Goal: Information Seeking & Learning: Compare options

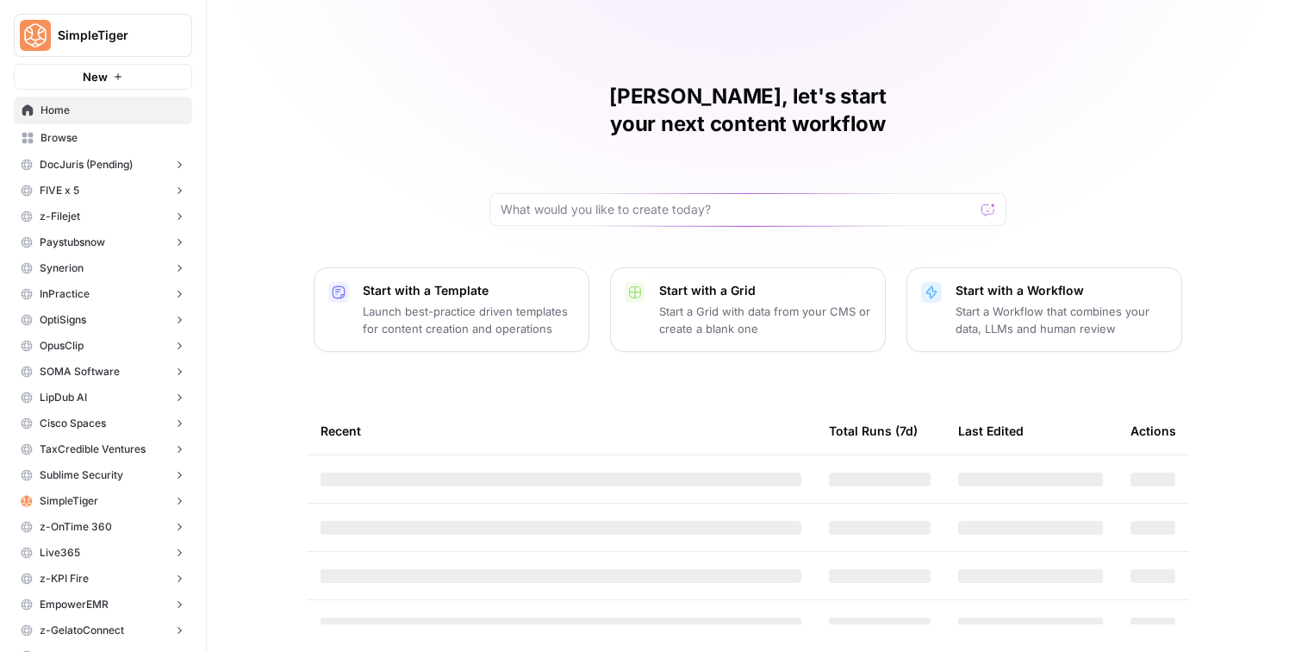
click at [133, 31] on span "SimpleTiger" at bounding box center [110, 35] width 104 height 17
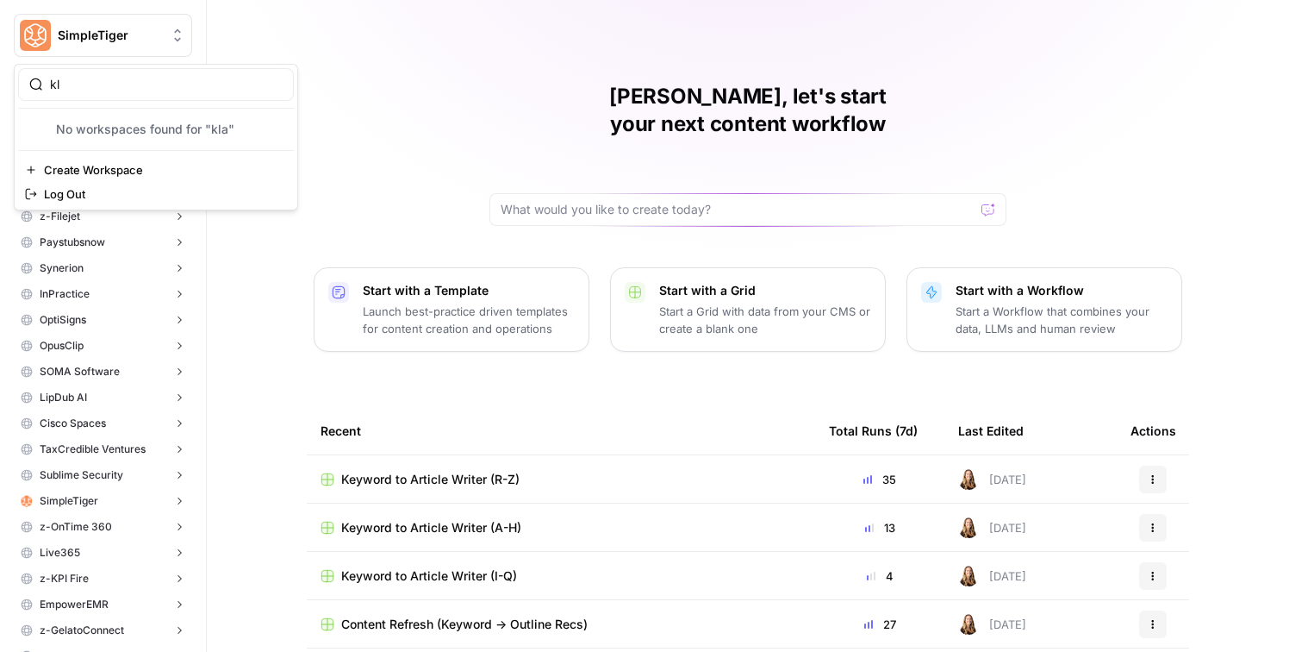
type input "k"
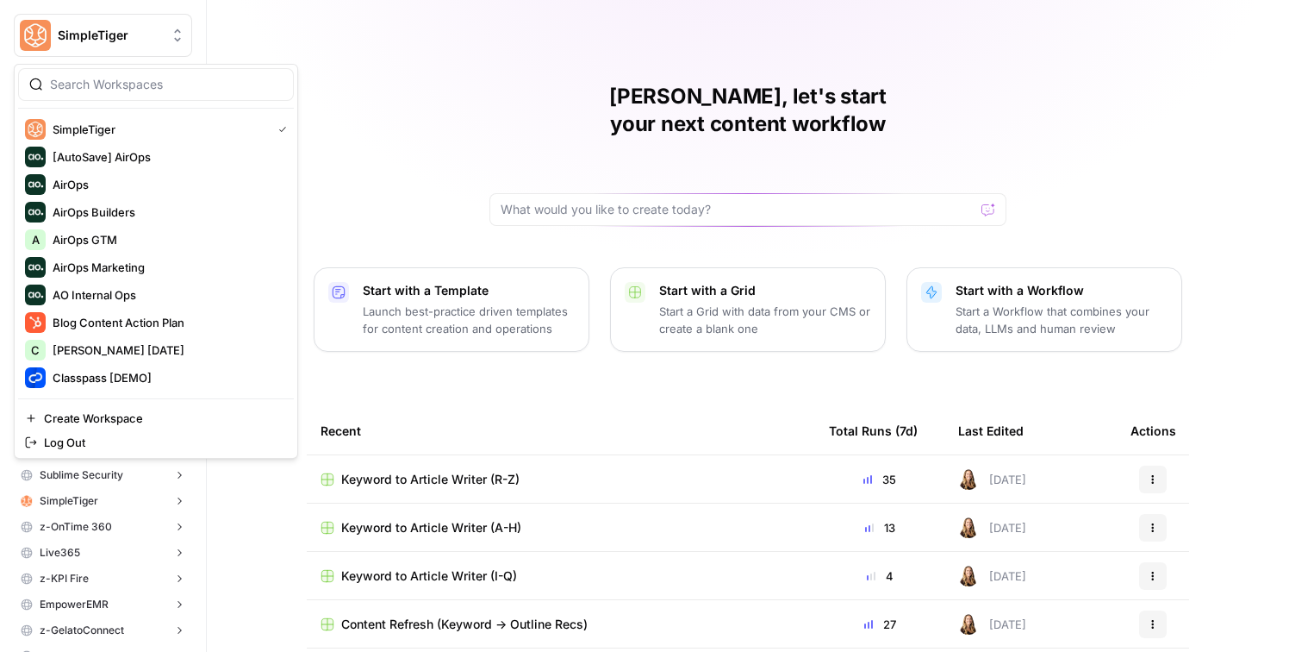
click at [280, 23] on div "Caroline, let's start your next content workflow Start with a Template Launch b…" at bounding box center [748, 410] width 1082 height 820
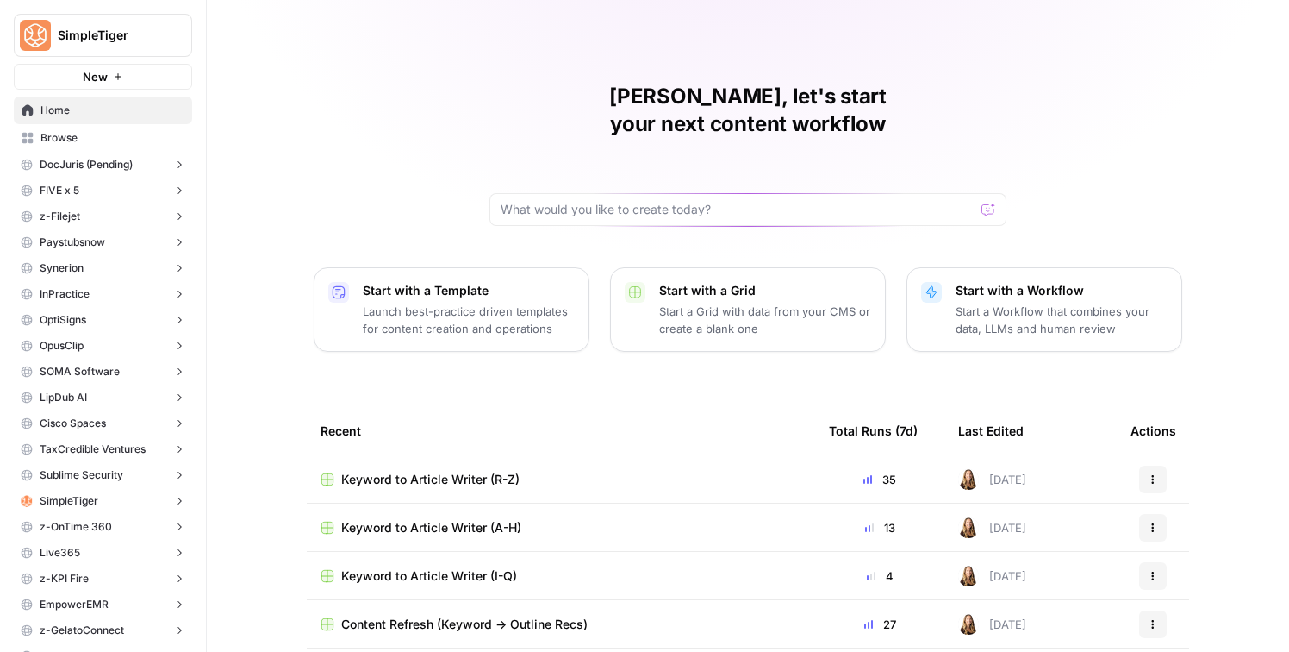
click at [140, 33] on span "SimpleTiger" at bounding box center [110, 35] width 104 height 17
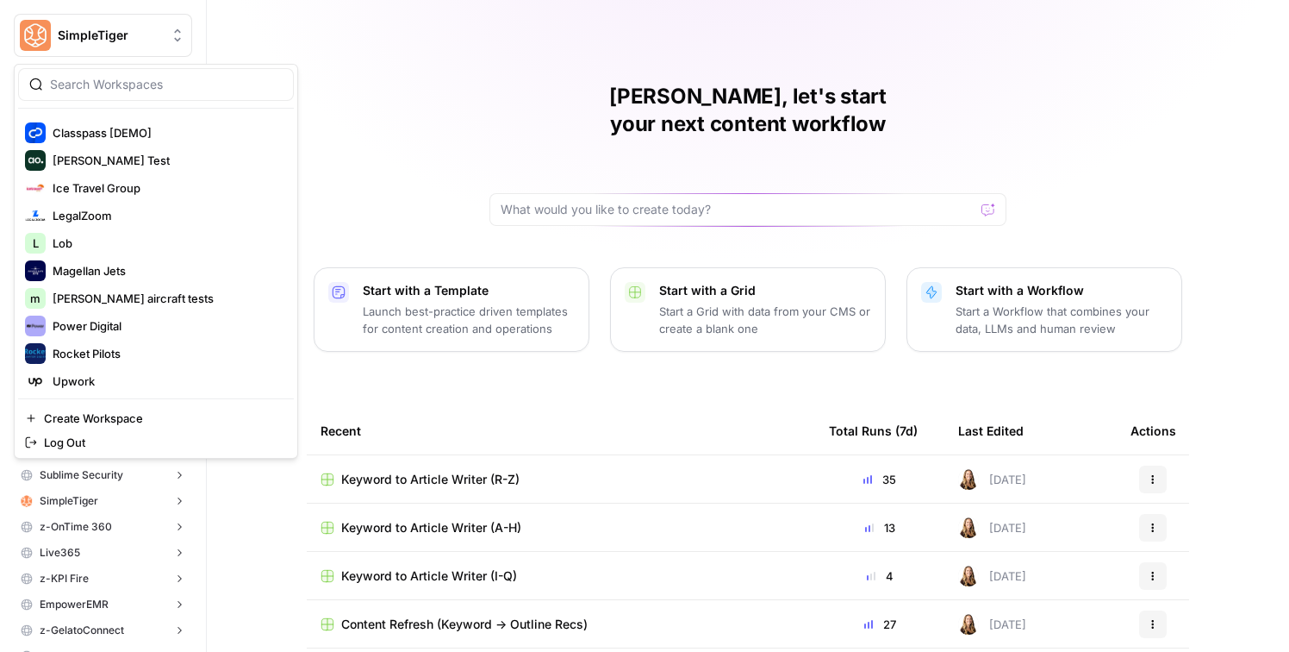
scroll to position [368, 0]
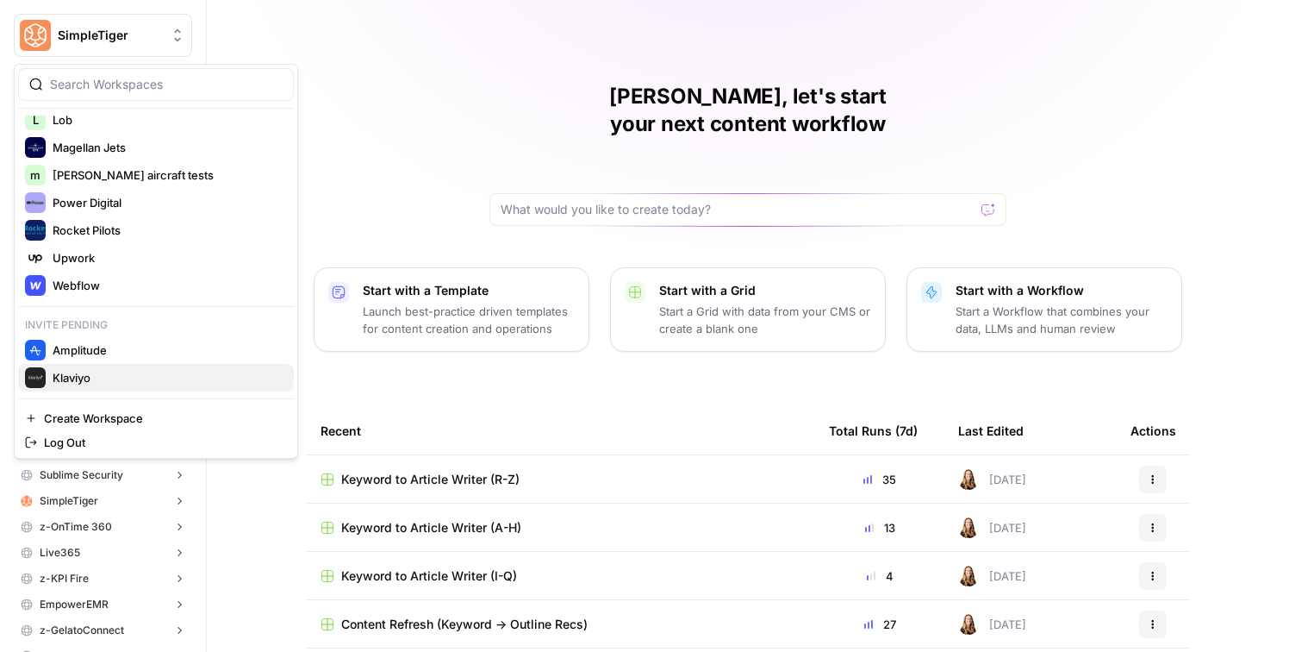
click at [137, 377] on span "Klaviyo" at bounding box center [167, 377] width 228 height 17
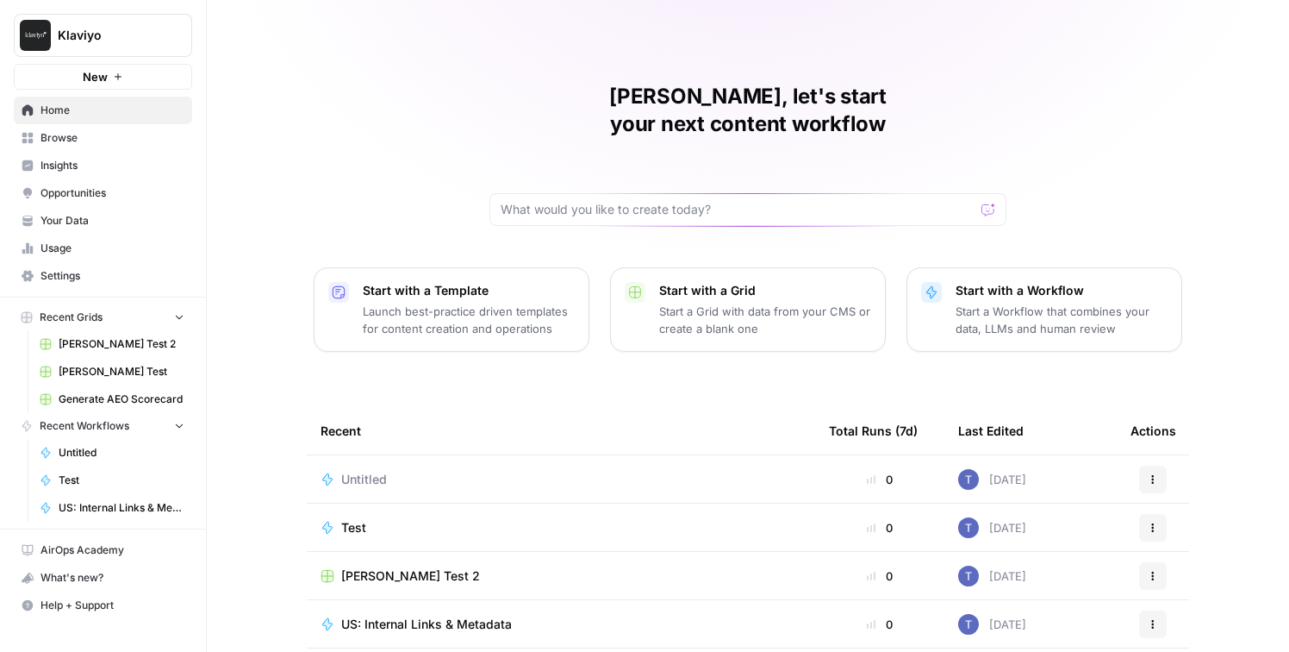
click at [123, 172] on span "Insights" at bounding box center [113, 166] width 144 height 16
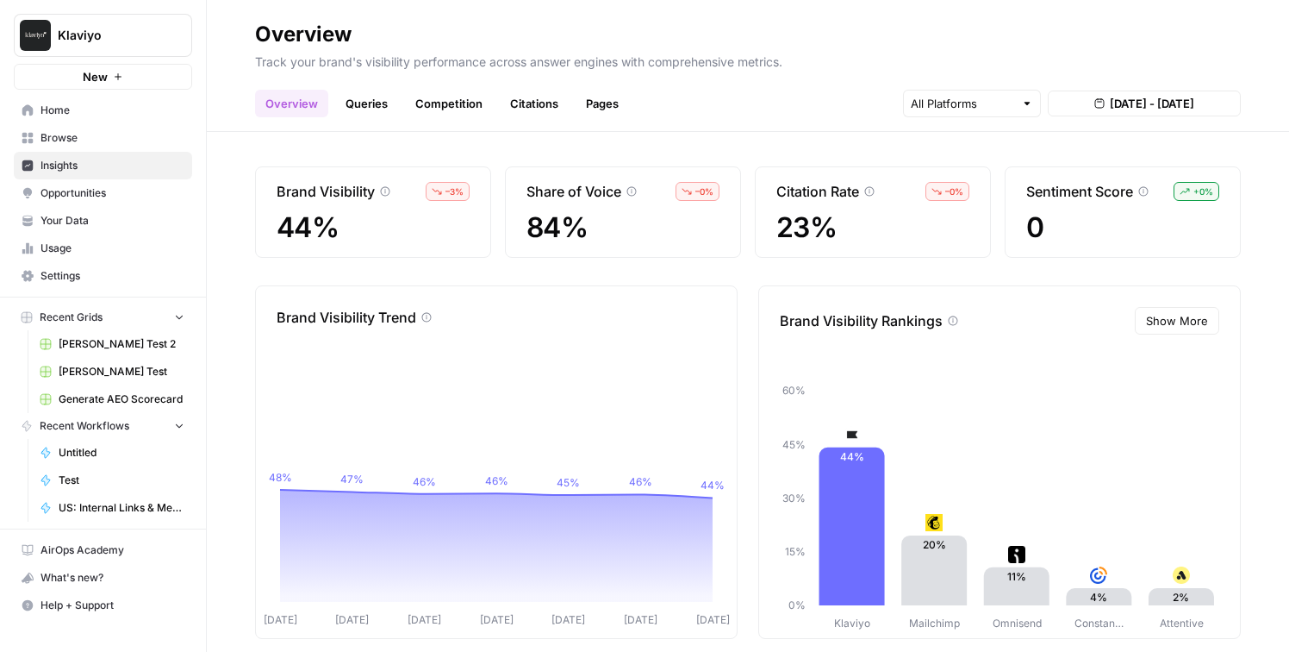
click at [372, 107] on link "Queries" at bounding box center [366, 104] width 63 height 28
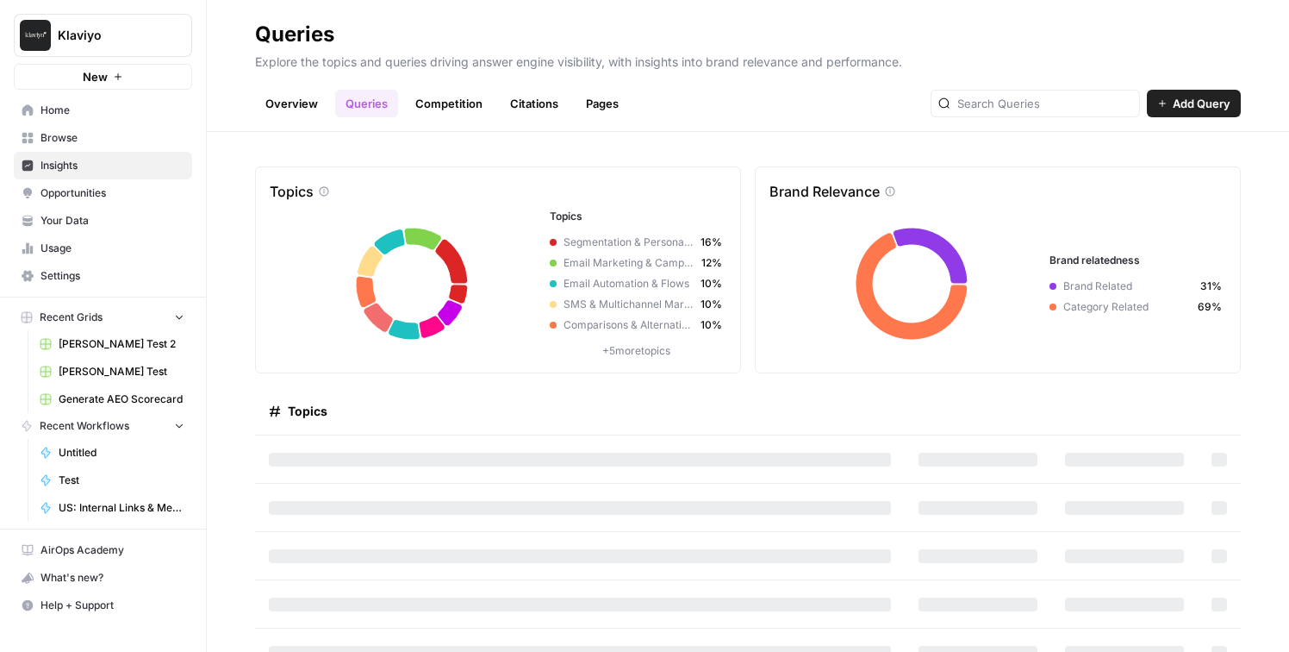
scroll to position [25, 0]
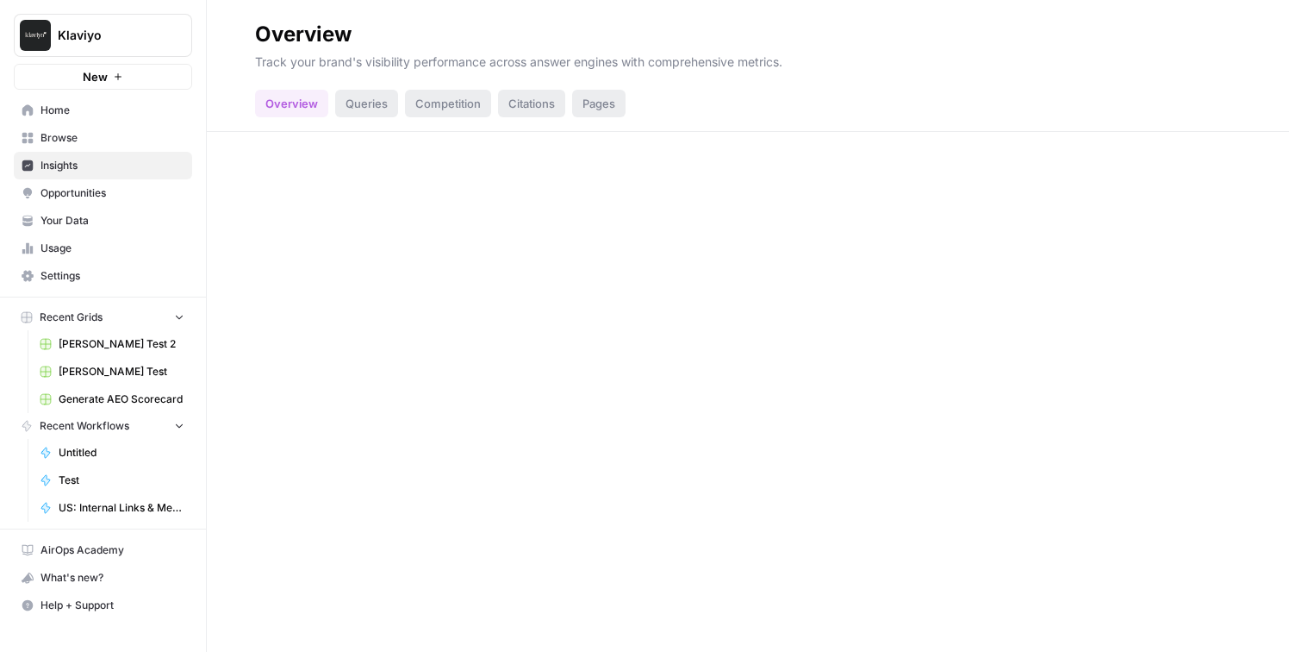
click at [65, 195] on span "Opportunities" at bounding box center [113, 193] width 144 height 16
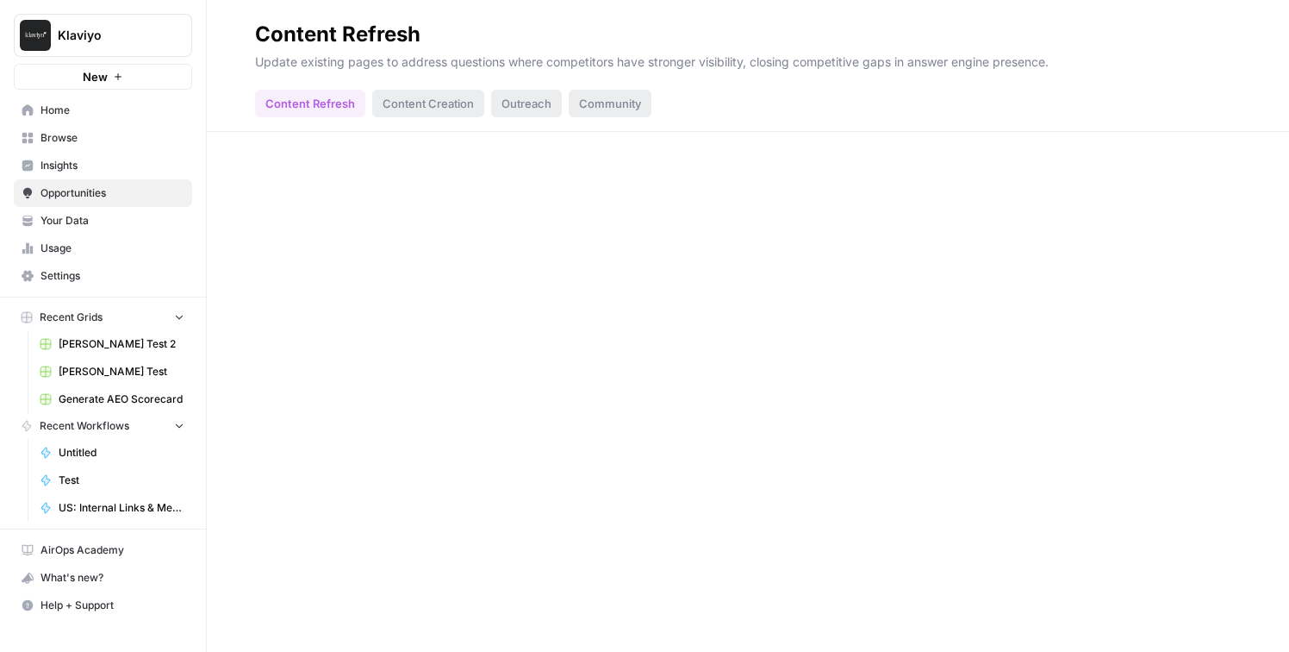
click at [54, 167] on span "Insights" at bounding box center [113, 166] width 144 height 16
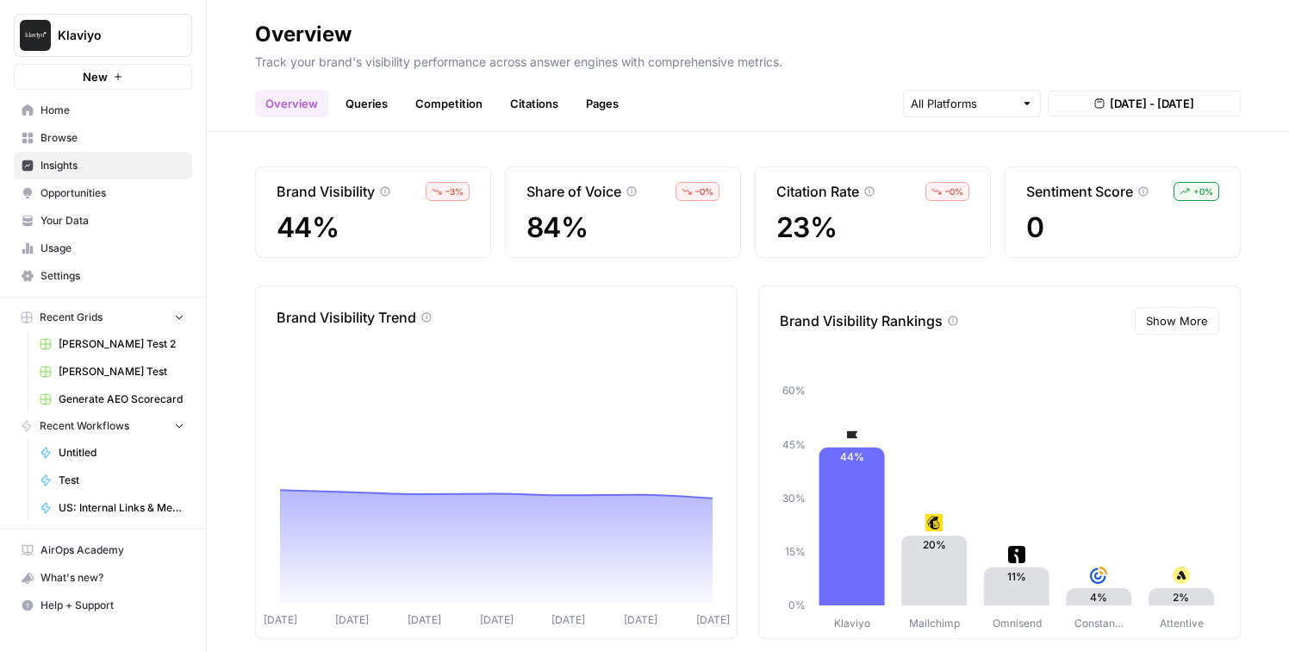
scroll to position [22, 0]
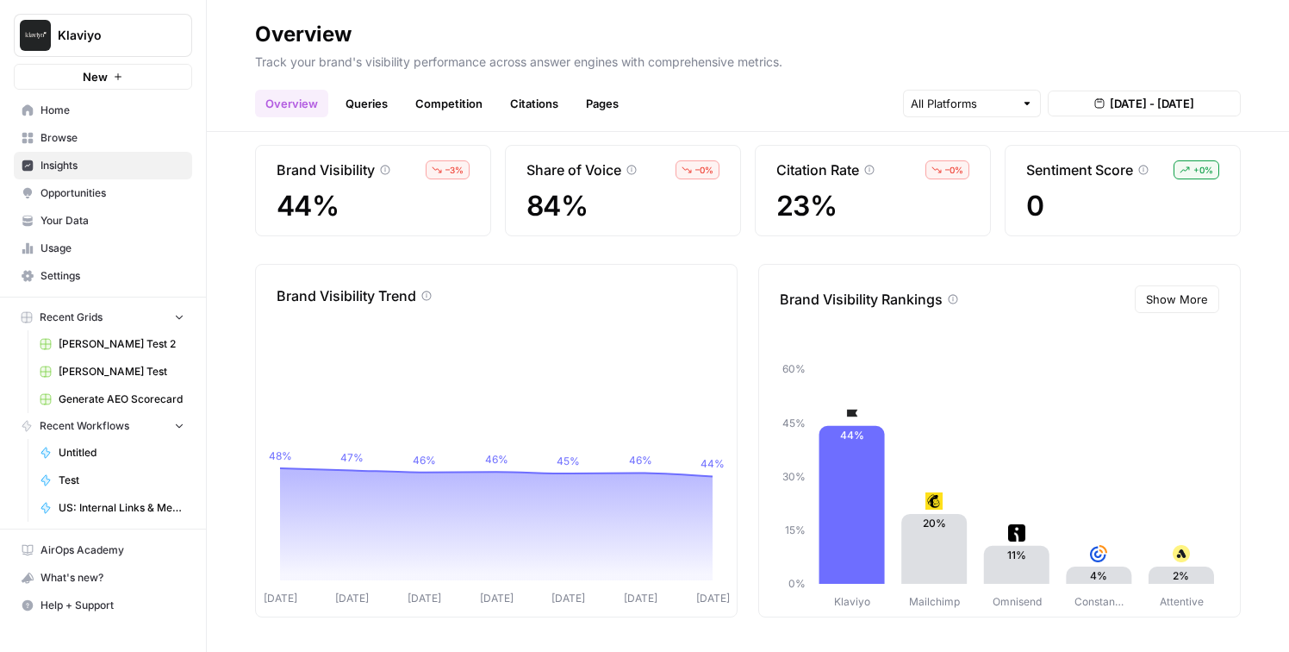
click at [366, 103] on link "Queries" at bounding box center [366, 104] width 63 height 28
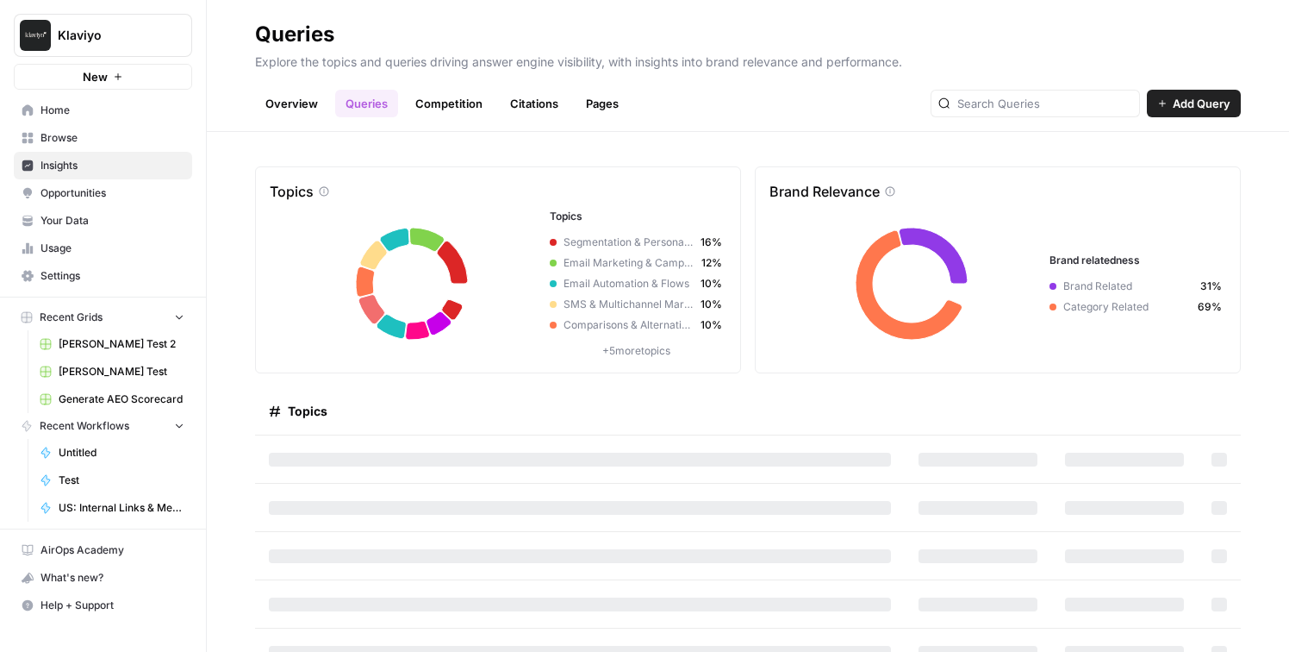
scroll to position [25, 0]
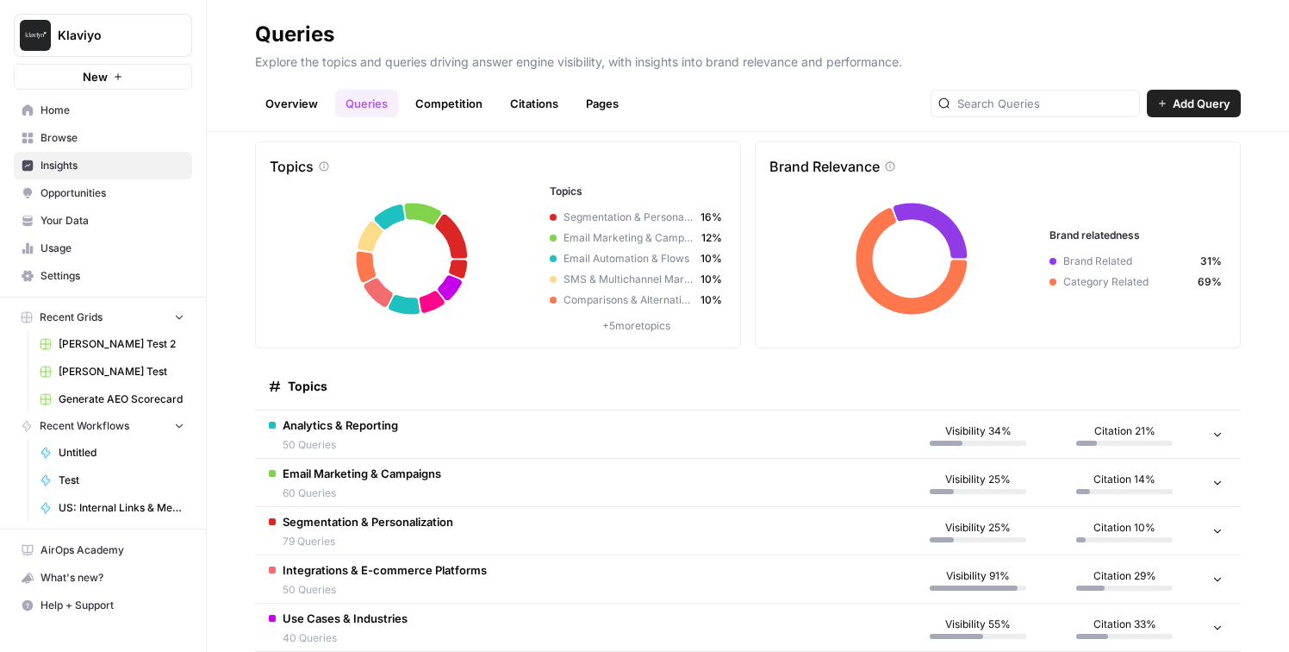
click at [424, 446] on td "Analytics & Reporting 50 Queries" at bounding box center [580, 433] width 650 height 47
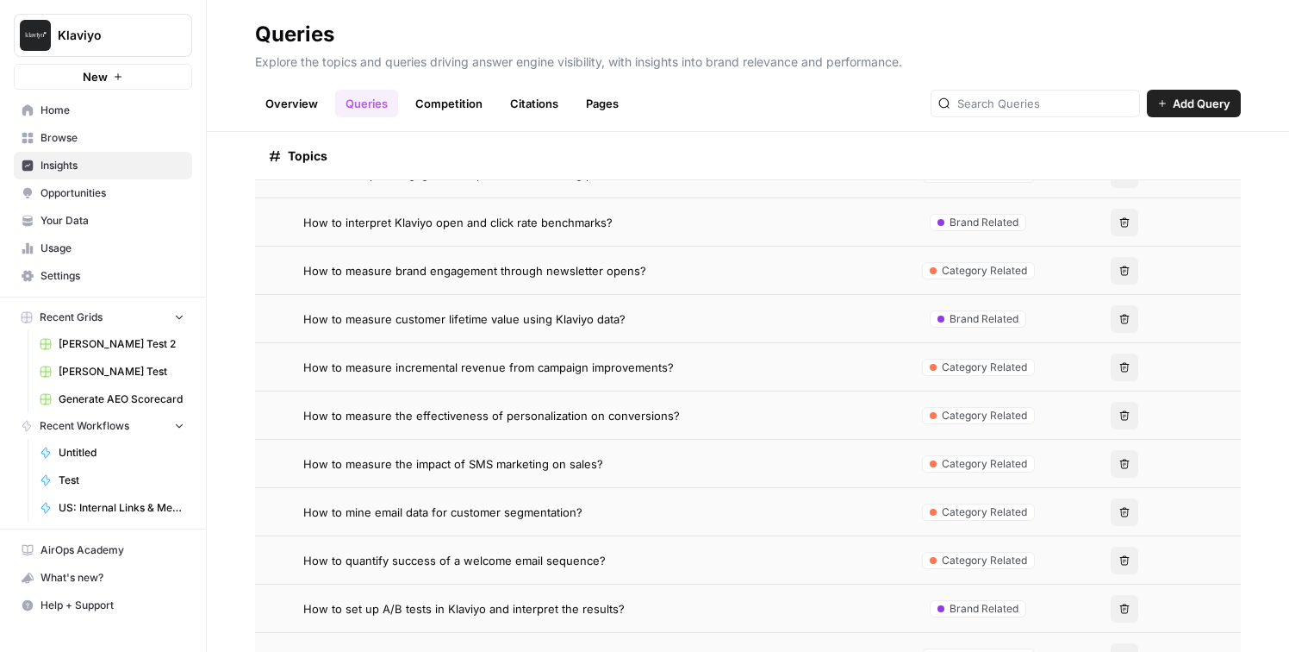
scroll to position [967, 0]
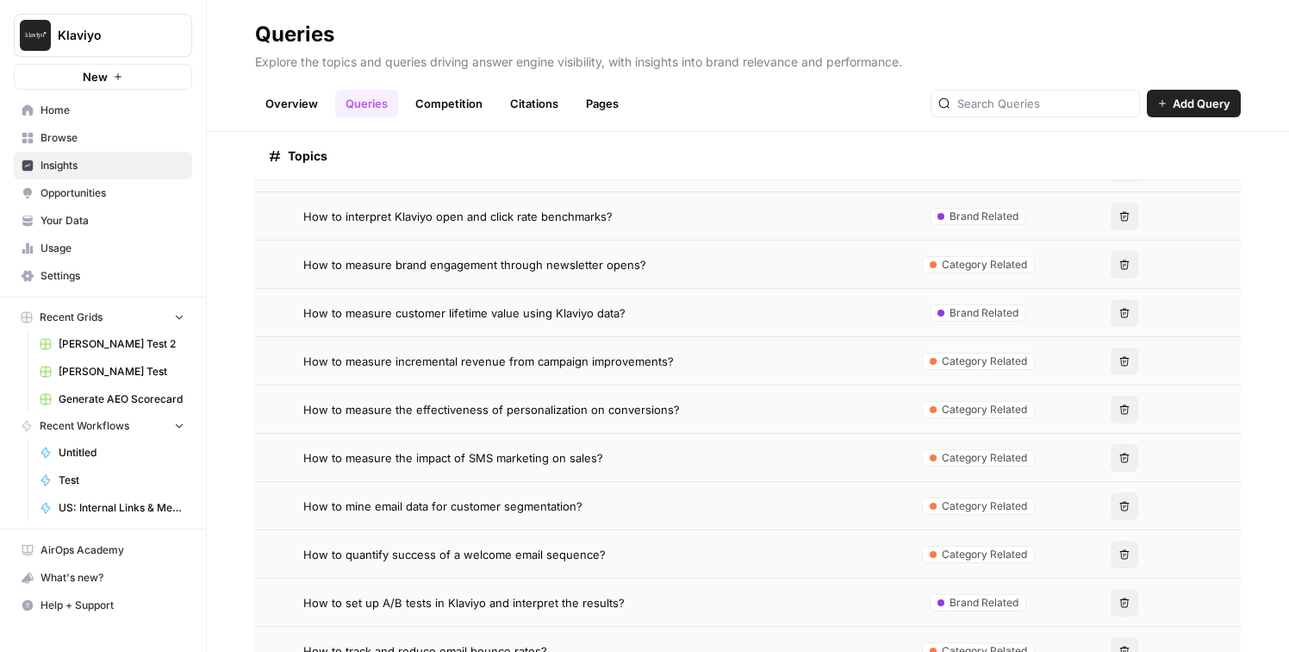
click at [454, 104] on link "Competition" at bounding box center [449, 104] width 88 height 28
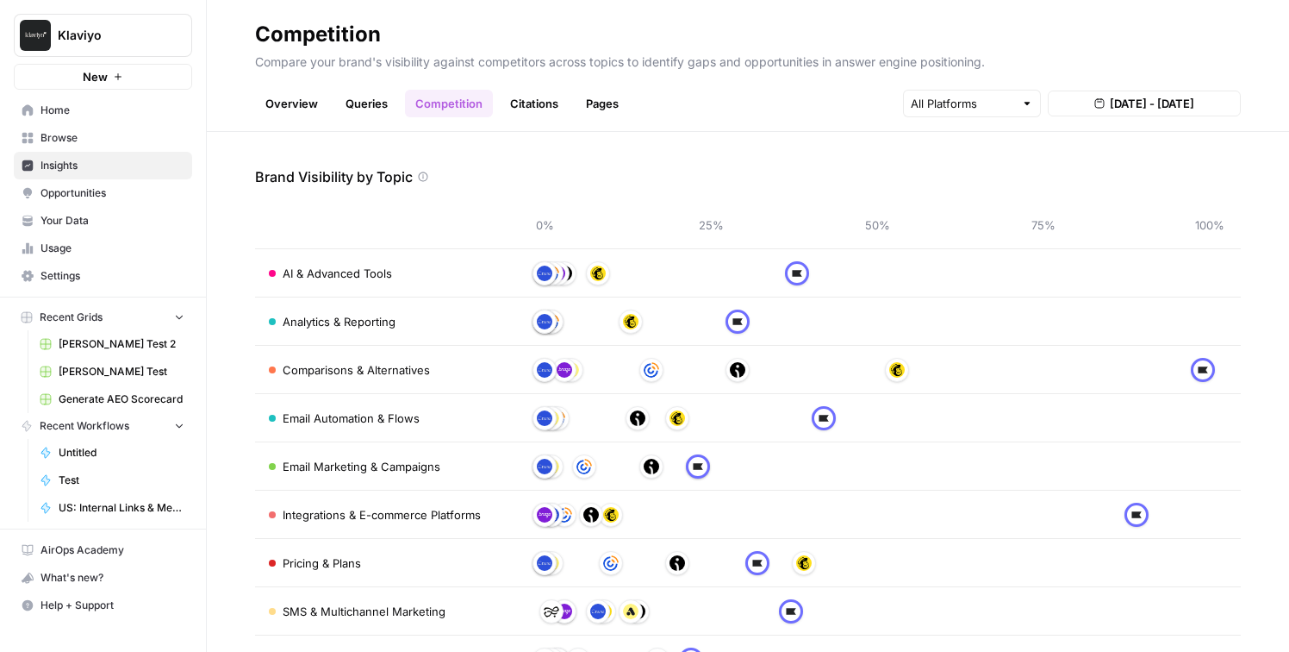
click at [530, 103] on link "Citations" at bounding box center [534, 104] width 69 height 28
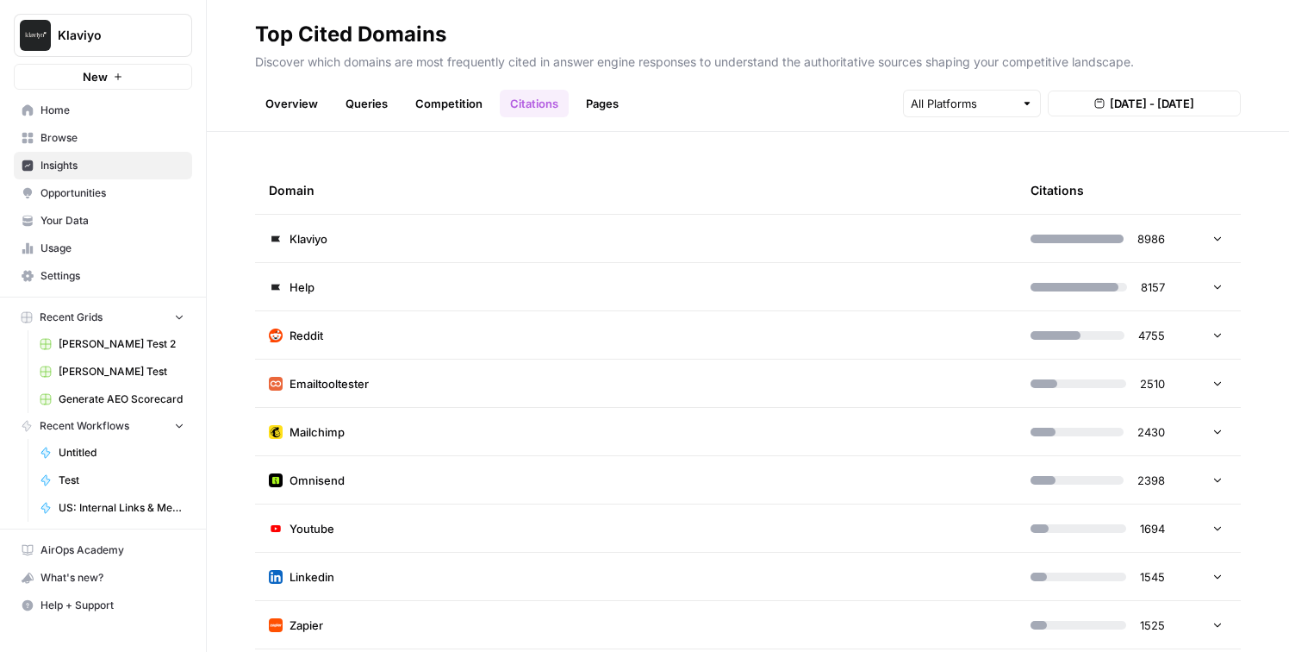
click at [548, 236] on td "Klaviyo" at bounding box center [636, 238] width 762 height 47
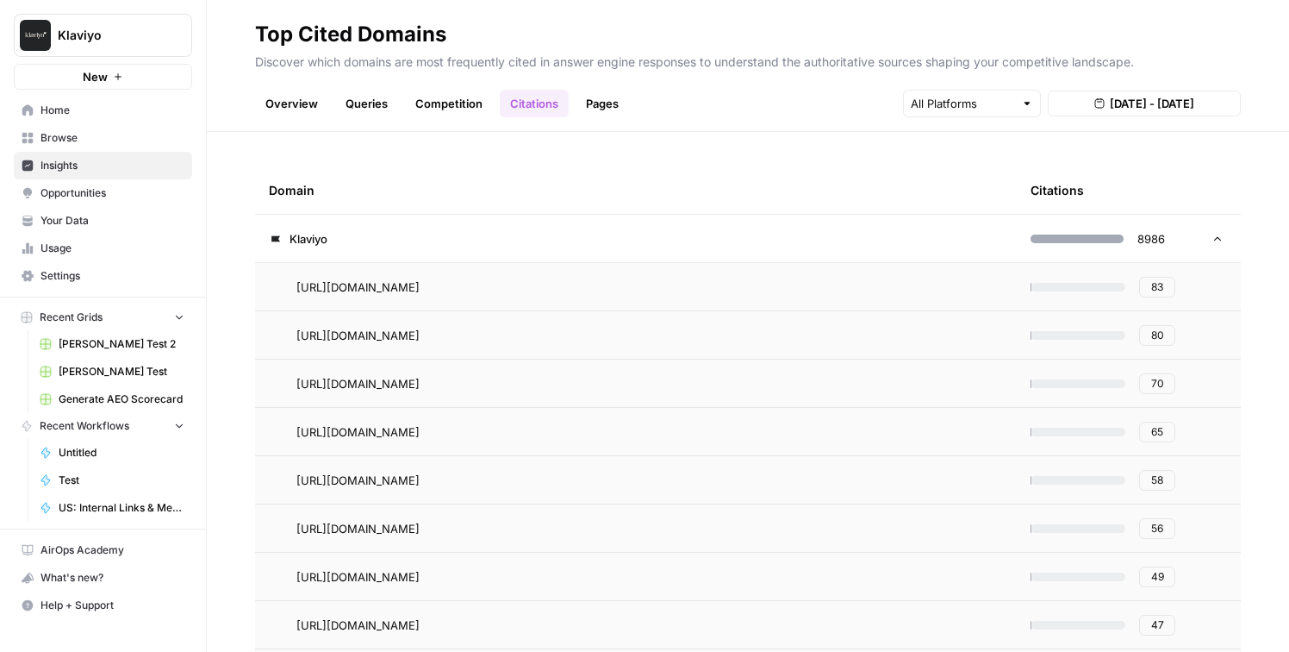
click at [548, 235] on td "Klaviyo" at bounding box center [636, 238] width 762 height 47
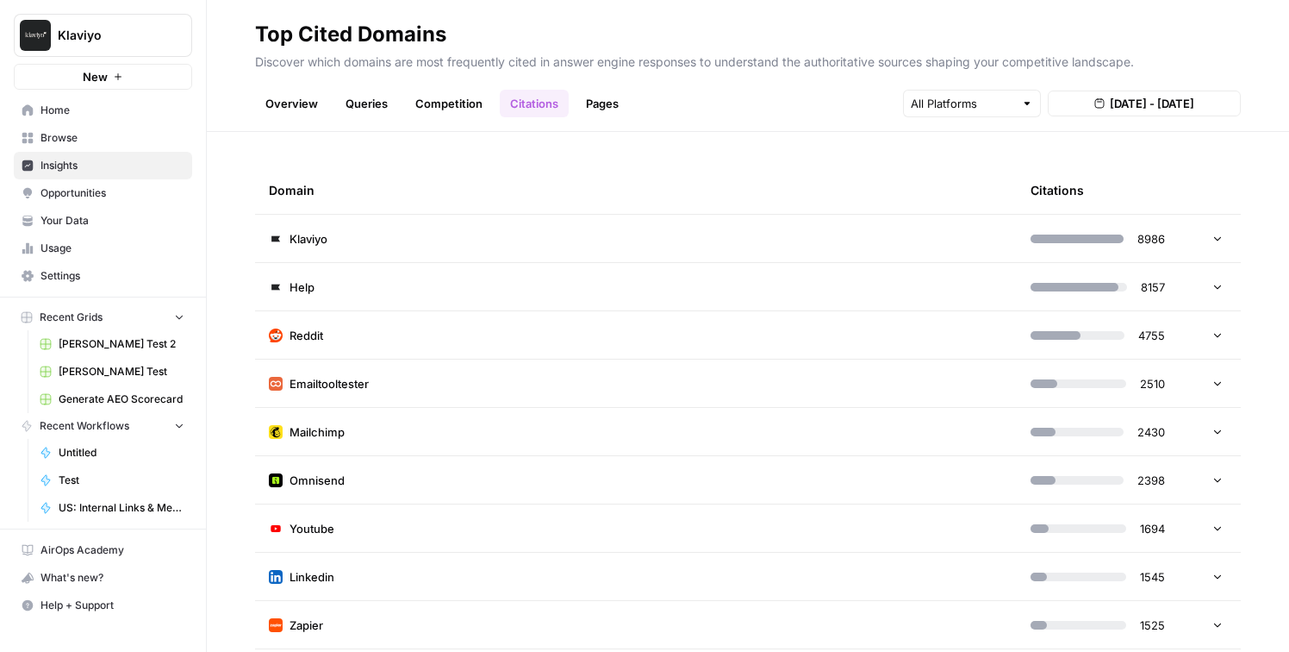
click at [547, 290] on td "Help" at bounding box center [636, 286] width 762 height 47
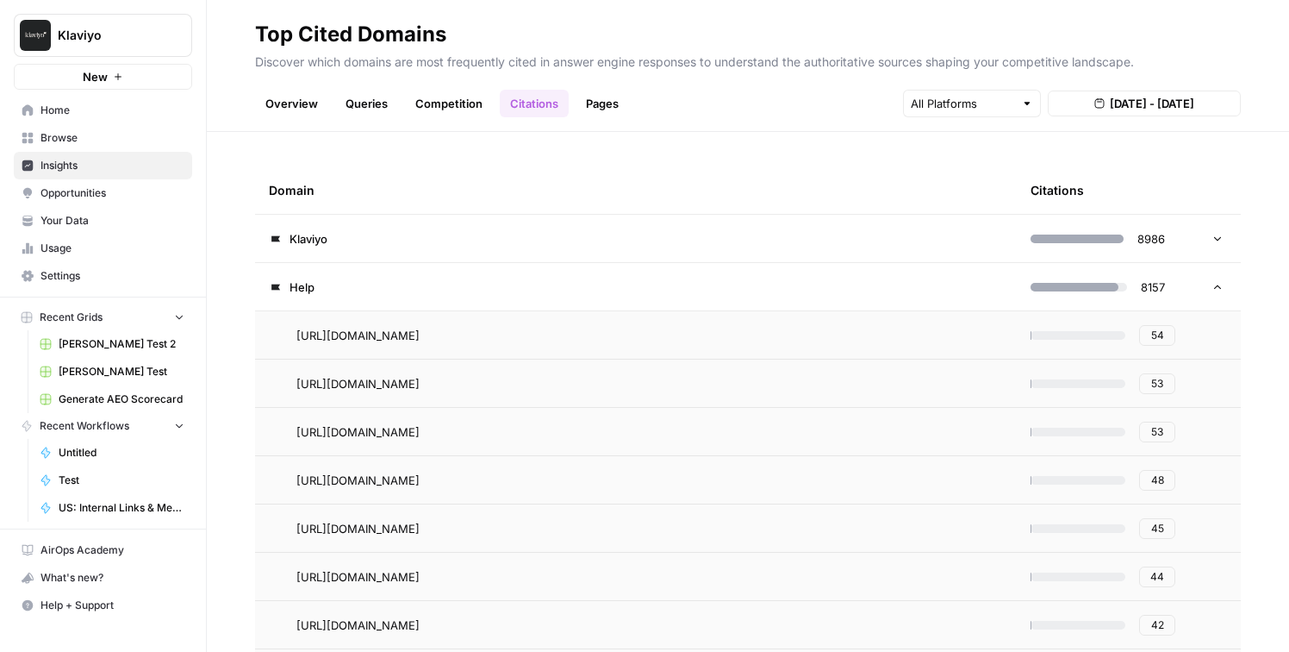
click at [547, 290] on td "Help" at bounding box center [636, 286] width 762 height 47
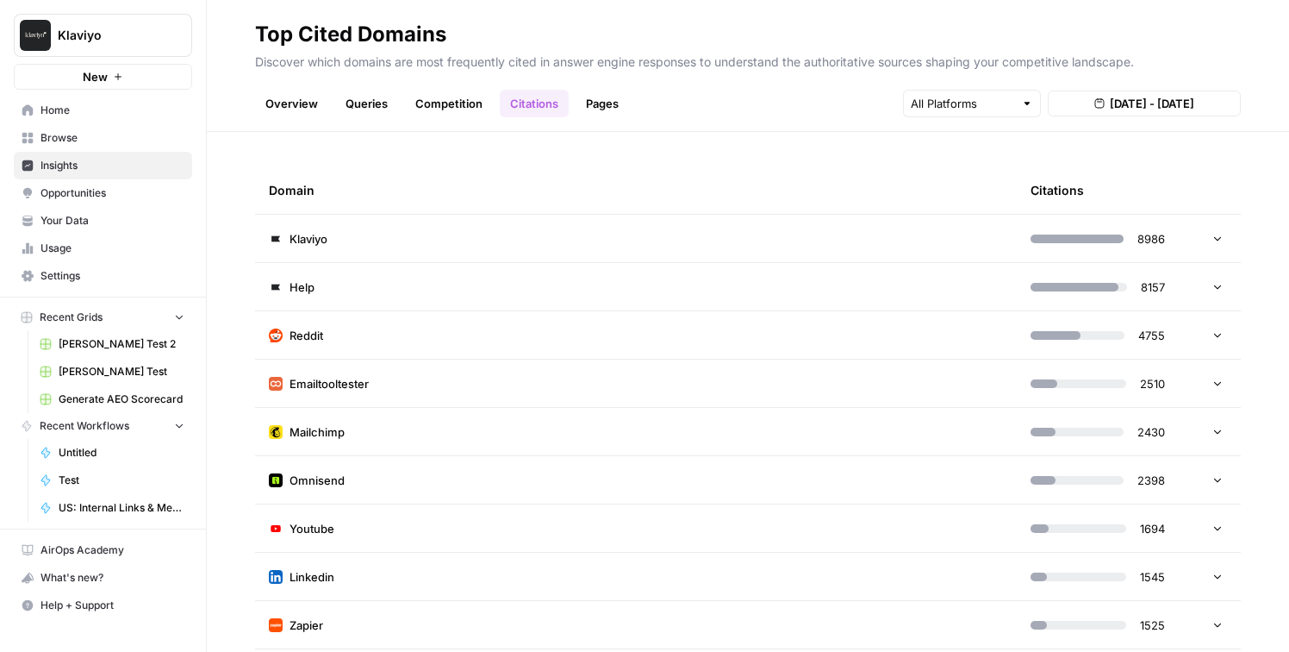
click at [602, 100] on link "Pages" at bounding box center [602, 104] width 53 height 28
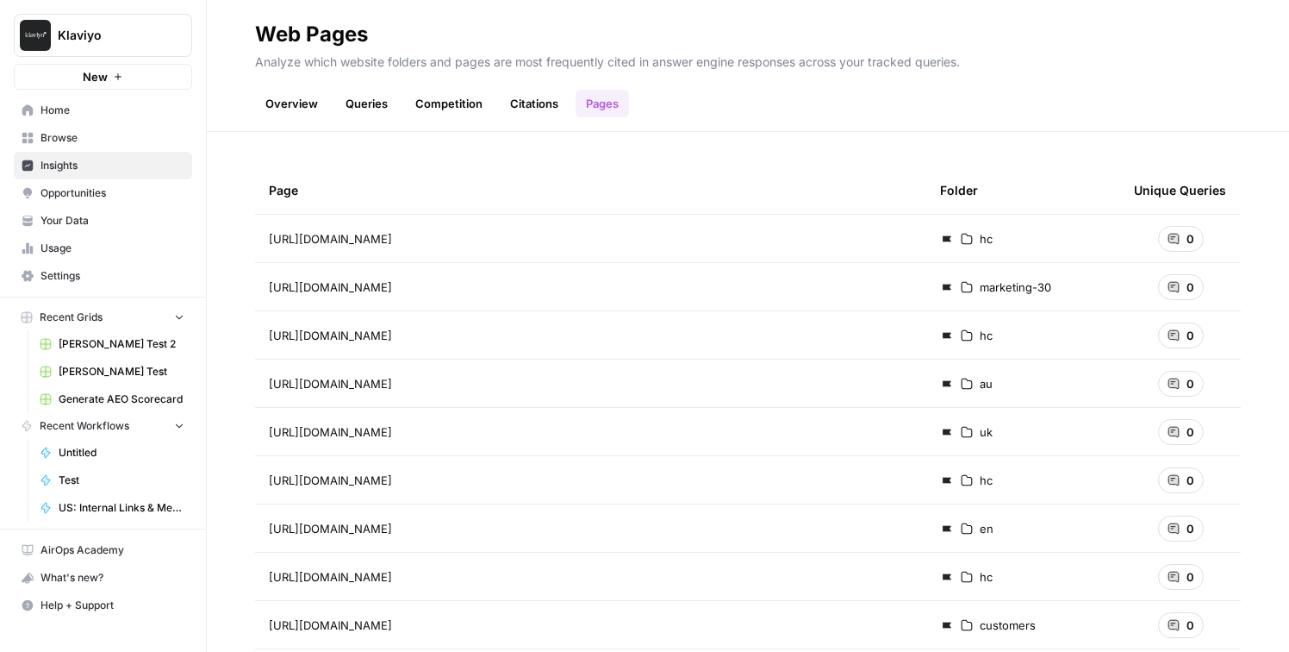
click at [1197, 190] on div "Unique Queries" at bounding box center [1180, 189] width 92 height 47
click at [304, 99] on link "Overview" at bounding box center [291, 104] width 73 height 28
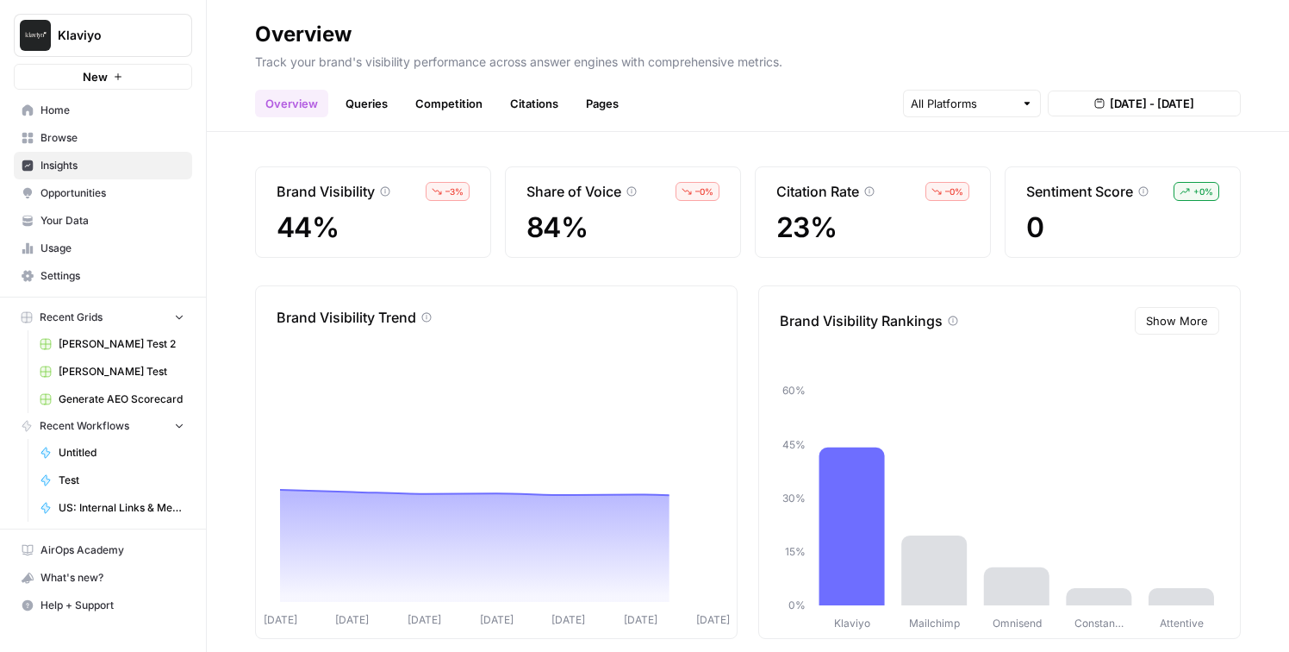
scroll to position [22, 0]
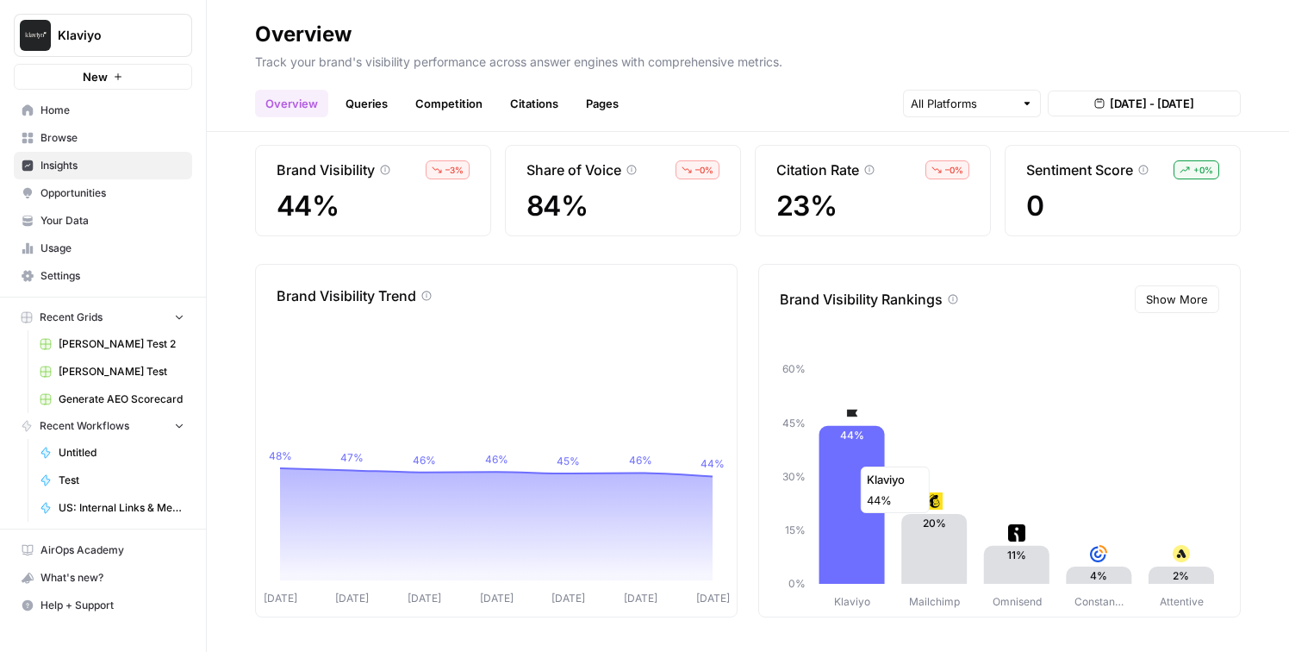
click at [858, 458] on icon at bounding box center [852, 505] width 65 height 158
click at [383, 104] on link "Queries" at bounding box center [366, 104] width 63 height 28
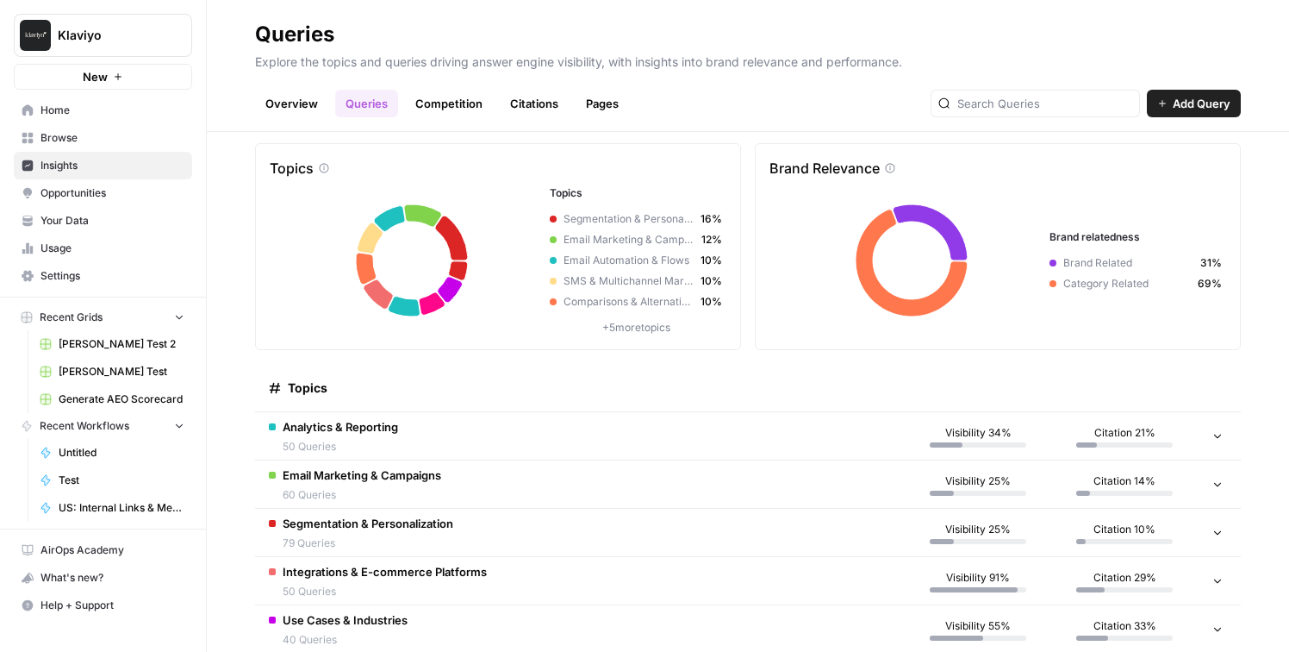
scroll to position [16, 0]
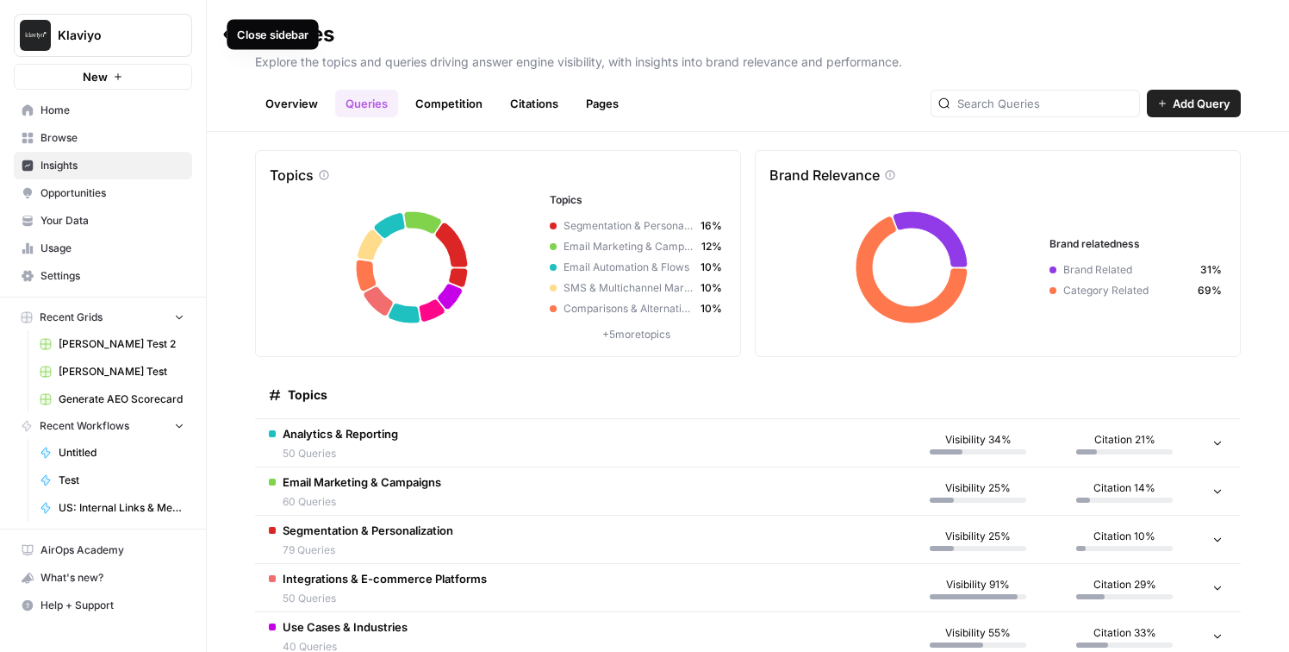
click at [207, 35] on icon "button" at bounding box center [209, 34] width 12 height 12
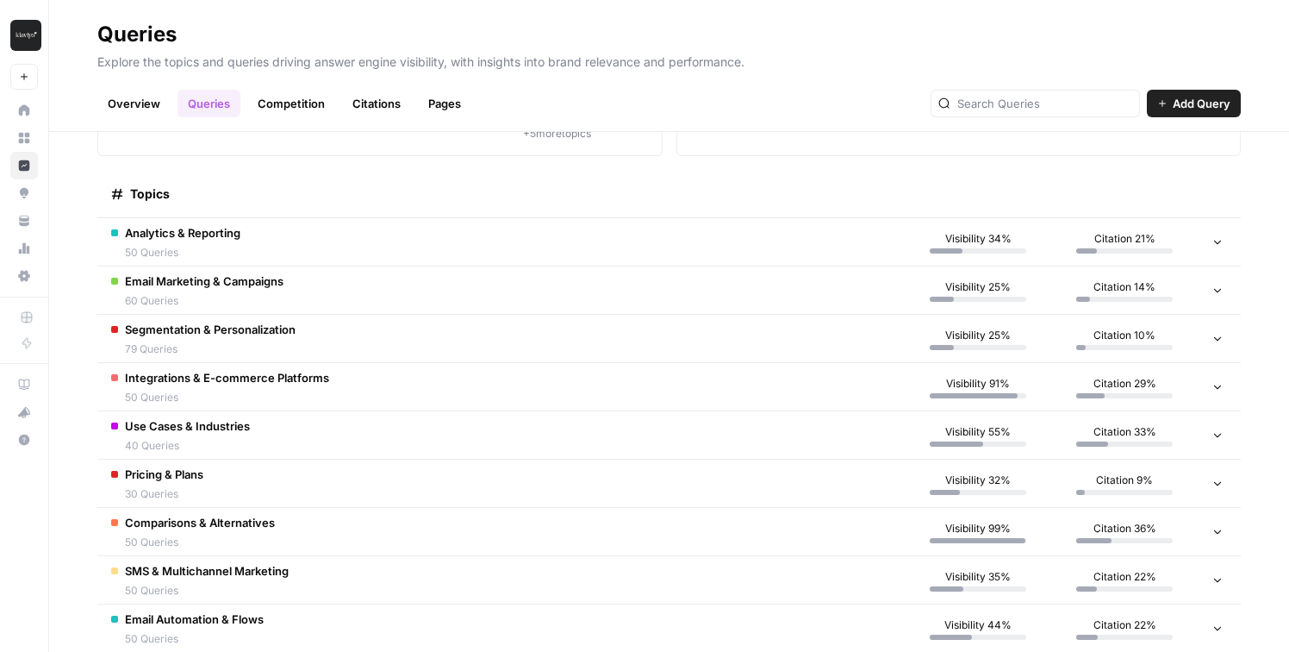
scroll to position [205, 0]
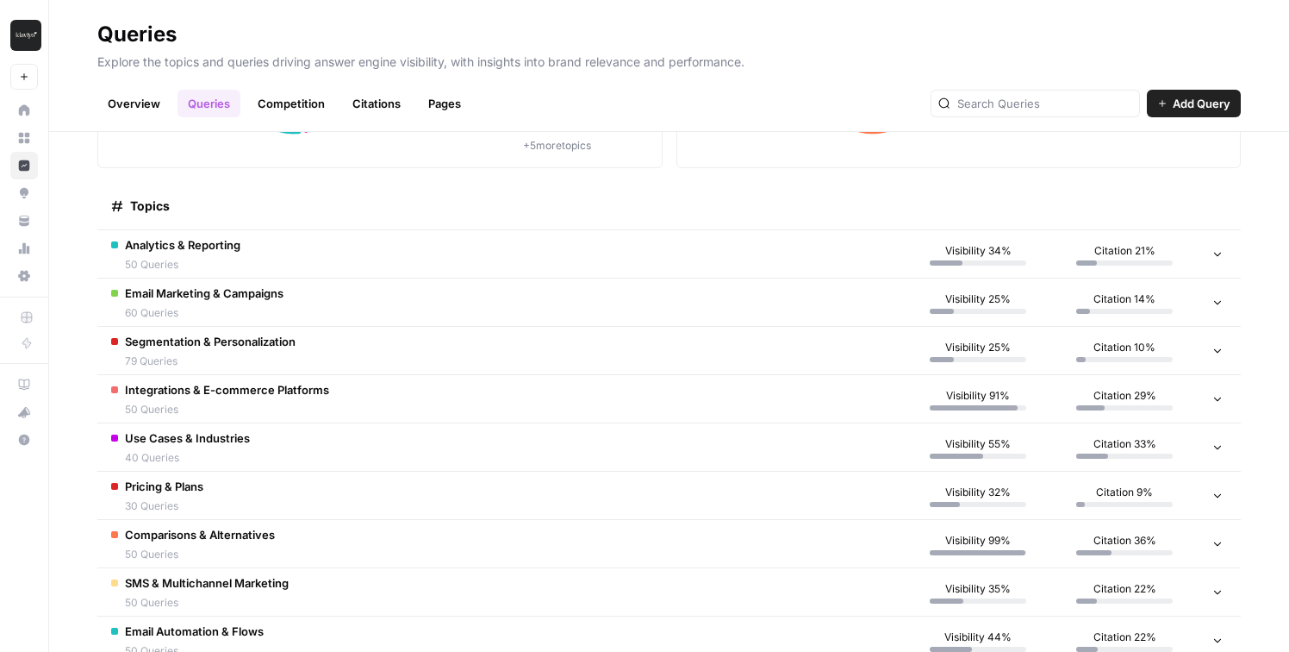
click at [361, 289] on td "Email Marketing & Campaigns 60 Queries" at bounding box center [501, 301] width 808 height 47
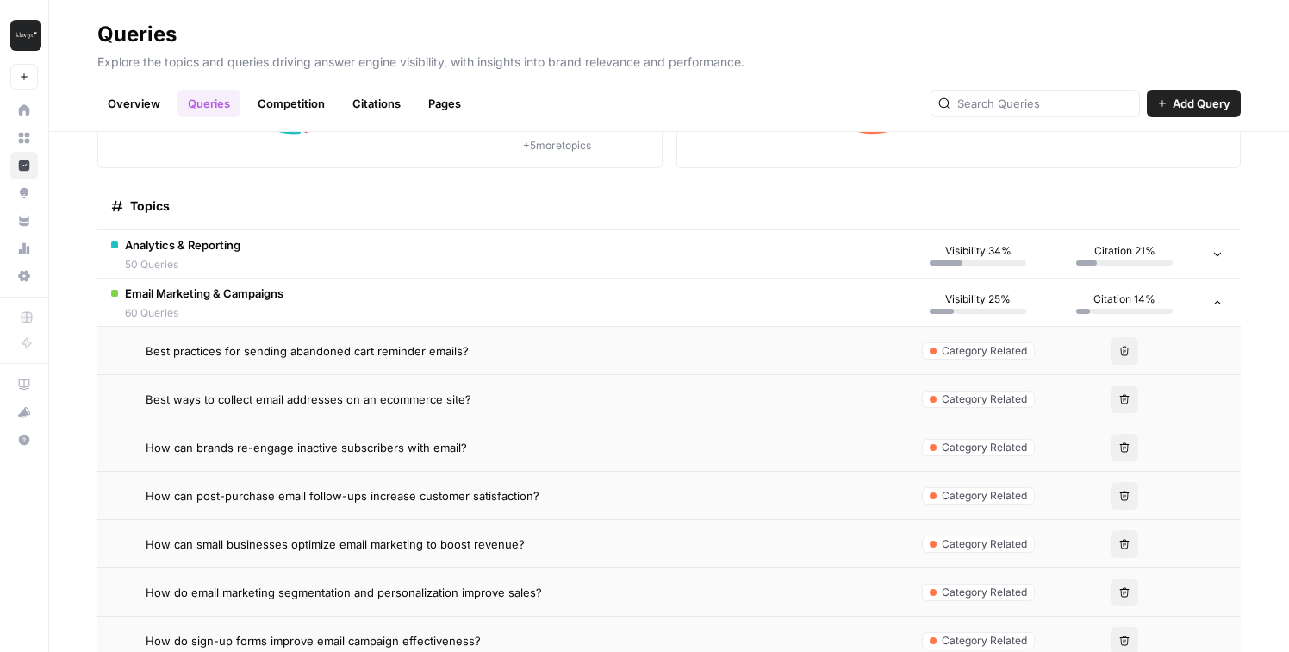
click at [340, 288] on td "Email Marketing & Campaigns 60 Queries" at bounding box center [501, 301] width 808 height 47
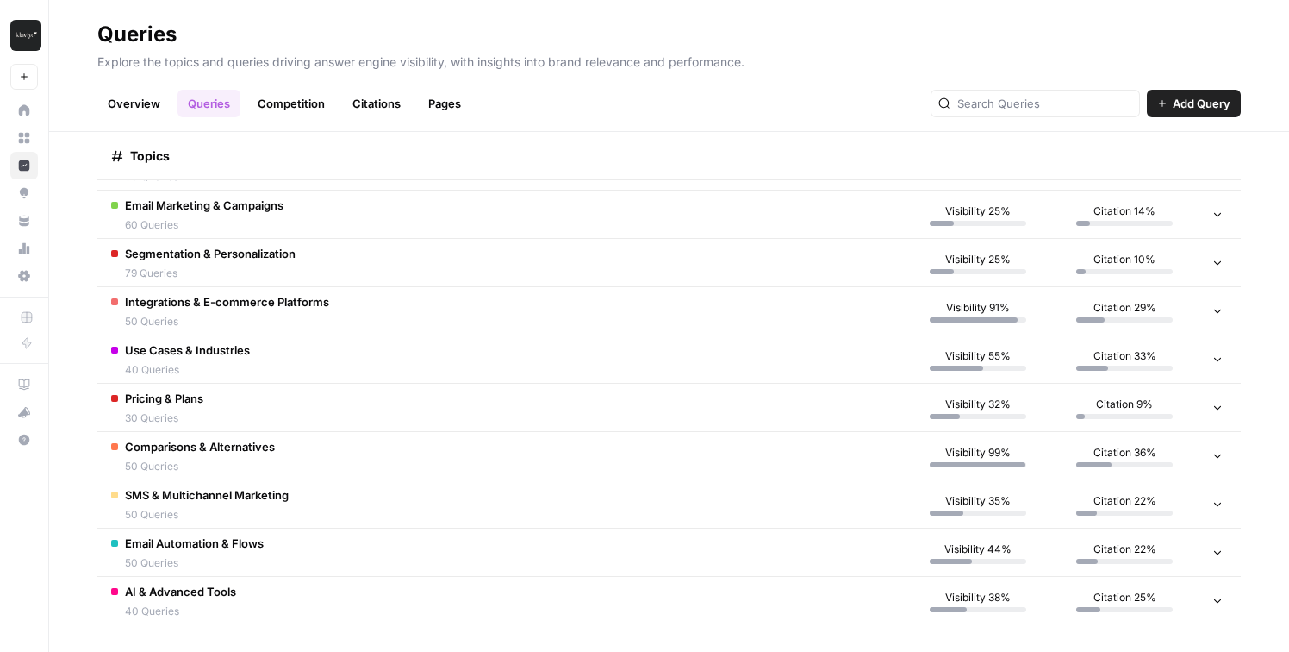
scroll to position [300, 0]
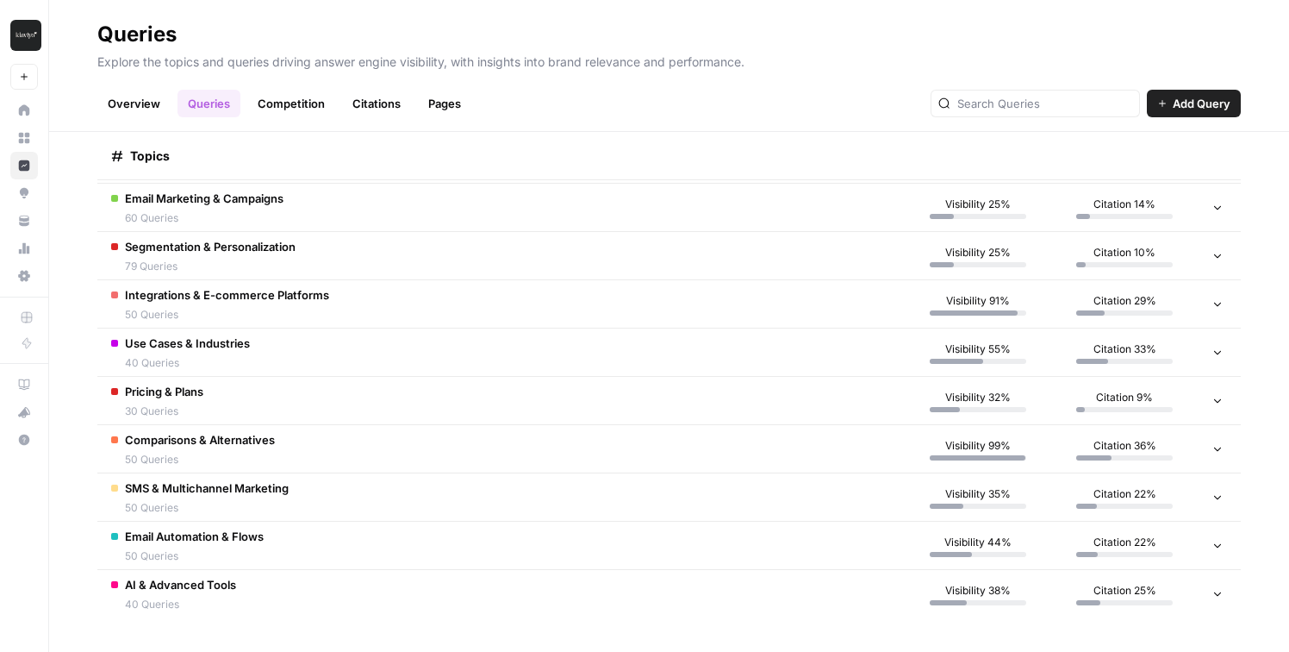
click at [343, 302] on td "Integrations & E-commerce Platforms 50 Queries" at bounding box center [501, 303] width 808 height 47
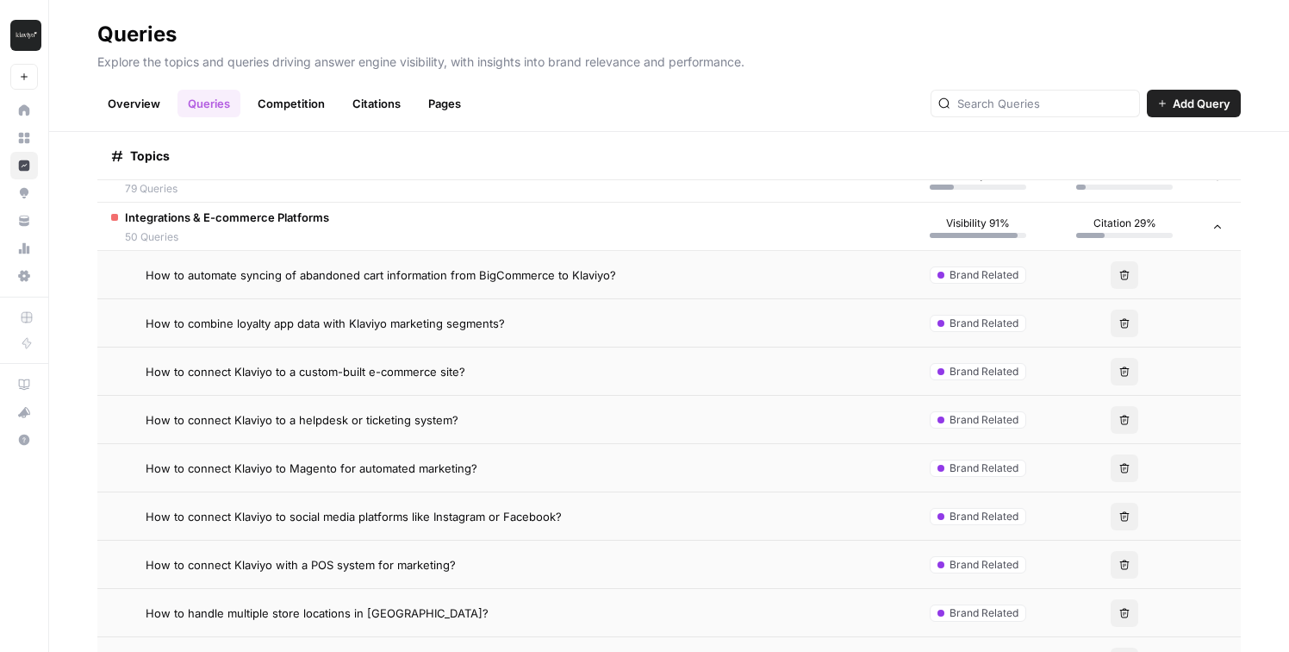
scroll to position [390, 0]
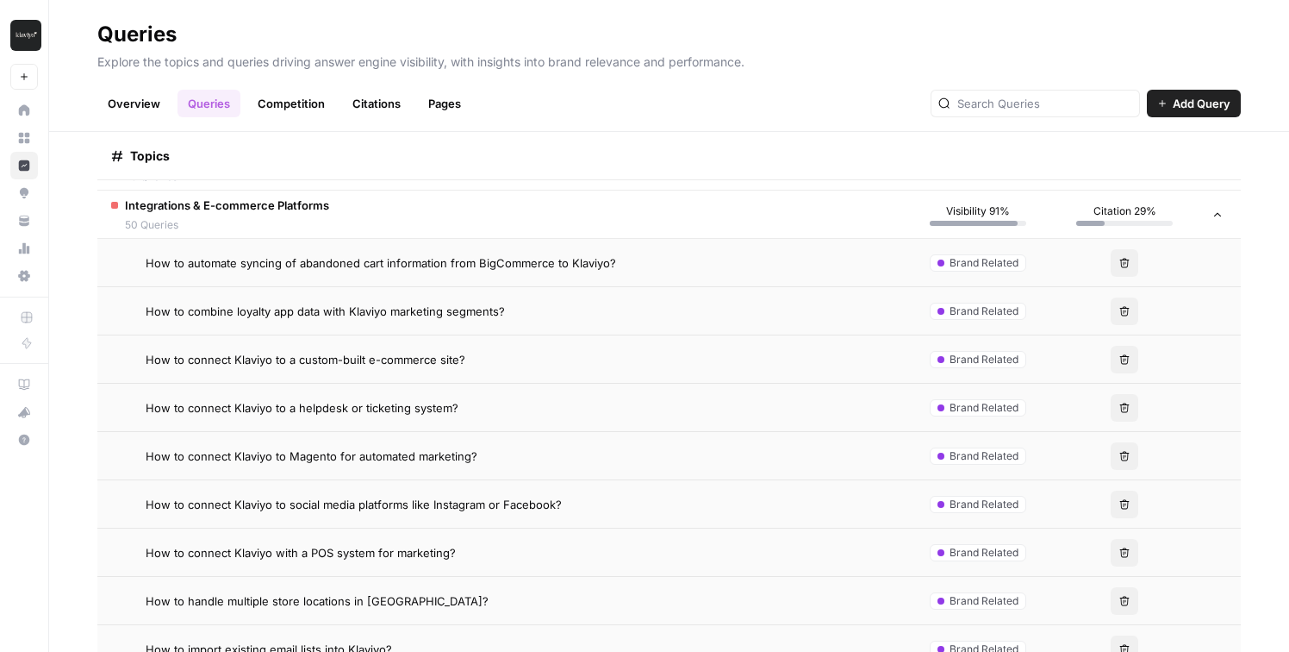
click at [349, 259] on span "How to automate syncing of abandoned cart information from BigCommerce to Klavi…" at bounding box center [381, 262] width 471 height 17
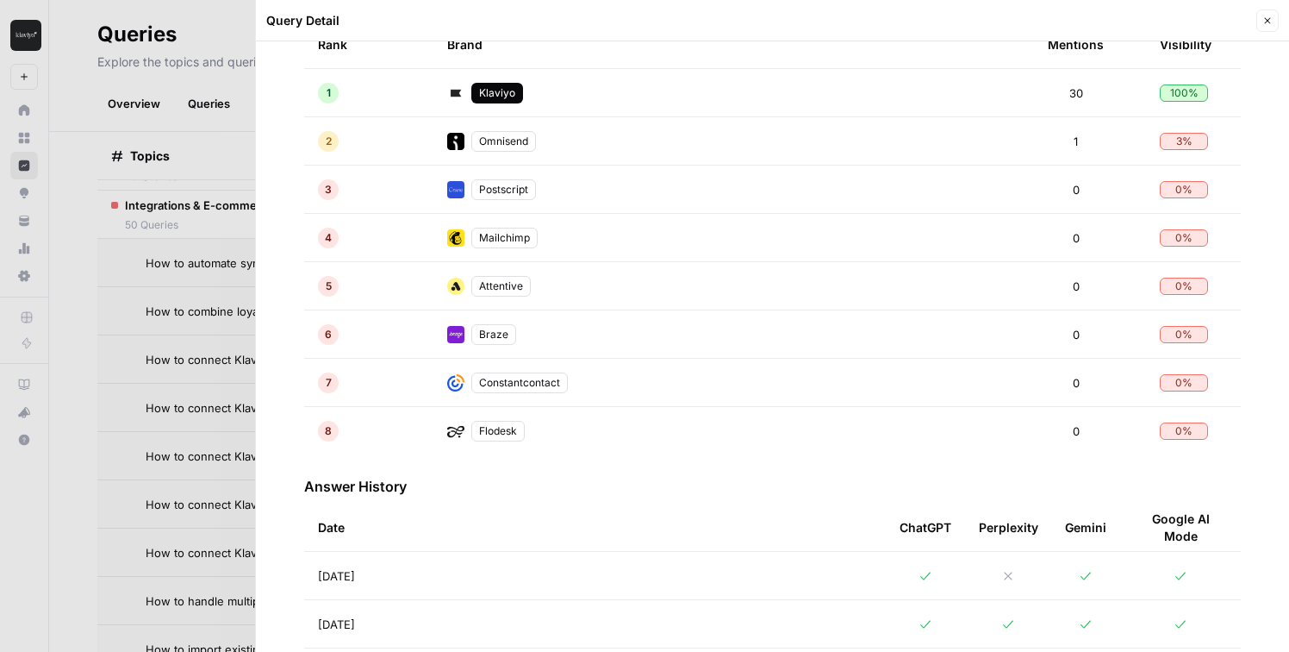
scroll to position [501, 0]
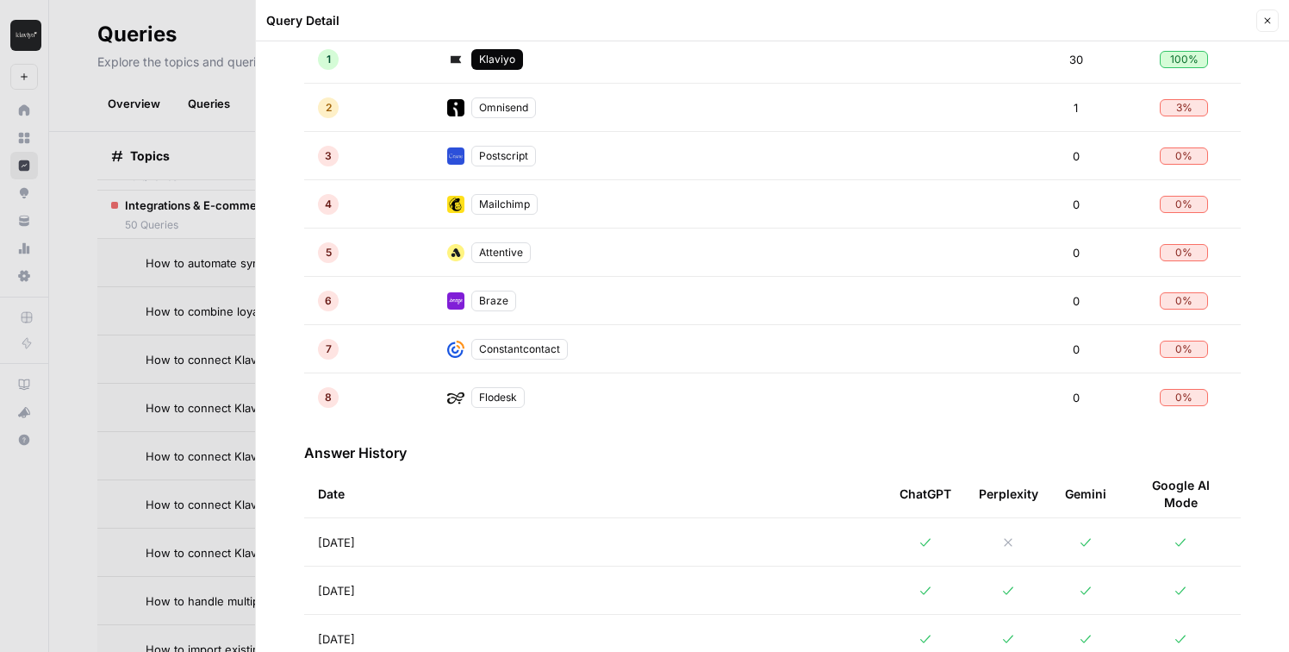
click at [96, 409] on div at bounding box center [644, 326] width 1289 height 652
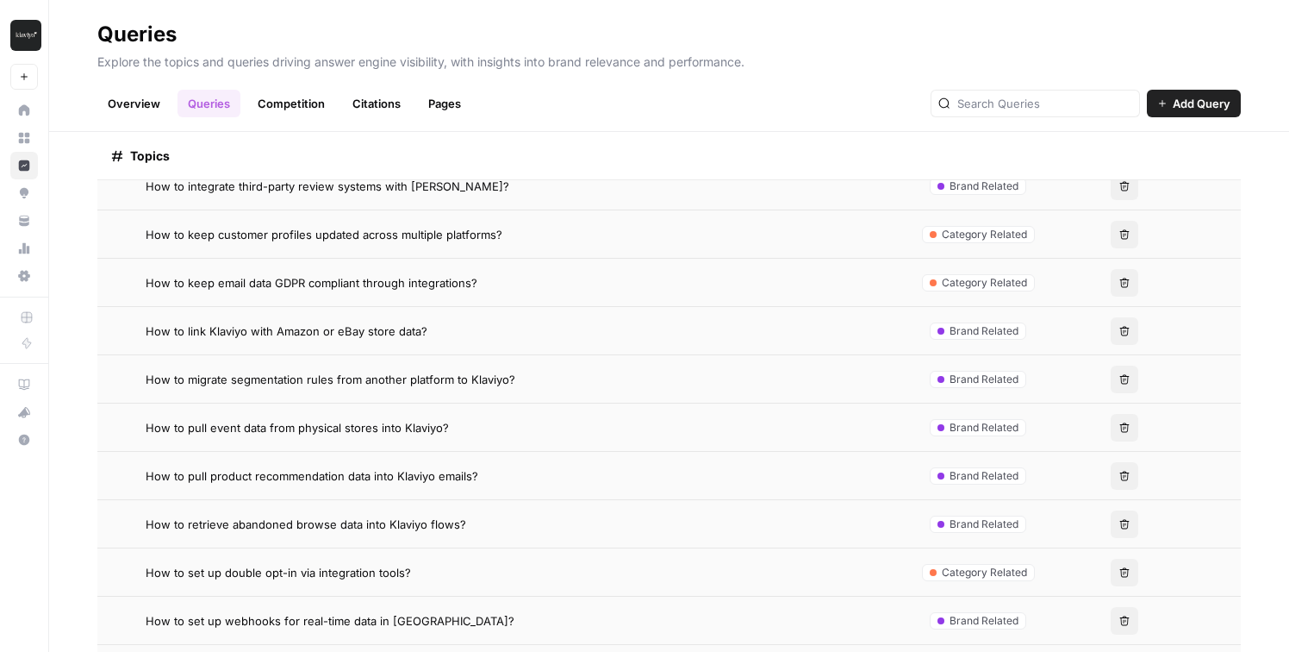
scroll to position [1018, 0]
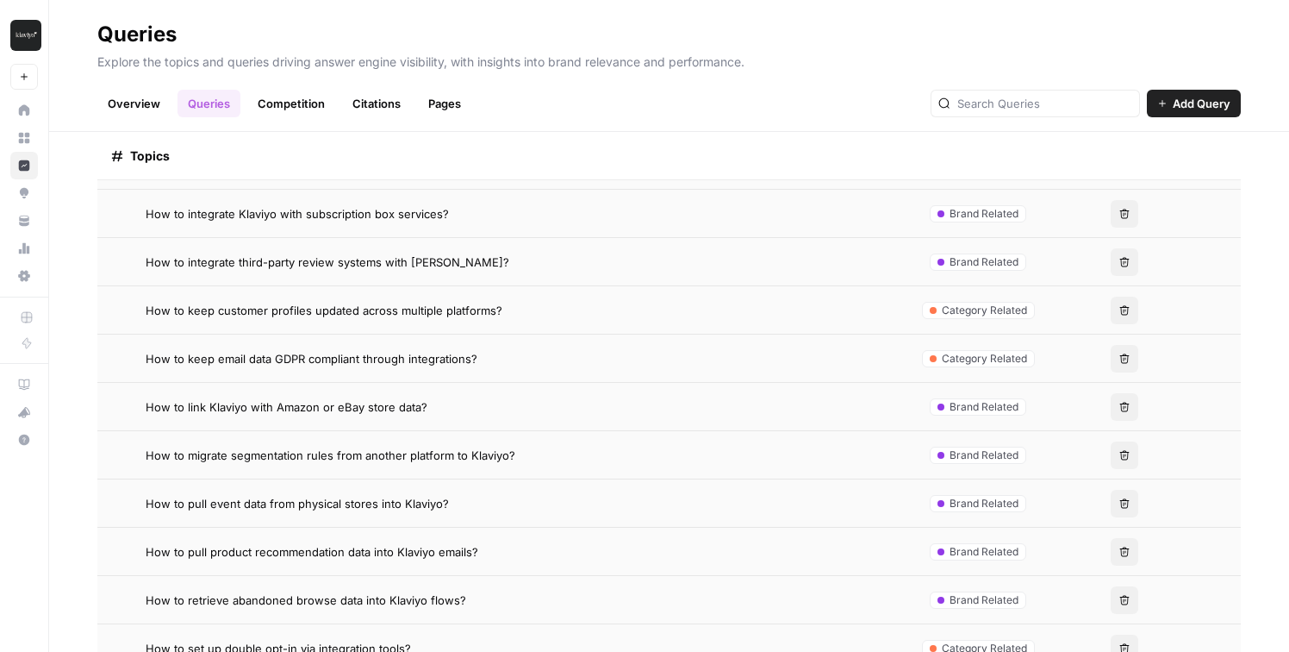
click at [490, 317] on span "How to keep customer profiles updated across multiple platforms?" at bounding box center [324, 310] width 357 height 17
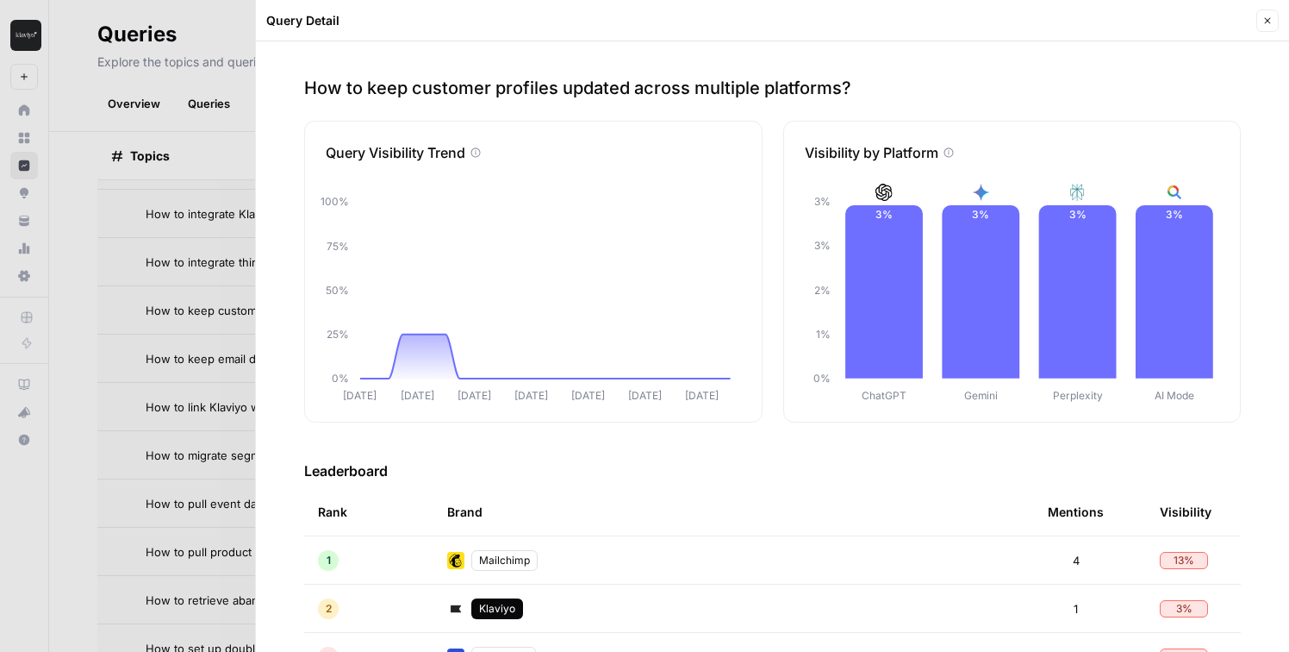
click at [120, 415] on div at bounding box center [644, 326] width 1289 height 652
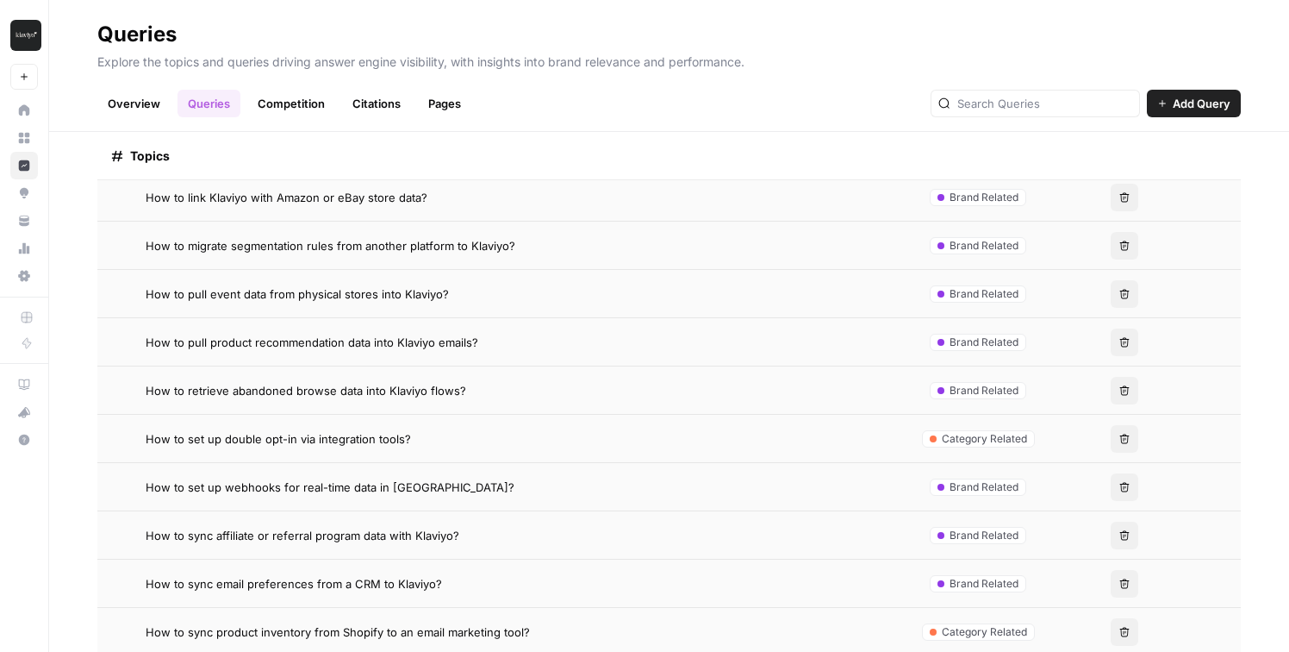
scroll to position [1268, 0]
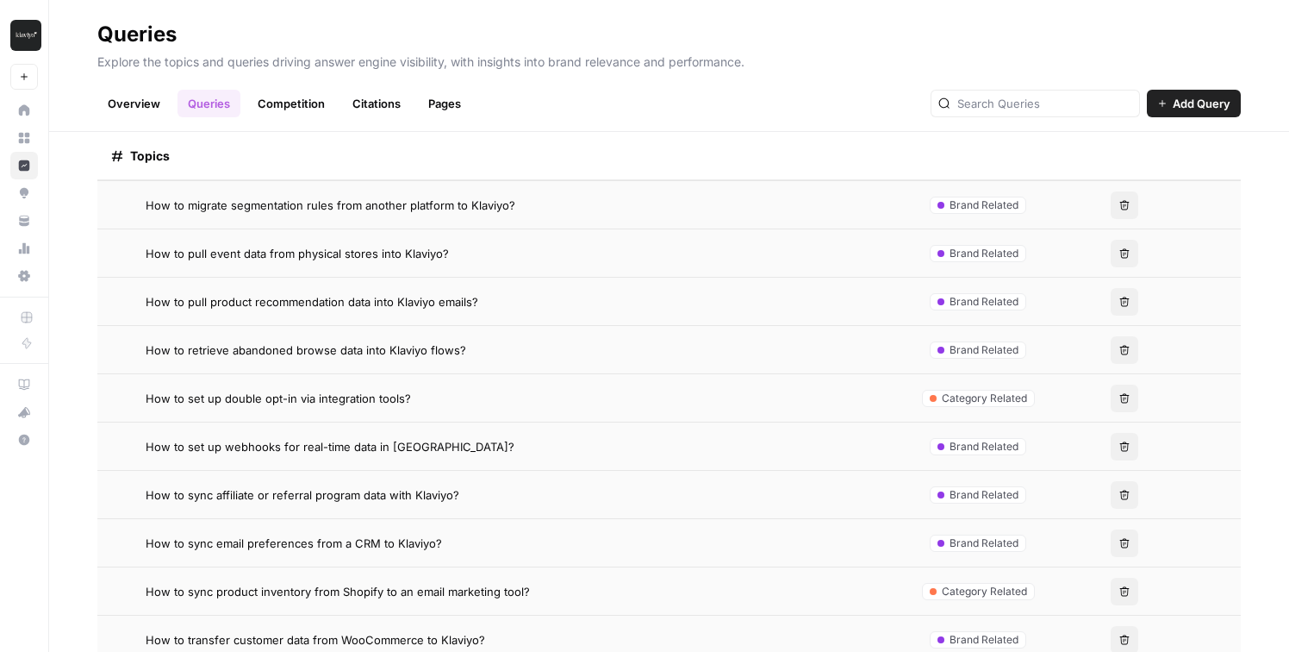
click at [564, 394] on div "How to set up double opt-in via integration tools?" at bounding box center [518, 398] width 745 height 17
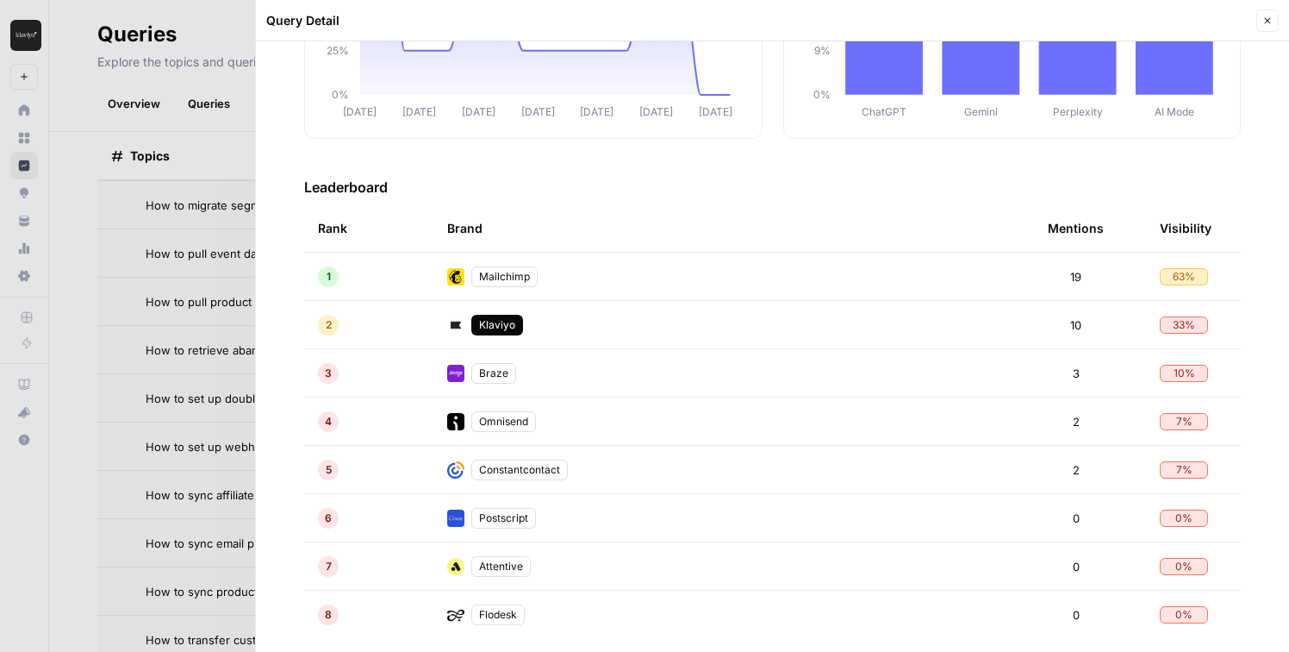
scroll to position [384, 0]
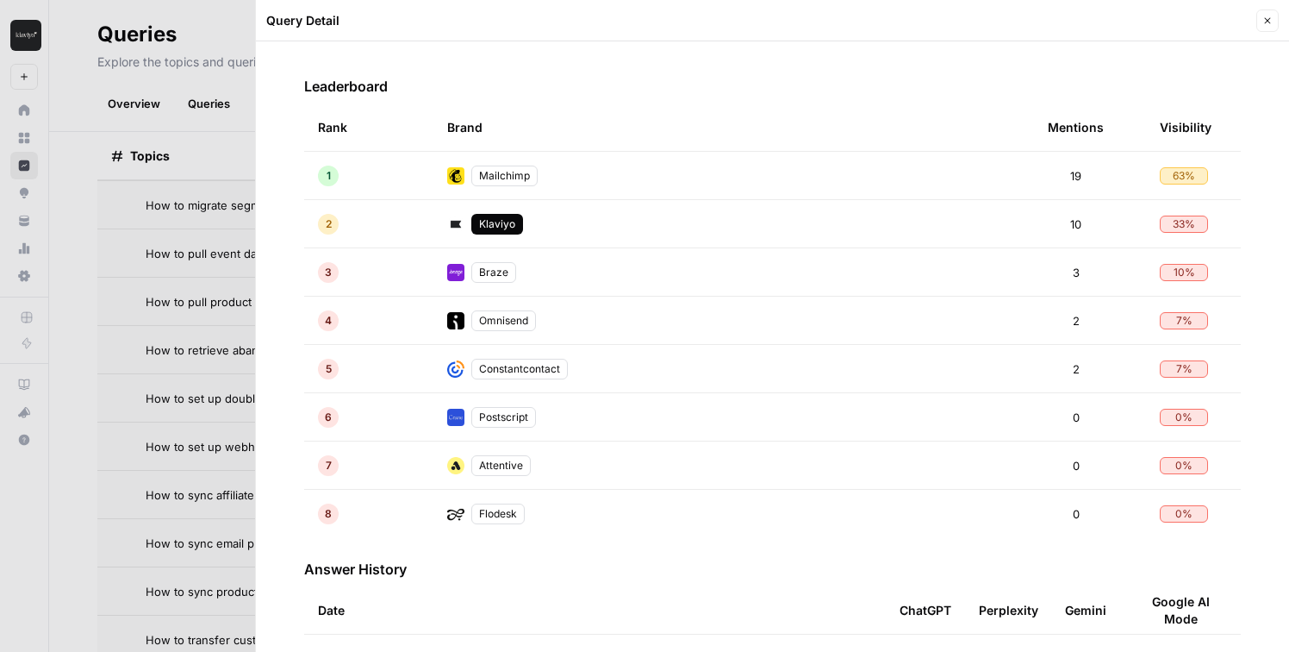
click at [69, 441] on div at bounding box center [644, 326] width 1289 height 652
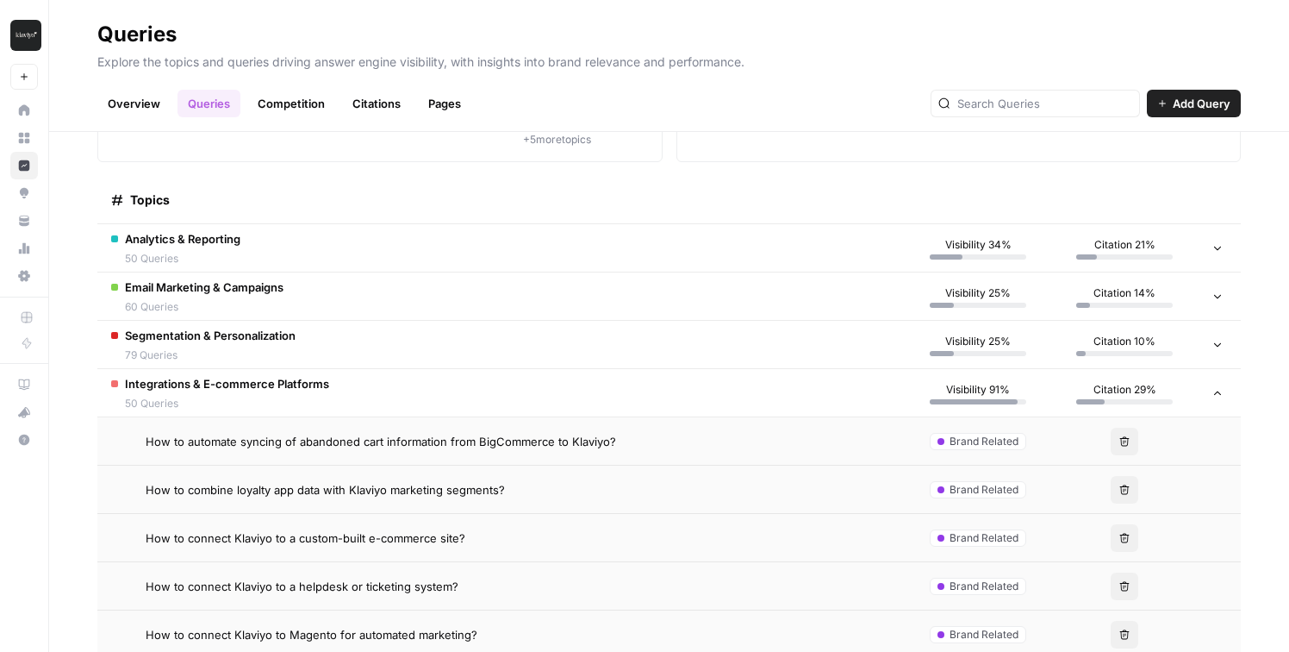
scroll to position [153, 0]
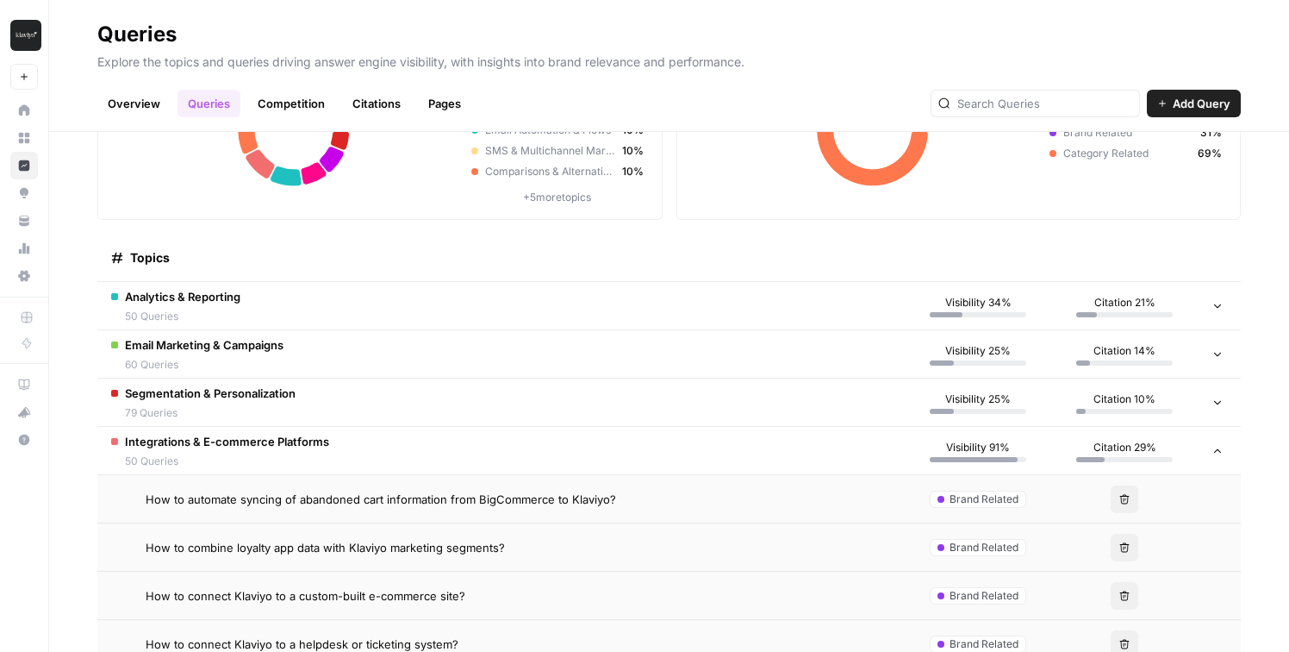
click at [262, 433] on span "Integrations & E-commerce Platforms" at bounding box center [227, 441] width 204 height 17
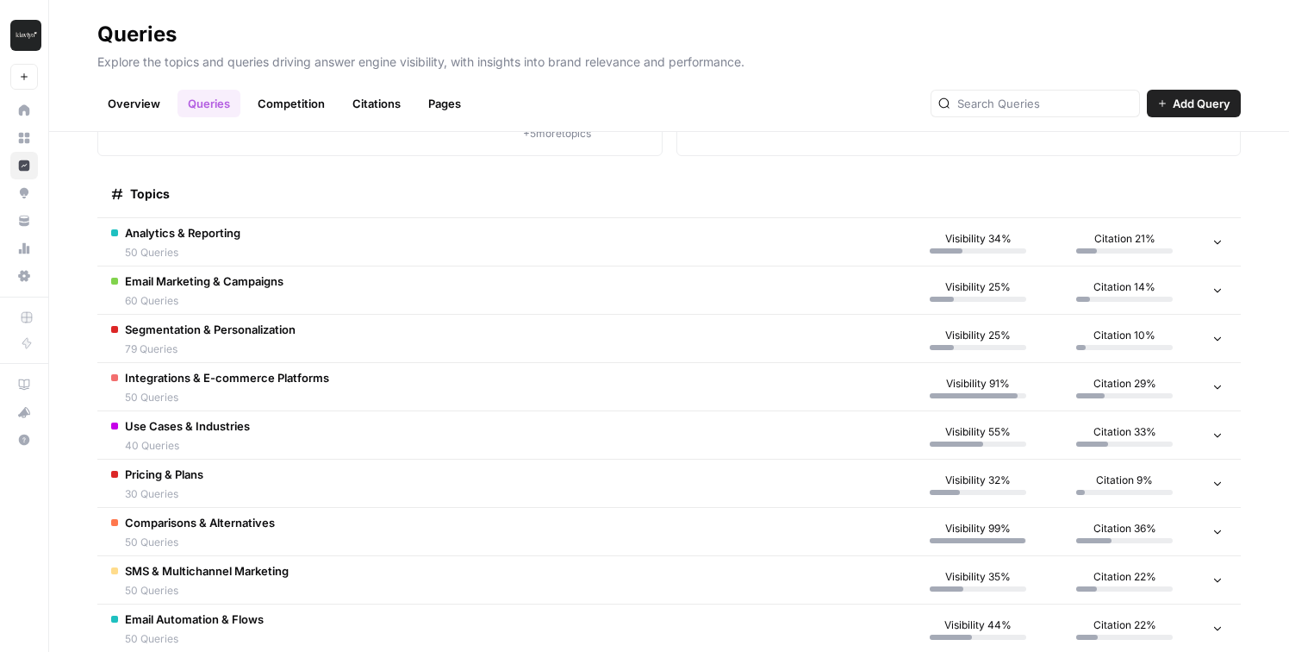
scroll to position [301, 0]
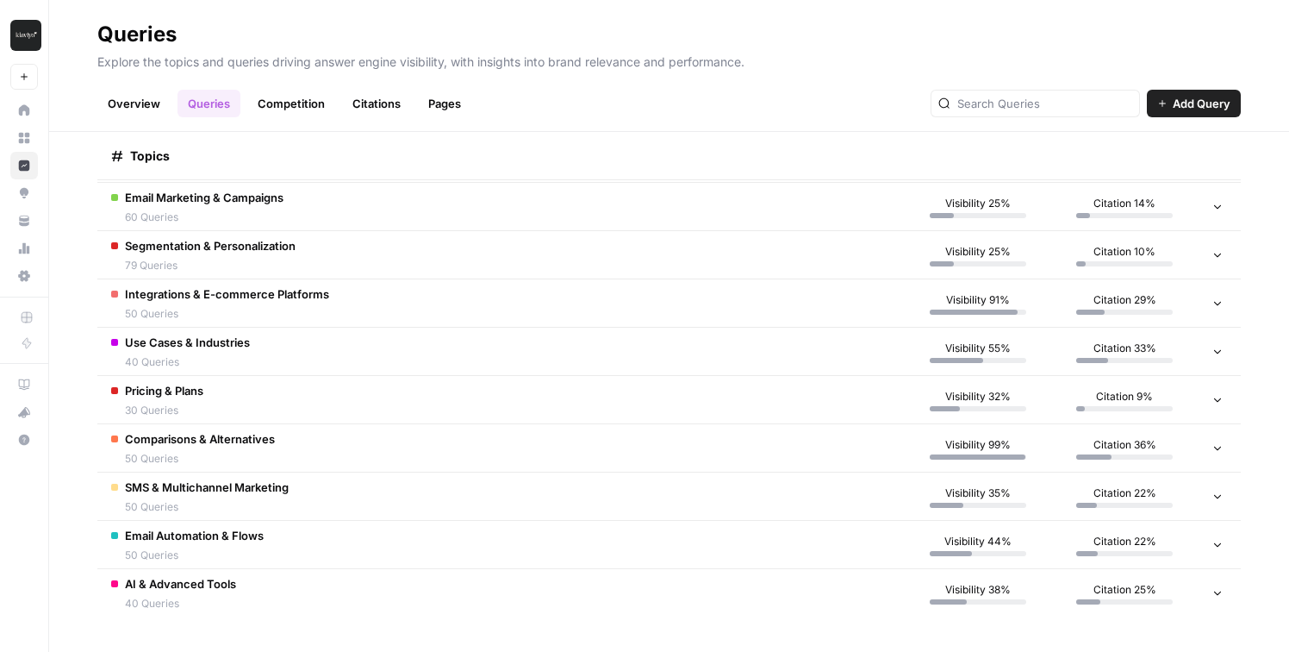
click at [336, 445] on td "Comparisons & Alternatives 50 Queries" at bounding box center [501, 447] width 808 height 47
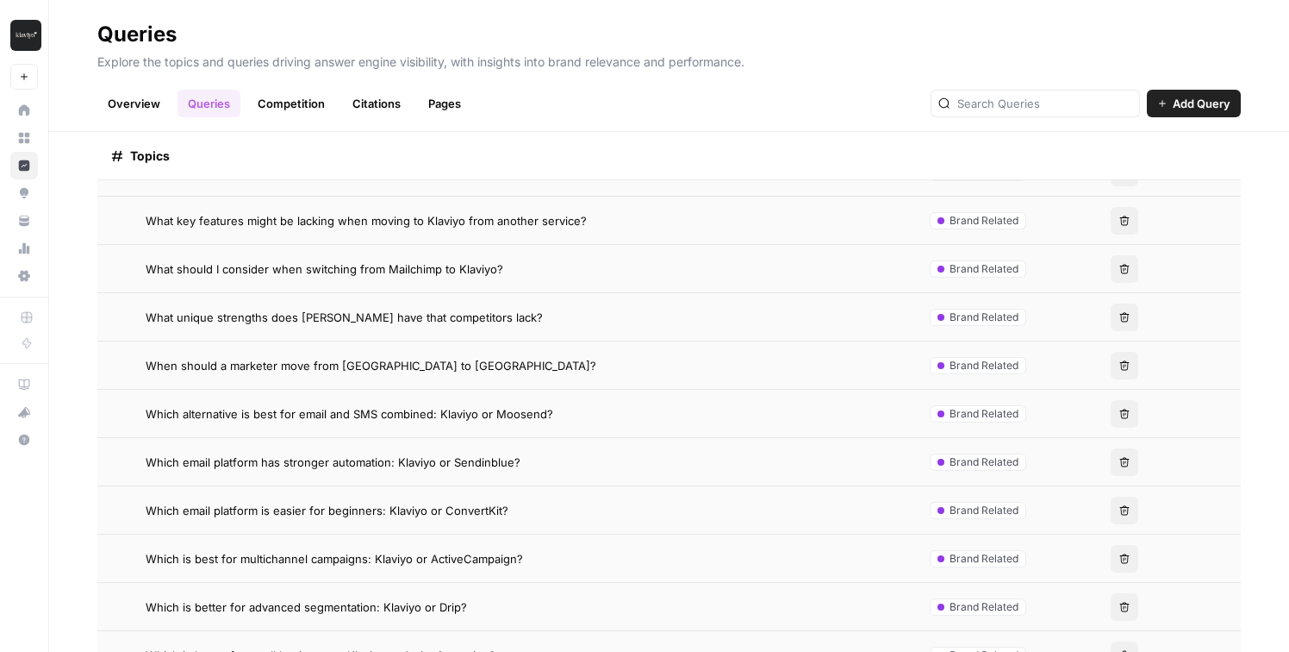
scroll to position [1893, 0]
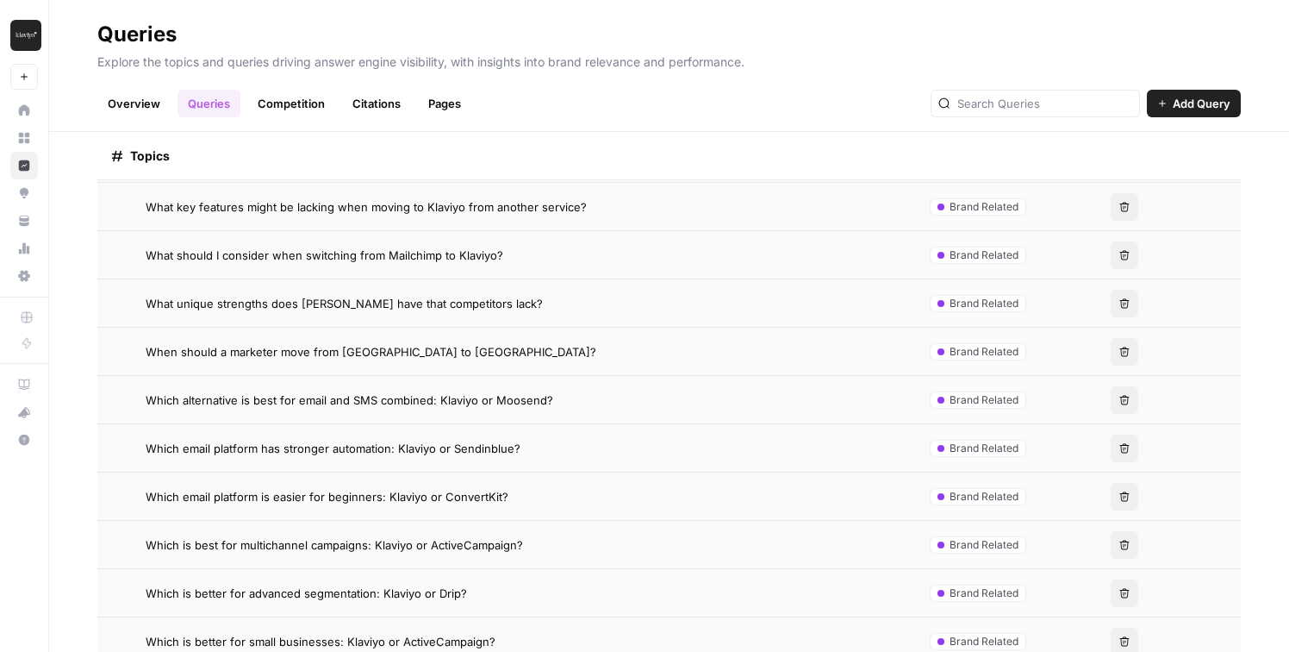
click at [336, 445] on span "Which email platform has stronger automation: Klaviyo or Sendinblue?" at bounding box center [333, 448] width 375 height 17
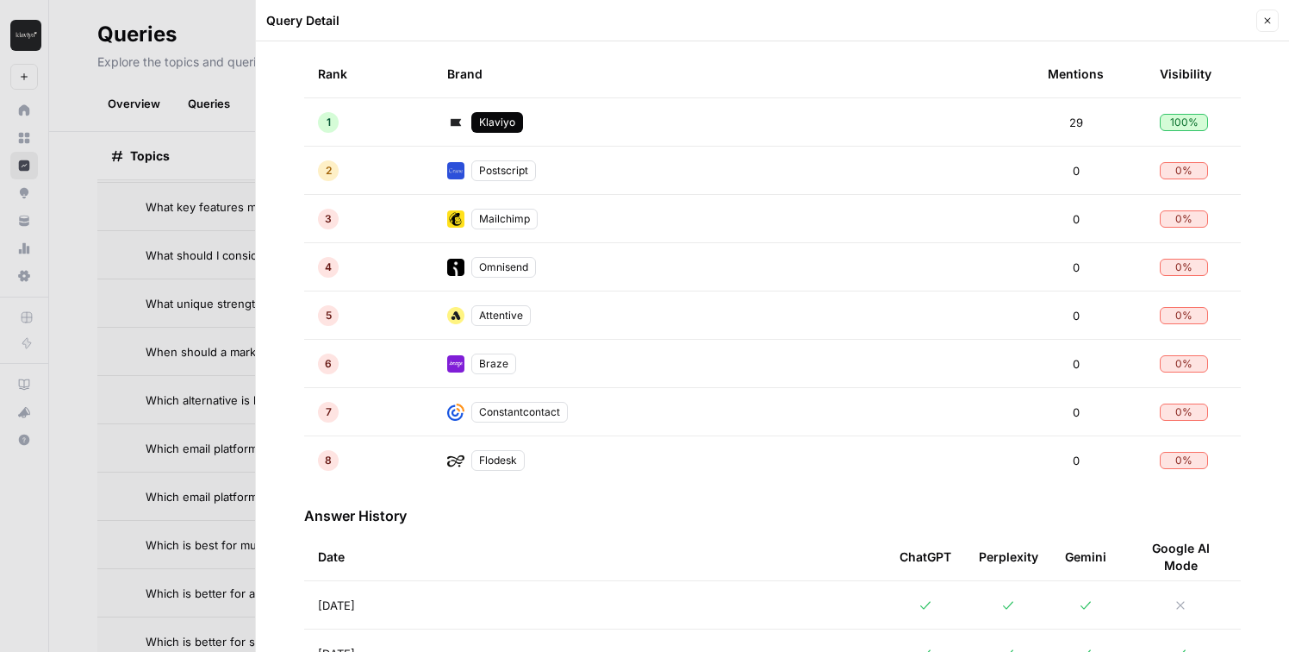
scroll to position [441, 0]
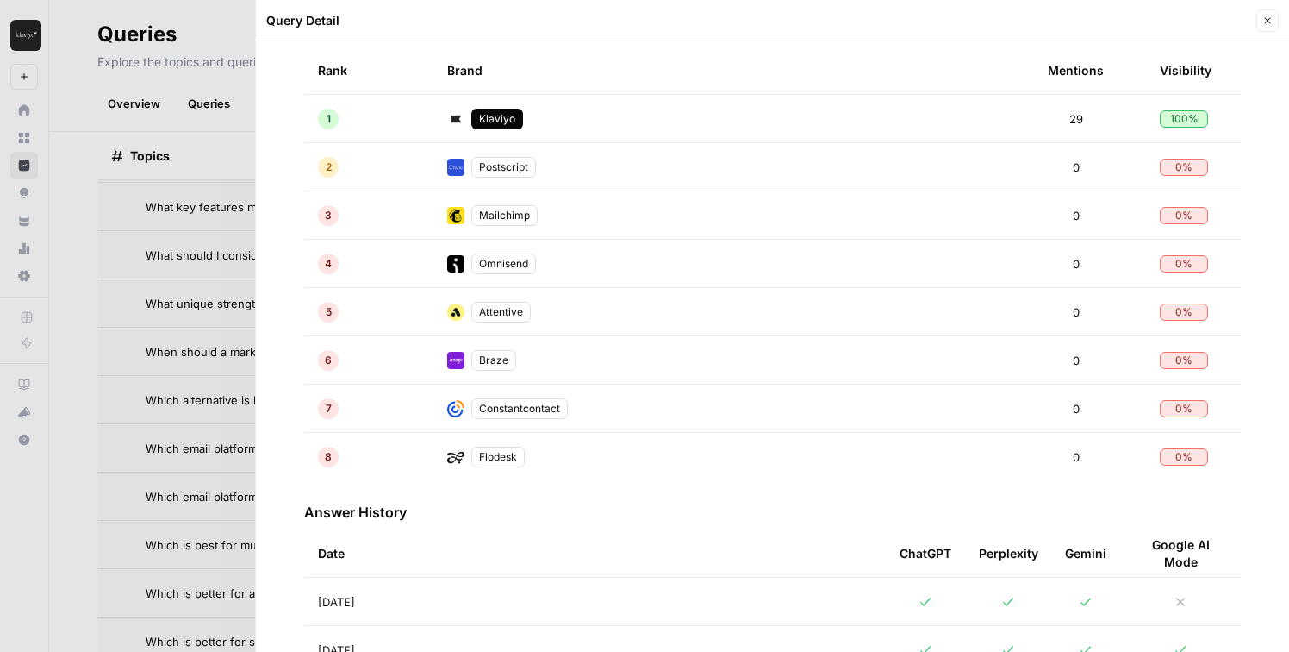
click at [127, 483] on div at bounding box center [644, 326] width 1289 height 652
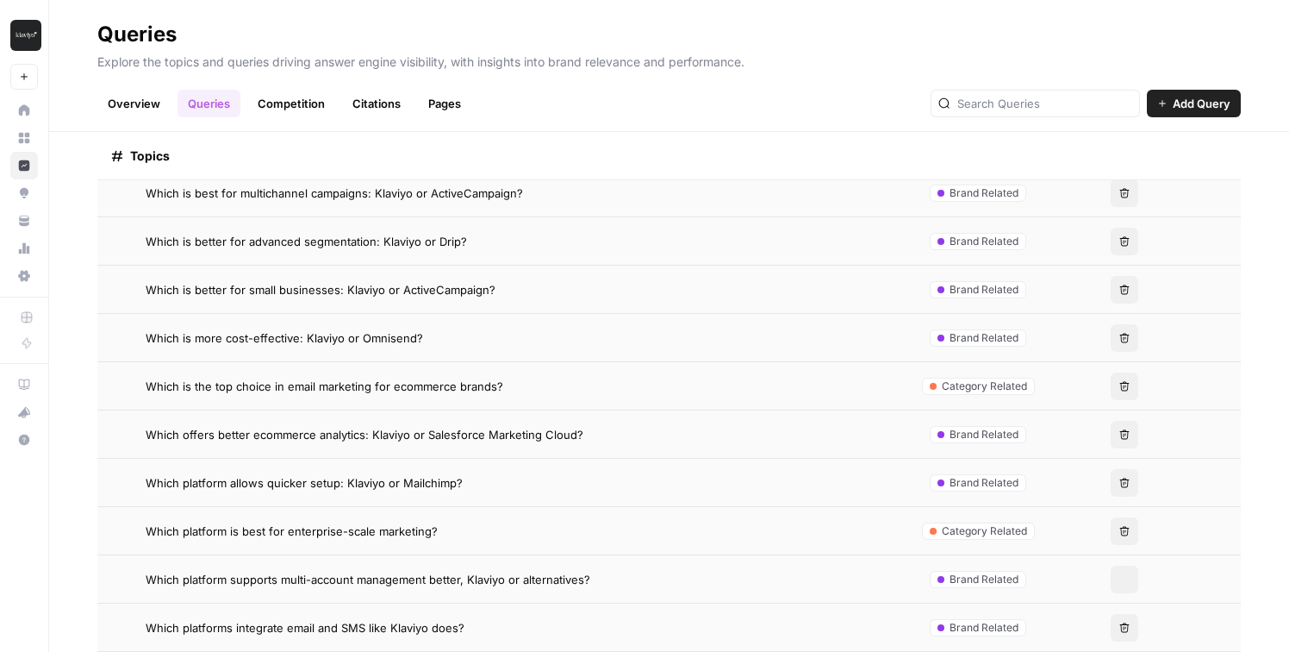
scroll to position [2286, 0]
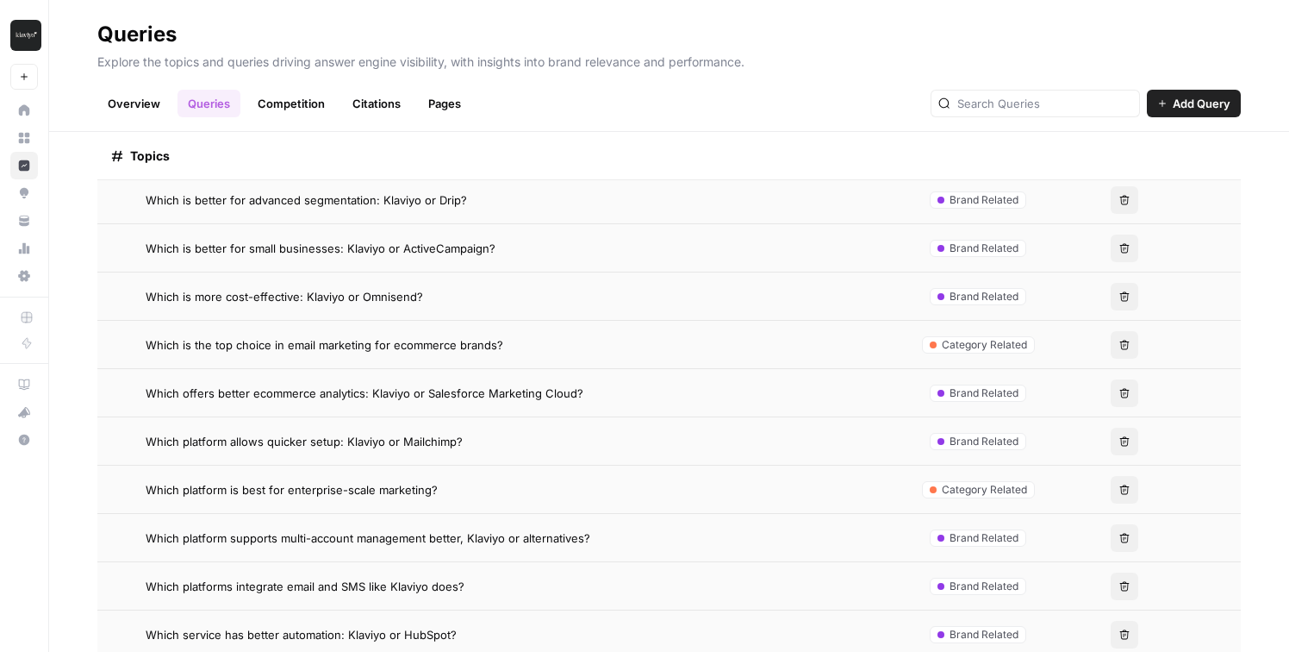
click at [419, 349] on span "Which is the top choice in email marketing for ecommerce brands?" at bounding box center [325, 344] width 358 height 17
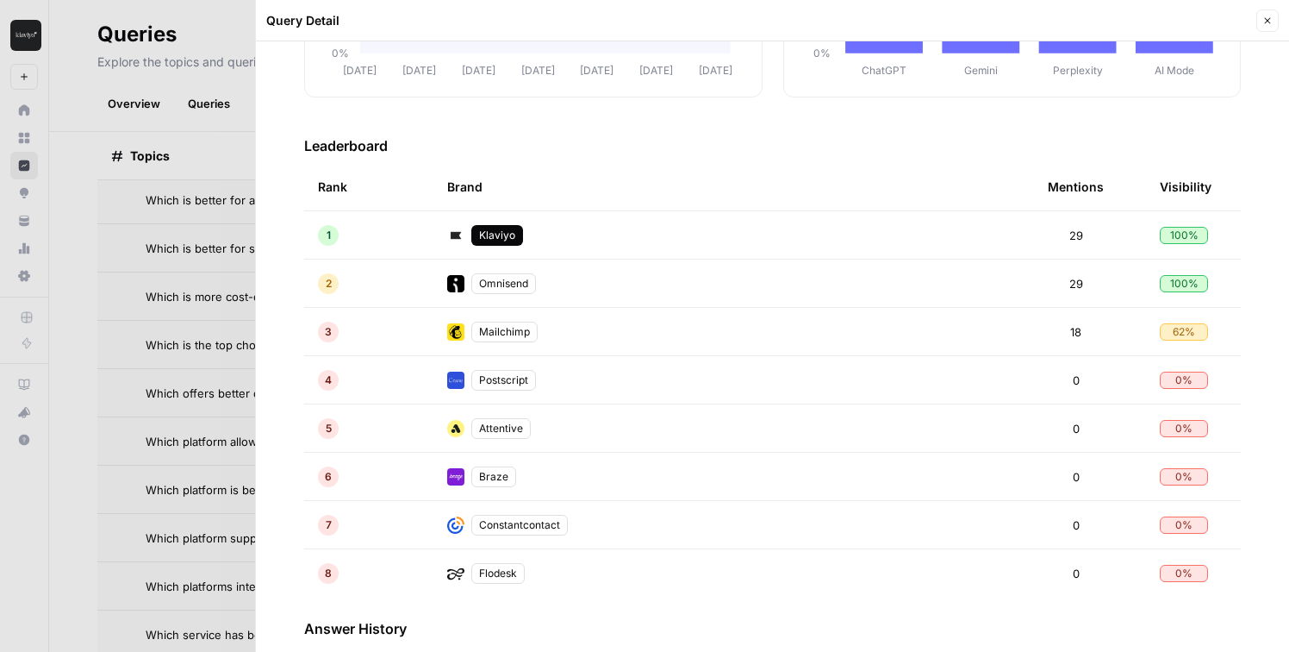
scroll to position [330, 0]
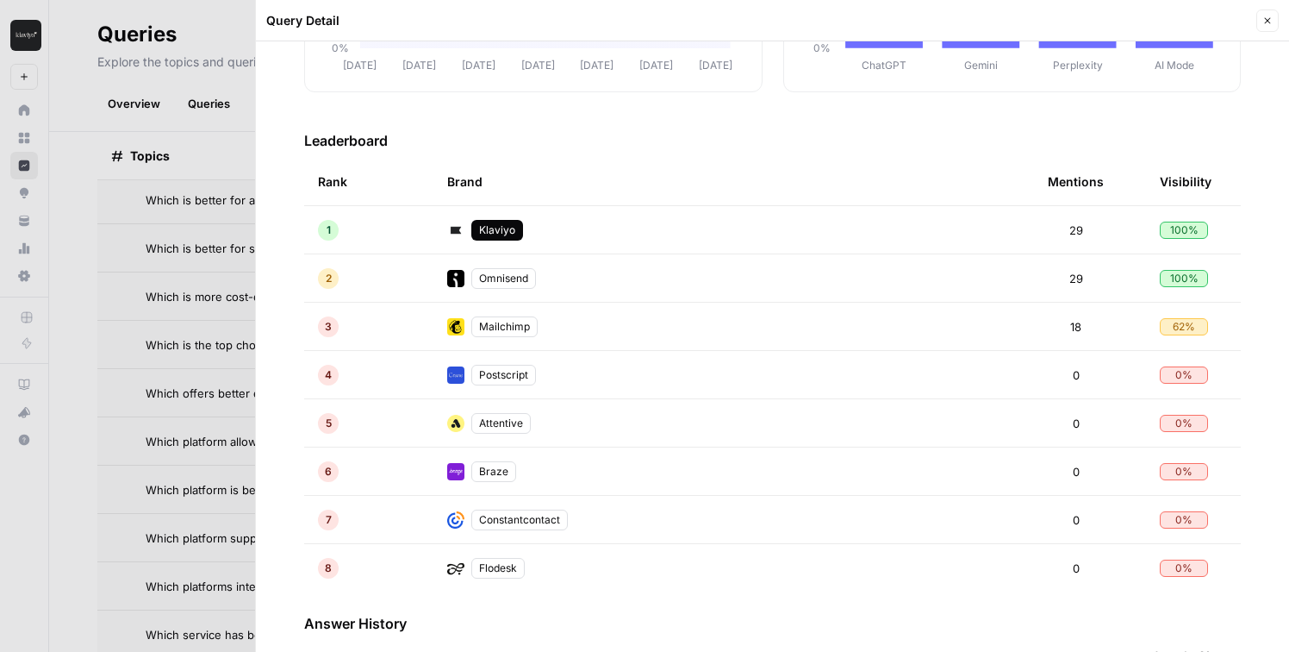
click at [136, 472] on div at bounding box center [644, 326] width 1289 height 652
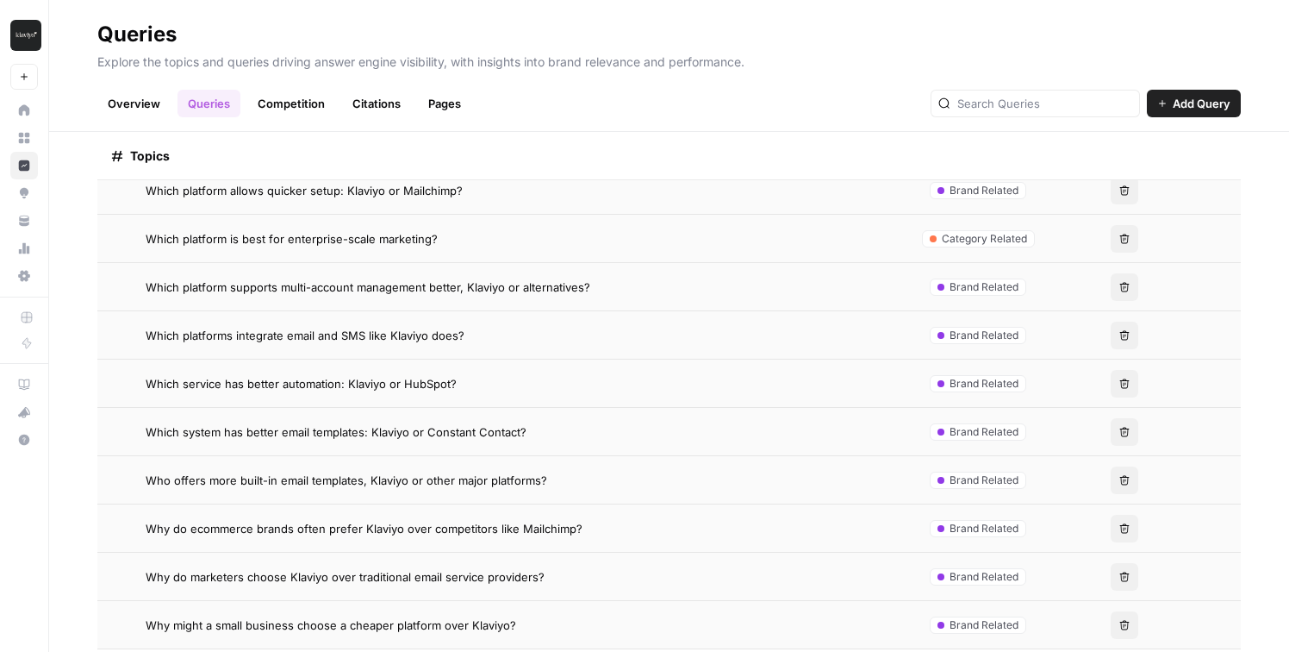
scroll to position [2551, 0]
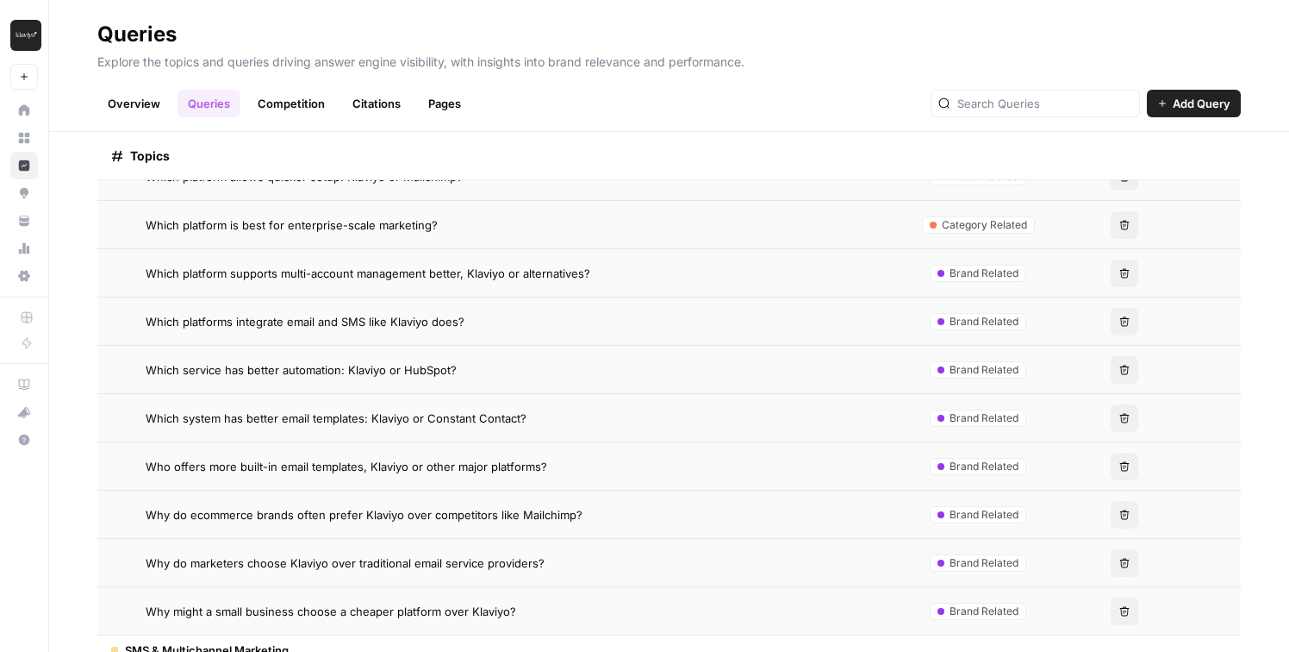
click at [270, 496] on td "Why do ecommerce brands often prefer Klaviyo over competitors like Mailchimp?" at bounding box center [501, 513] width 808 height 47
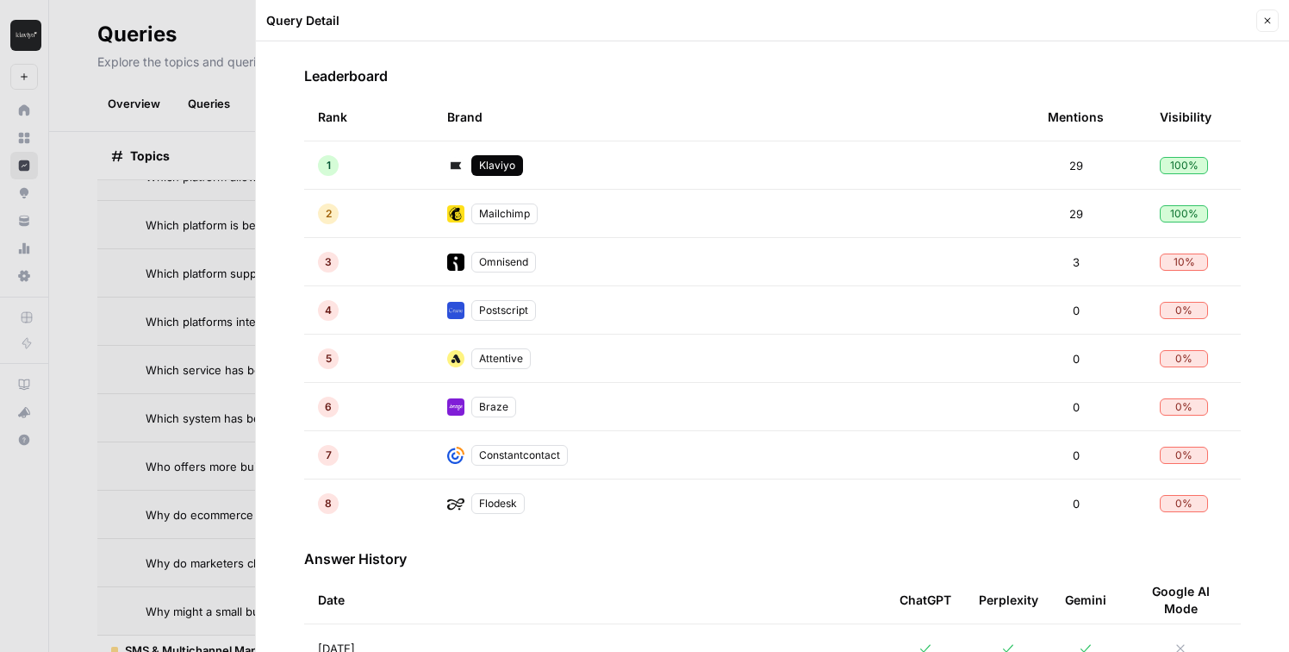
scroll to position [430, 0]
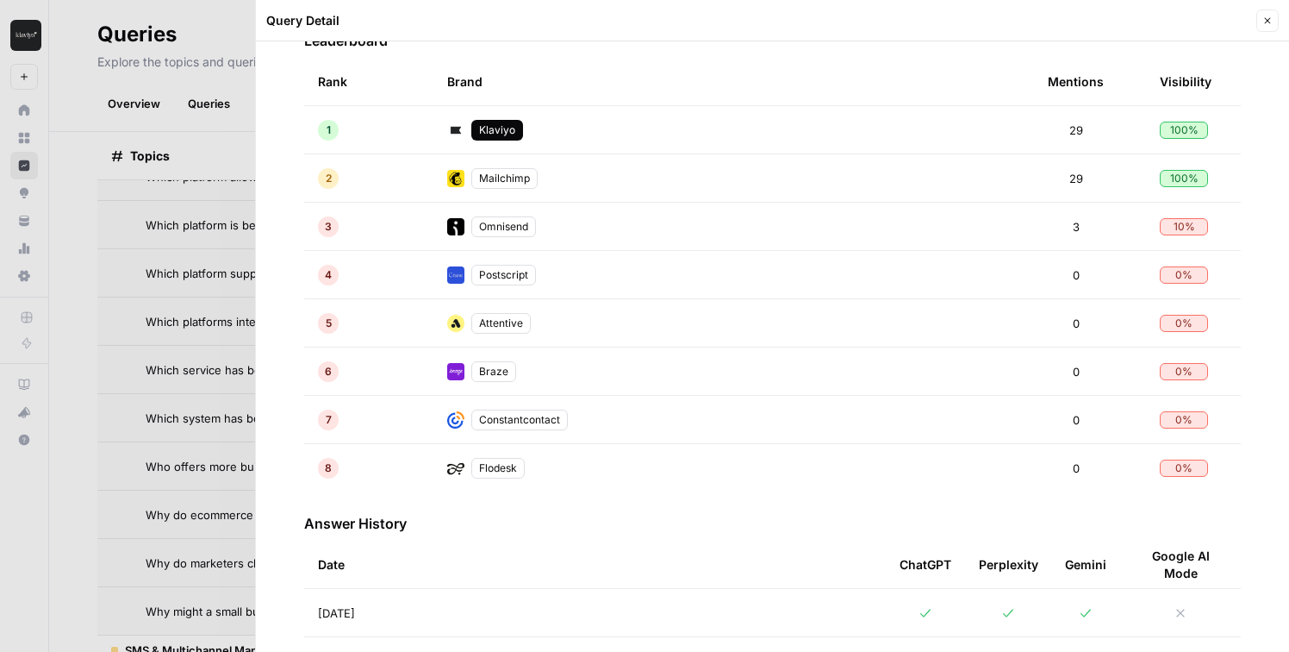
click at [131, 494] on div at bounding box center [644, 326] width 1289 height 652
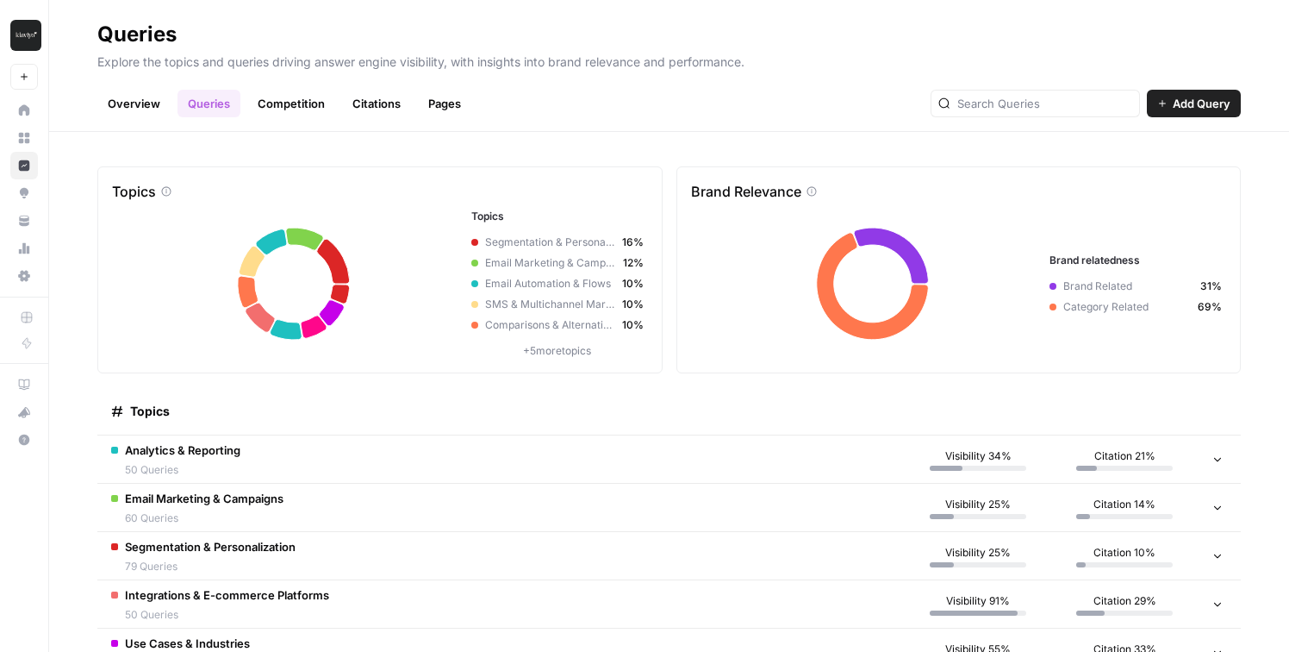
click at [130, 106] on link "Overview" at bounding box center [133, 104] width 73 height 28
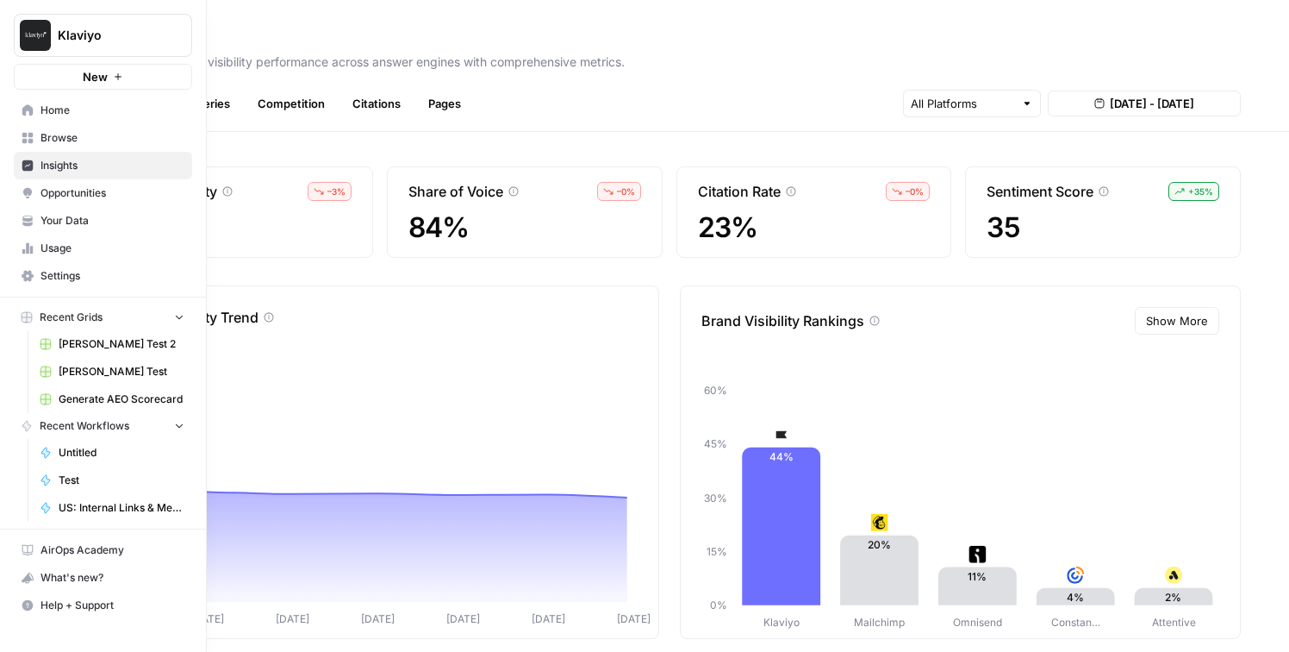
click at [45, 197] on span "Opportunities" at bounding box center [113, 193] width 144 height 16
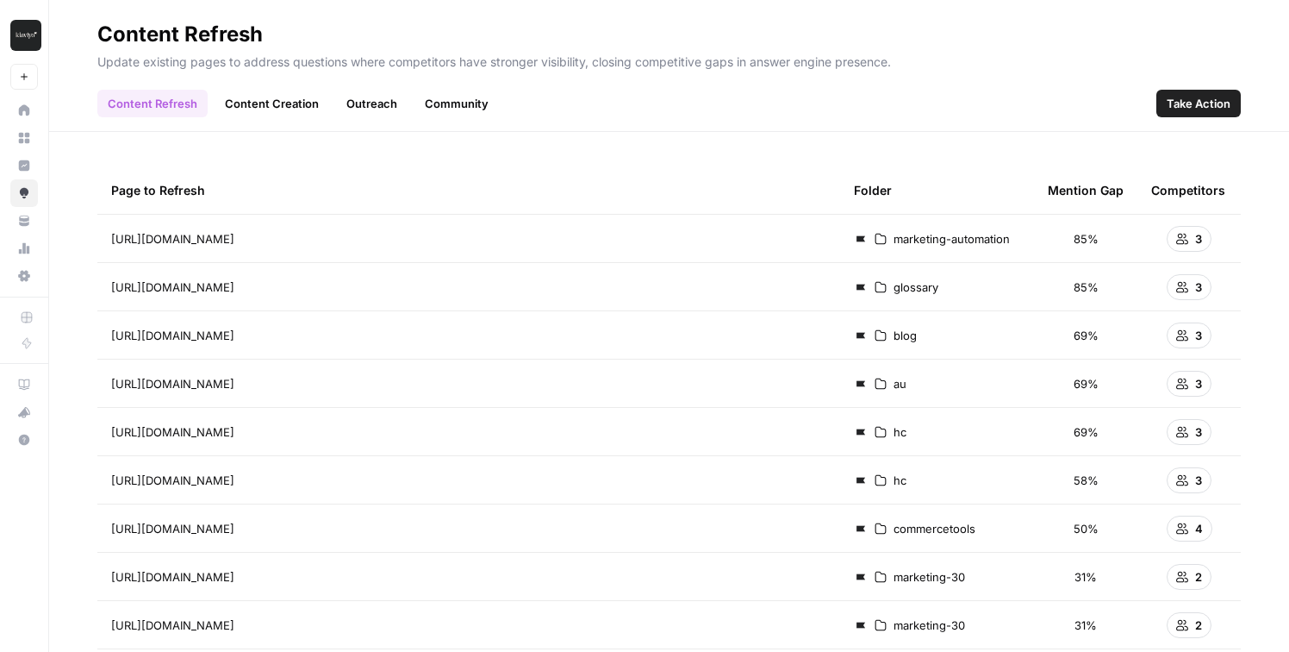
click at [1078, 241] on span "85%" at bounding box center [1086, 238] width 25 height 17
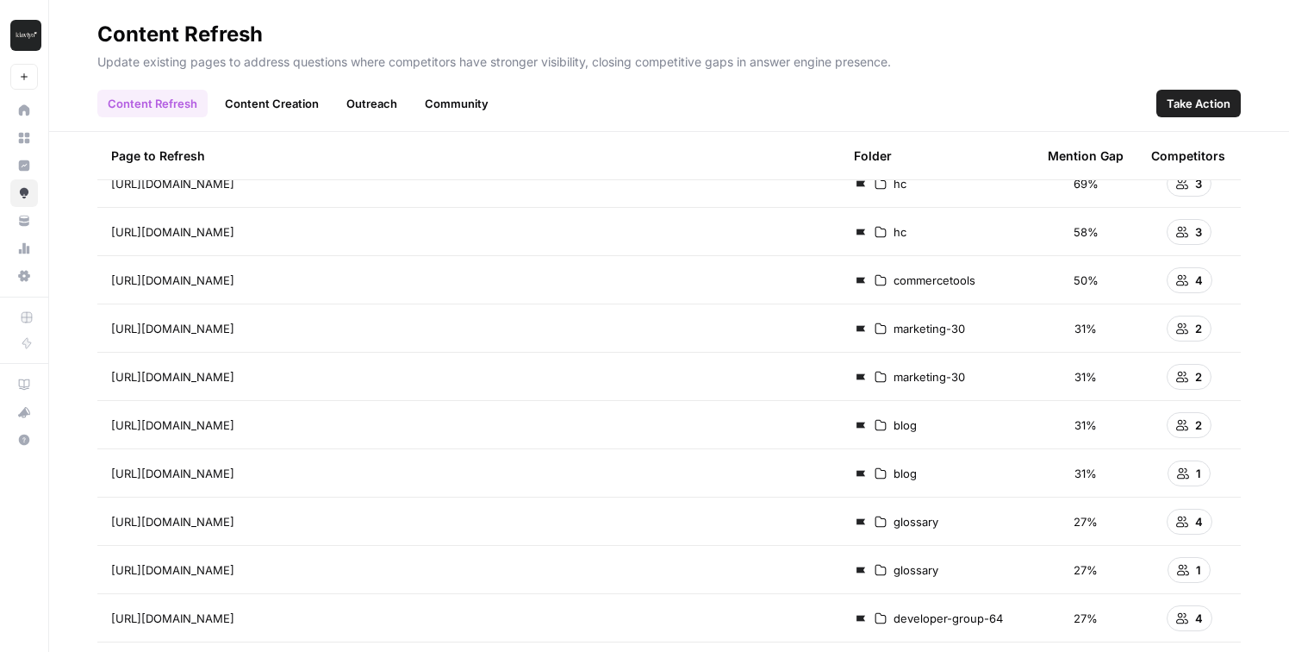
scroll to position [267, 0]
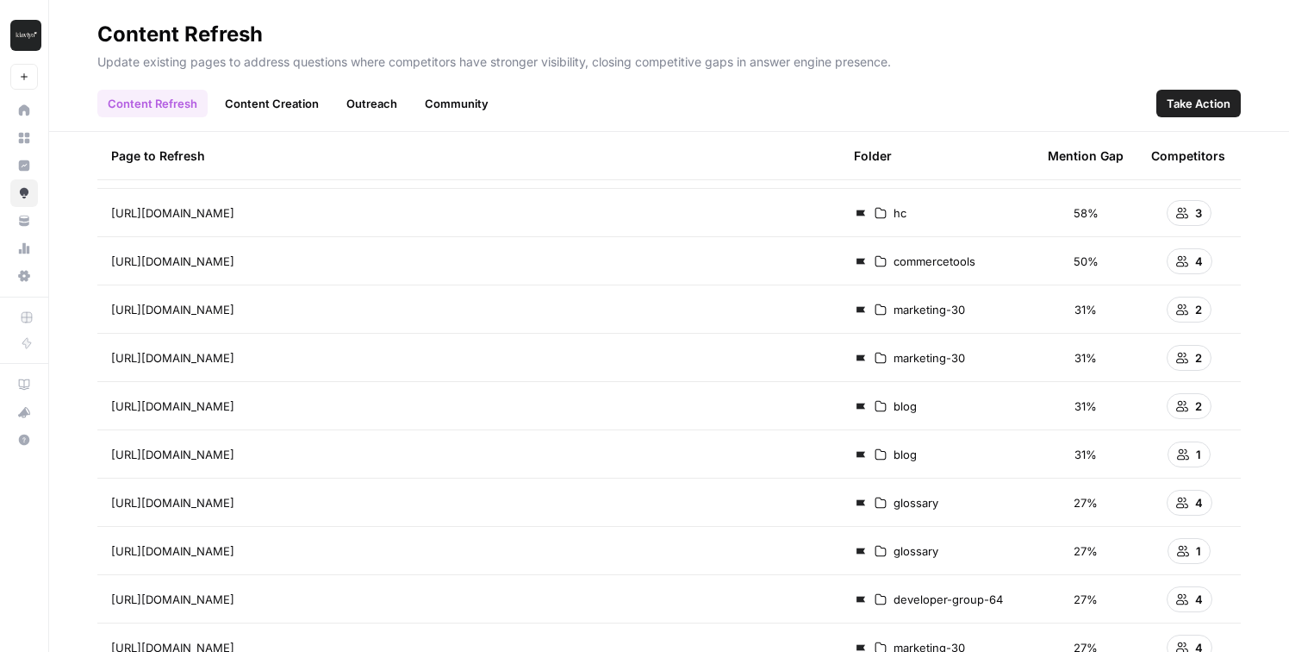
click at [1064, 211] on div "58%" at bounding box center [1086, 212] width 76 height 17
click at [1087, 207] on span "58%" at bounding box center [1086, 212] width 25 height 17
click at [1082, 303] on span "31%" at bounding box center [1086, 309] width 22 height 17
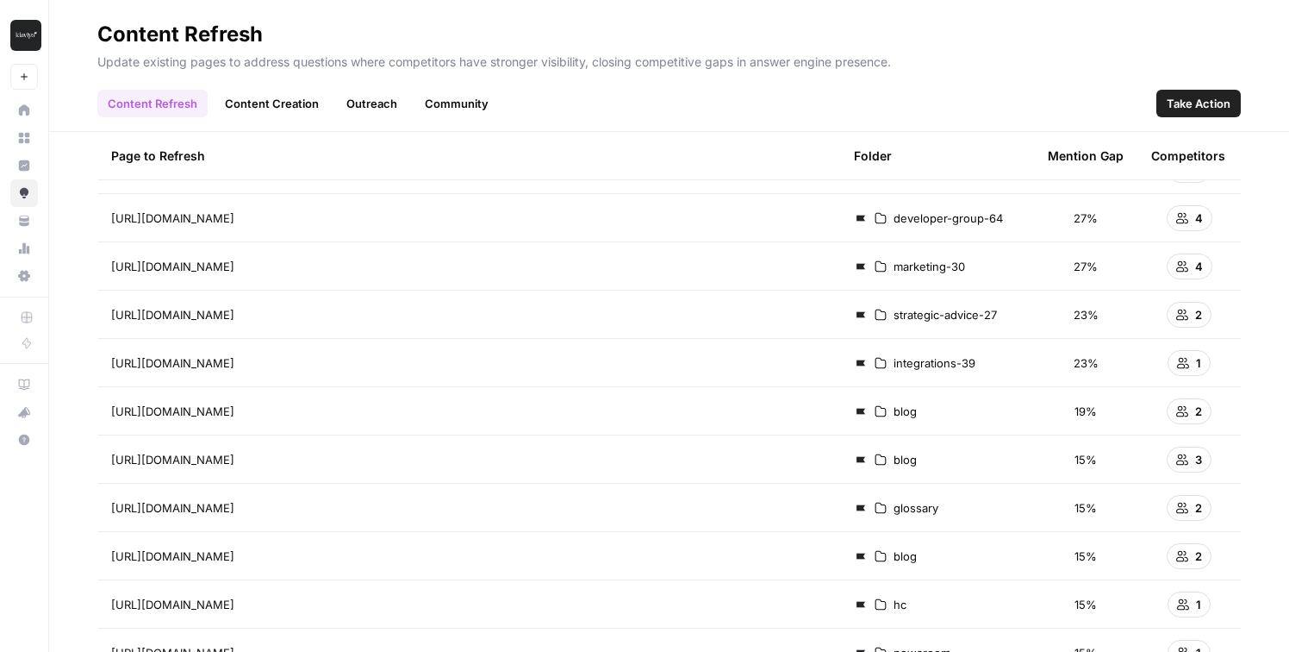
scroll to position [652, 0]
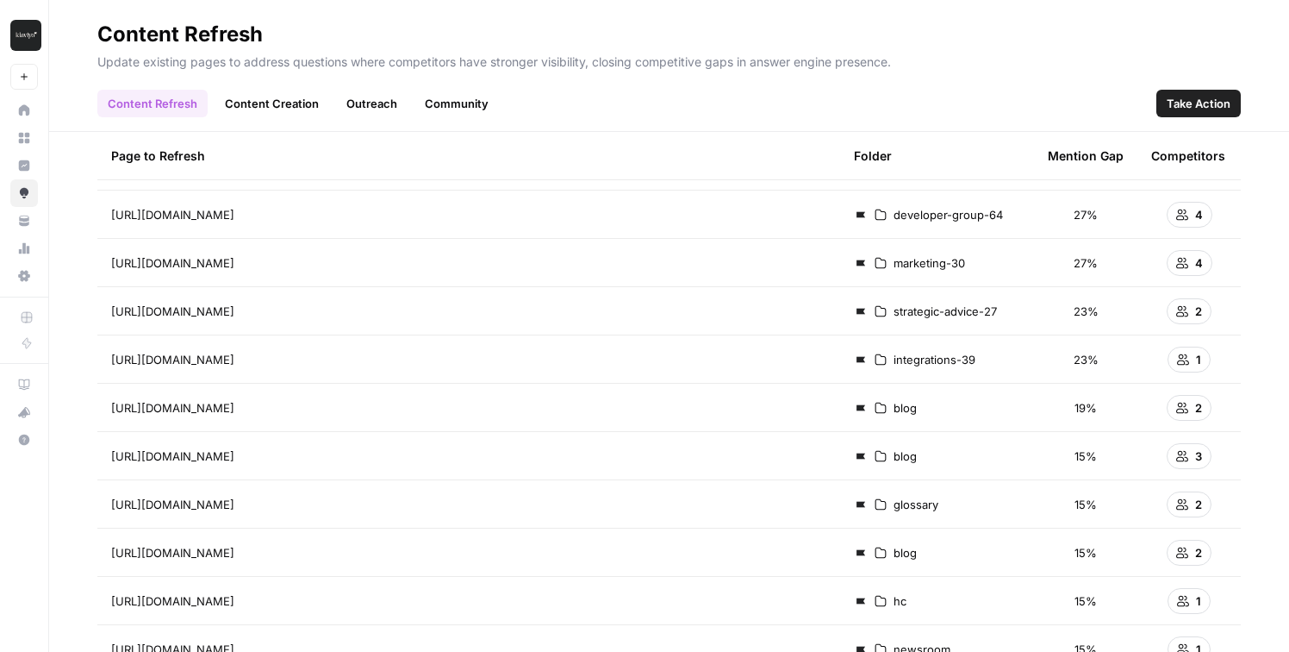
click at [1077, 257] on span "27%" at bounding box center [1086, 262] width 24 height 17
click at [1170, 416] on span "+ -3 more" at bounding box center [1189, 421] width 89 height 16
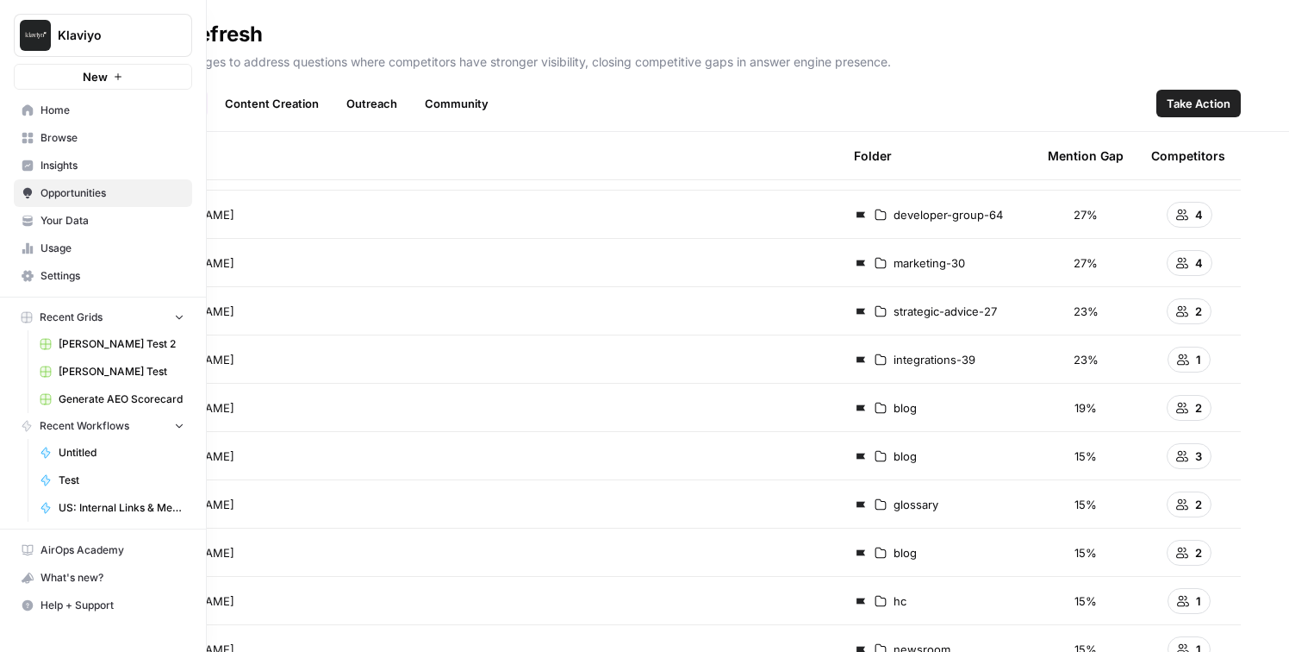
click at [36, 169] on link "Insights" at bounding box center [103, 166] width 178 height 28
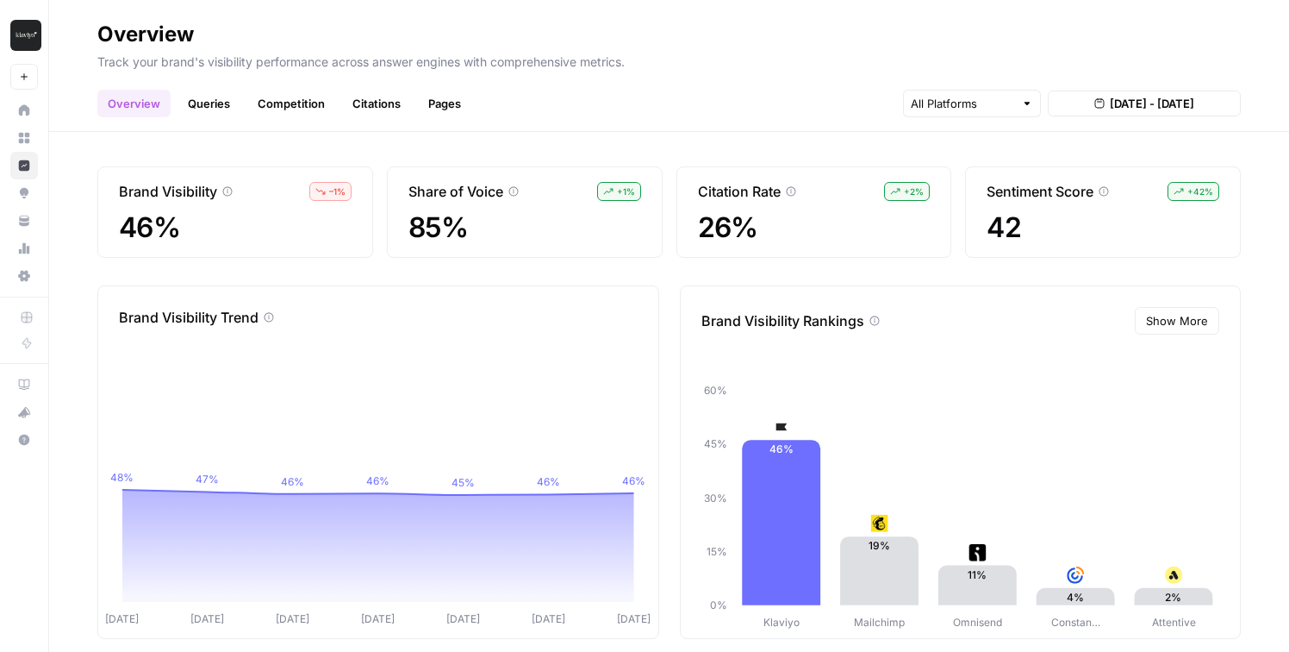
click at [216, 90] on link "Queries" at bounding box center [209, 104] width 63 height 28
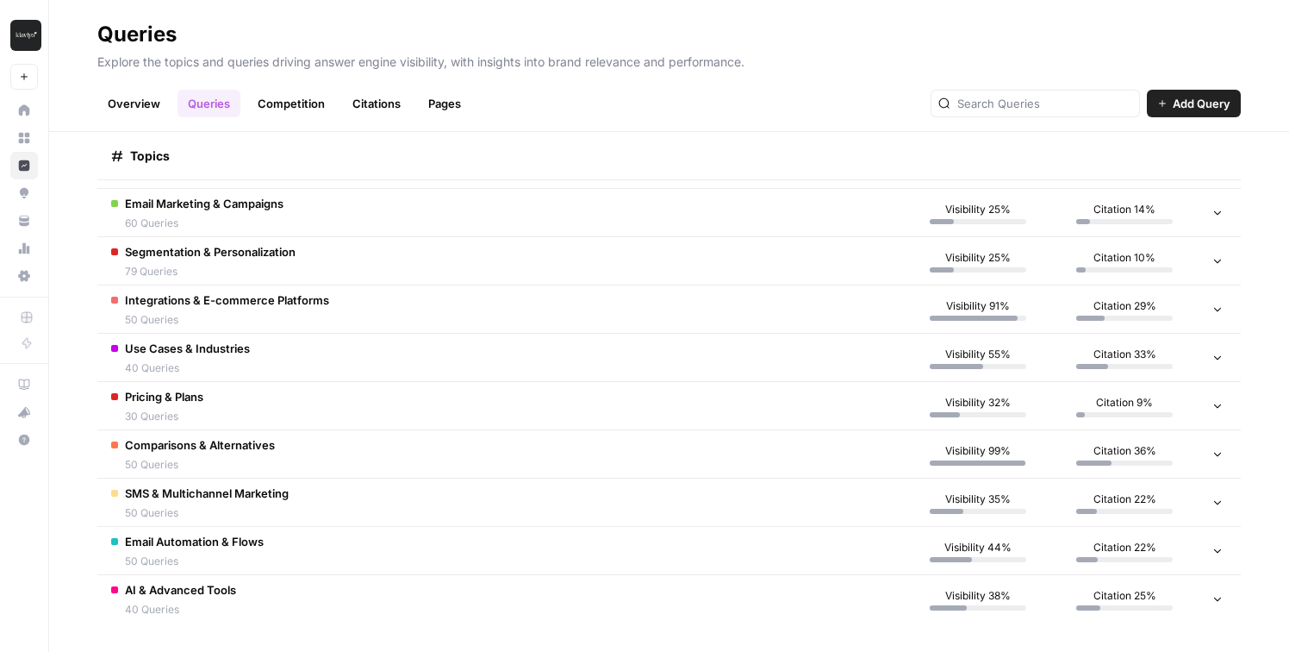
scroll to position [301, 0]
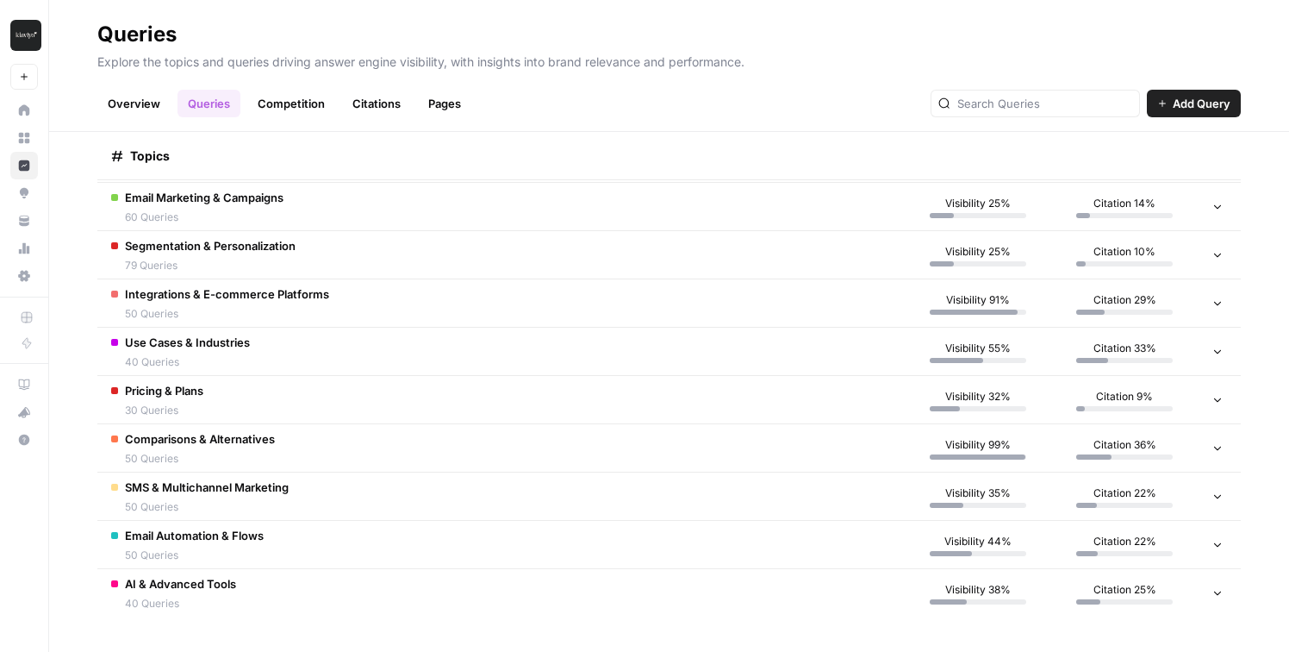
click at [542, 490] on td "SMS & Multichannel Marketing 50 Queries" at bounding box center [501, 495] width 808 height 47
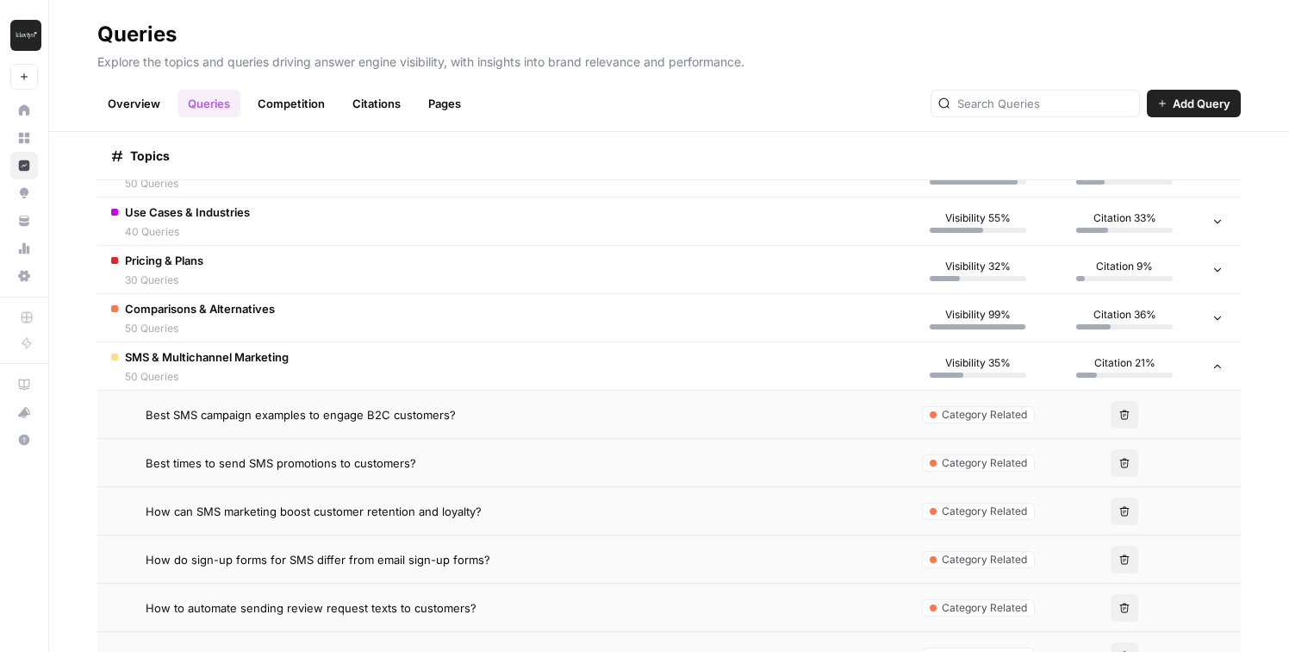
scroll to position [433, 0]
click at [490, 408] on div "Best SMS campaign examples to engage B2C customers?" at bounding box center [518, 412] width 745 height 17
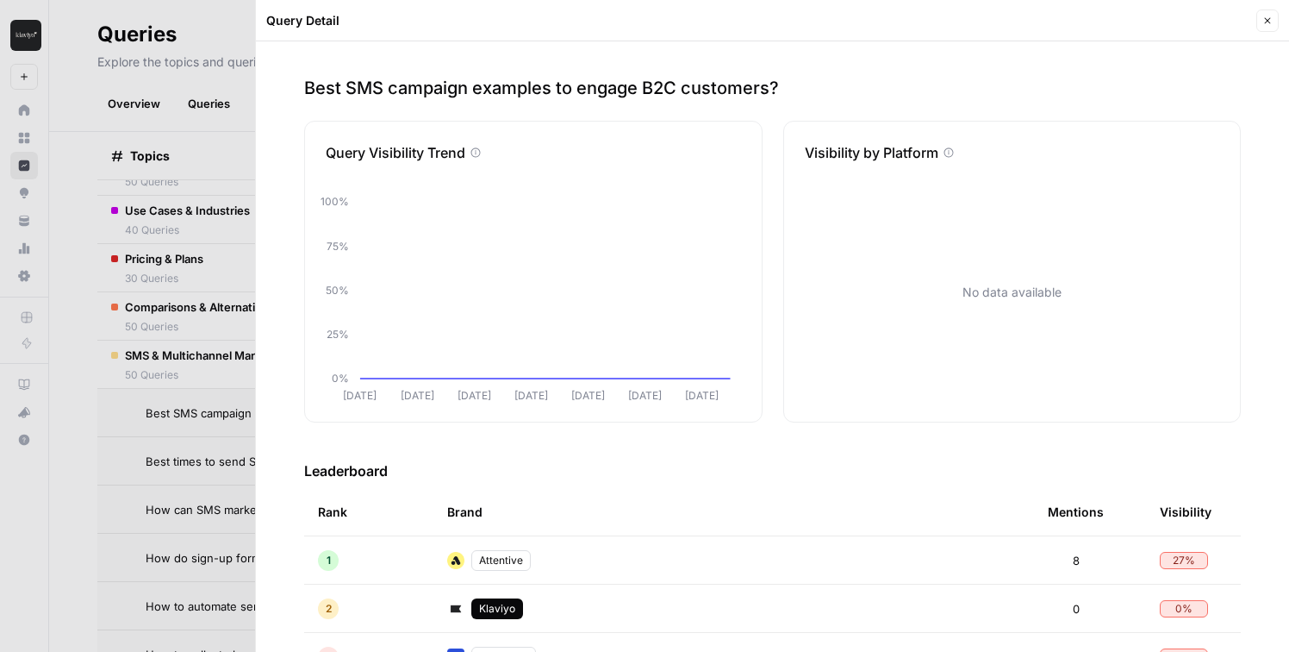
click at [124, 446] on div at bounding box center [644, 326] width 1289 height 652
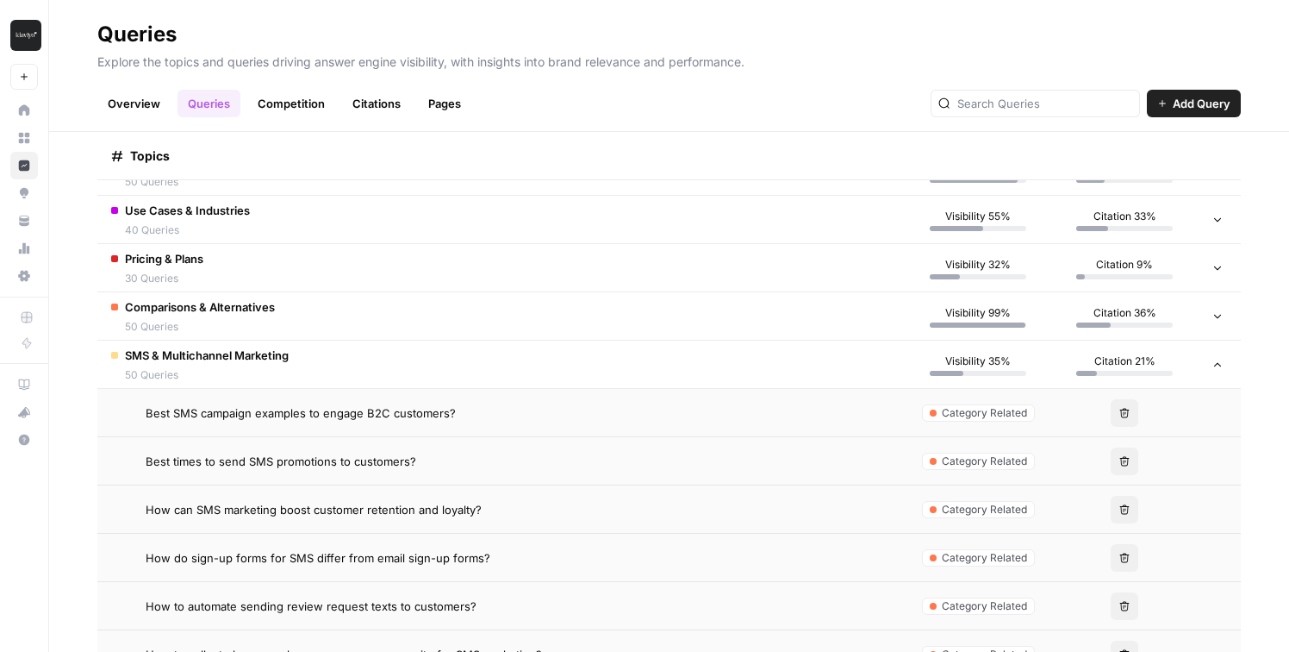
click at [172, 456] on span "Best times to send SMS promotions to customers?" at bounding box center [281, 460] width 271 height 17
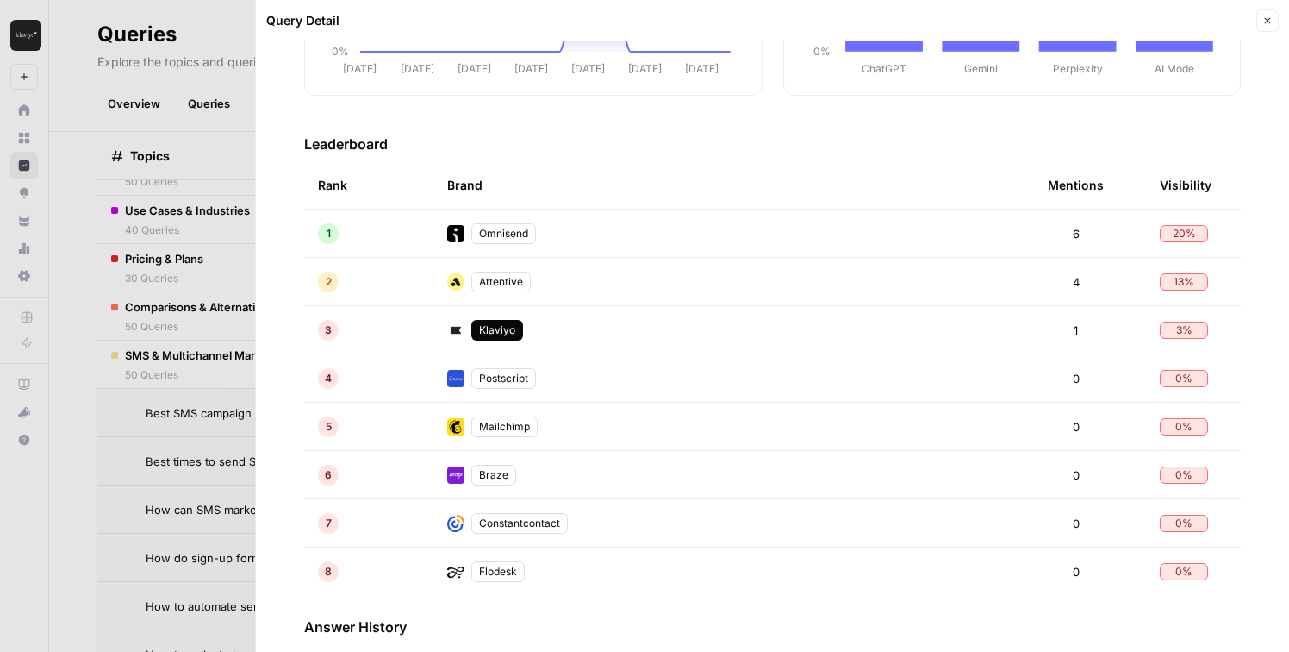
scroll to position [337, 0]
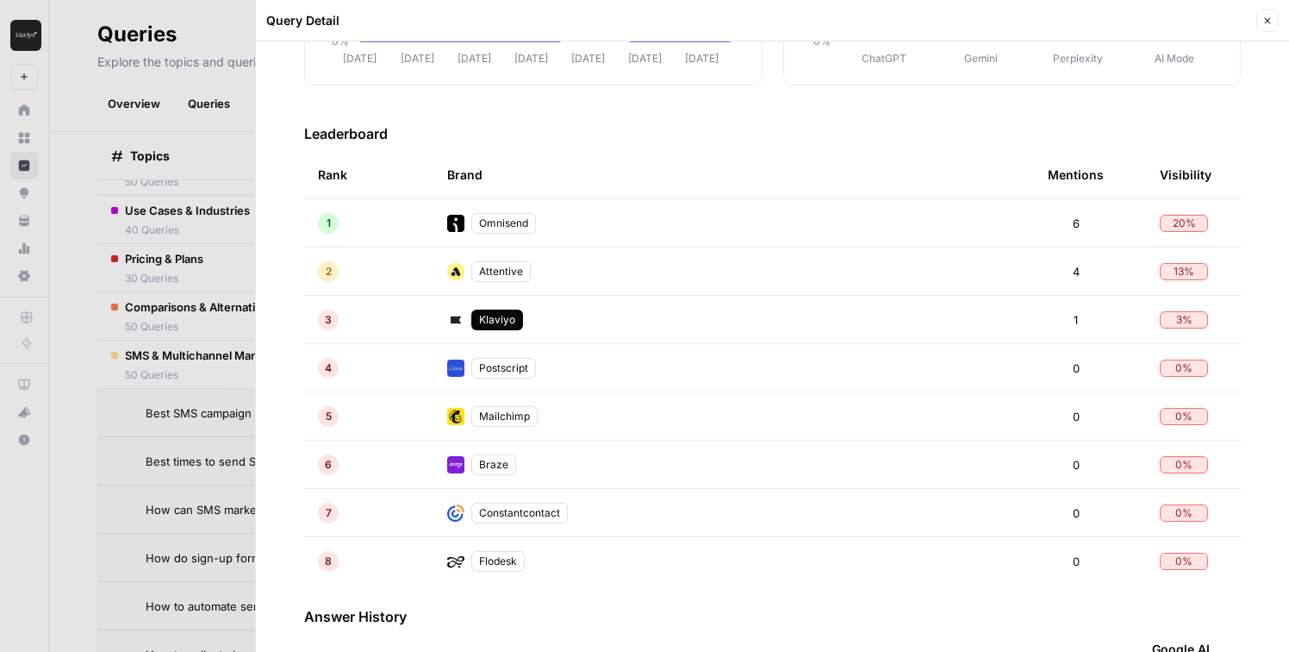
click at [139, 466] on div at bounding box center [644, 326] width 1289 height 652
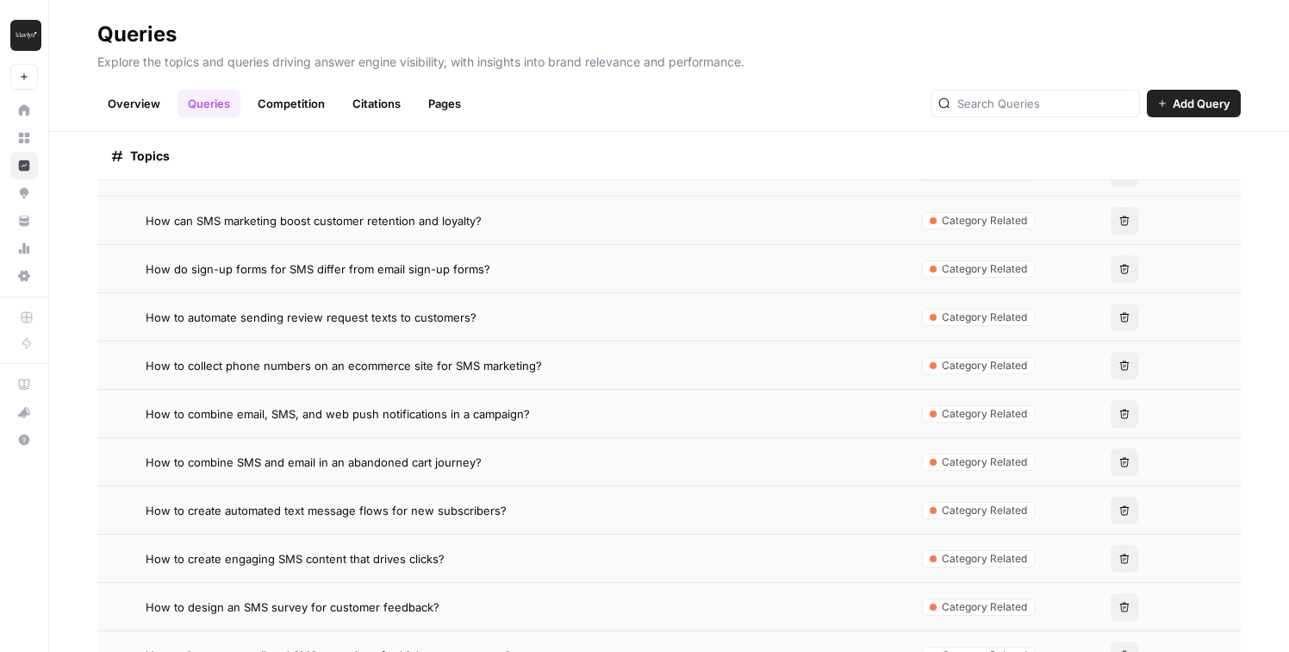
scroll to position [748, 0]
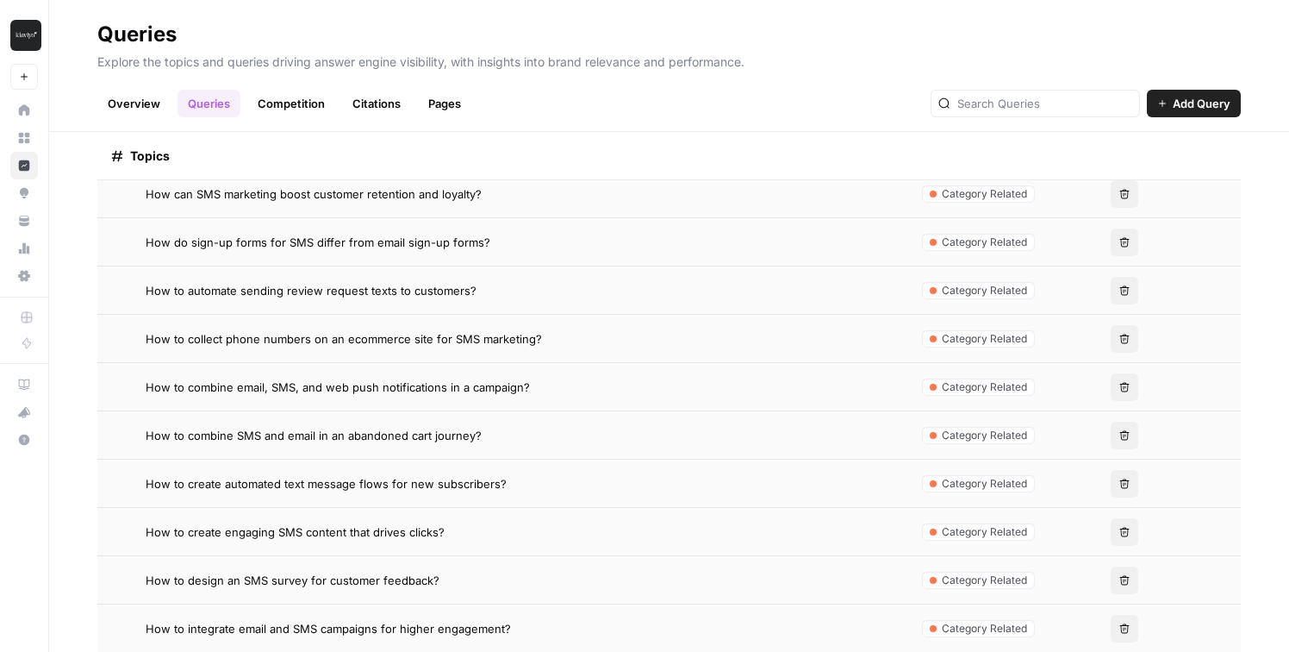
click at [208, 472] on td "How to create automated text message flows for new subscribers?" at bounding box center [501, 482] width 808 height 47
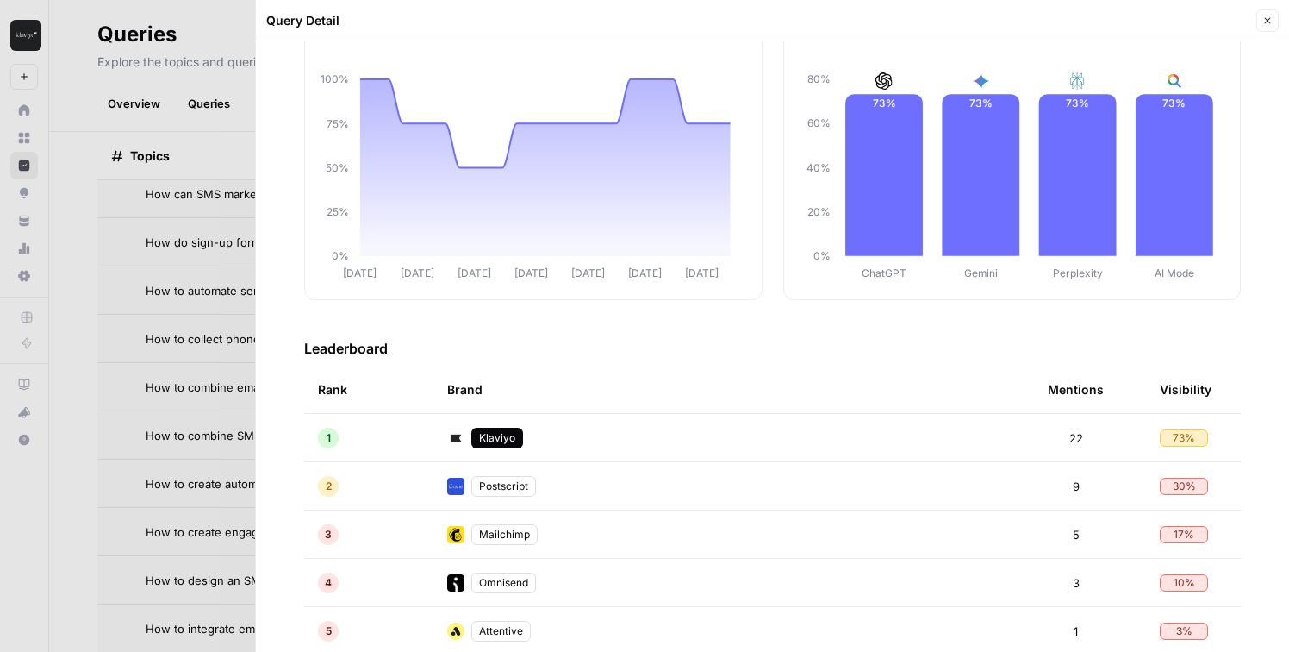
scroll to position [148, 0]
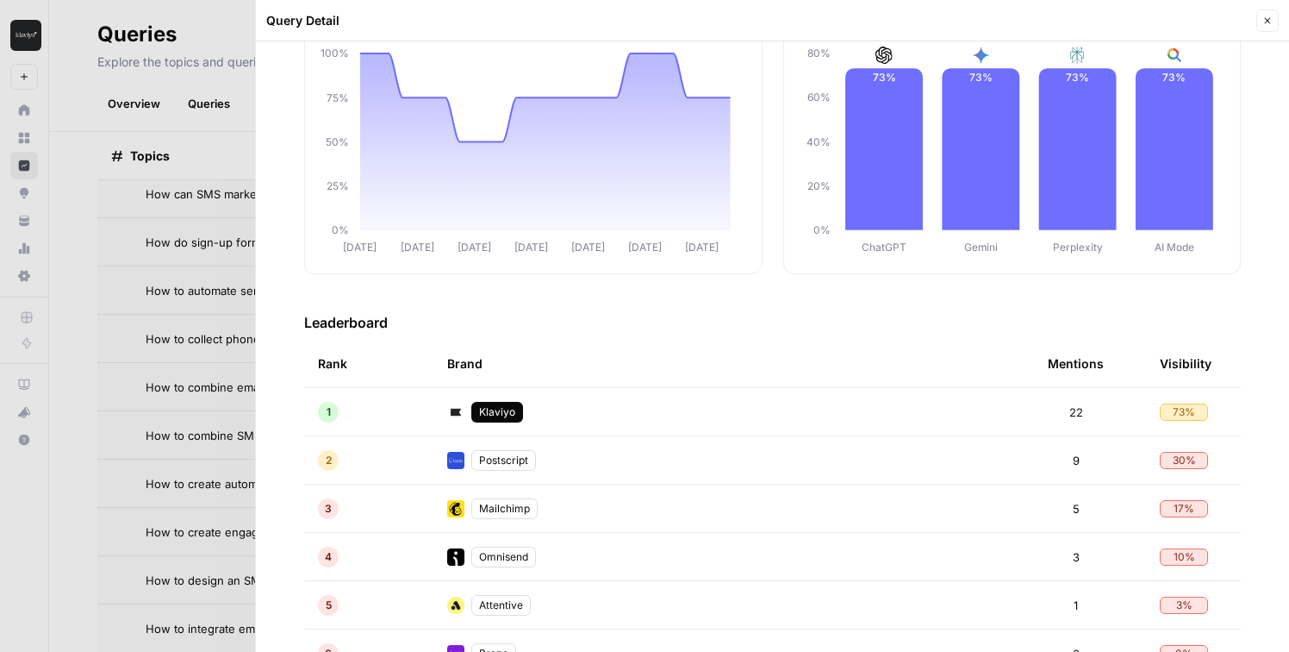
click at [195, 448] on div at bounding box center [644, 326] width 1289 height 652
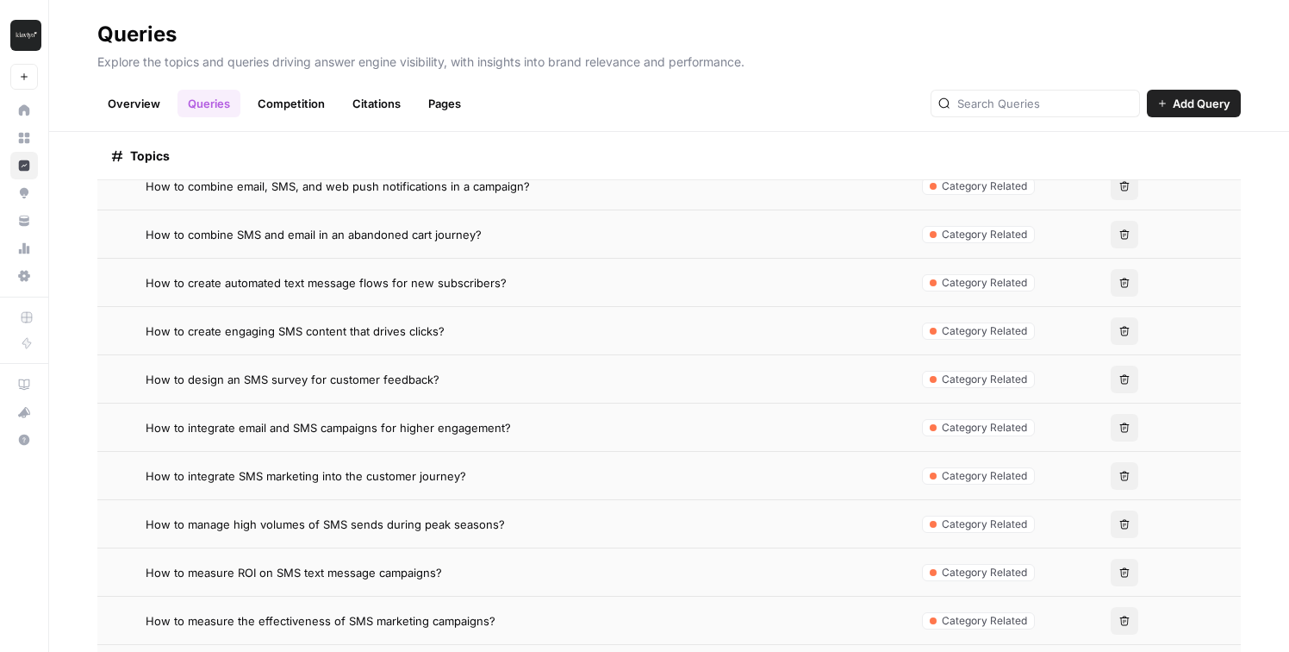
scroll to position [955, 0]
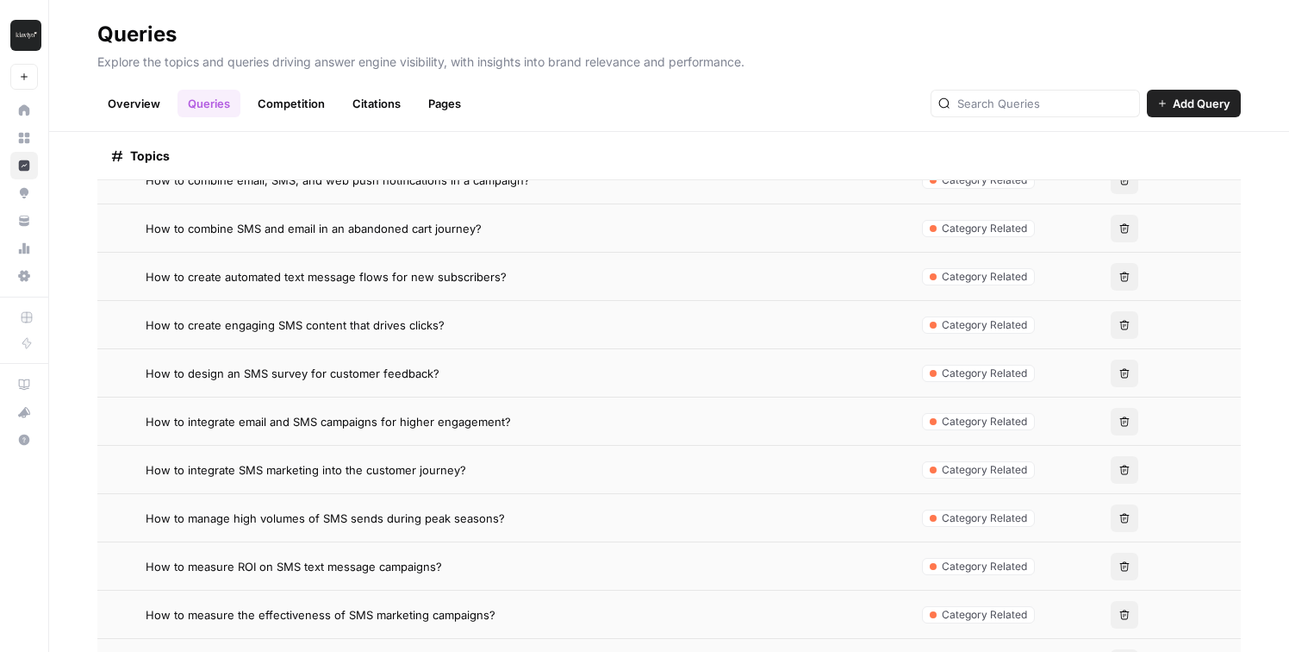
click at [206, 470] on span "How to integrate SMS marketing into the customer journey?" at bounding box center [306, 469] width 321 height 17
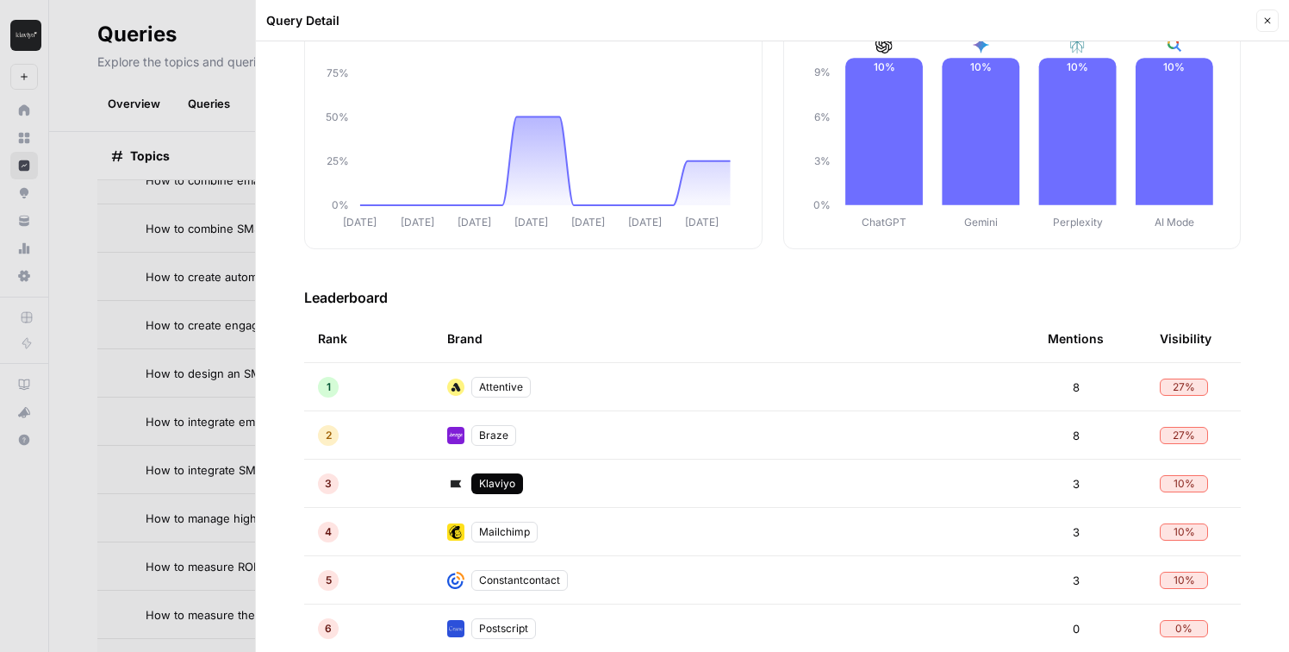
scroll to position [196, 0]
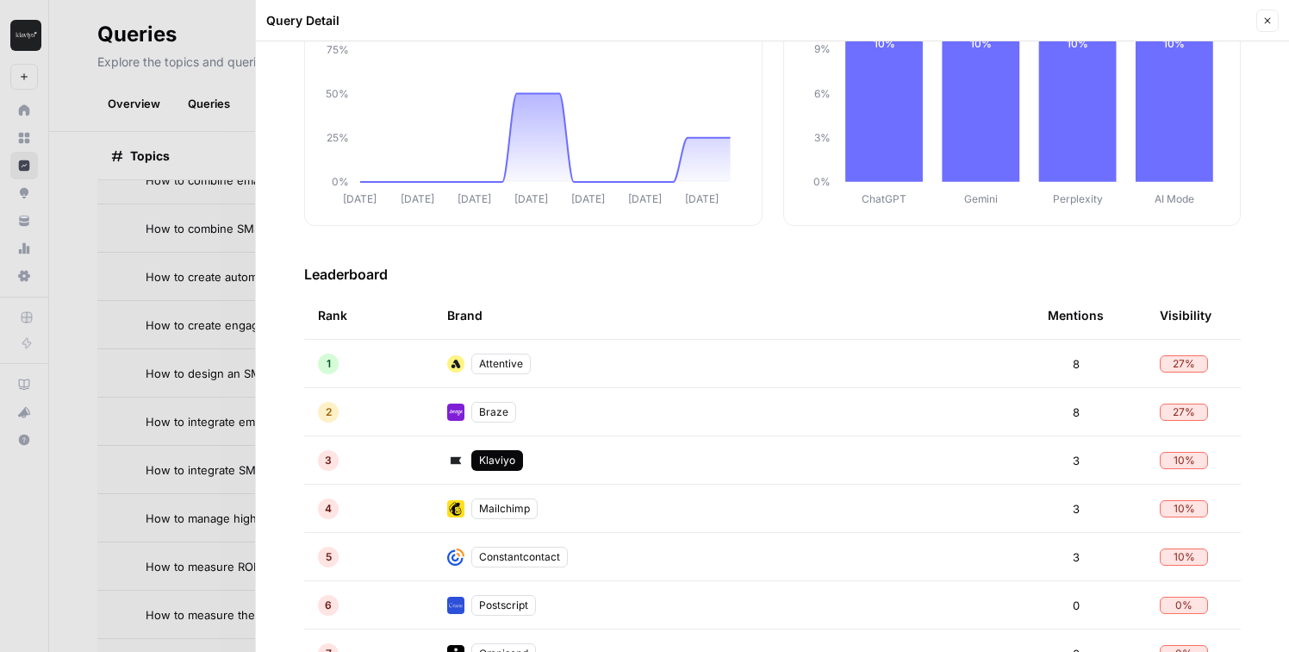
click at [122, 454] on div at bounding box center [644, 326] width 1289 height 652
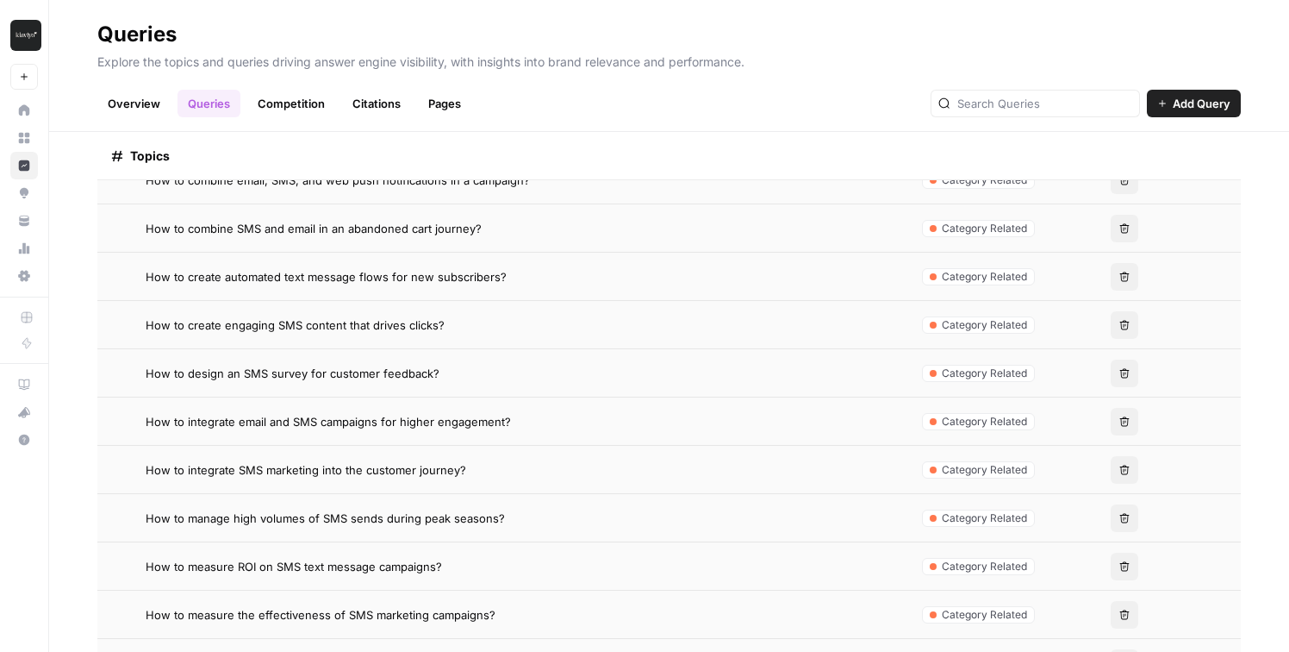
click at [433, 106] on link "Pages" at bounding box center [444, 104] width 53 height 28
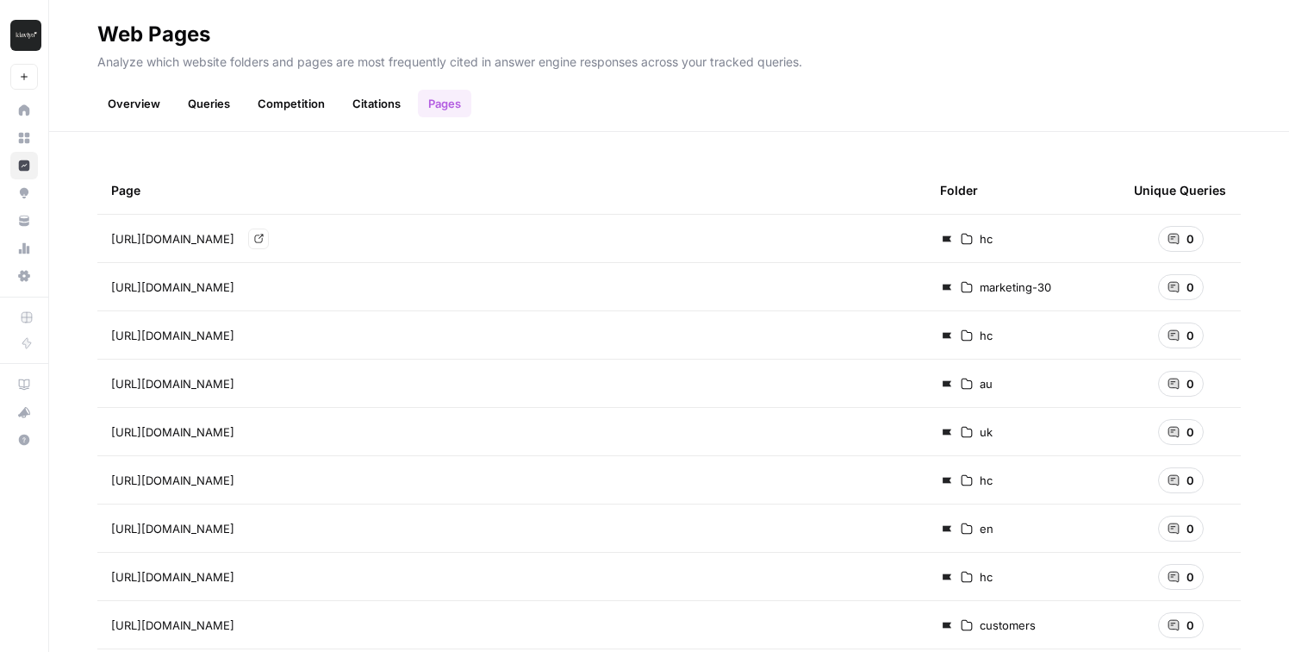
click at [234, 243] on span "https://help.klaviyo.com/hc/en-us/articles/16318891028635" at bounding box center [172, 238] width 123 height 17
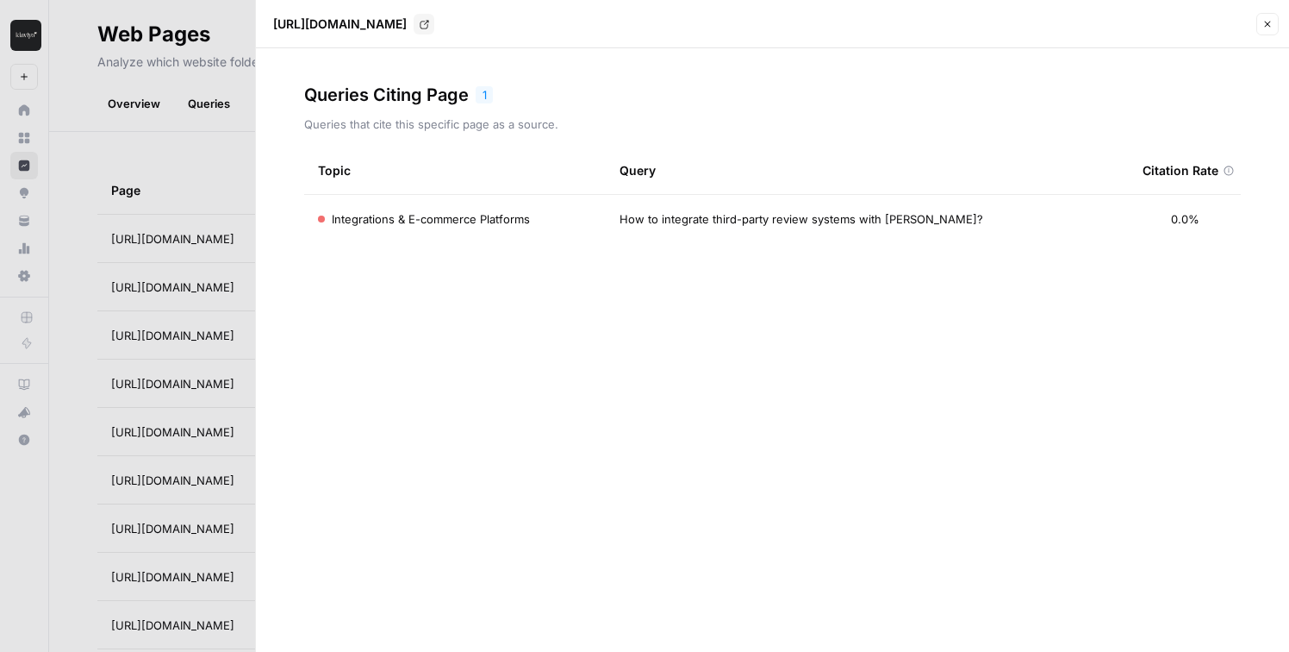
click at [1263, 26] on icon "button" at bounding box center [1268, 24] width 10 height 10
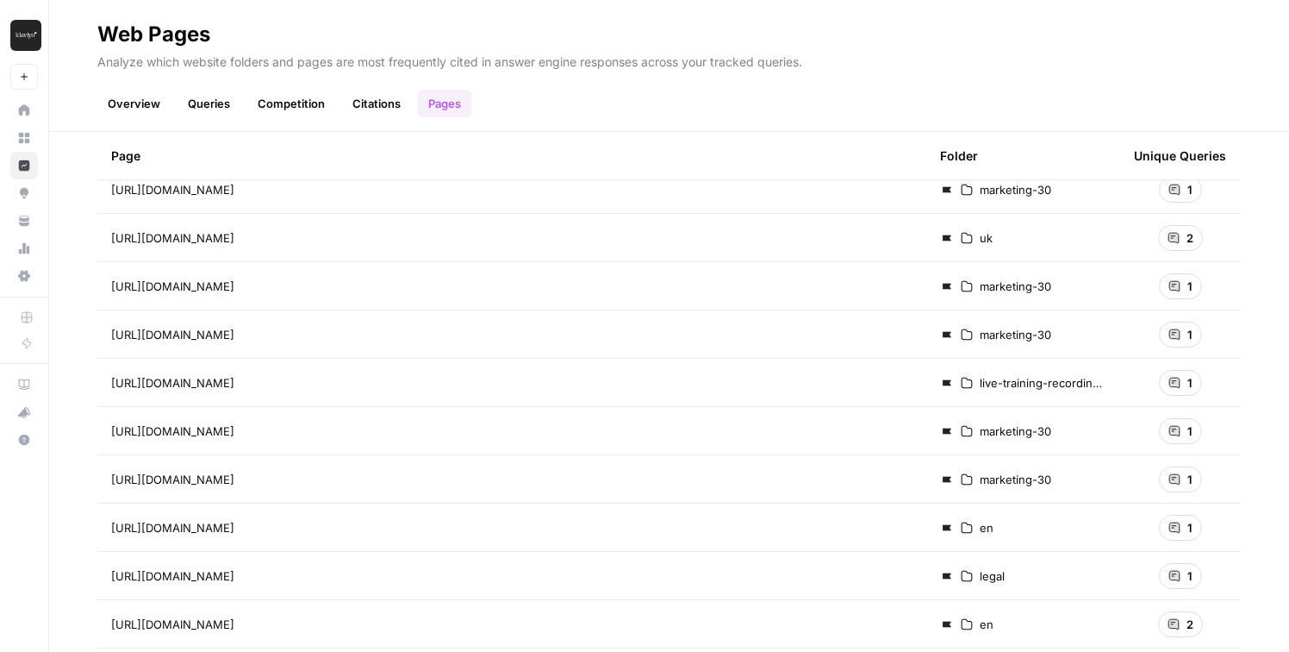
scroll to position [10644, 0]
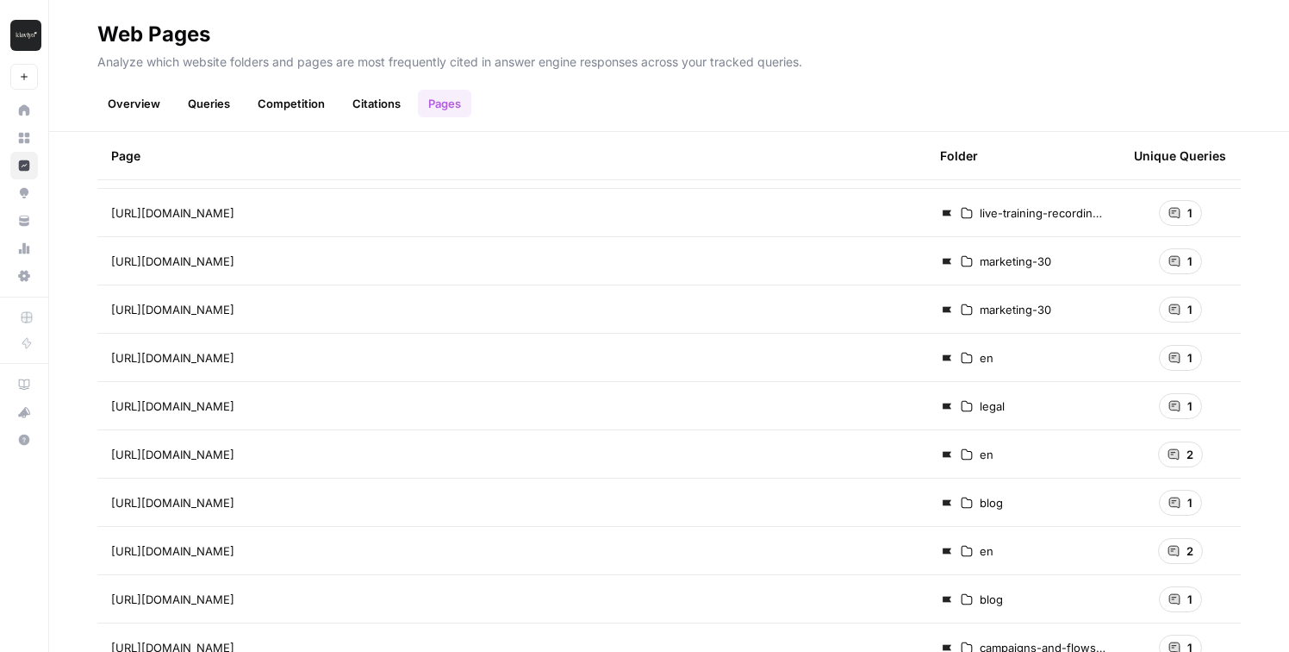
click at [1138, 546] on td "2" at bounding box center [1180, 550] width 121 height 47
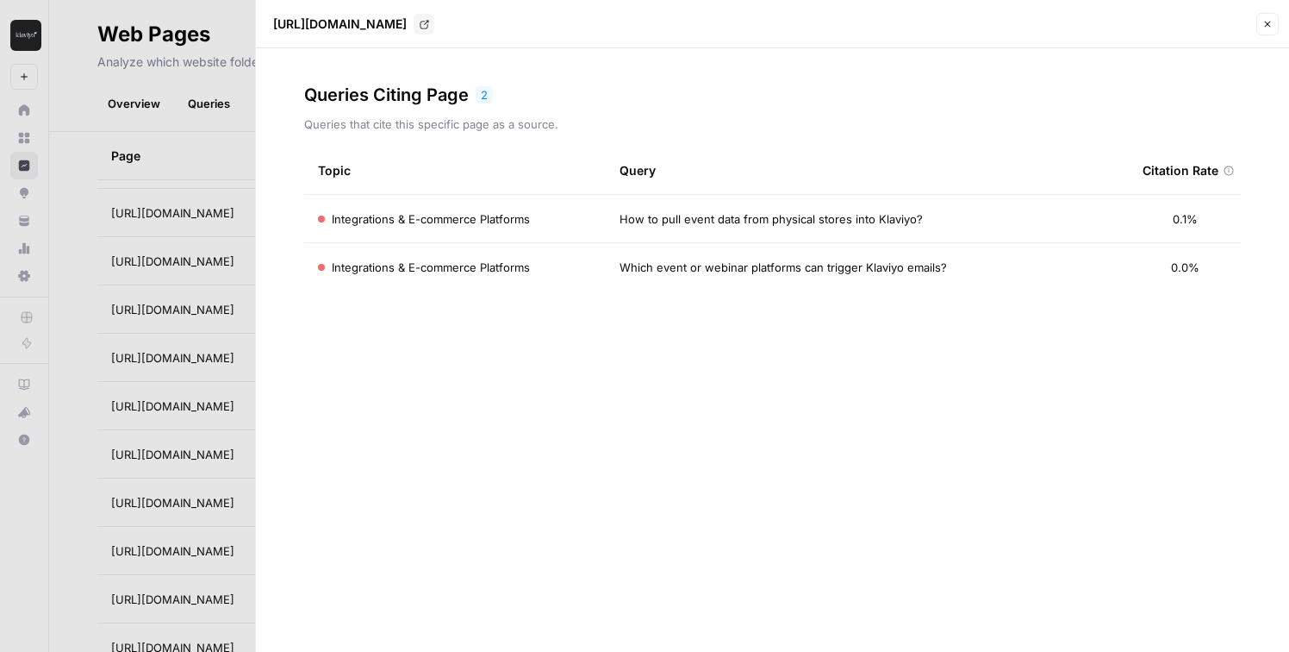
click at [1268, 22] on icon "button" at bounding box center [1268, 24] width 10 height 10
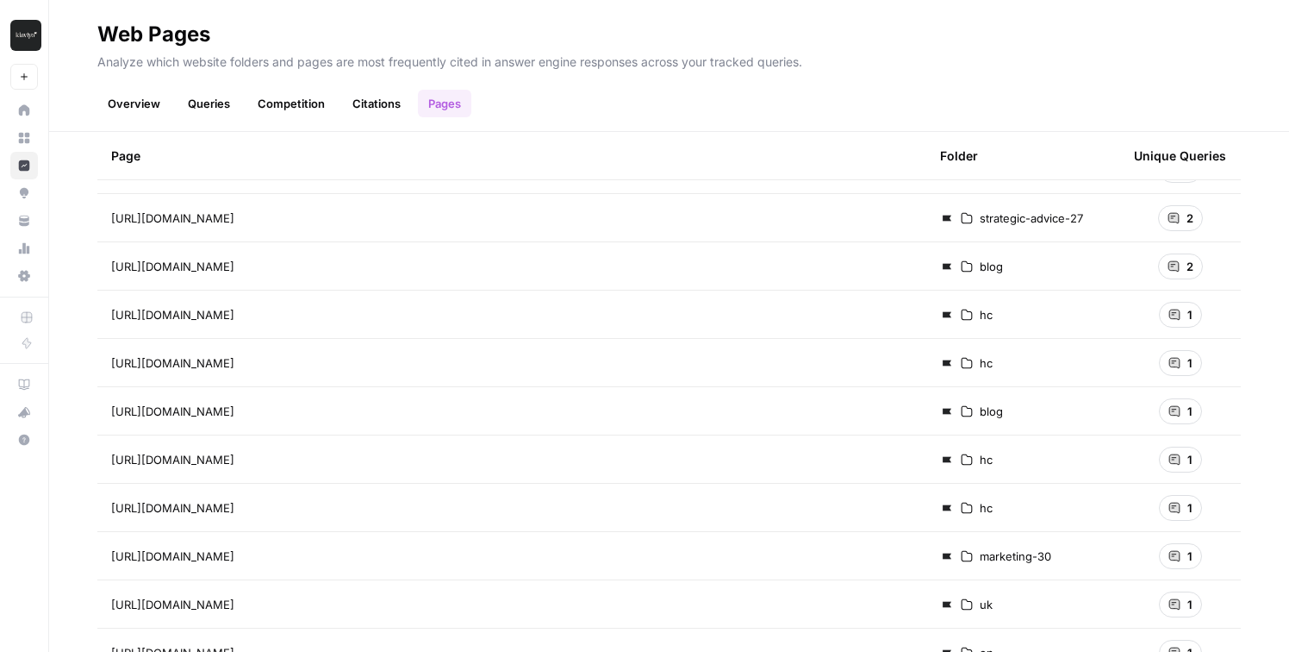
scroll to position [12494, 0]
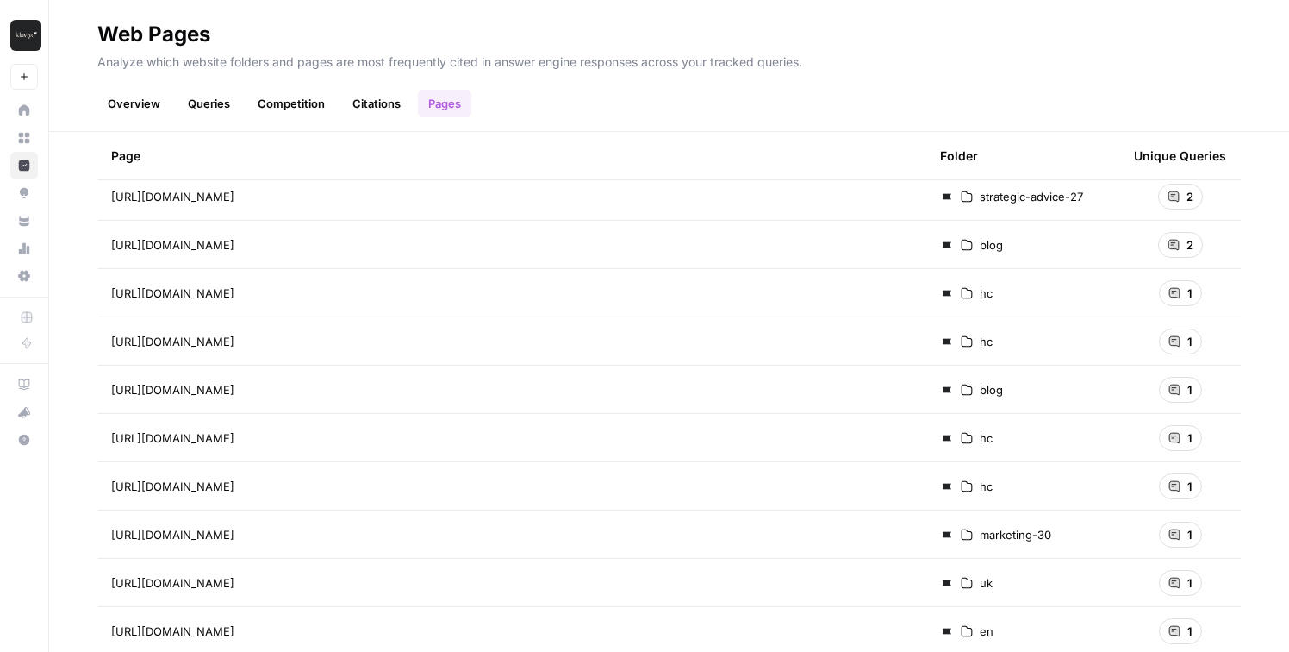
click at [185, 103] on link "Queries" at bounding box center [209, 104] width 63 height 28
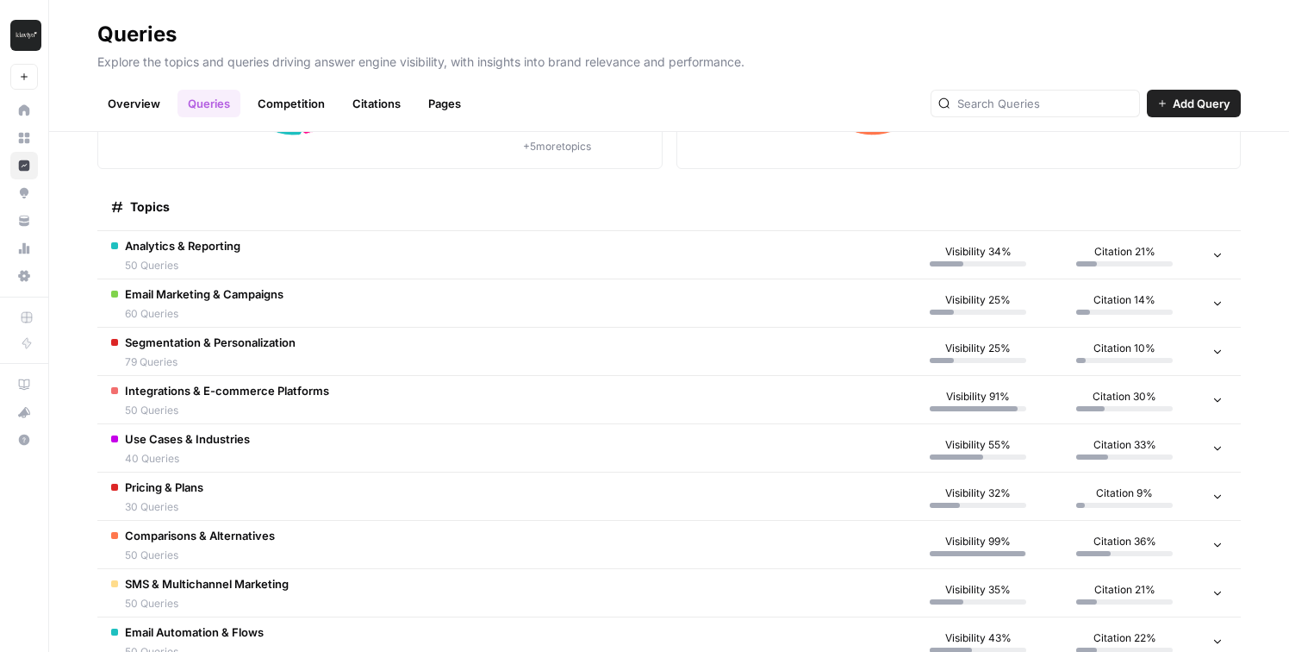
scroll to position [301, 0]
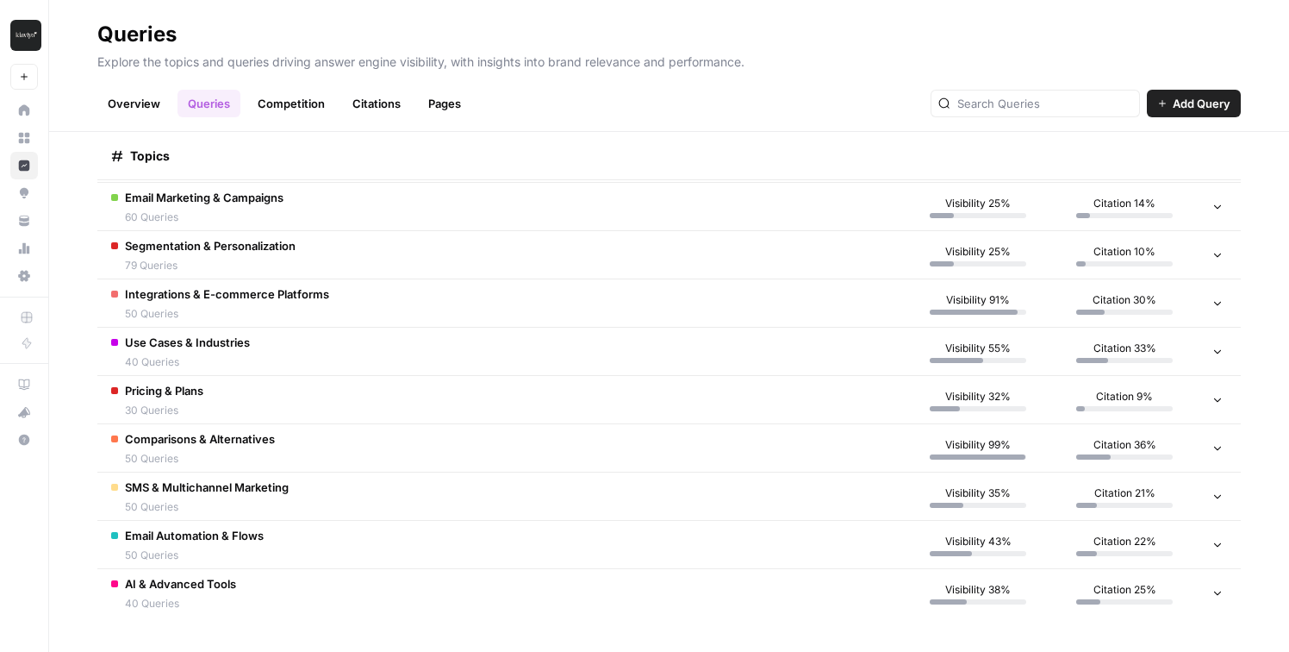
click at [324, 370] on td "Use Cases & Industries 40 Queries" at bounding box center [501, 350] width 808 height 47
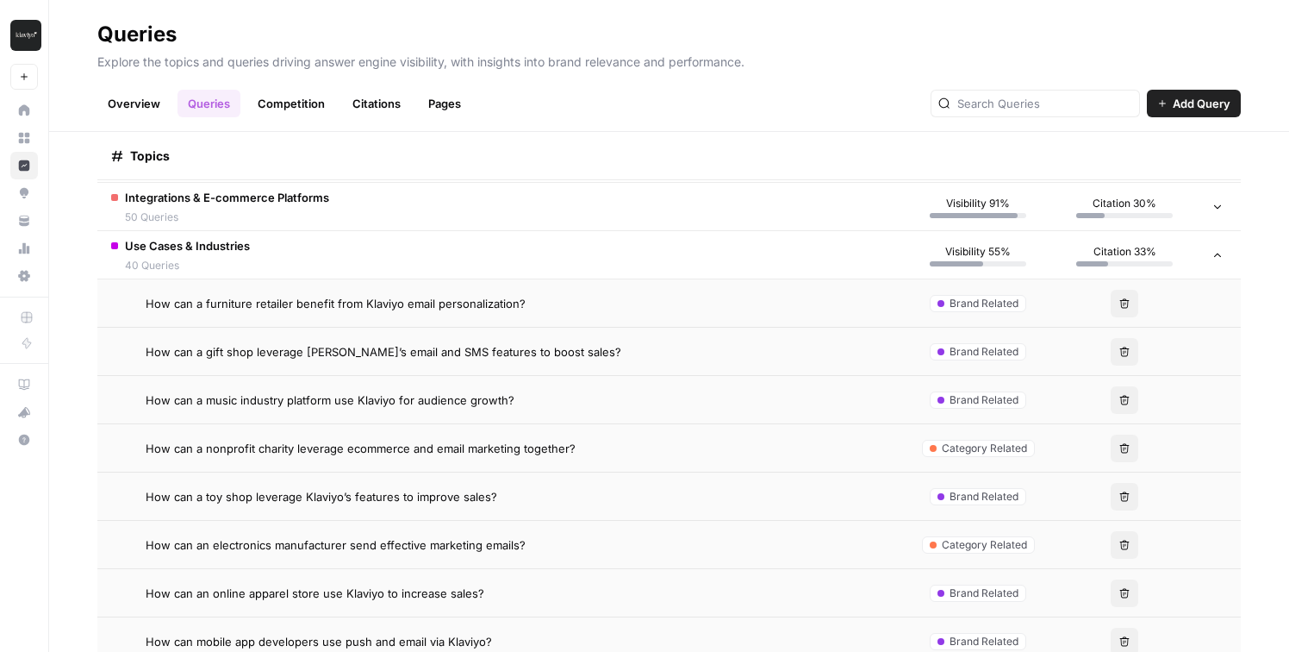
scroll to position [399, 0]
click at [336, 438] on span "How can a nonprofit charity leverage ecommerce and email marketing together?" at bounding box center [361, 446] width 430 height 17
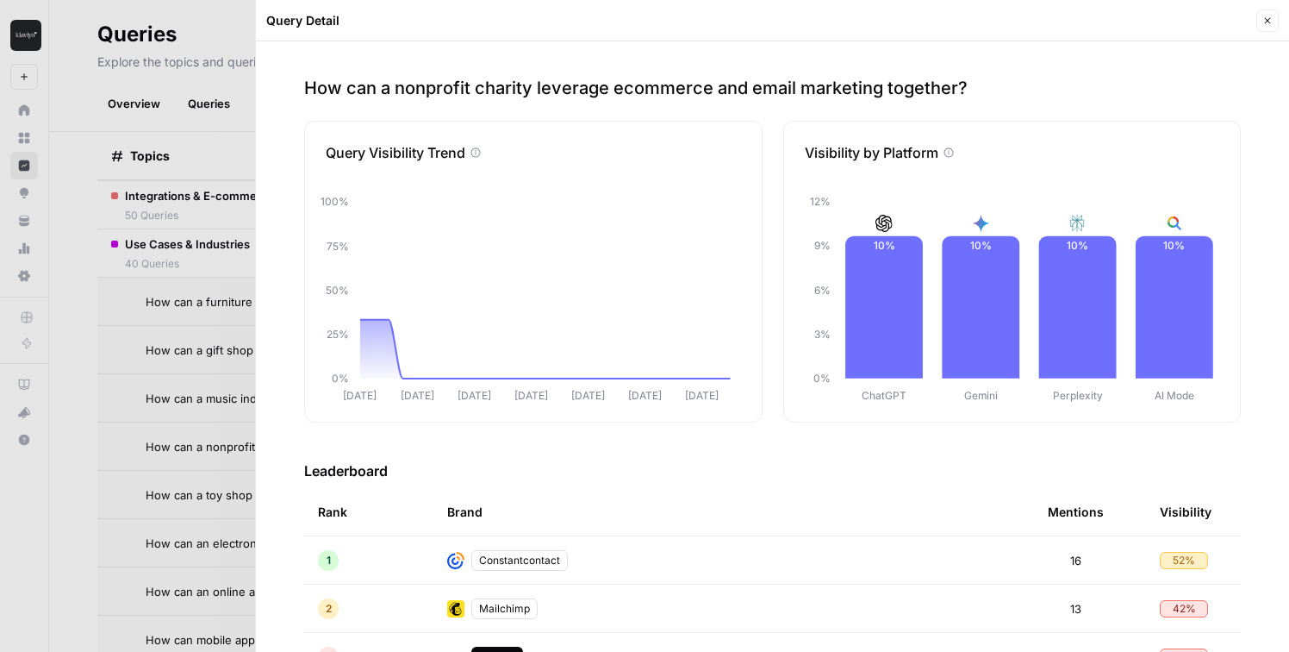
click at [101, 453] on div at bounding box center [644, 326] width 1289 height 652
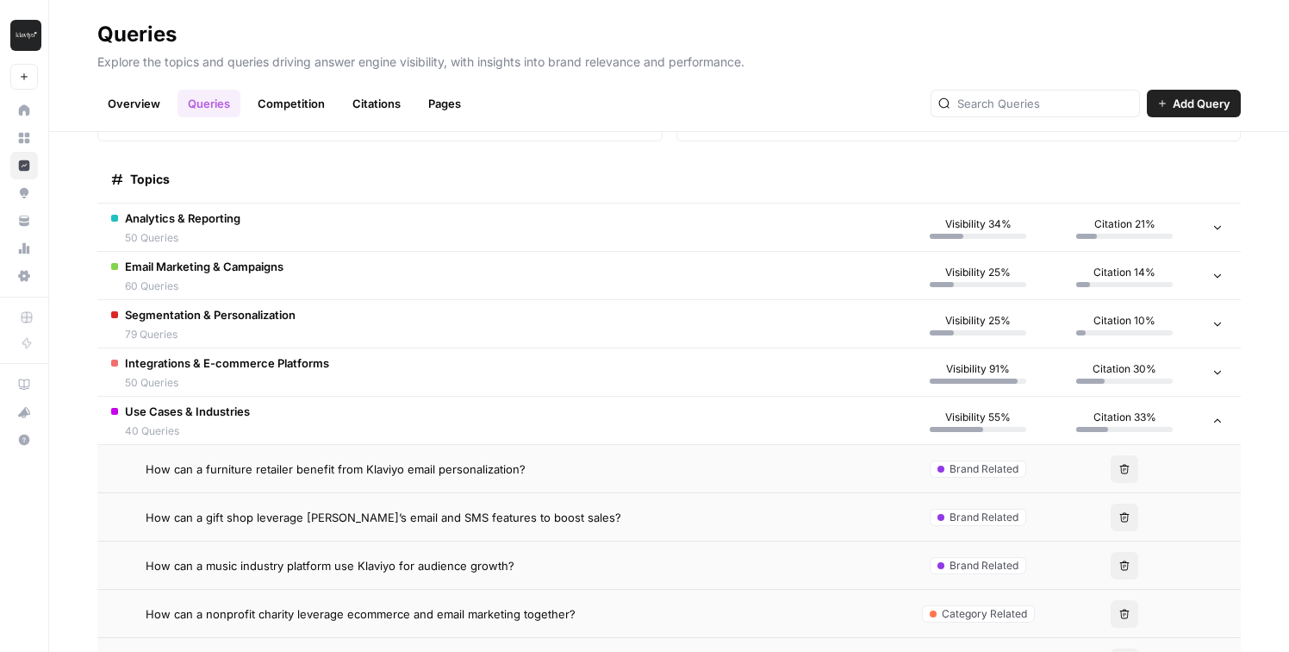
scroll to position [260, 0]
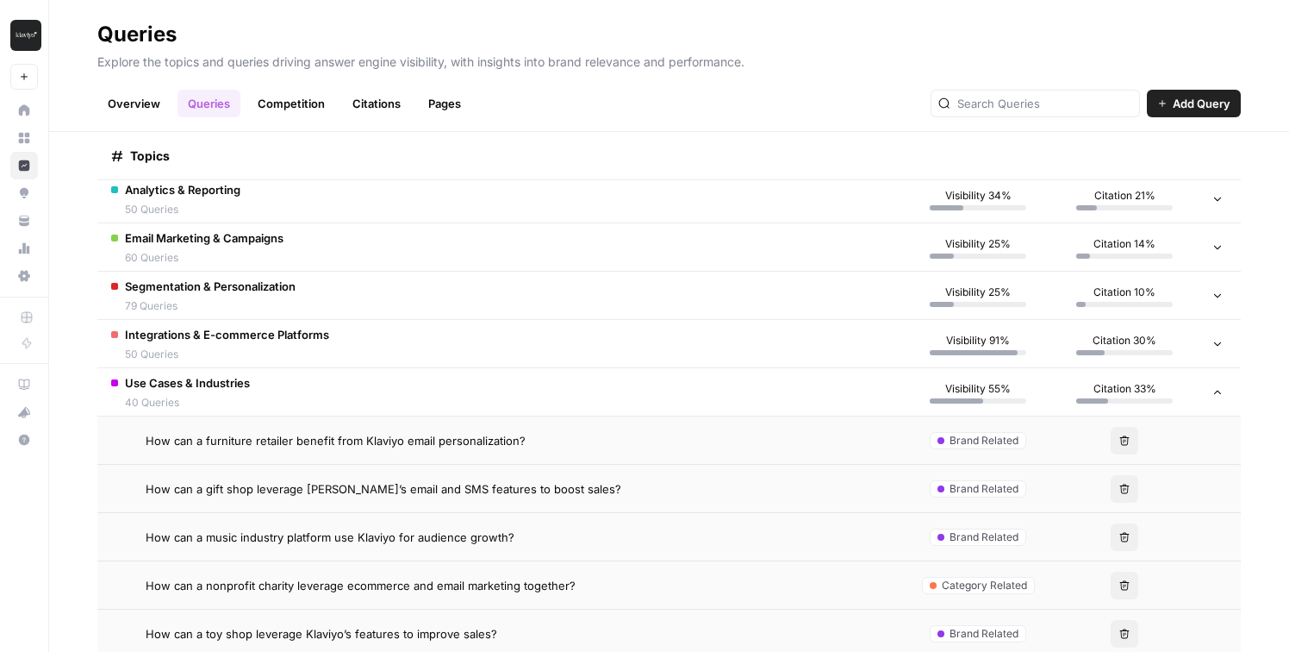
click at [432, 390] on td "Use Cases & Industries 40 Queries" at bounding box center [501, 391] width 808 height 47
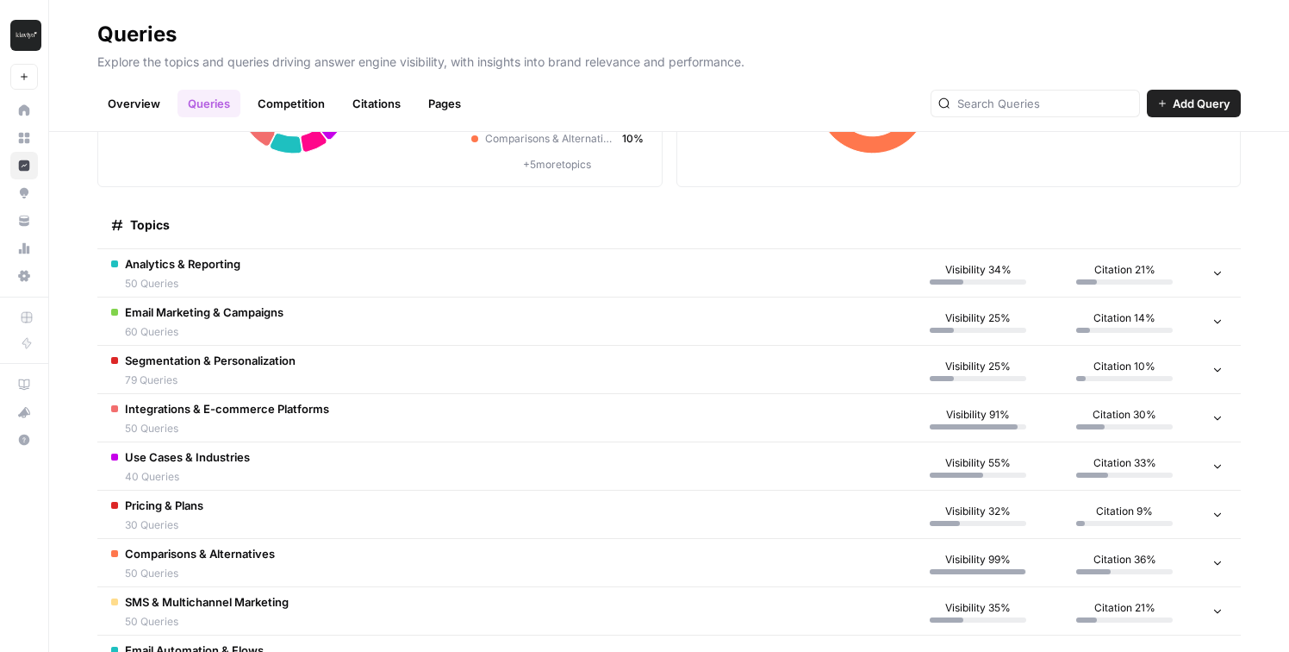
scroll to position [0, 0]
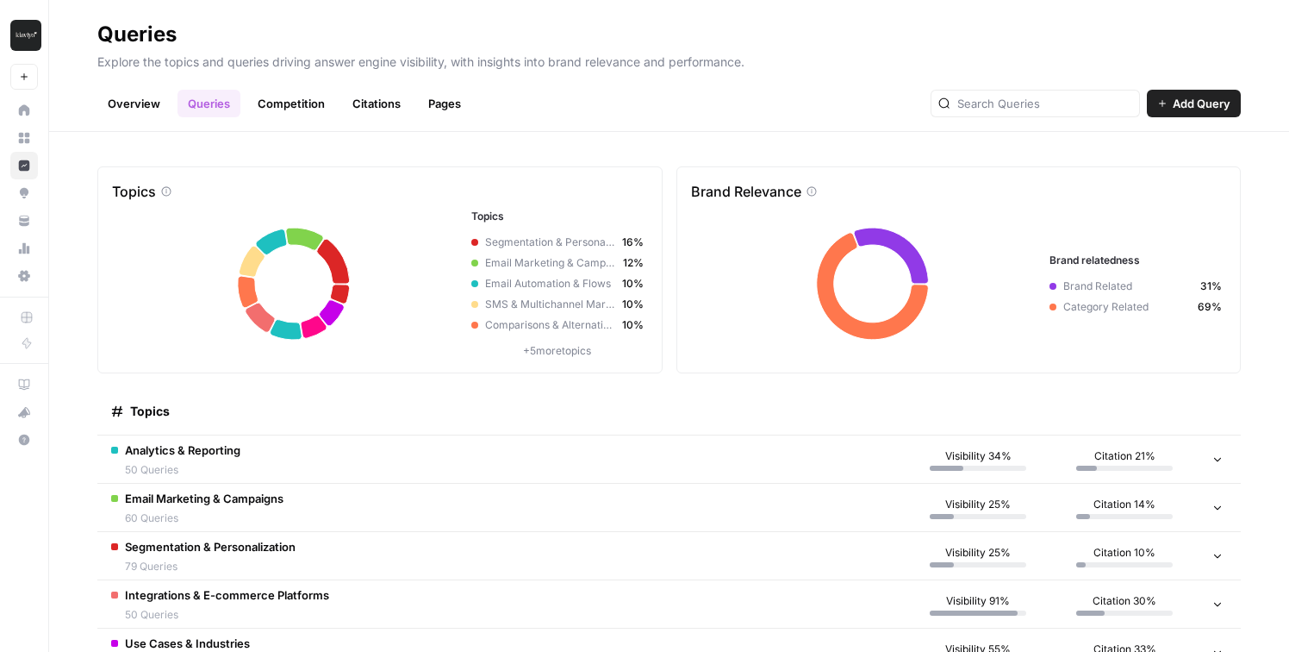
click at [134, 97] on link "Overview" at bounding box center [133, 104] width 73 height 28
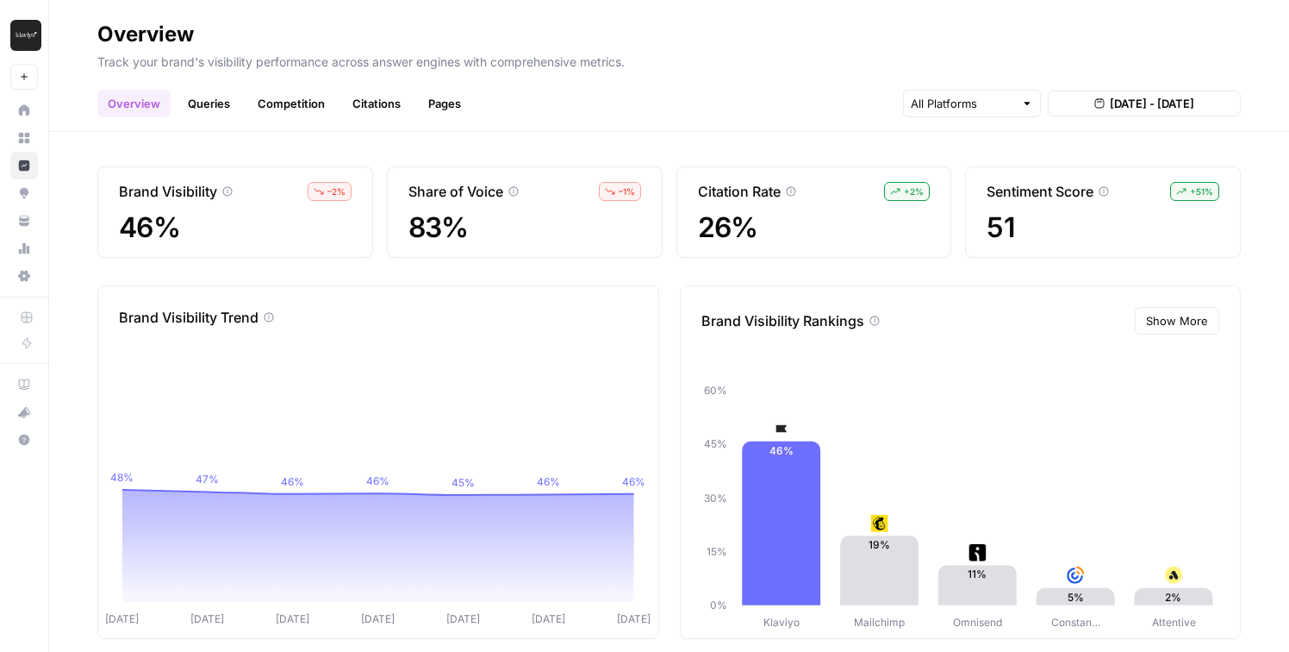
scroll to position [22, 0]
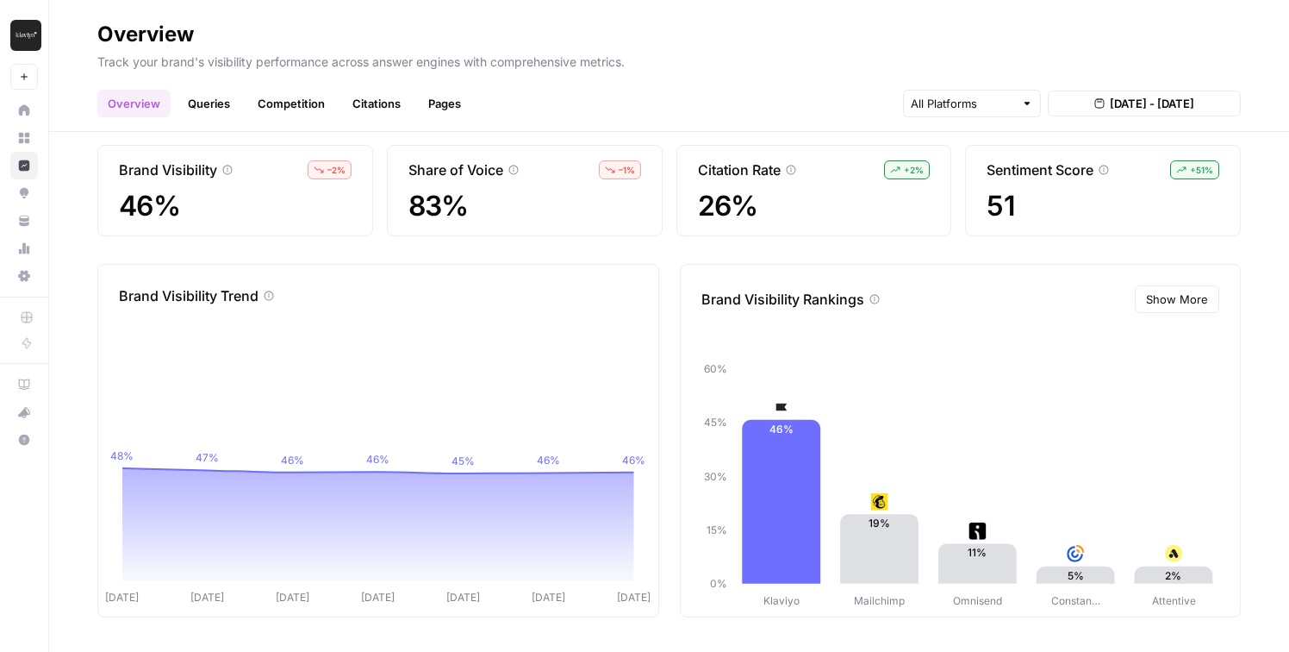
click at [1187, 301] on span "Show More" at bounding box center [1177, 298] width 62 height 17
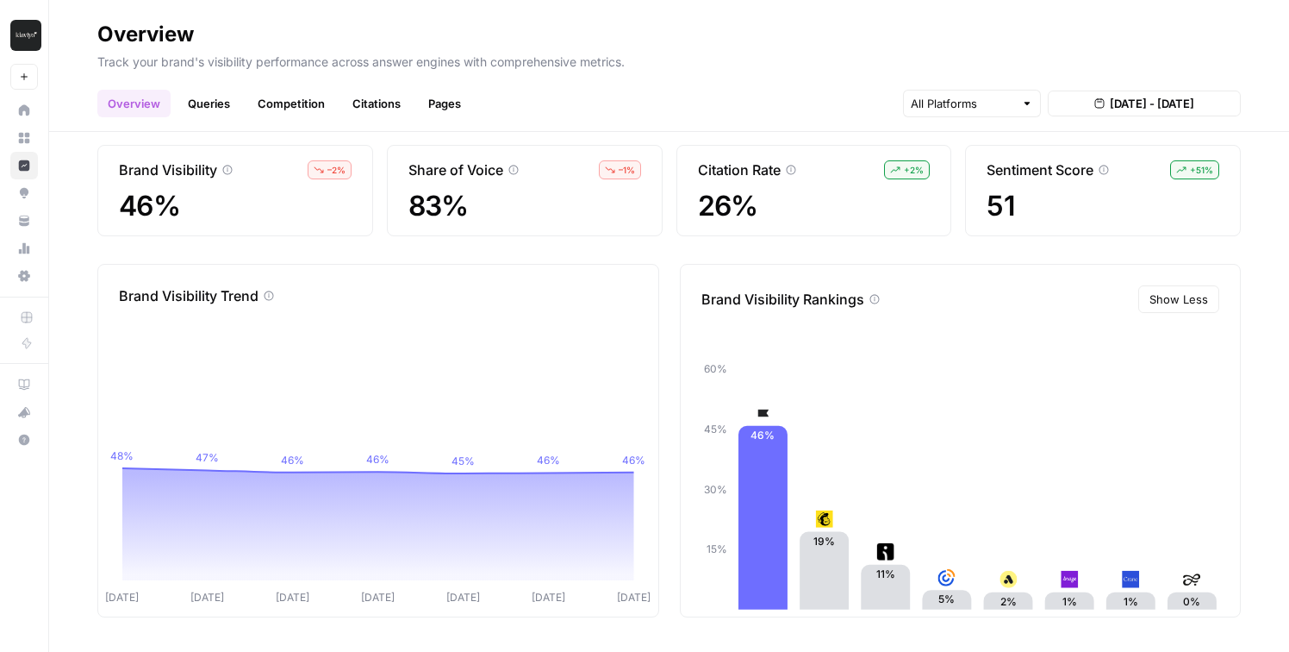
click at [309, 103] on link "Competition" at bounding box center [291, 104] width 88 height 28
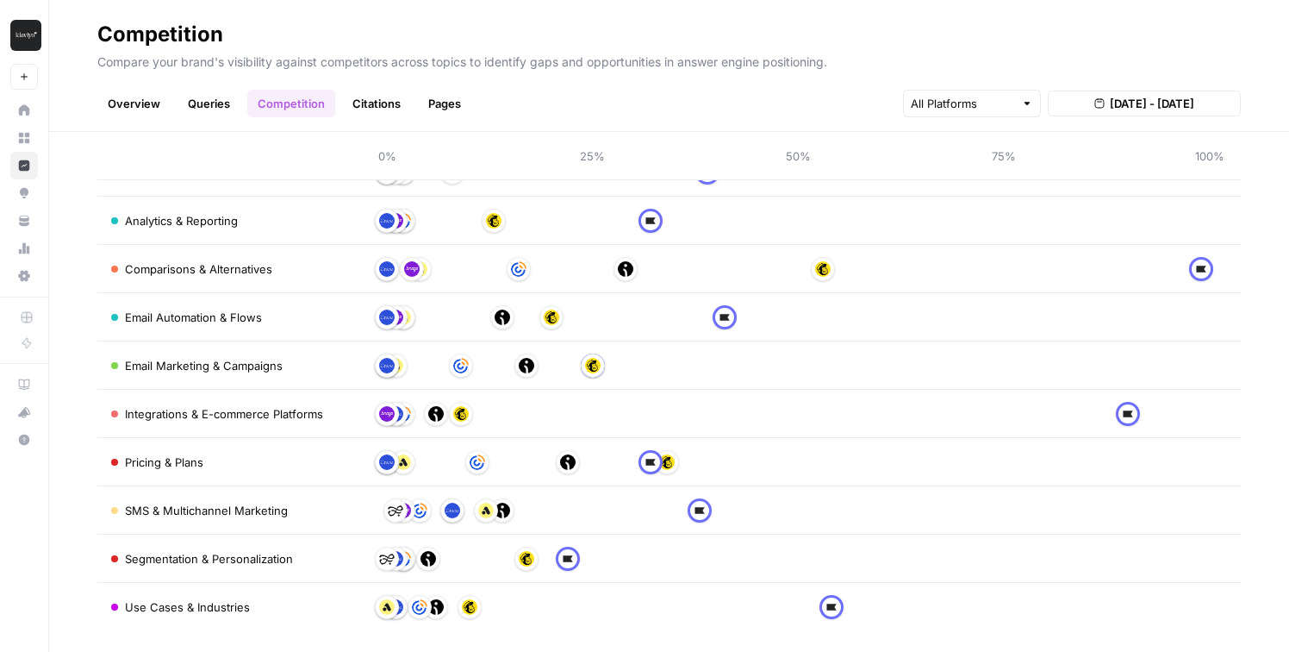
scroll to position [115, 0]
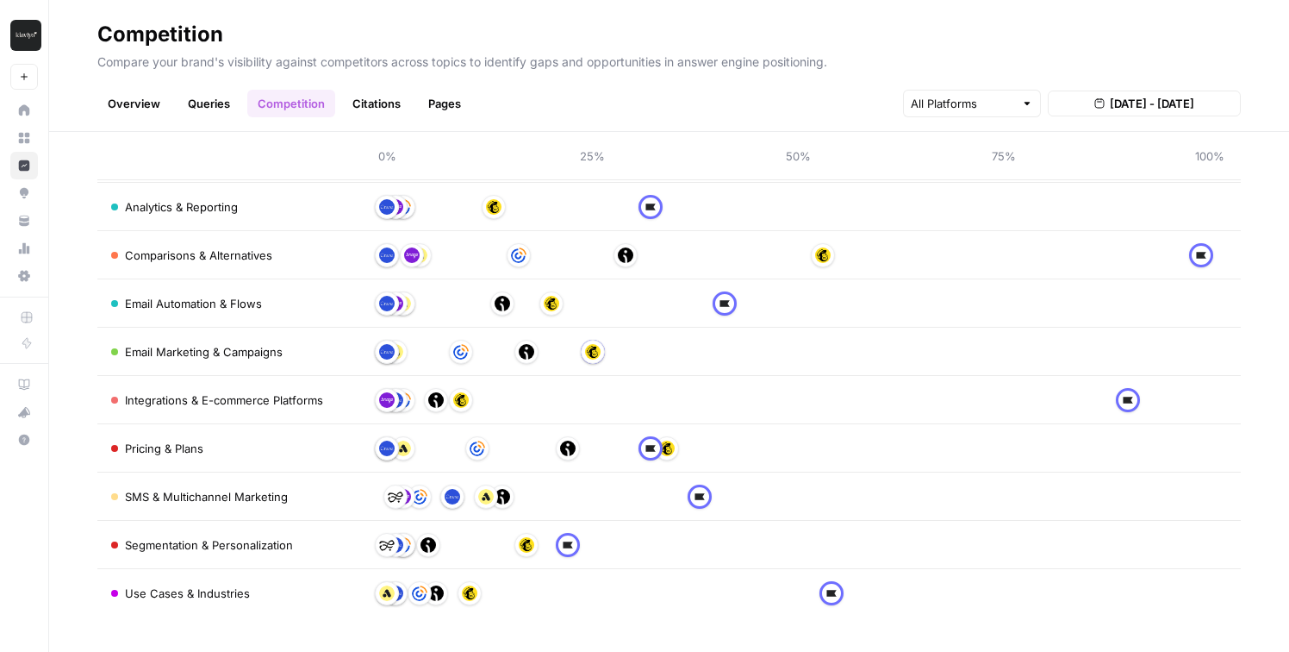
click at [223, 251] on span "Comparisons & Alternatives" at bounding box center [198, 254] width 147 height 17
click at [204, 109] on link "Queries" at bounding box center [209, 104] width 63 height 28
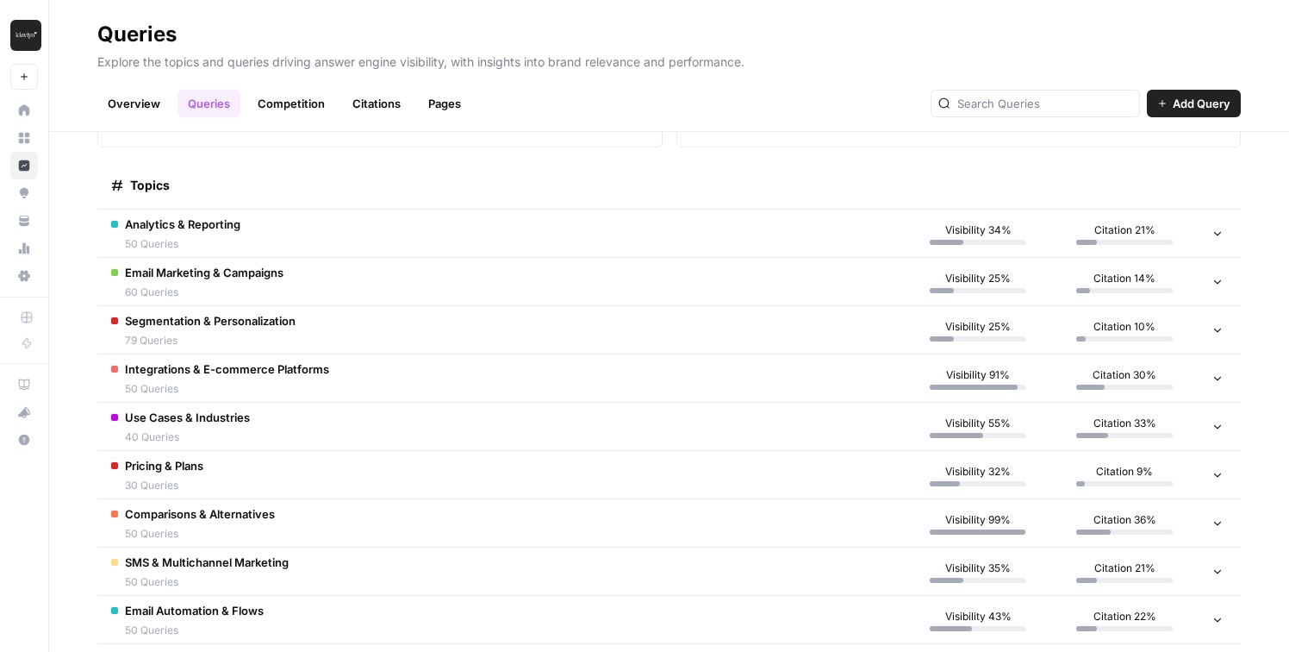
scroll to position [229, 0]
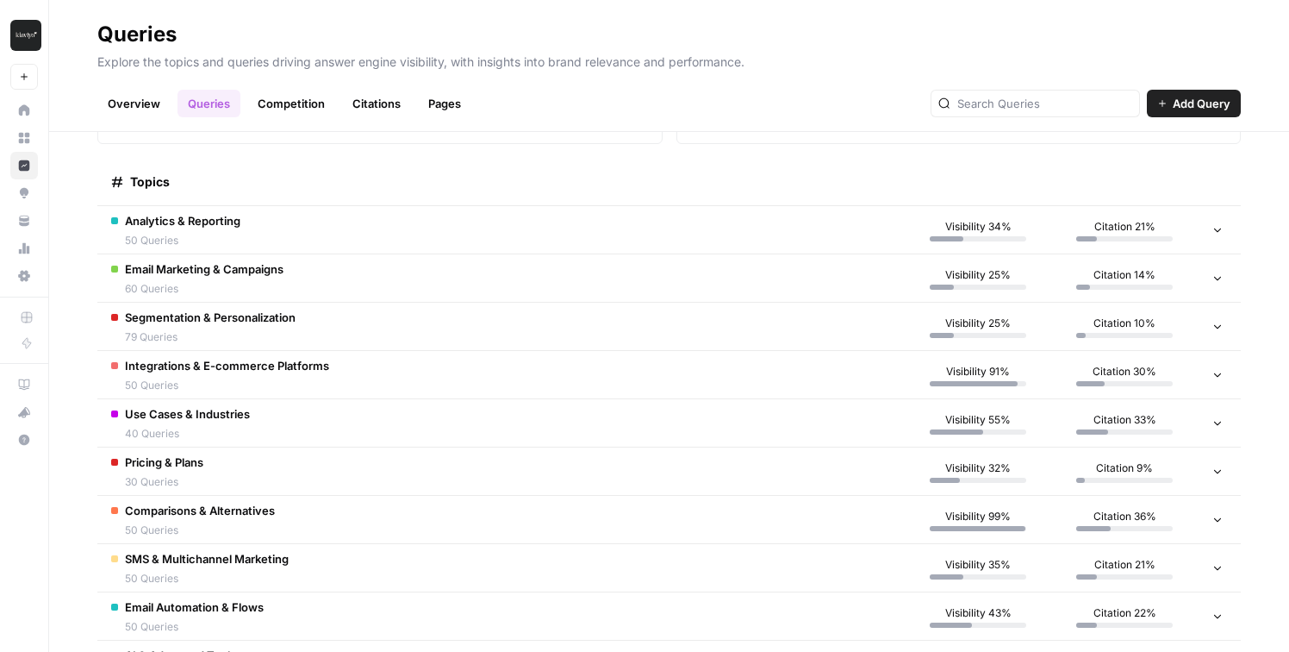
click at [278, 515] on td "Comparisons & Alternatives 50 Queries" at bounding box center [501, 519] width 808 height 47
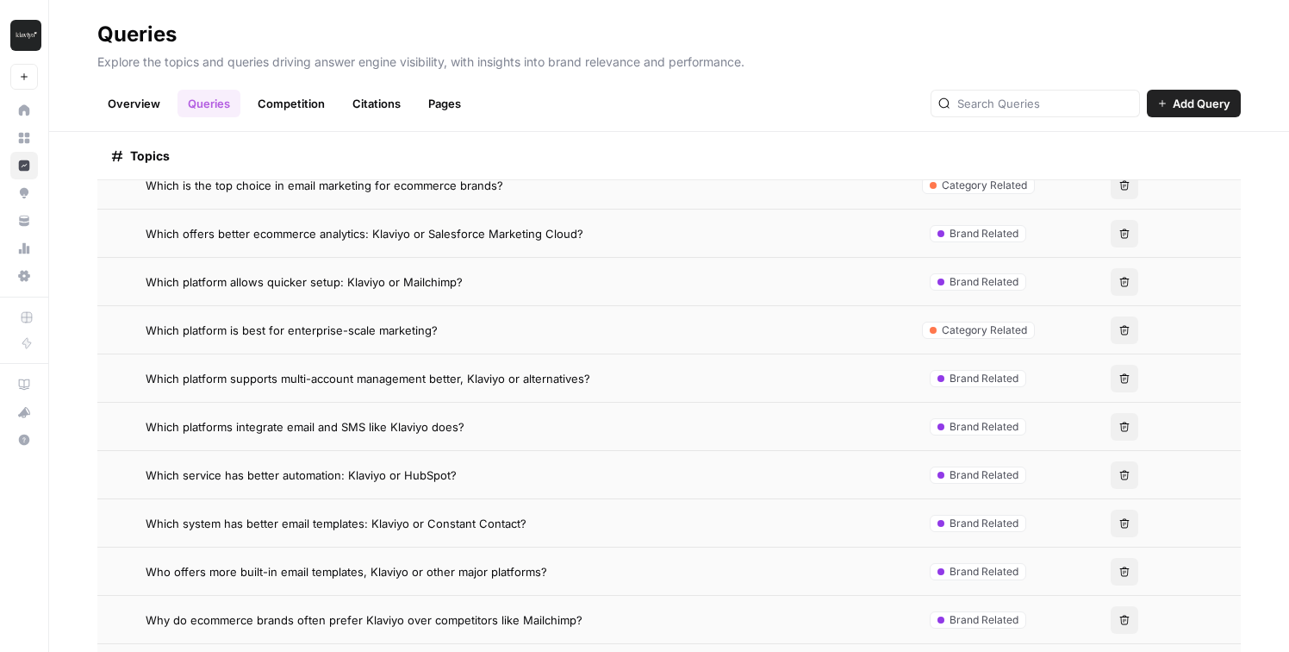
scroll to position [2403, 0]
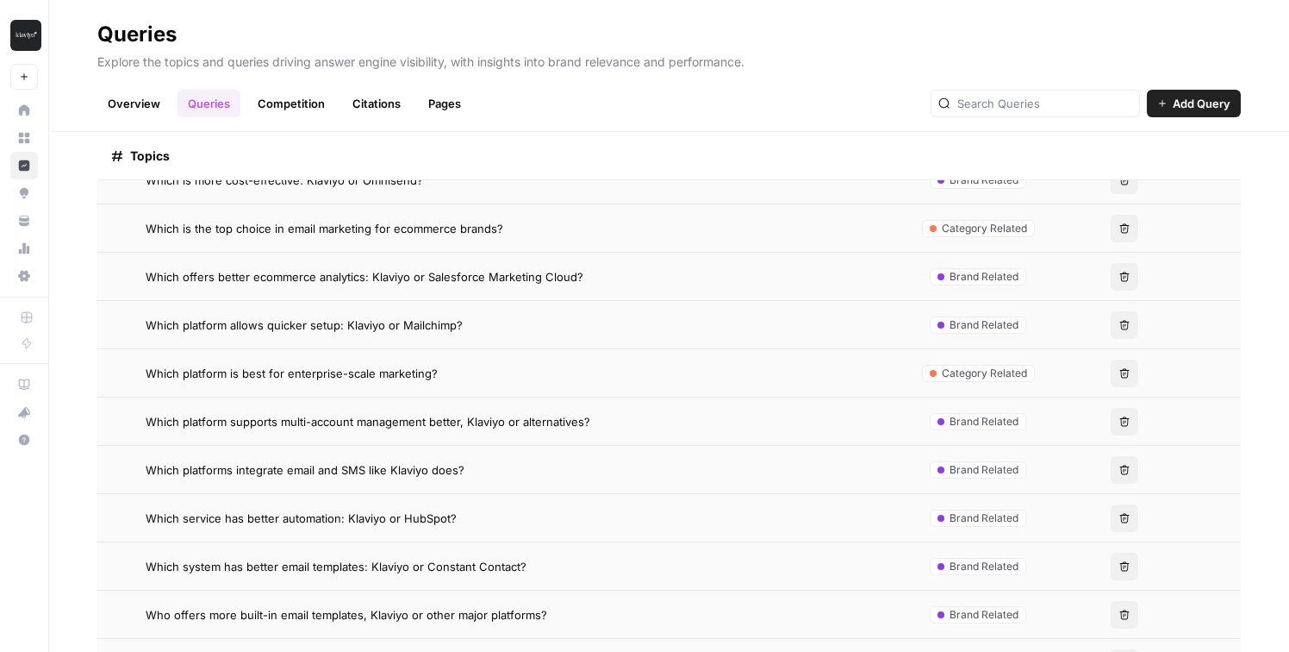
click at [365, 227] on span "Which is the top choice in email marketing for ecommerce brands?" at bounding box center [325, 228] width 358 height 17
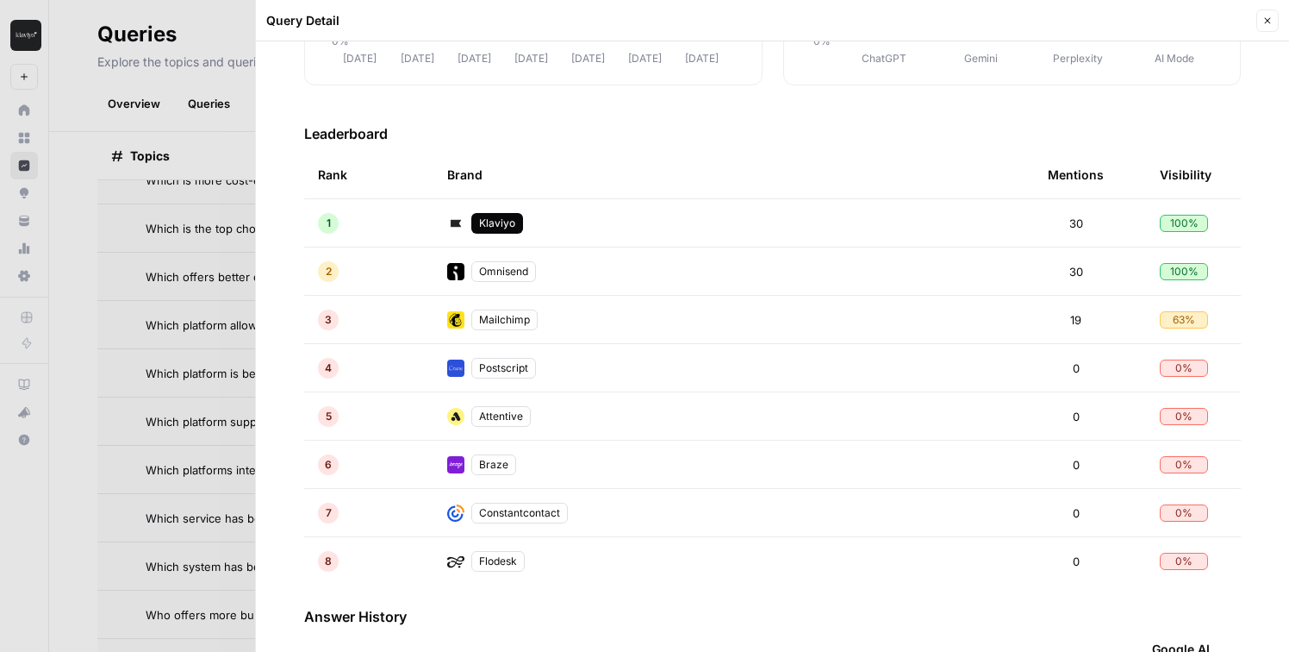
scroll to position [339, 0]
click at [116, 418] on div at bounding box center [644, 326] width 1289 height 652
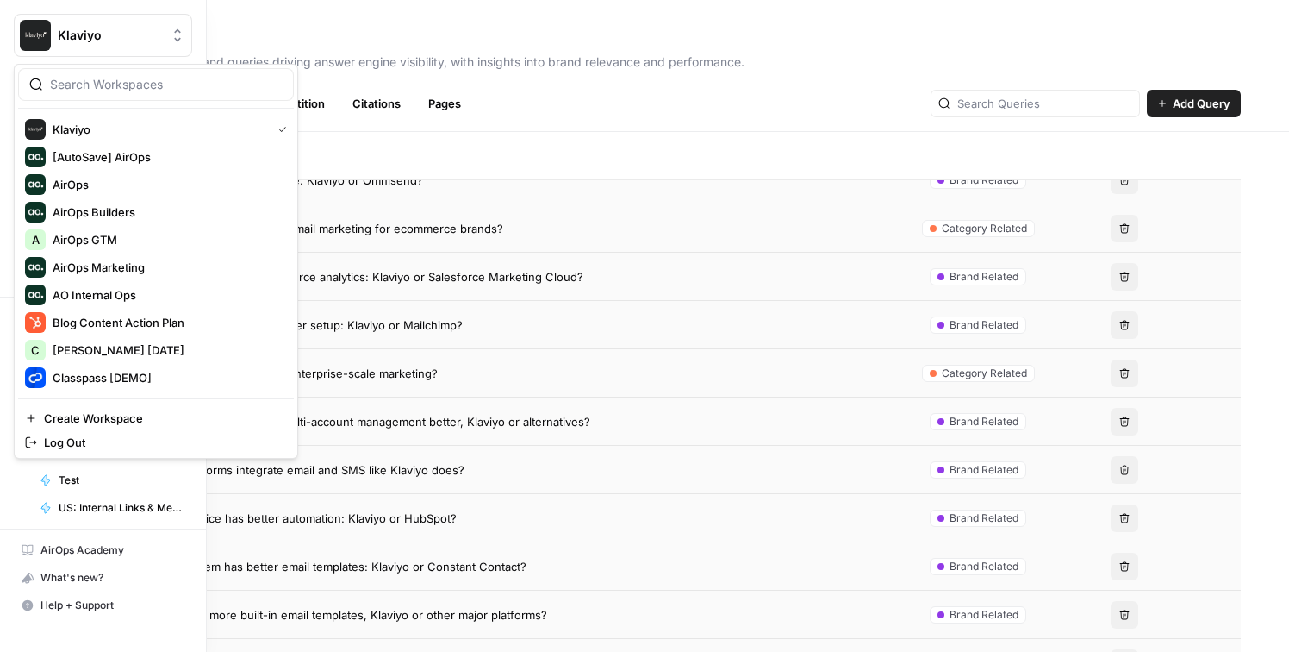
click at [97, 32] on span "Klaviyo" at bounding box center [110, 35] width 104 height 17
click at [118, 85] on input "search" at bounding box center [166, 84] width 233 height 17
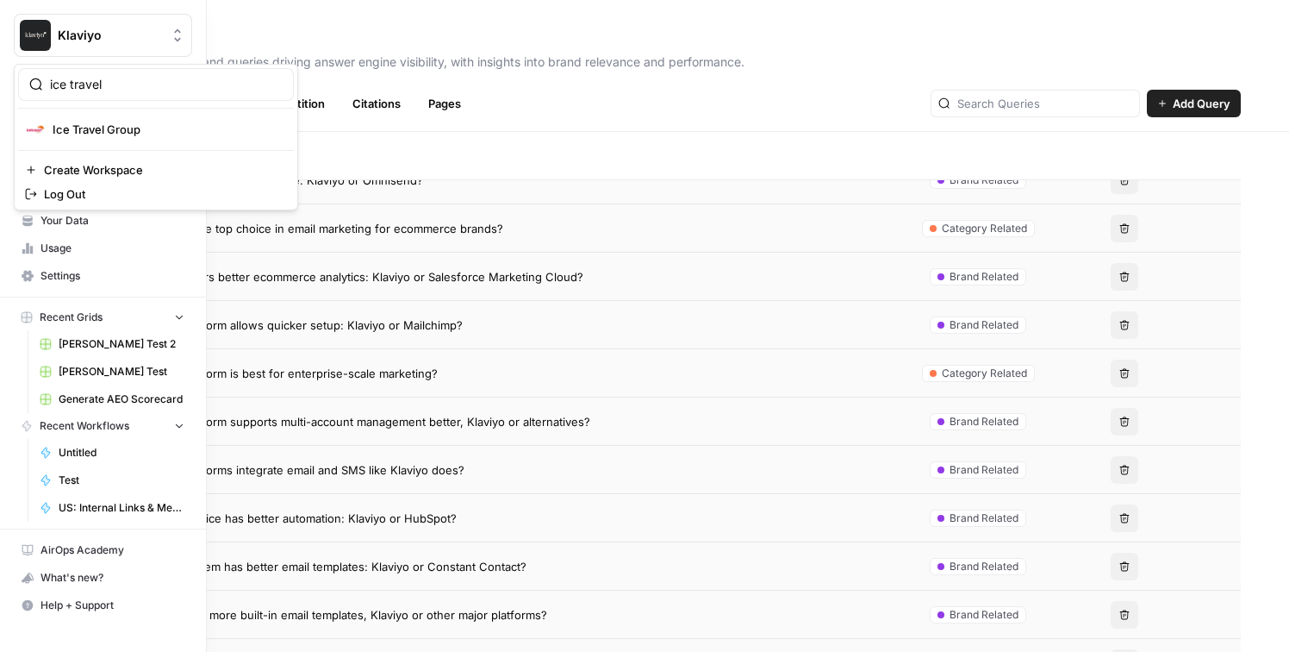
type input "ice travel"
click at [134, 113] on div "ice travel Ice Travel Group Create Workspace Log Out" at bounding box center [156, 137] width 284 height 147
click at [135, 126] on span "Ice Travel Group" at bounding box center [167, 129] width 228 height 17
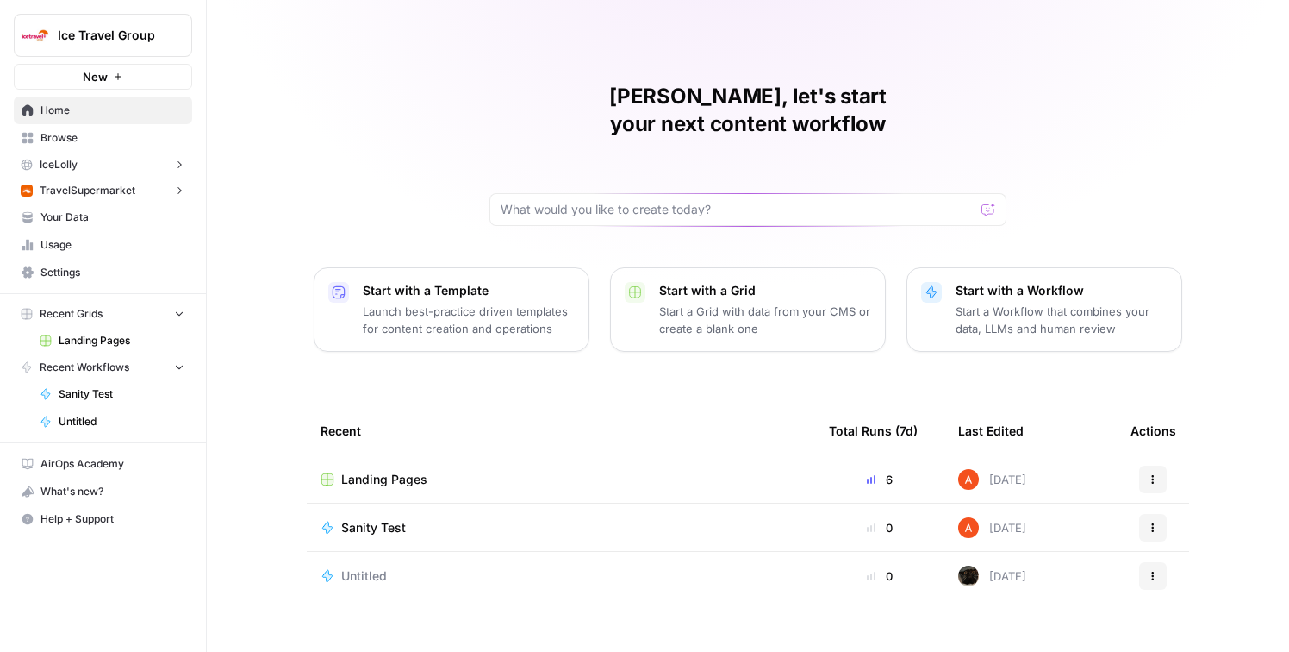
click at [139, 162] on button "IceLolly" at bounding box center [103, 165] width 178 height 26
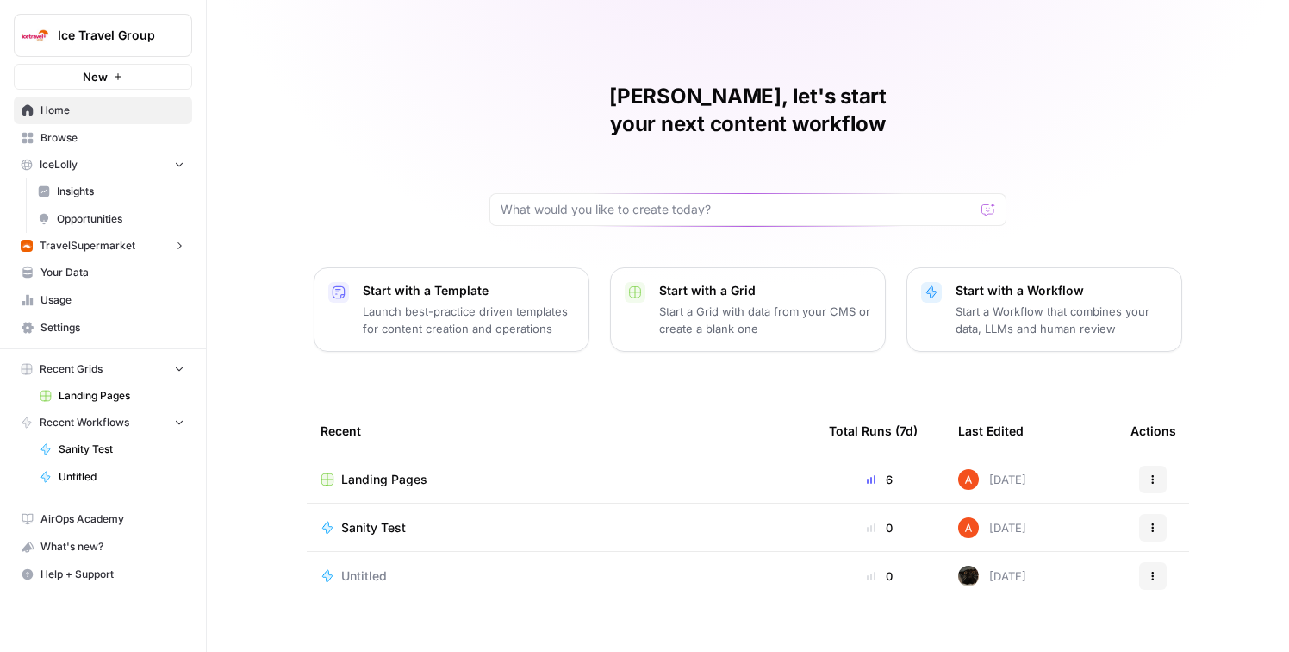
click at [127, 189] on span "Insights" at bounding box center [121, 192] width 128 height 16
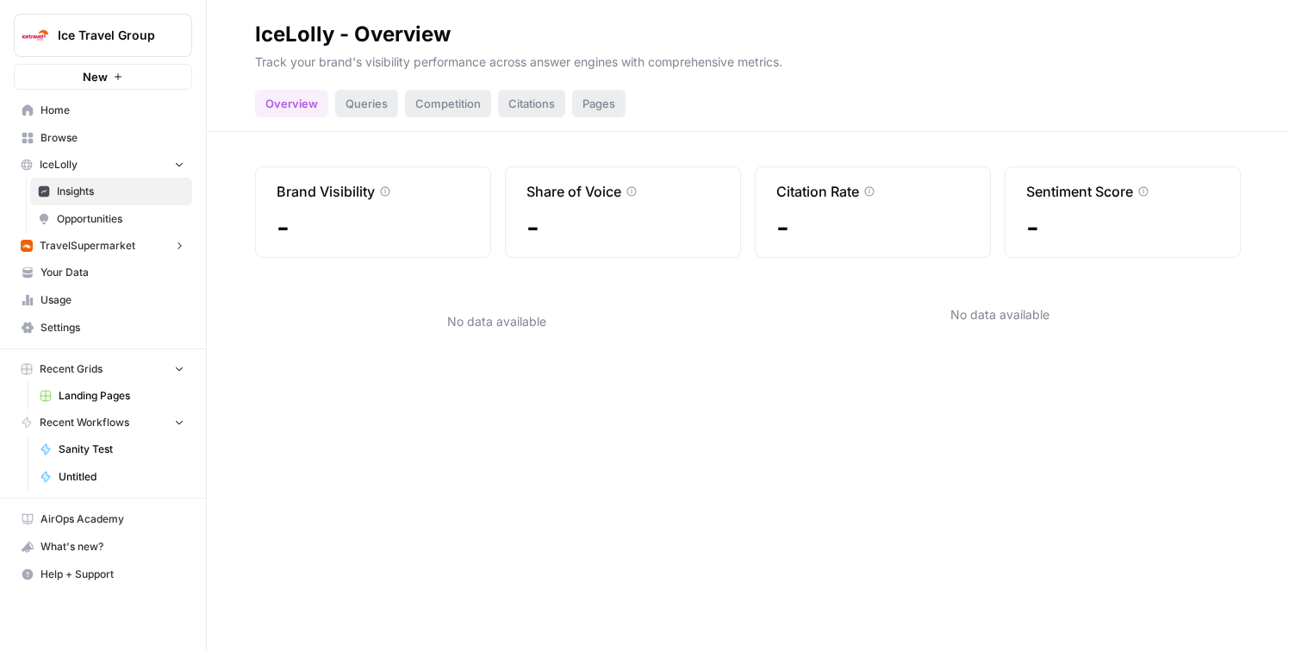
click at [122, 219] on span "Opportunities" at bounding box center [121, 219] width 128 height 16
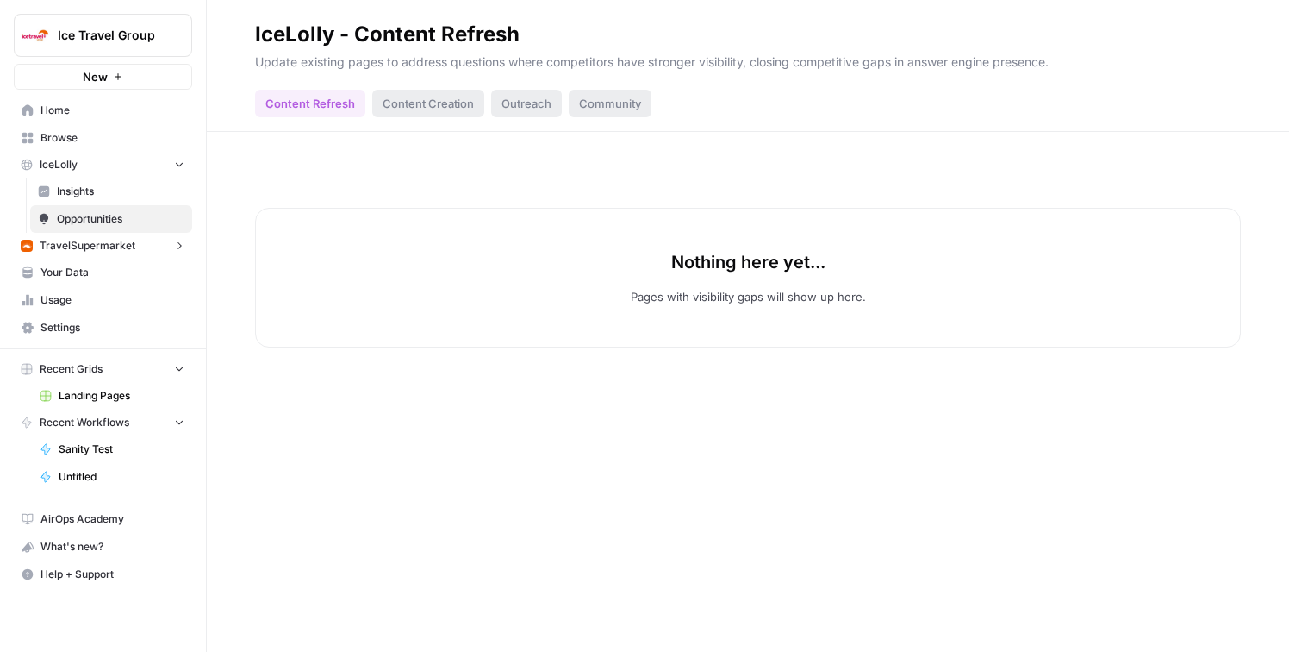
click at [124, 247] on span "TravelSupermarket" at bounding box center [88, 246] width 96 height 16
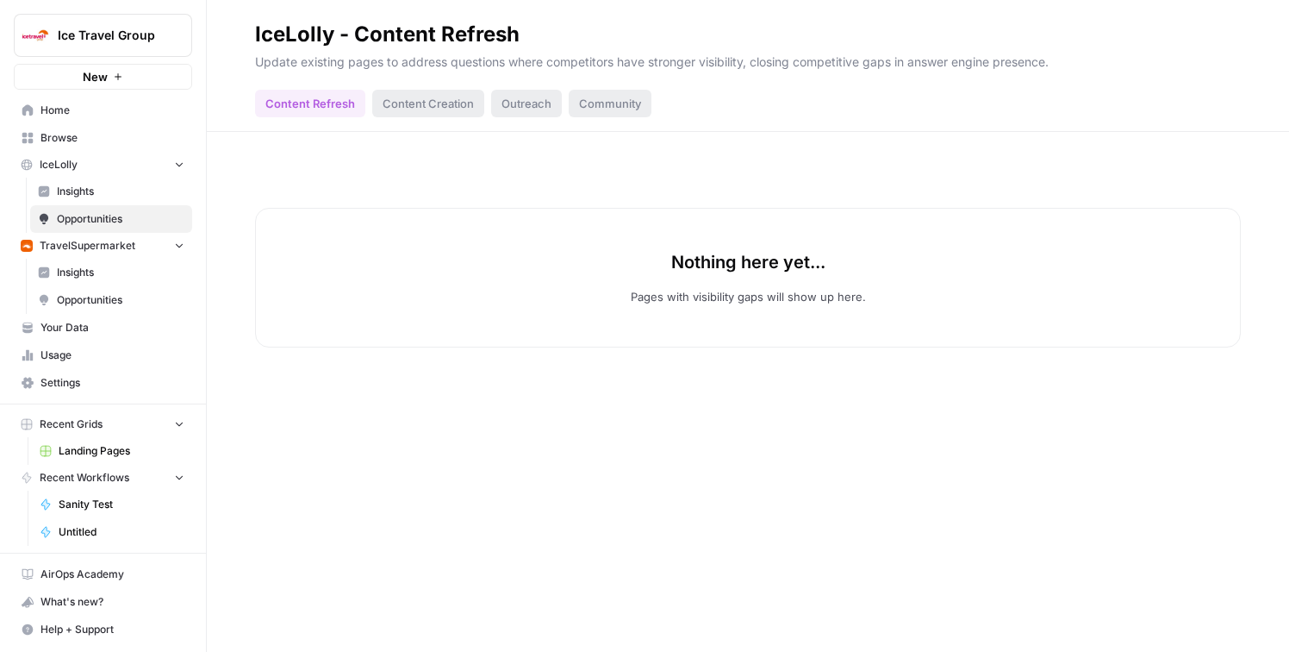
click at [121, 272] on span "Insights" at bounding box center [121, 273] width 128 height 16
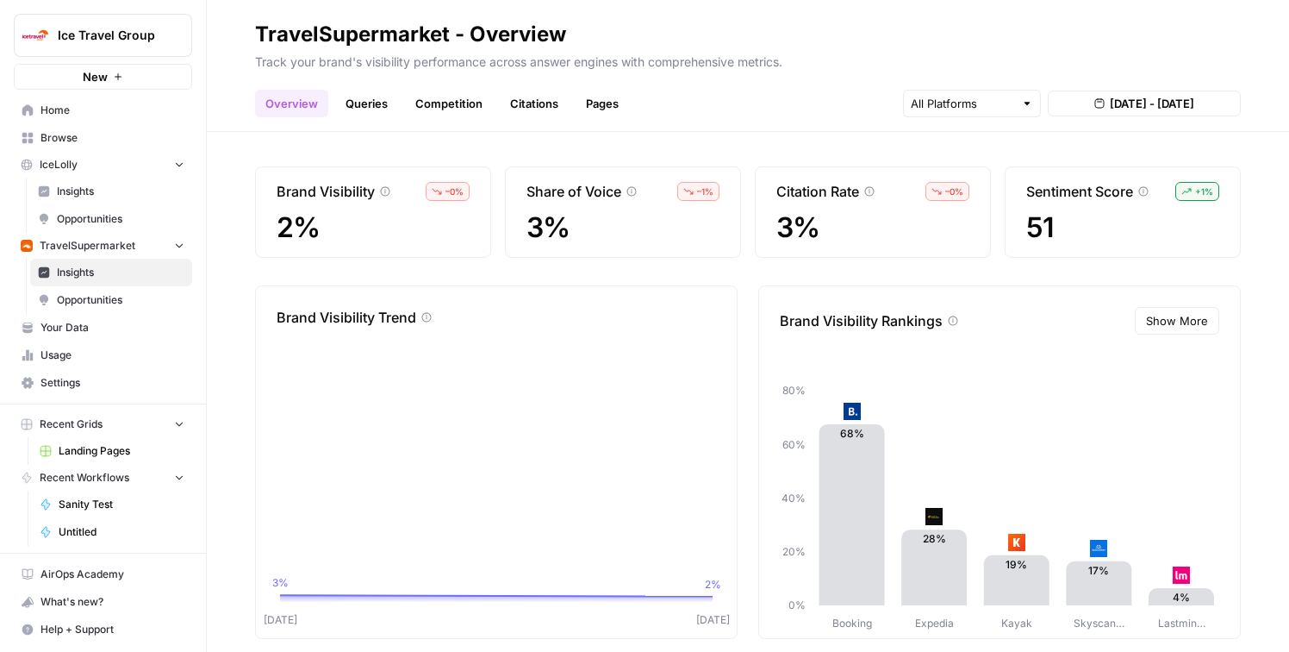
click at [138, 292] on span "Opportunities" at bounding box center [121, 300] width 128 height 16
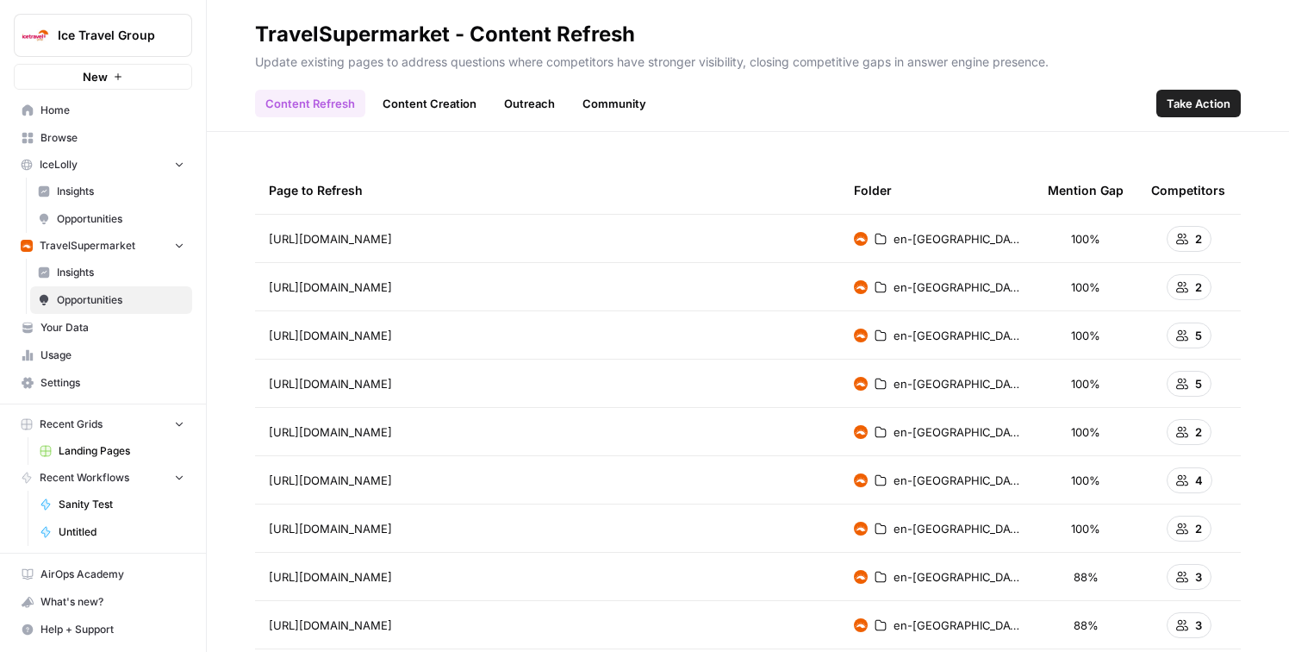
click at [120, 272] on span "Insights" at bounding box center [121, 273] width 128 height 16
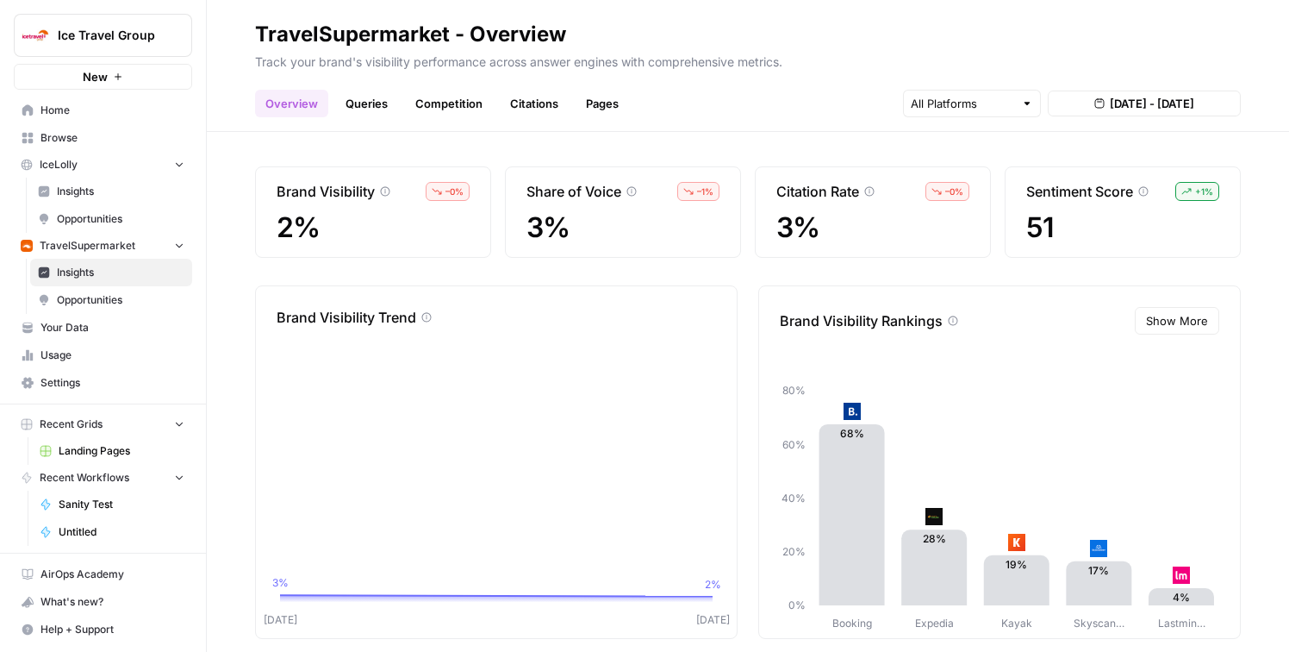
click at [99, 376] on span "Settings" at bounding box center [113, 383] width 144 height 16
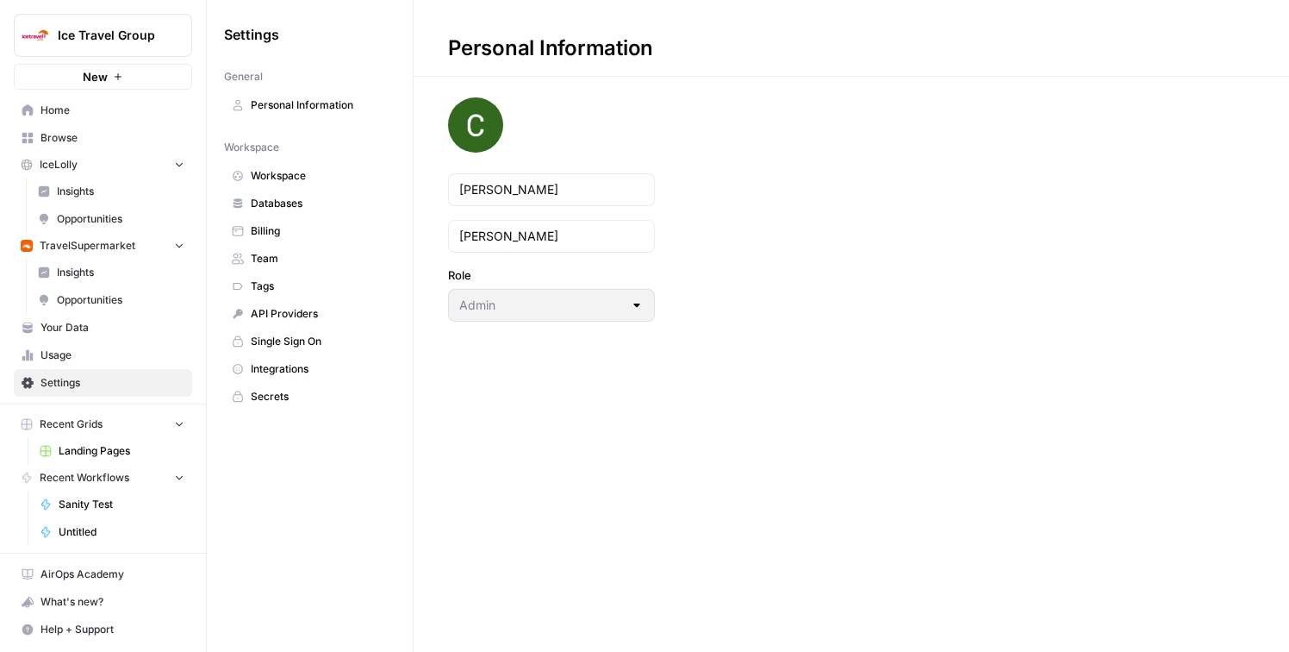
click at [275, 196] on span "Databases" at bounding box center [319, 204] width 137 height 16
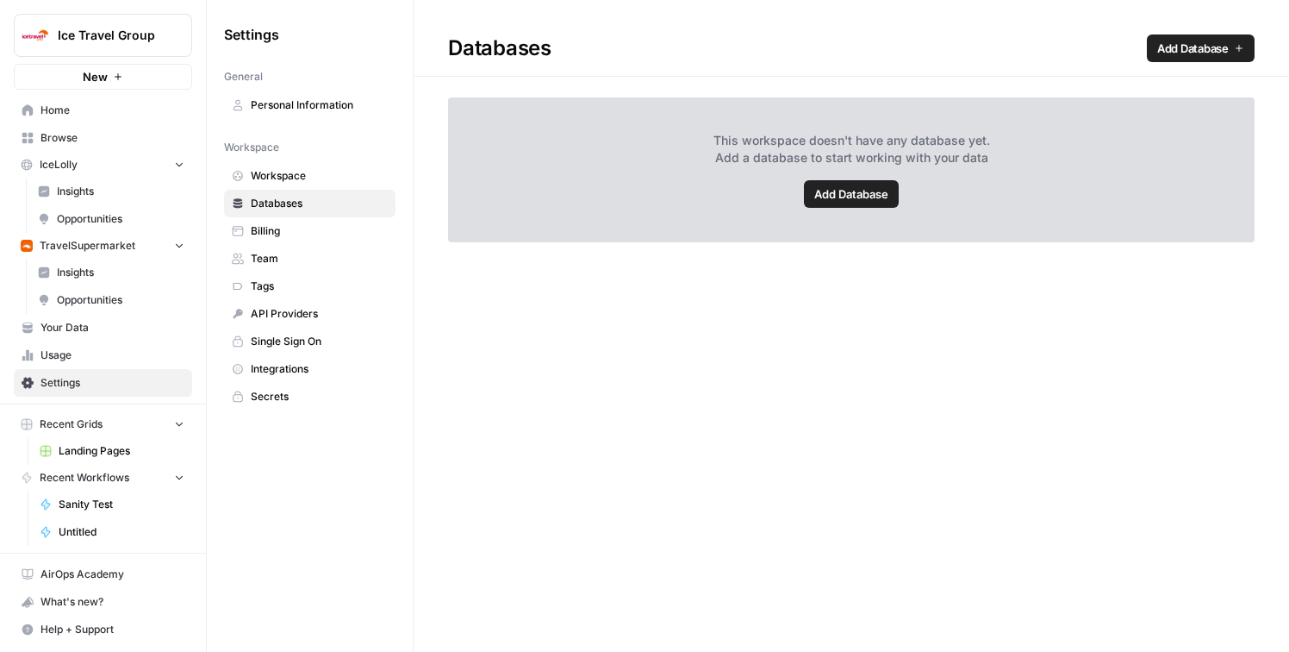
click at [109, 352] on span "Usage" at bounding box center [113, 355] width 144 height 16
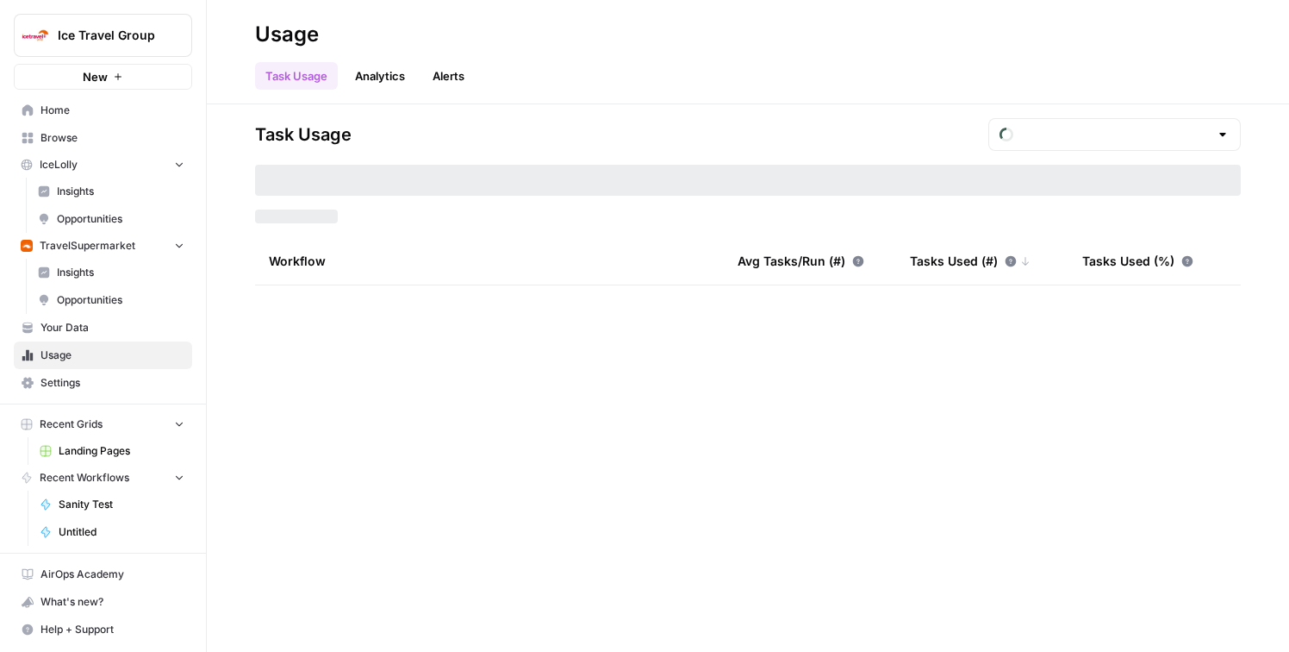
type input "August Tasks"
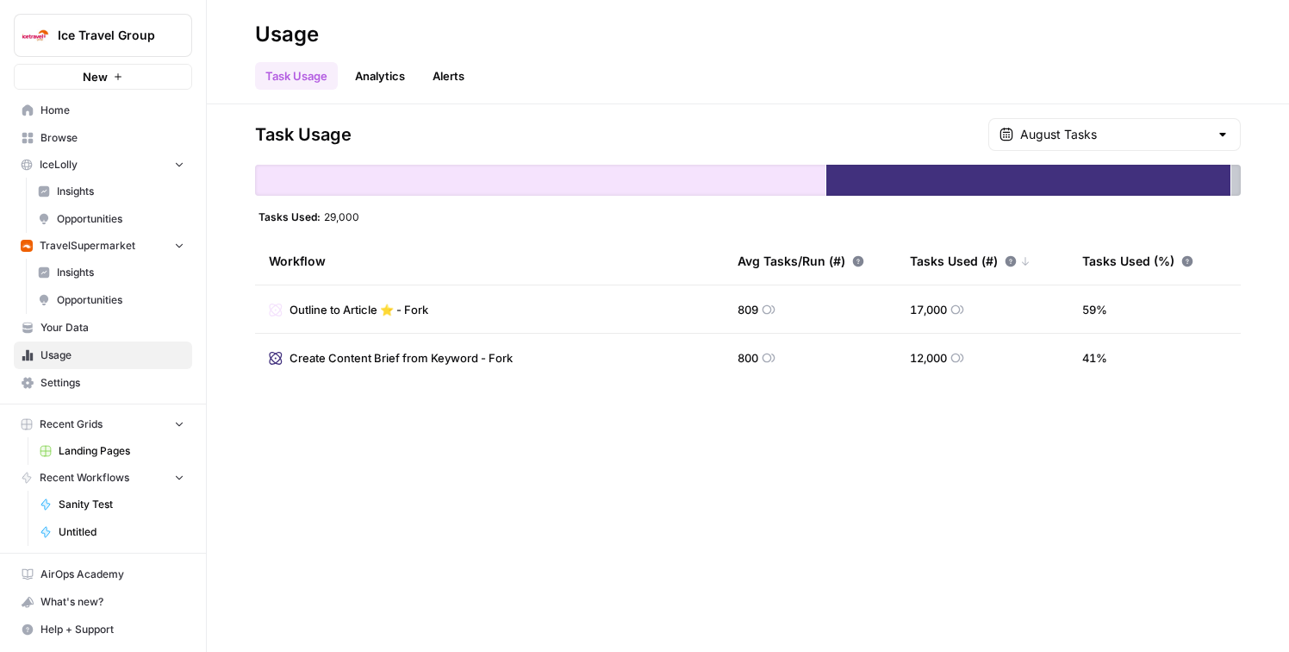
click at [103, 329] on span "Your Data" at bounding box center [113, 328] width 144 height 16
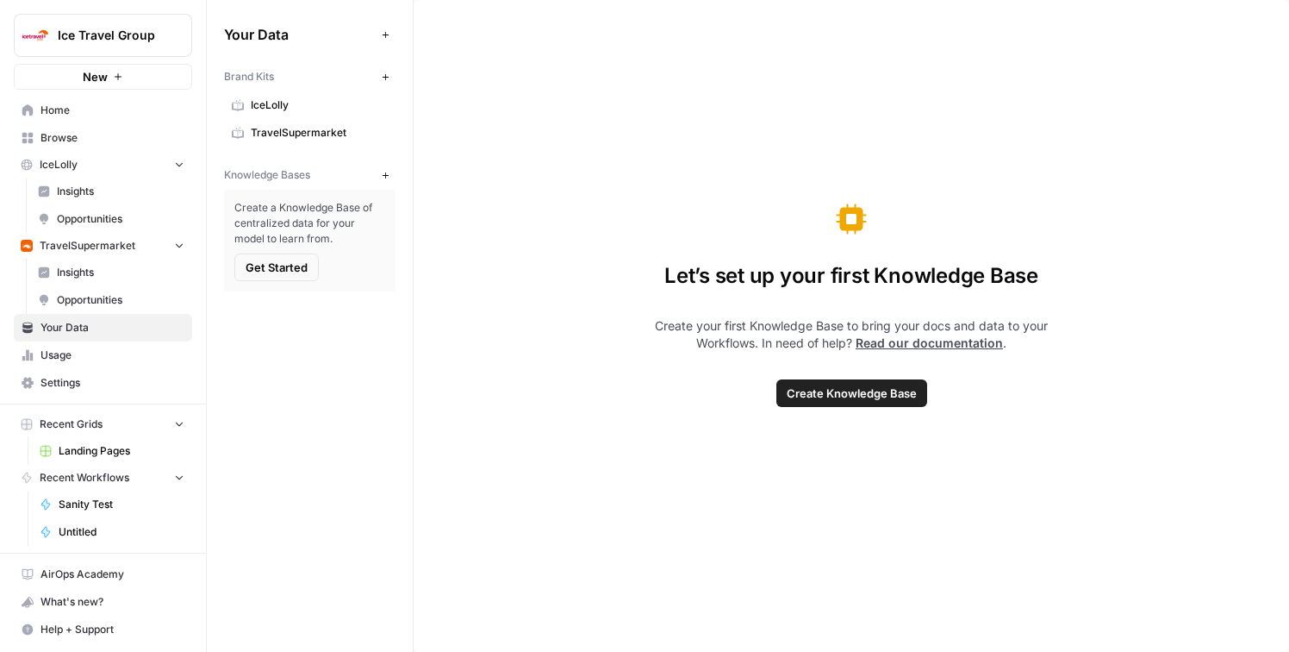
click at [261, 114] on link "IceLolly" at bounding box center [310, 105] width 172 height 28
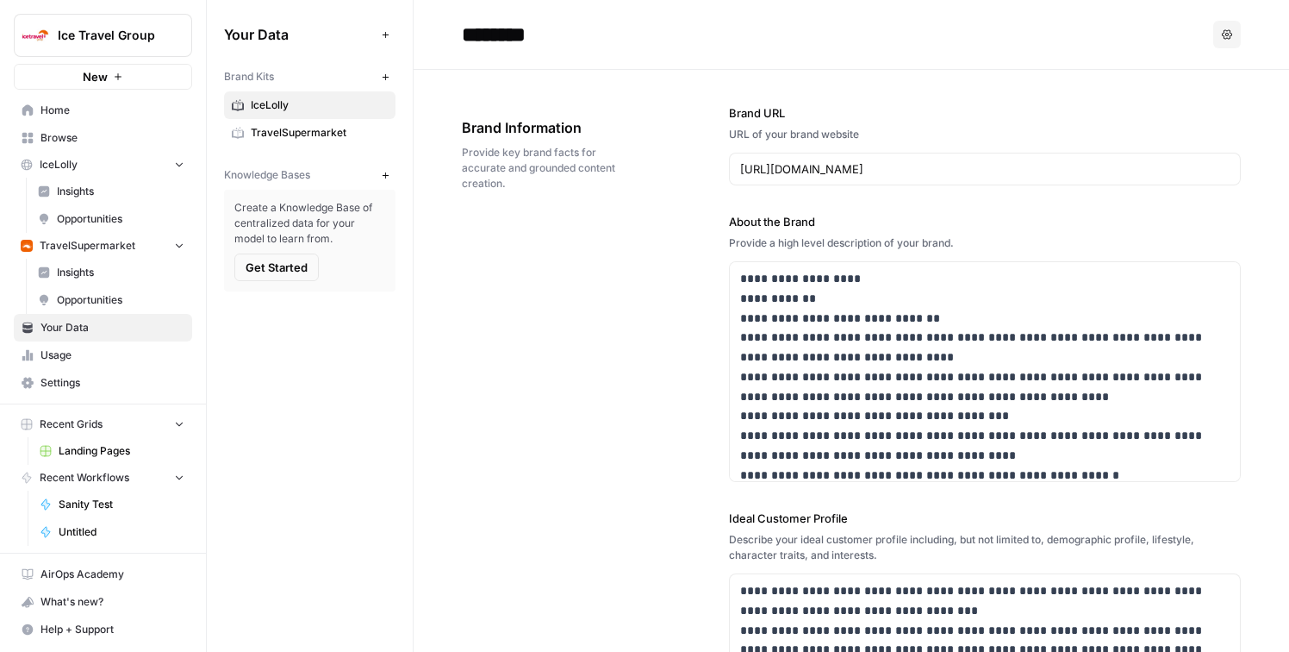
click at [95, 197] on span "Insights" at bounding box center [121, 192] width 128 height 16
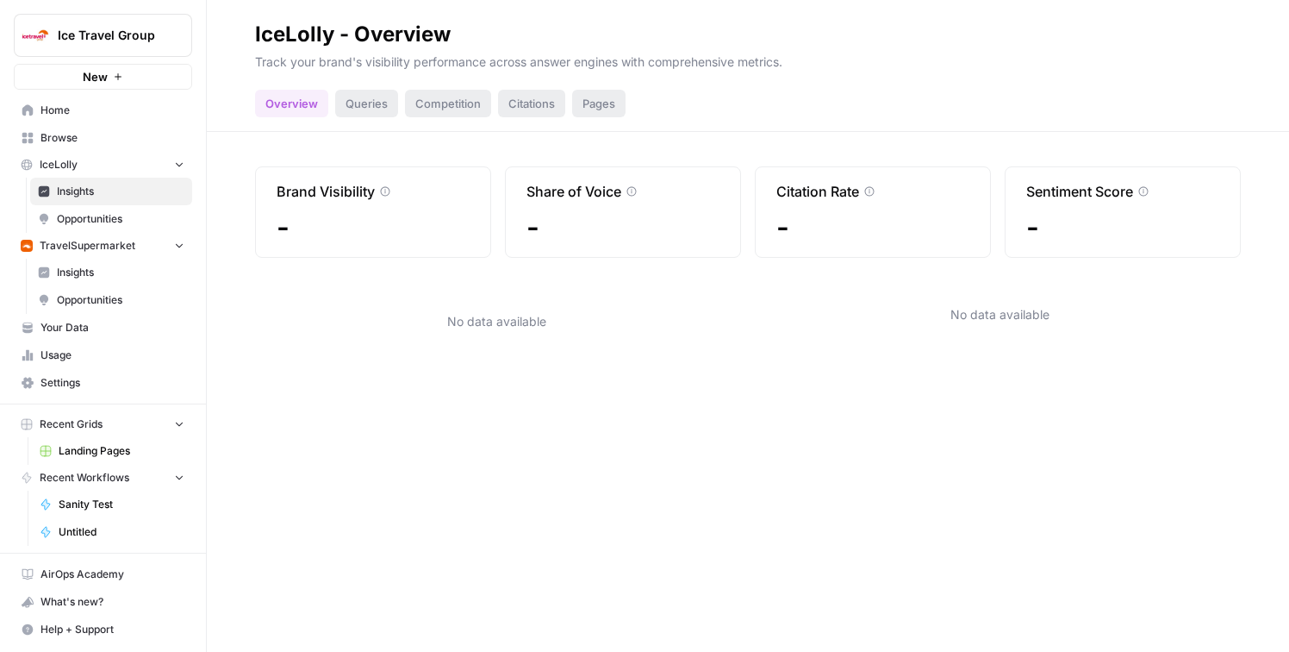
click at [370, 105] on div "Queries" at bounding box center [366, 104] width 63 height 28
click at [101, 221] on span "Opportunities" at bounding box center [121, 219] width 128 height 16
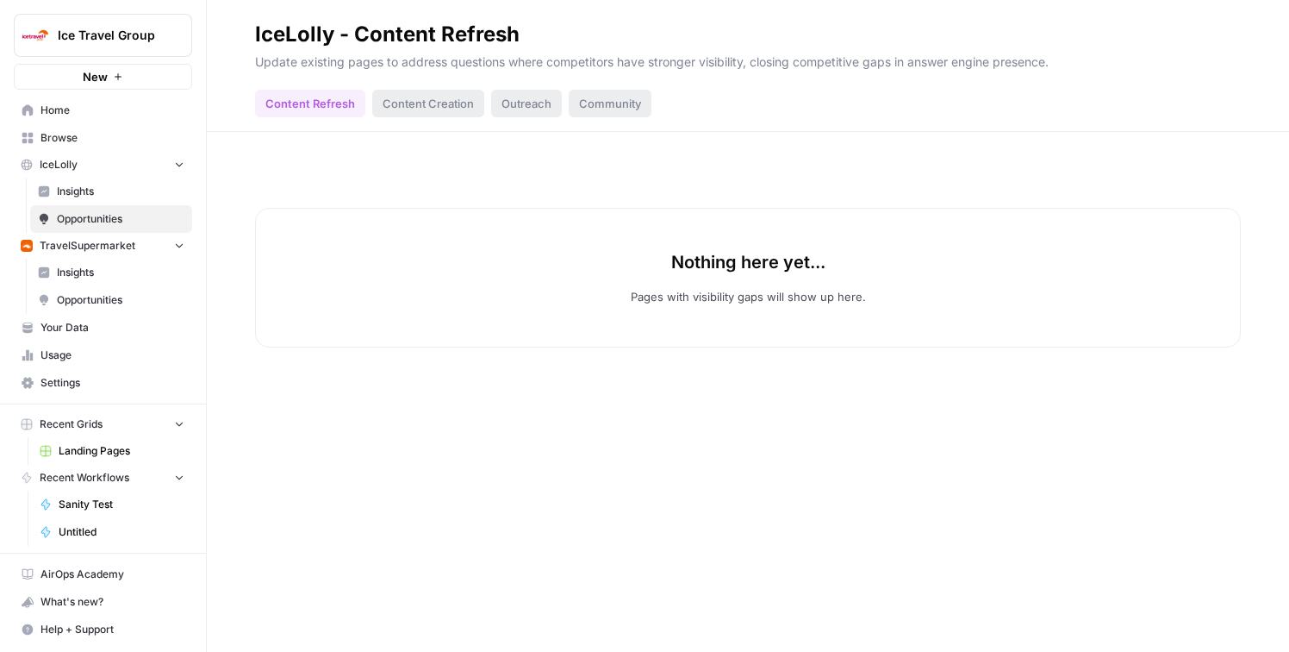
click at [94, 191] on span "Insights" at bounding box center [121, 192] width 128 height 16
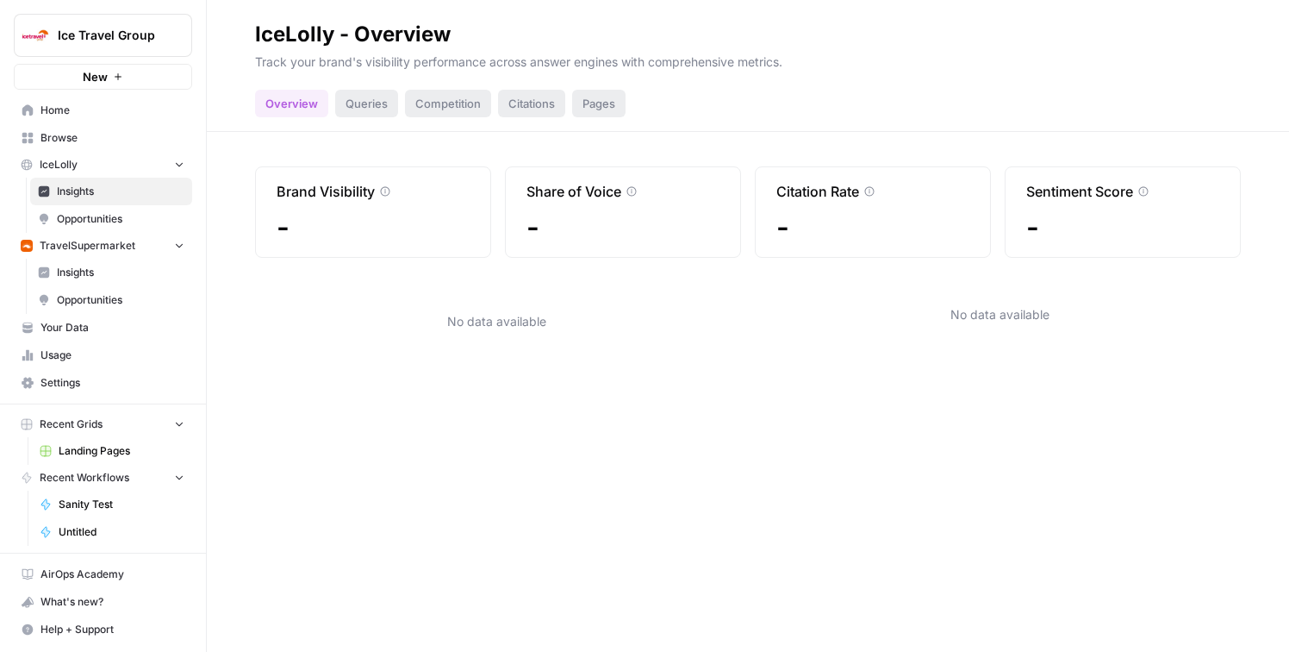
click at [100, 215] on span "Opportunities" at bounding box center [121, 219] width 128 height 16
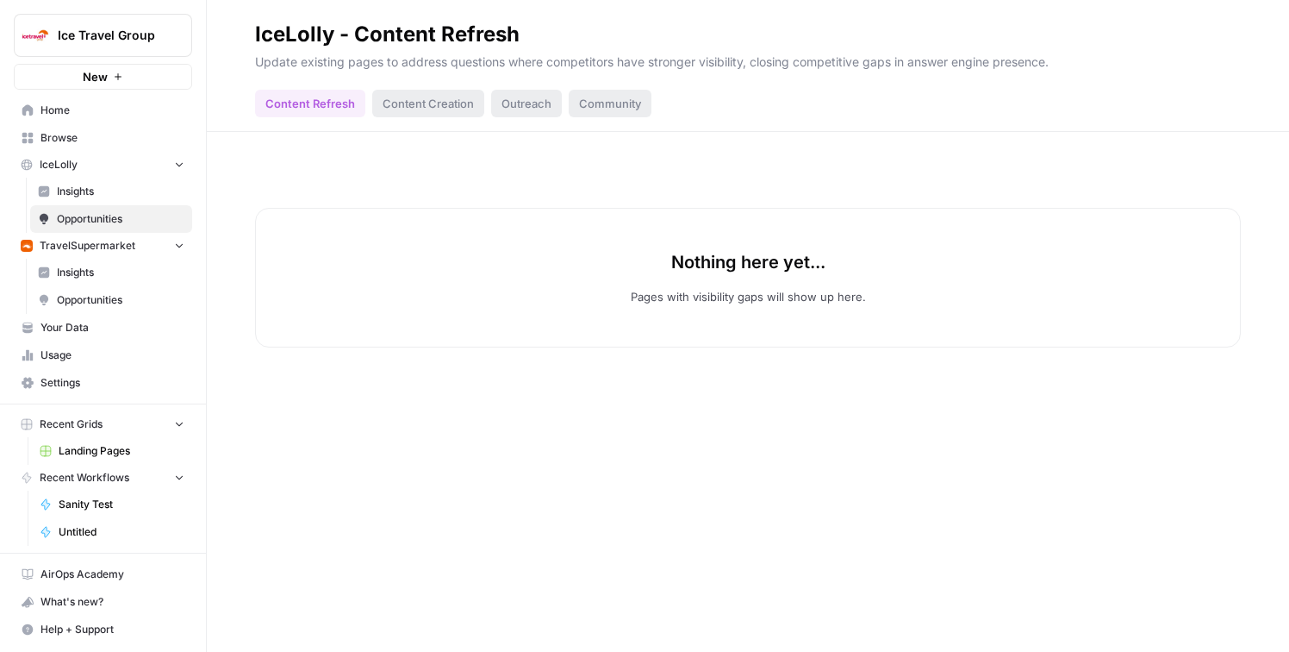
click at [95, 197] on span "Insights" at bounding box center [121, 192] width 128 height 16
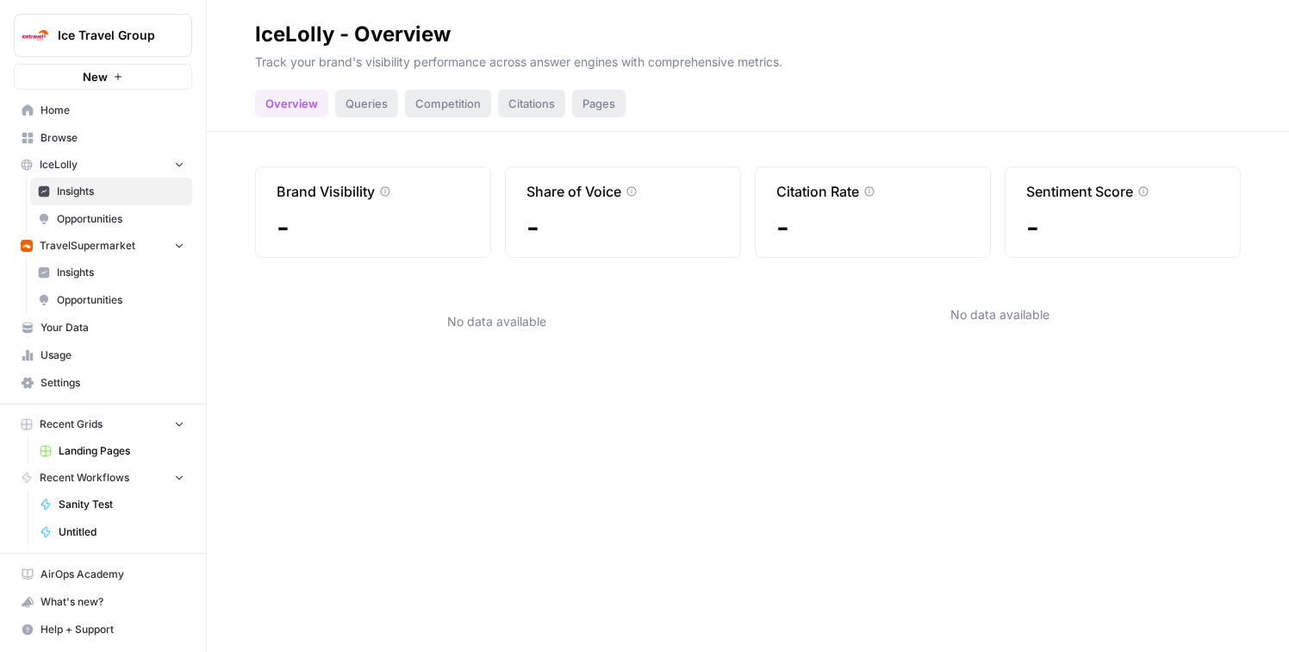
click at [90, 170] on button "IceLolly" at bounding box center [103, 165] width 178 height 26
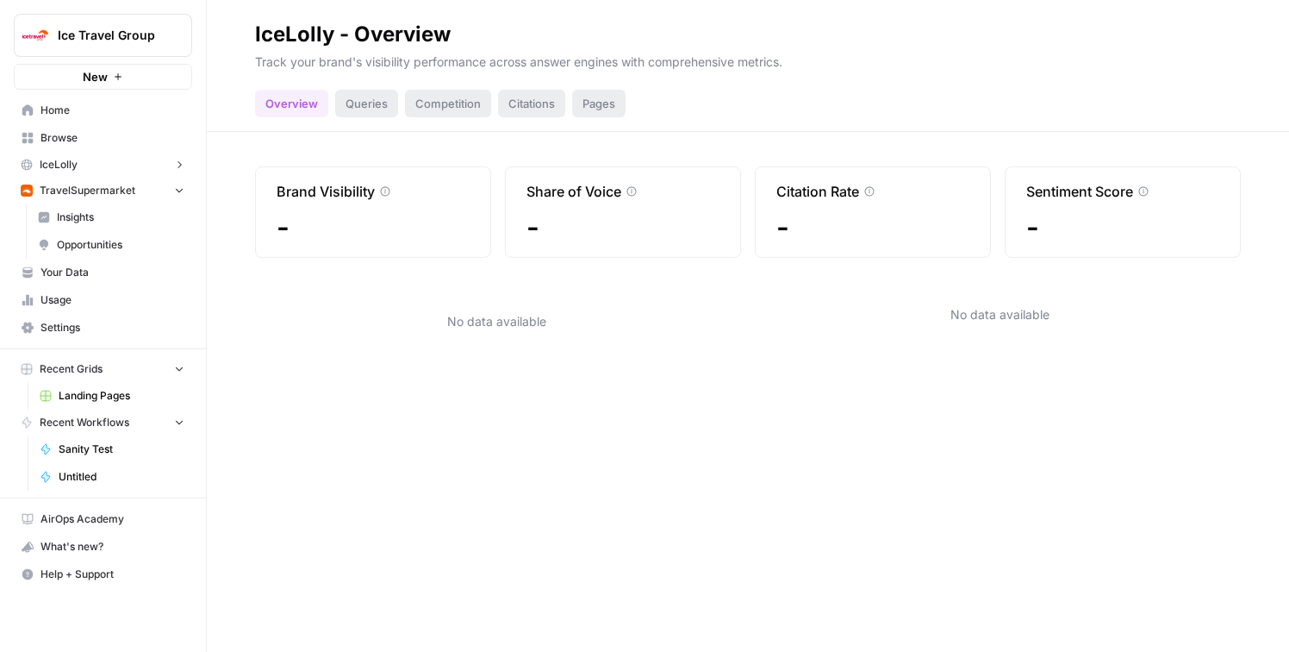
click at [172, 165] on button "IceLolly" at bounding box center [103, 165] width 178 height 26
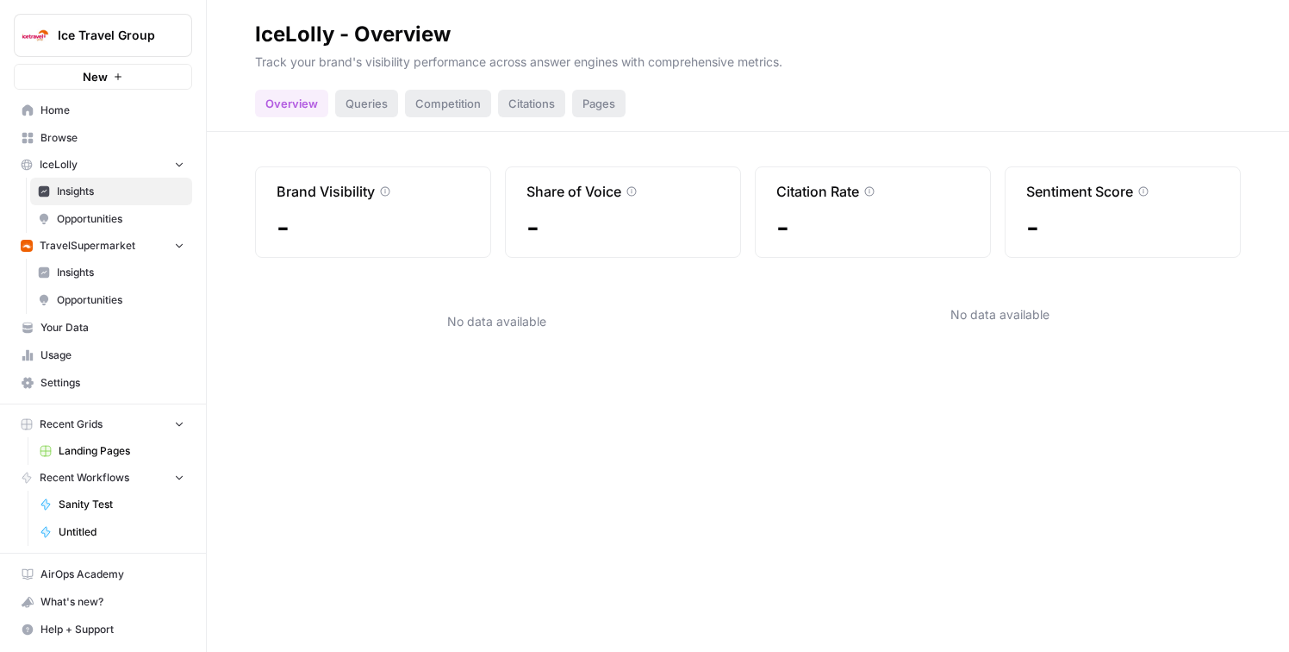
click at [132, 194] on span "Insights" at bounding box center [121, 192] width 128 height 16
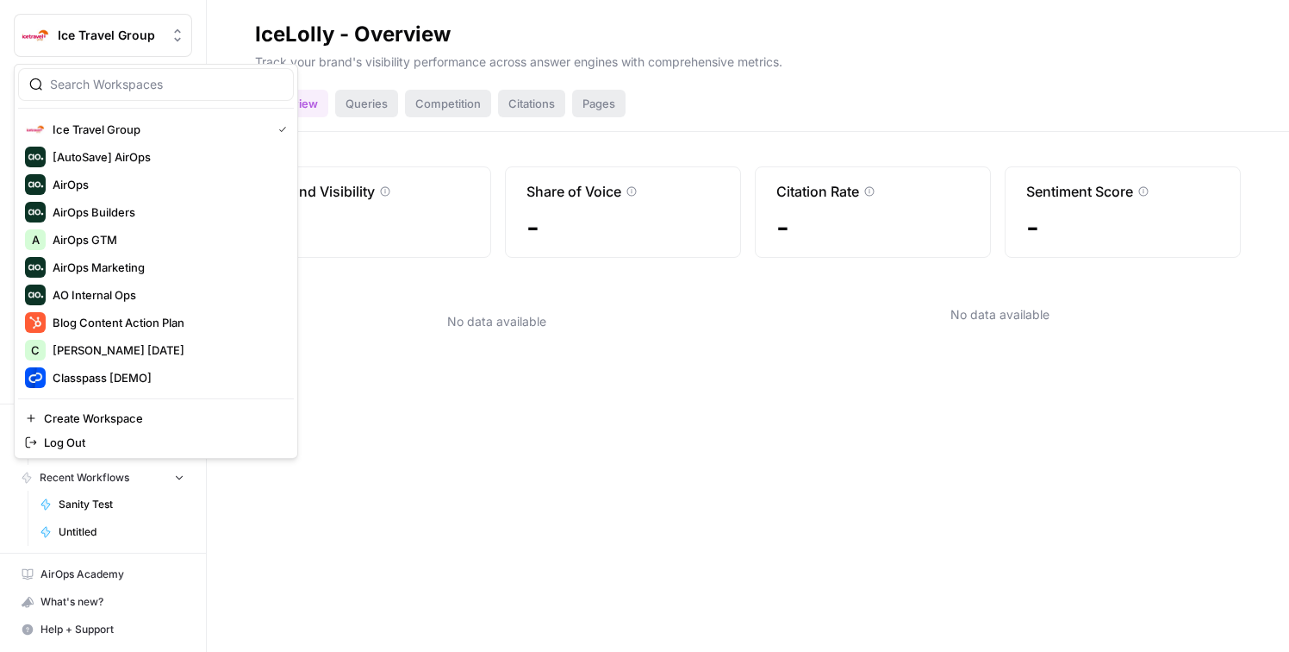
click at [116, 28] on span "Ice Travel Group" at bounding box center [110, 35] width 104 height 17
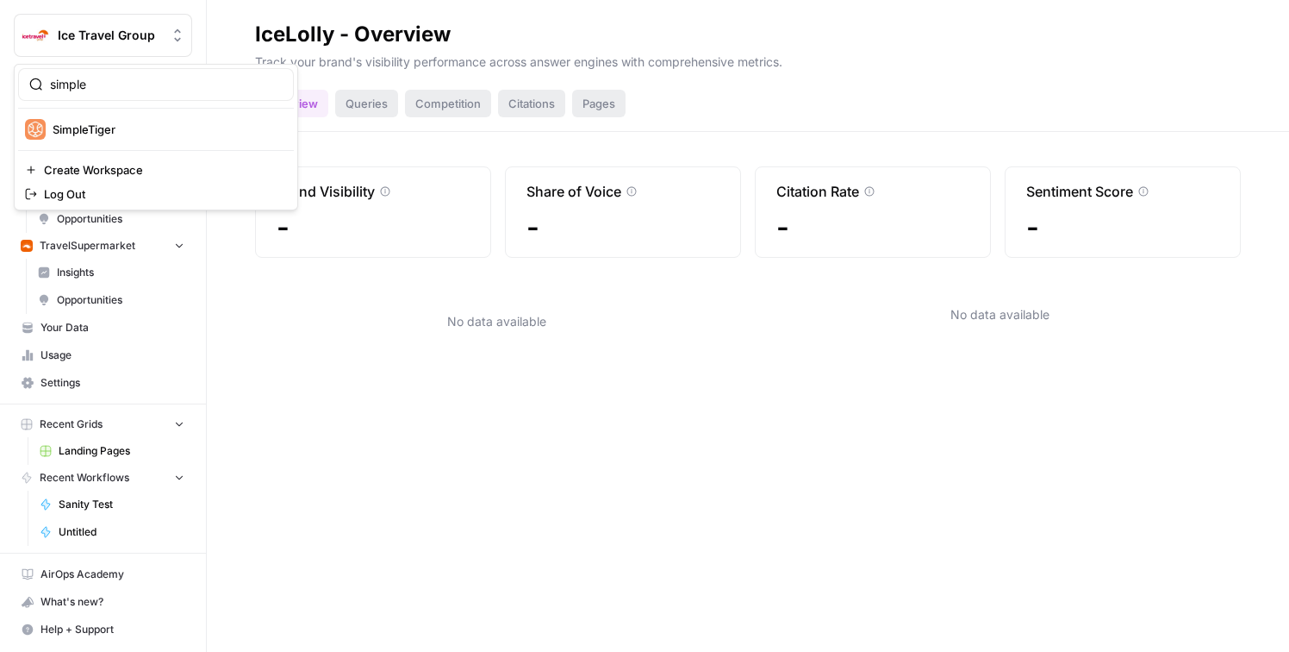
type input "simple"
click at [119, 128] on span "SimpleTiger" at bounding box center [167, 129] width 228 height 17
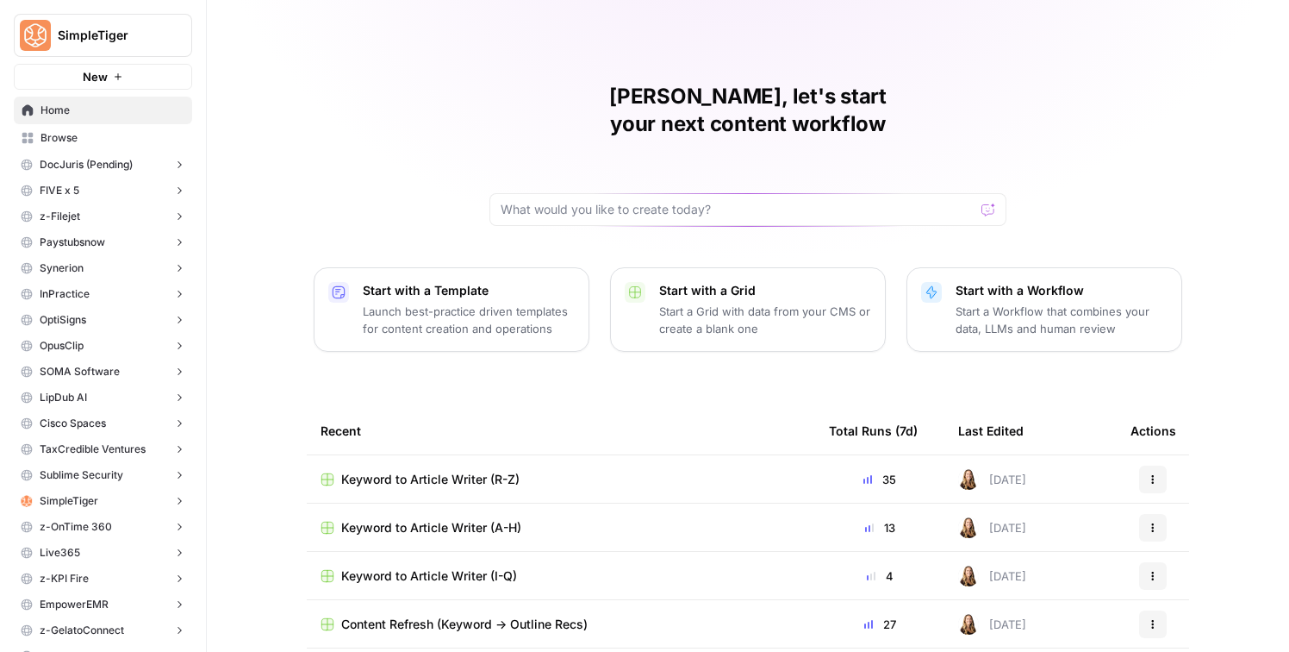
click at [115, 490] on button "SimpleTiger" at bounding box center [103, 501] width 178 height 26
click at [102, 521] on span "Insights" at bounding box center [121, 528] width 128 height 16
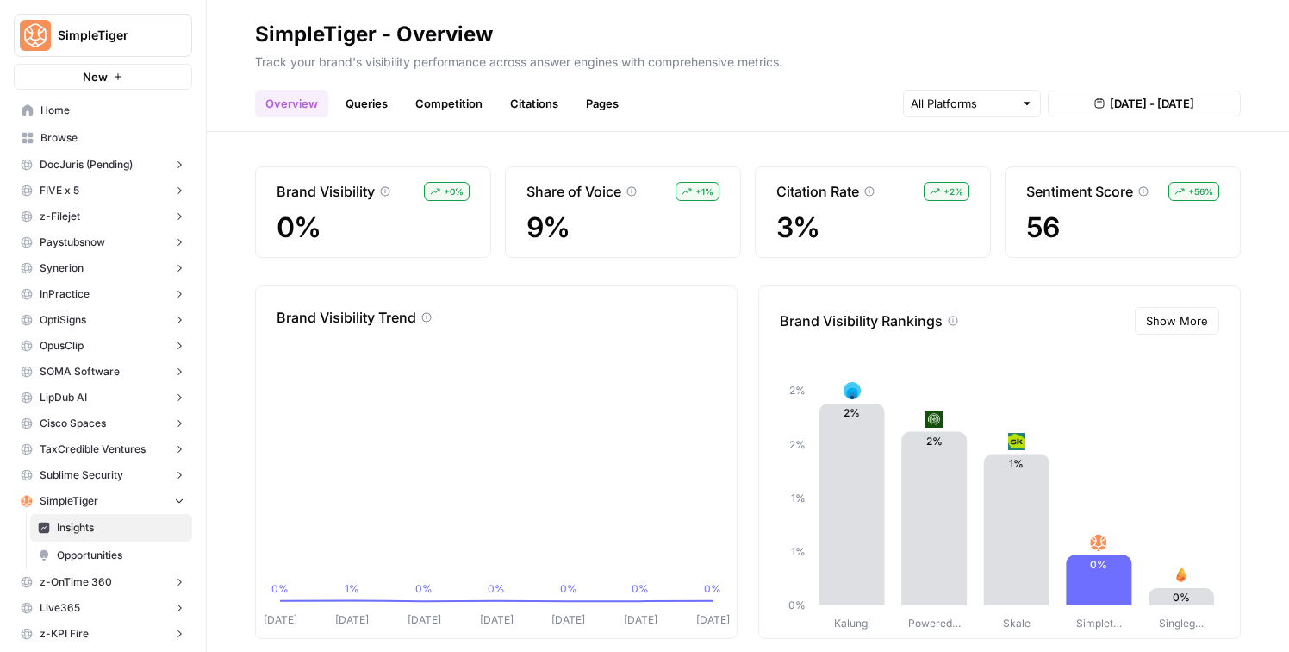
click at [365, 99] on link "Queries" at bounding box center [366, 104] width 63 height 28
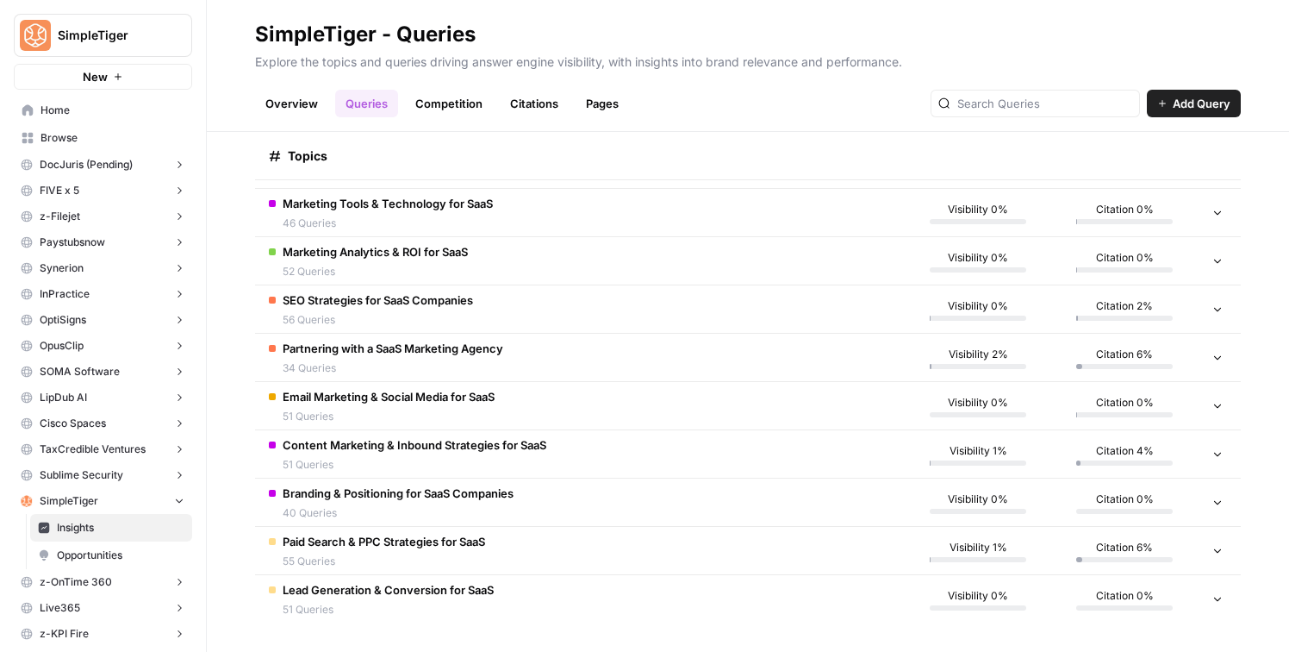
scroll to position [301, 0]
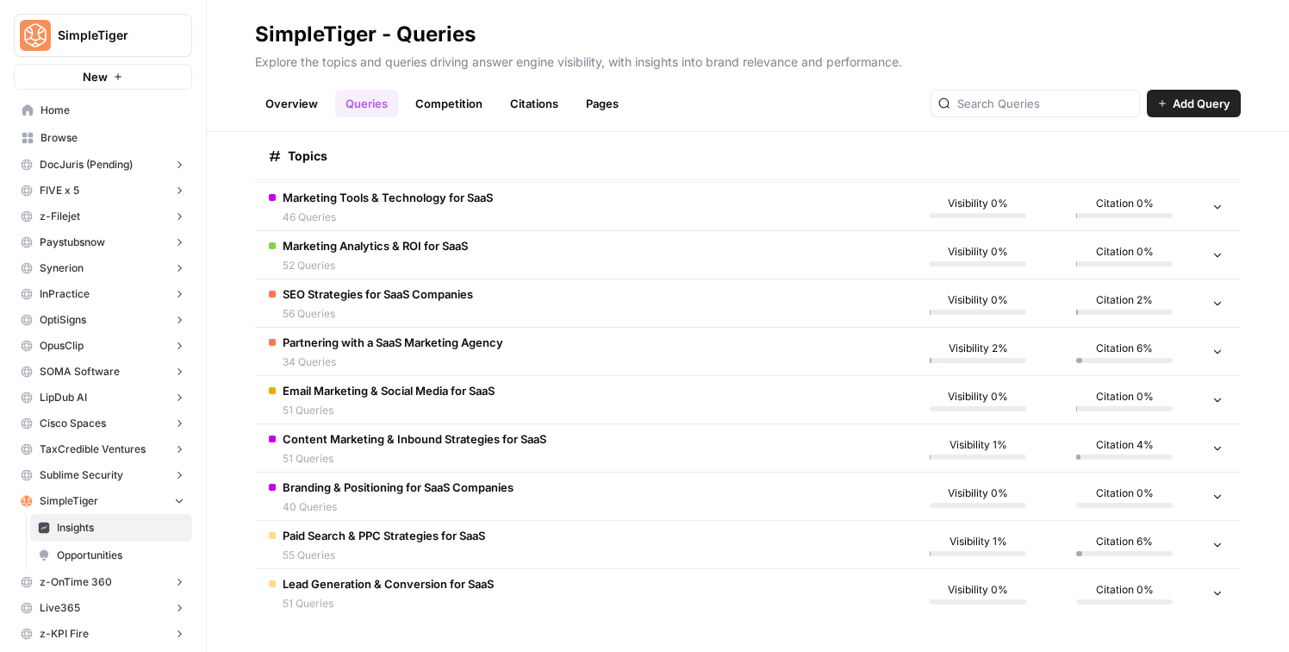
click at [537, 363] on td "Partnering with a SaaS Marketing Agency 34 Queries" at bounding box center [580, 350] width 650 height 47
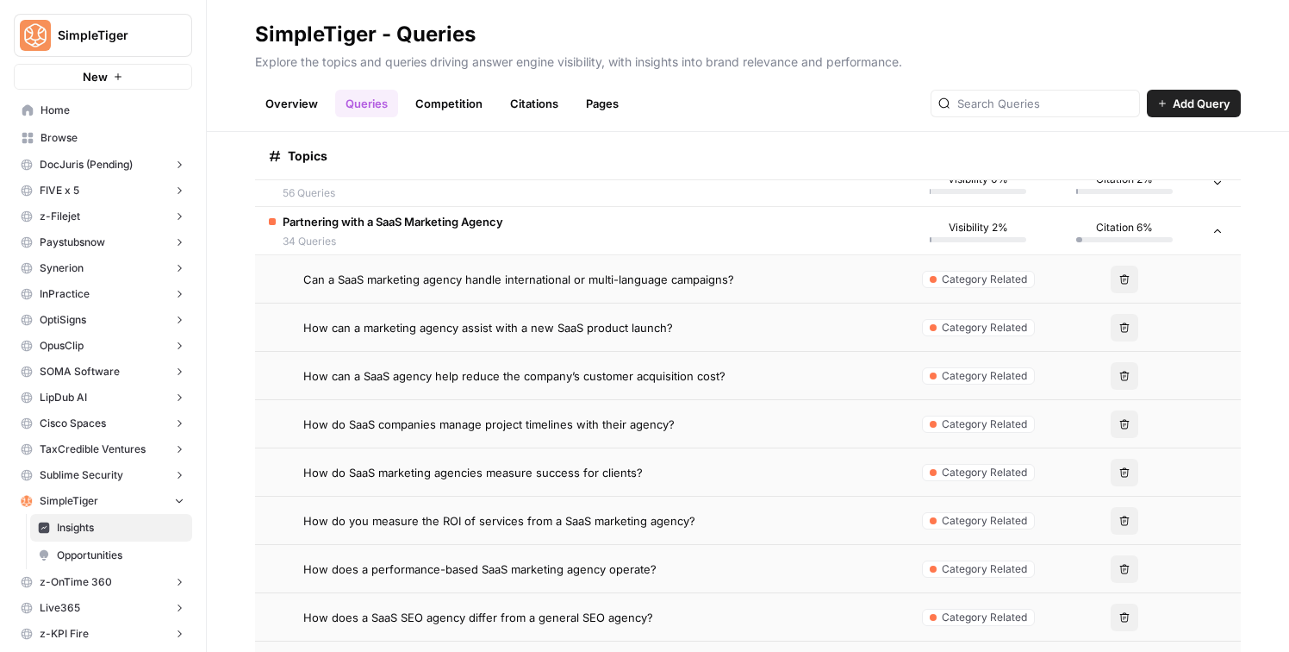
scroll to position [424, 0]
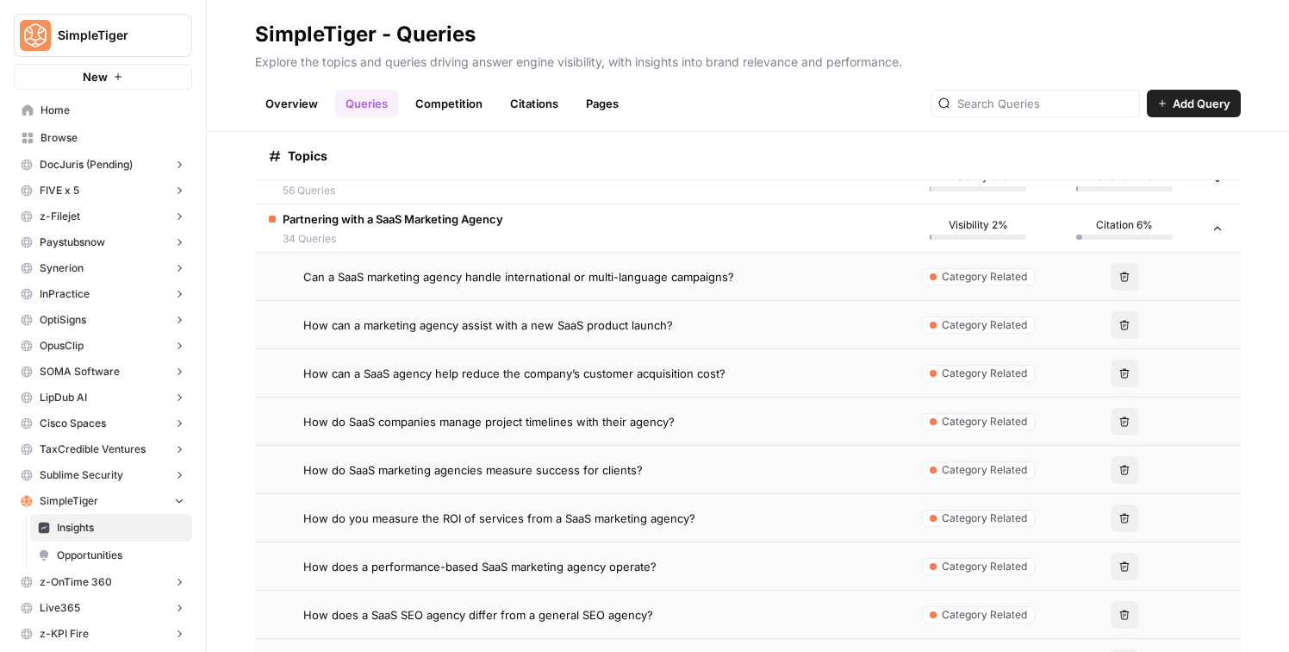
click at [676, 273] on span "Can a SaaS marketing agency handle international or multi-language campaigns?" at bounding box center [518, 276] width 431 height 17
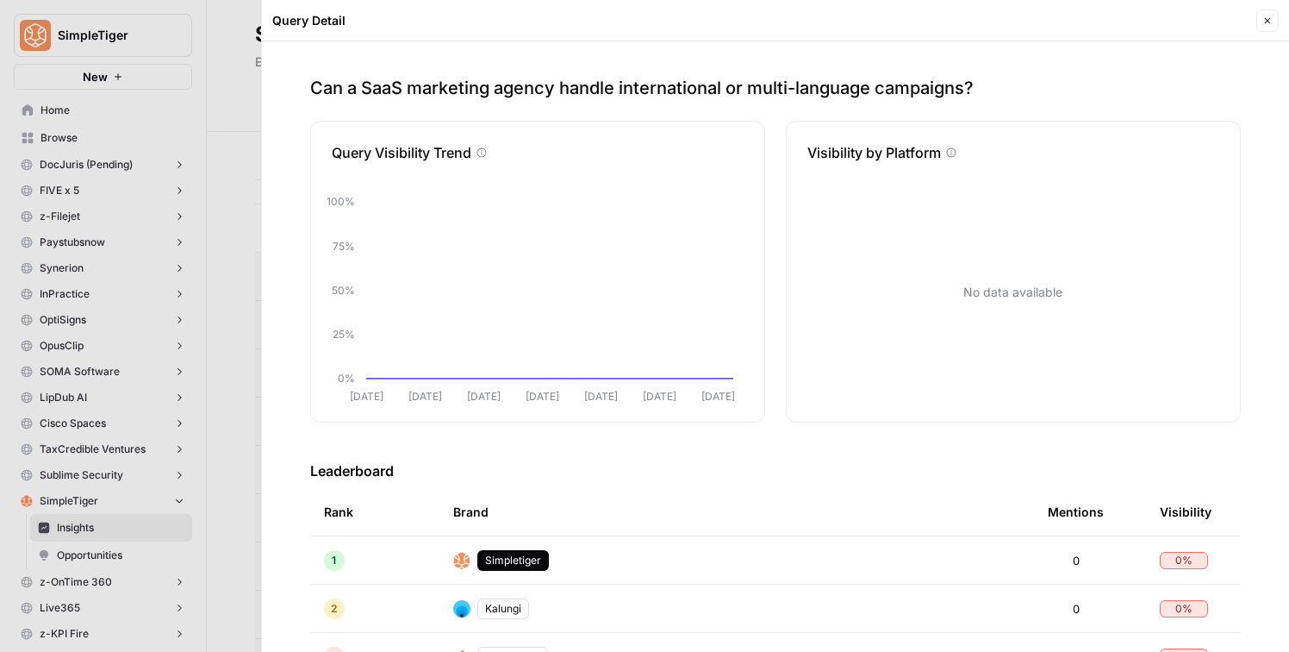
click at [1269, 17] on icon "button" at bounding box center [1268, 21] width 10 height 10
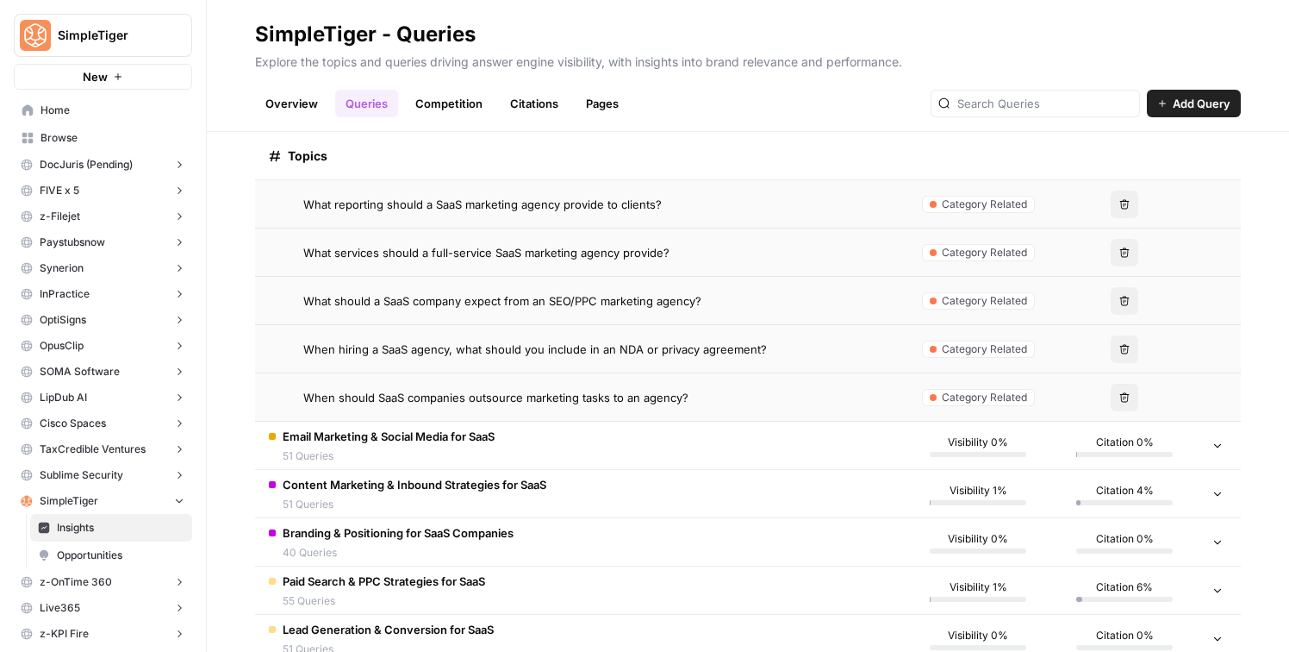
scroll to position [1942, 0]
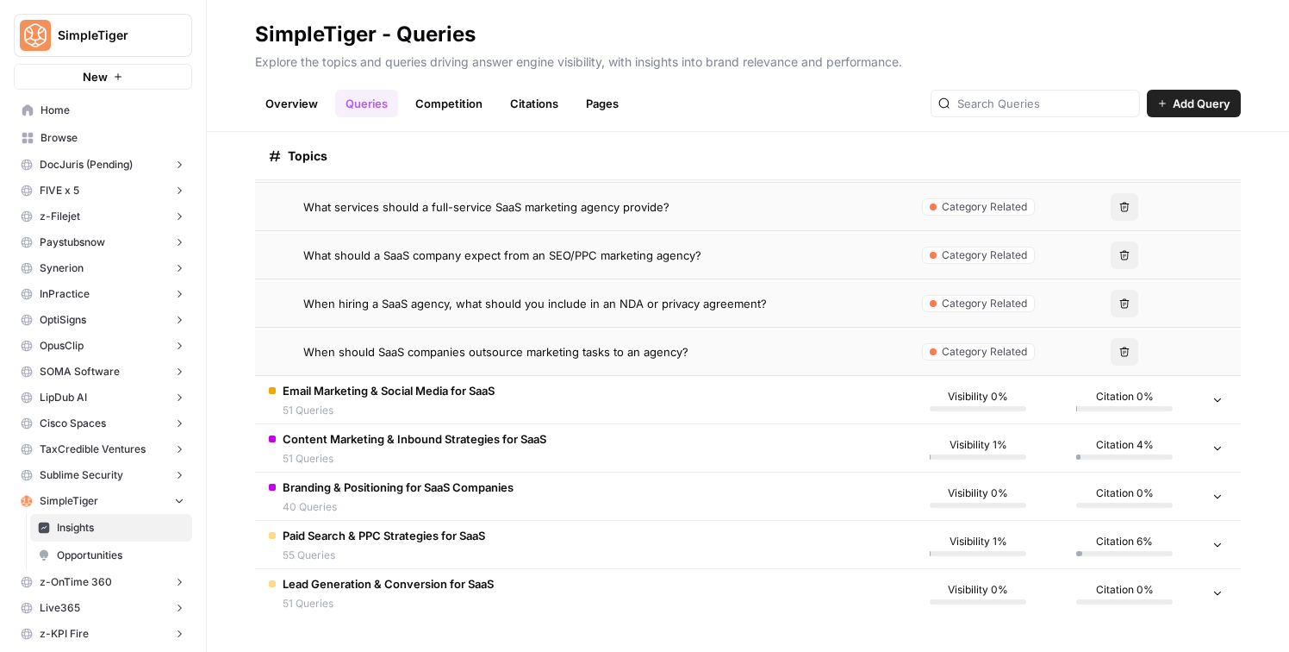
click at [799, 531] on td "Paid Search & PPC Strategies for SaaS 55 Queries" at bounding box center [580, 544] width 650 height 47
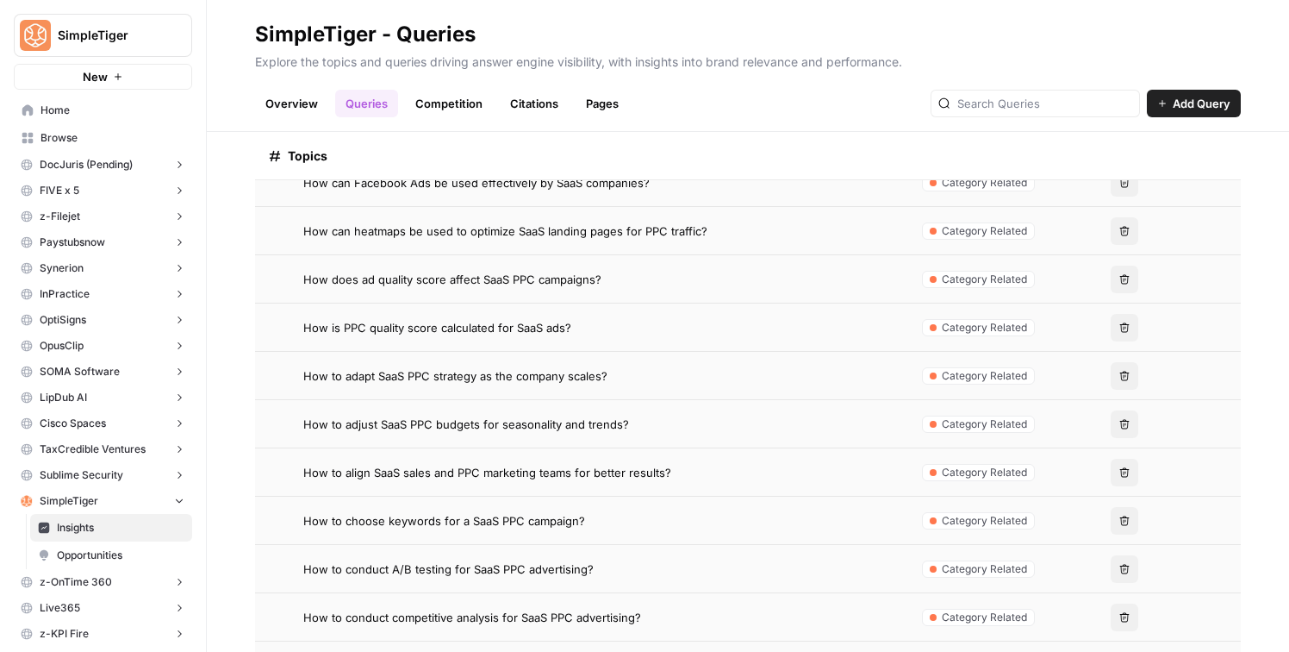
scroll to position [2411, 0]
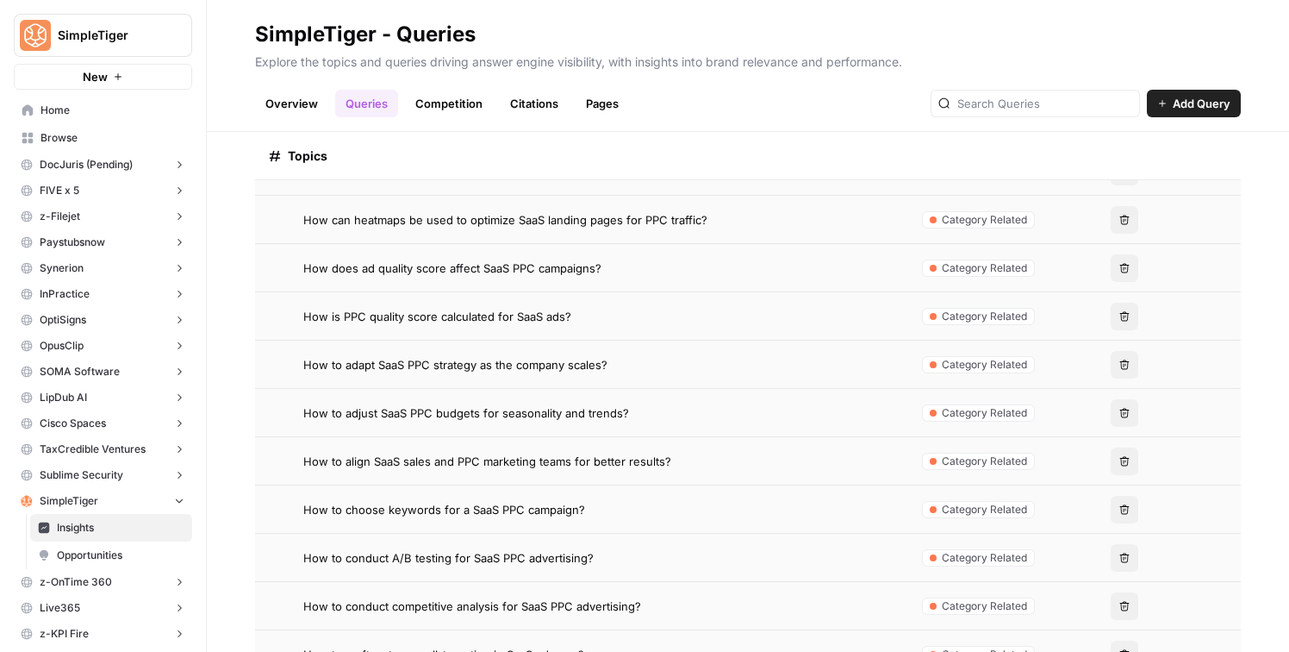
click at [780, 420] on div "How to adjust SaaS PPC budgets for seasonality and trends?" at bounding box center [597, 412] width 588 height 17
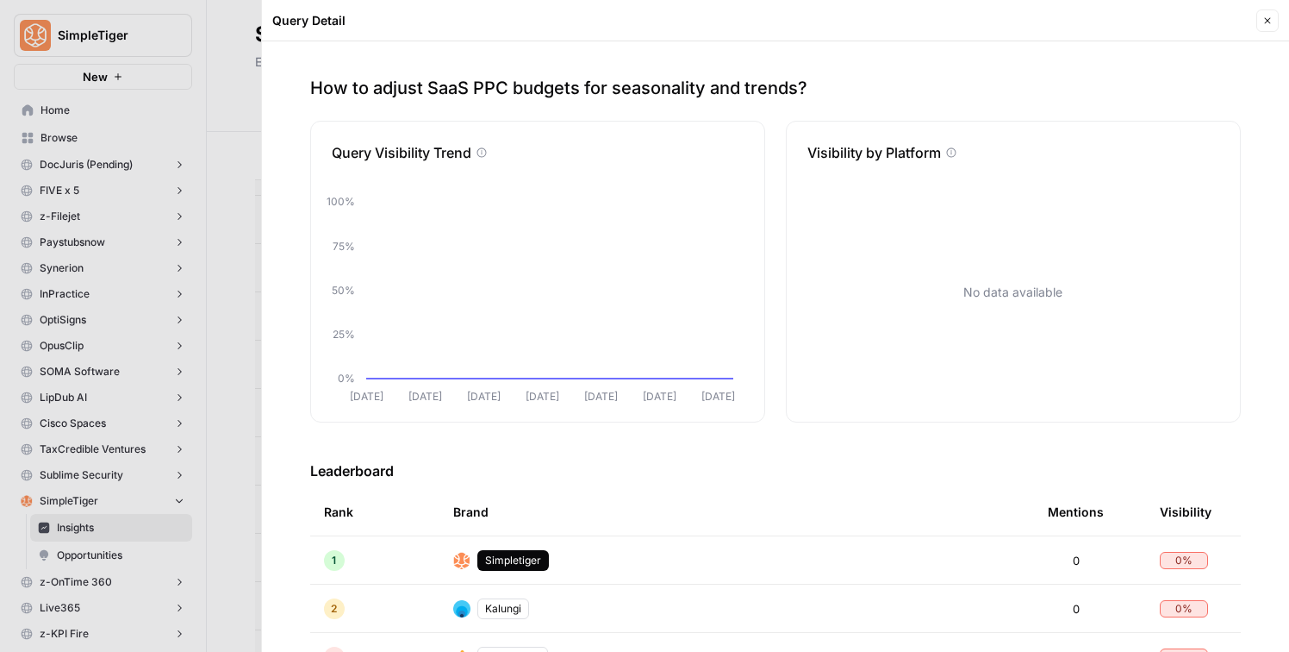
click at [248, 59] on div at bounding box center [644, 326] width 1289 height 652
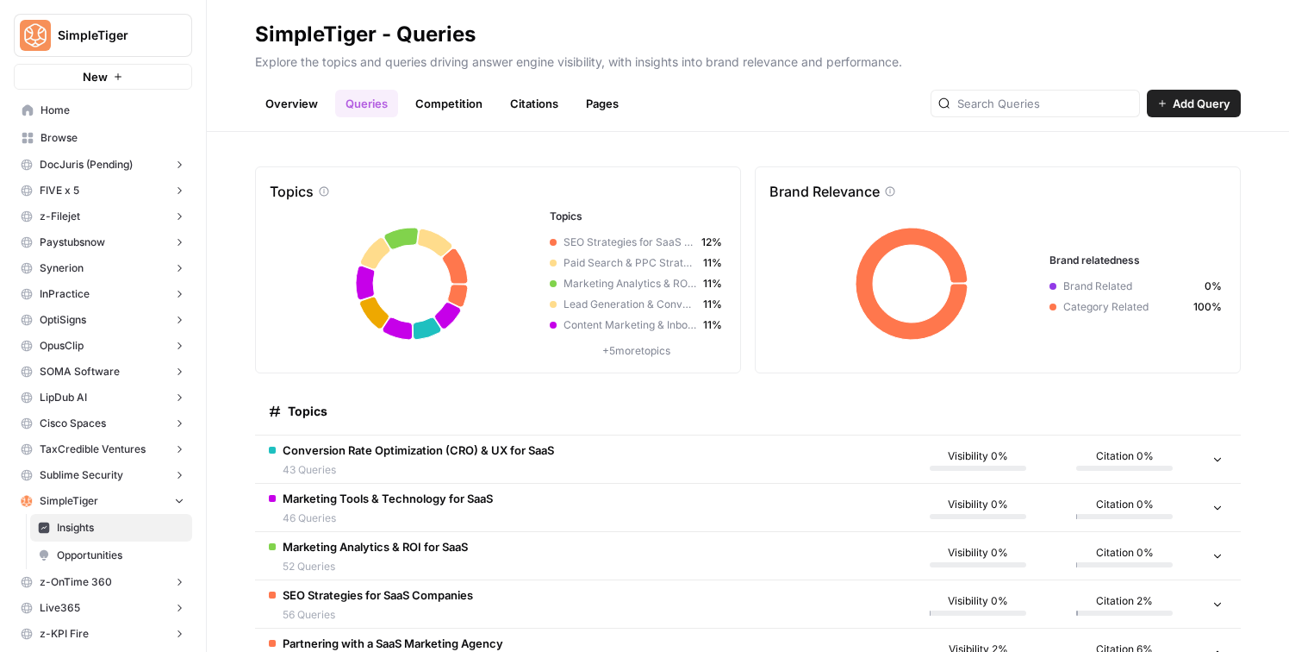
click at [297, 102] on link "Overview" at bounding box center [291, 104] width 73 height 28
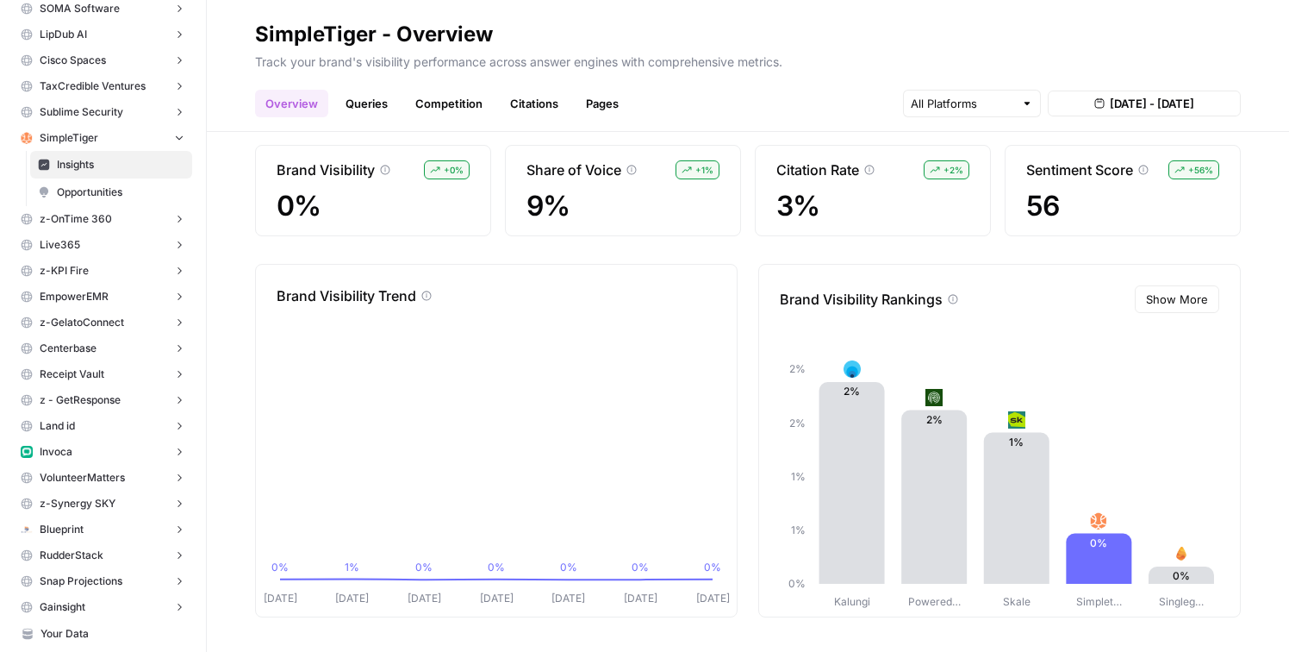
scroll to position [362, 0]
click at [103, 452] on button "Invoca" at bounding box center [103, 453] width 178 height 26
click at [103, 477] on span "Insights" at bounding box center [121, 479] width 128 height 16
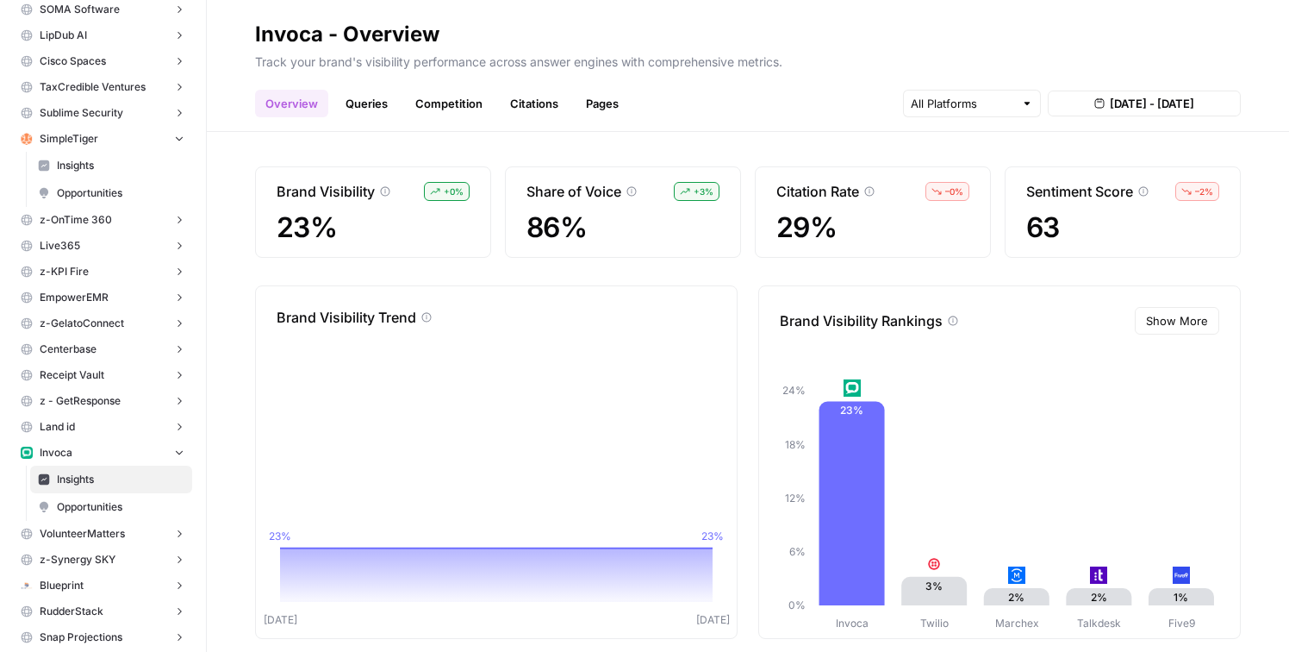
click at [359, 96] on link "Queries" at bounding box center [366, 104] width 63 height 28
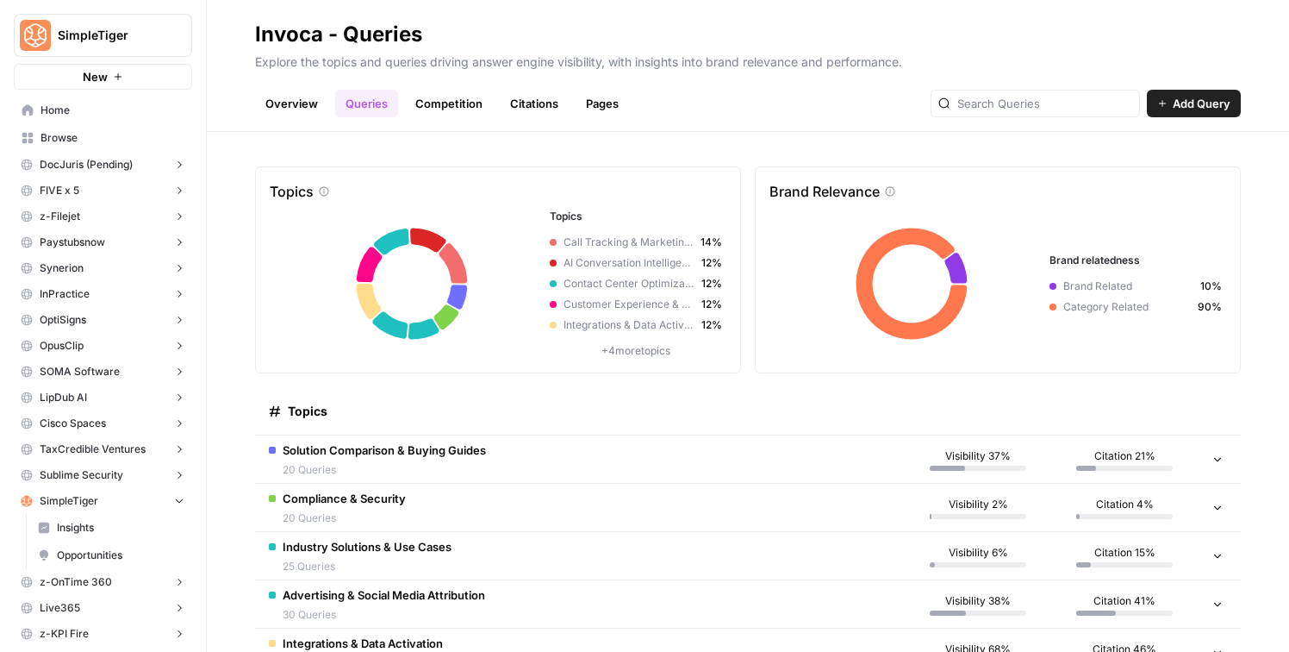
click at [129, 35] on span "SimpleTiger" at bounding box center [110, 35] width 104 height 17
type input "t"
click at [302, 13] on header "Invoca - Queries Explore the topics and queries driving answer engine visibilit…" at bounding box center [748, 66] width 1082 height 132
click at [129, 33] on span "SimpleTiger" at bounding box center [110, 35] width 104 height 17
type input "t"
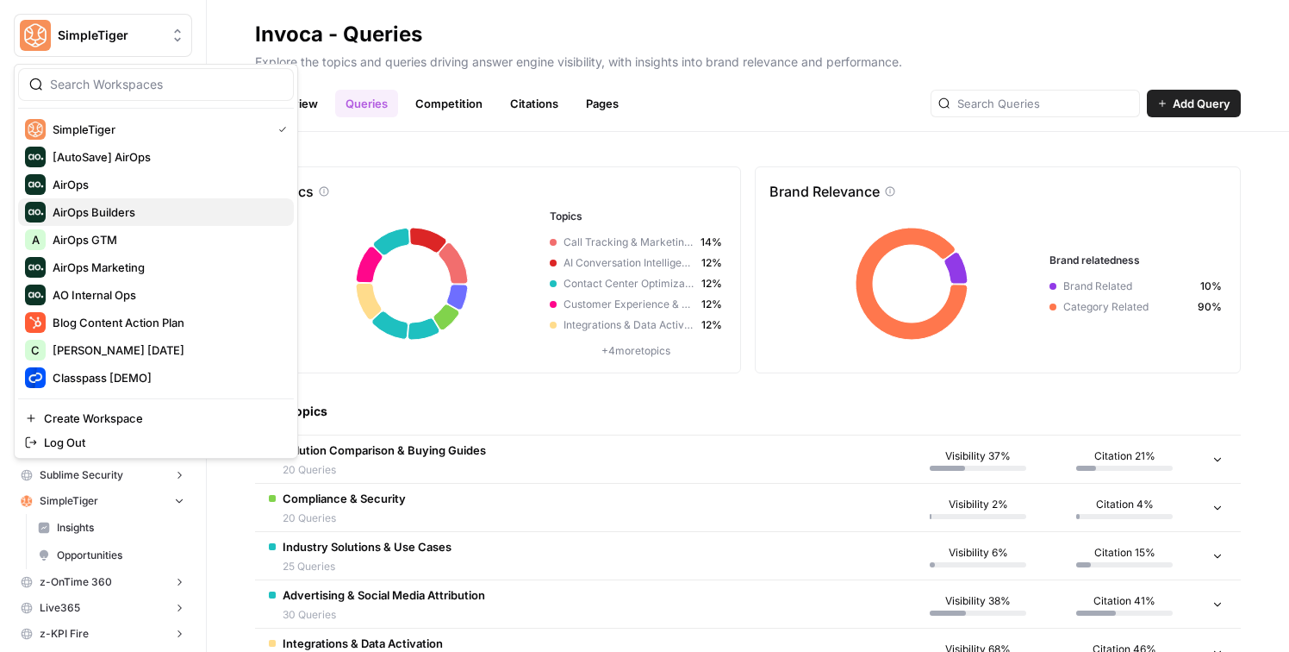
scroll to position [368, 0]
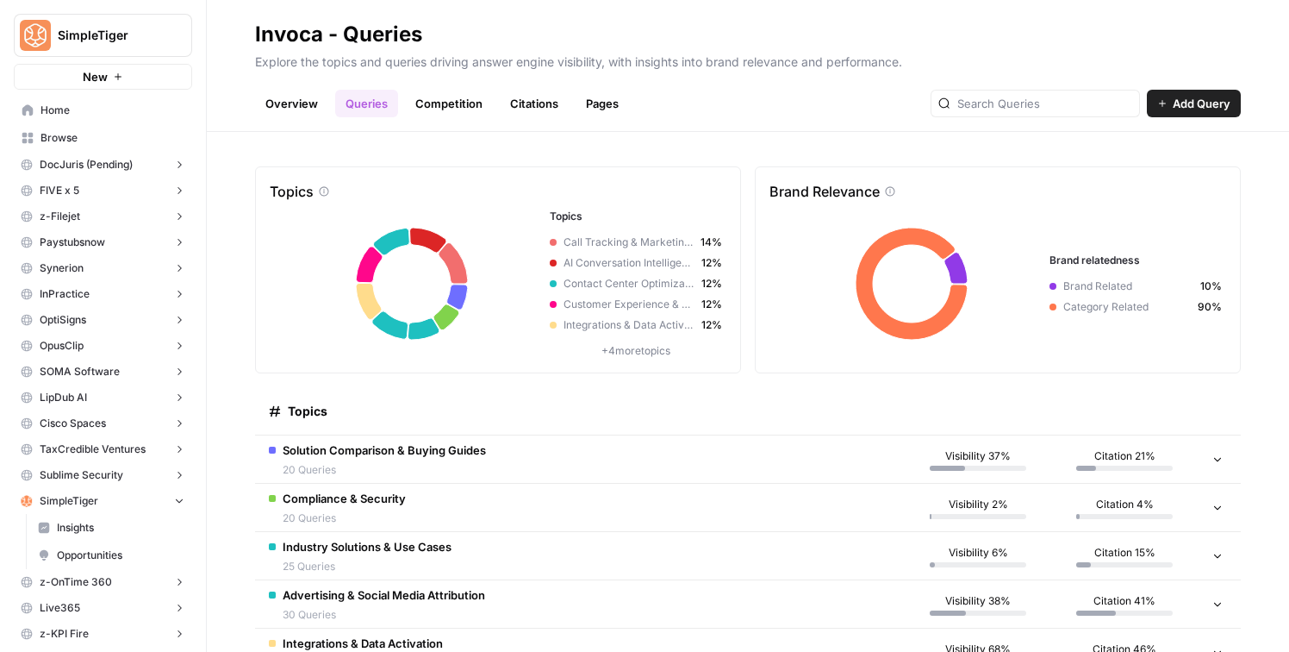
click at [411, 18] on header "Invoca - Queries Explore the topics and queries driving answer engine visibilit…" at bounding box center [748, 66] width 1082 height 132
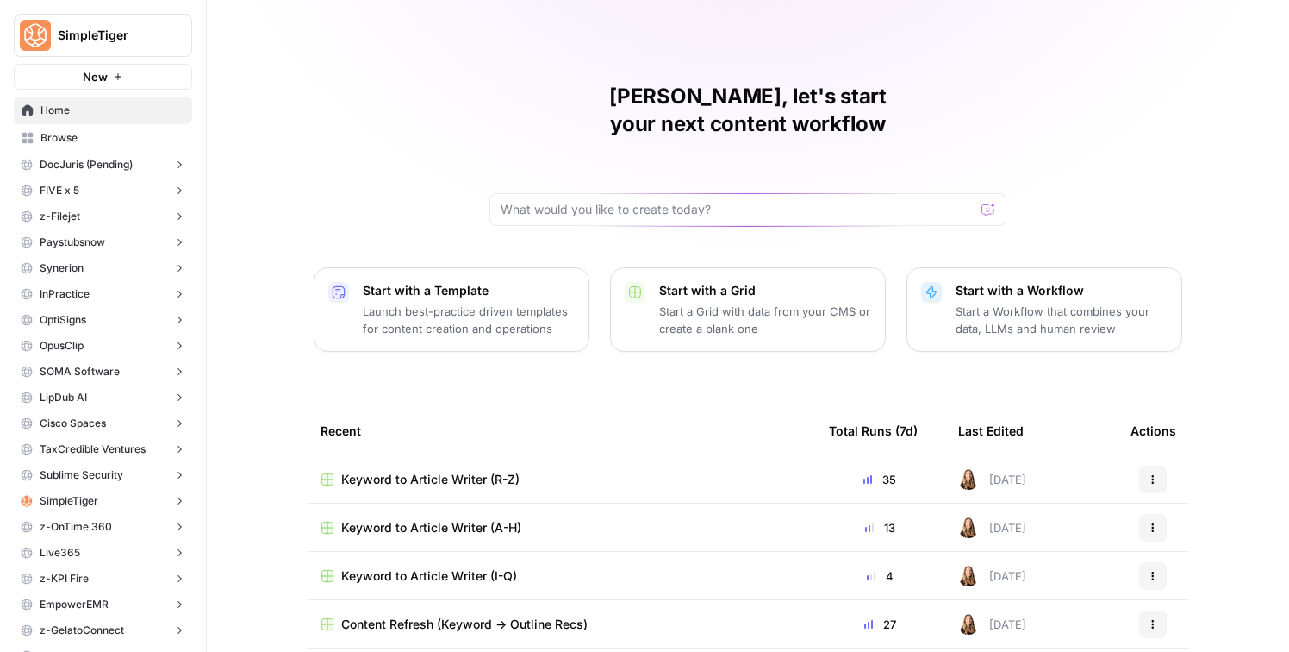
click at [131, 53] on button "SimpleTiger" at bounding box center [103, 35] width 178 height 43
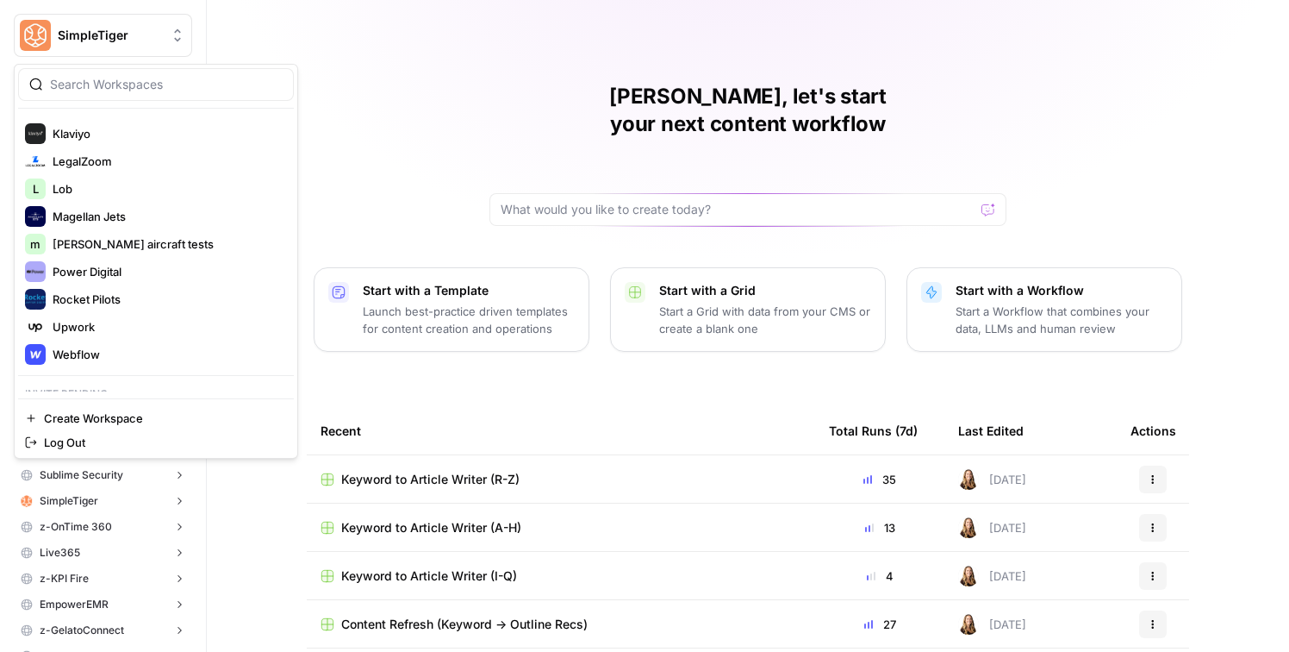
scroll to position [396, 0]
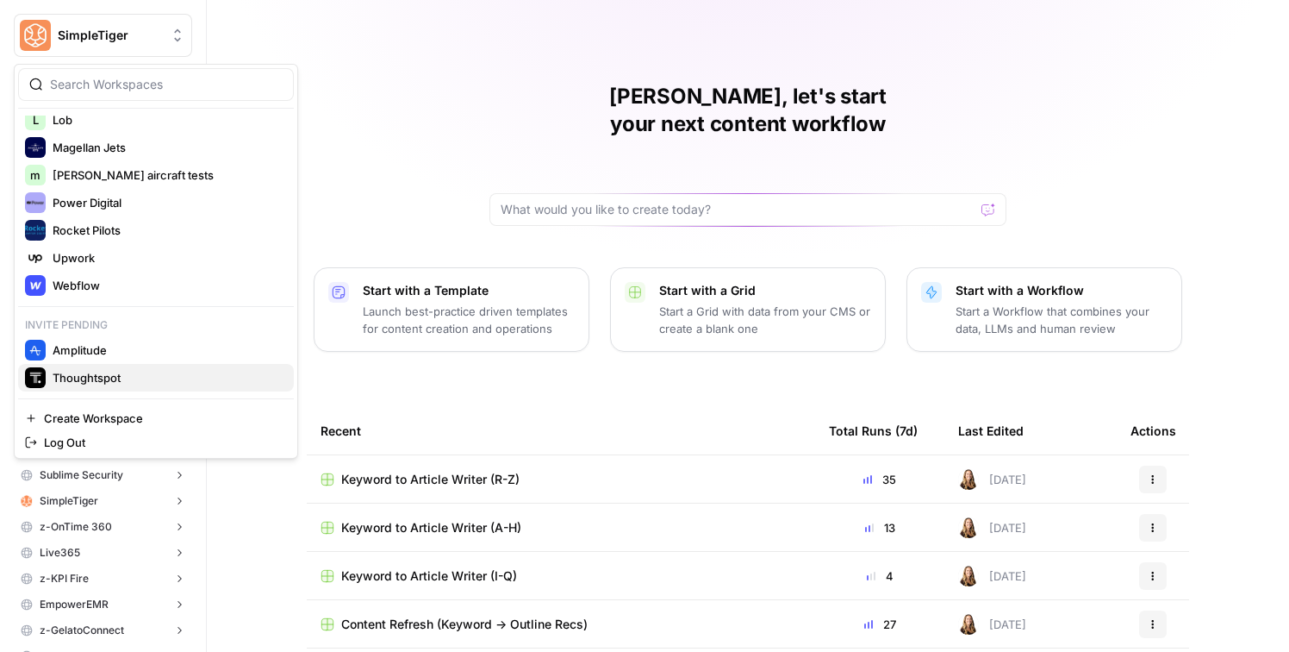
click at [101, 373] on span "Thoughtspot" at bounding box center [167, 377] width 228 height 17
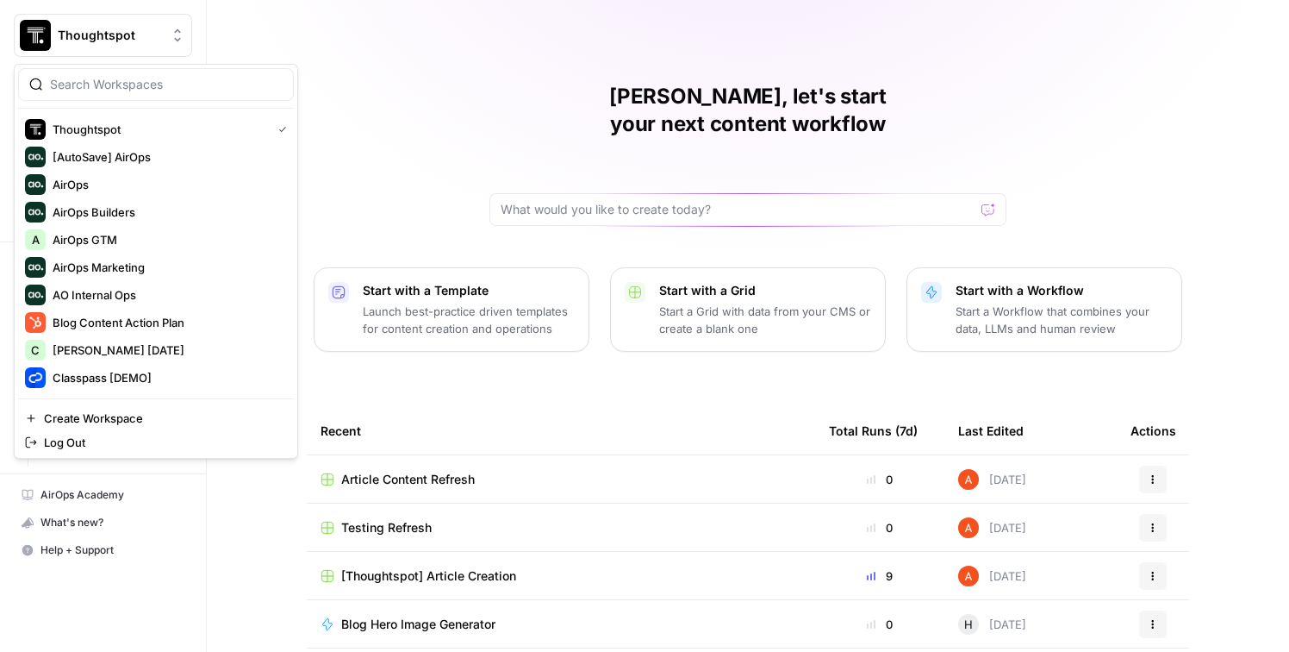
click at [143, 49] on button "Thoughtspot" at bounding box center [103, 35] width 178 height 43
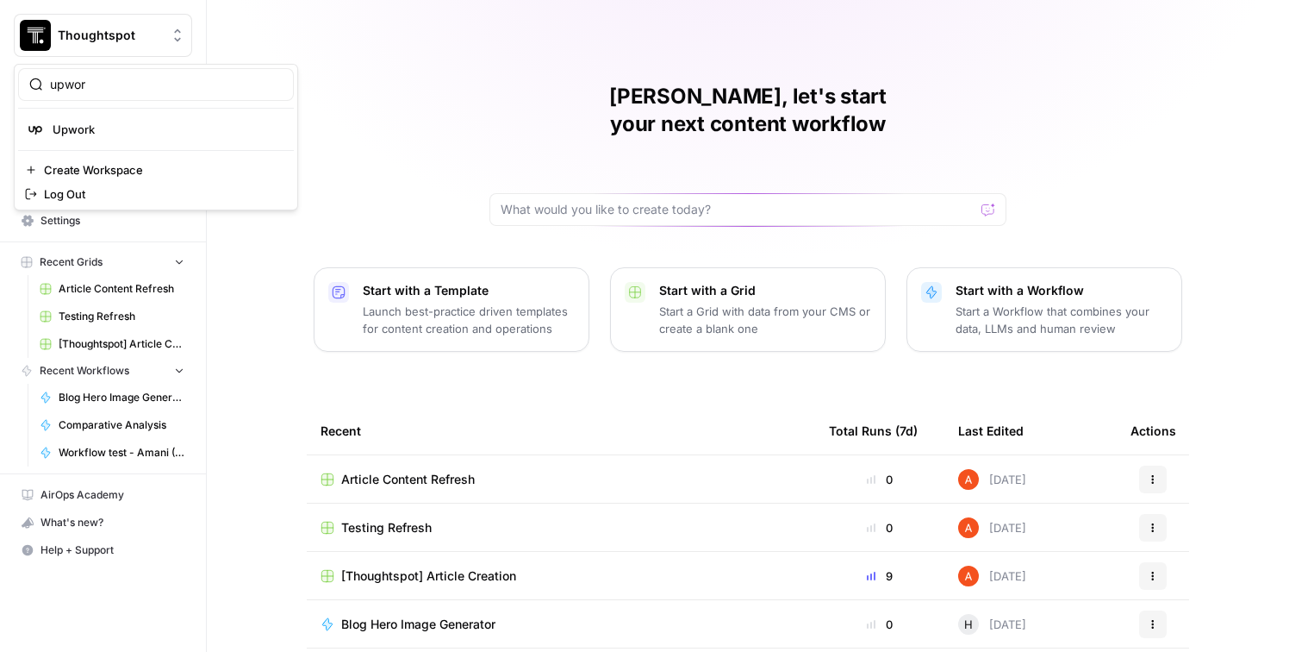
type input "upwor"
click at [133, 128] on span "Upwork" at bounding box center [167, 129] width 228 height 17
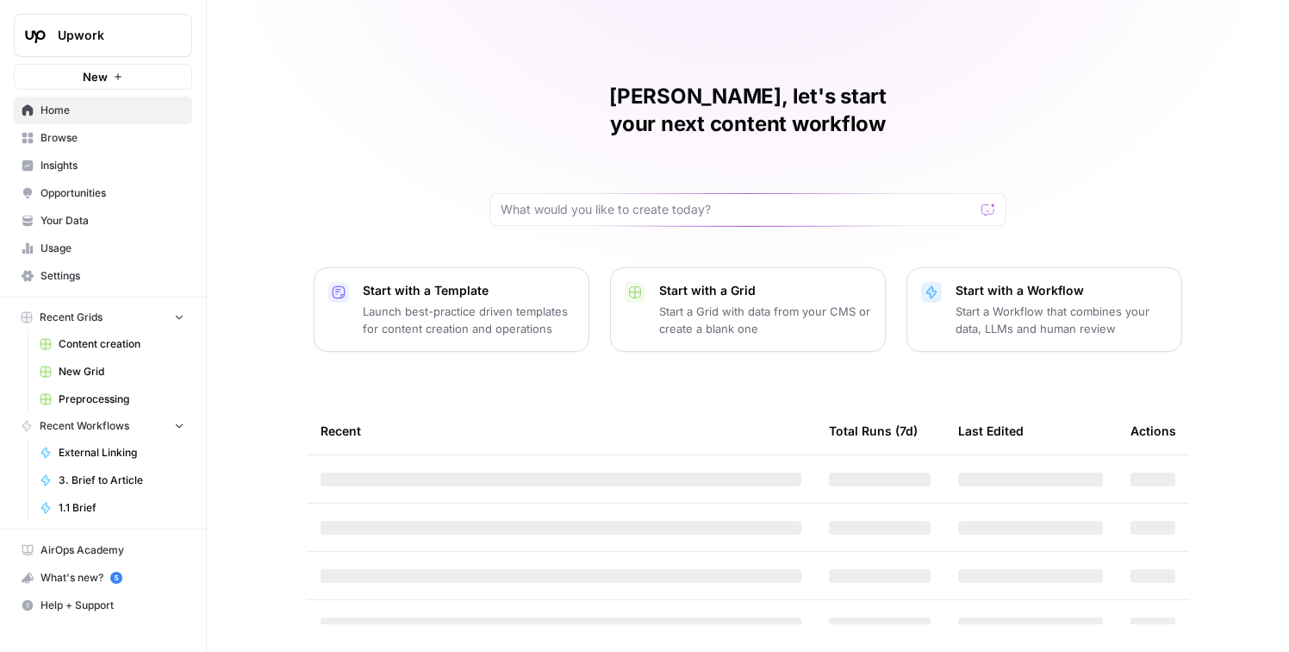
click at [122, 160] on span "Insights" at bounding box center [113, 166] width 144 height 16
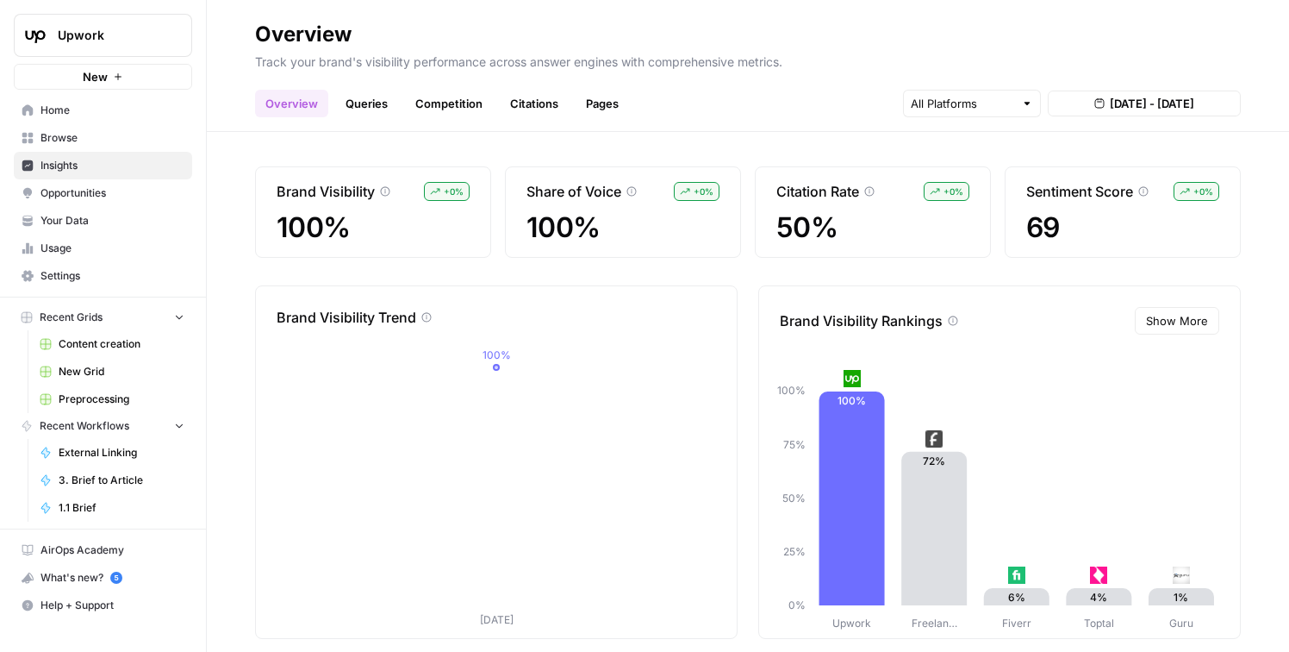
click at [380, 111] on link "Queries" at bounding box center [366, 104] width 63 height 28
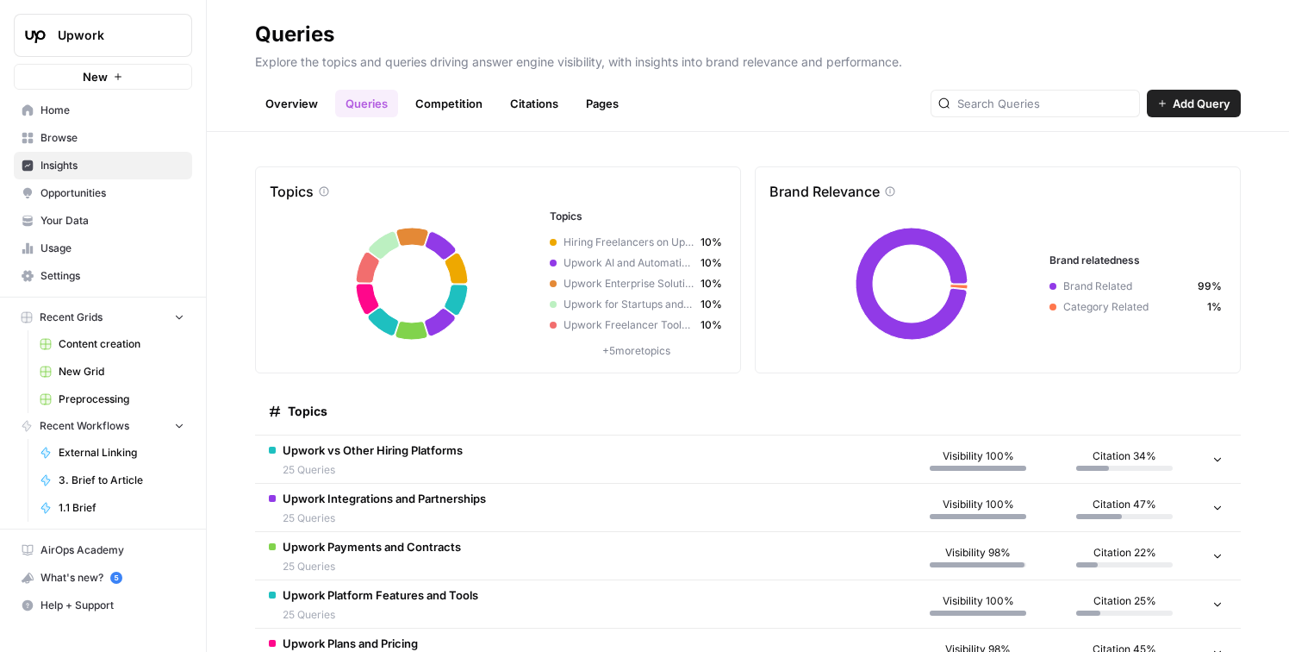
click at [466, 109] on link "Competition" at bounding box center [449, 104] width 88 height 28
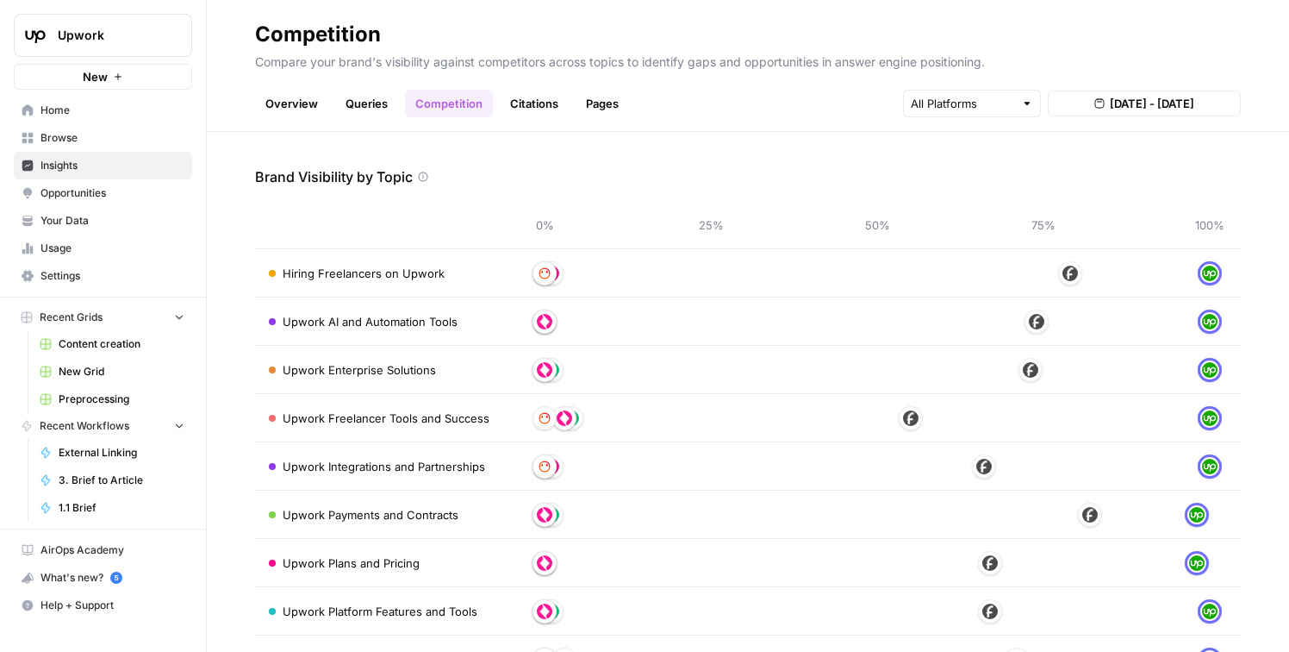
click at [534, 103] on link "Citations" at bounding box center [534, 104] width 69 height 28
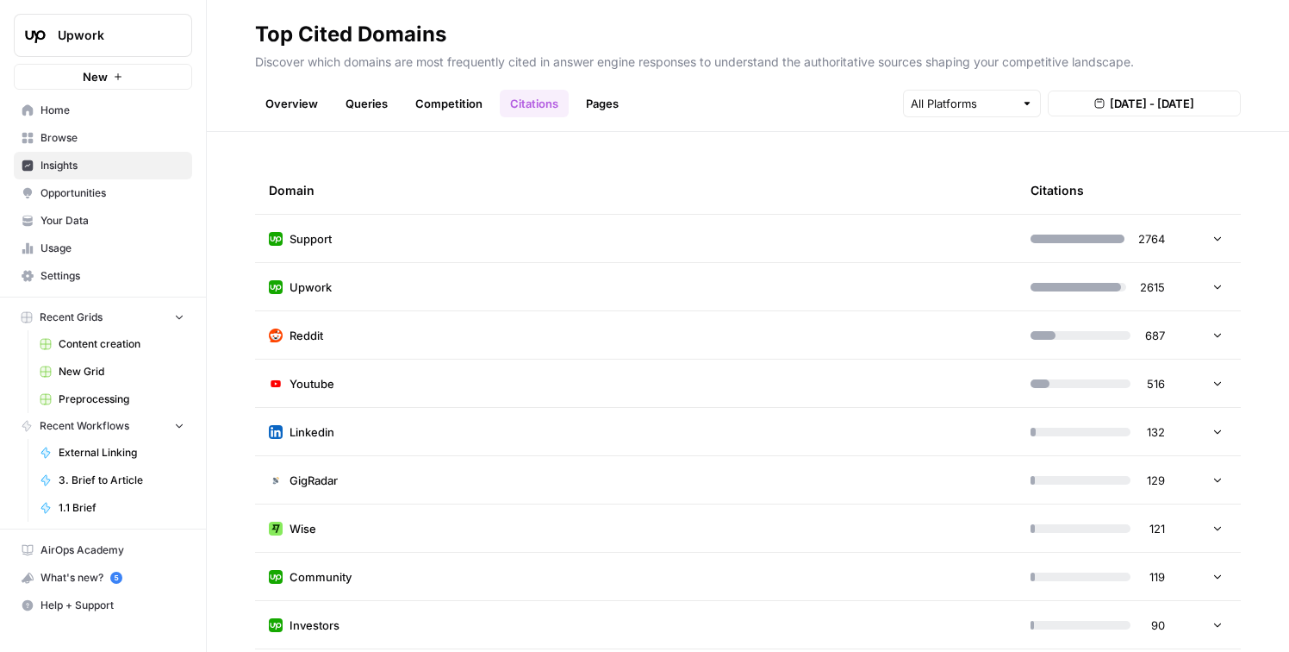
click at [590, 103] on link "Pages" at bounding box center [602, 104] width 53 height 28
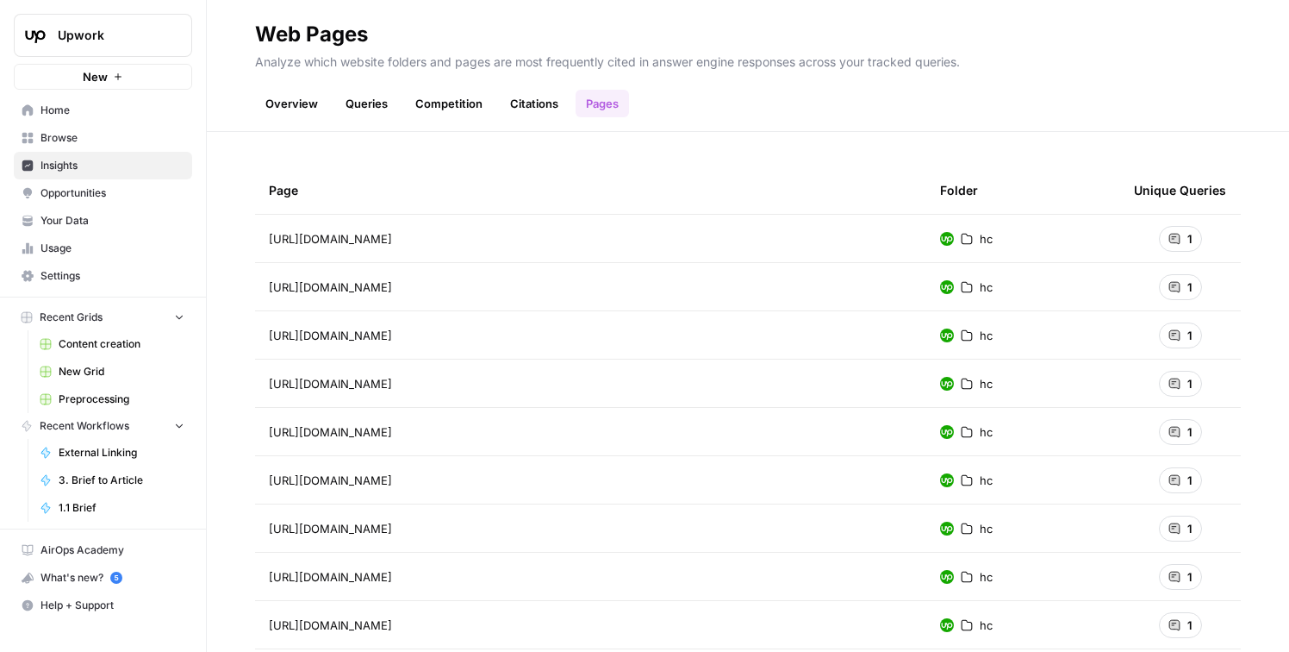
click at [296, 107] on link "Overview" at bounding box center [291, 104] width 73 height 28
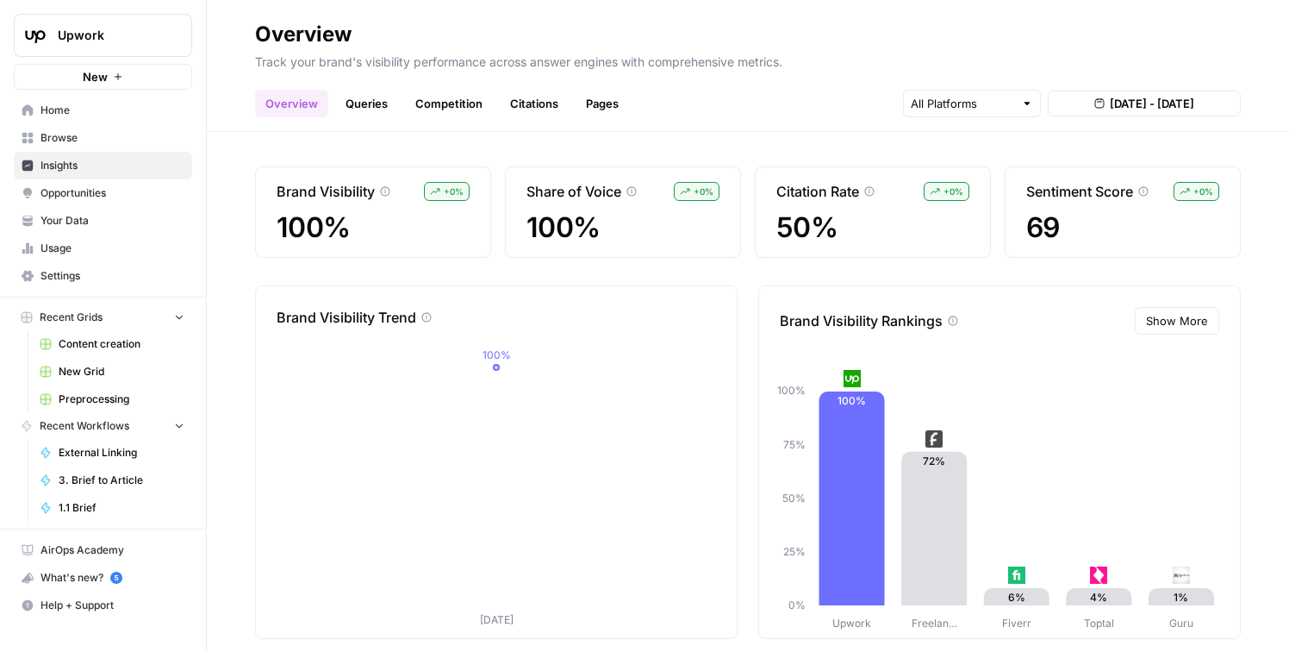
click at [349, 108] on link "Queries" at bounding box center [366, 104] width 63 height 28
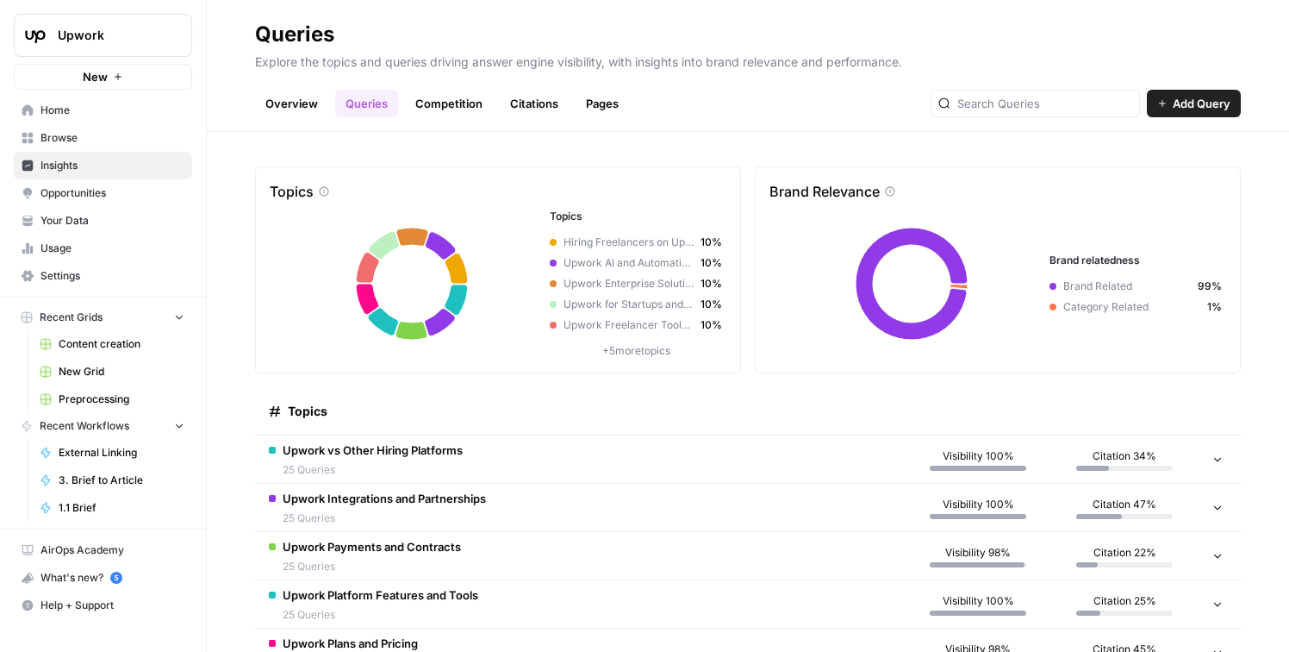
click at [136, 196] on span "Opportunities" at bounding box center [113, 193] width 144 height 16
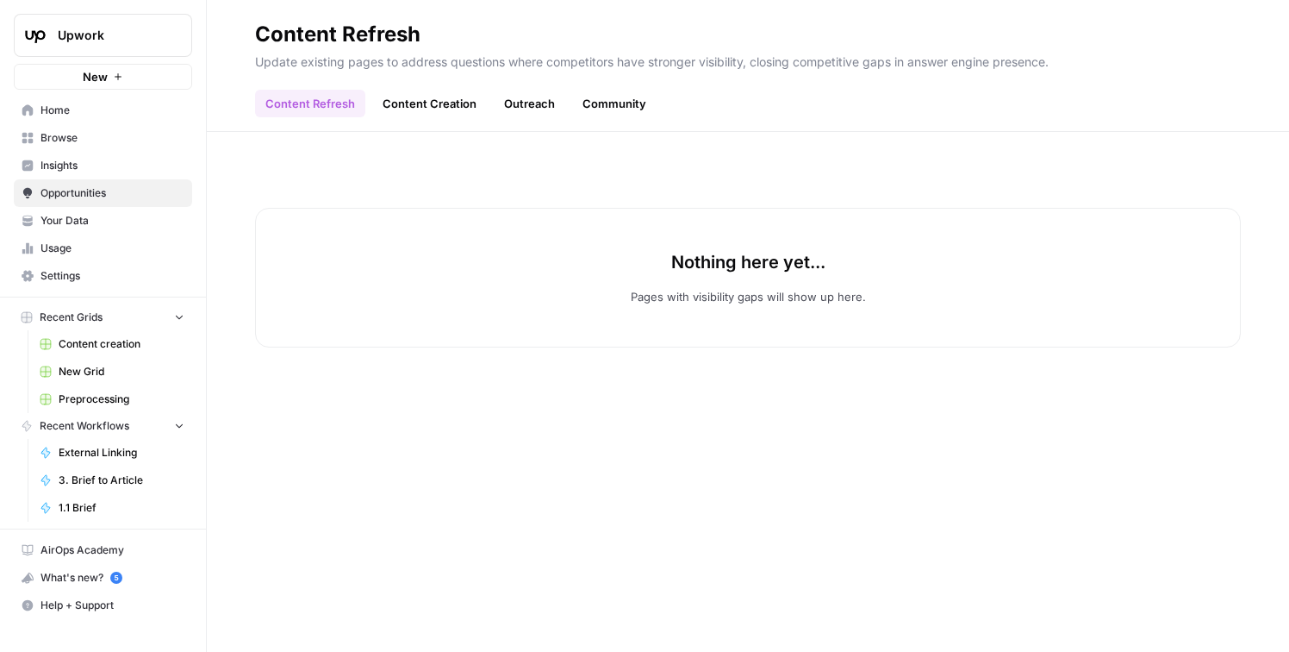
click at [109, 166] on span "Insights" at bounding box center [113, 166] width 144 height 16
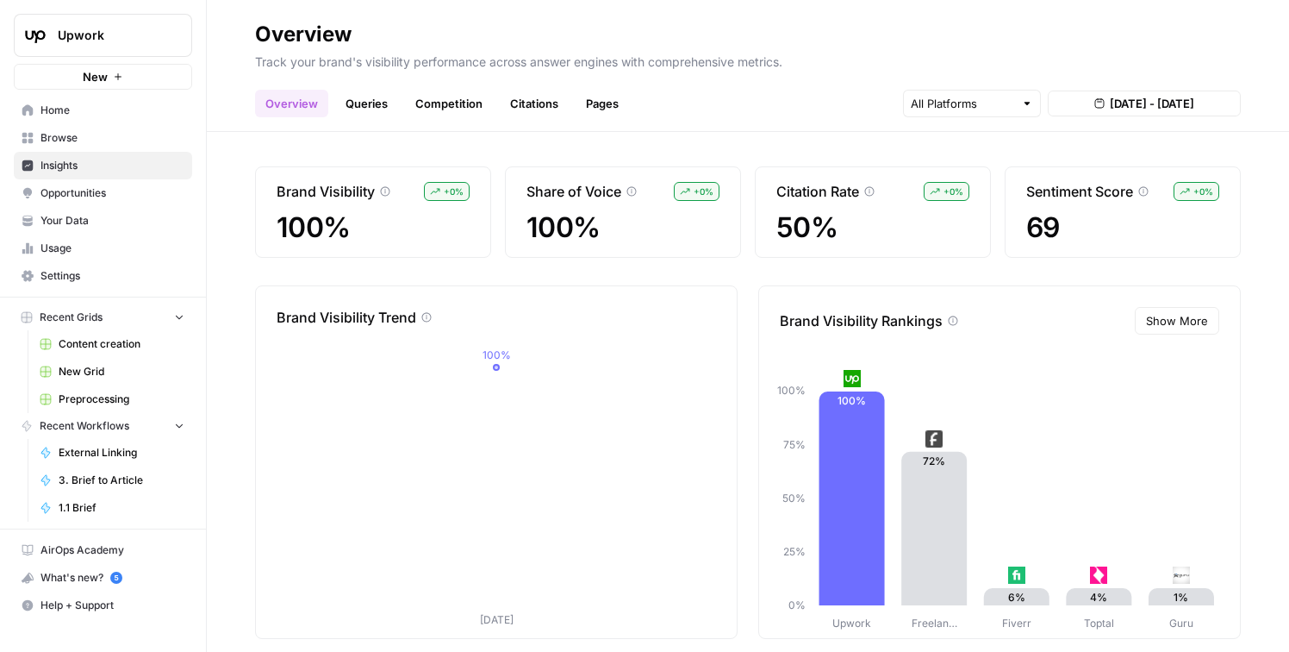
click at [364, 96] on link "Queries" at bounding box center [366, 104] width 63 height 28
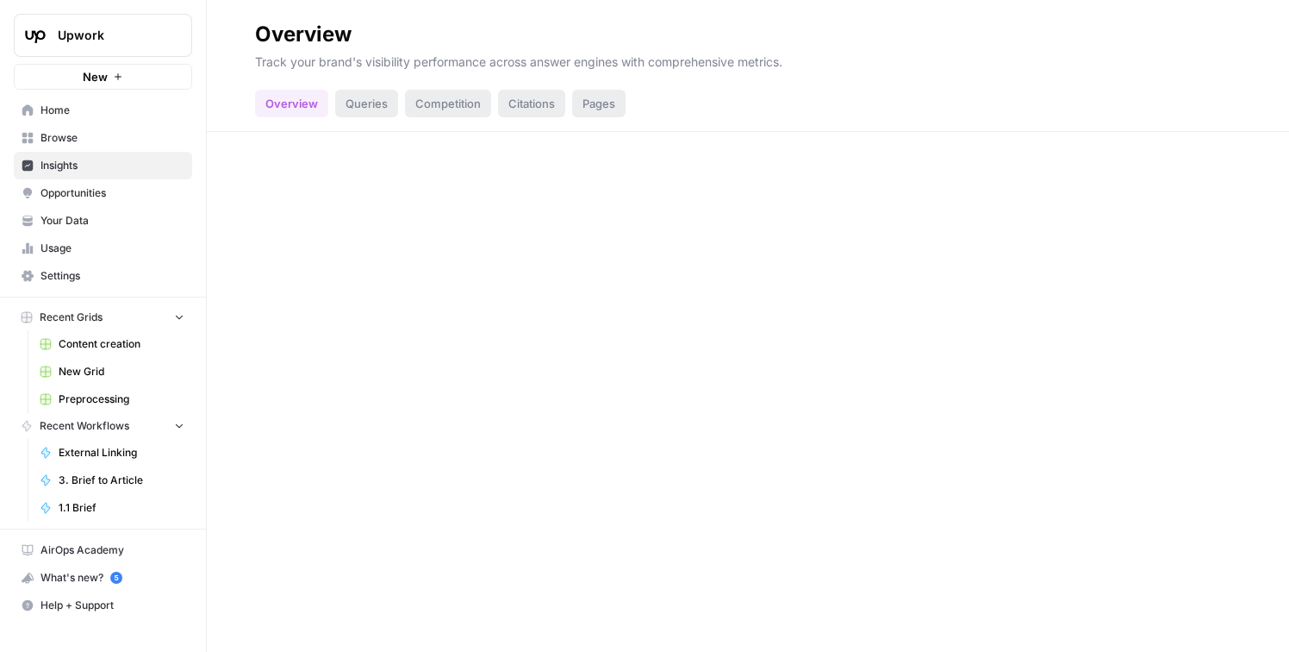
click at [133, 186] on span "Opportunities" at bounding box center [113, 193] width 144 height 16
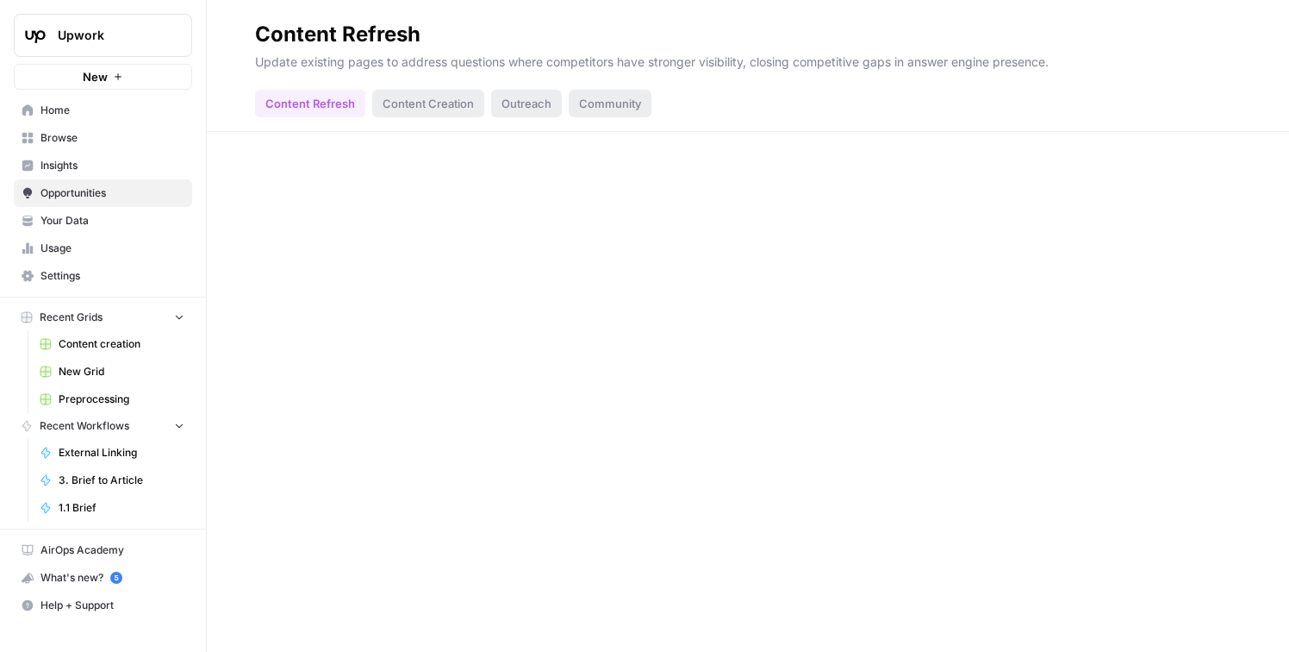
click at [115, 165] on span "Insights" at bounding box center [113, 166] width 144 height 16
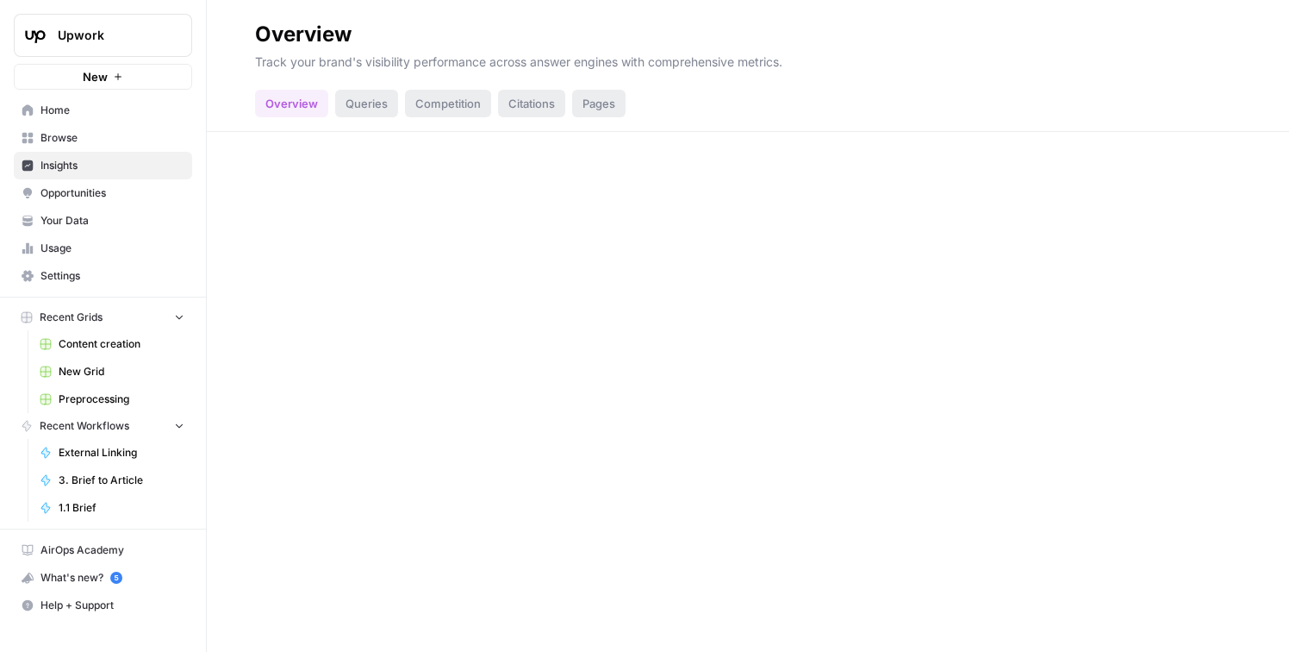
click at [100, 34] on span "Upwork" at bounding box center [110, 35] width 104 height 17
type input "magell"
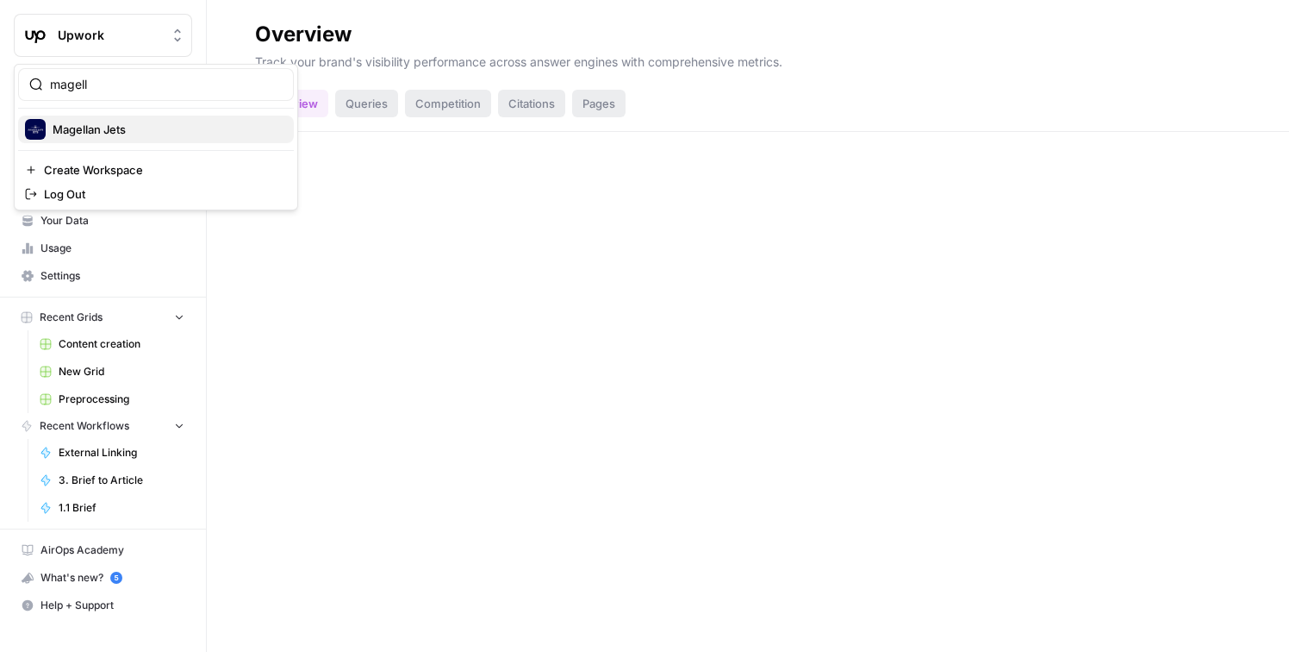
click at [123, 126] on span "Magellan Jets" at bounding box center [167, 129] width 228 height 17
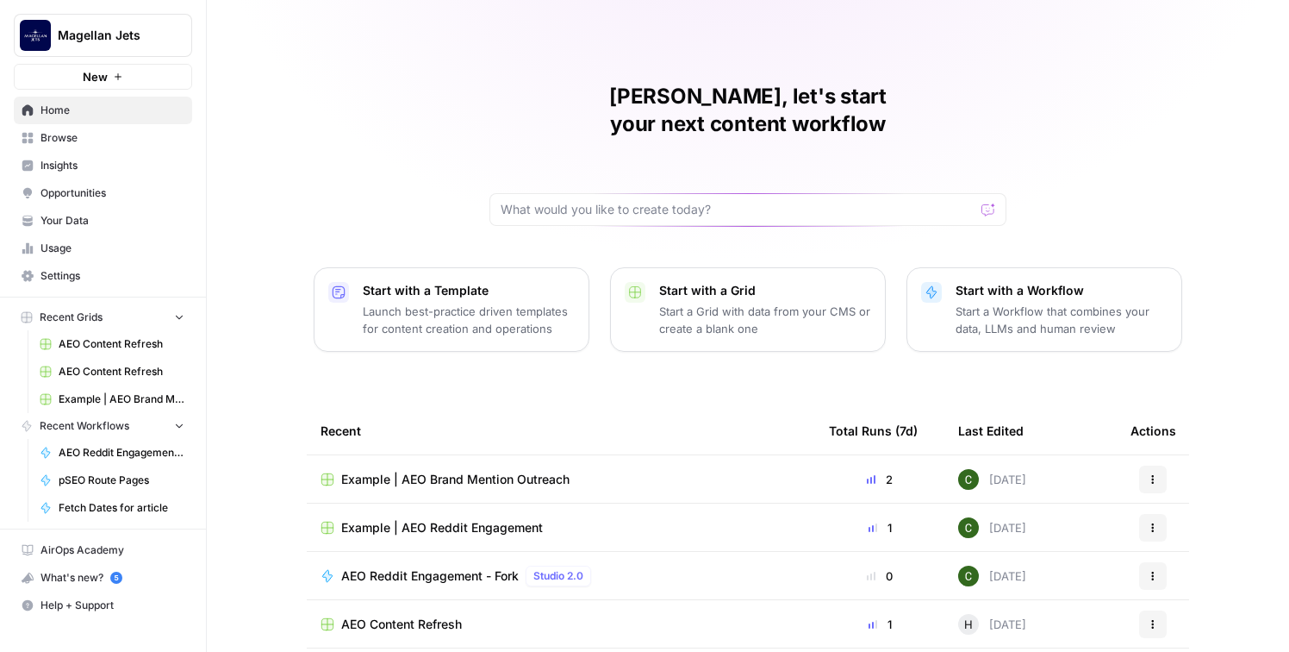
click at [98, 170] on span "Insights" at bounding box center [113, 166] width 144 height 16
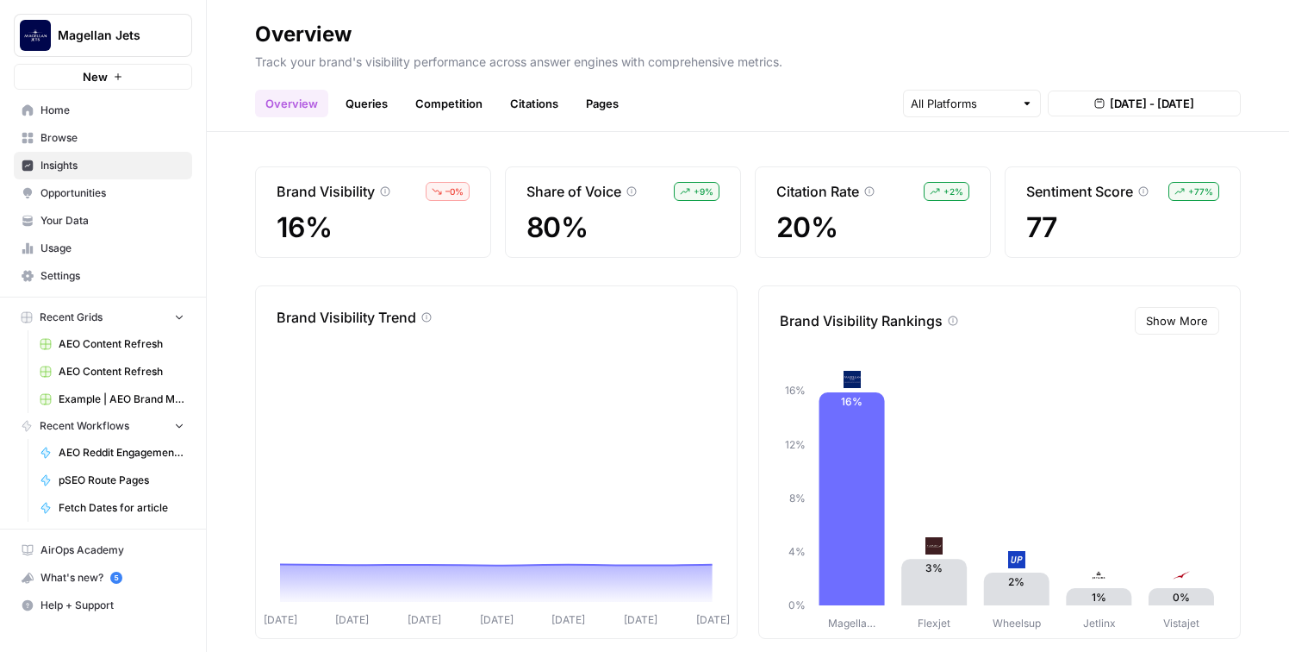
scroll to position [22, 0]
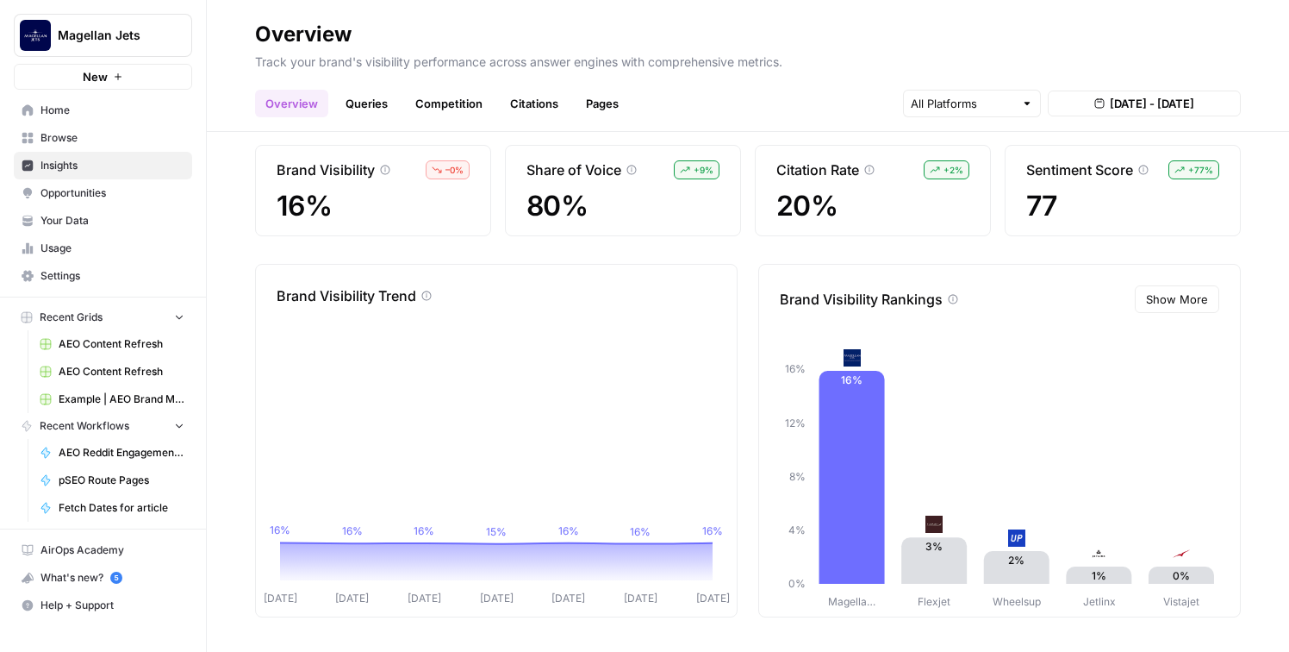
click at [381, 113] on link "Queries" at bounding box center [366, 104] width 63 height 28
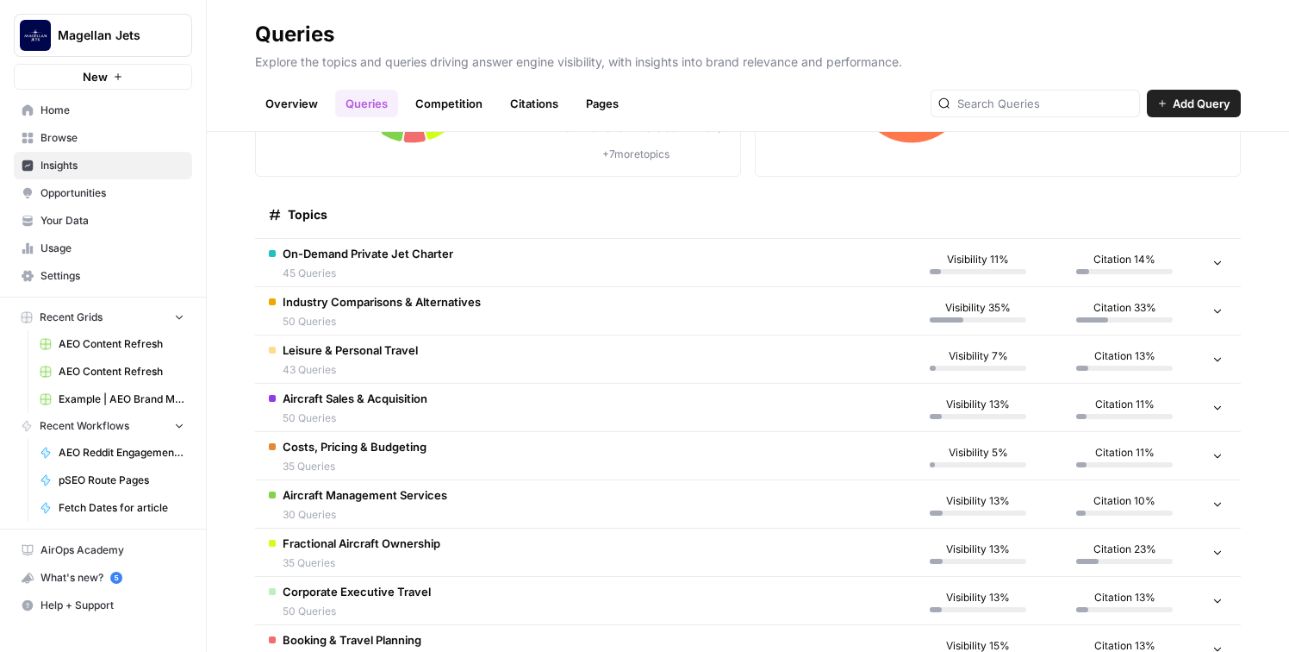
scroll to position [210, 0]
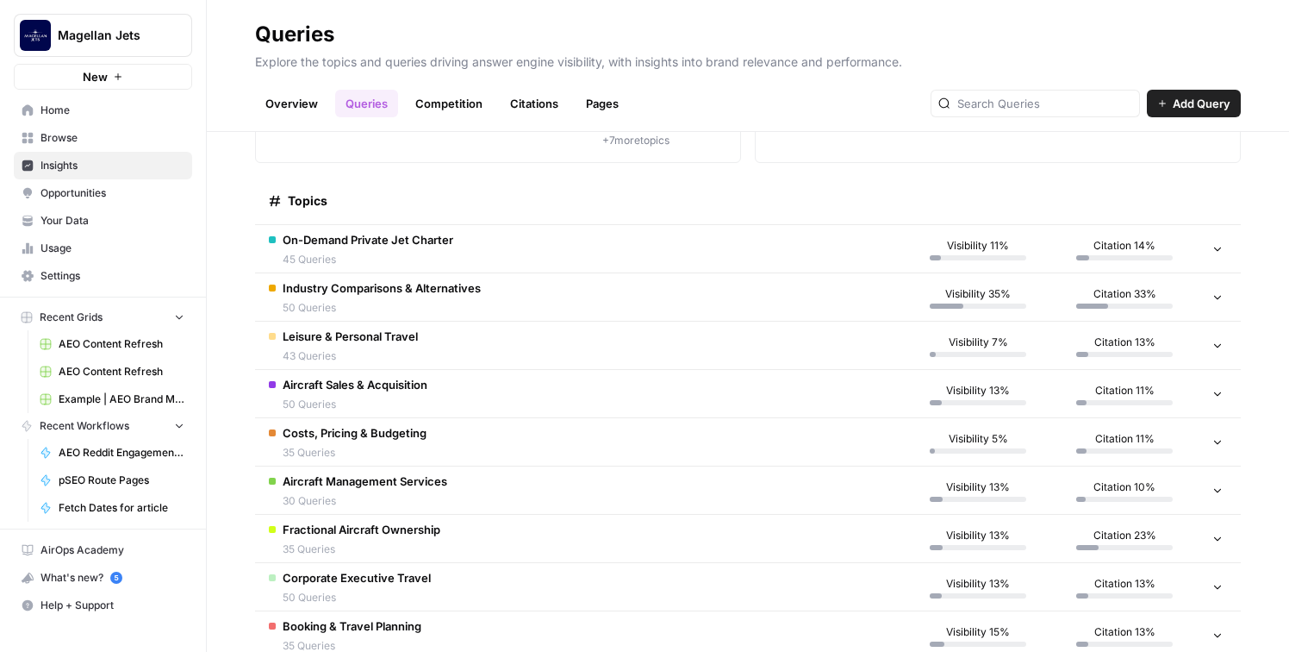
click at [708, 306] on td "Industry Comparisons & Alternatives 50 Queries" at bounding box center [580, 296] width 650 height 47
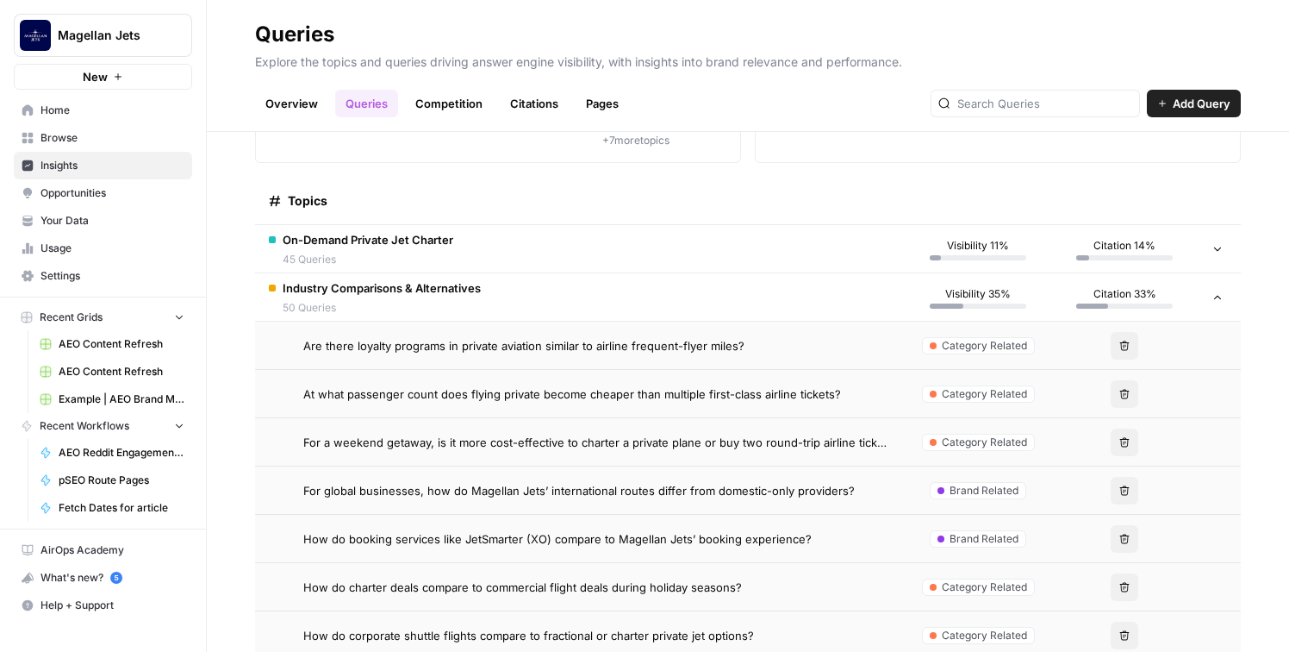
click at [717, 356] on td "Are there loyalty programs in private aviation similar to airline frequent-flye…" at bounding box center [580, 344] width 650 height 47
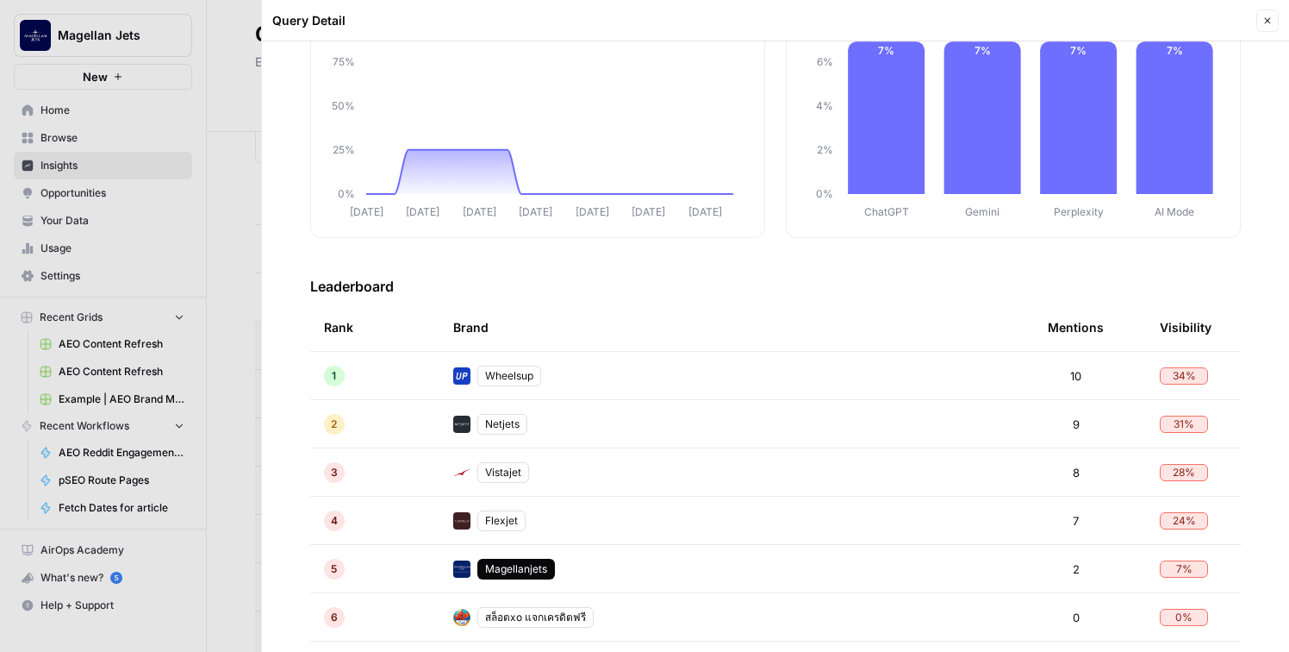
scroll to position [229, 0]
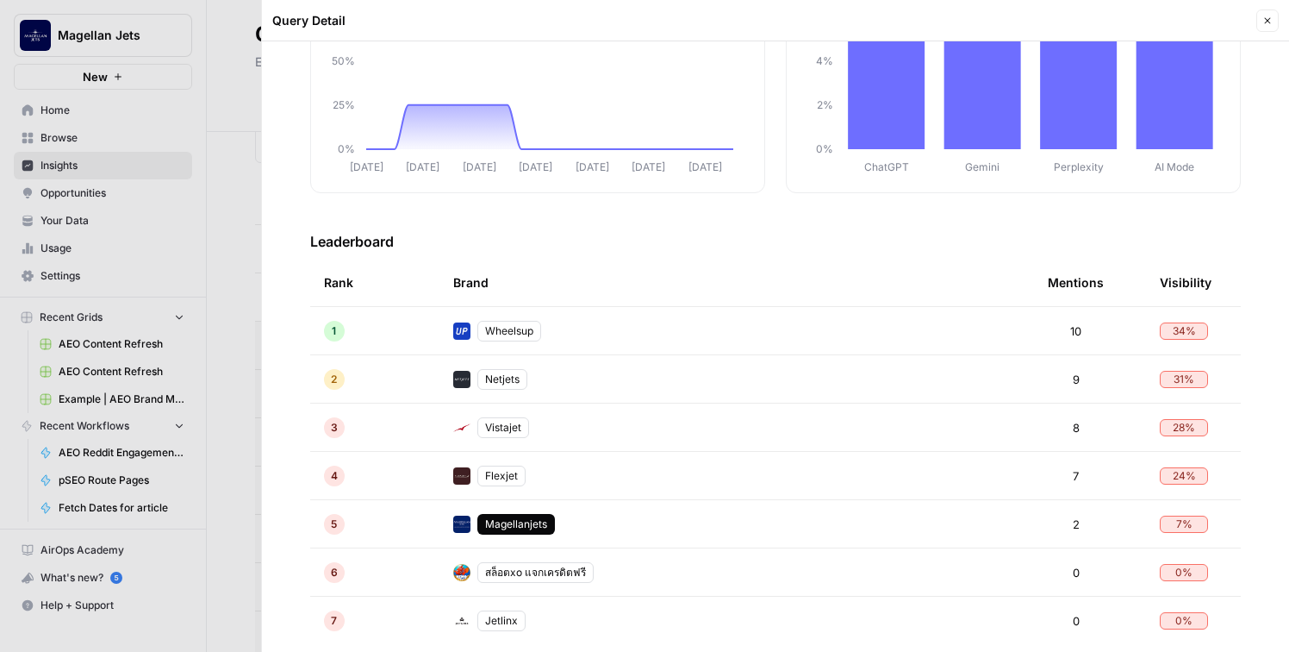
click at [221, 447] on div at bounding box center [644, 326] width 1289 height 652
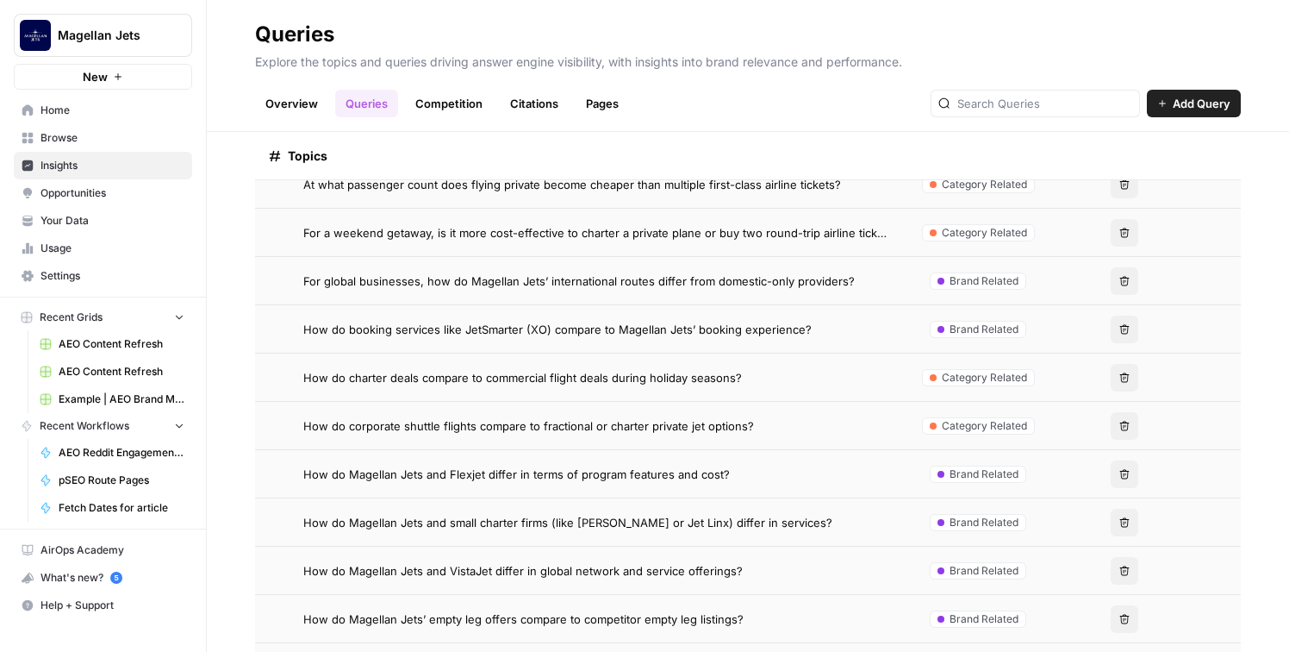
scroll to position [421, 0]
click at [670, 428] on span "How do corporate shuttle flights compare to fractional or charter private jet o…" at bounding box center [528, 423] width 451 height 17
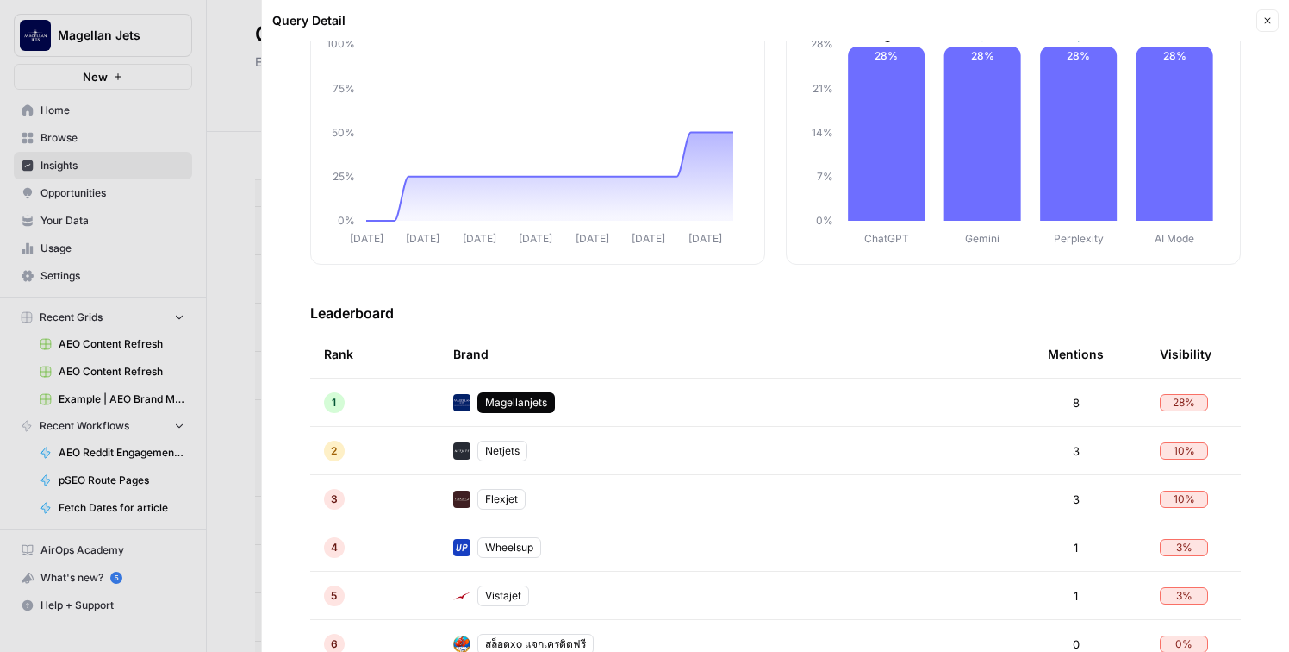
scroll to position [336, 0]
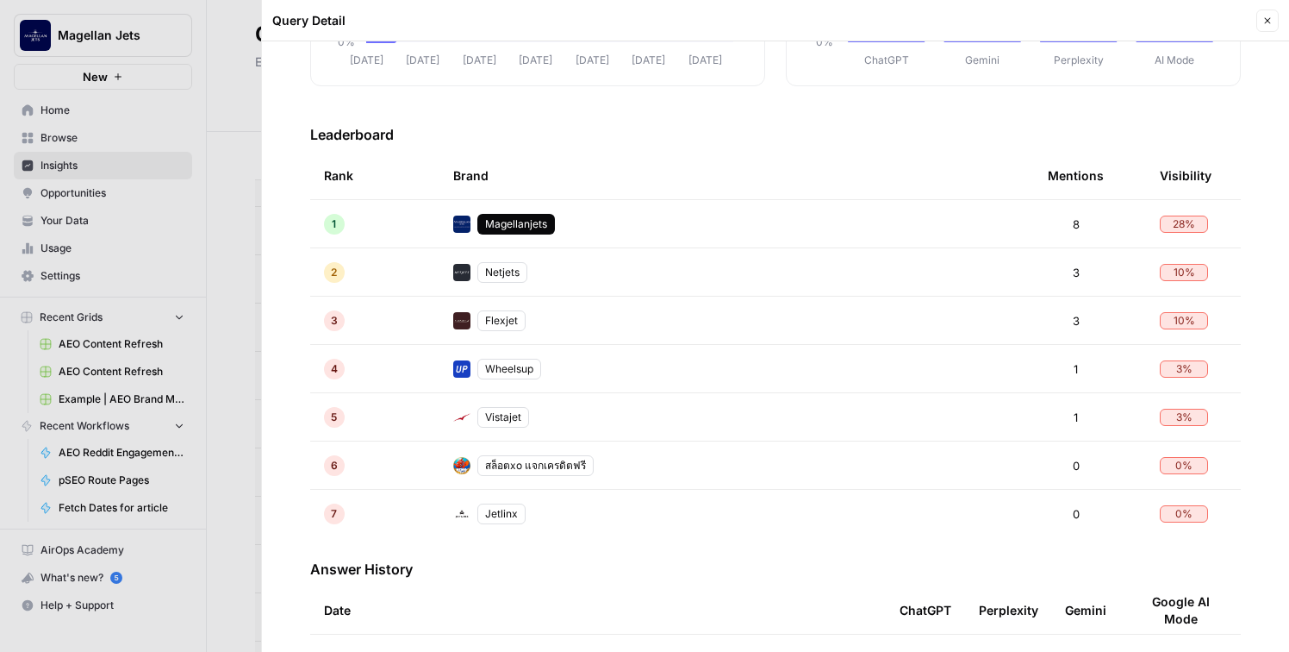
click at [240, 401] on div at bounding box center [644, 326] width 1289 height 652
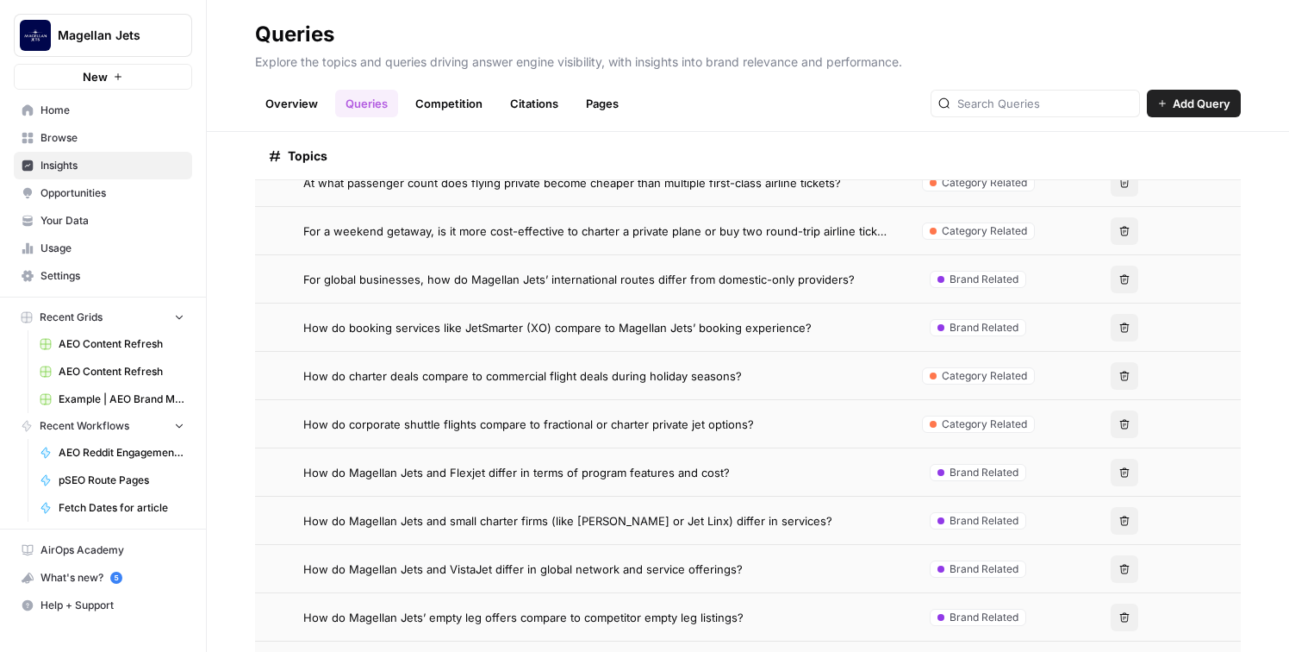
click at [123, 36] on span "Magellan Jets" at bounding box center [110, 35] width 104 height 17
type input "Klaviyo"
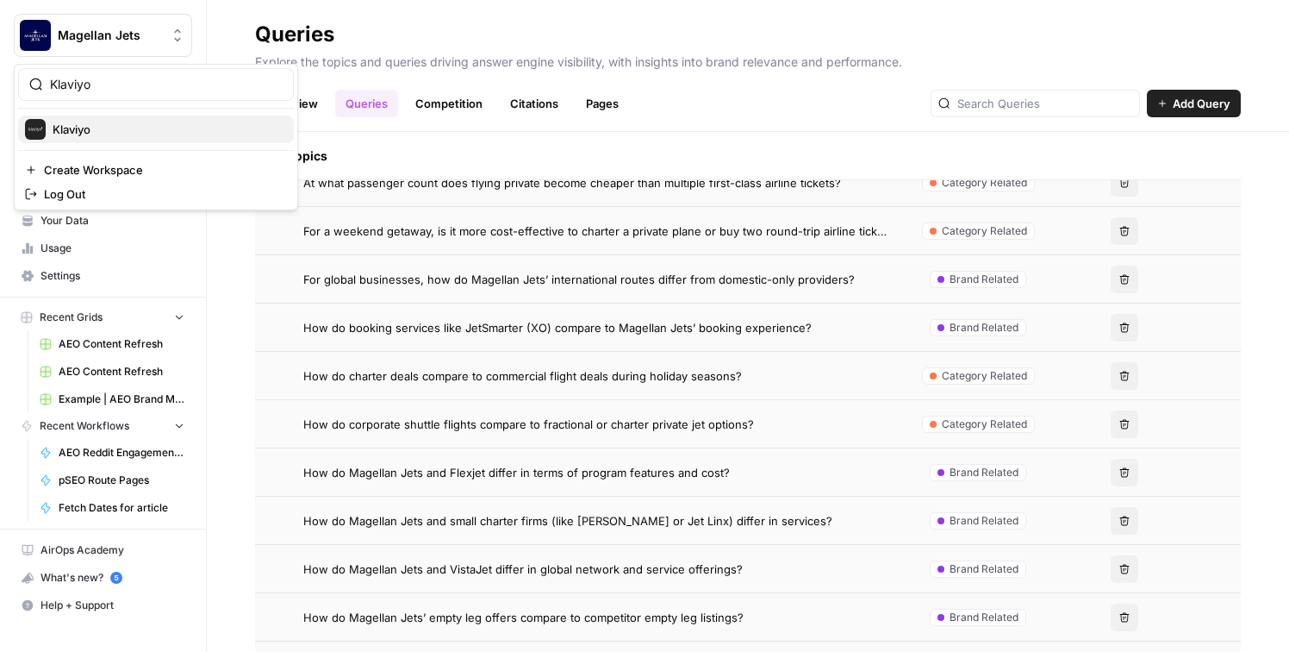
drag, startPoint x: 123, startPoint y: 36, endPoint x: 128, endPoint y: 126, distance: 89.8
click at [128, 126] on span "Klaviyo" at bounding box center [167, 129] width 228 height 17
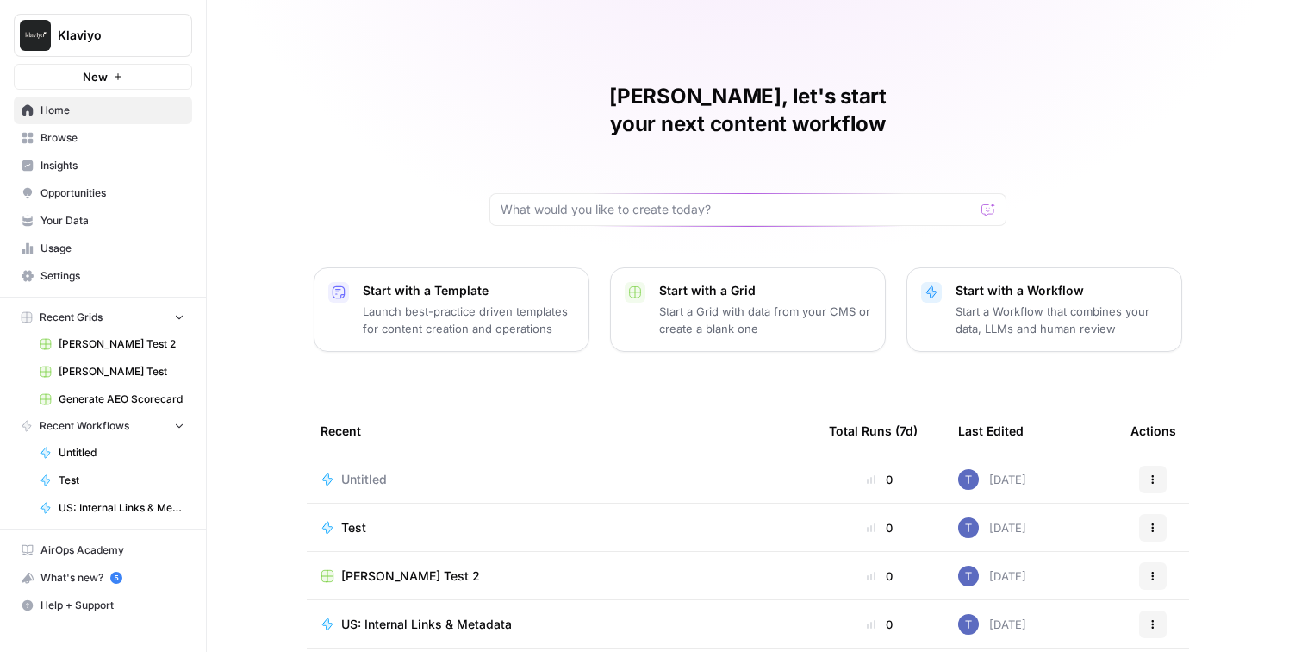
click at [94, 159] on span "Insights" at bounding box center [113, 166] width 144 height 16
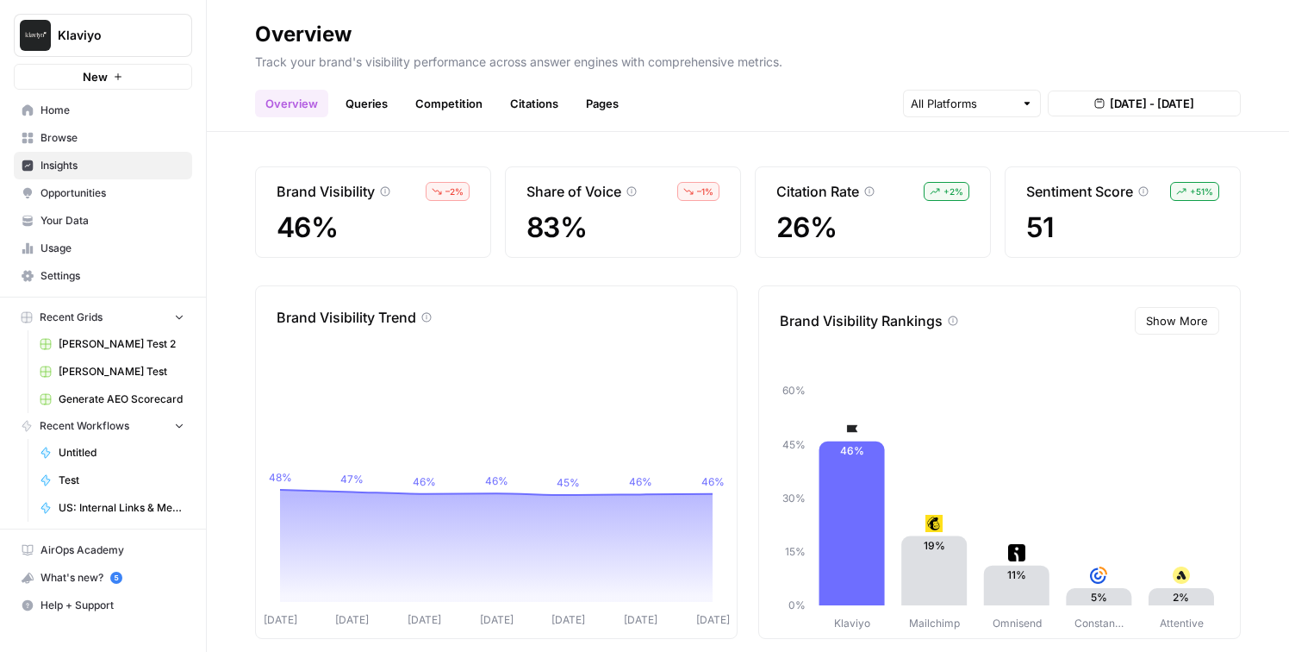
click at [380, 98] on link "Queries" at bounding box center [366, 104] width 63 height 28
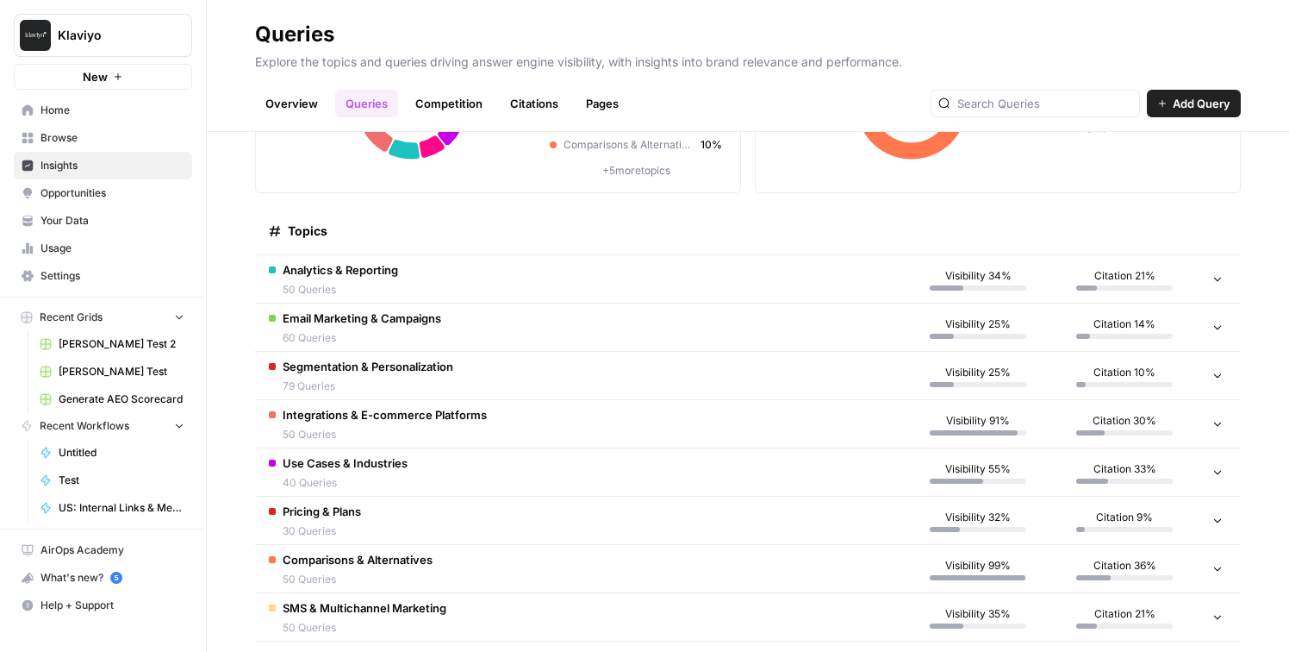
scroll to position [301, 0]
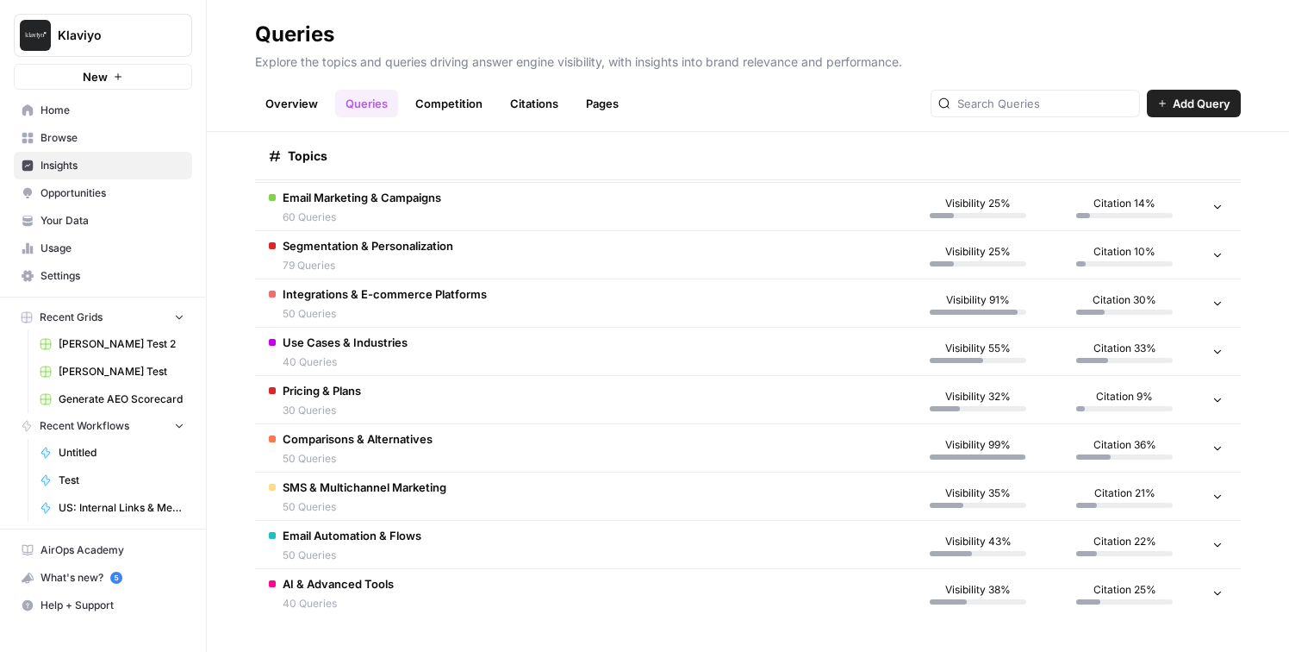
click at [1039, 302] on td "Visibility 91%" at bounding box center [978, 302] width 147 height 47
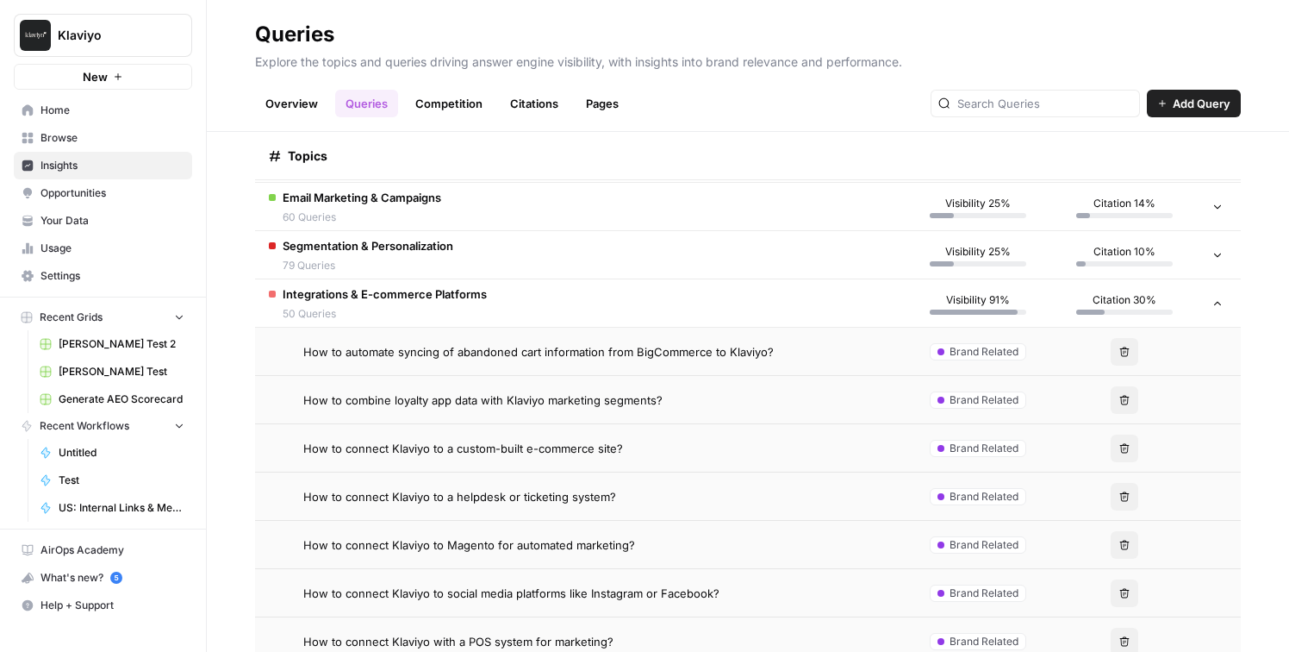
click at [1023, 357] on div "Brand Related" at bounding box center [978, 351] width 97 height 17
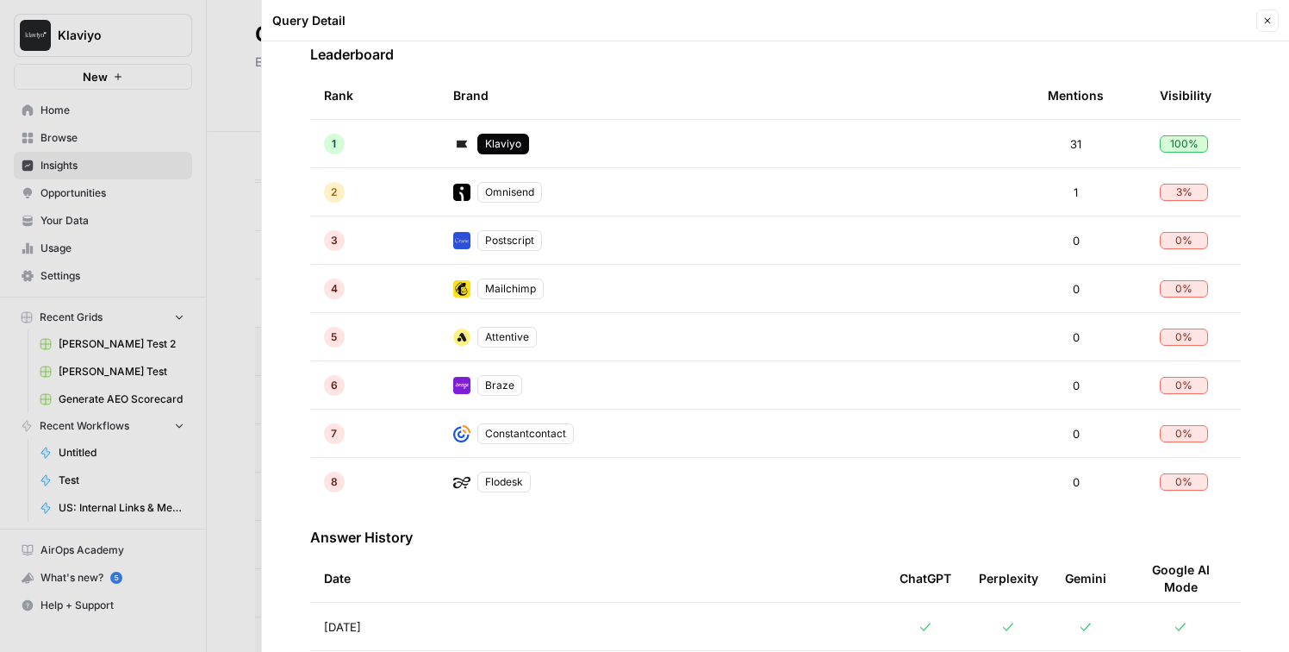
scroll to position [433, 0]
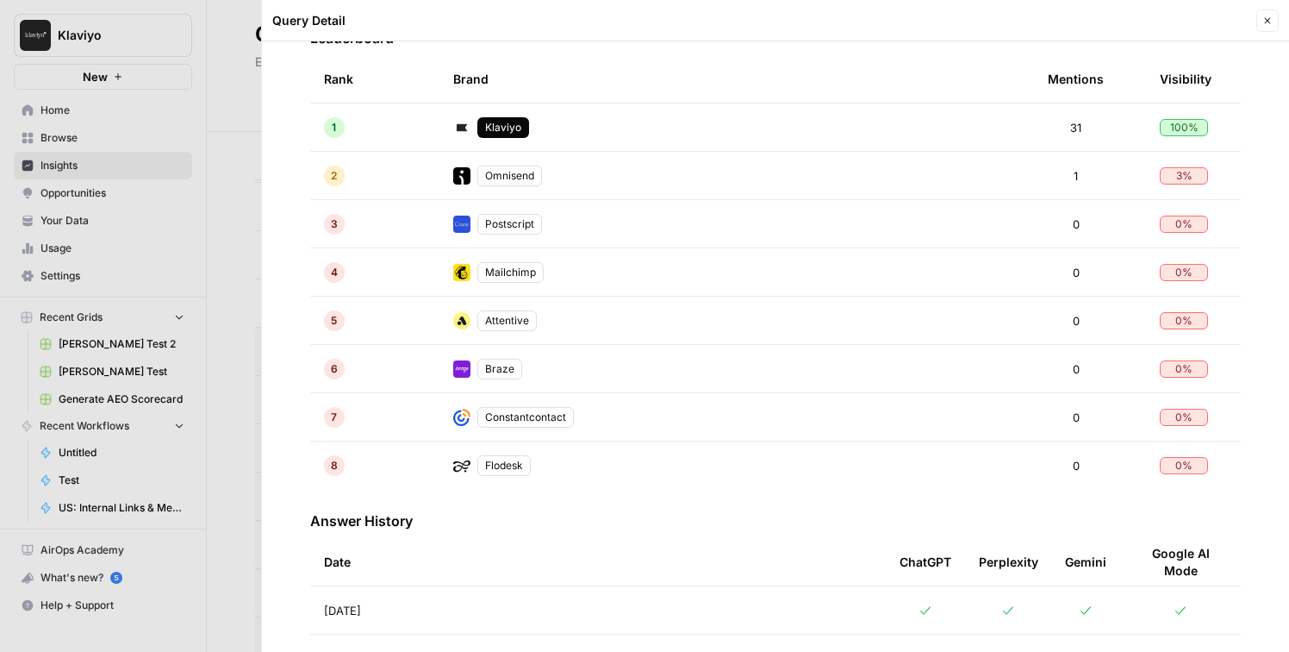
click at [242, 400] on div at bounding box center [644, 326] width 1289 height 652
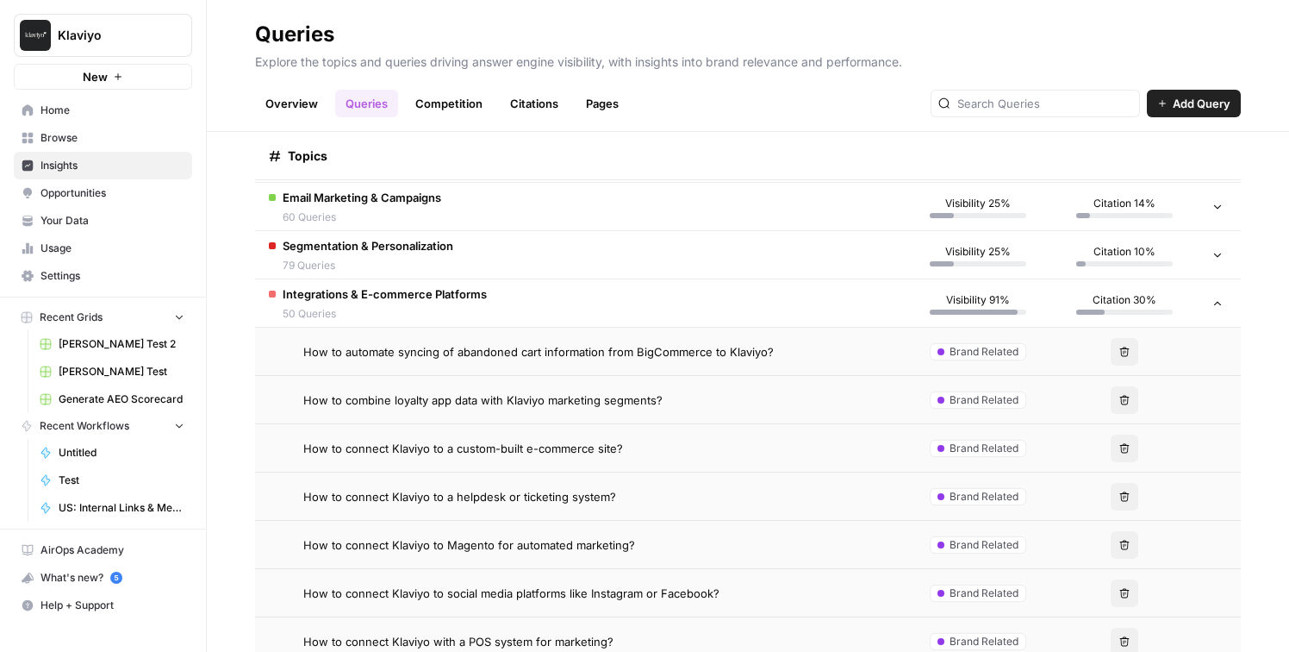
click at [133, 41] on span "Klaviyo" at bounding box center [110, 35] width 104 height 17
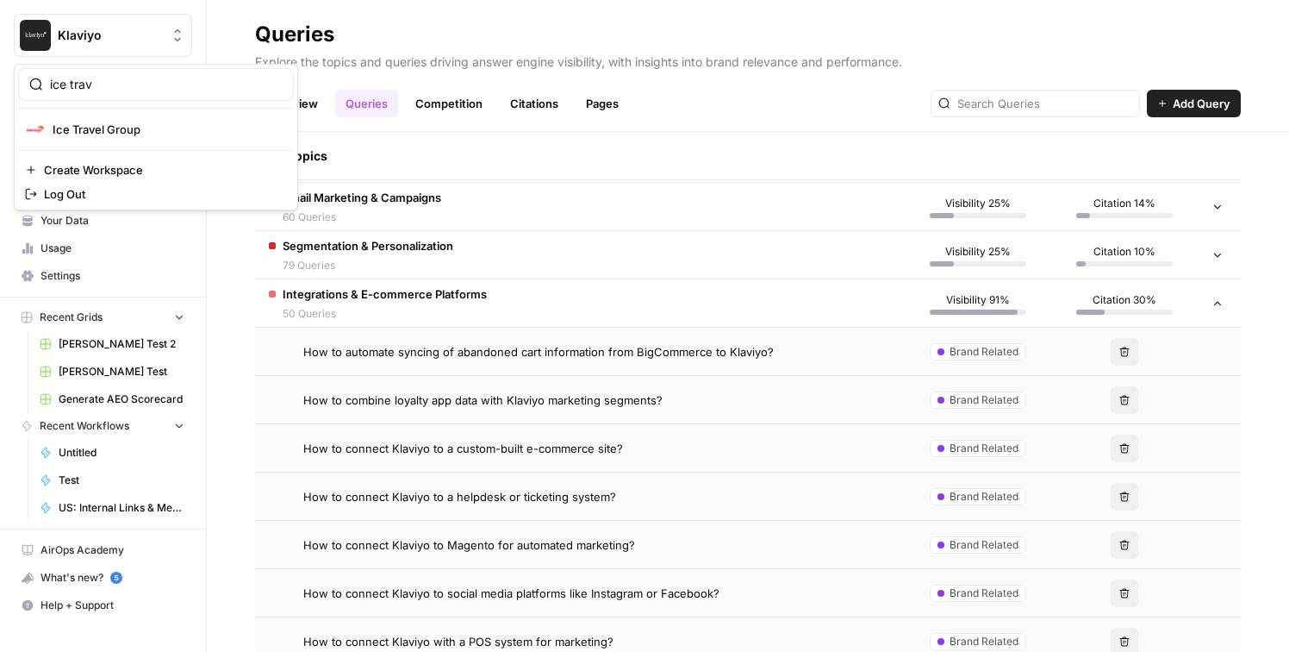
type input "ice trav"
click at [134, 136] on span "Ice Travel Group" at bounding box center [167, 129] width 228 height 17
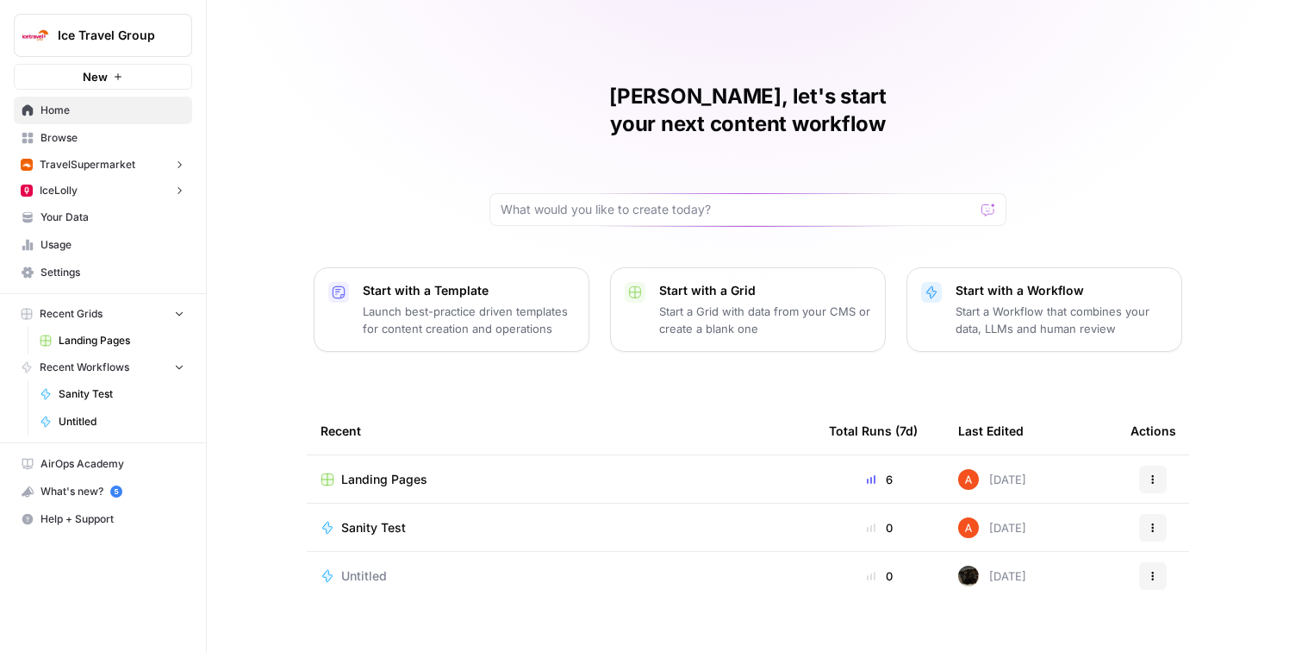
click at [128, 182] on button "IceLolly" at bounding box center [103, 191] width 178 height 26
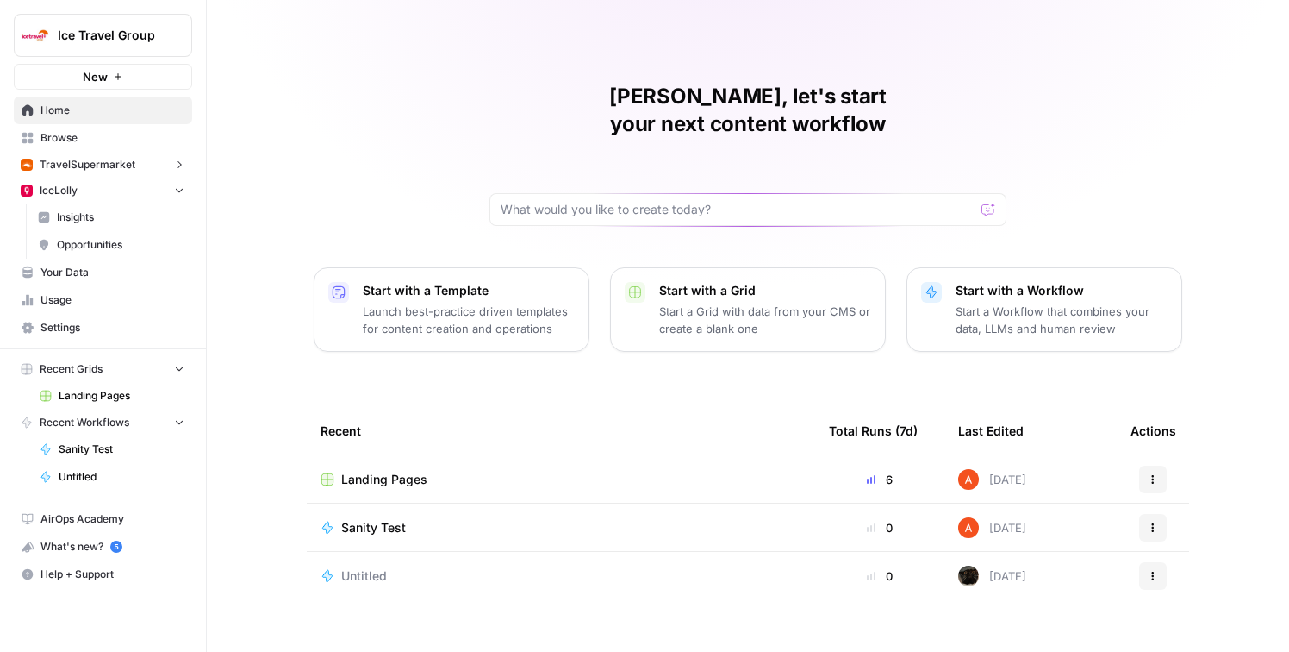
click at [118, 216] on span "Insights" at bounding box center [121, 217] width 128 height 16
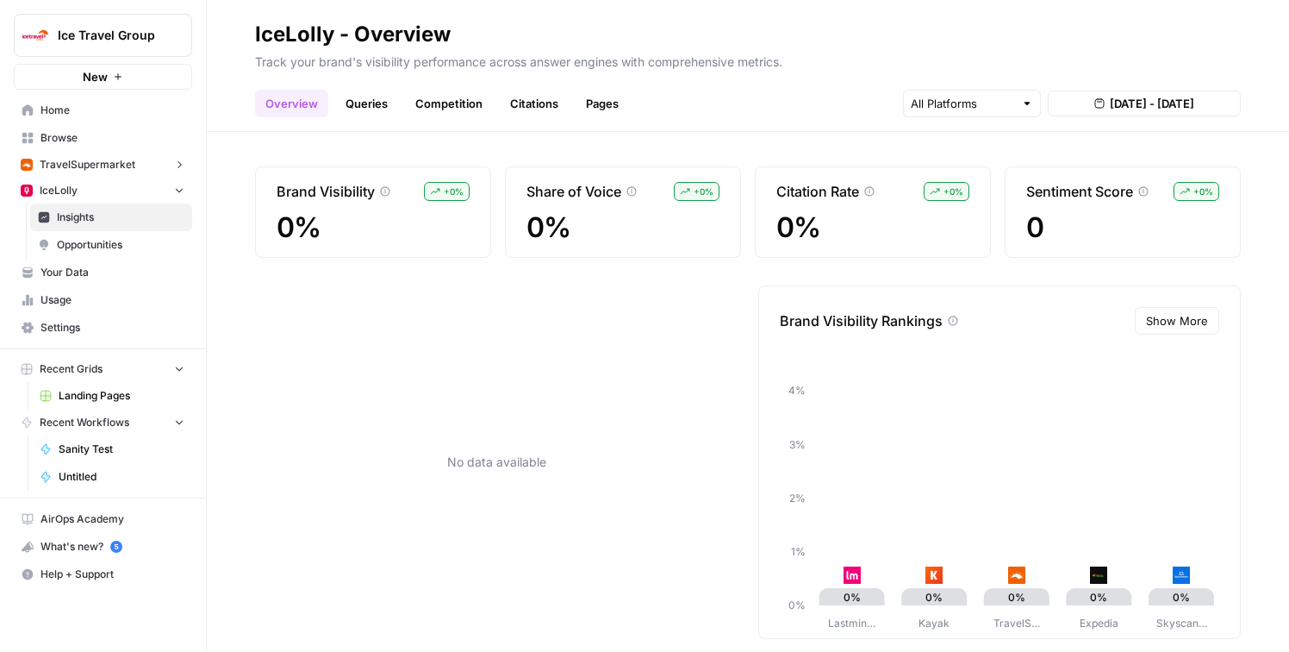
click at [106, 165] on span "TravelSupermarket" at bounding box center [88, 165] width 96 height 16
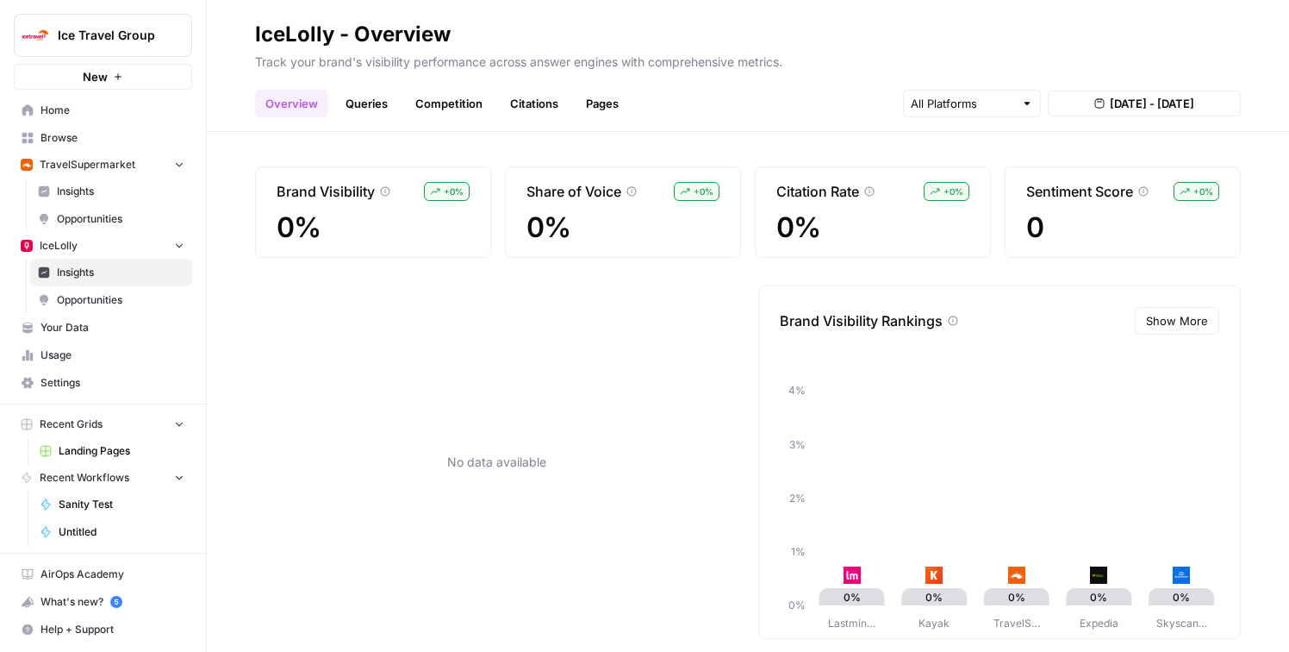
click at [106, 191] on span "Insights" at bounding box center [121, 192] width 128 height 16
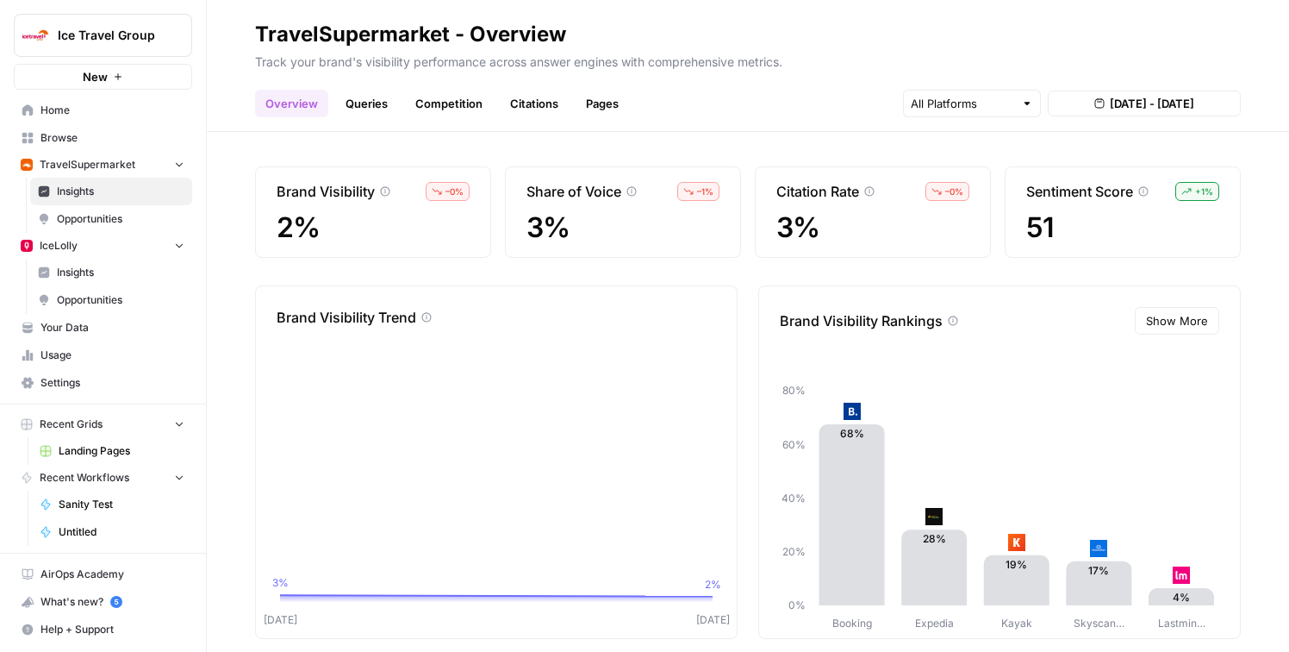
click at [353, 90] on link "Queries" at bounding box center [366, 104] width 63 height 28
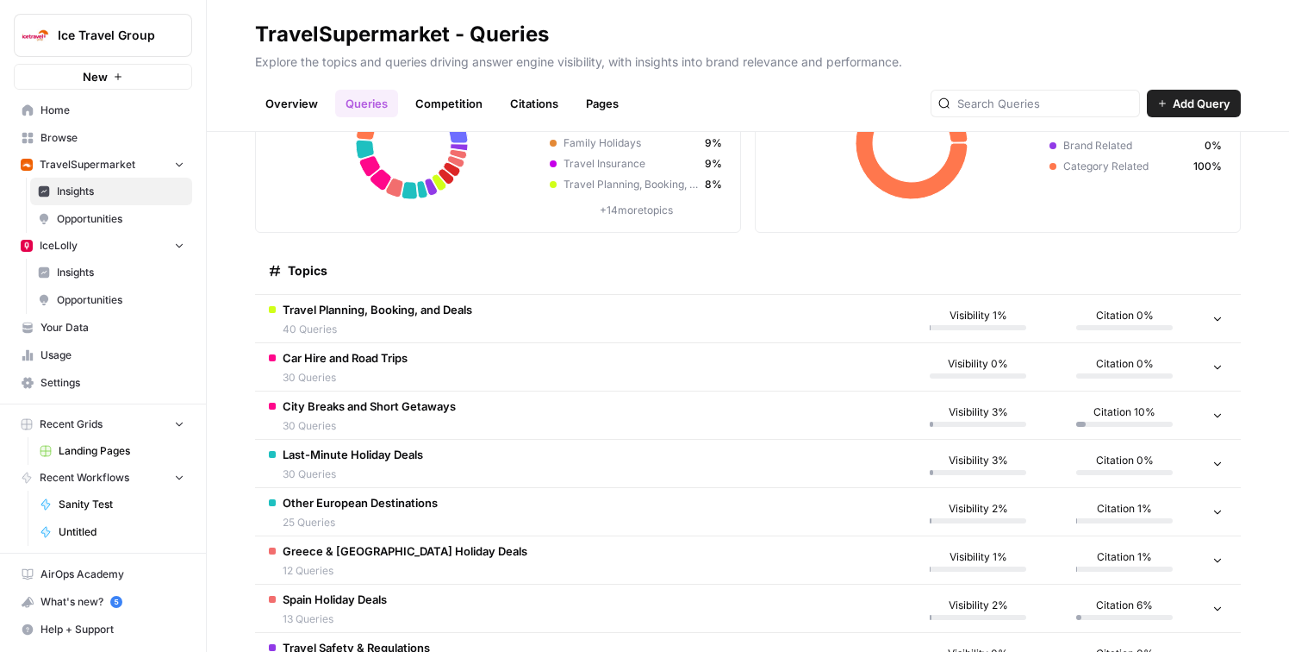
scroll to position [172, 0]
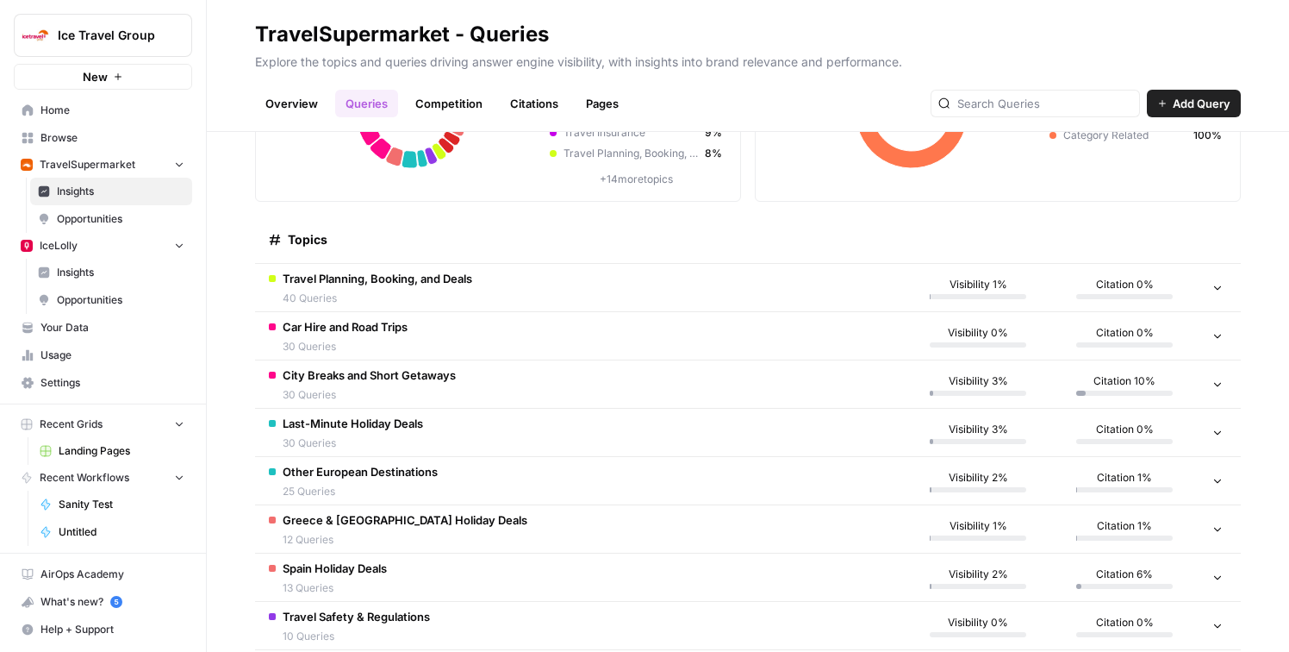
click at [518, 390] on td "City Breaks and Short Getaways 30 Queries" at bounding box center [580, 383] width 650 height 47
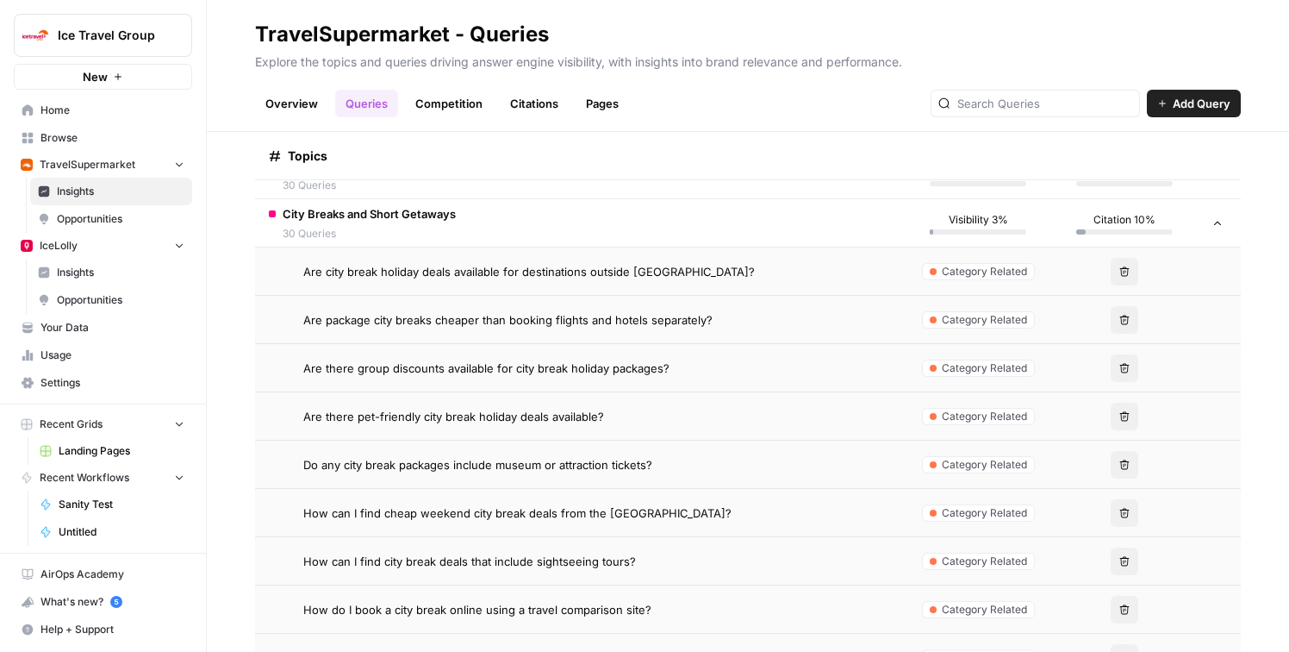
scroll to position [0, 0]
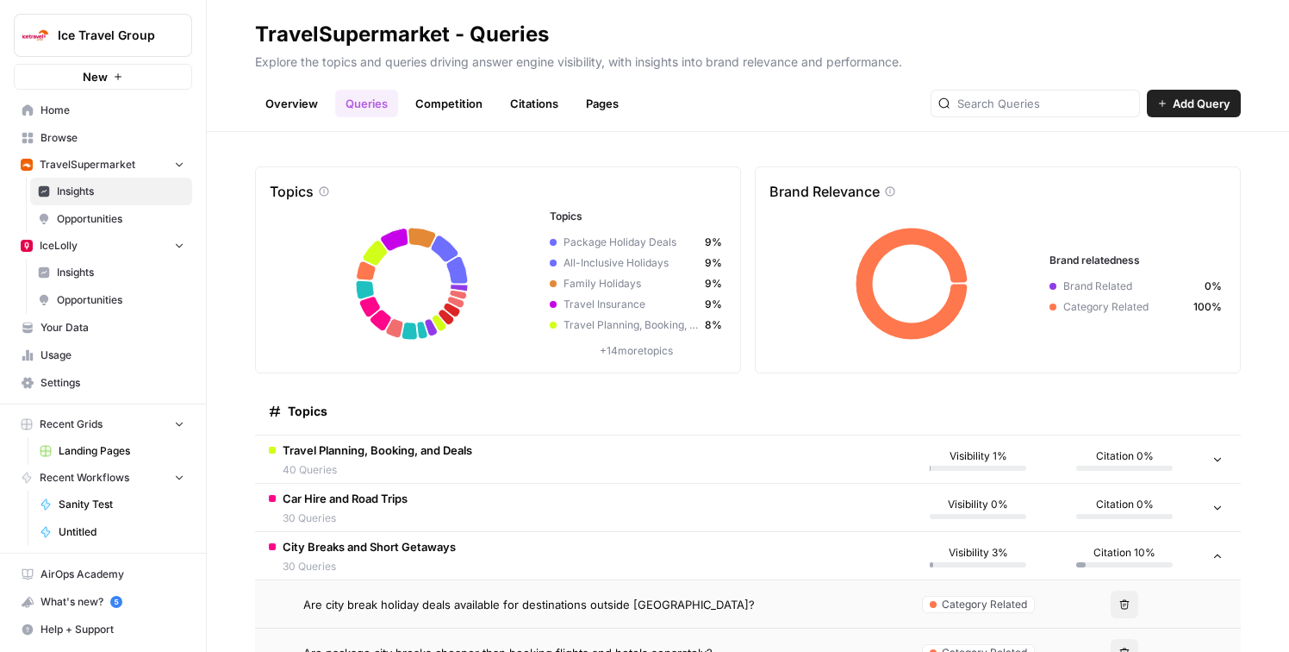
click at [465, 98] on link "Competition" at bounding box center [449, 104] width 88 height 28
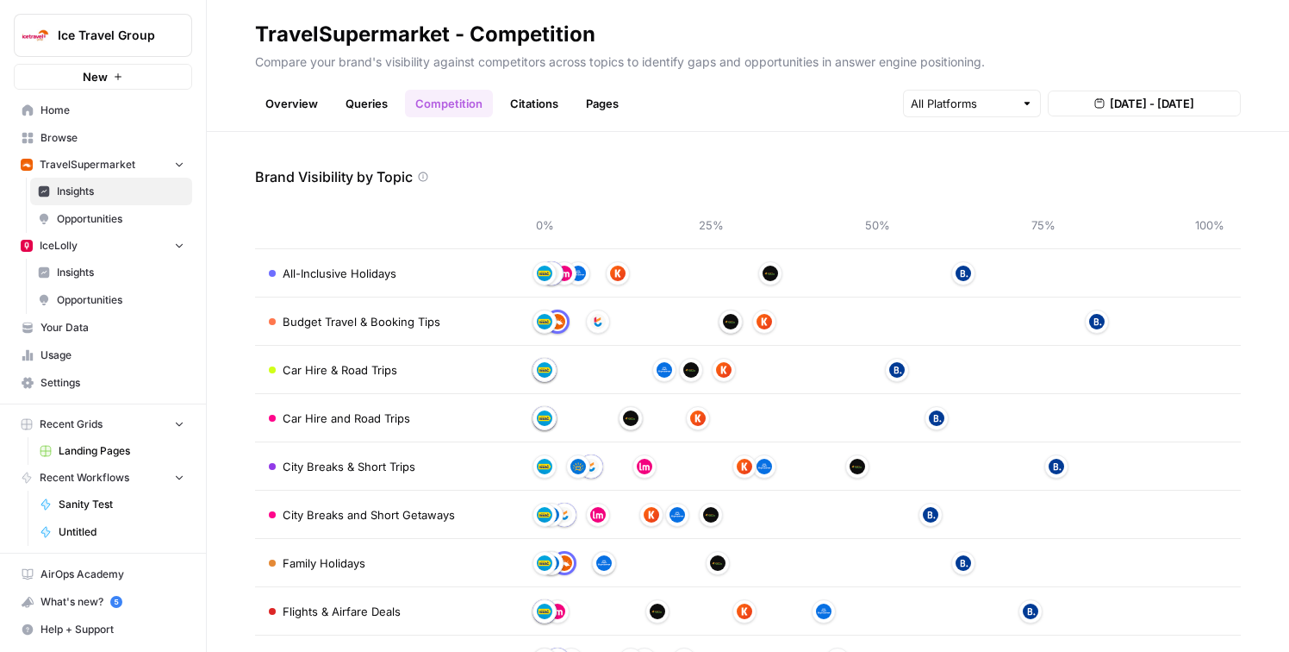
click at [508, 102] on link "Citations" at bounding box center [534, 104] width 69 height 28
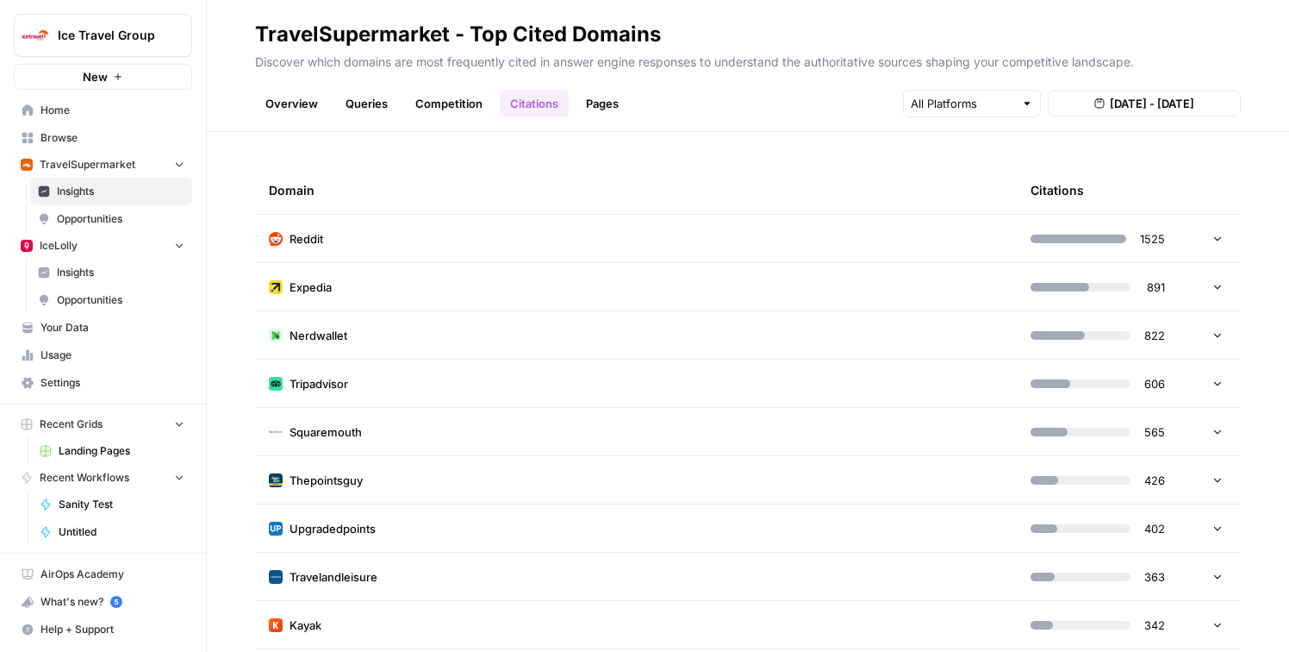
click at [605, 98] on link "Pages" at bounding box center [602, 104] width 53 height 28
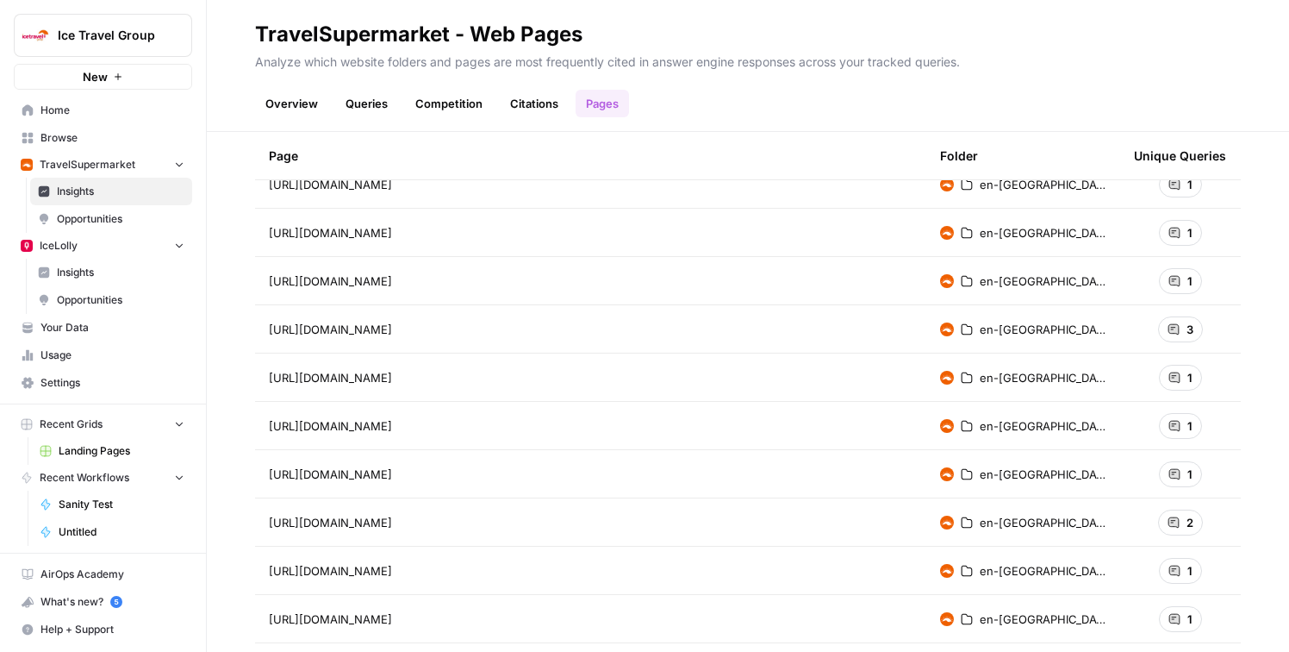
scroll to position [271, 0]
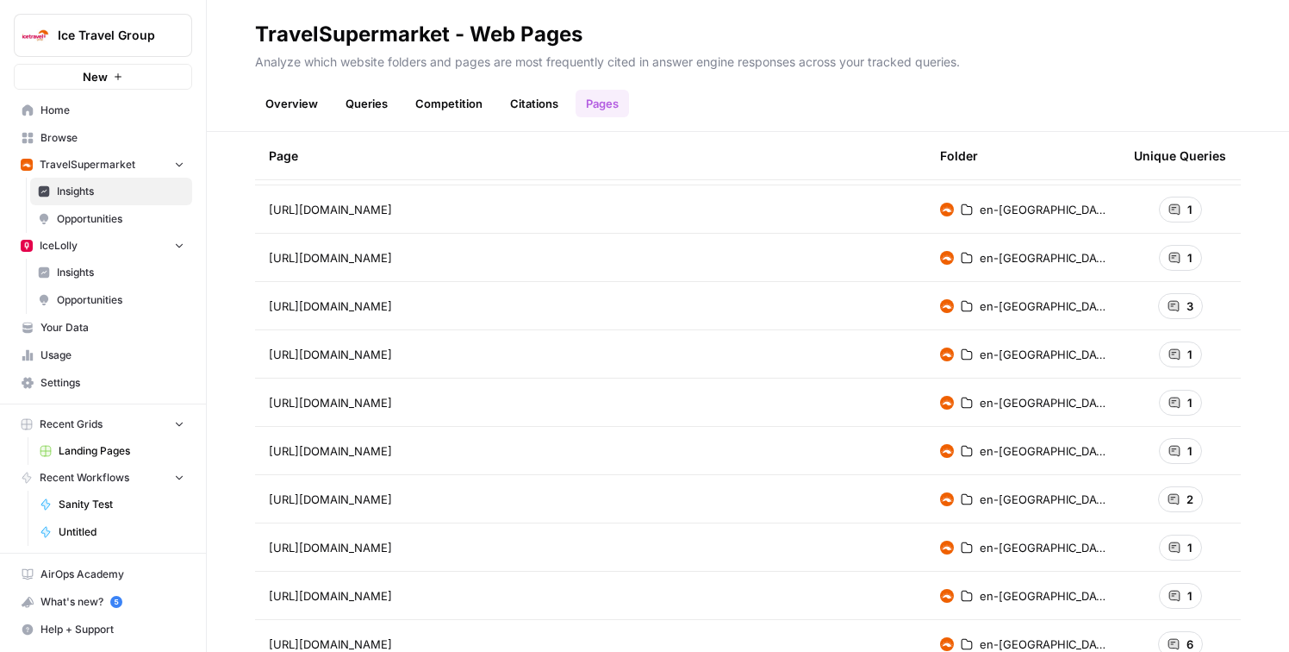
click at [148, 25] on button "Ice Travel Group" at bounding box center [103, 35] width 178 height 43
type input "Klaviyo"
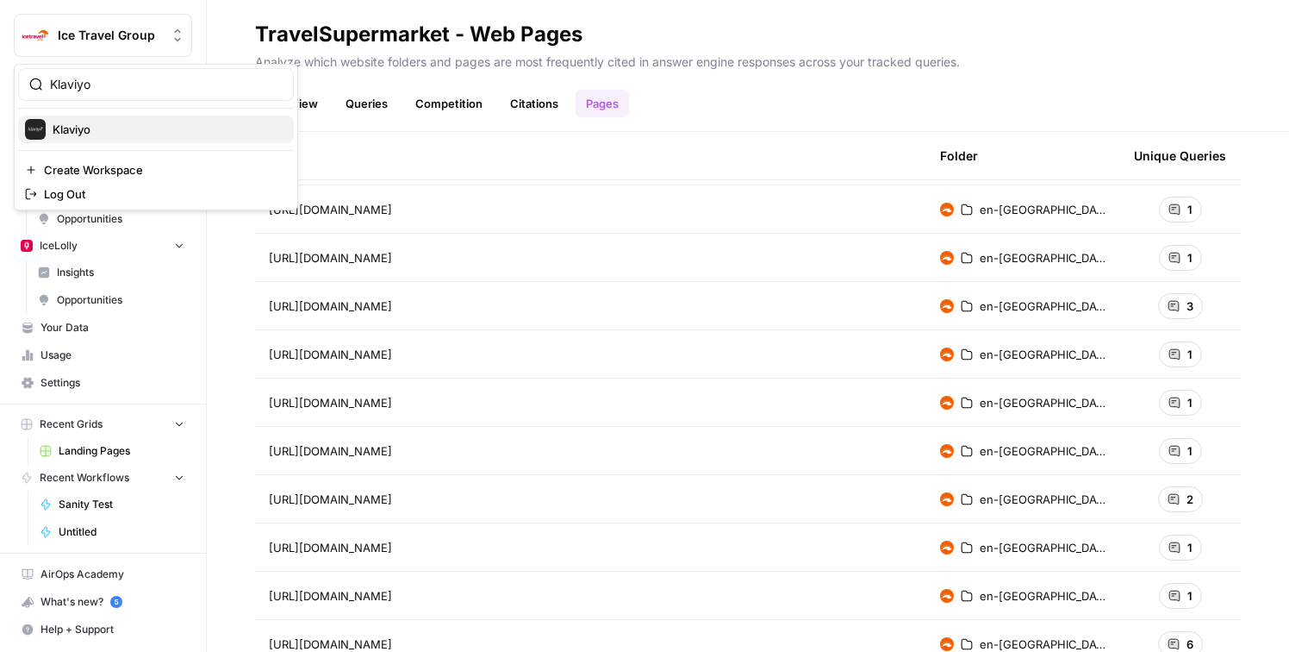
drag, startPoint x: 148, startPoint y: 25, endPoint x: 140, endPoint y: 128, distance: 103.8
click at [140, 130] on span "Klaviyo" at bounding box center [167, 129] width 228 height 17
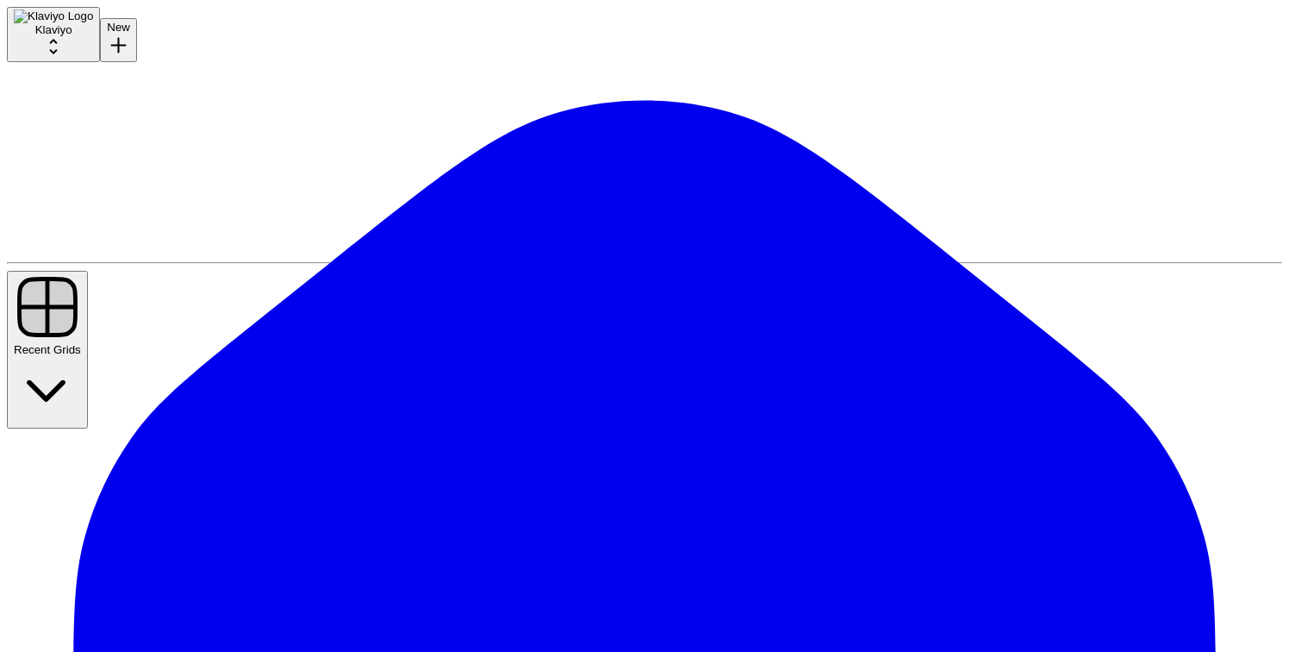
click at [72, 34] on span "Klaviyo" at bounding box center [53, 29] width 37 height 13
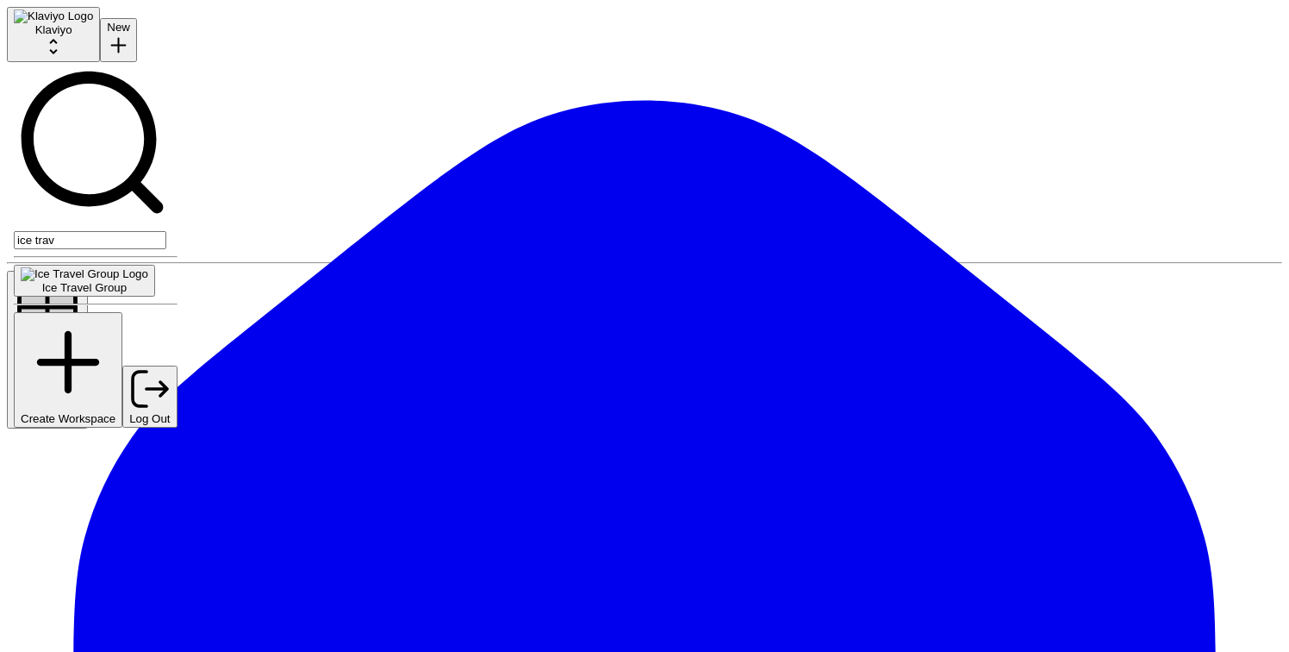
type input "ice trav"
click at [127, 265] on button "Ice Travel Group" at bounding box center [84, 281] width 141 height 32
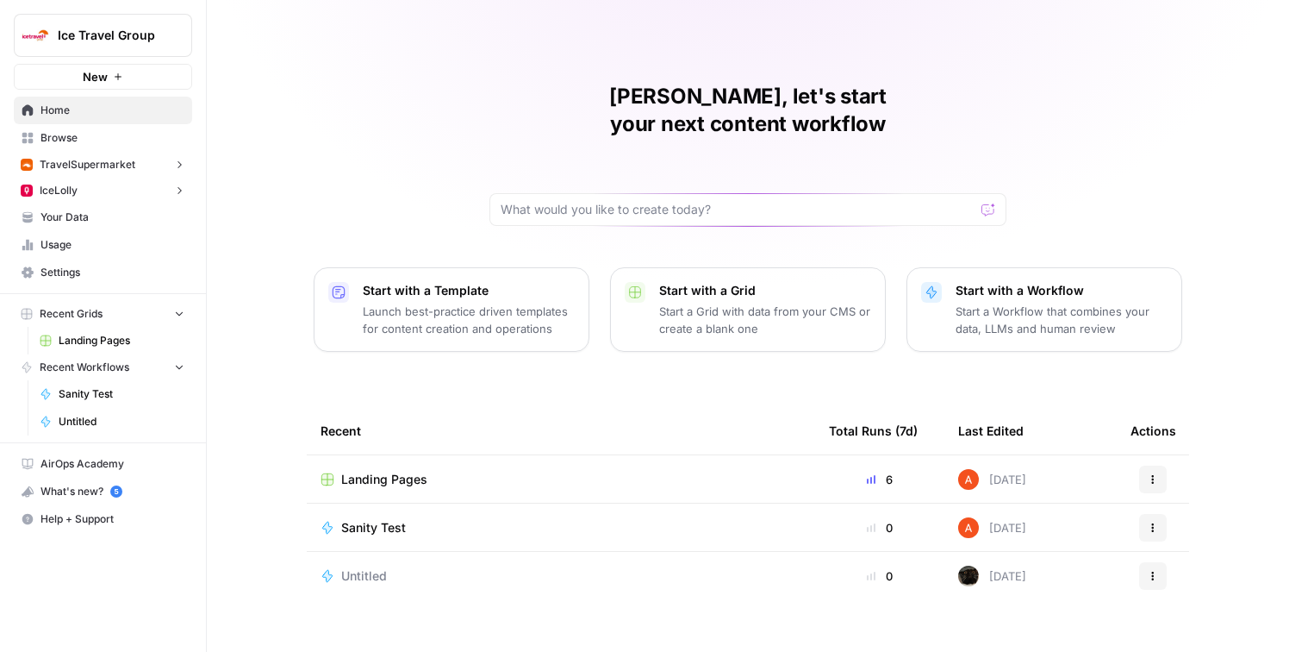
click at [113, 160] on span "TravelSupermarket" at bounding box center [88, 165] width 96 height 16
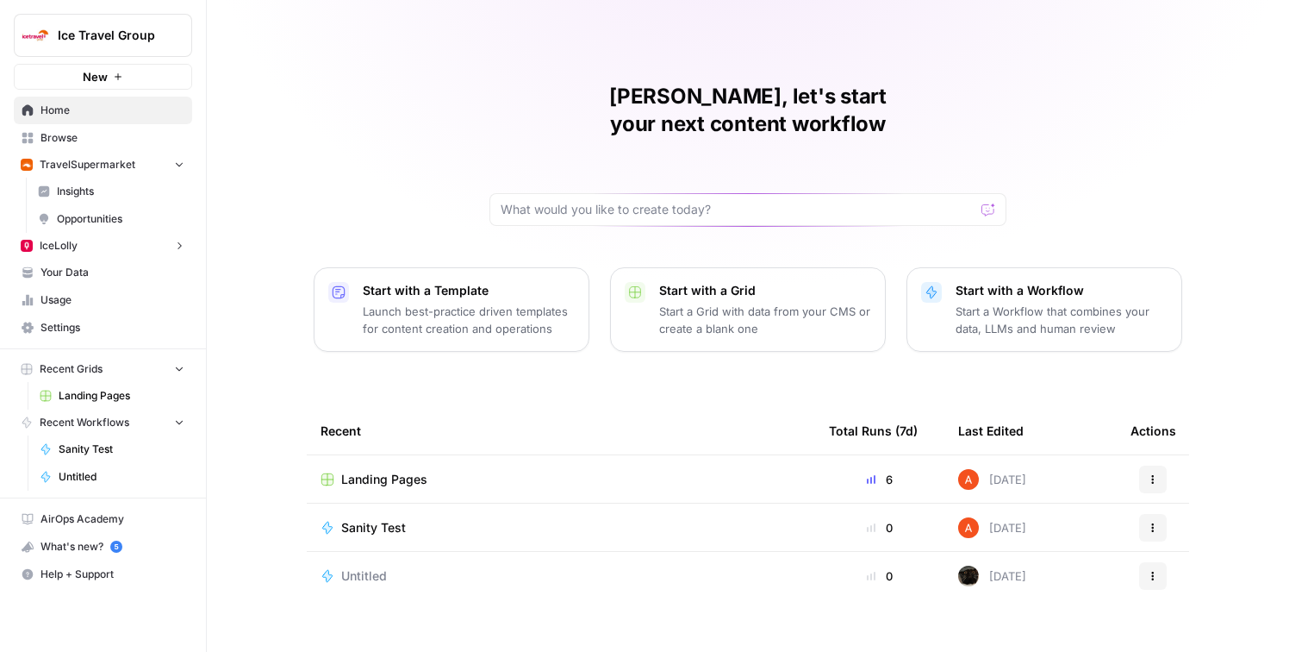
click at [109, 190] on span "Insights" at bounding box center [121, 192] width 128 height 16
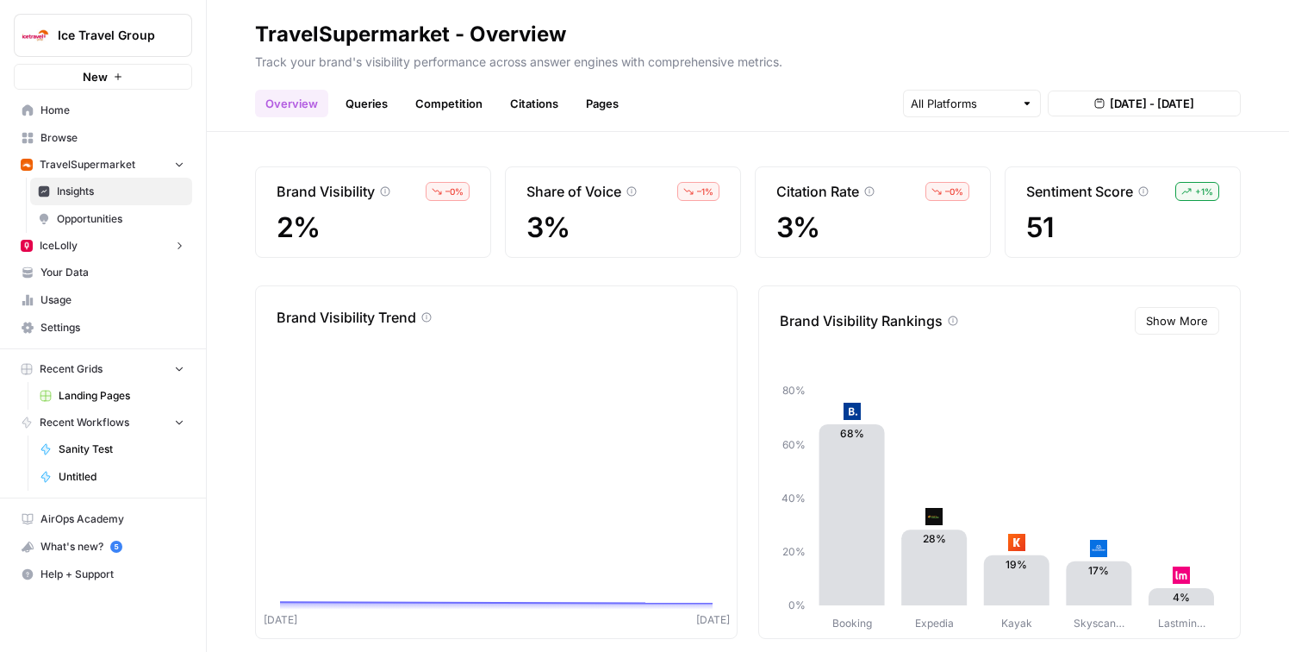
click at [590, 97] on link "Pages" at bounding box center [602, 104] width 53 height 28
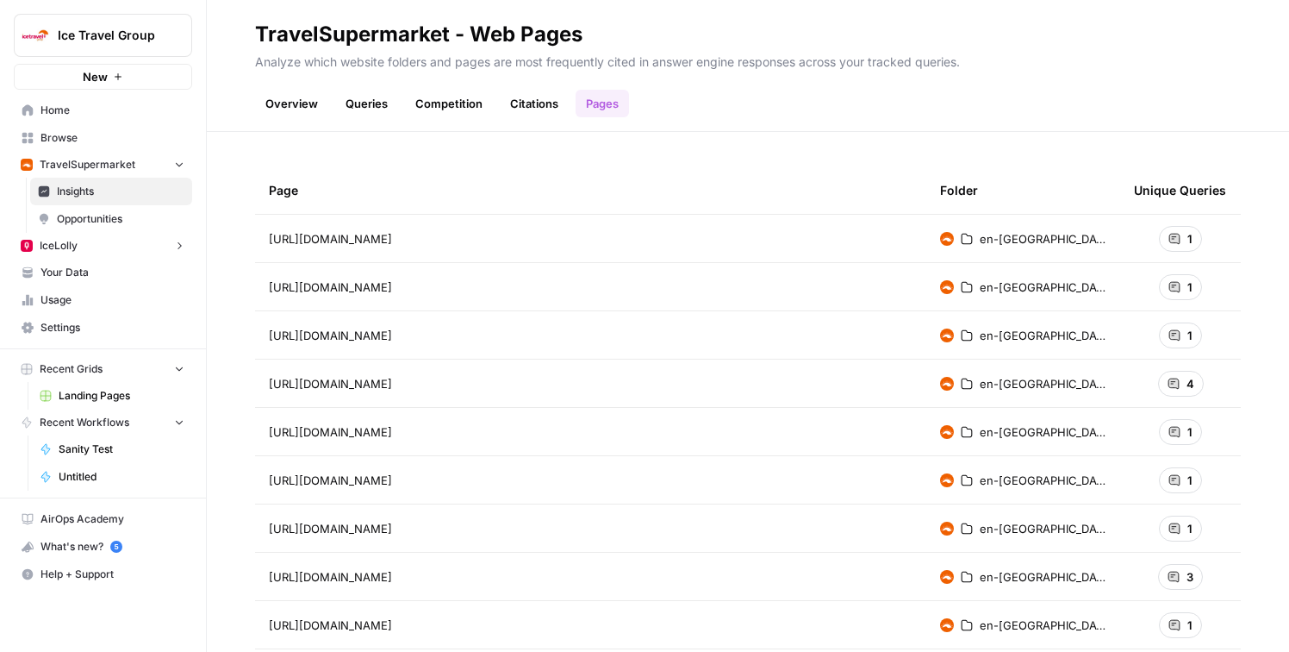
click at [521, 102] on link "Citations" at bounding box center [534, 104] width 69 height 28
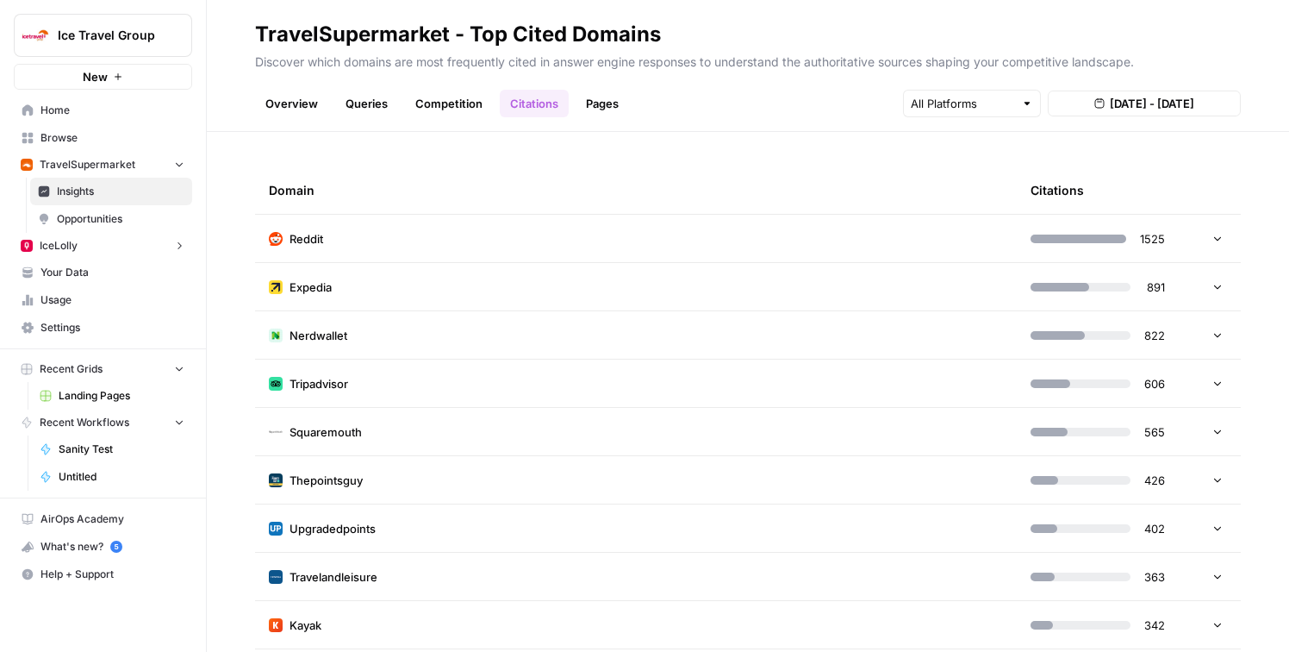
click at [447, 104] on link "Competition" at bounding box center [449, 104] width 88 height 28
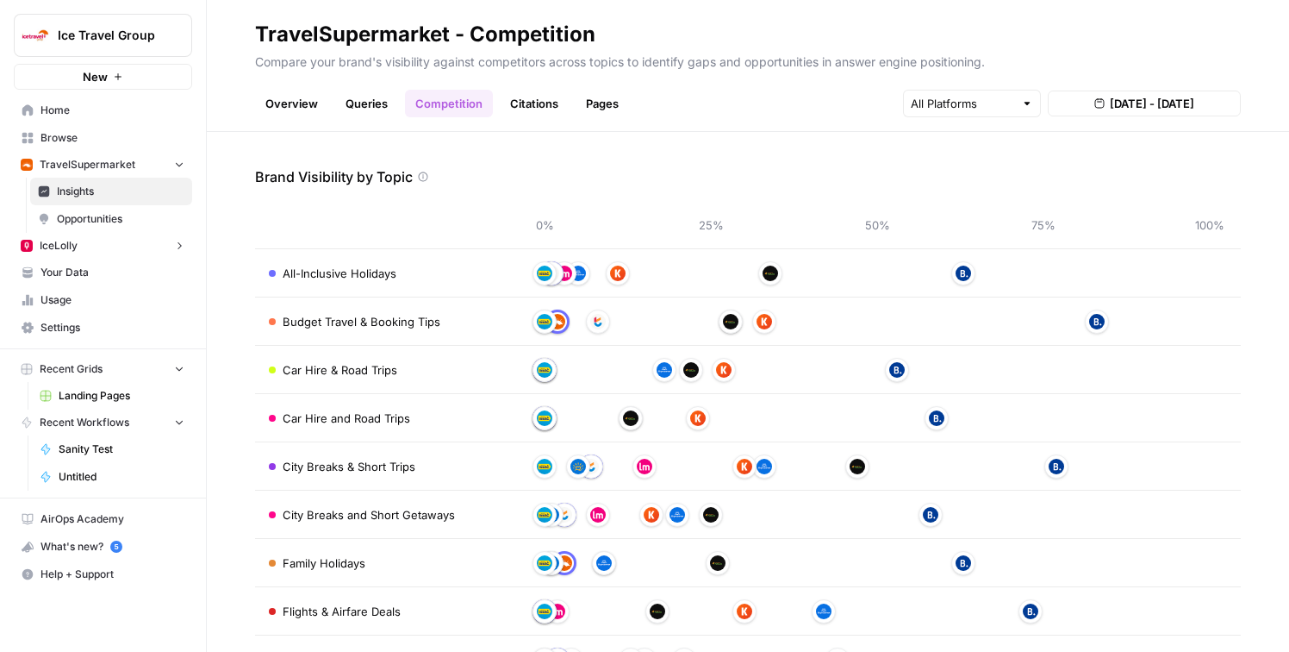
click at [360, 103] on link "Queries" at bounding box center [366, 104] width 63 height 28
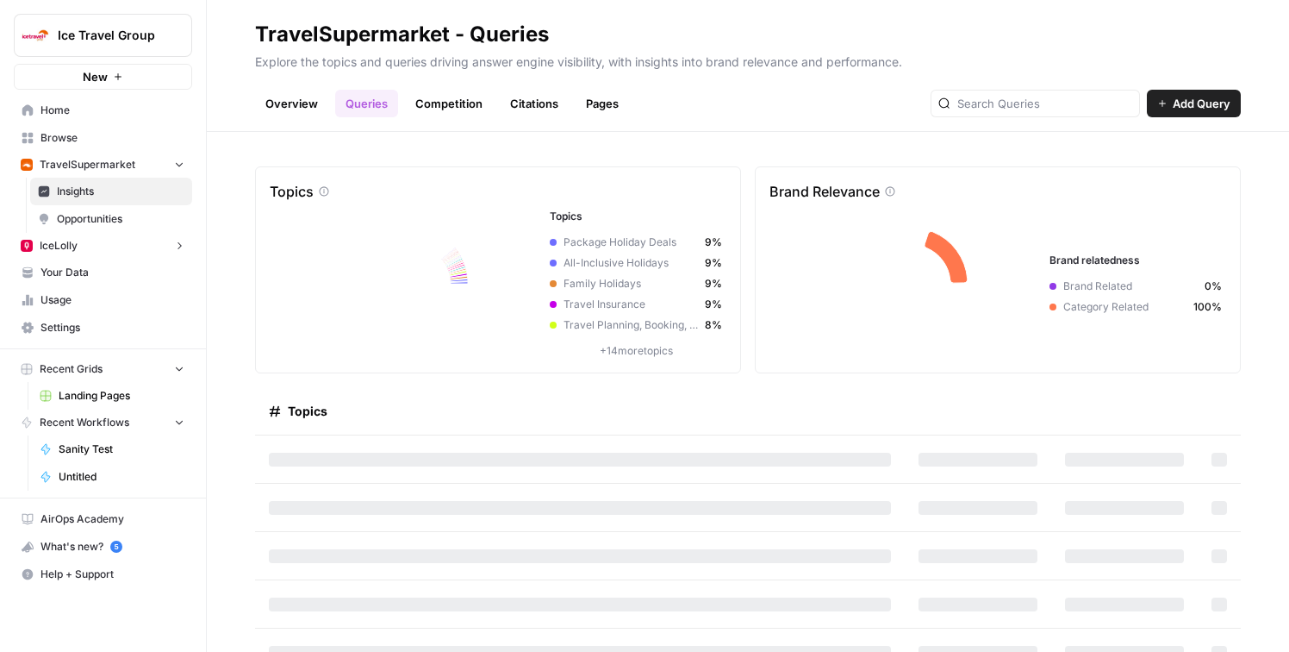
click at [290, 108] on link "Overview" at bounding box center [291, 104] width 73 height 28
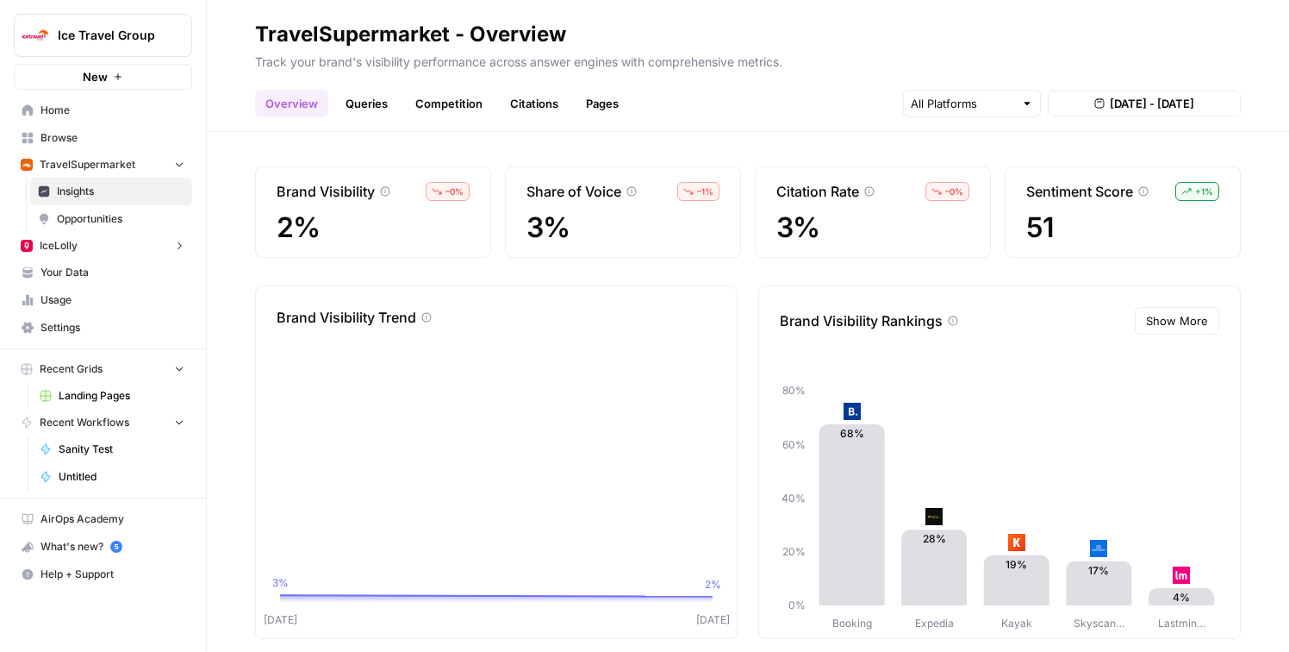
click at [115, 243] on button "IceLolly" at bounding box center [103, 246] width 178 height 26
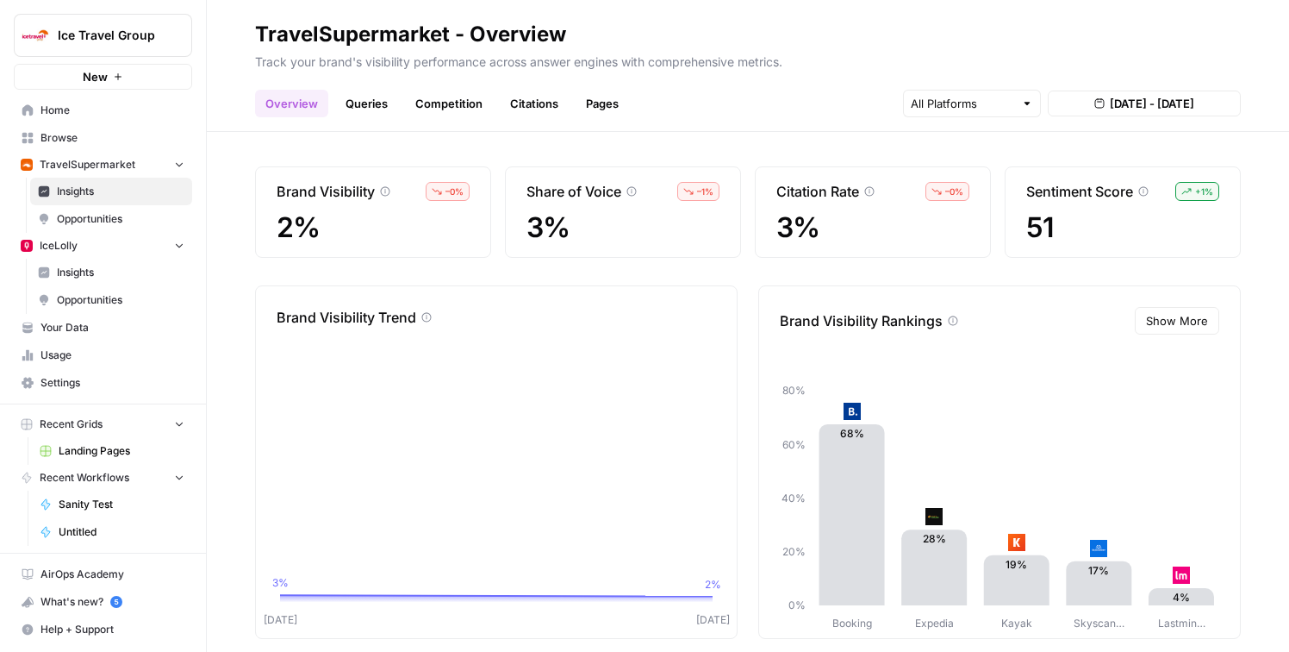
click at [111, 274] on span "Insights" at bounding box center [121, 273] width 128 height 16
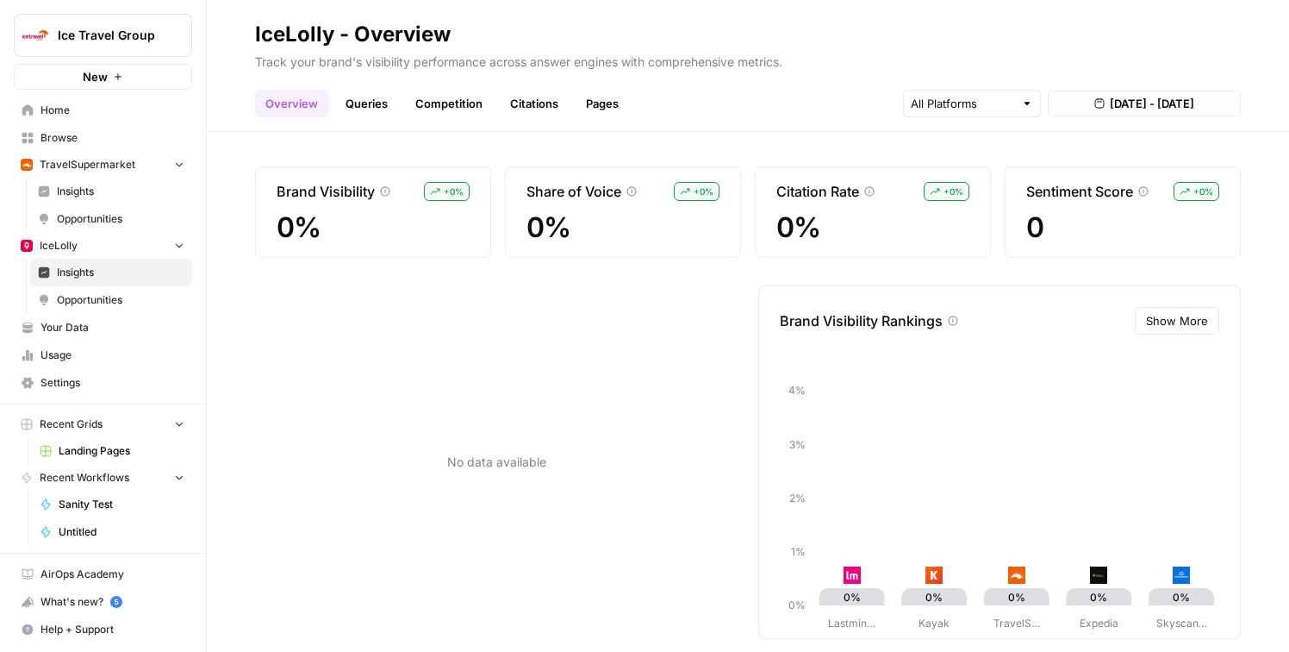
click at [357, 101] on link "Queries" at bounding box center [366, 104] width 63 height 28
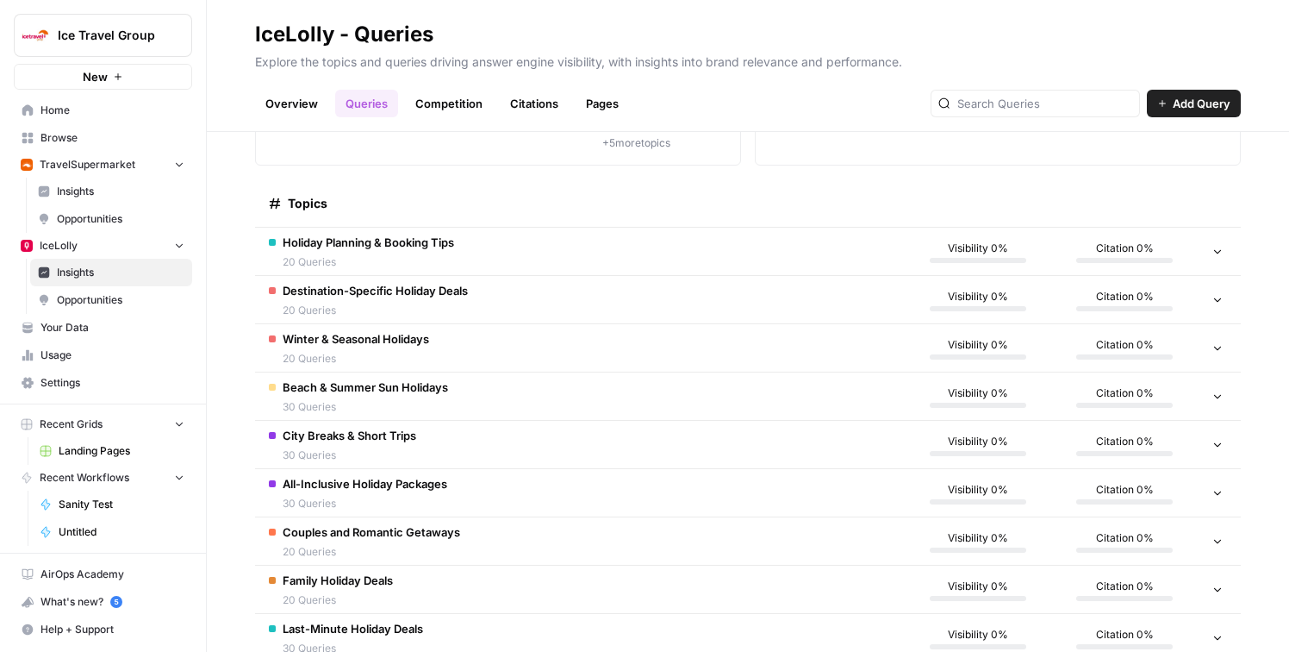
scroll to position [301, 0]
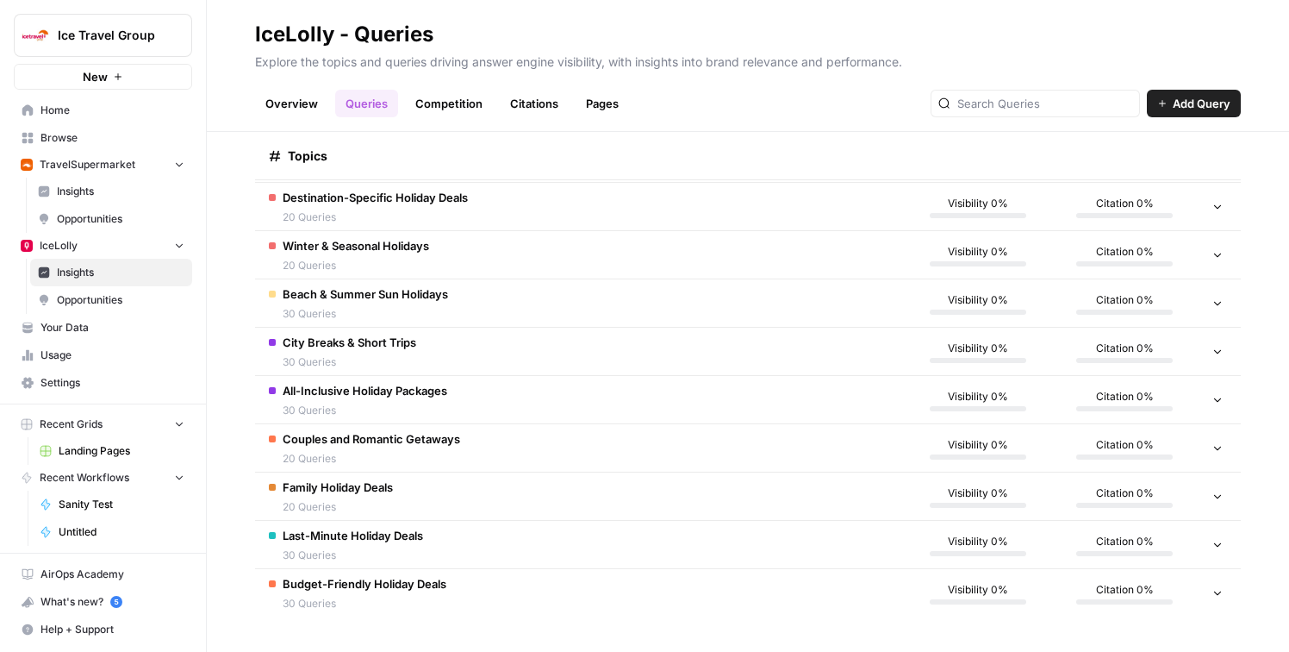
click at [505, 483] on td "Family Holiday Deals 20 Queries" at bounding box center [580, 495] width 650 height 47
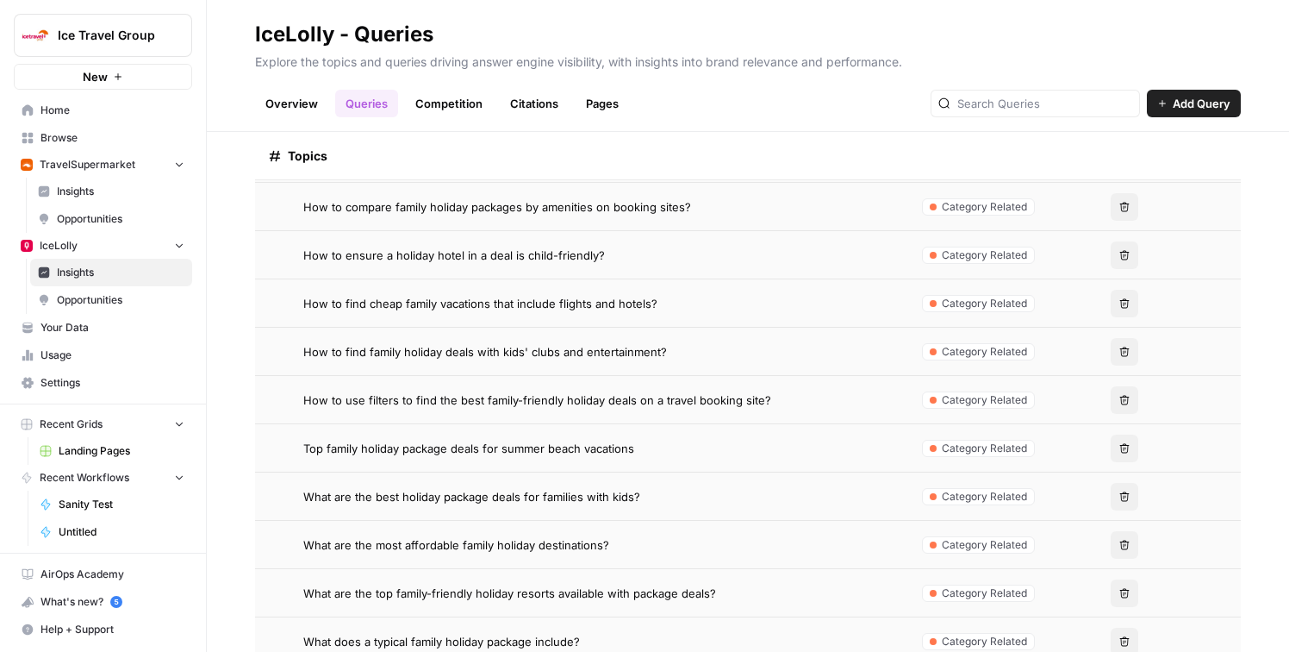
scroll to position [0, 0]
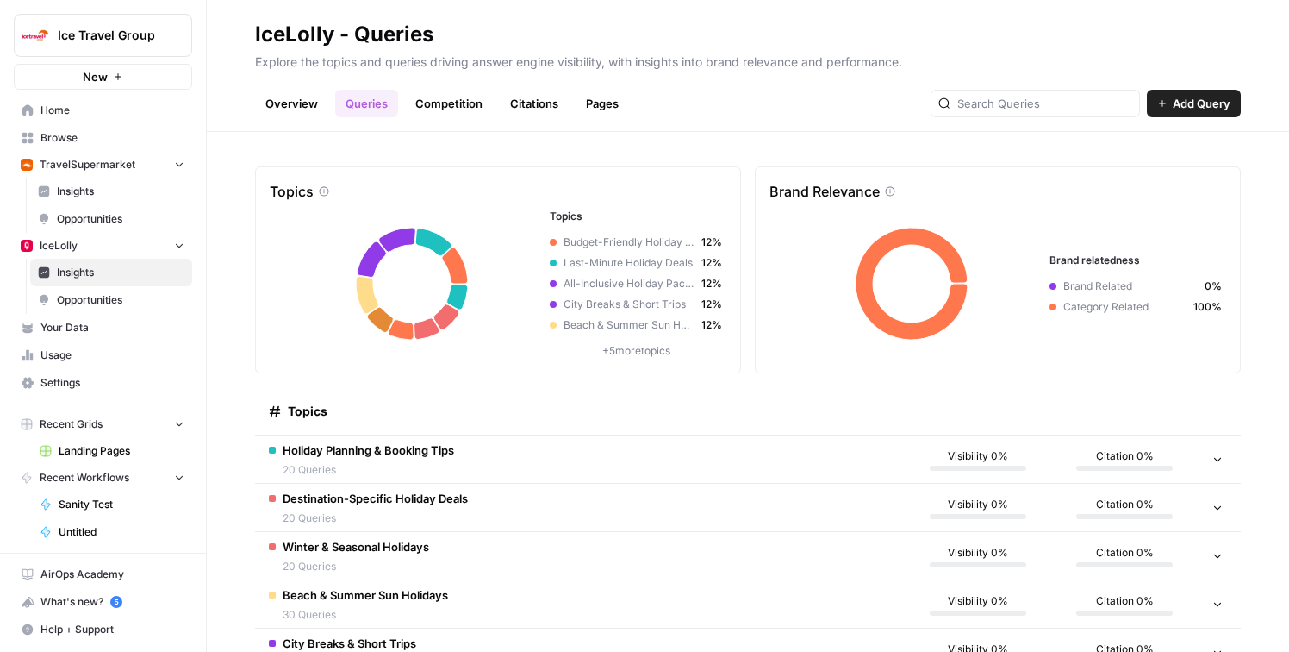
click at [81, 190] on span "Insights" at bounding box center [121, 192] width 128 height 16
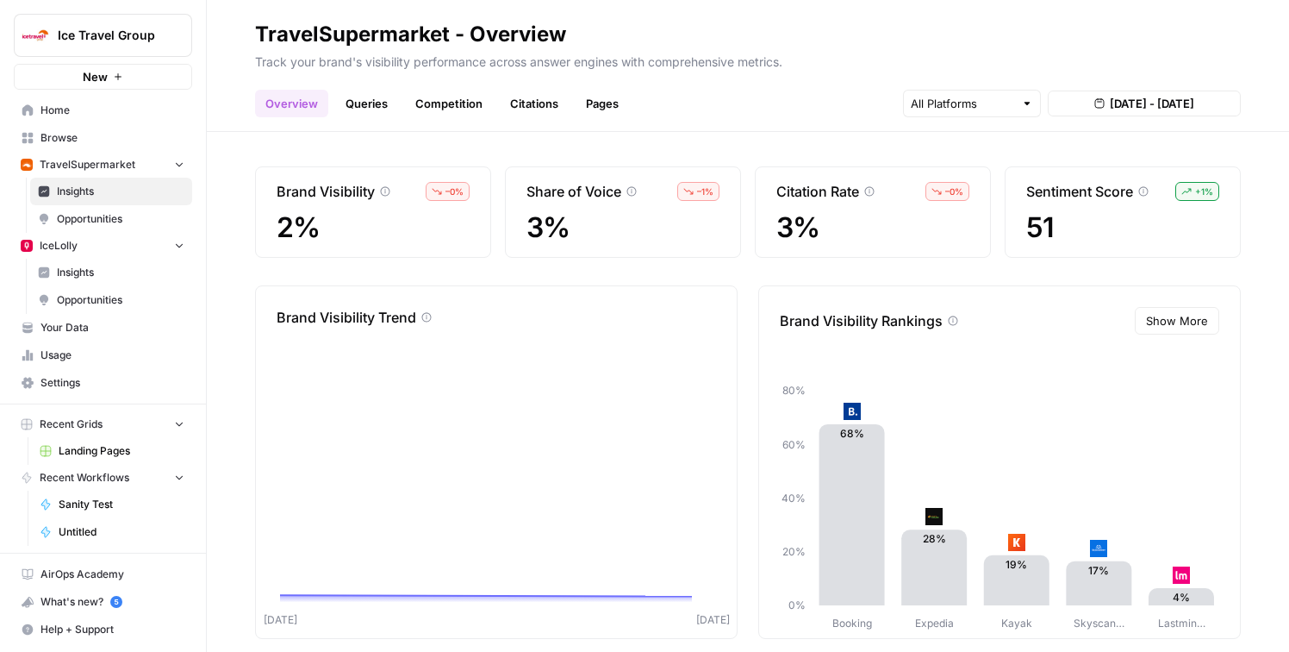
click at [354, 105] on link "Queries" at bounding box center [366, 104] width 63 height 28
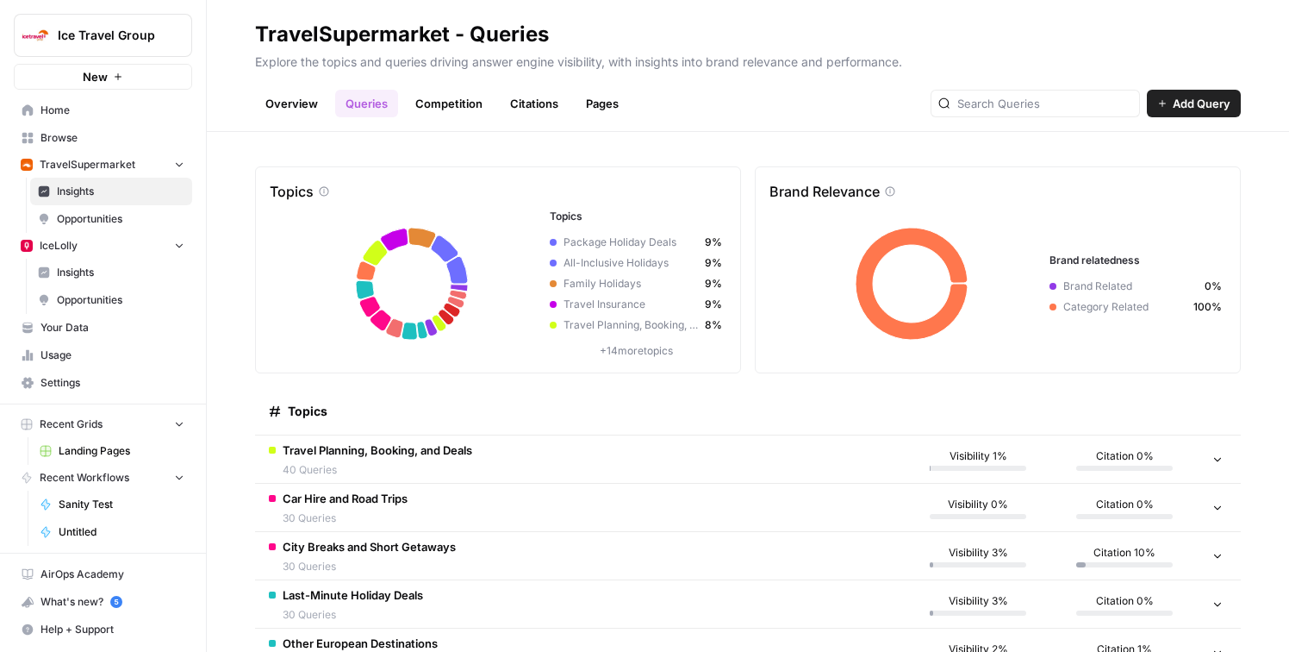
click at [106, 296] on span "Opportunities" at bounding box center [121, 300] width 128 height 16
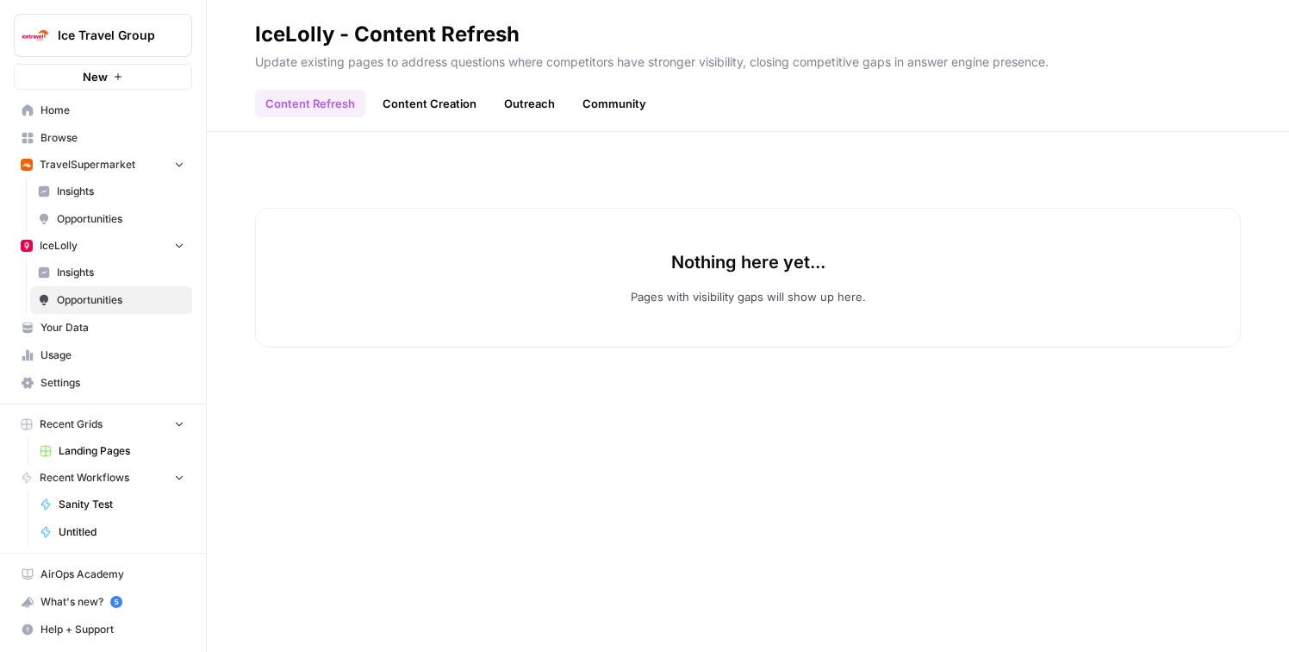
click at [89, 214] on span "Opportunities" at bounding box center [121, 219] width 128 height 16
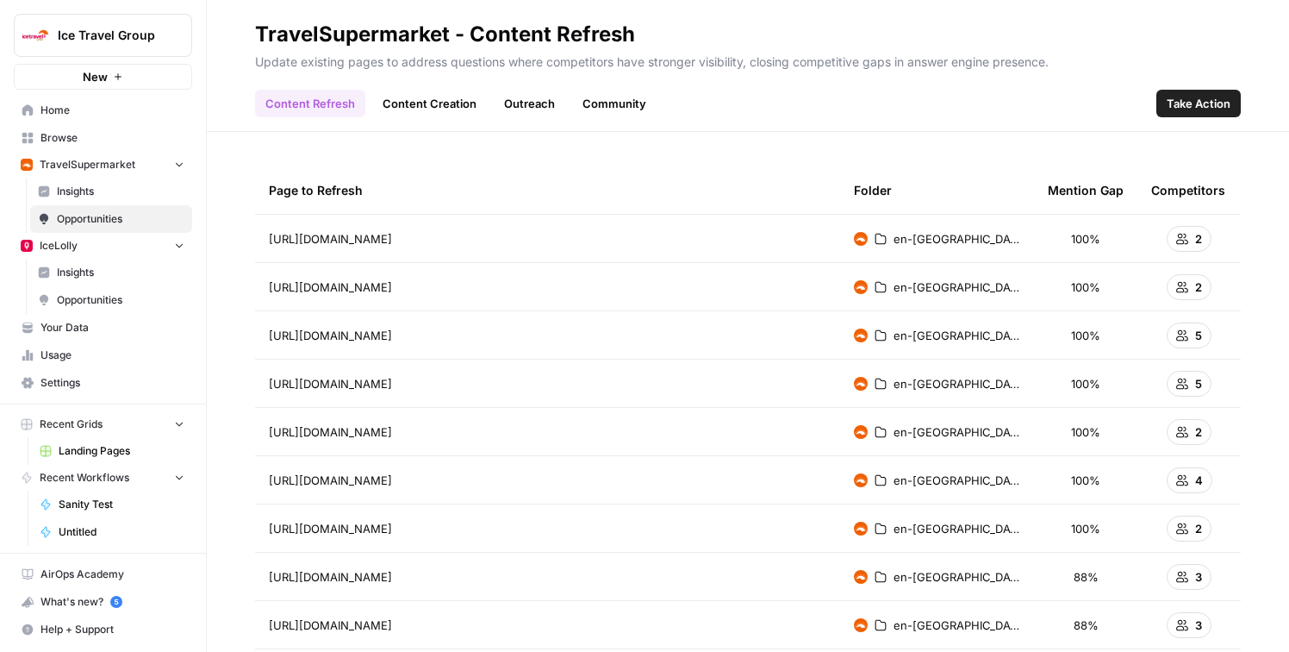
click at [1084, 292] on span "100%" at bounding box center [1085, 286] width 29 height 17
click at [1182, 400] on span "+ -5 more" at bounding box center [1189, 397] width 76 height 16
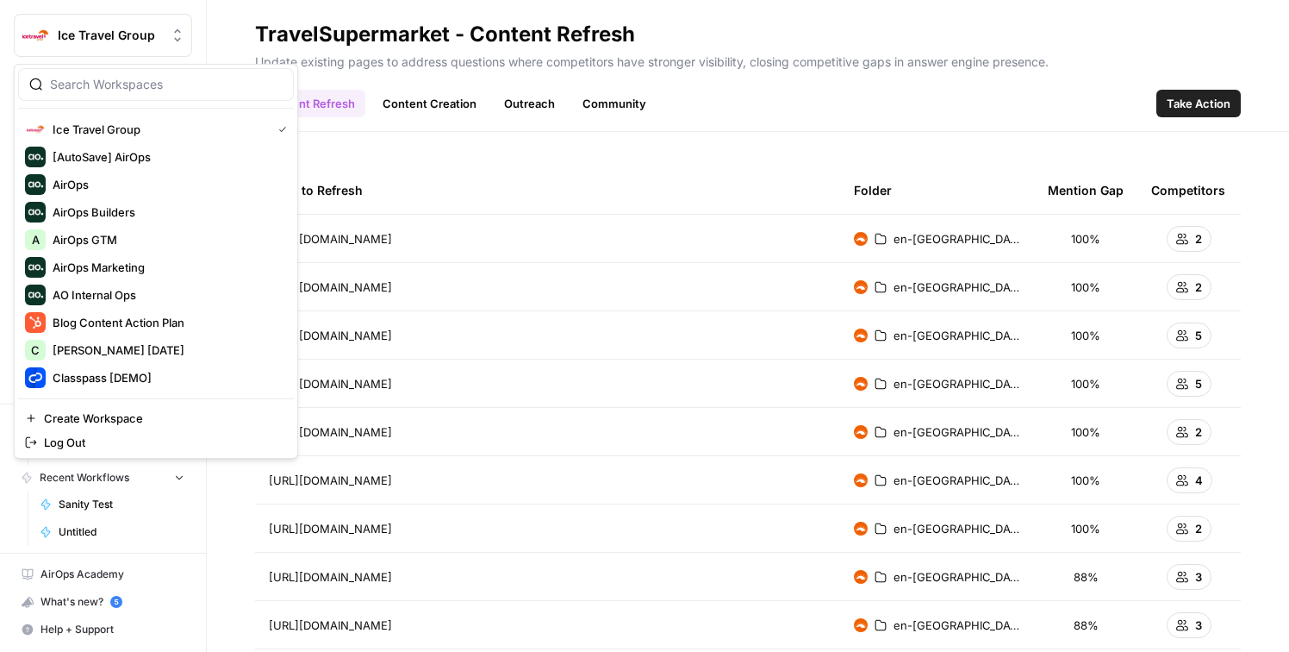
click at [123, 27] on span "Ice Travel Group" at bounding box center [110, 35] width 104 height 17
click at [134, 91] on input "search" at bounding box center [166, 84] width 233 height 17
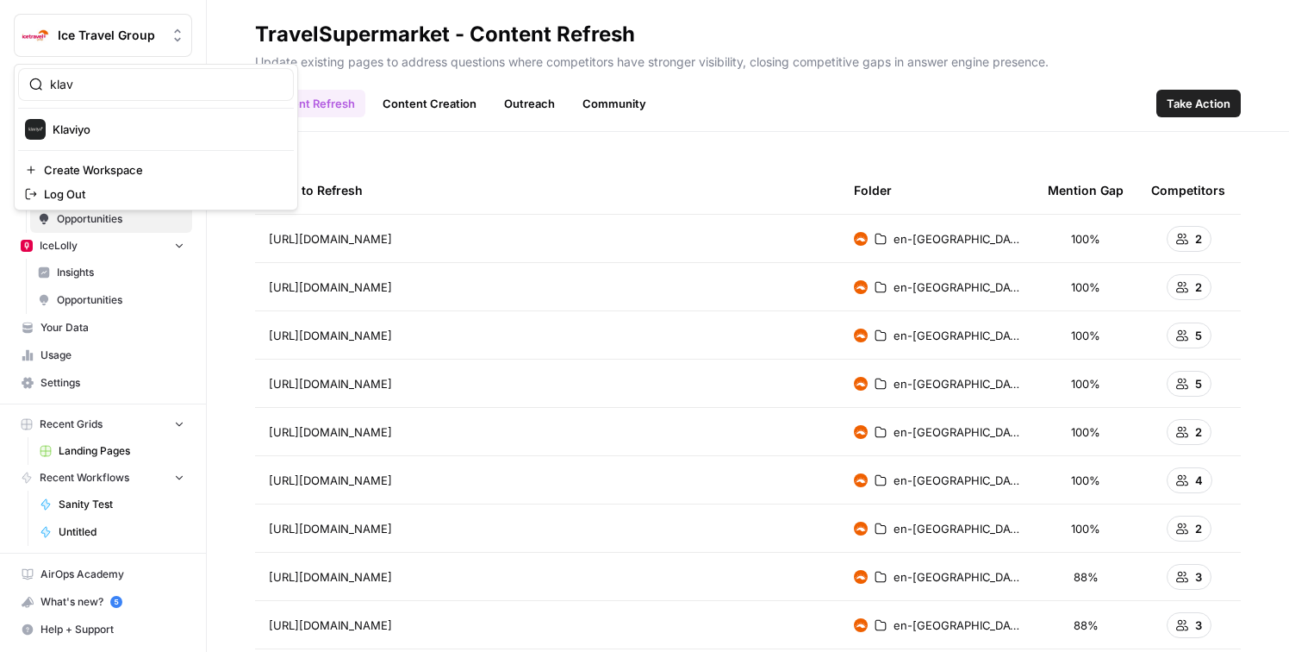
type input "Klaviyo"
drag, startPoint x: 134, startPoint y: 91, endPoint x: 139, endPoint y: 131, distance: 39.9
click at [139, 131] on span "Klaviyo" at bounding box center [167, 129] width 228 height 17
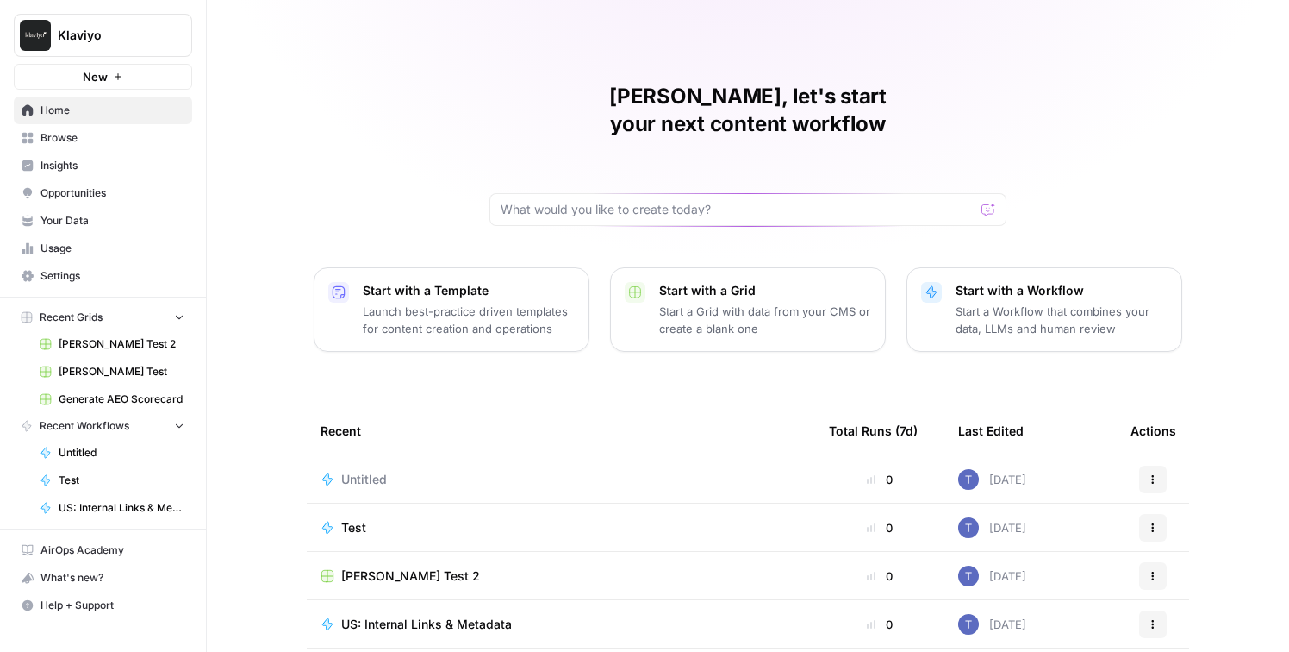
click at [88, 171] on span "Insights" at bounding box center [113, 166] width 144 height 16
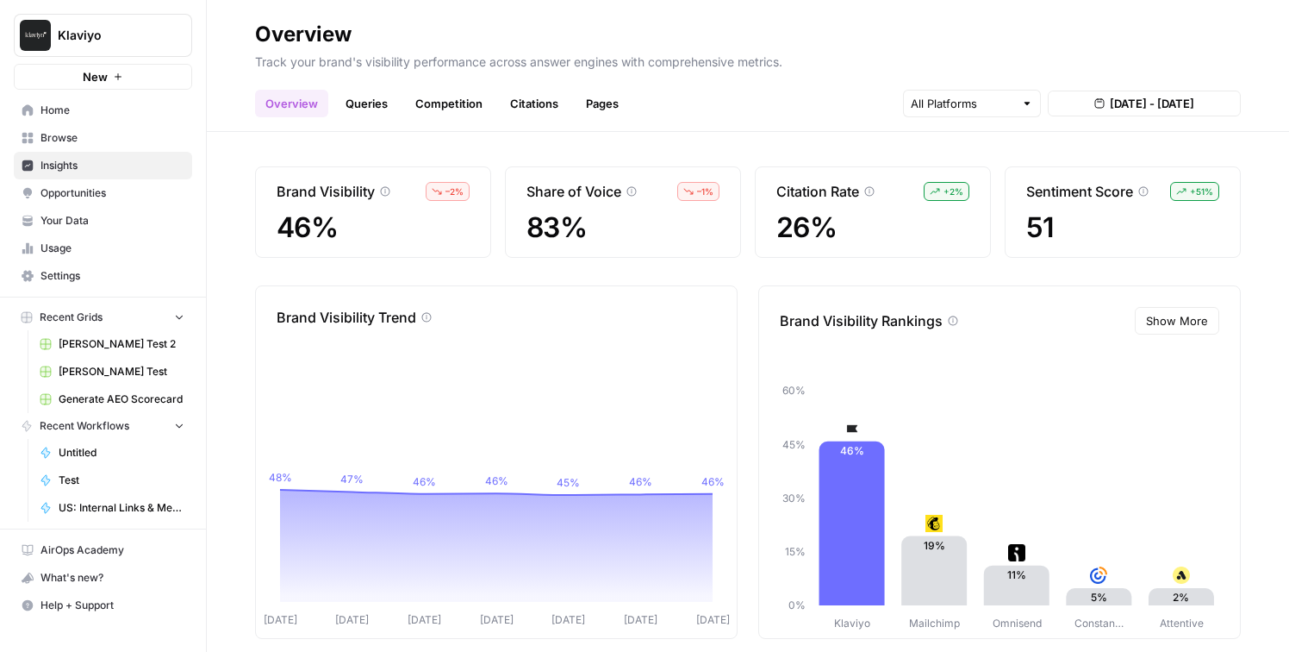
click at [375, 98] on link "Queries" at bounding box center [366, 104] width 63 height 28
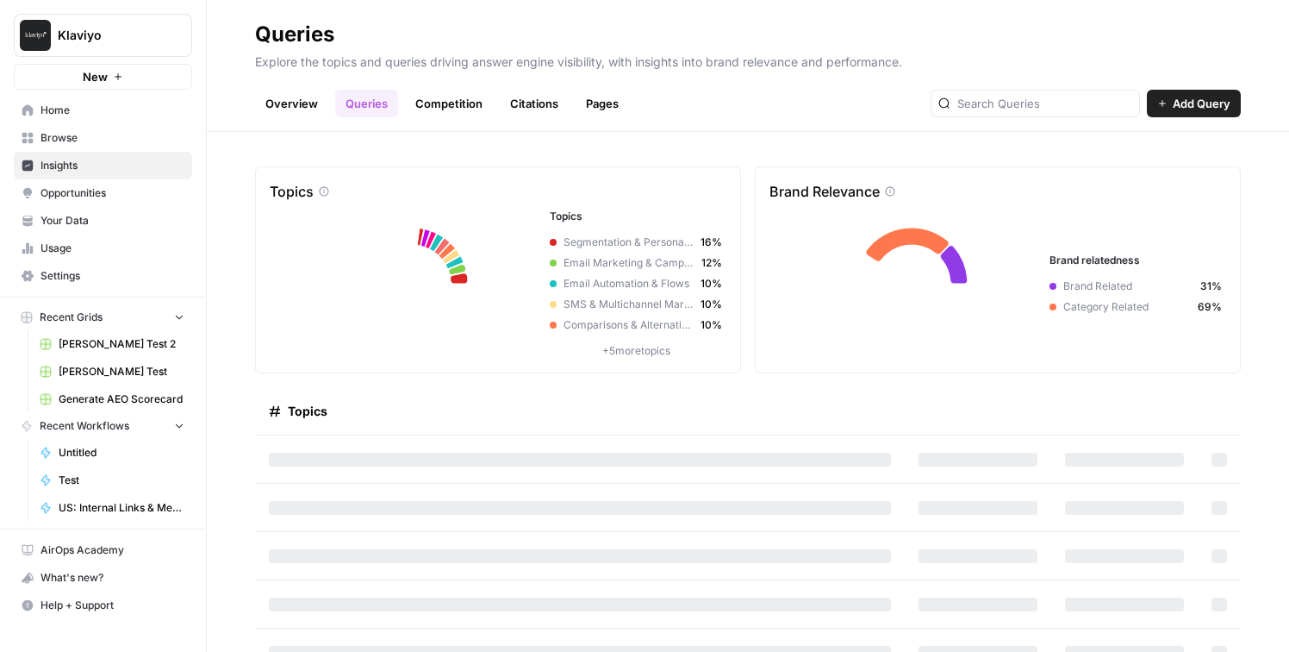
click at [103, 195] on span "Opportunities" at bounding box center [113, 193] width 144 height 16
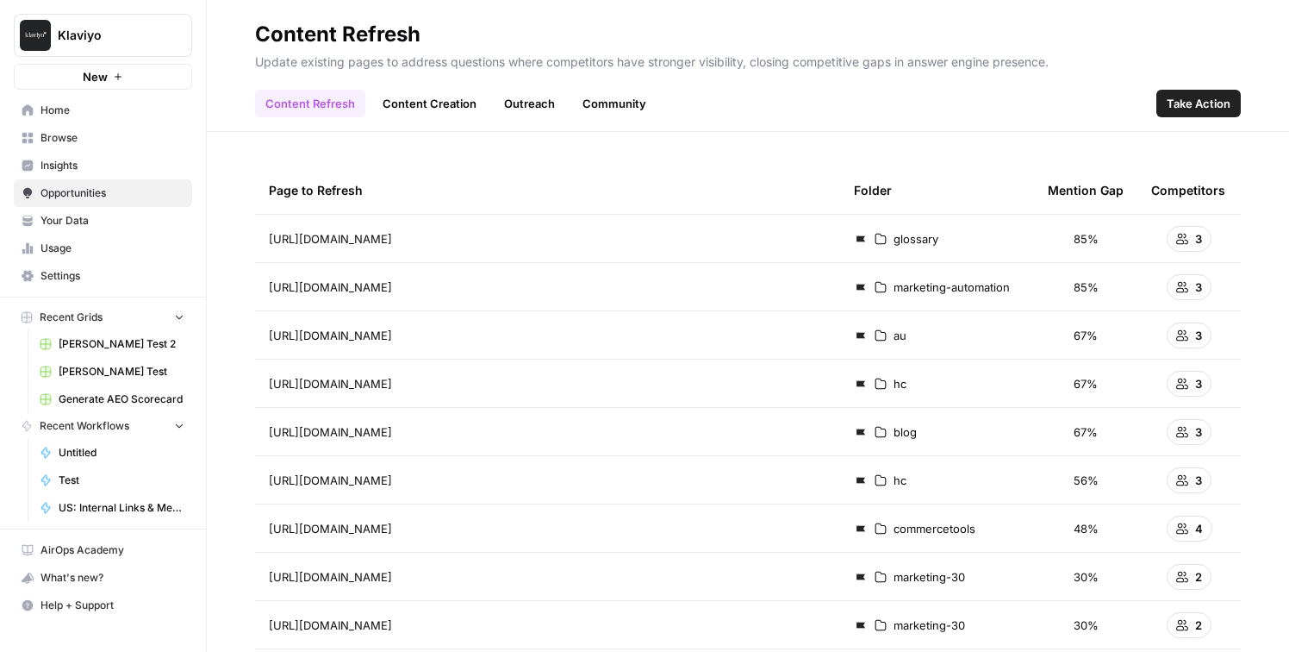
click at [134, 38] on span "Klaviyo" at bounding box center [110, 35] width 104 height 17
type input "lob"
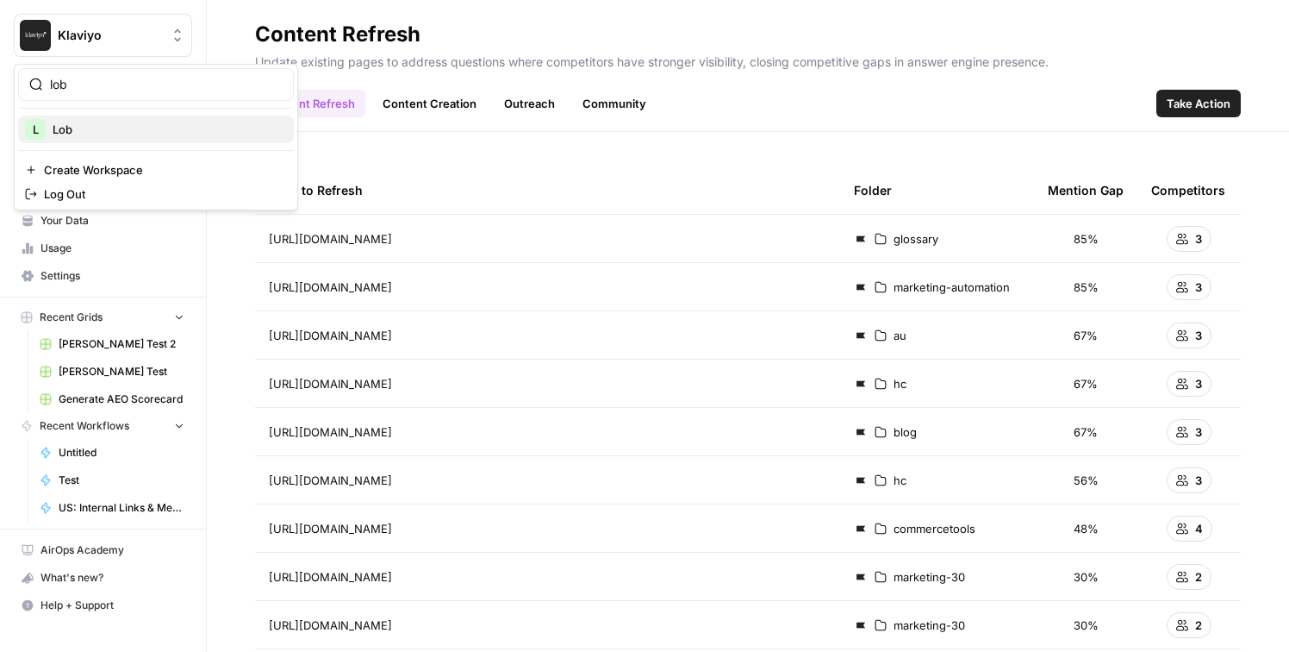
click at [161, 124] on span "Lob" at bounding box center [167, 129] width 228 height 17
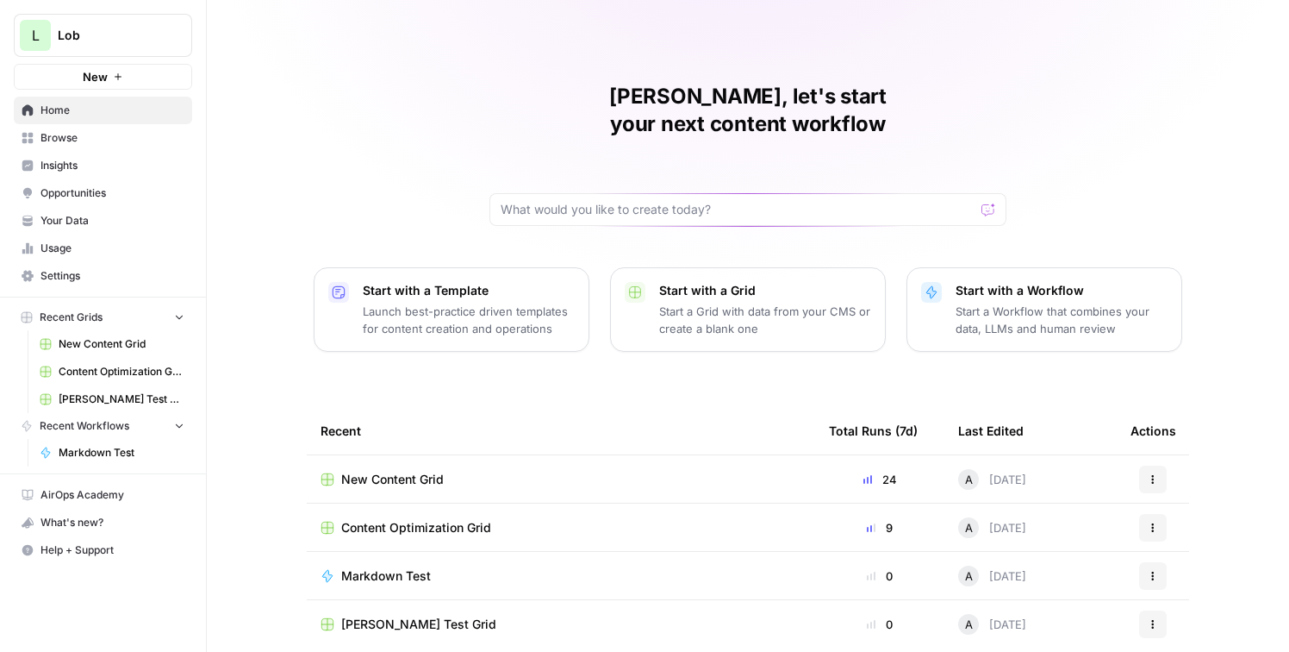
click at [115, 168] on span "Insights" at bounding box center [113, 166] width 144 height 16
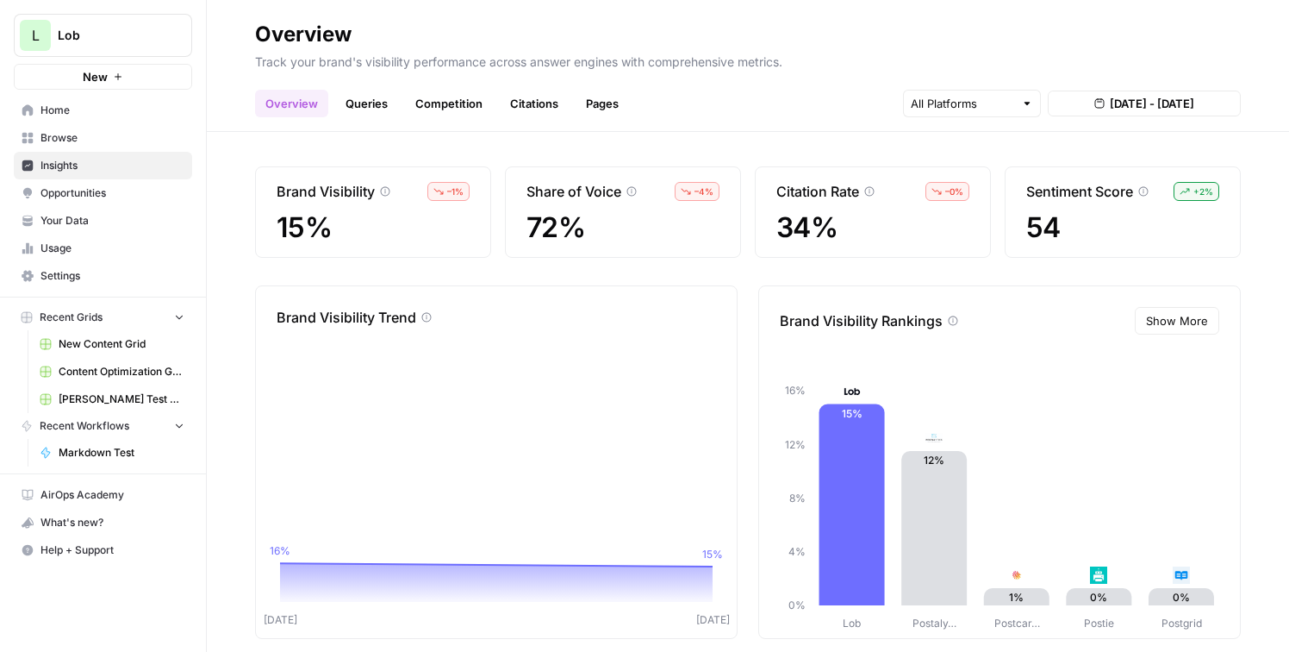
click at [367, 100] on link "Queries" at bounding box center [366, 104] width 63 height 28
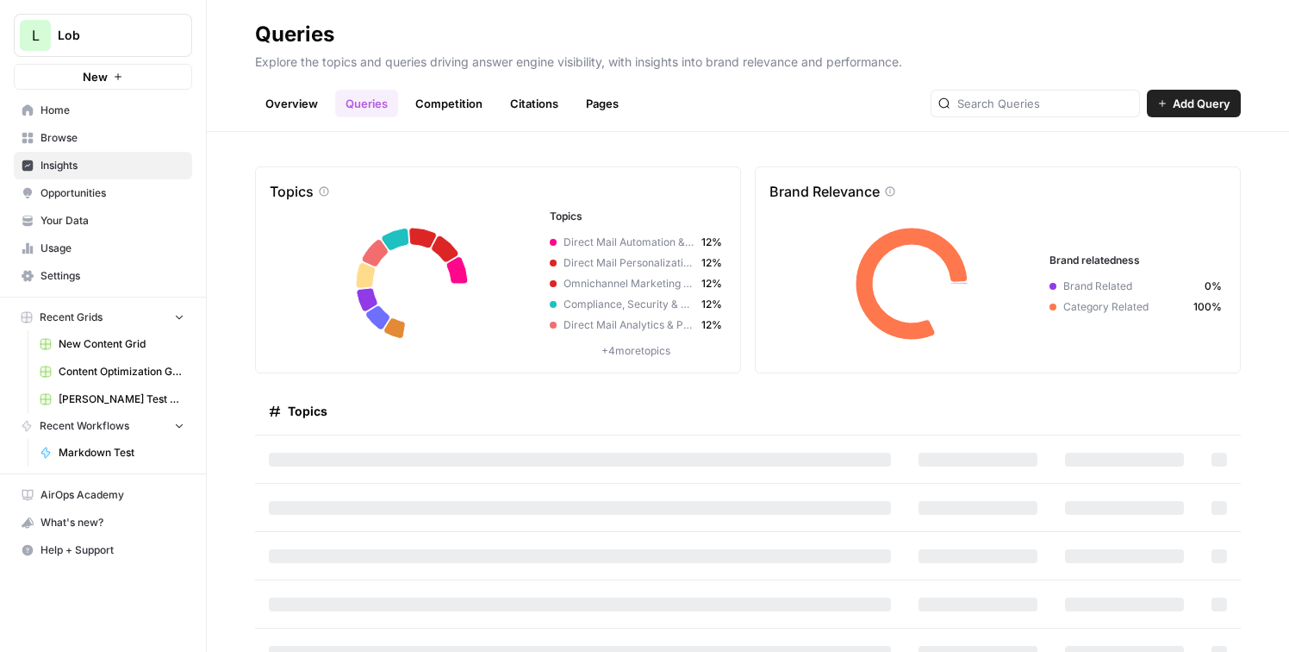
scroll to position [25, 0]
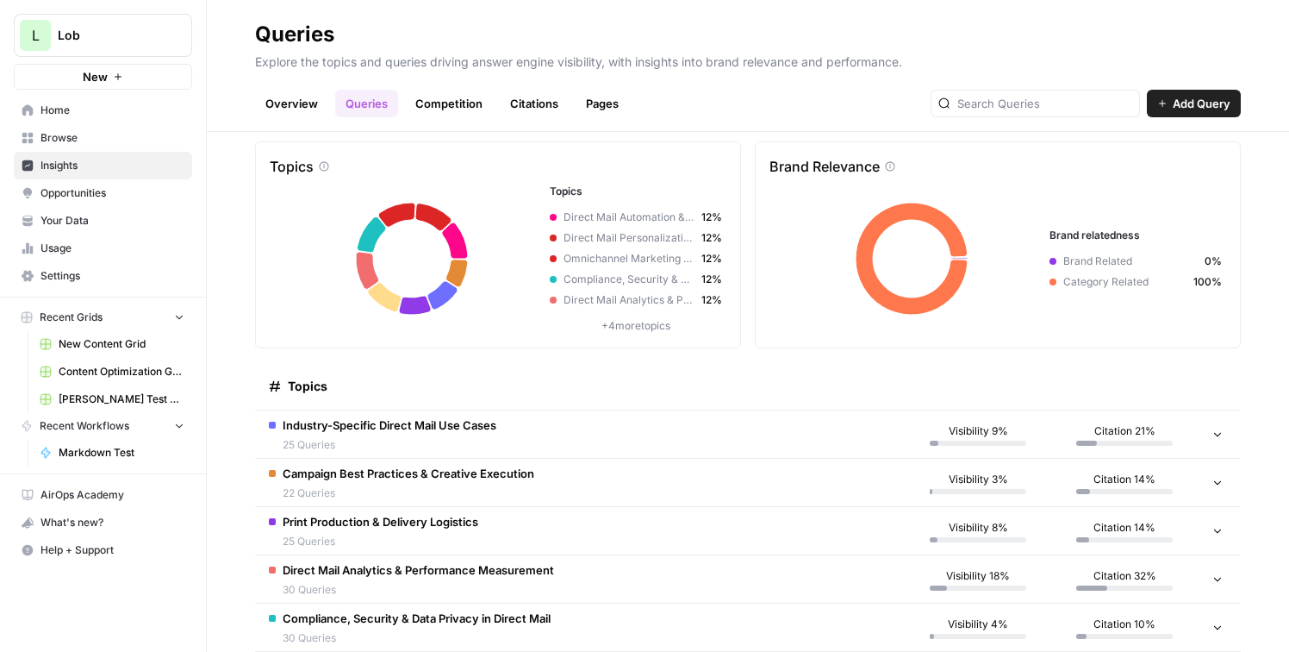
click at [604, 424] on td "Industry-Specific Direct Mail Use Cases 25 Queries" at bounding box center [580, 433] width 650 height 47
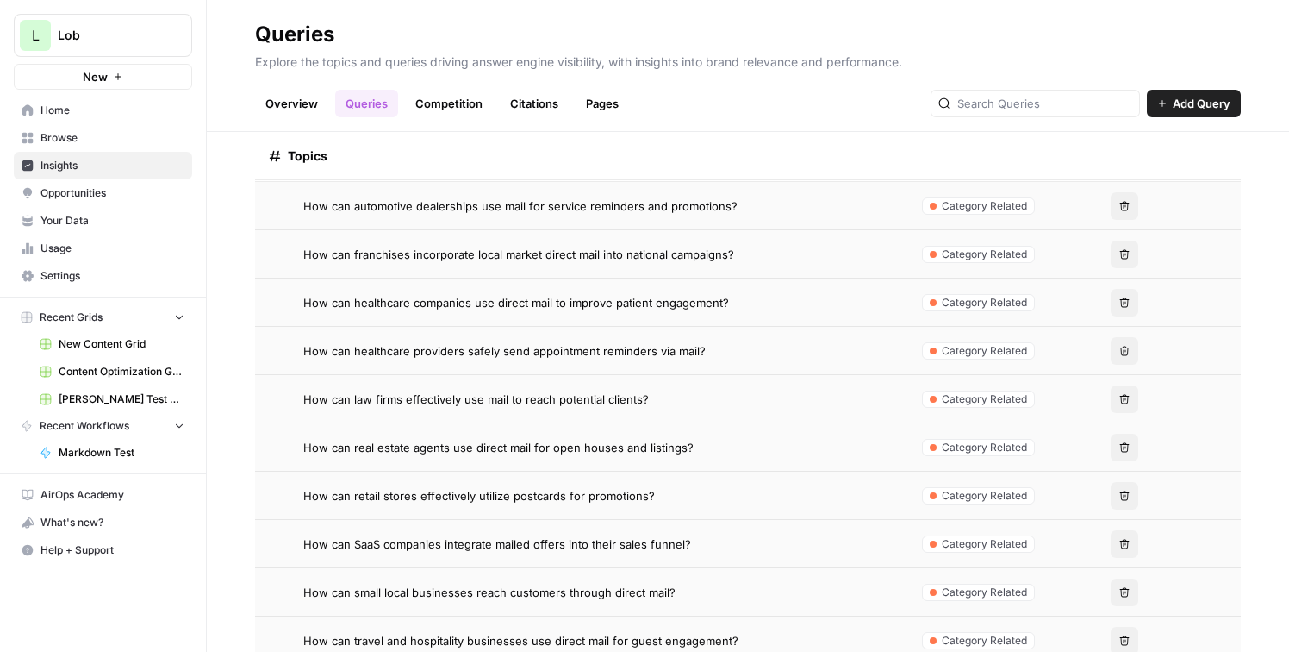
scroll to position [330, 0]
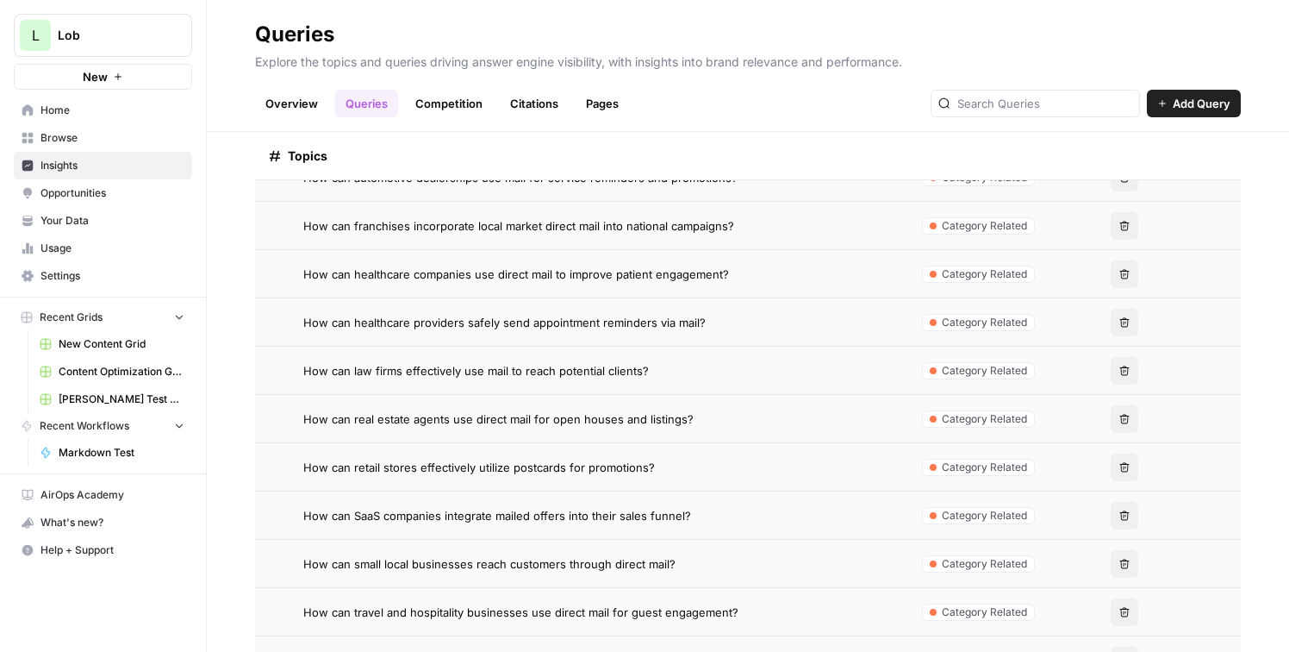
click at [604, 422] on span "How can real estate agents use direct mail for open houses and listings?" at bounding box center [498, 418] width 390 height 17
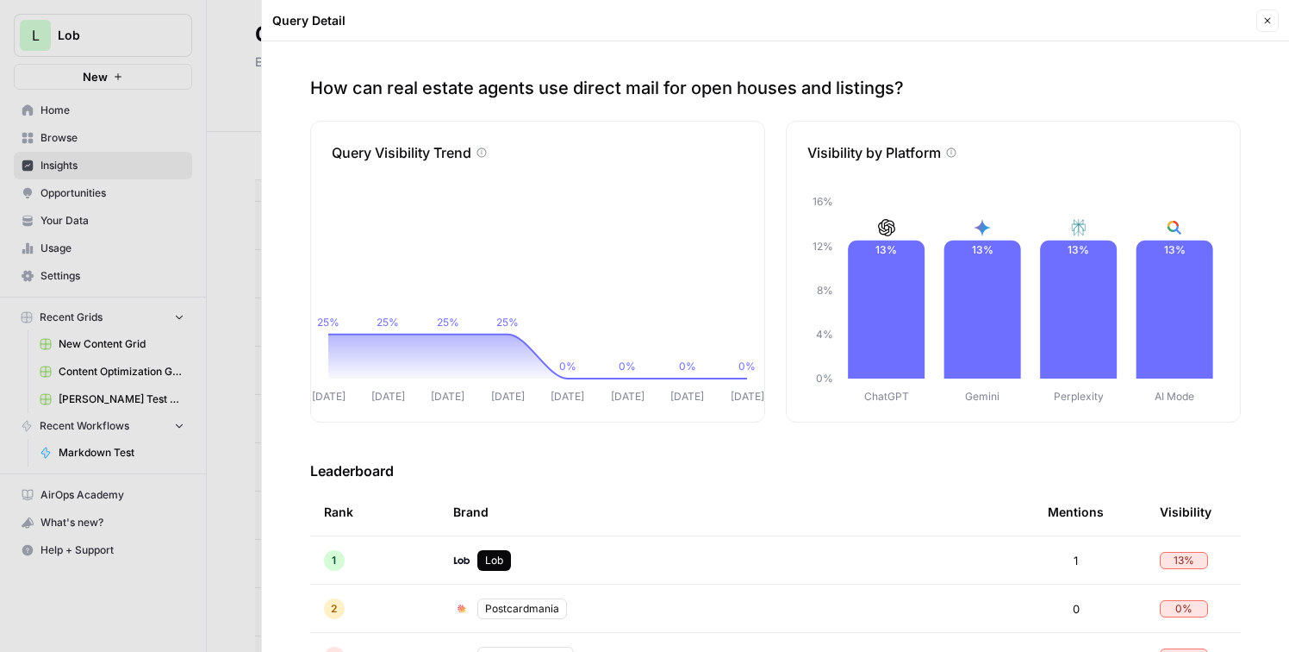
click at [253, 352] on div at bounding box center [644, 326] width 1289 height 652
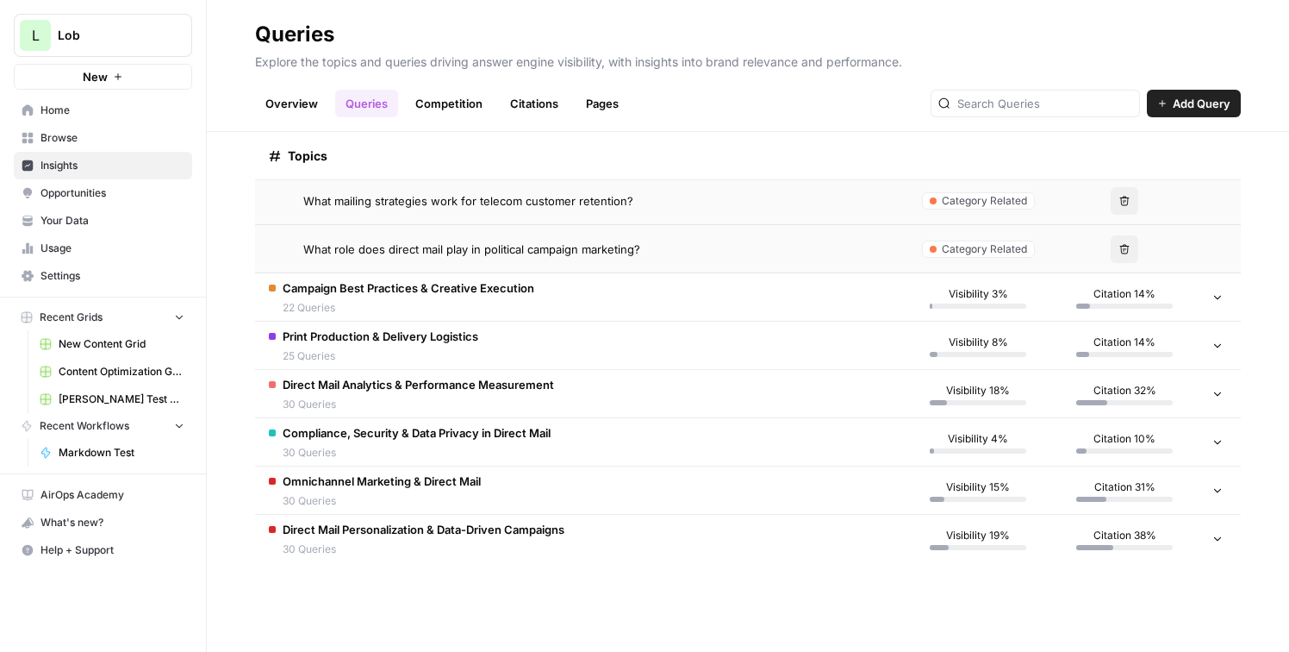
scroll to position [1459, 0]
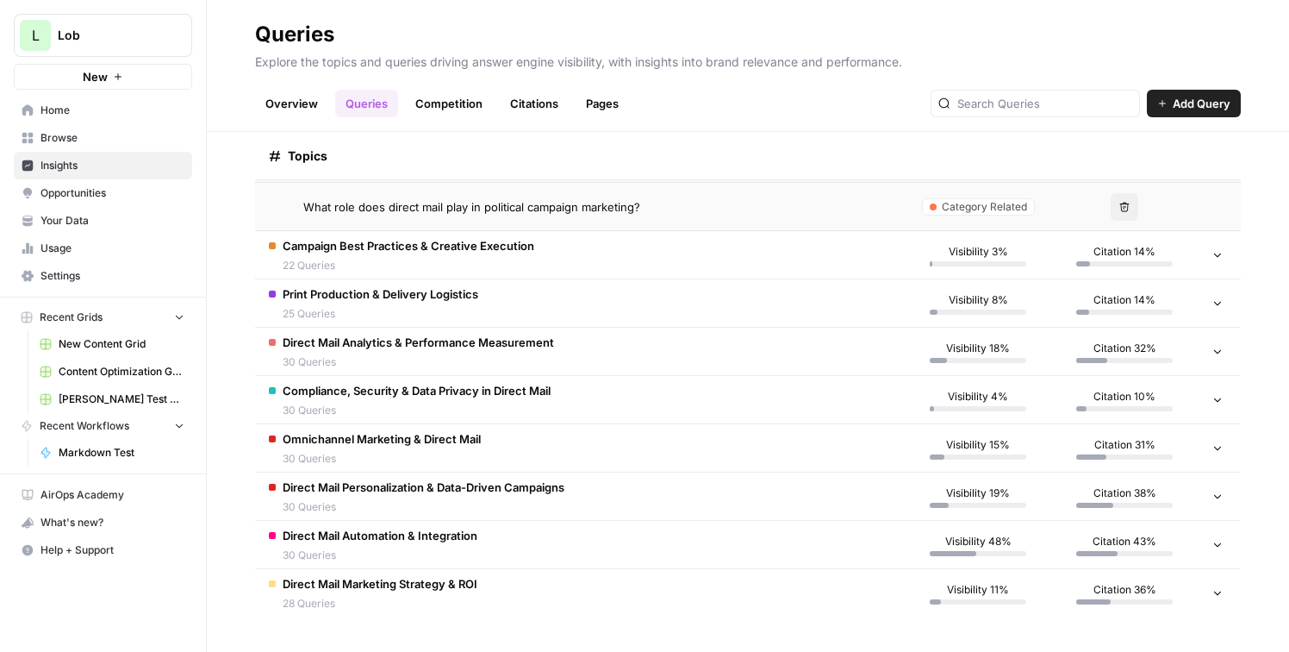
click at [599, 455] on td "Omnichannel Marketing & Direct Mail 30 Queries" at bounding box center [580, 447] width 650 height 47
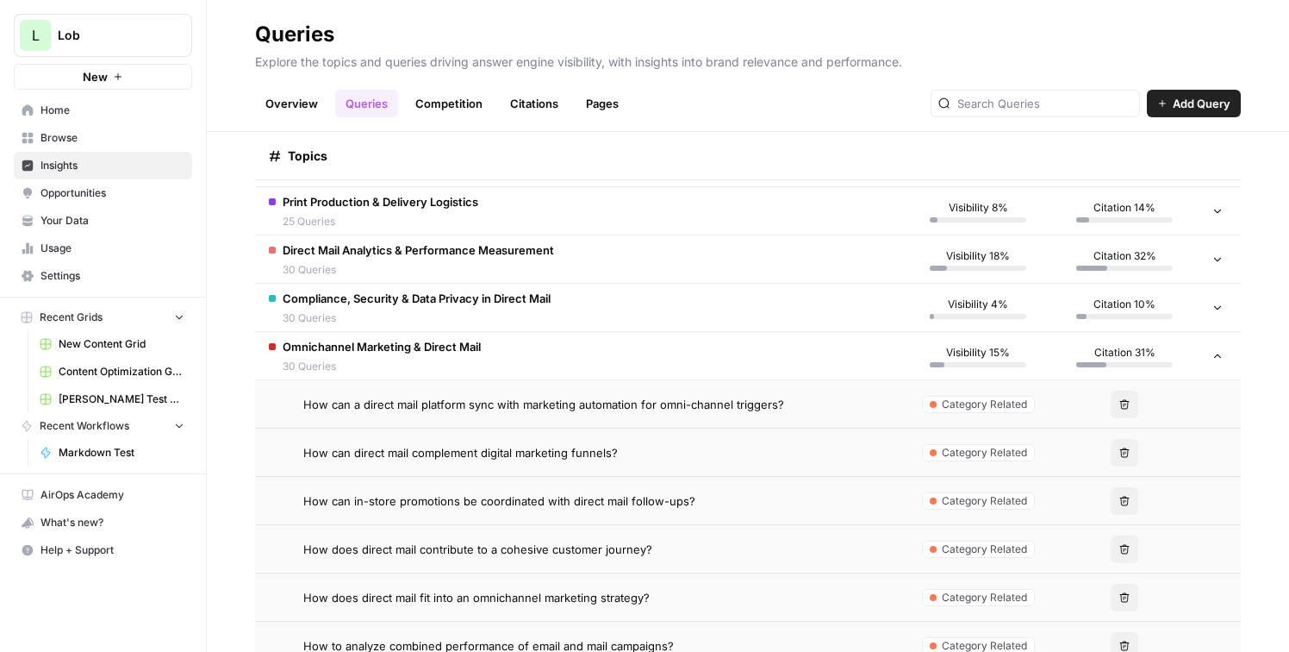
scroll to position [1656, 0]
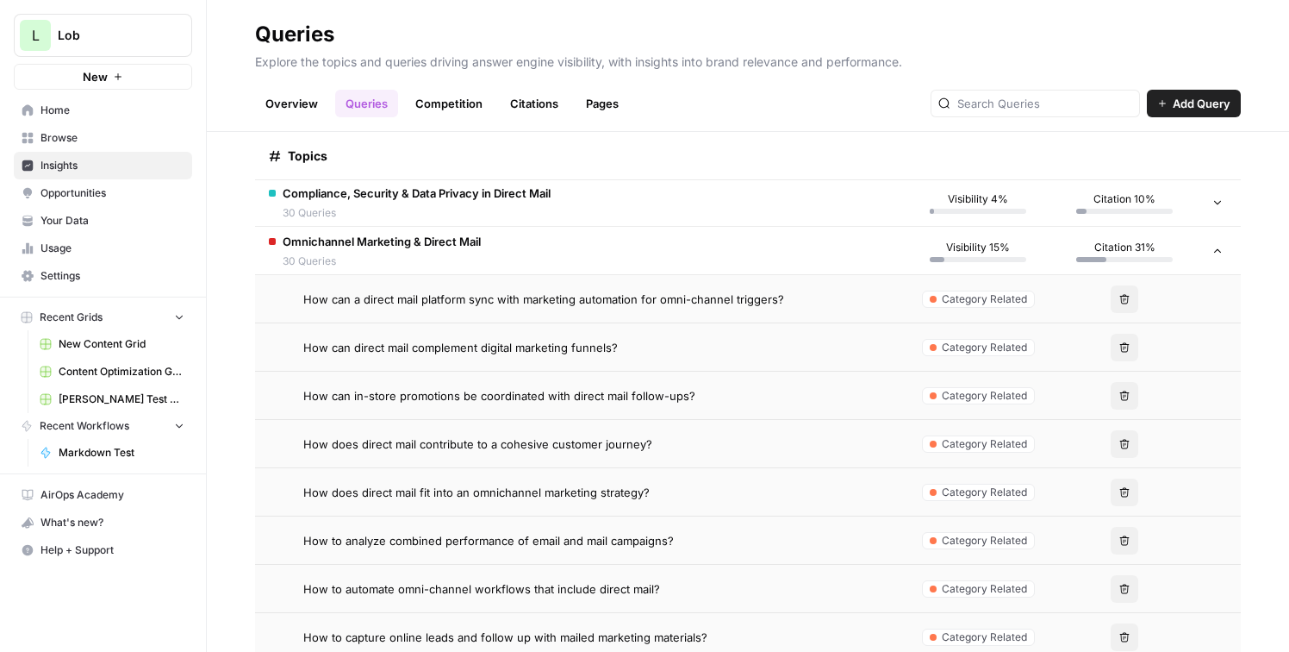
click at [598, 452] on td "How does direct mail contribute to a cohesive customer journey?" at bounding box center [580, 443] width 650 height 47
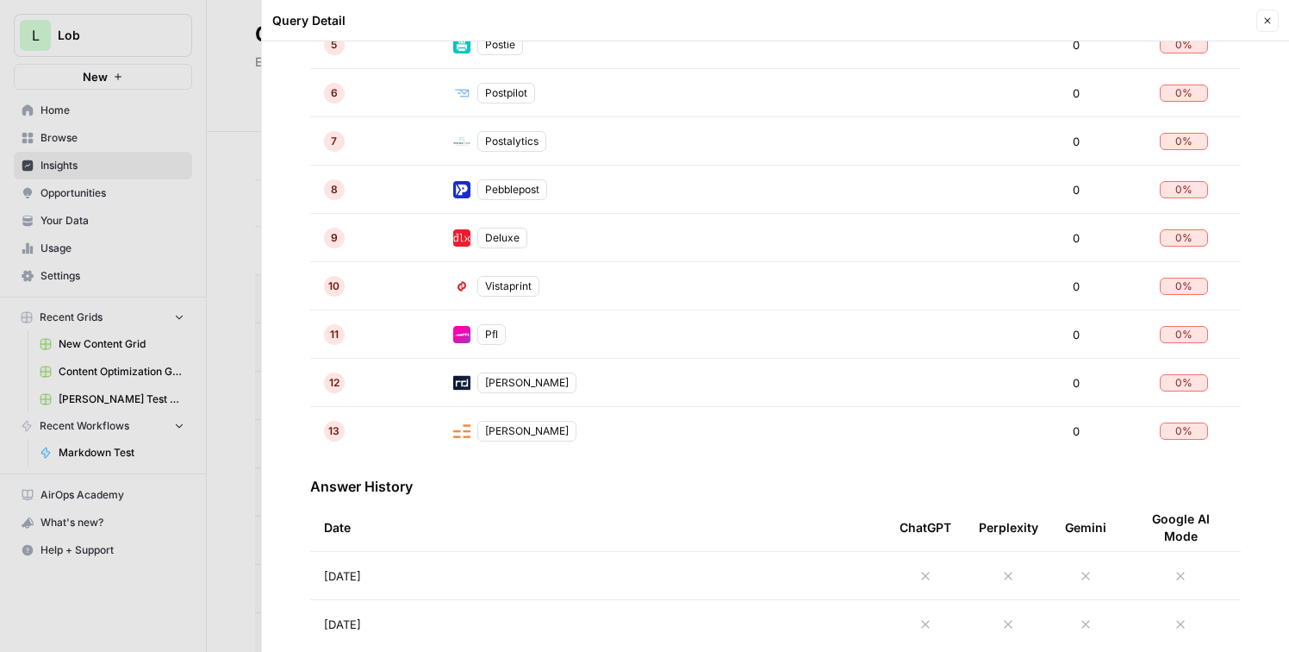
scroll to position [739, 0]
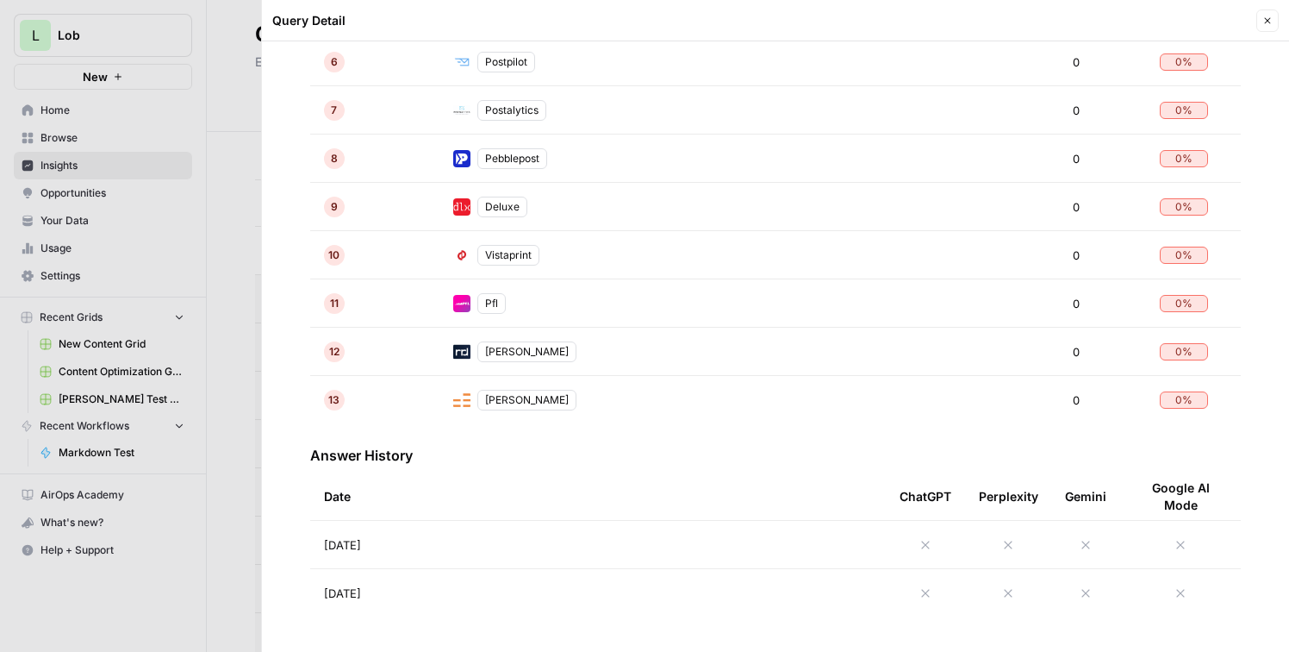
click at [226, 481] on div at bounding box center [644, 326] width 1289 height 652
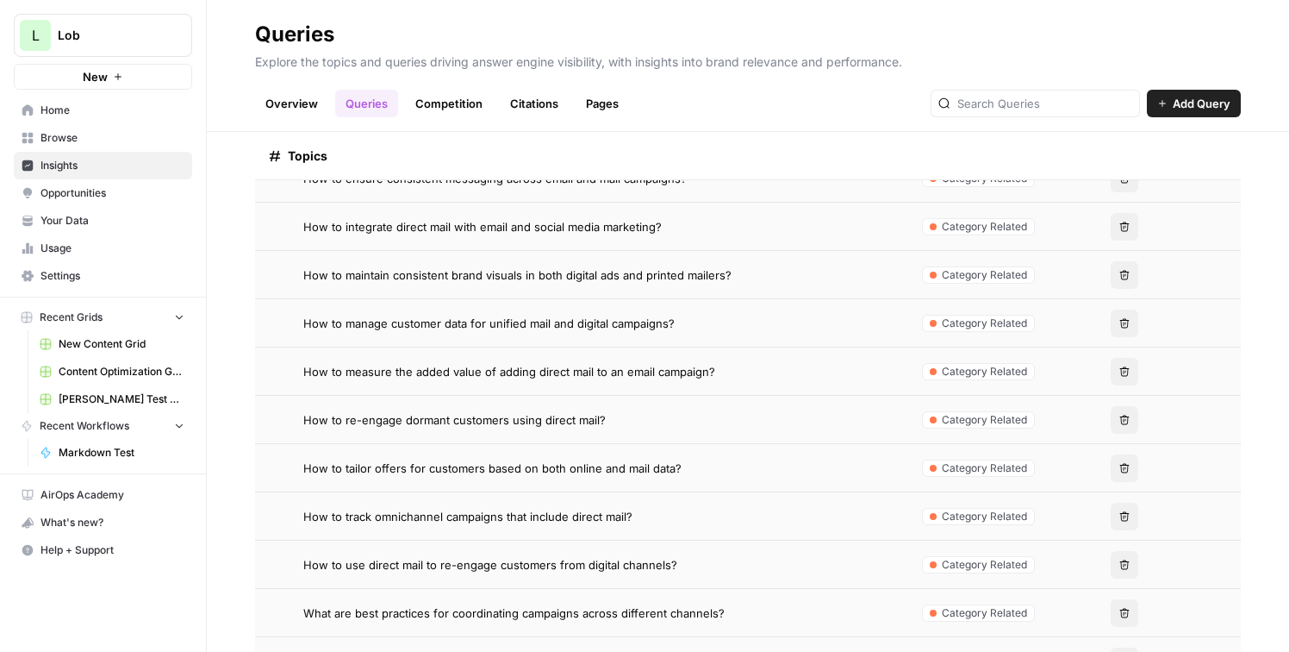
scroll to position [2217, 0]
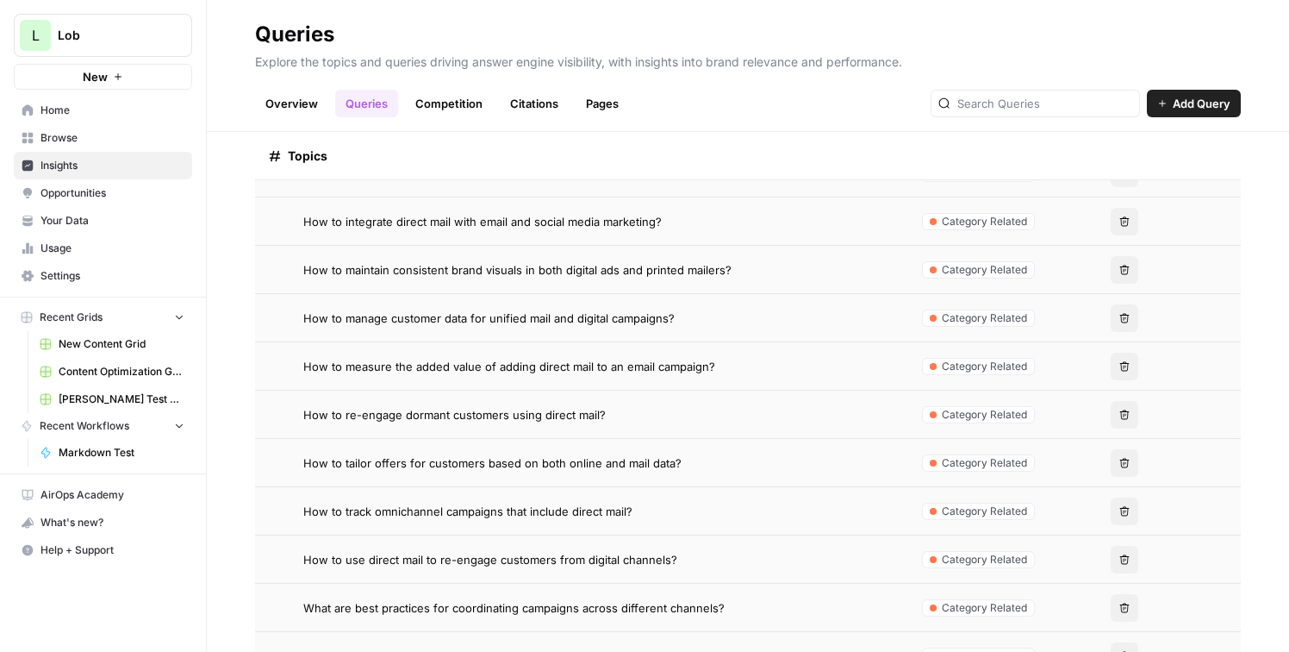
click at [703, 479] on td "How to tailor offers for customers based on both online and mail data?" at bounding box center [580, 462] width 650 height 47
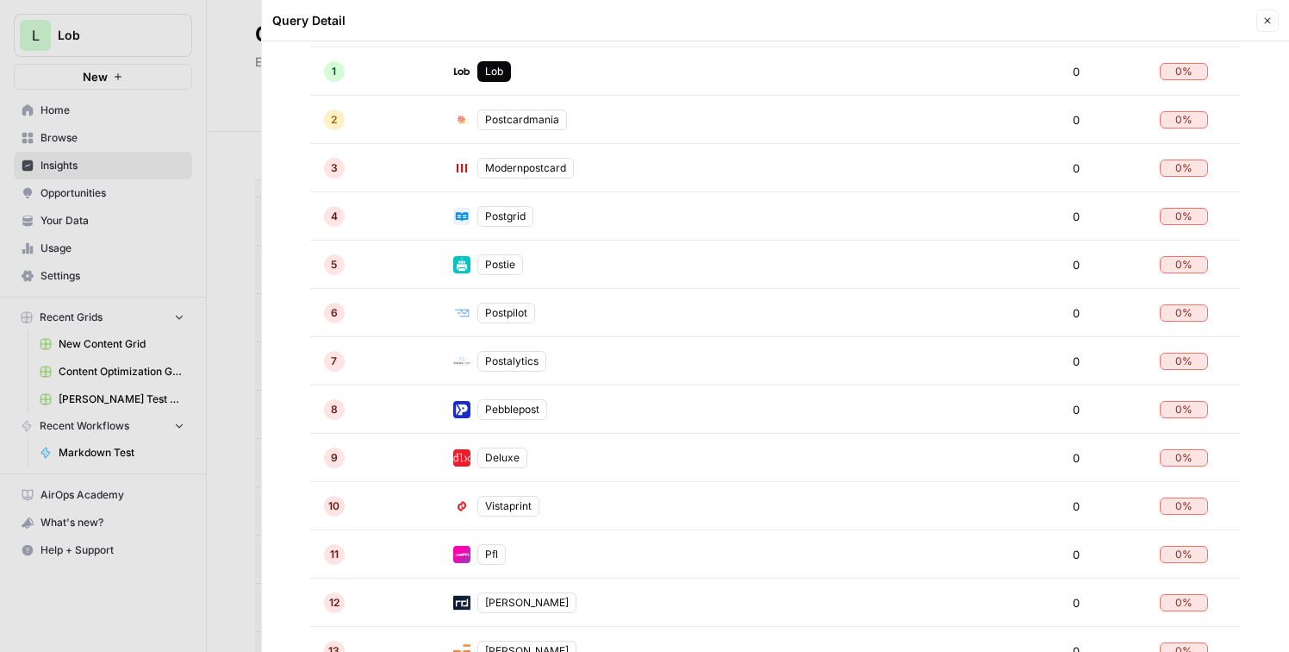
scroll to position [578, 0]
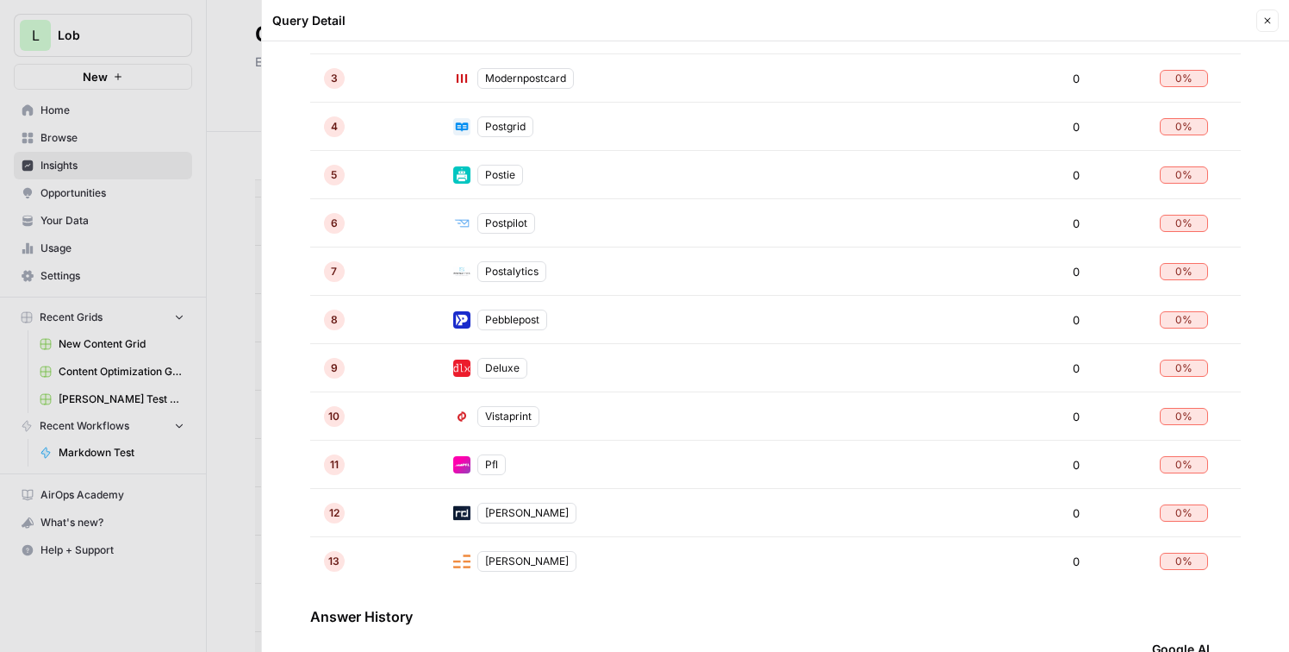
click at [233, 483] on div at bounding box center [644, 326] width 1289 height 652
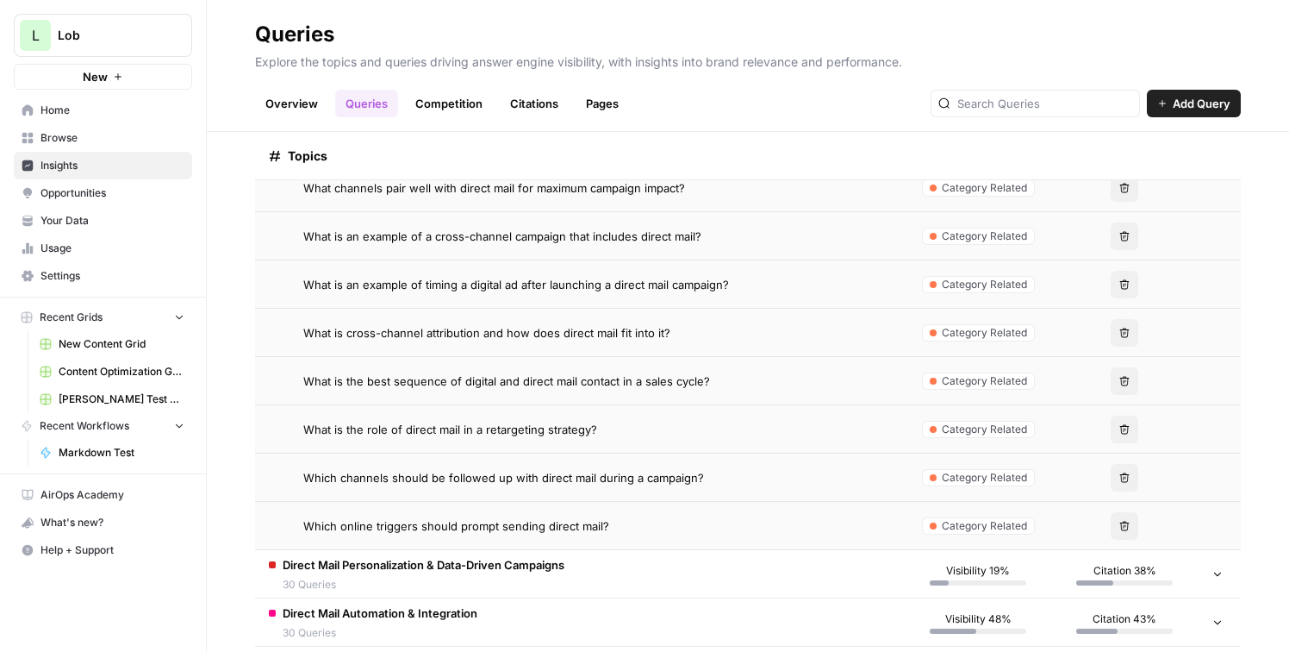
scroll to position [2867, 0]
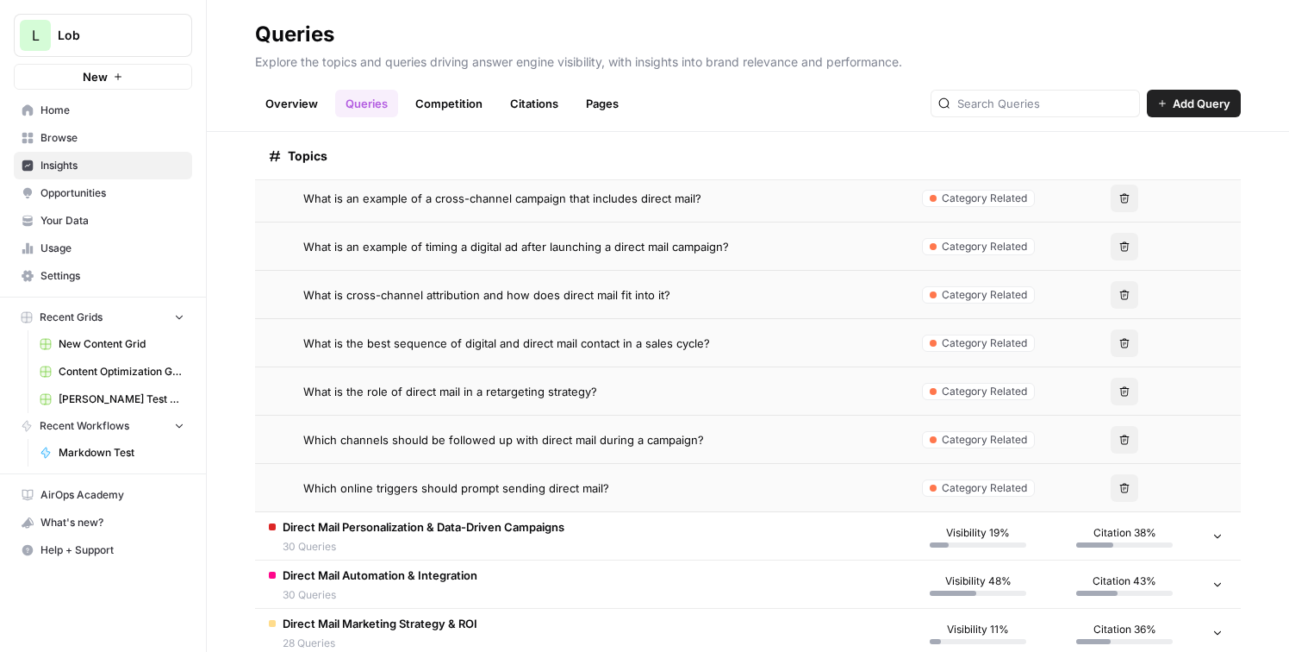
click at [498, 535] on div "Direct Mail Personalization & Data-Driven Campaigns 30 Queries" at bounding box center [424, 536] width 282 height 36
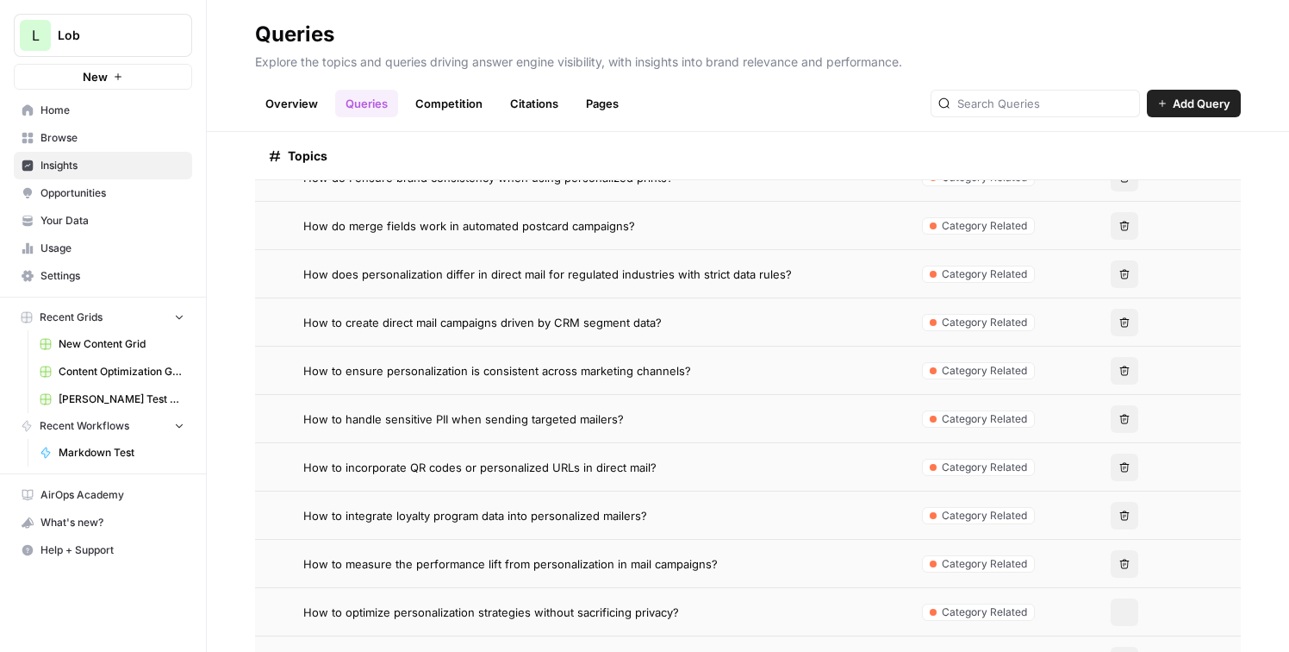
scroll to position [3380, 0]
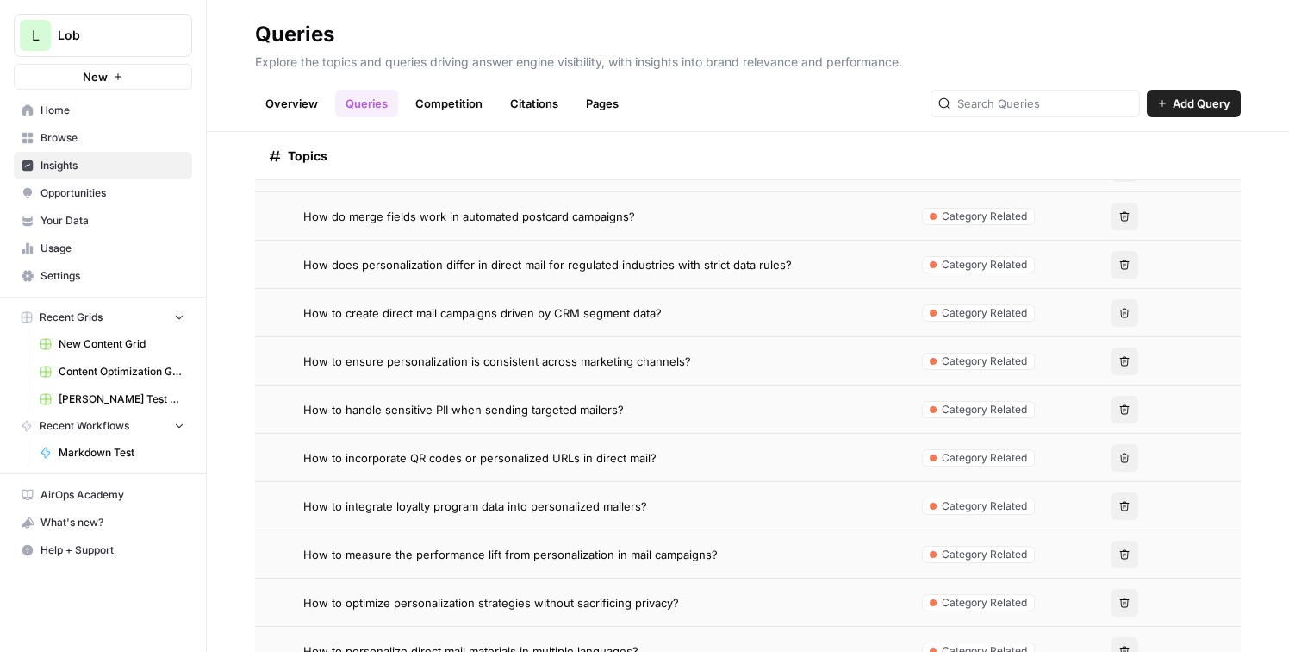
click at [573, 369] on span "How to ensure personalization is consistent across marketing channels?" at bounding box center [497, 360] width 388 height 17
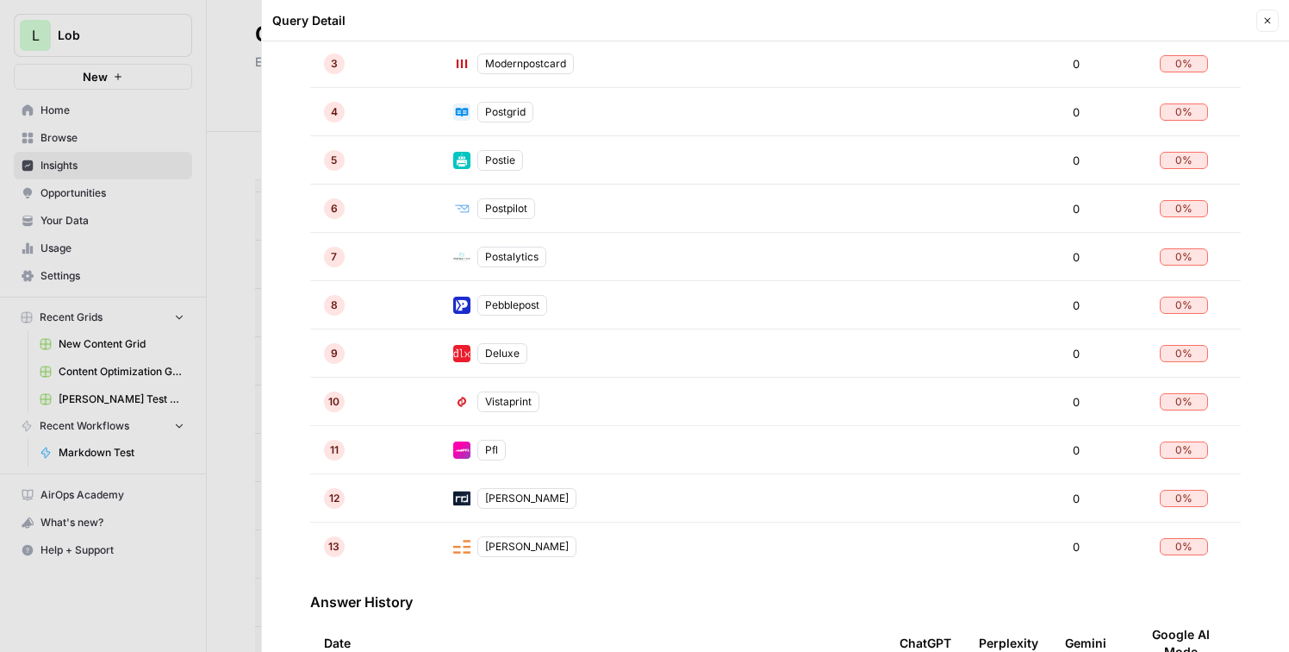
scroll to position [600, 0]
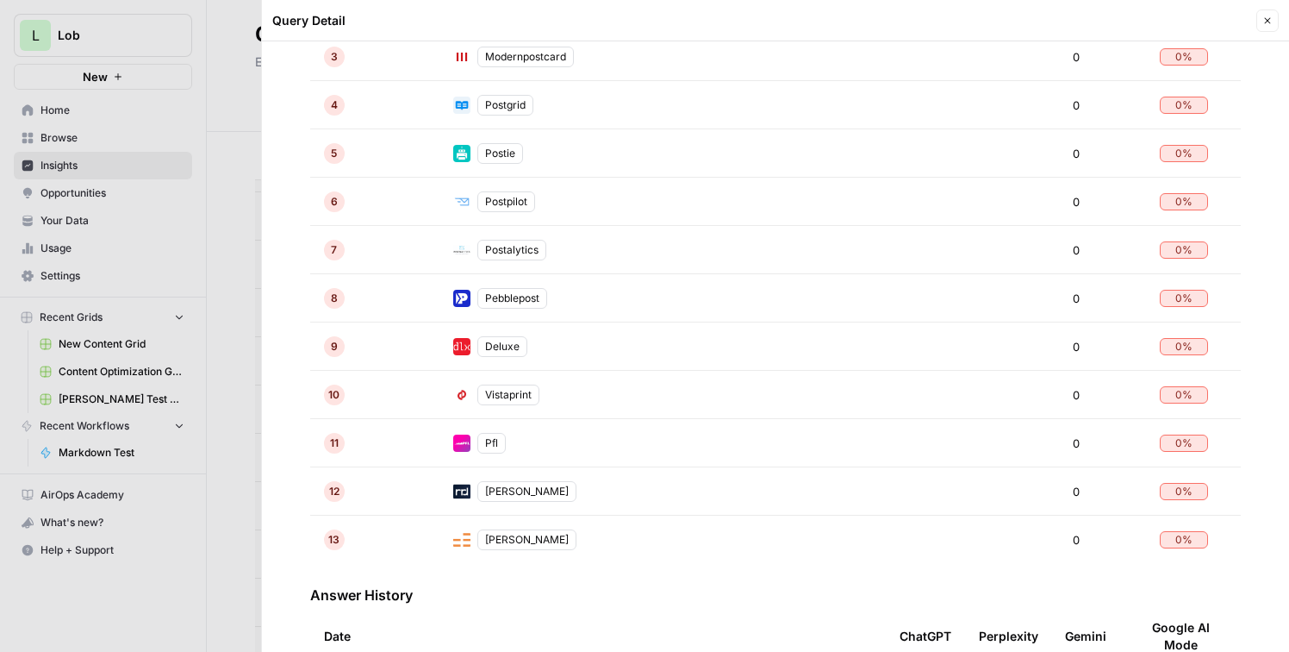
click at [240, 495] on div at bounding box center [644, 326] width 1289 height 652
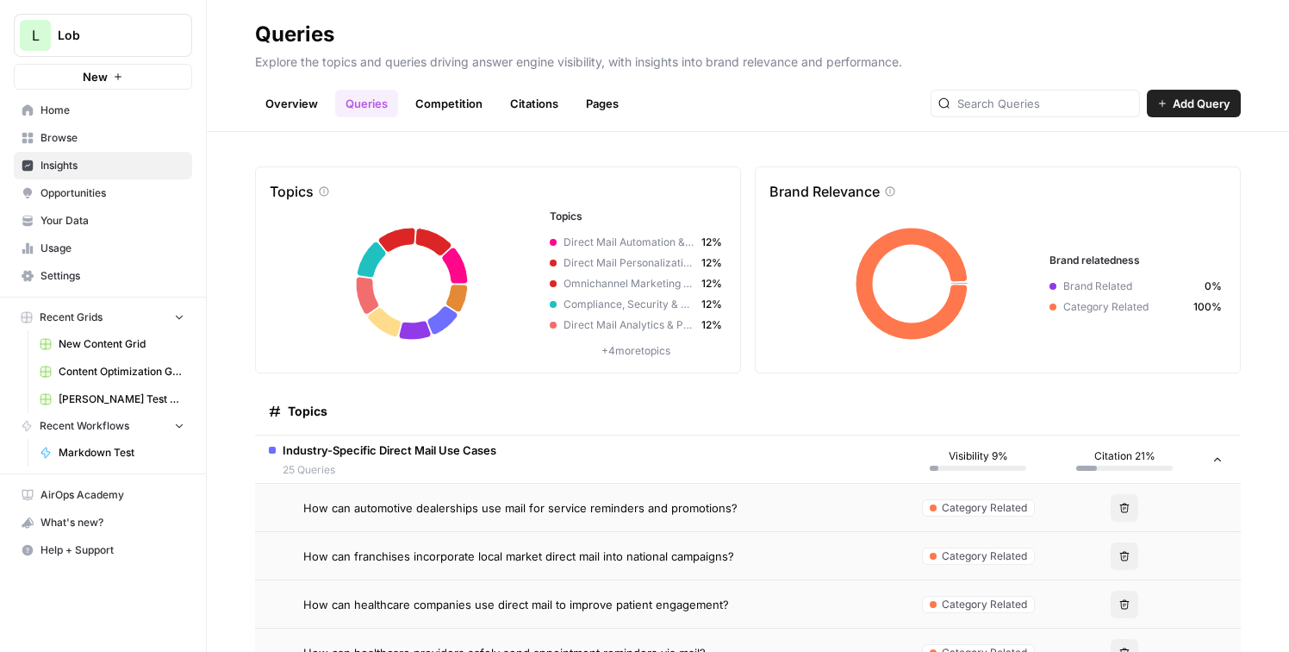
click at [424, 109] on link "Competition" at bounding box center [449, 104] width 88 height 28
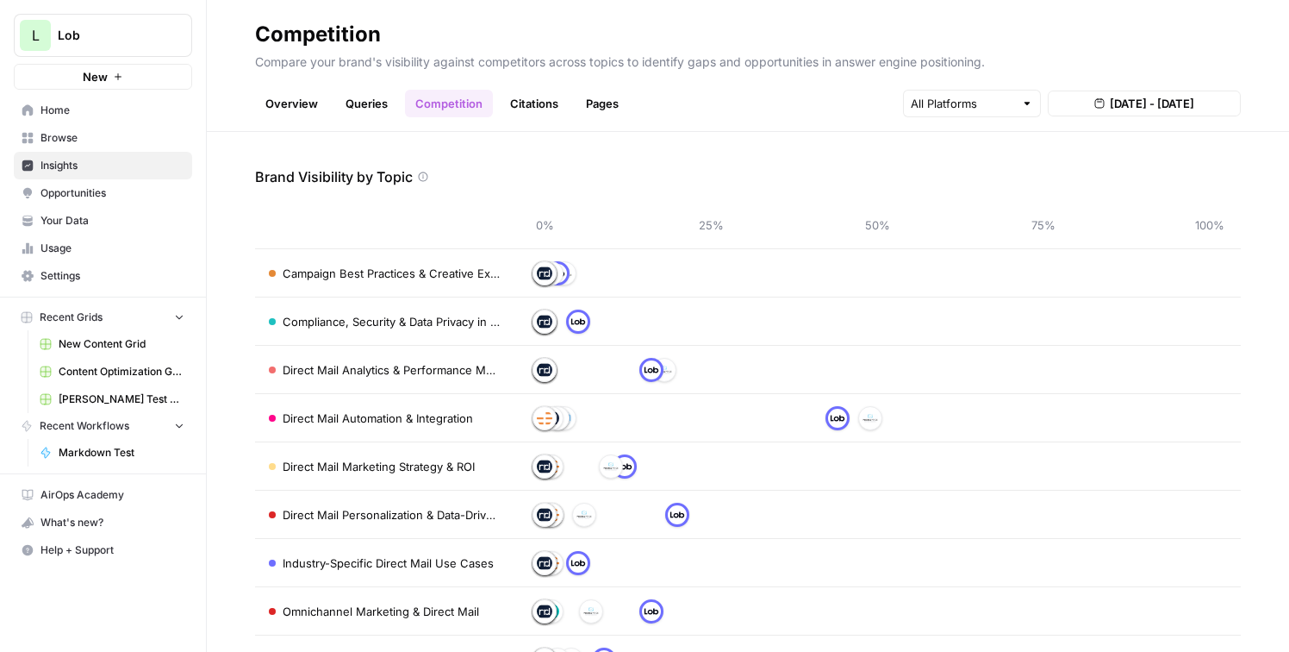
click at [301, 108] on link "Overview" at bounding box center [291, 104] width 73 height 28
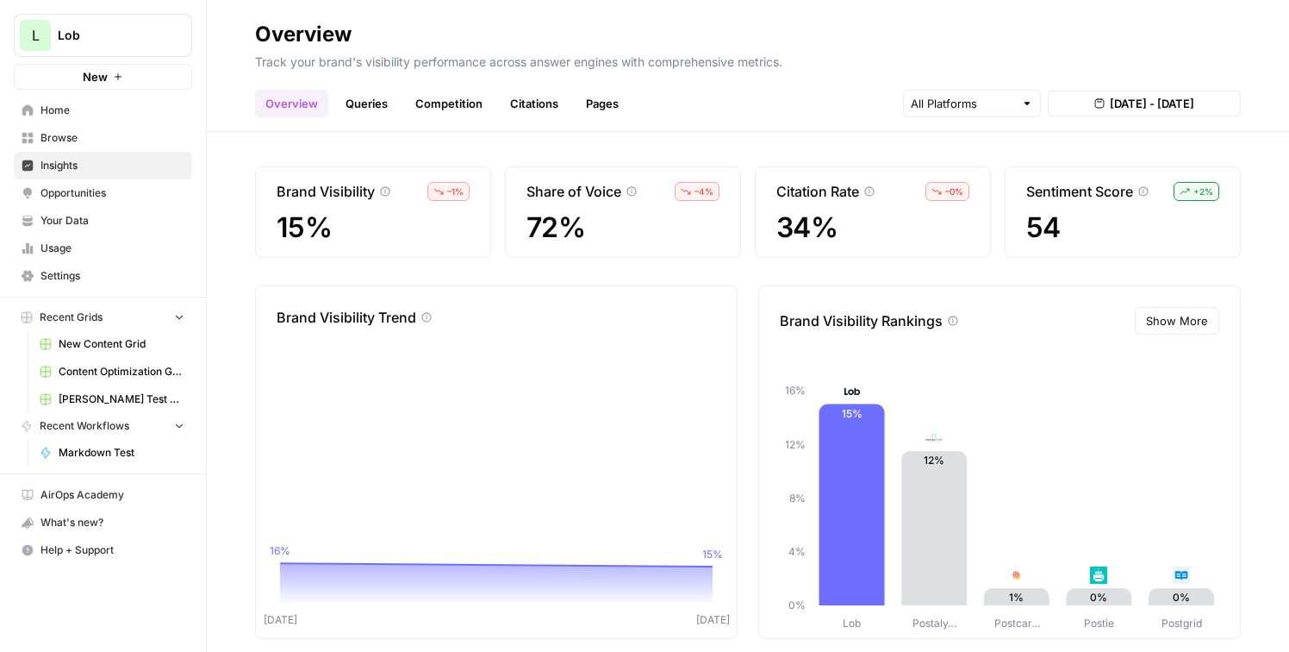
scroll to position [22, 0]
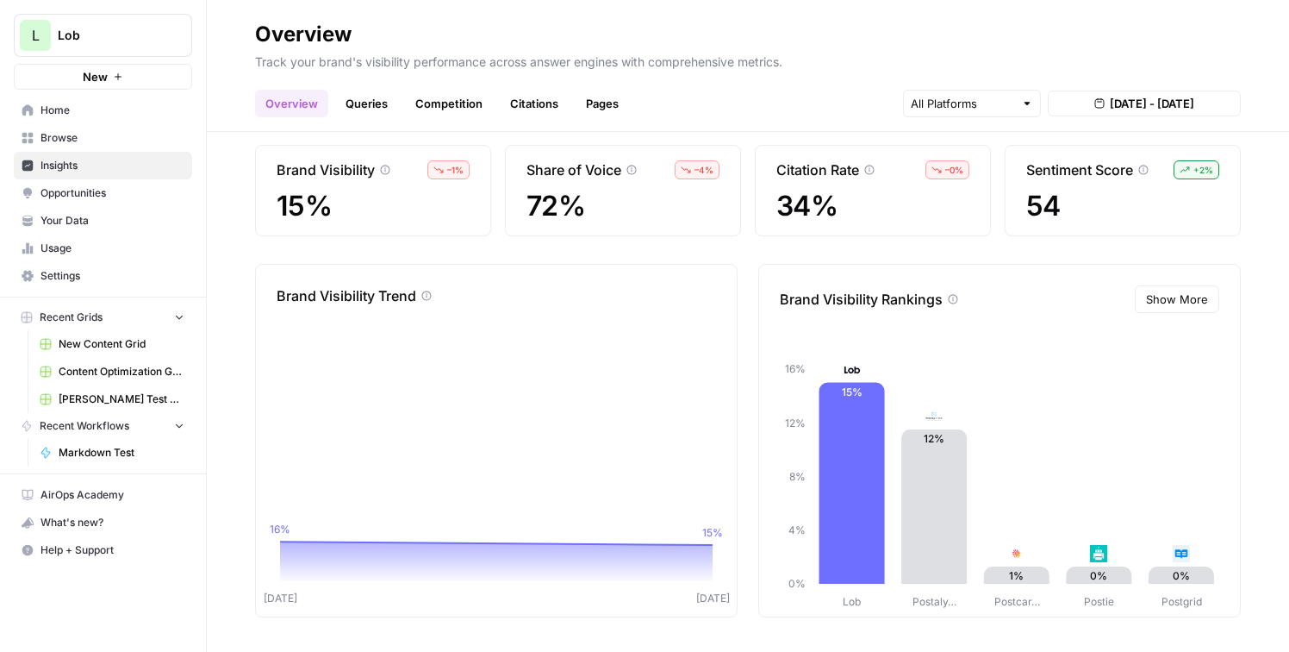
click at [521, 104] on link "Citations" at bounding box center [534, 104] width 69 height 28
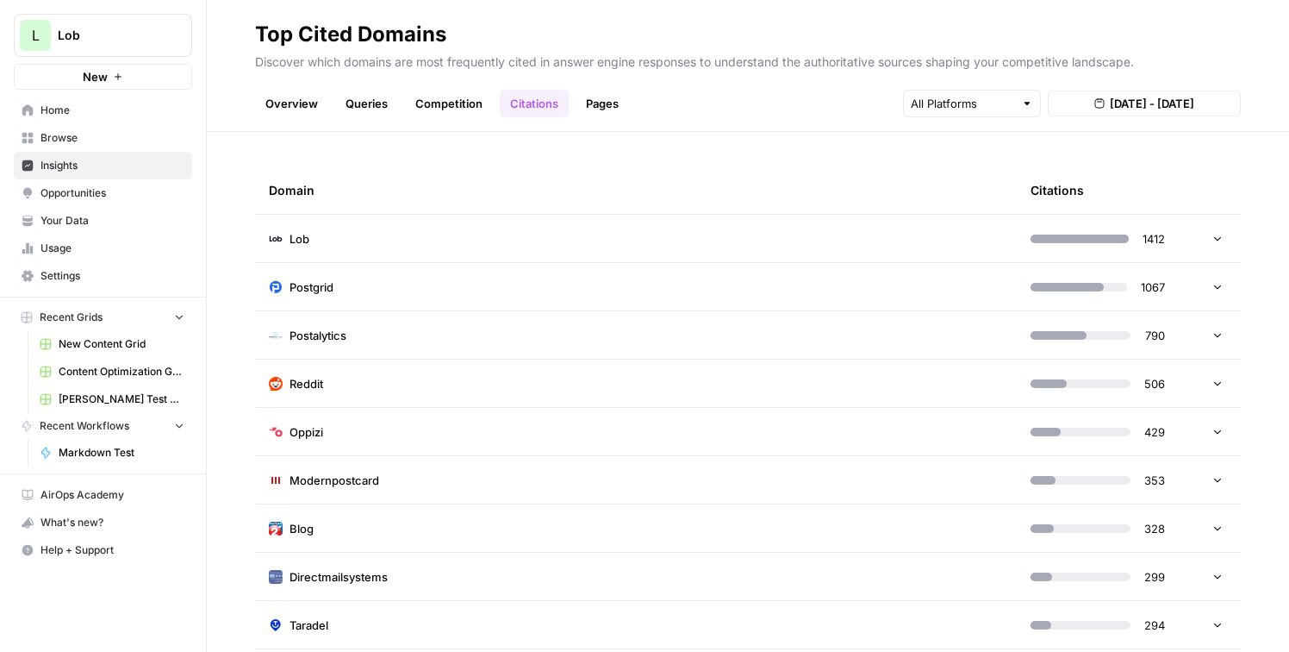
click at [596, 106] on link "Pages" at bounding box center [602, 104] width 53 height 28
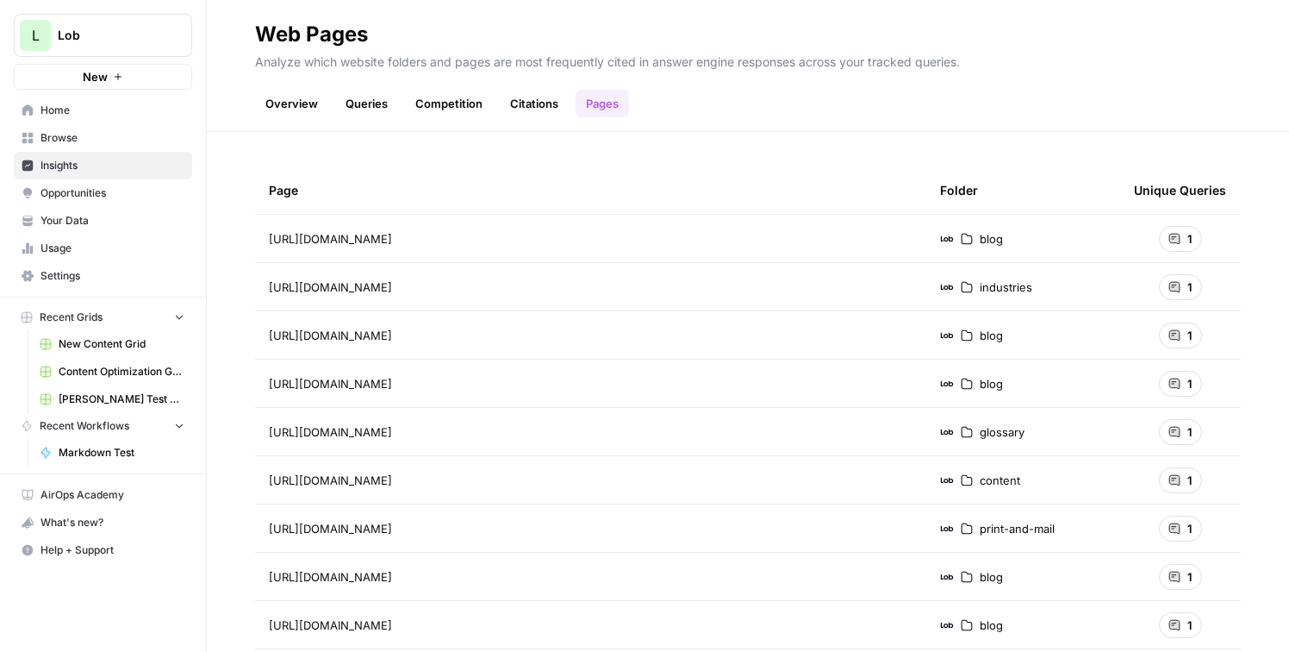
click at [1182, 240] on div "1" at bounding box center [1180, 239] width 43 height 26
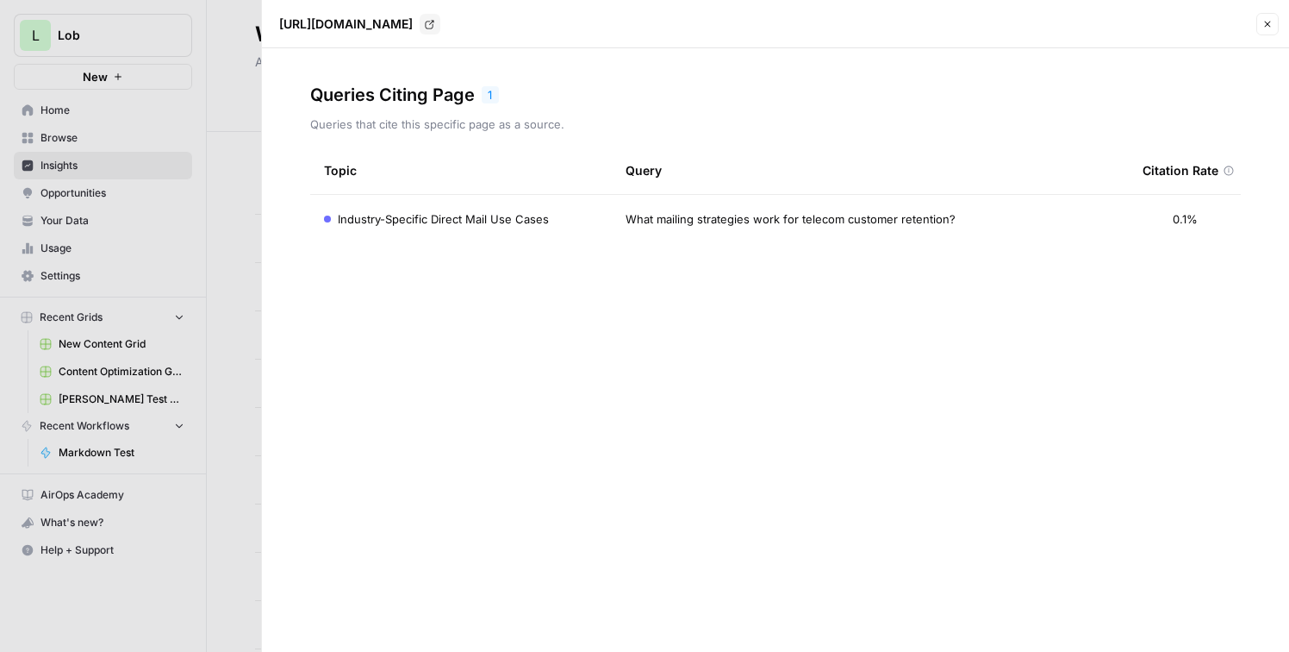
click at [257, 332] on div at bounding box center [644, 326] width 1289 height 652
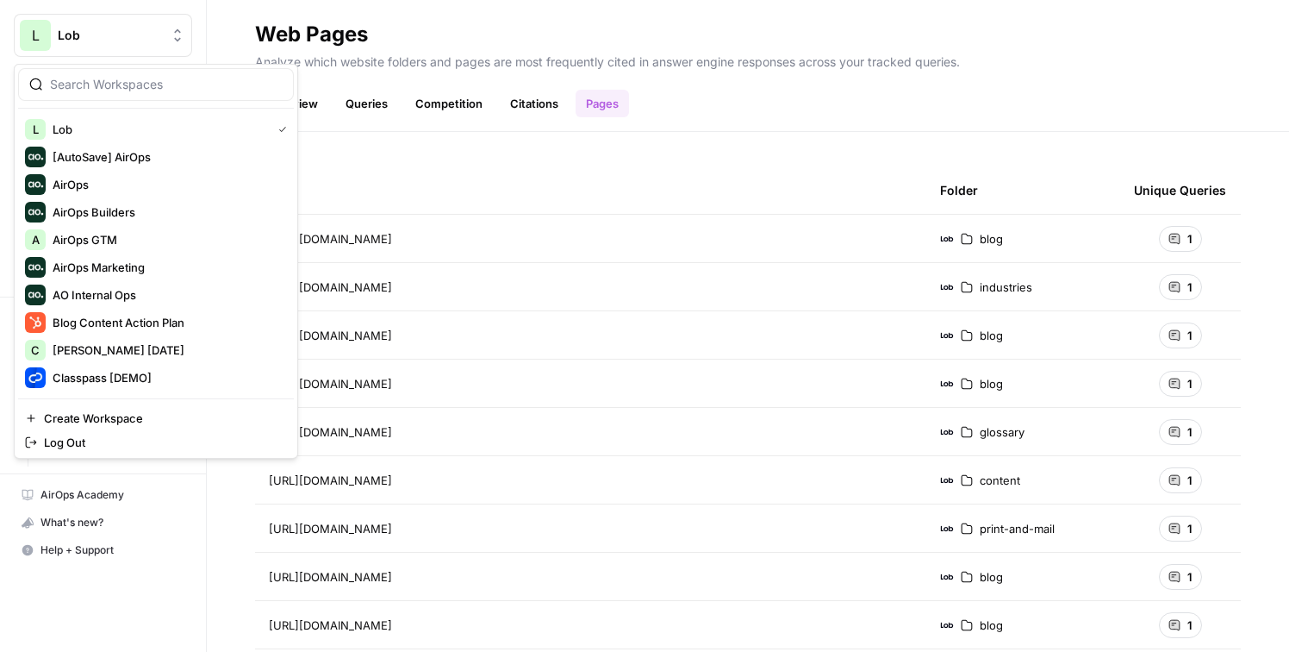
click at [122, 29] on span "Lob" at bounding box center [110, 35] width 104 height 17
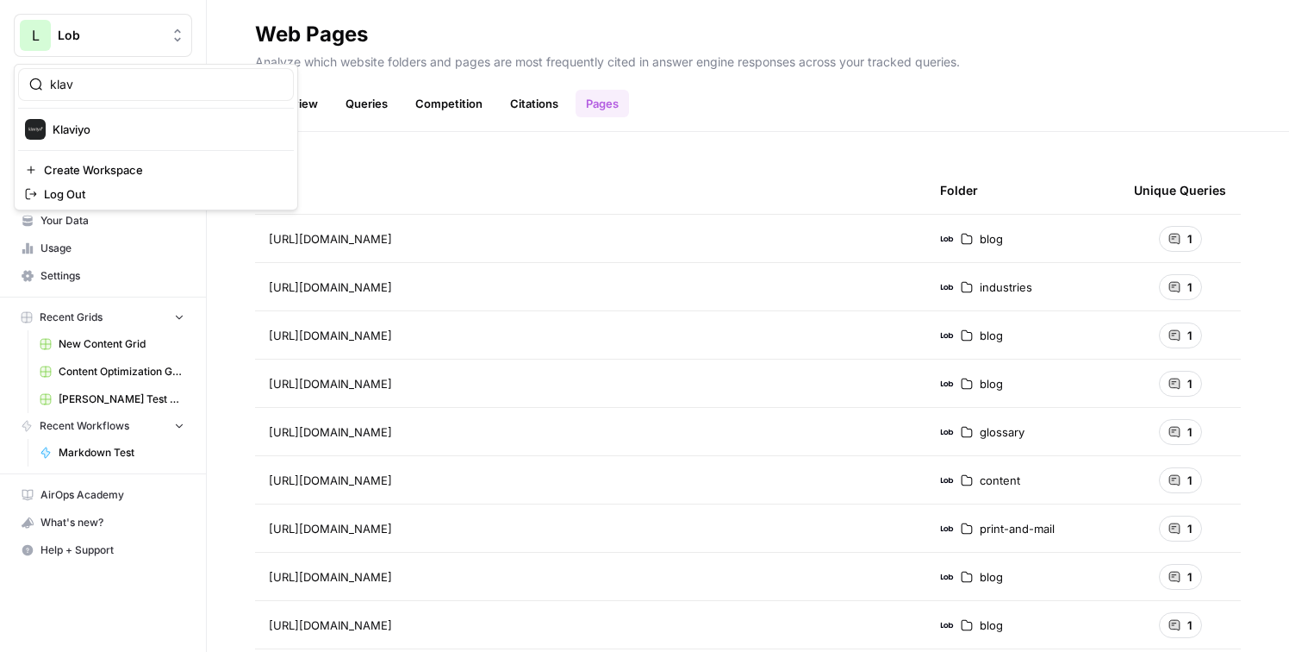
type input "Klaviyo"
drag, startPoint x: 122, startPoint y: 29, endPoint x: 109, endPoint y: 131, distance: 102.5
click at [109, 131] on span "Klaviyo" at bounding box center [167, 129] width 228 height 17
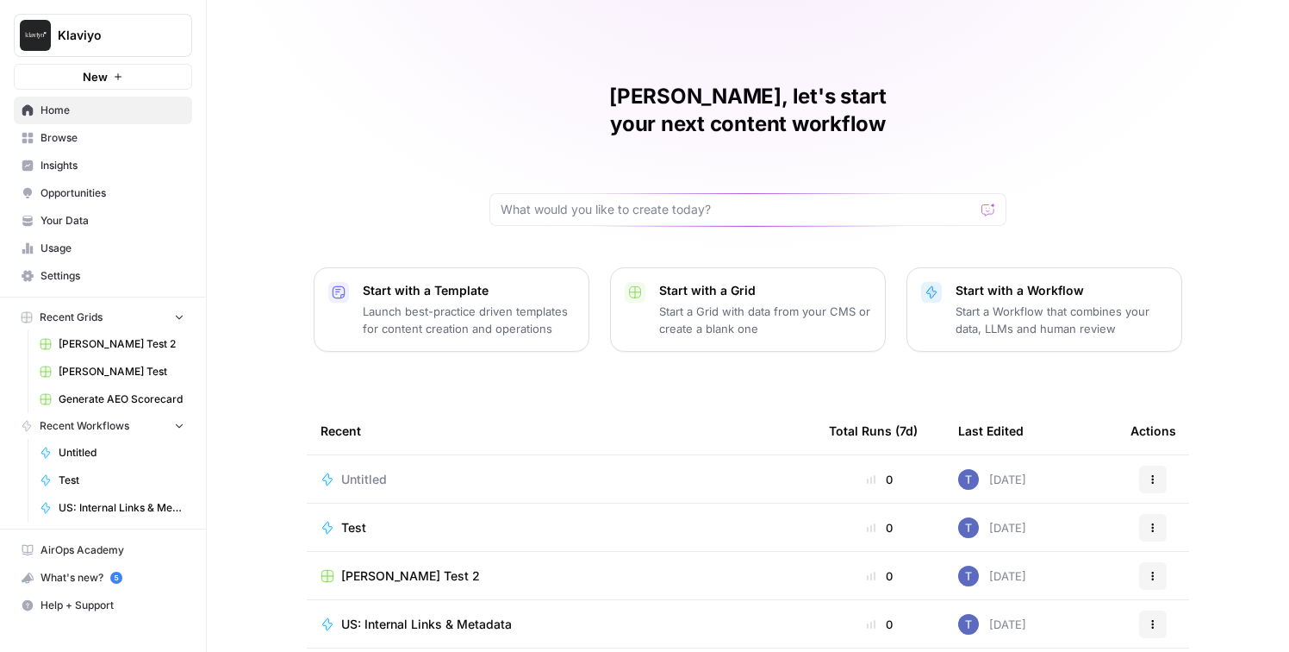
click at [79, 159] on span "Insights" at bounding box center [113, 166] width 144 height 16
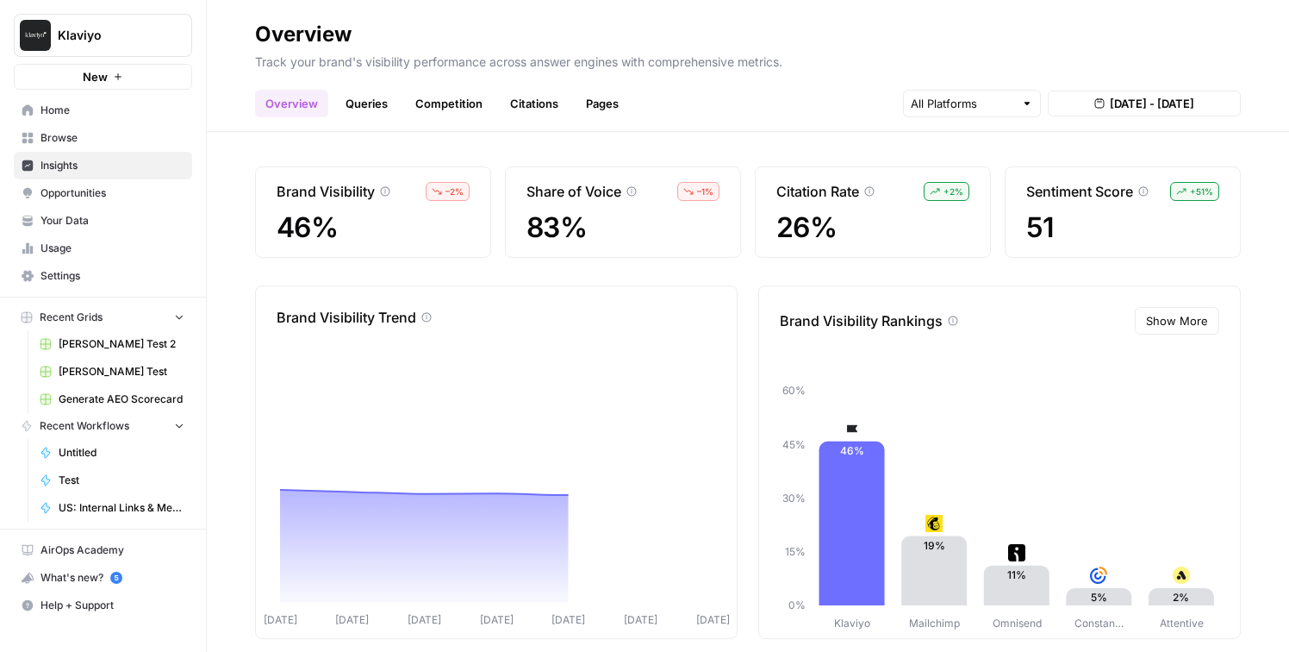
click at [591, 110] on link "Pages" at bounding box center [602, 104] width 53 height 28
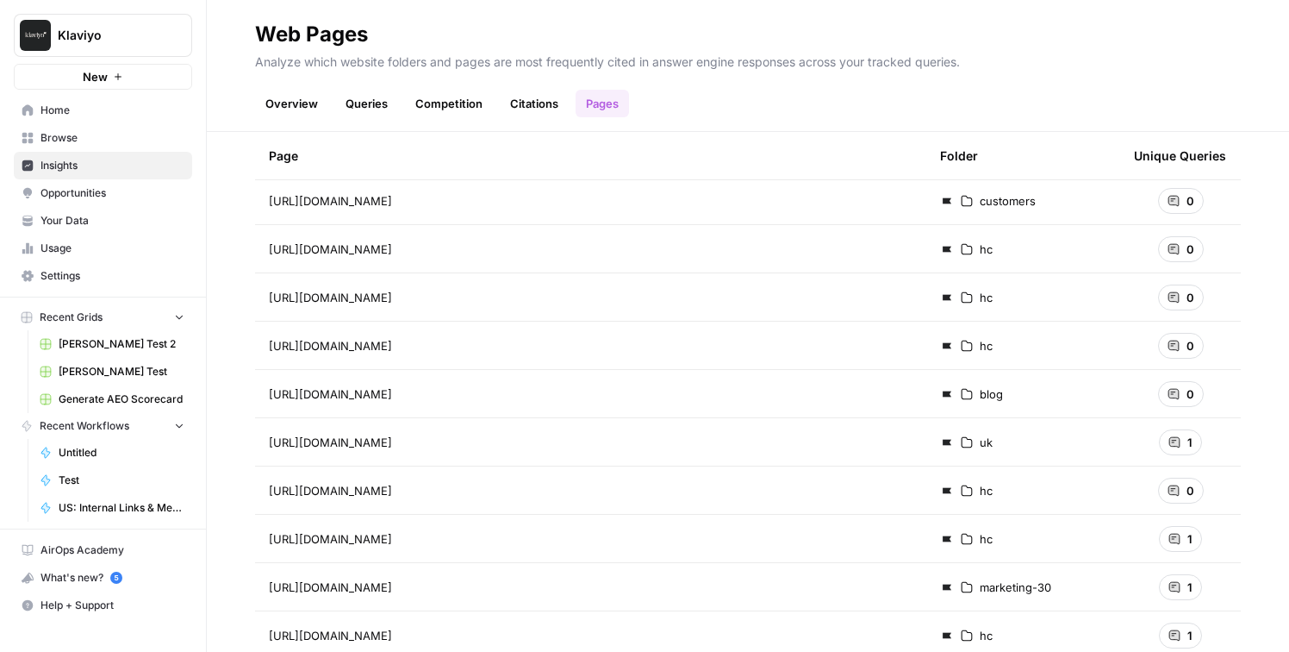
scroll to position [123, 0]
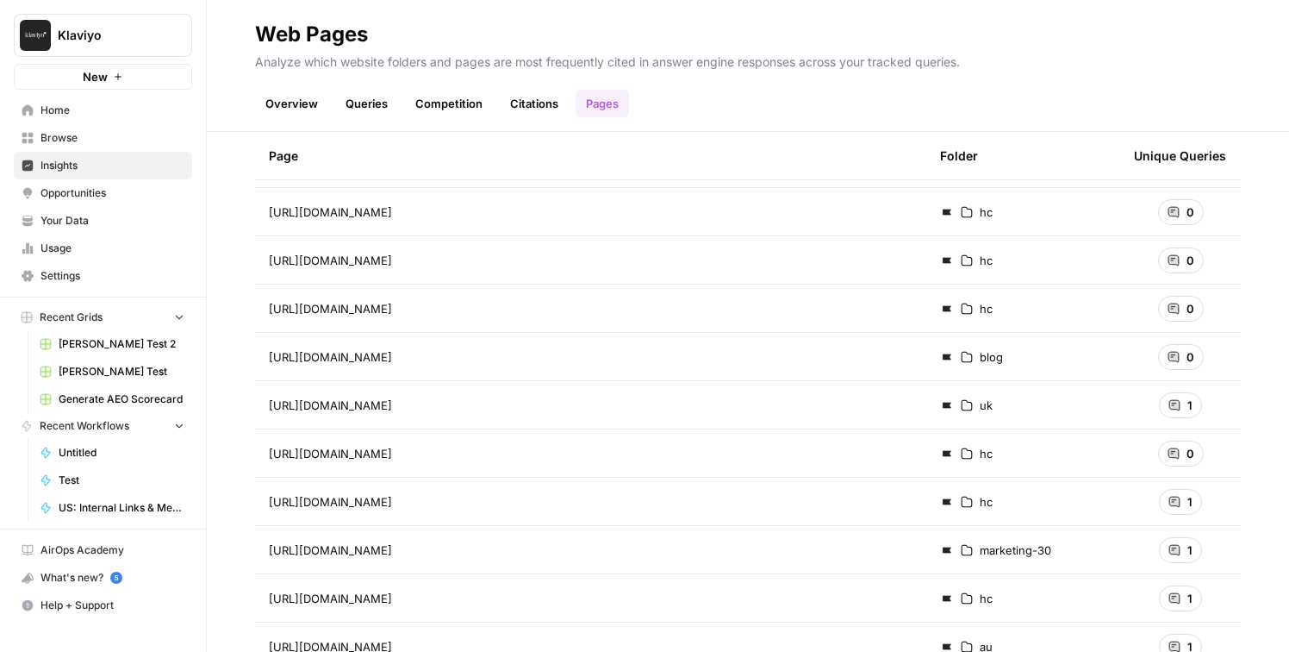
click at [1185, 413] on div "1" at bounding box center [1180, 405] width 43 height 26
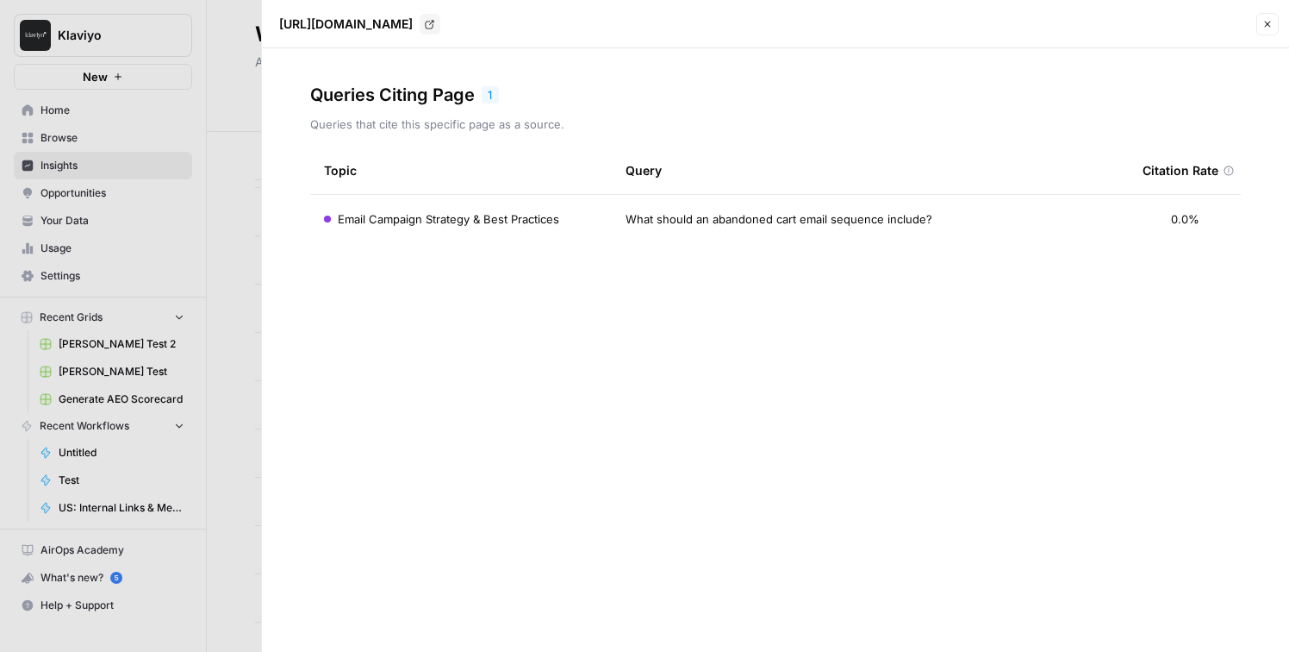
click at [1267, 21] on icon "button" at bounding box center [1268, 24] width 10 height 10
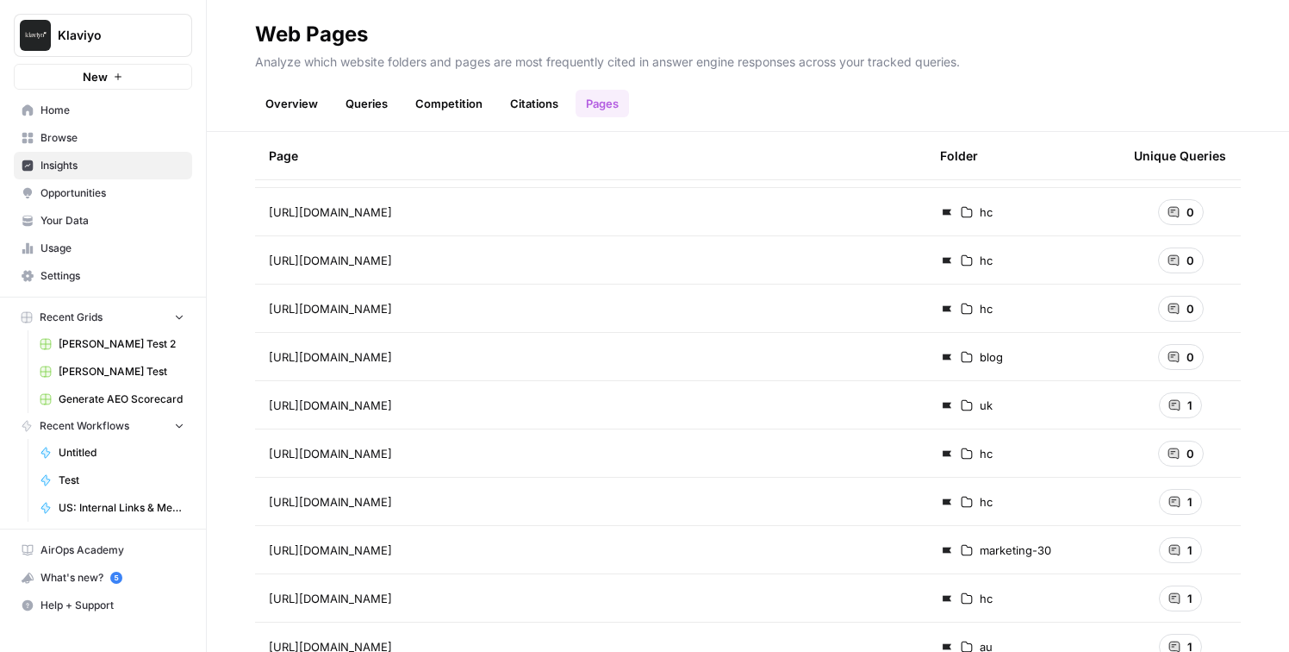
click at [1188, 405] on span "1" at bounding box center [1190, 404] width 5 height 17
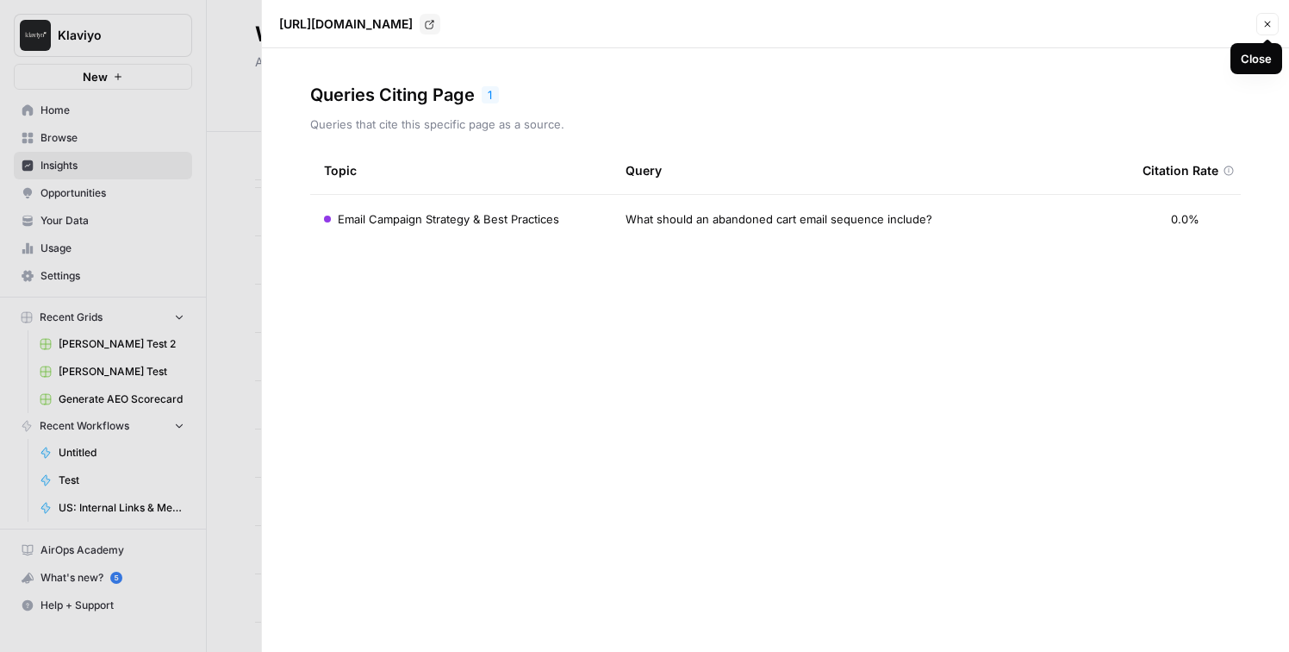
click at [1270, 22] on icon "button" at bounding box center [1268, 25] width 6 height 6
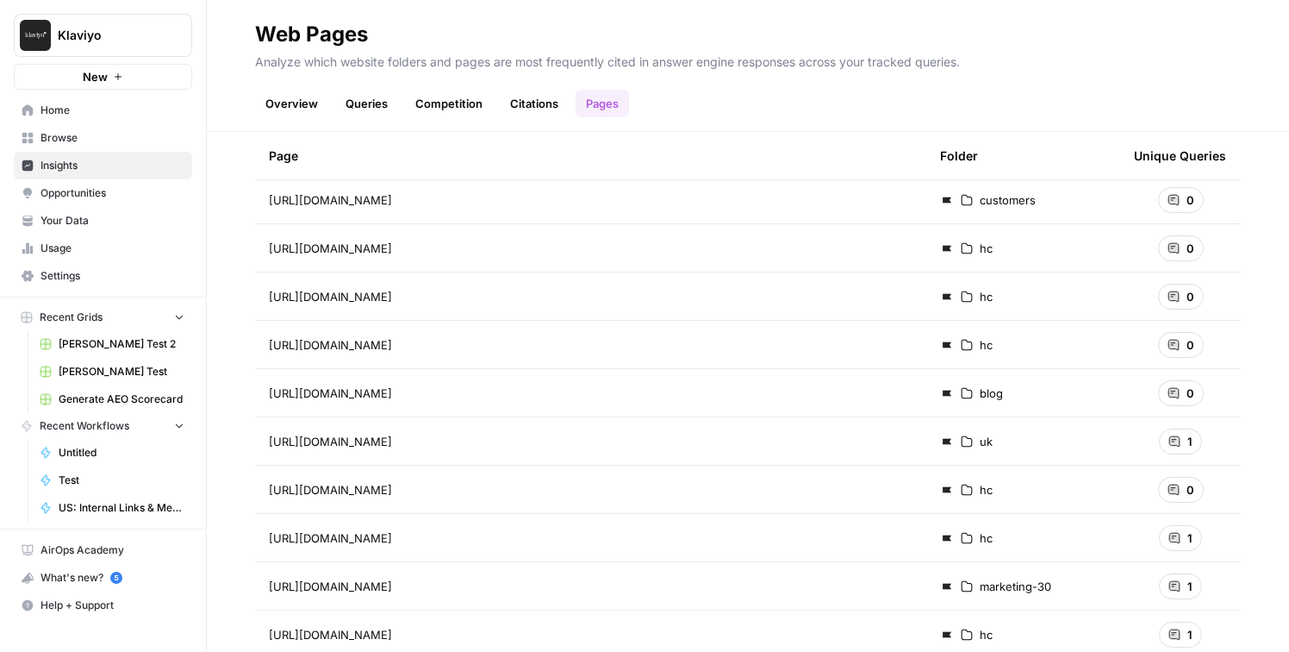
scroll to position [95, 0]
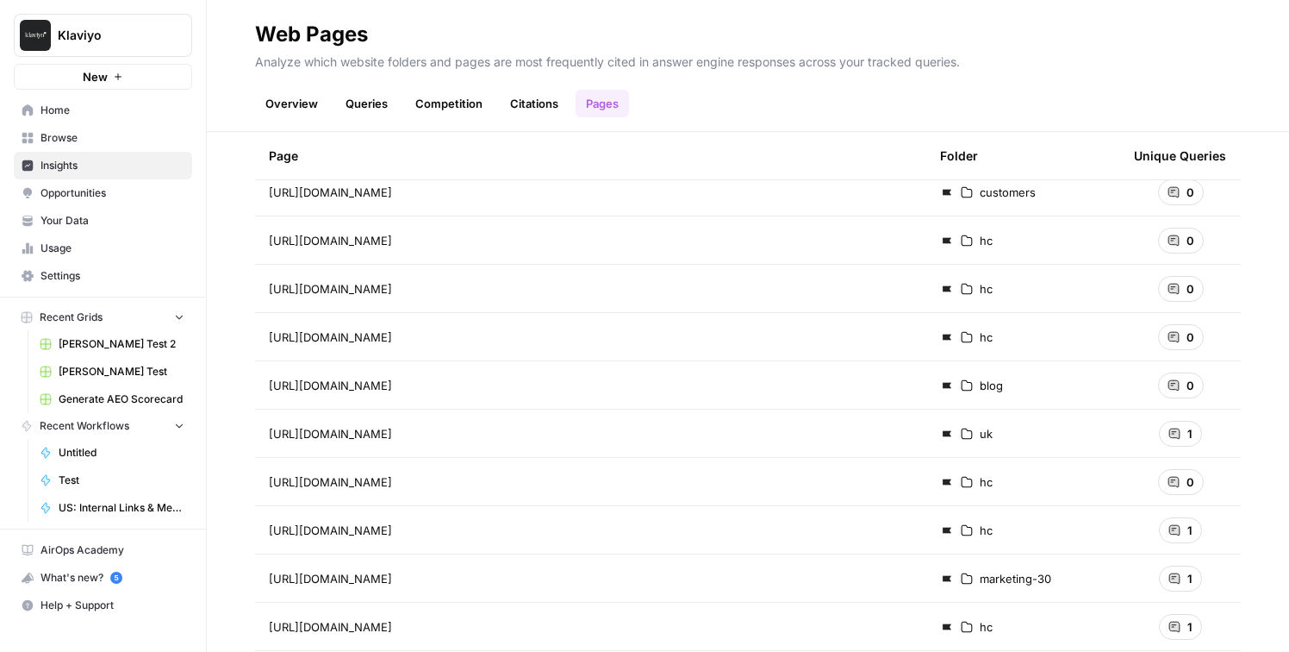
click at [1190, 534] on span "1" at bounding box center [1190, 529] width 5 height 17
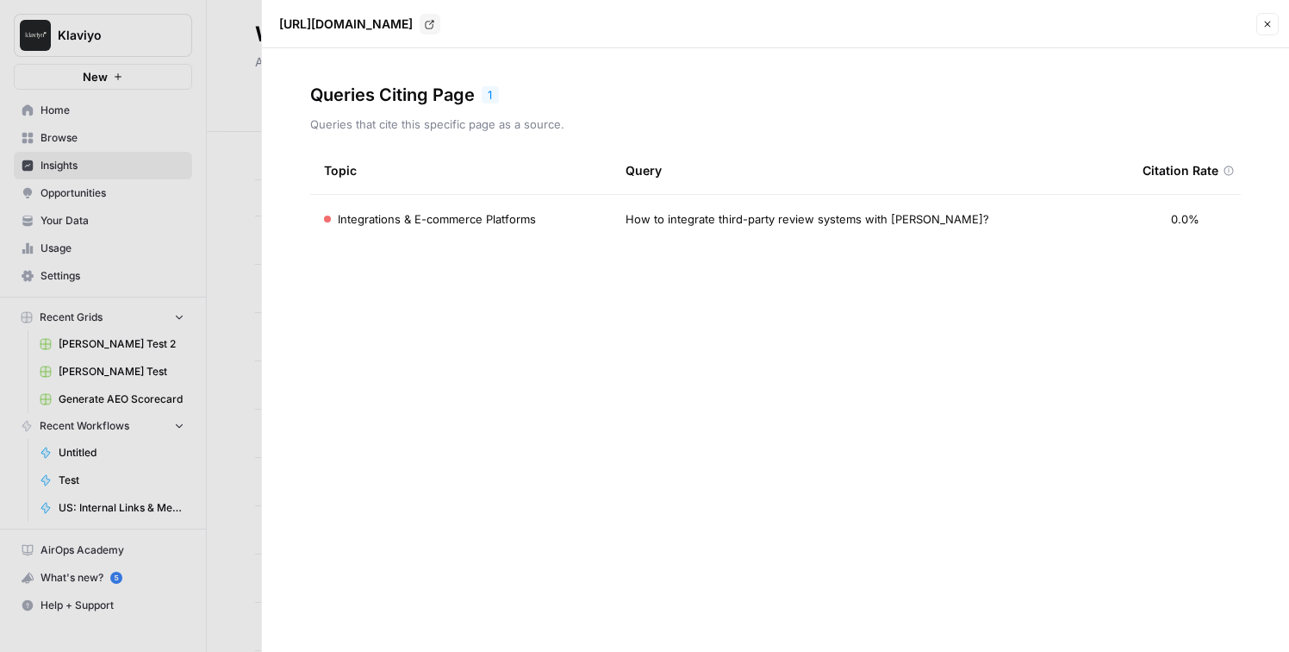
click at [244, 433] on div at bounding box center [644, 326] width 1289 height 652
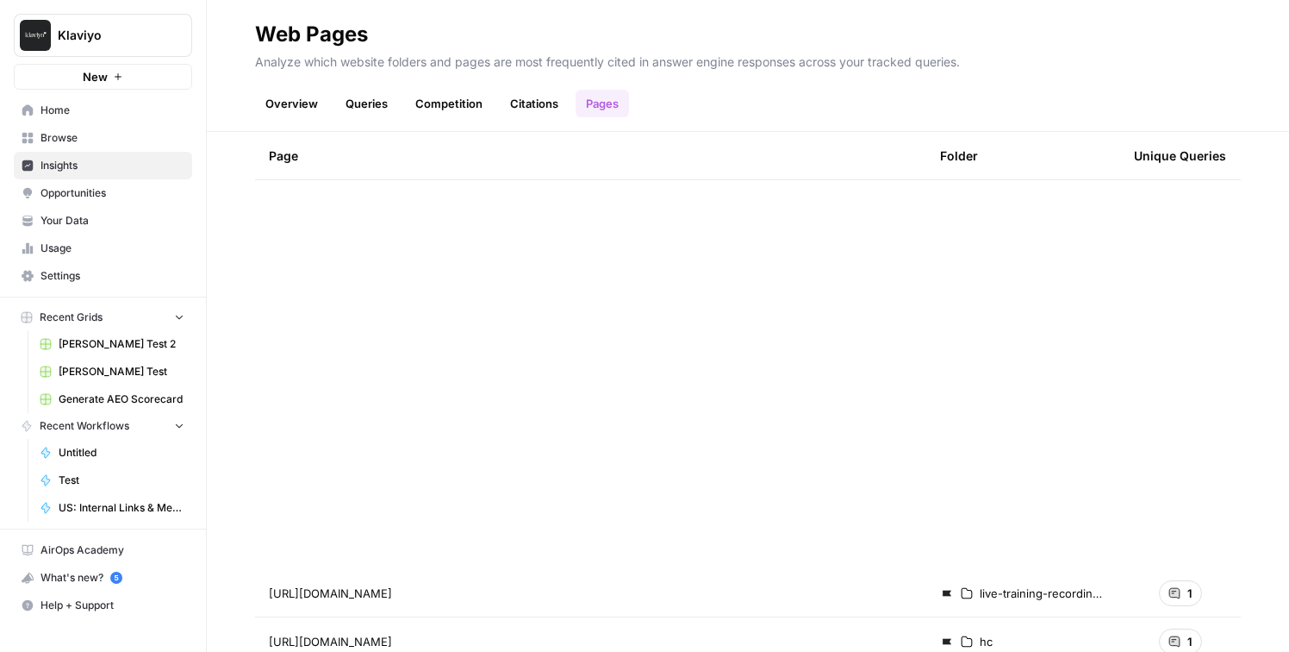
scroll to position [7368, 0]
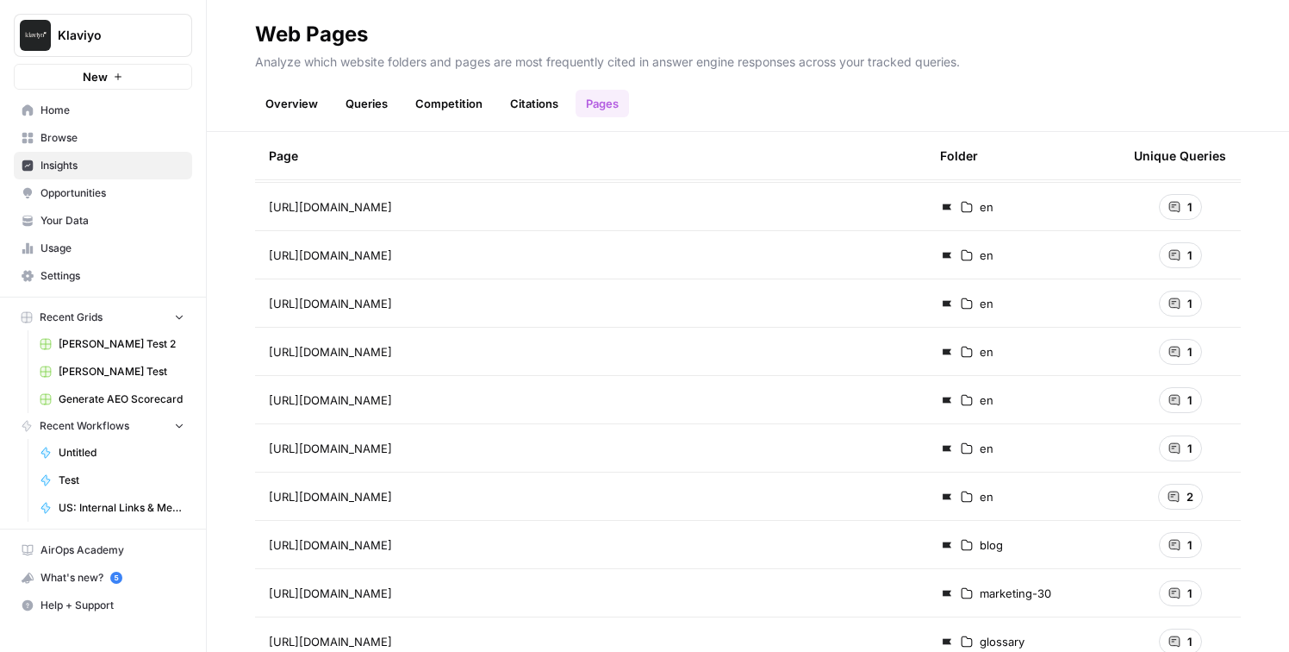
click at [1198, 495] on div "2" at bounding box center [1180, 496] width 45 height 26
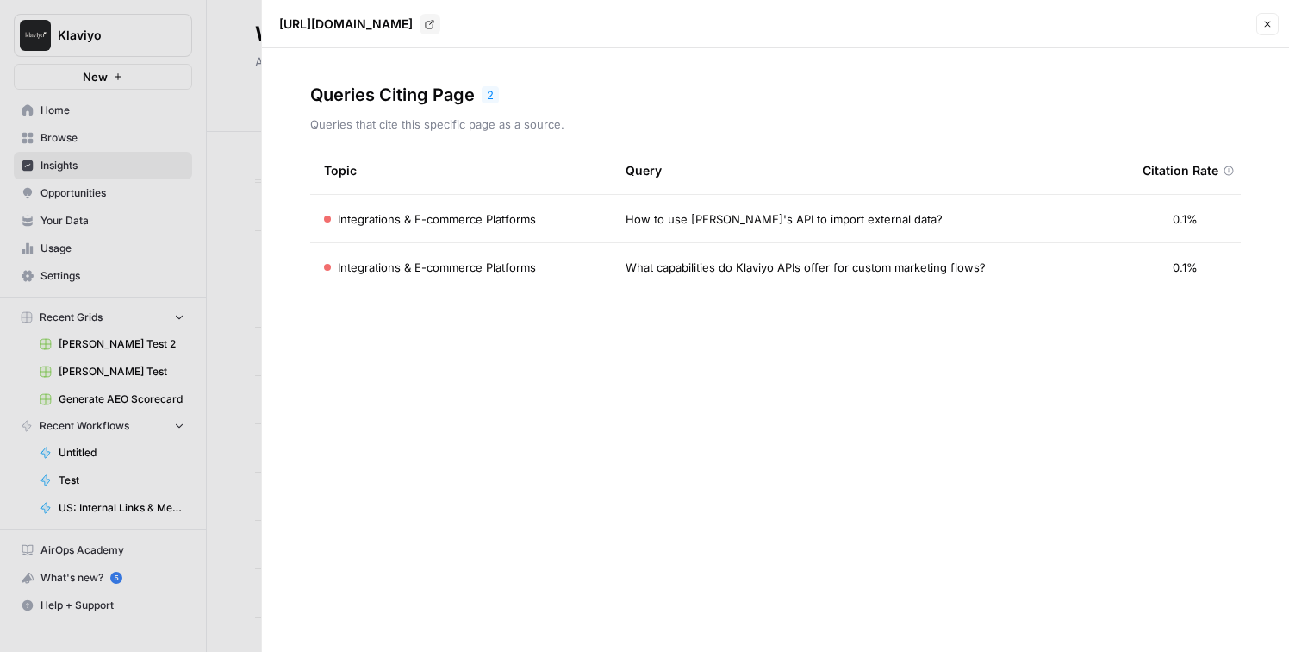
click at [254, 390] on div at bounding box center [644, 326] width 1289 height 652
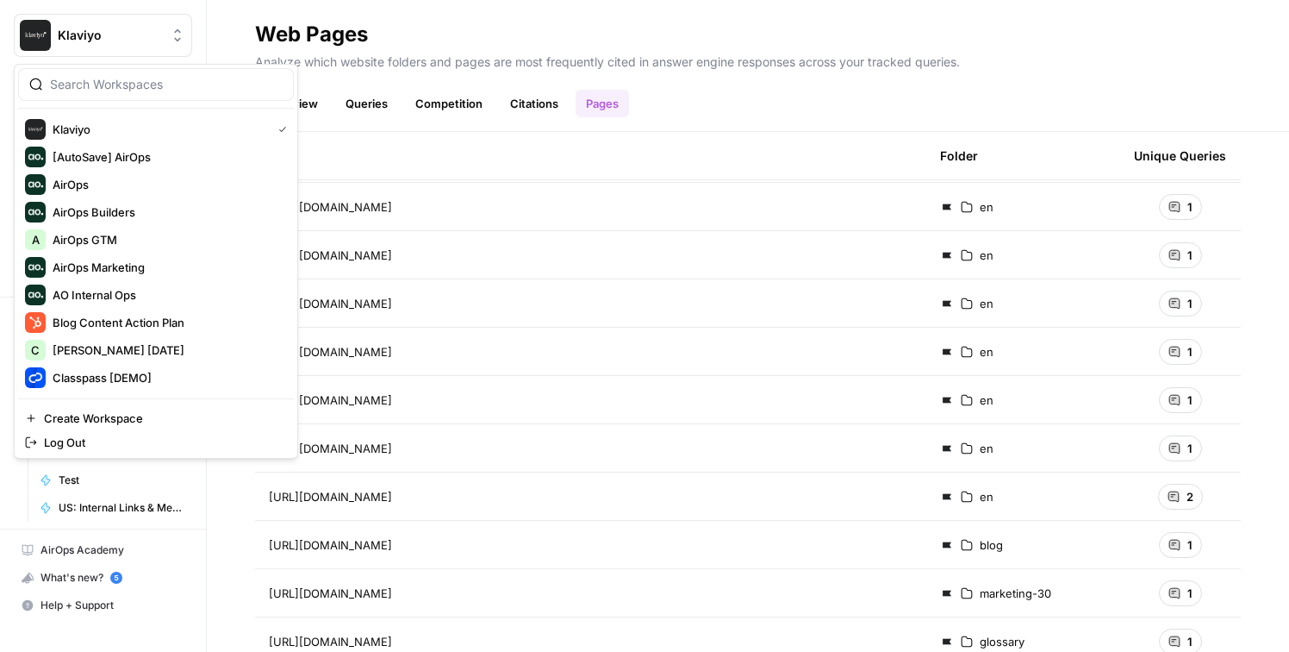
click at [128, 35] on span "Klaviyo" at bounding box center [110, 35] width 104 height 17
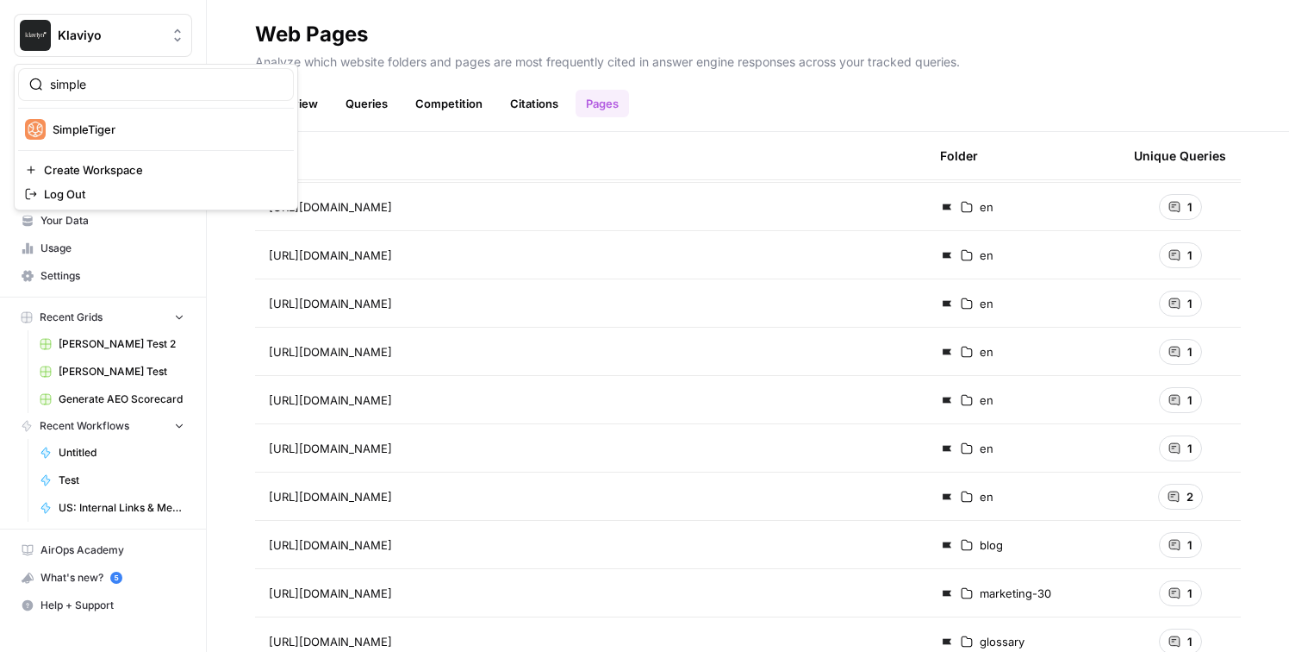
type input "simple"
click at [127, 132] on span "SimpleTiger" at bounding box center [167, 129] width 228 height 17
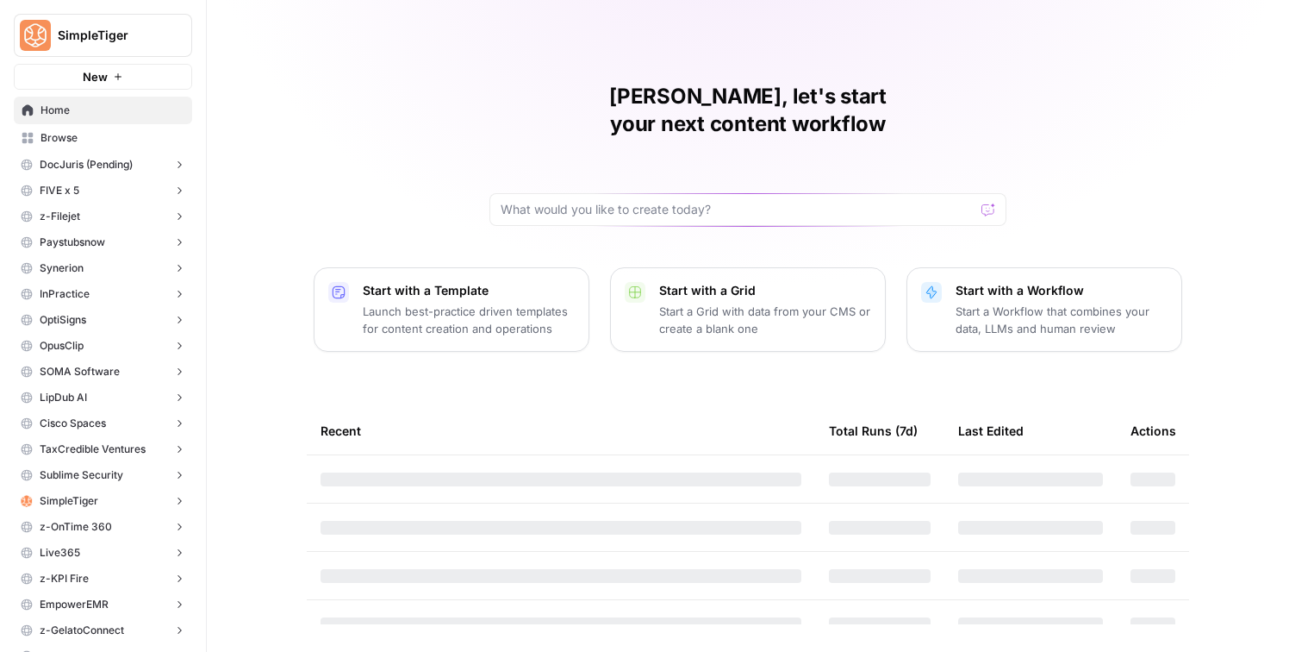
scroll to position [44, 0]
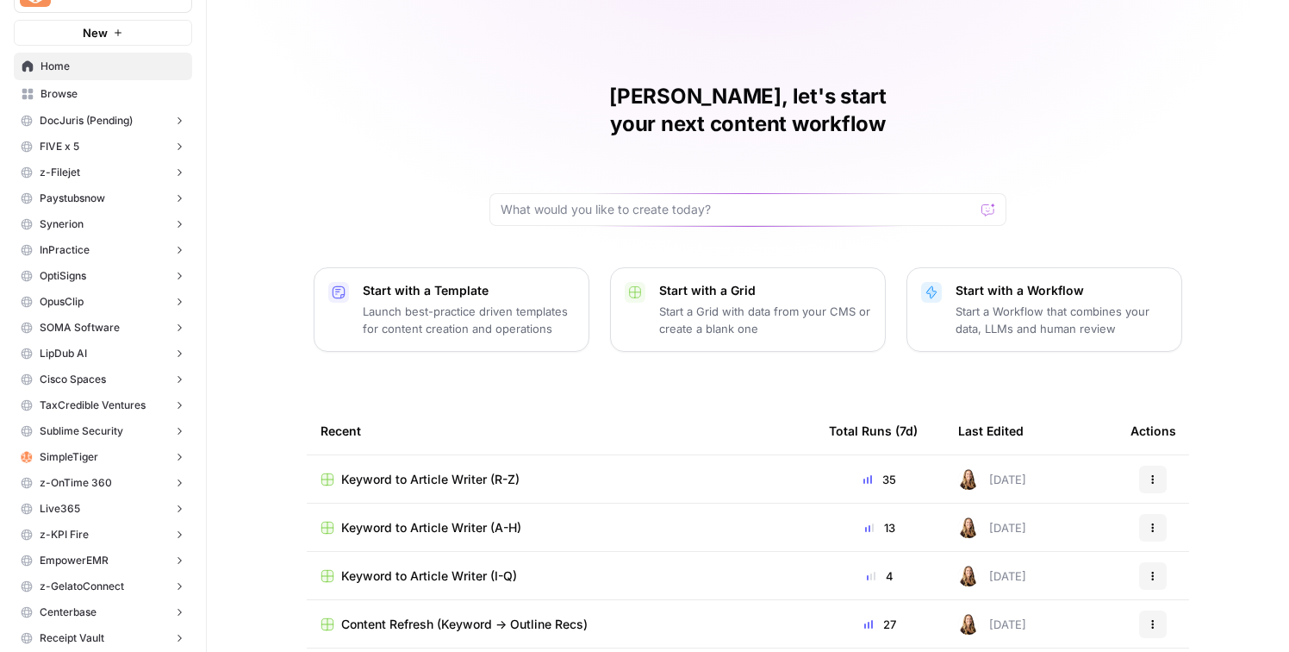
click at [90, 449] on span "SimpleTiger" at bounding box center [69, 457] width 59 height 16
click at [91, 479] on span "Insights" at bounding box center [121, 484] width 128 height 16
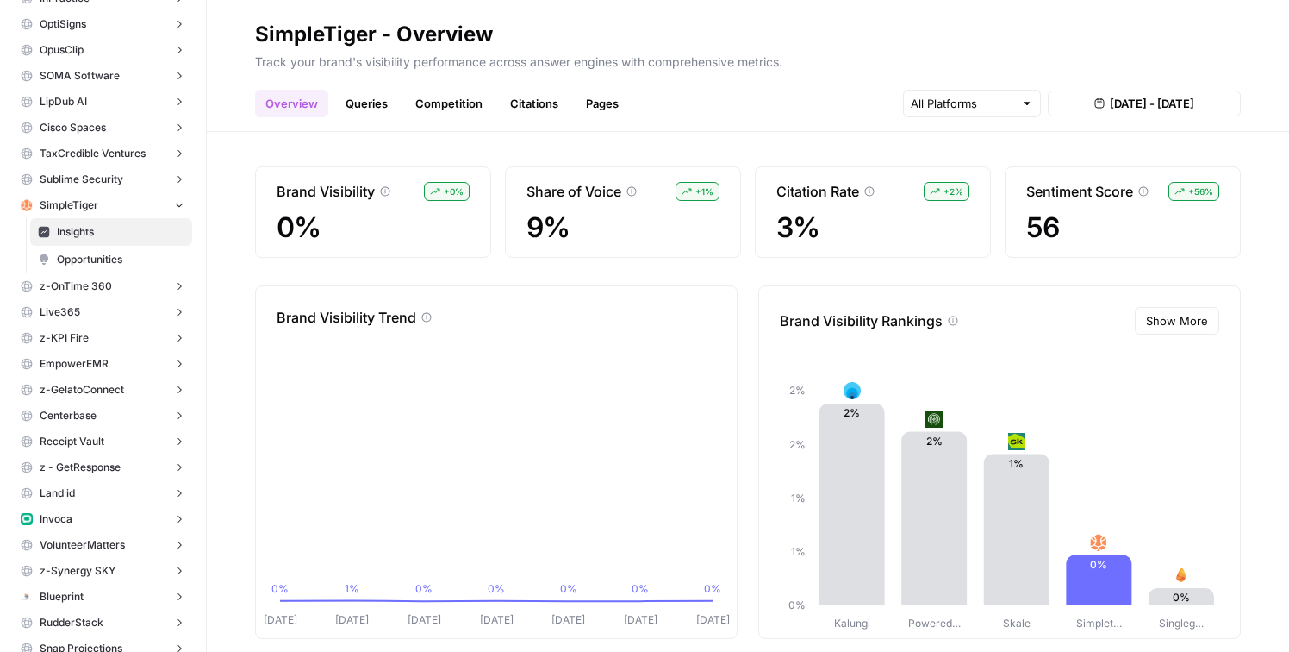
scroll to position [342, 0]
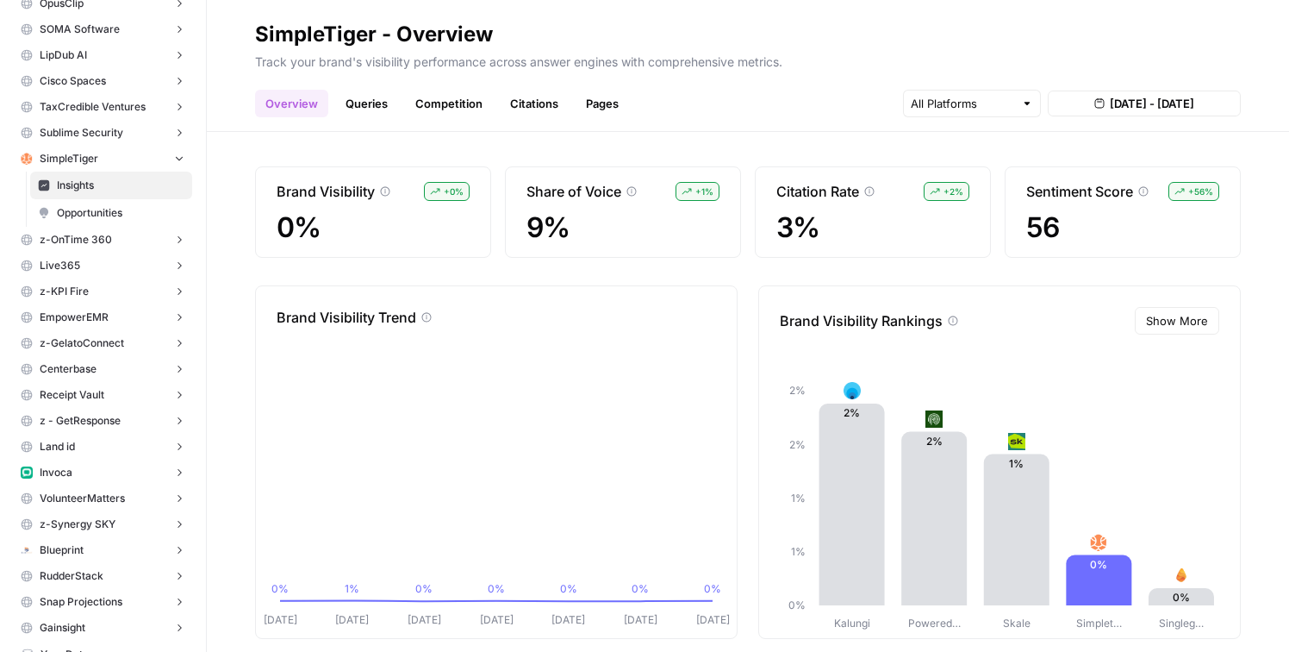
click at [88, 469] on button "Invoca" at bounding box center [103, 472] width 178 height 26
click at [90, 494] on span "Insights" at bounding box center [121, 499] width 128 height 16
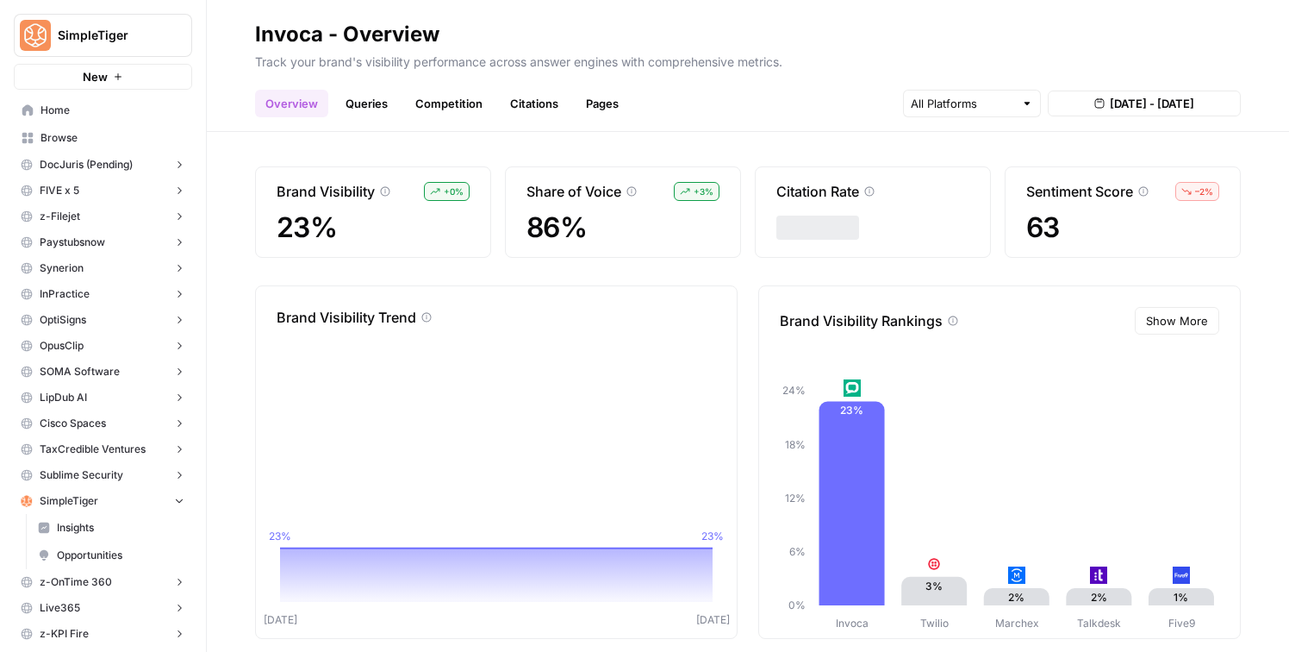
click at [147, 35] on span "SimpleTiger" at bounding box center [110, 35] width 104 height 17
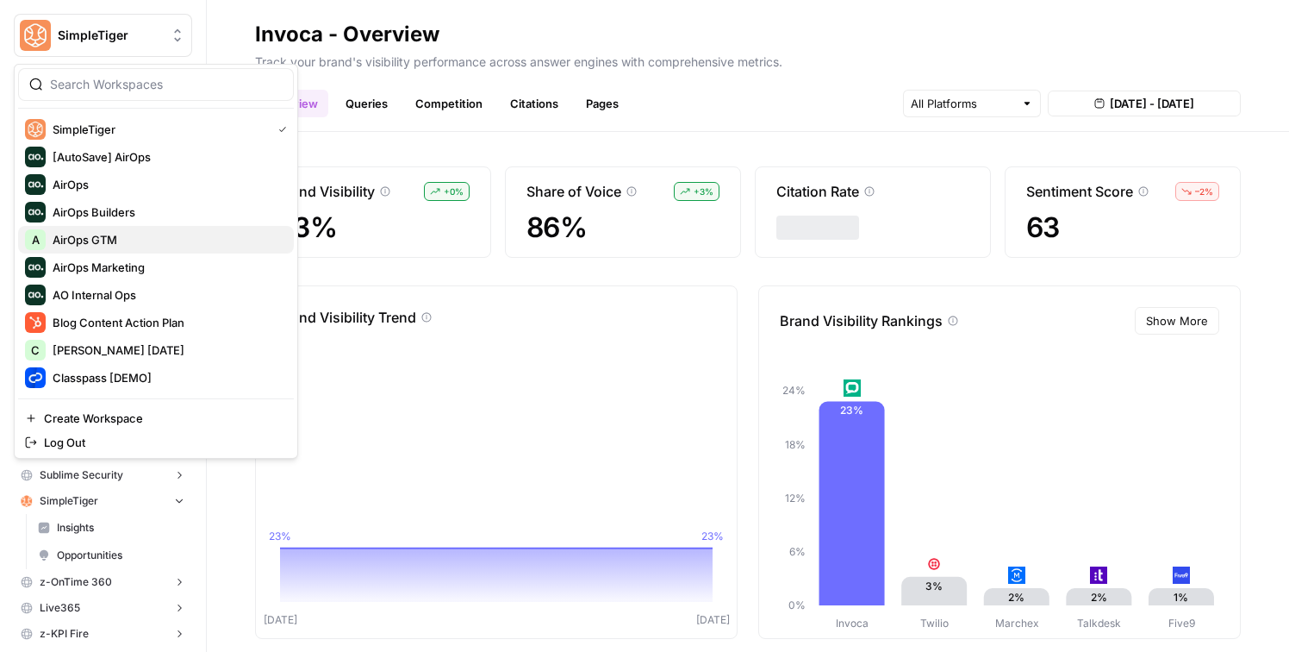
scroll to position [396, 0]
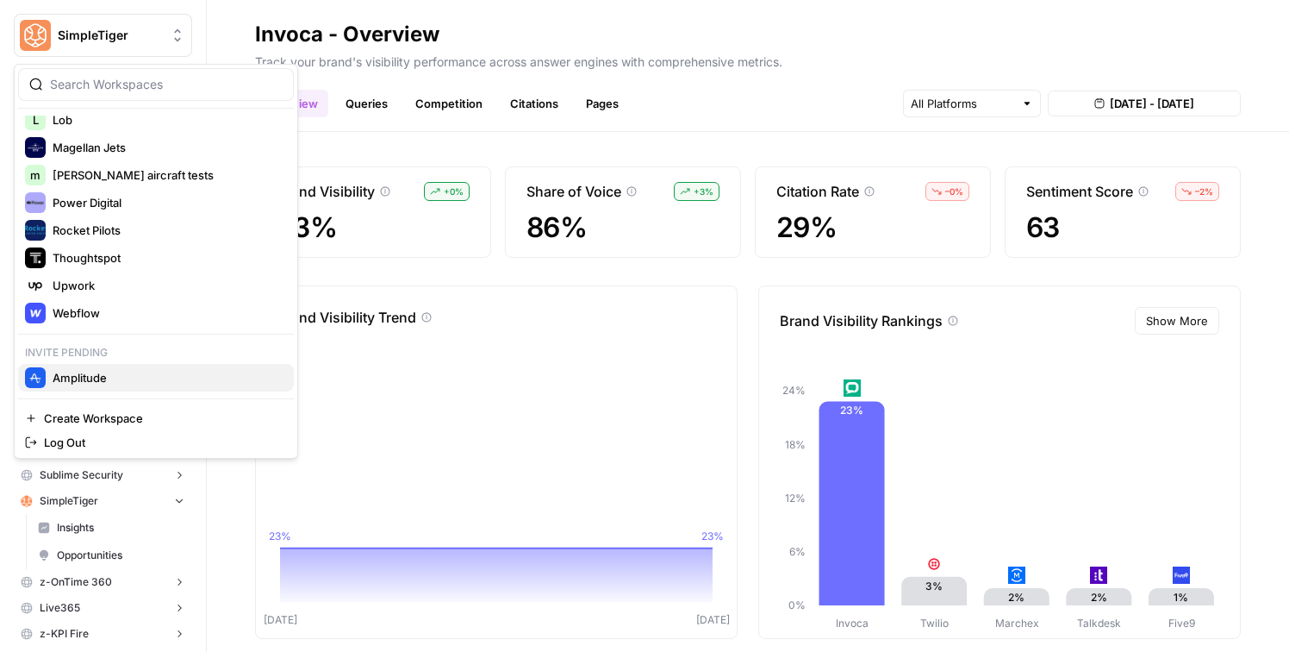
click at [116, 378] on span "Amplitude" at bounding box center [167, 377] width 228 height 17
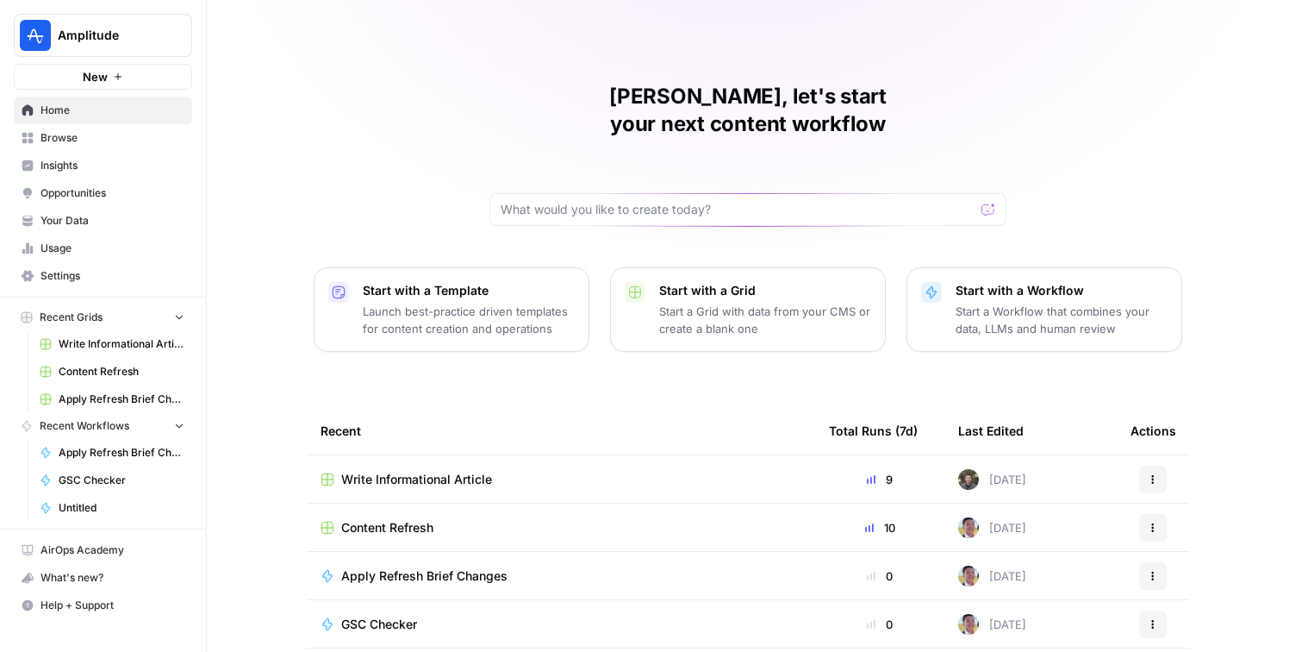
click at [106, 162] on span "Insights" at bounding box center [113, 166] width 144 height 16
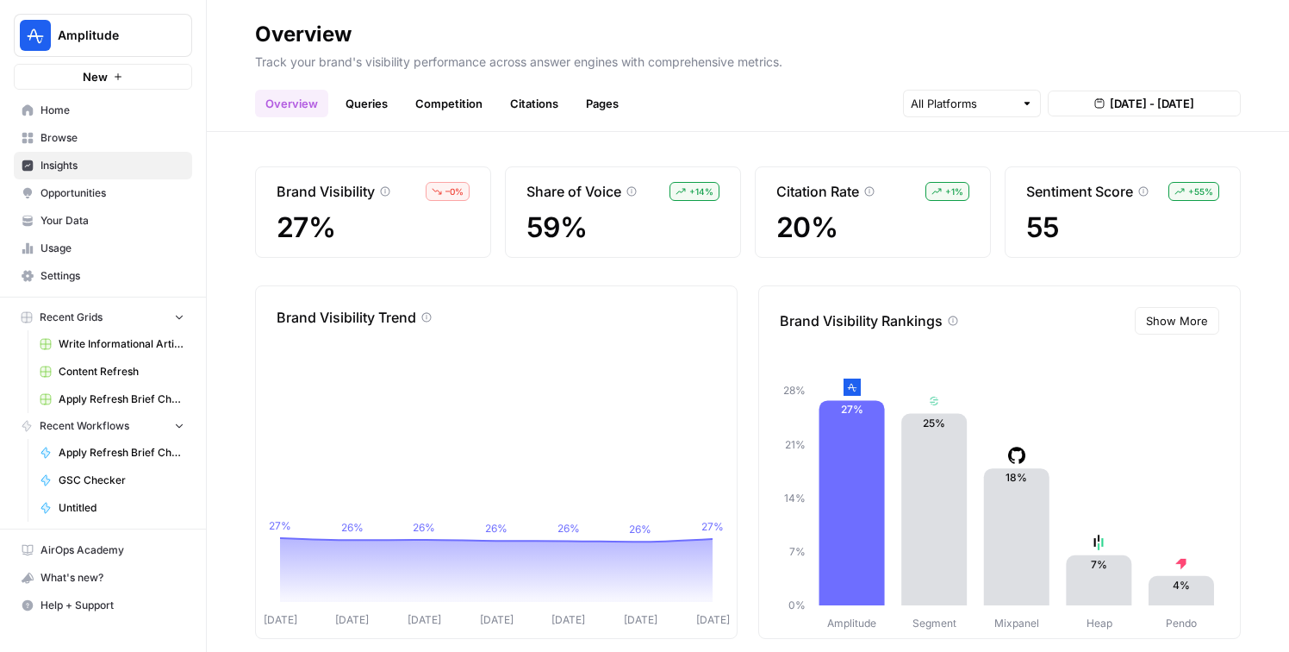
click at [371, 95] on link "Queries" at bounding box center [366, 104] width 63 height 28
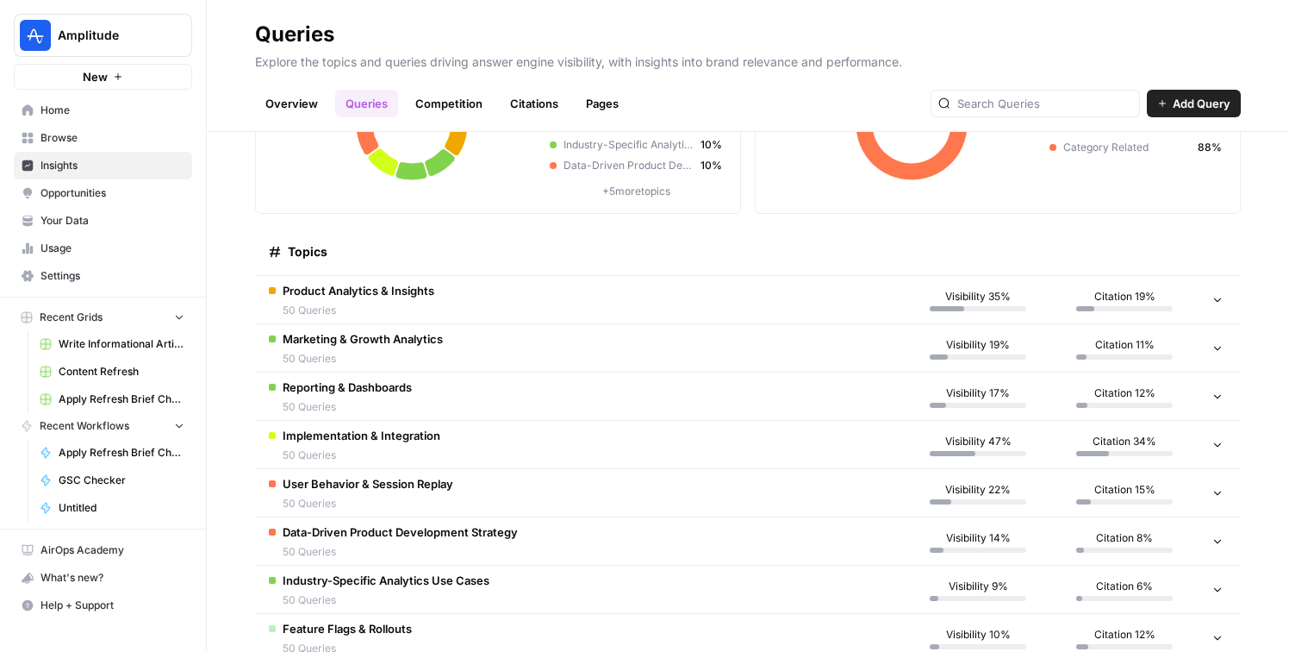
scroll to position [172, 0]
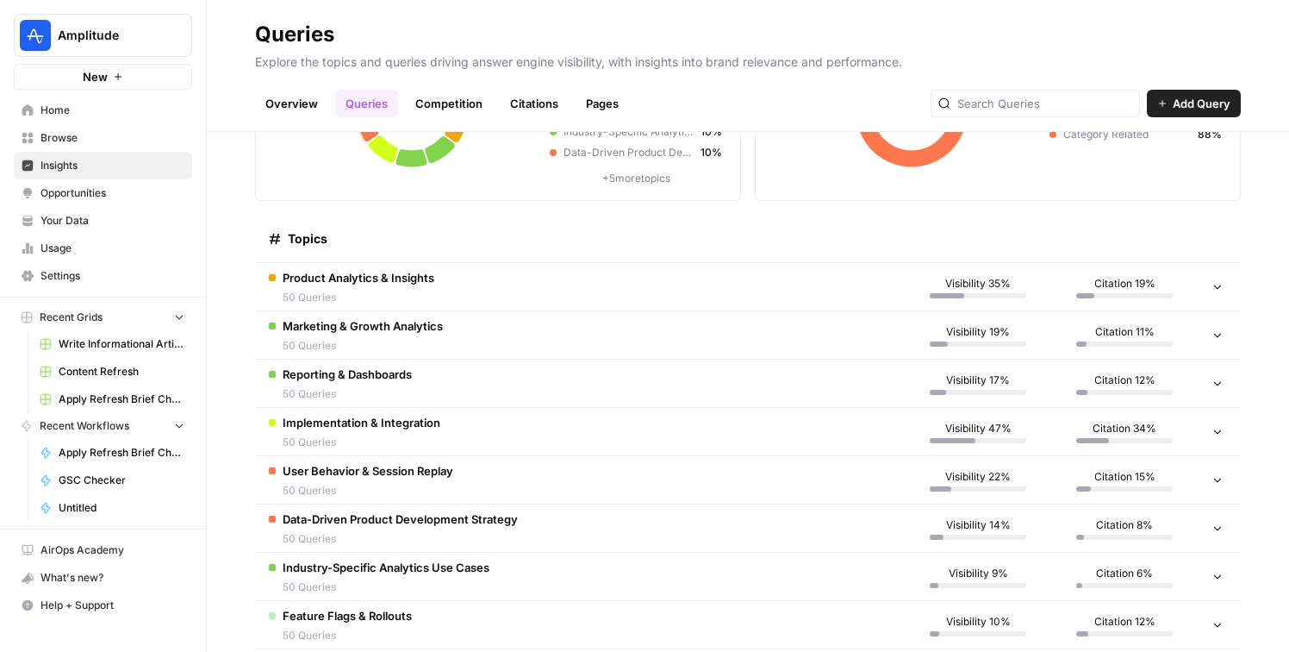
click at [599, 286] on td "Product Analytics & Insights 50 Queries" at bounding box center [580, 286] width 650 height 47
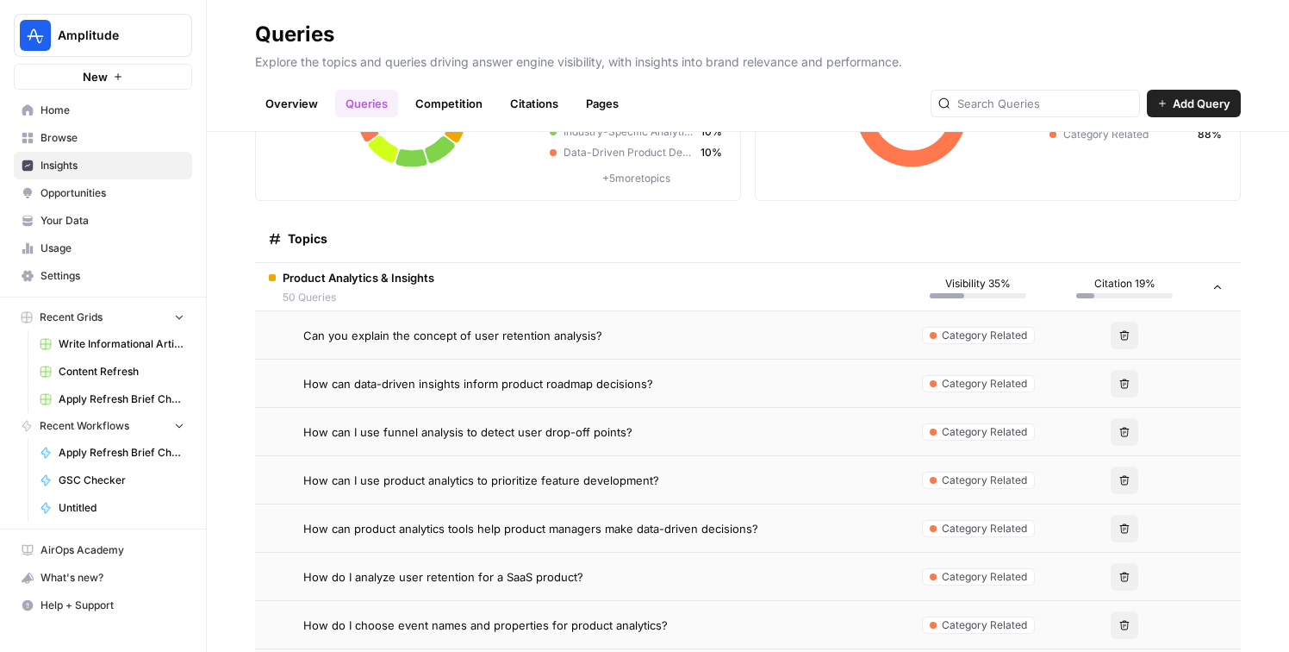
click at [602, 334] on div "Can you explain the concept of user retention analysis?" at bounding box center [597, 335] width 588 height 17
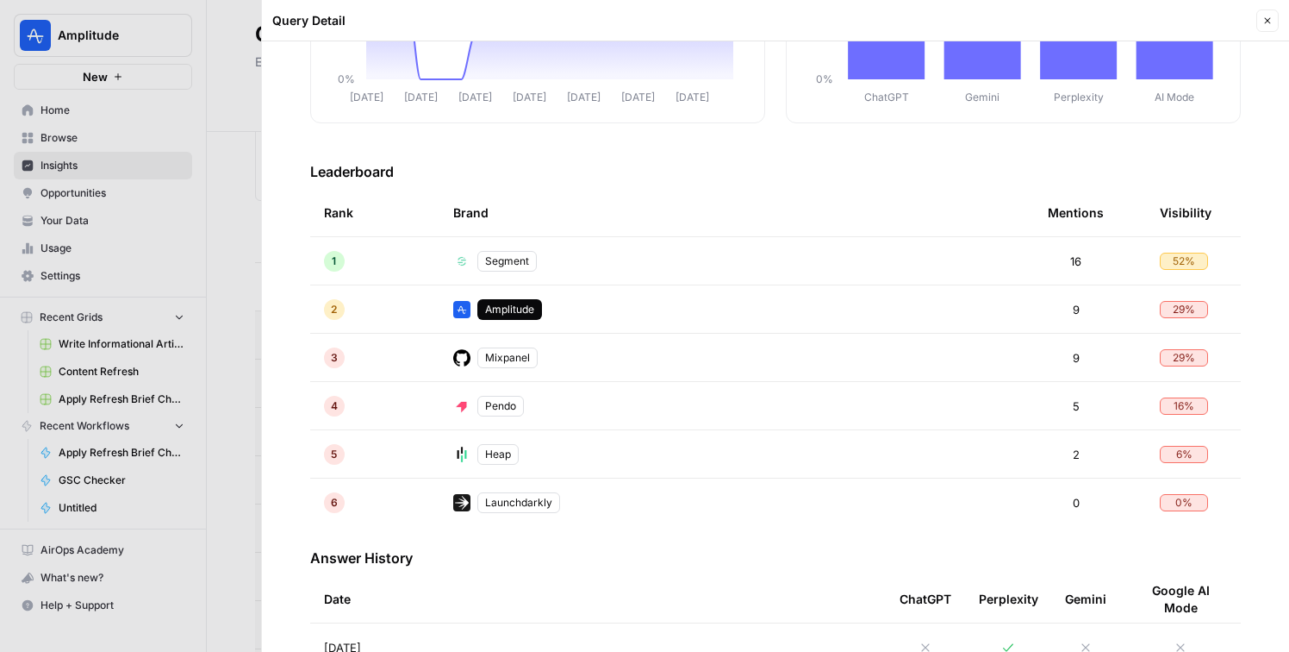
scroll to position [309, 0]
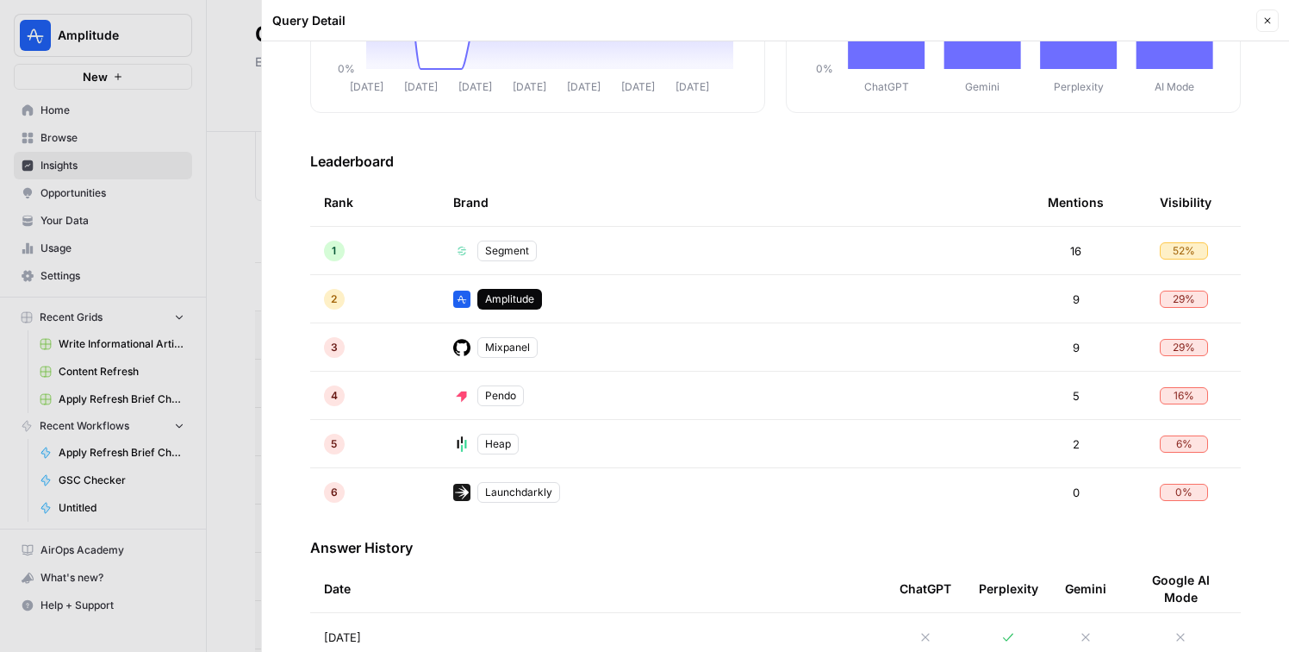
click at [242, 488] on div at bounding box center [644, 326] width 1289 height 652
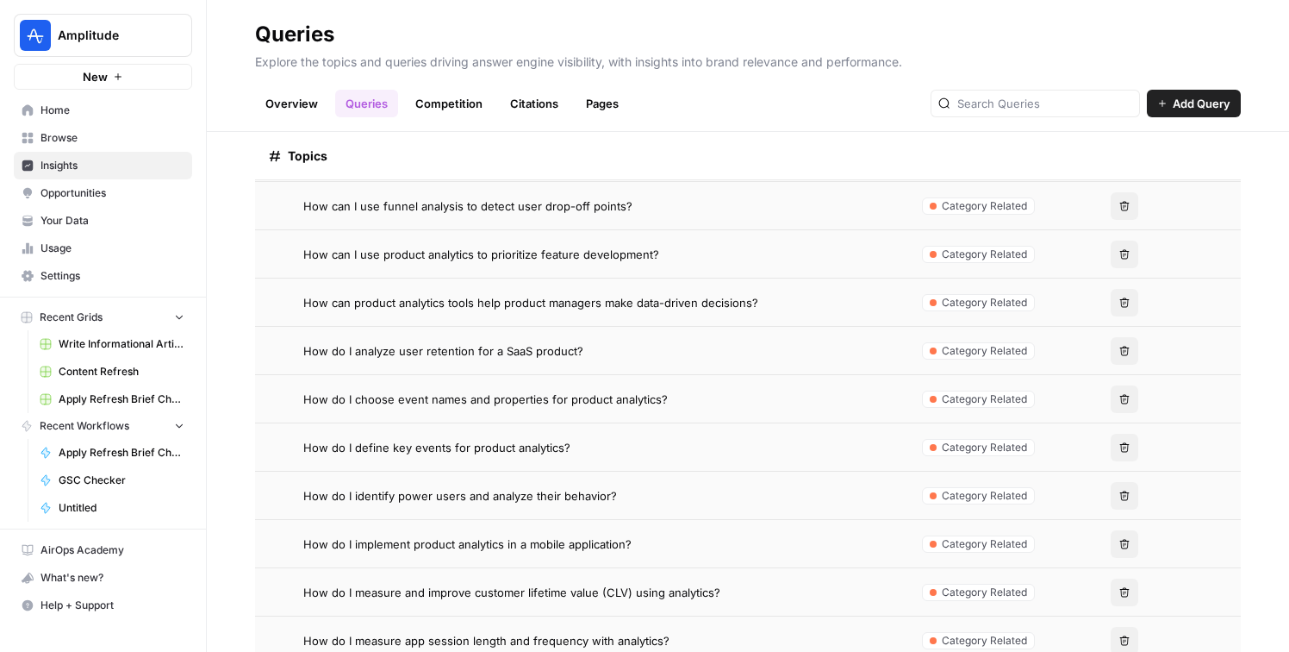
scroll to position [608, 0]
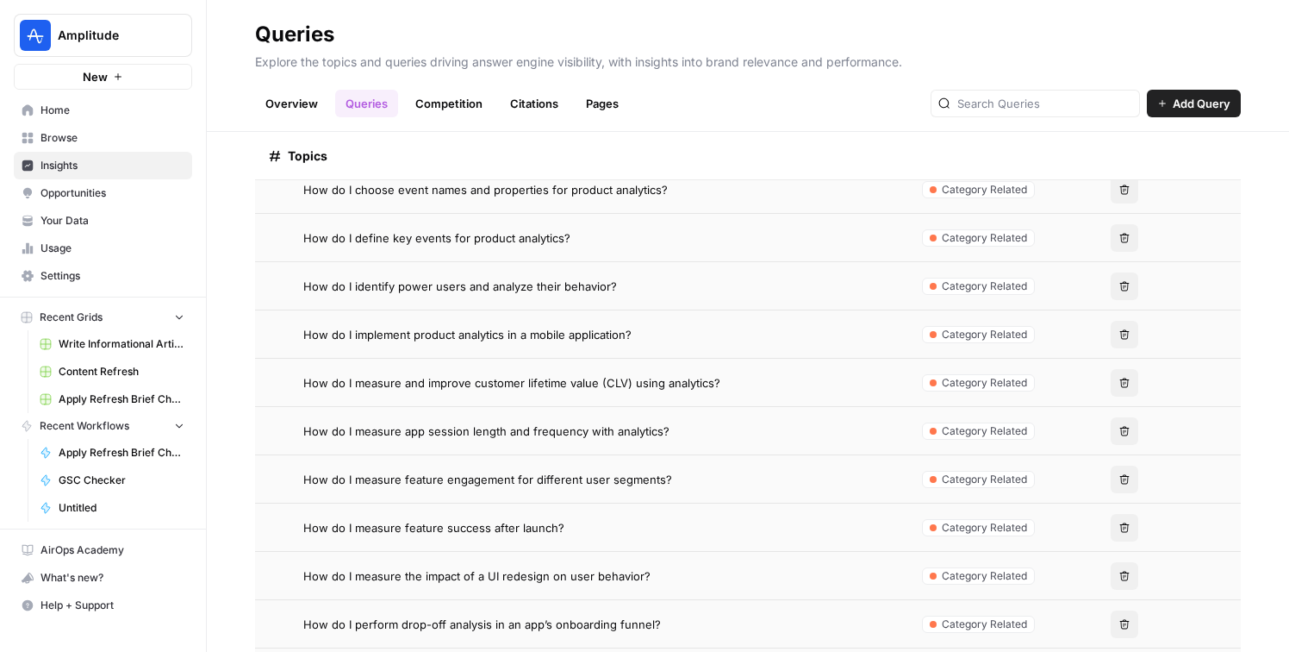
click at [598, 455] on td "How do I measure feature engagement for different user segments?" at bounding box center [580, 478] width 650 height 47
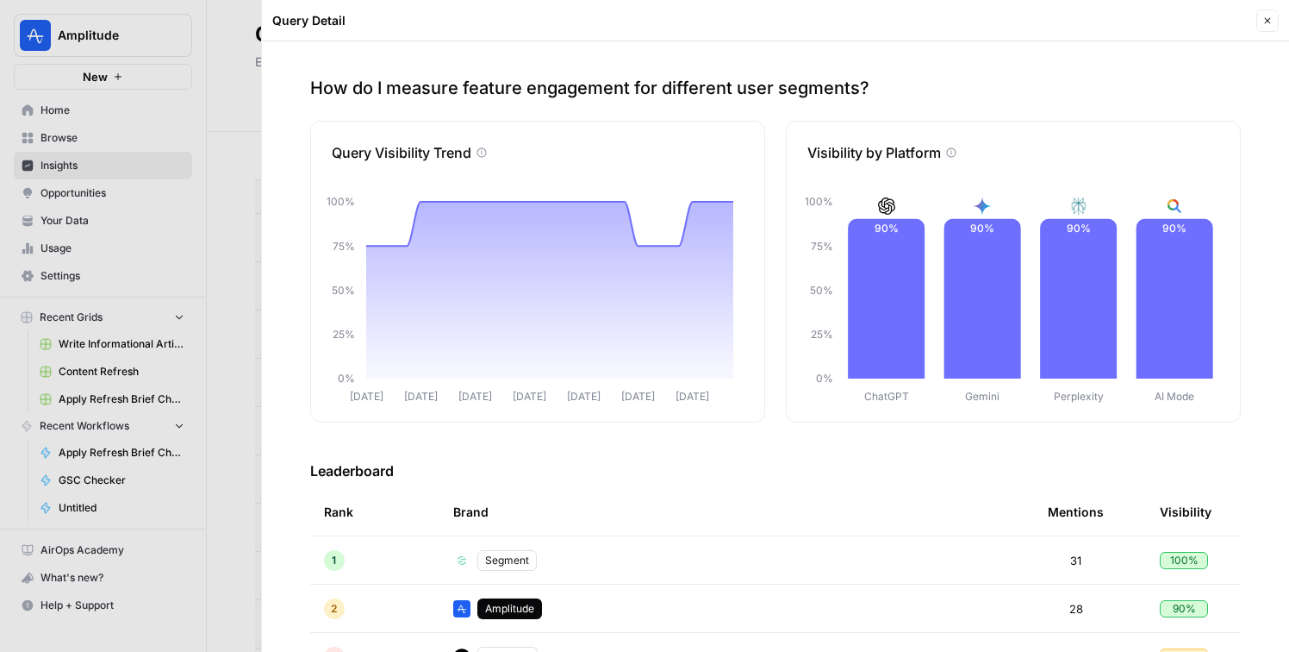
click at [246, 481] on div at bounding box center [644, 326] width 1289 height 652
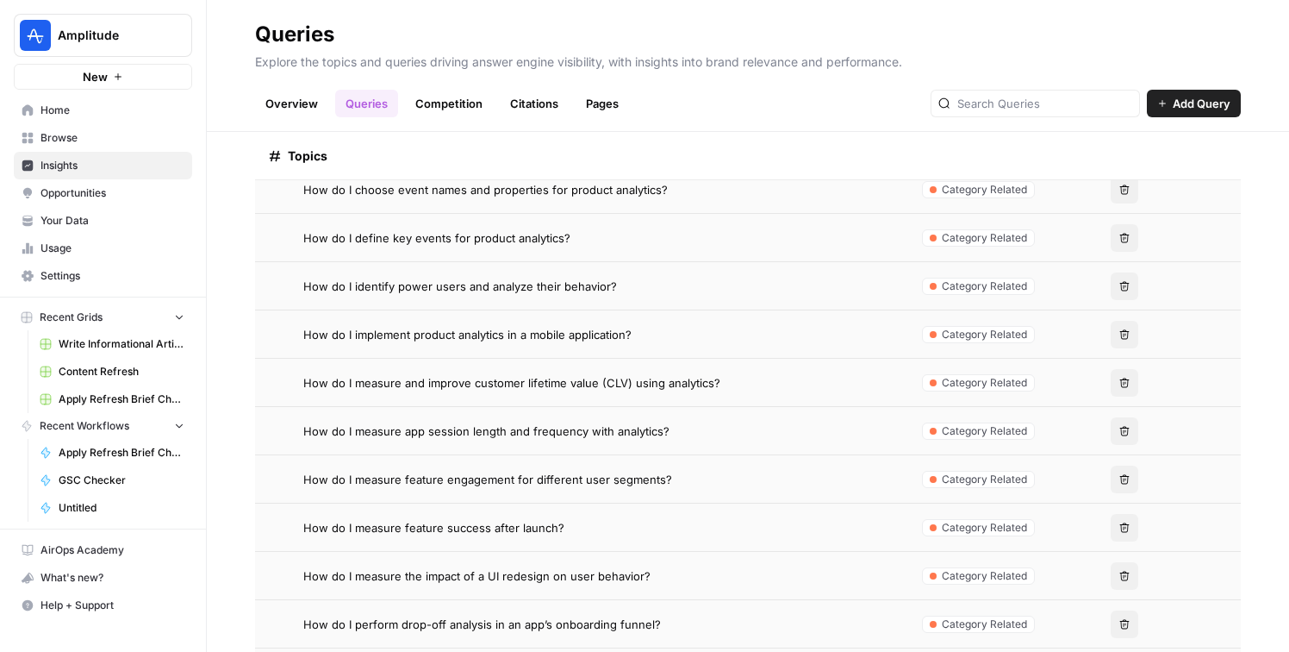
click at [578, 397] on td "How do I measure and improve customer lifetime value (CLV) using analytics?" at bounding box center [580, 382] width 650 height 47
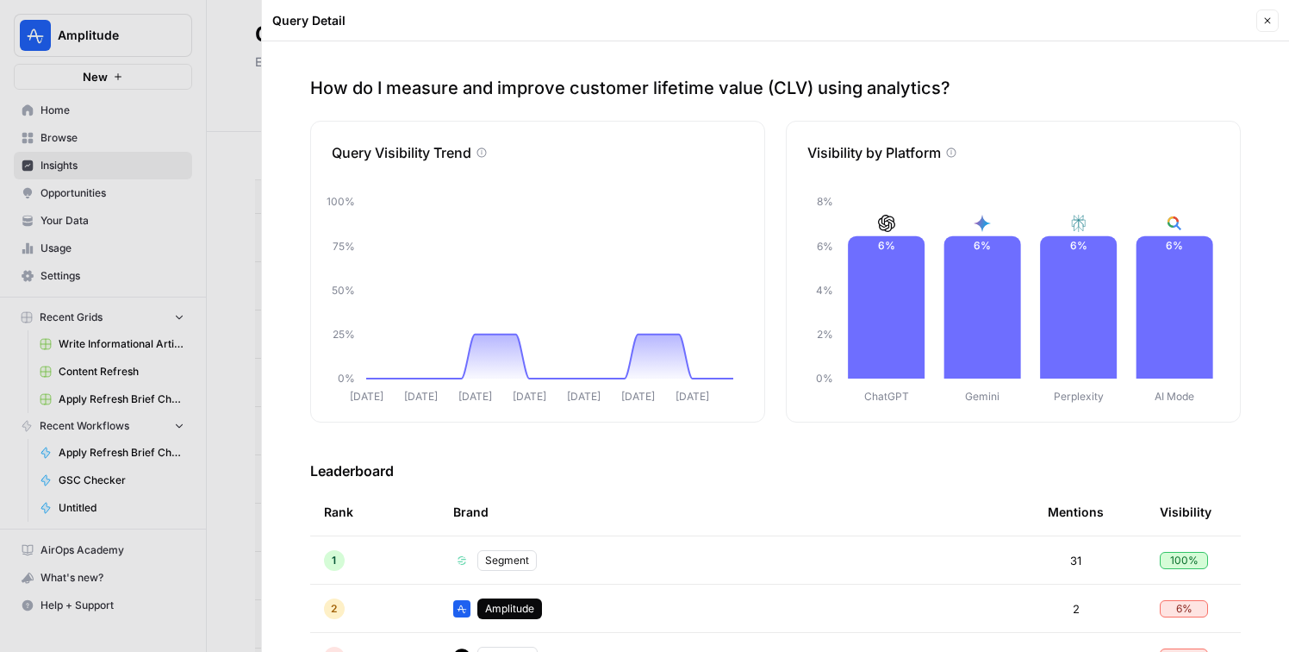
click at [271, 473] on div "How do I measure and improve customer lifetime value (CLV) using analytics? Que…" at bounding box center [775, 346] width 1027 height 610
click at [259, 470] on div at bounding box center [644, 326] width 1289 height 652
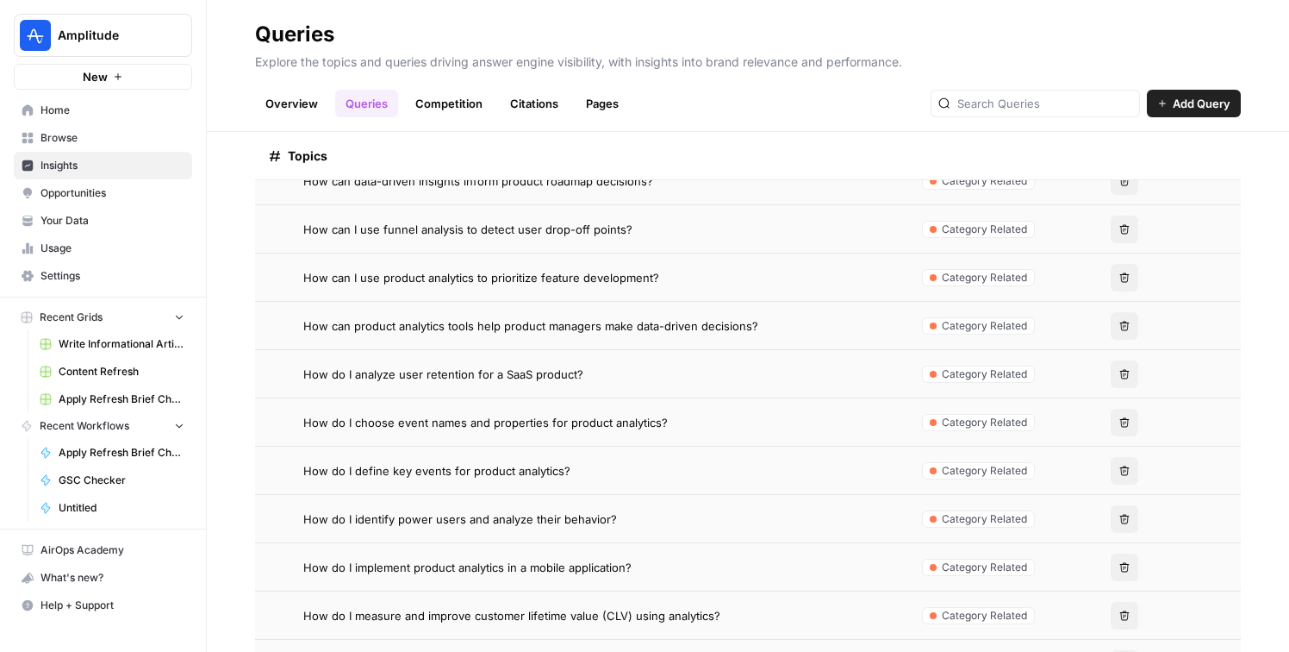
scroll to position [219, 0]
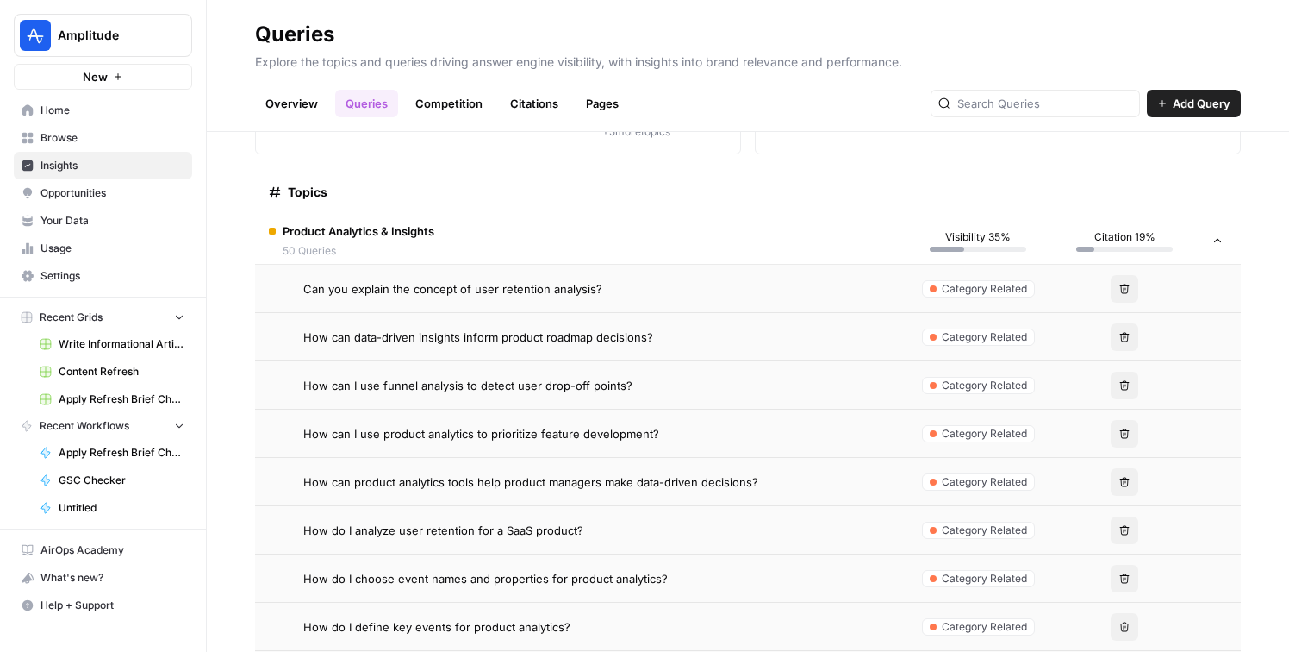
click at [404, 234] on span "Product Analytics & Insights" at bounding box center [359, 230] width 152 height 17
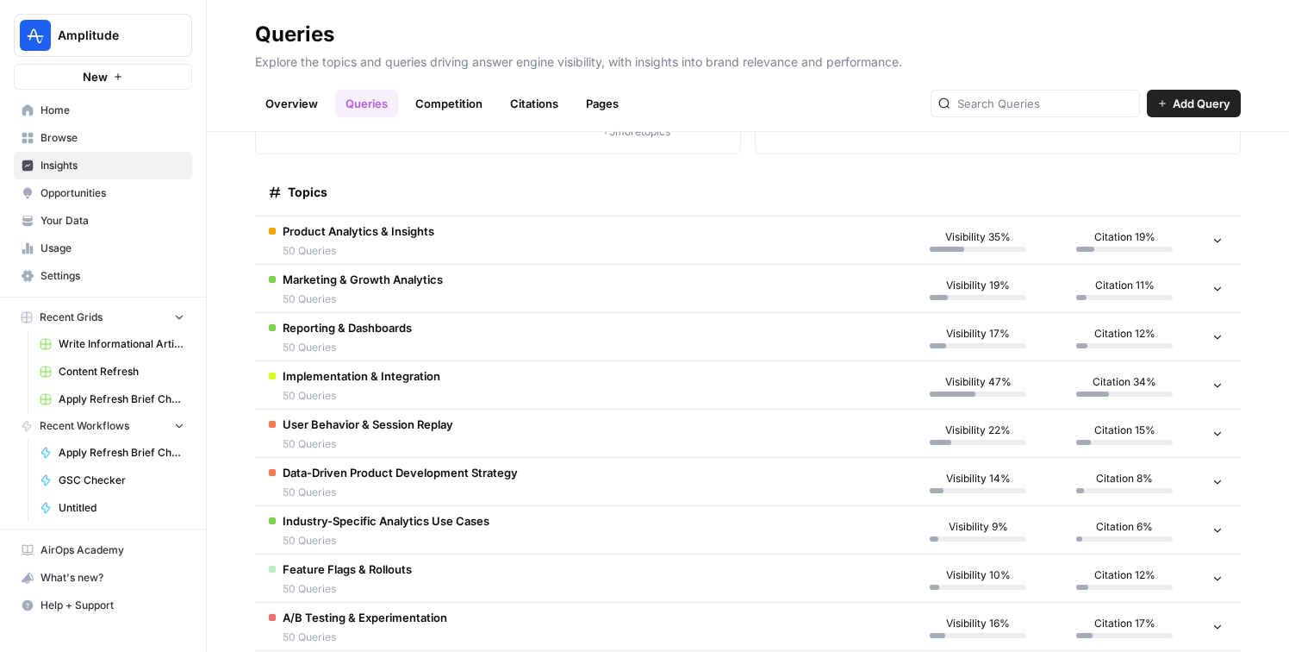
click at [428, 283] on span "Marketing & Growth Analytics" at bounding box center [363, 279] width 160 height 17
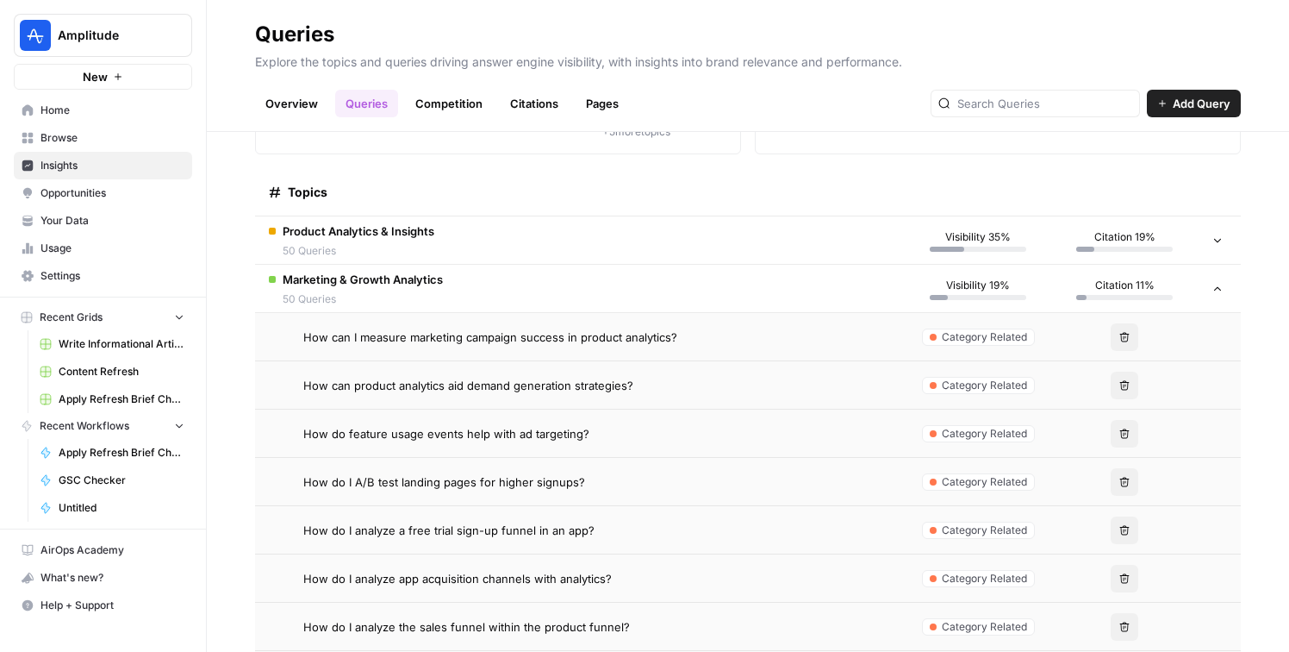
click at [428, 283] on span "Marketing & Growth Analytics" at bounding box center [363, 279] width 160 height 17
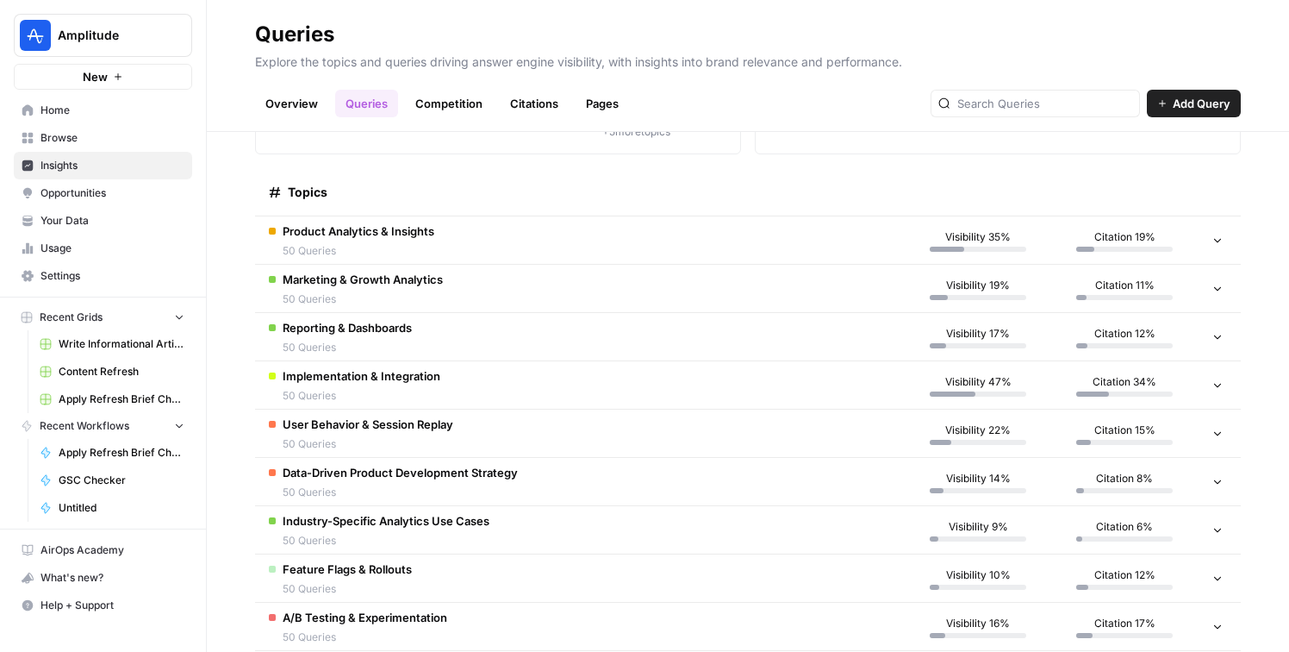
click at [457, 386] on td "Implementation & Integration 50 Queries" at bounding box center [580, 384] width 650 height 47
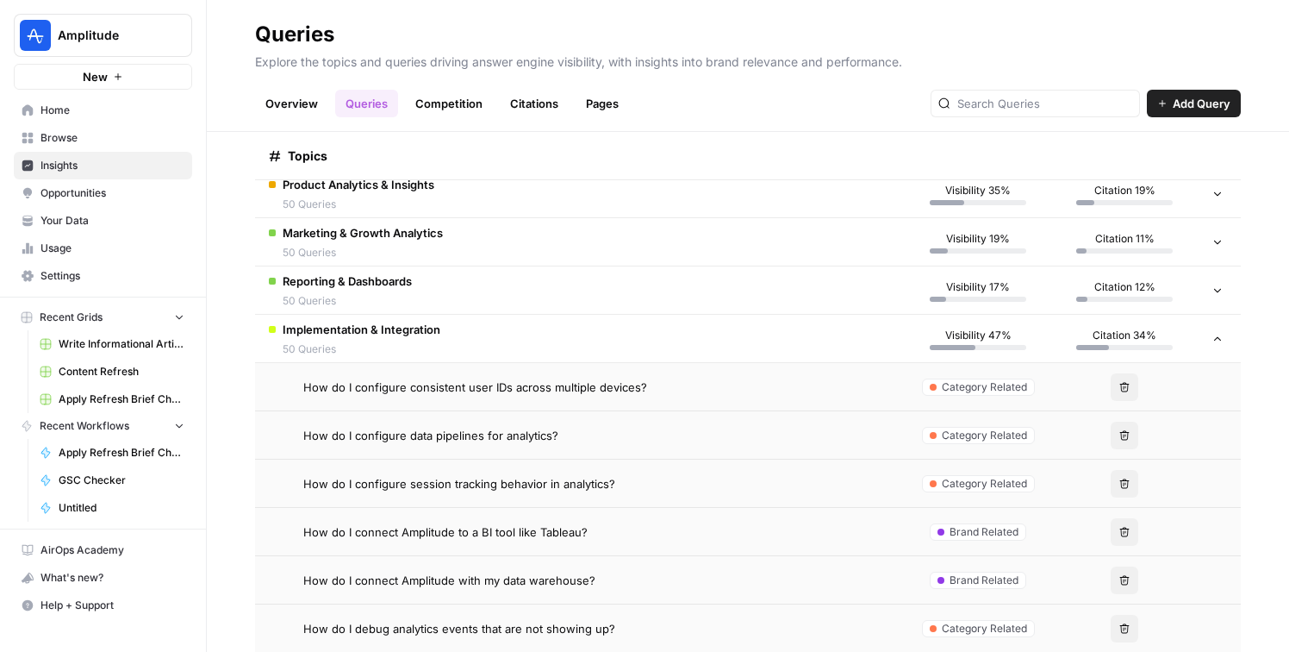
scroll to position [263, 0]
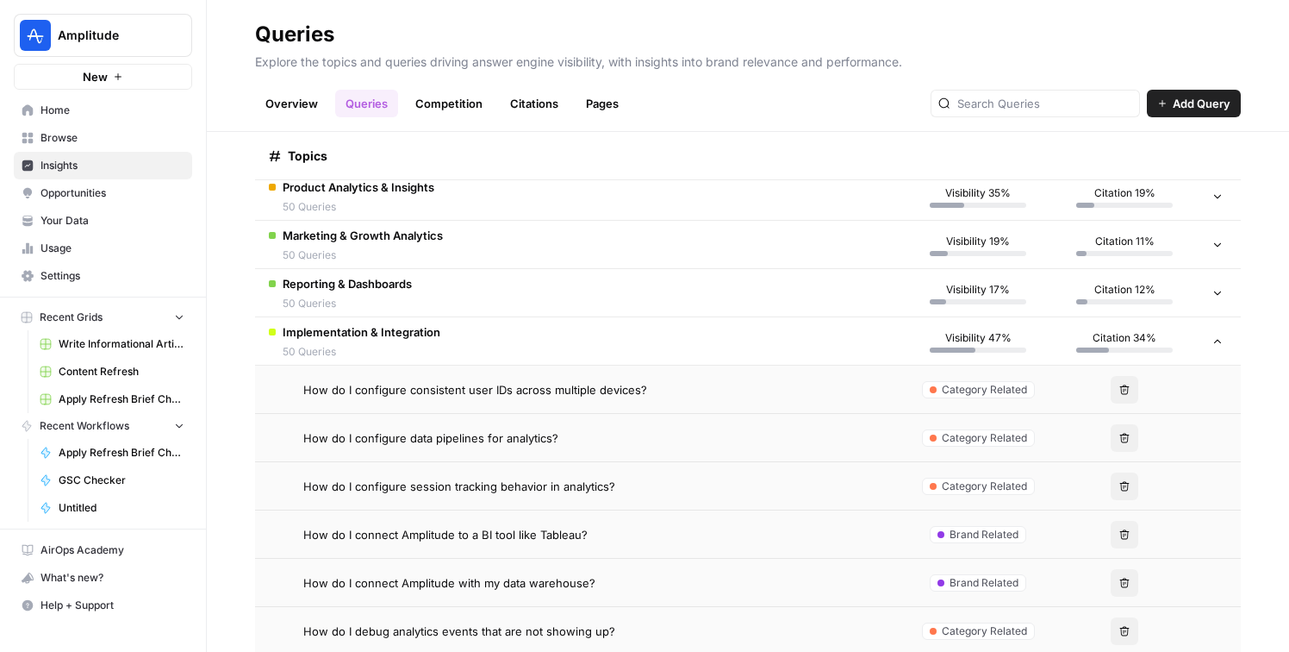
click at [458, 333] on td "Implementation & Integration 50 Queries" at bounding box center [580, 340] width 650 height 47
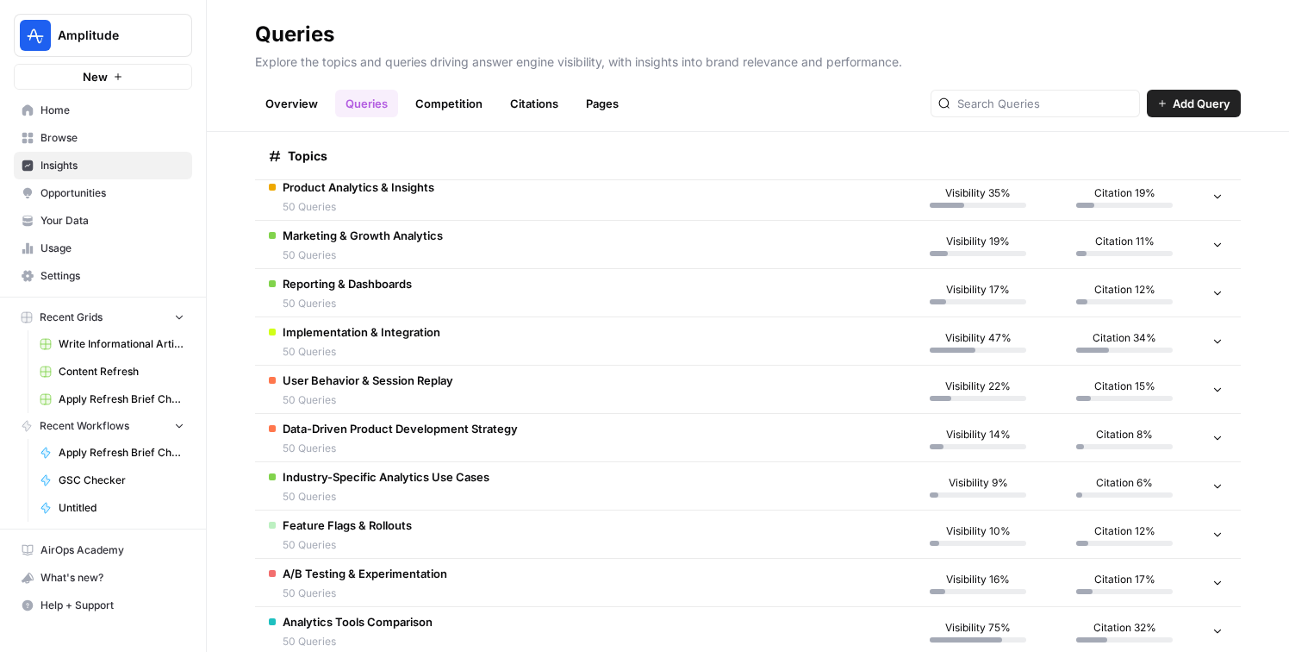
scroll to position [301, 0]
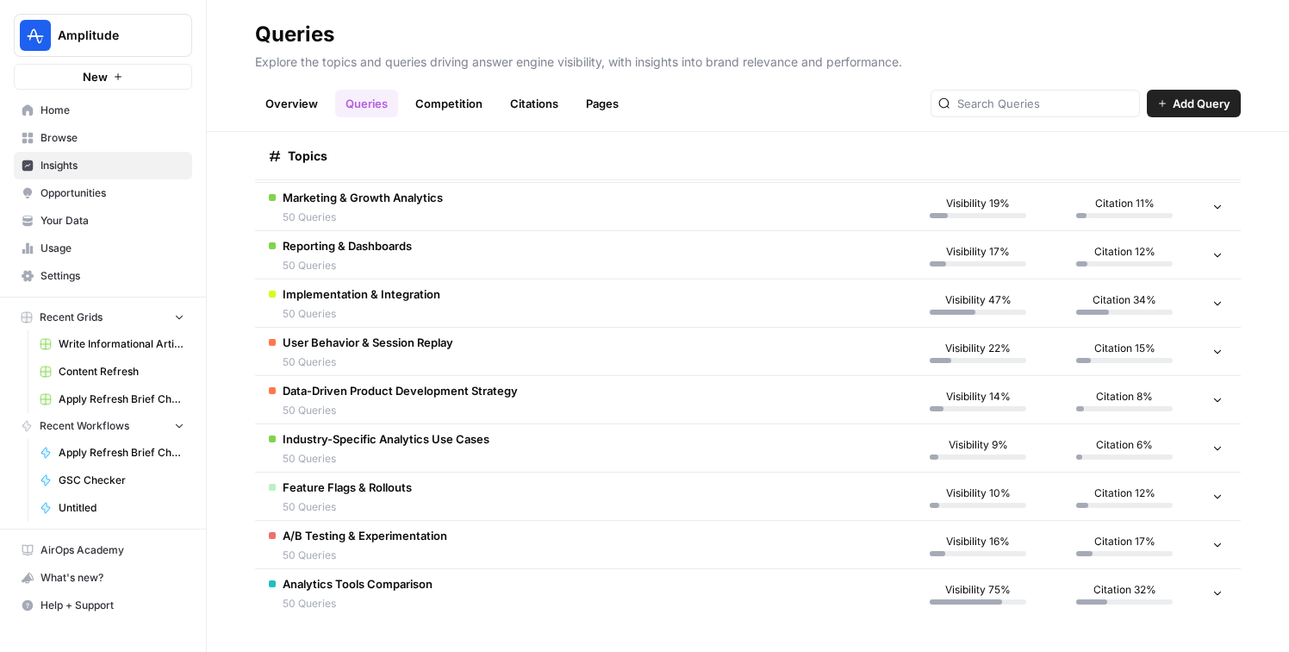
click at [532, 578] on td "Analytics Tools Comparison 50 Queries" at bounding box center [580, 593] width 650 height 48
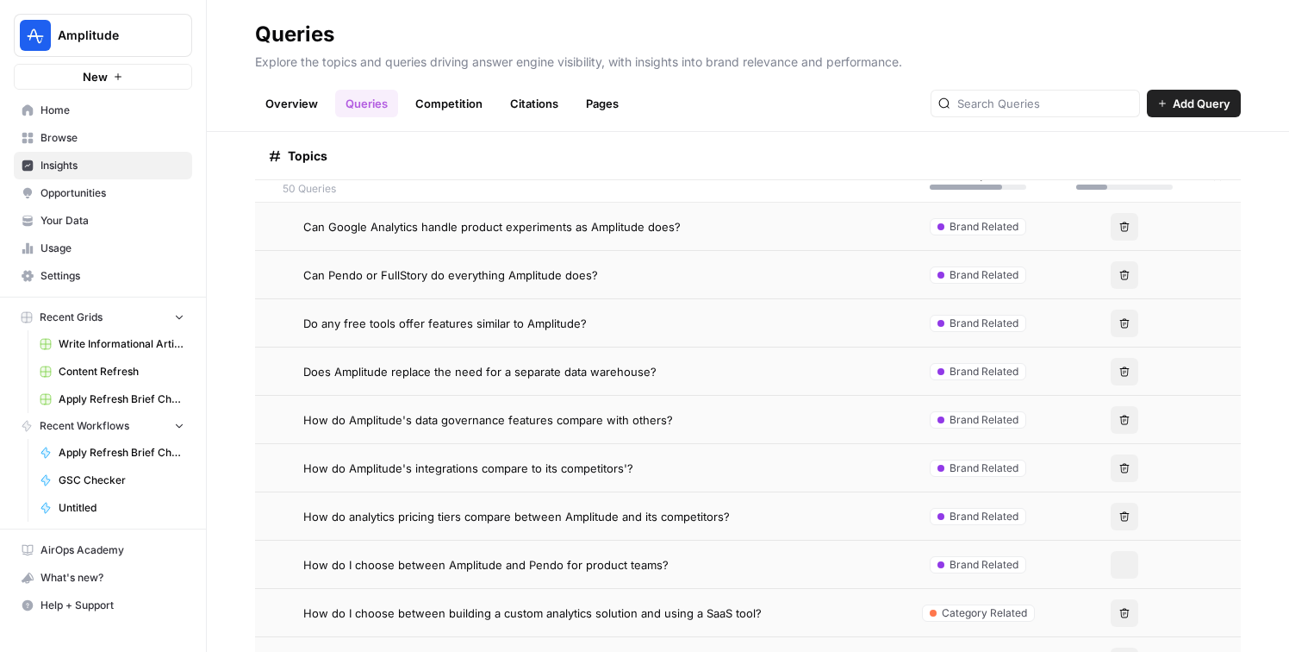
scroll to position [722, 0]
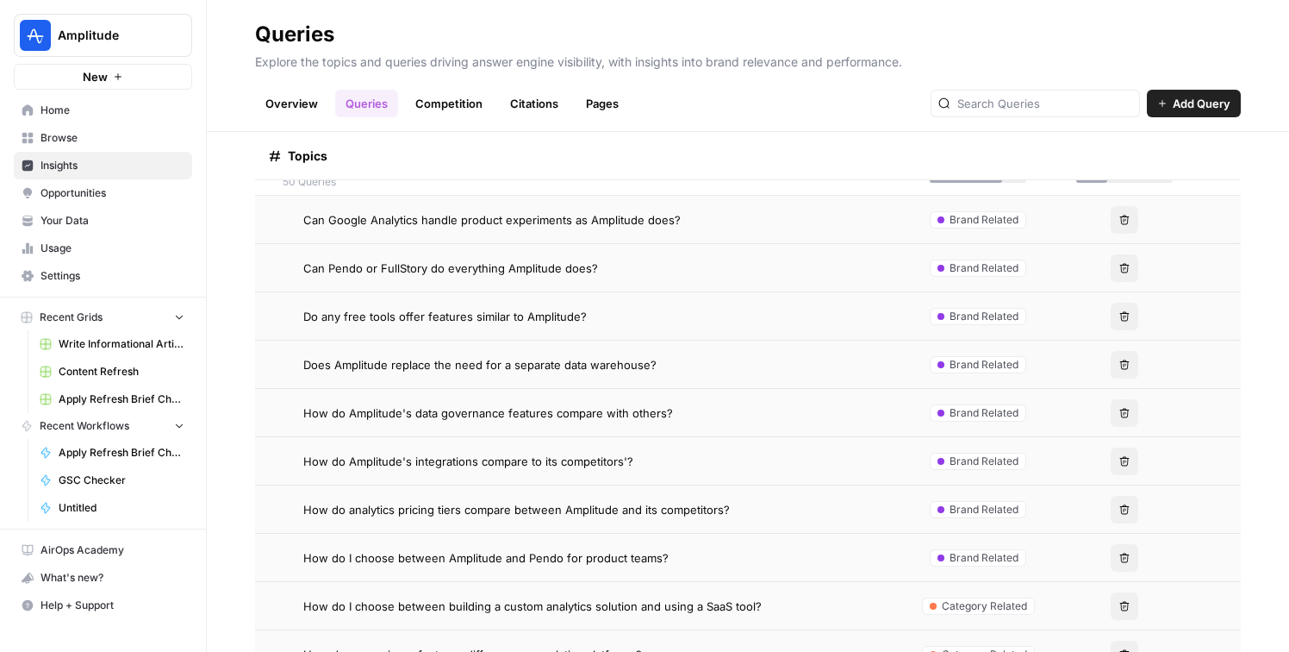
click at [548, 602] on span "How do I choose between building a custom analytics solution and using a SaaS t…" at bounding box center [532, 605] width 458 height 17
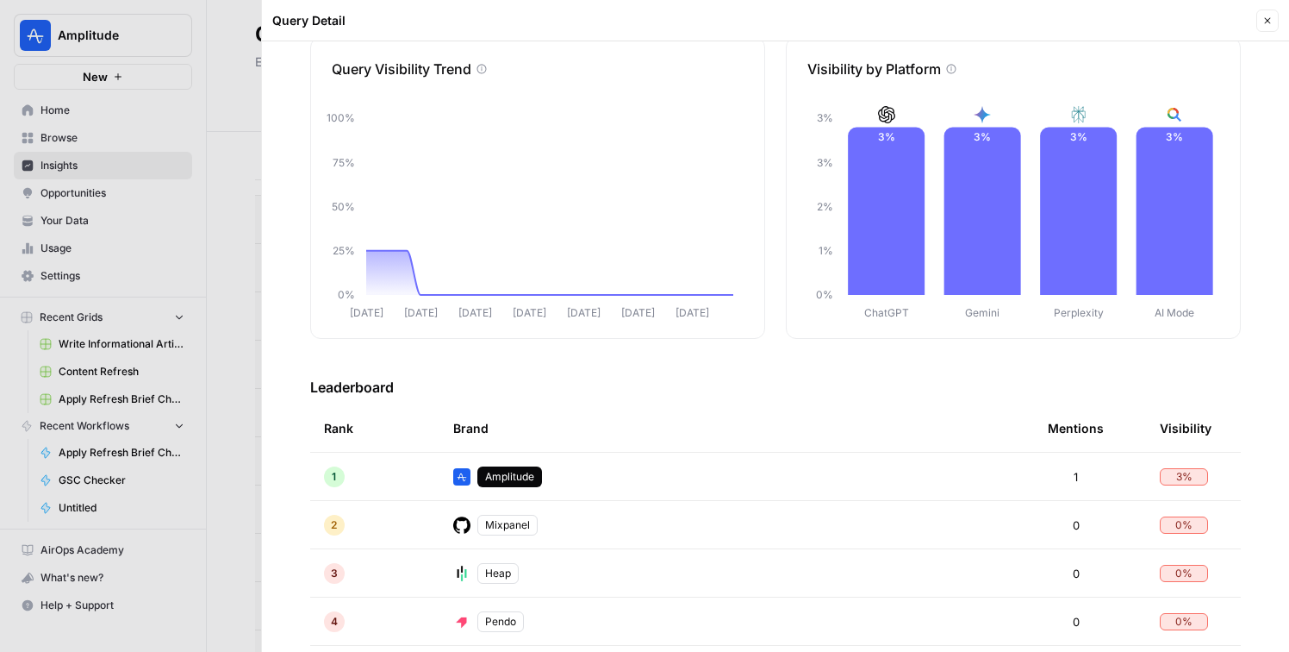
scroll to position [91, 0]
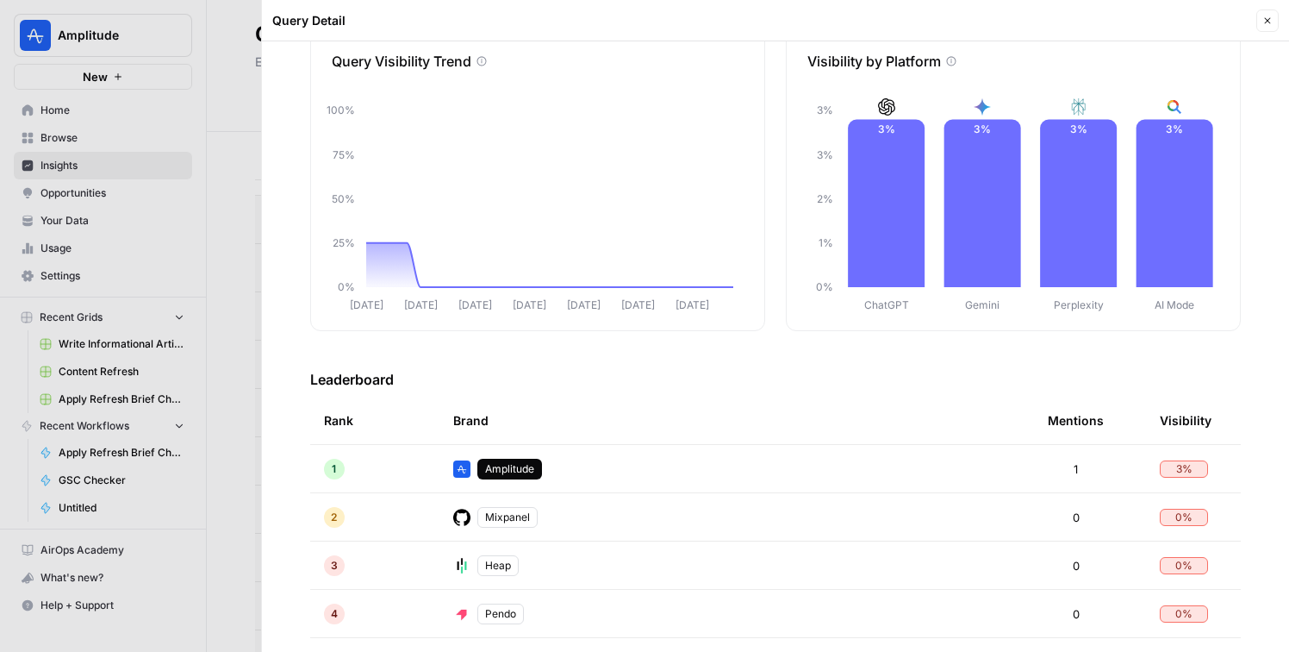
click at [260, 504] on div at bounding box center [644, 326] width 1289 height 652
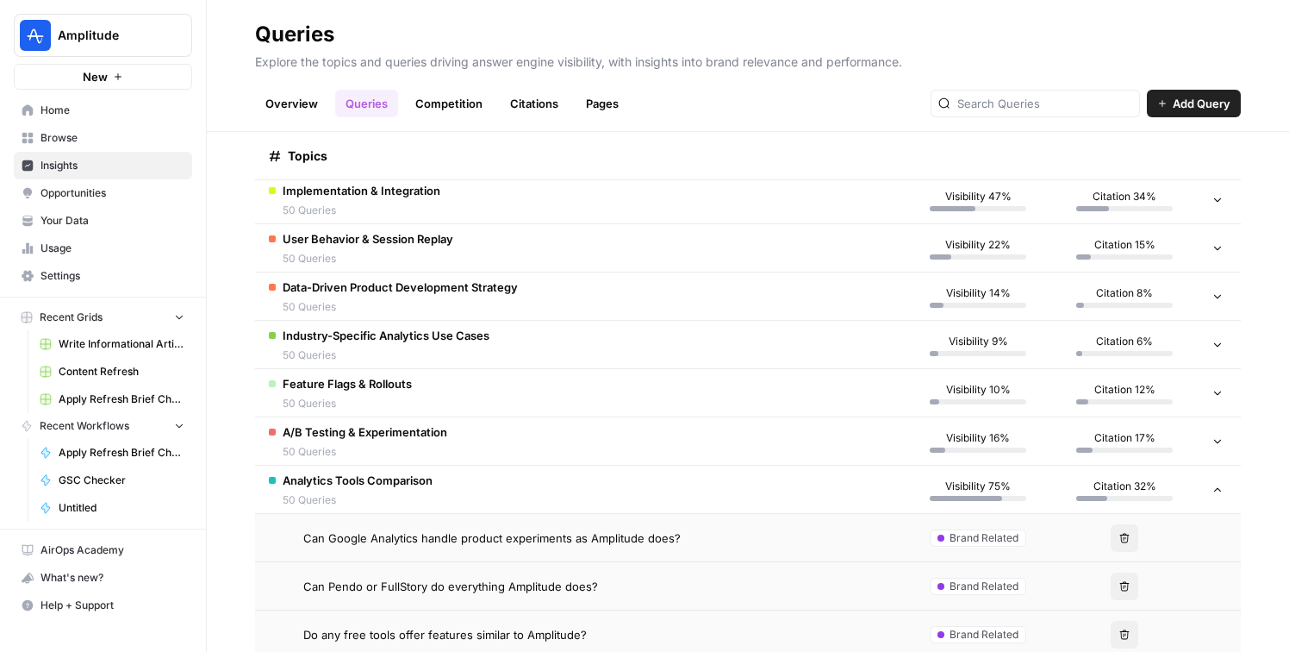
click at [633, 492] on td "Analytics Tools Comparison 50 Queries" at bounding box center [580, 488] width 650 height 47
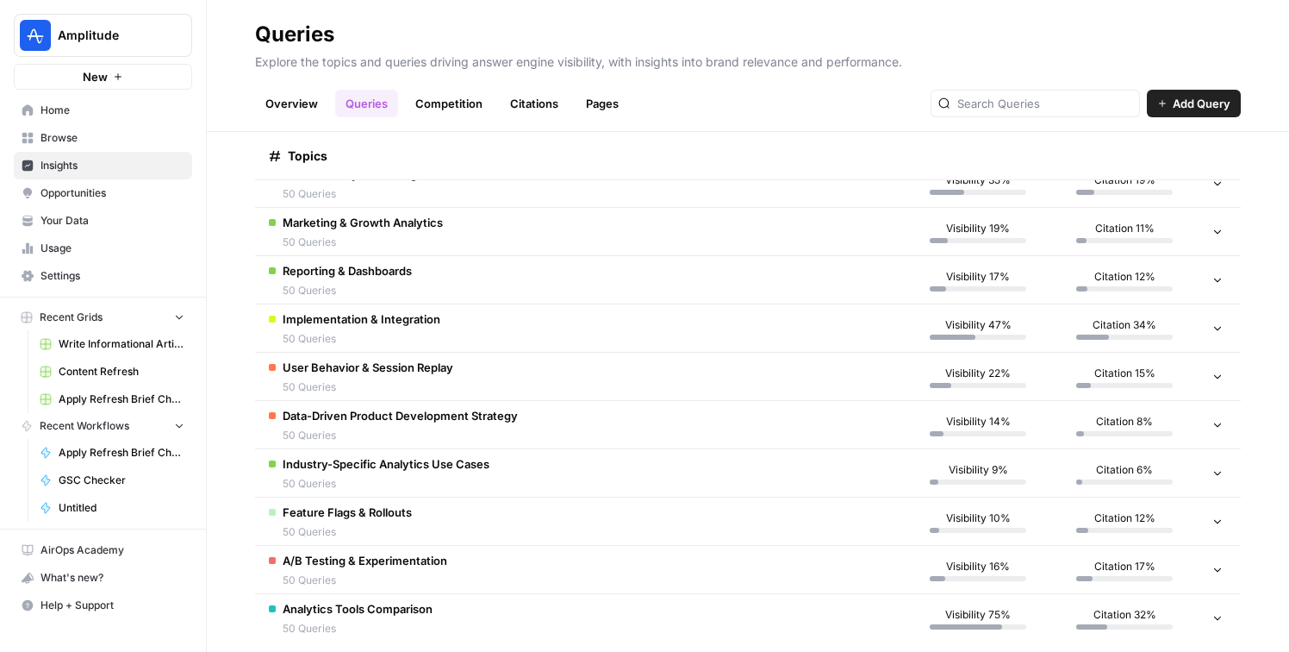
scroll to position [264, 0]
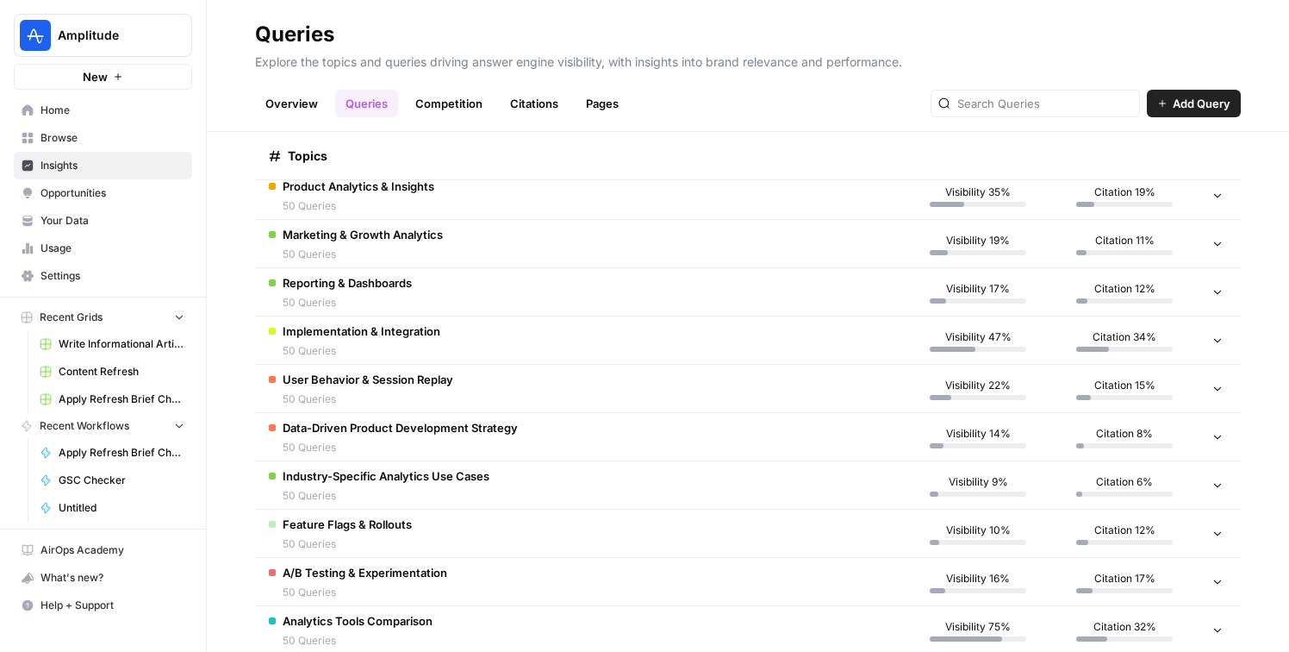
click at [642, 475] on td "Industry-Specific Analytics Use Cases 50 Queries" at bounding box center [580, 484] width 650 height 47
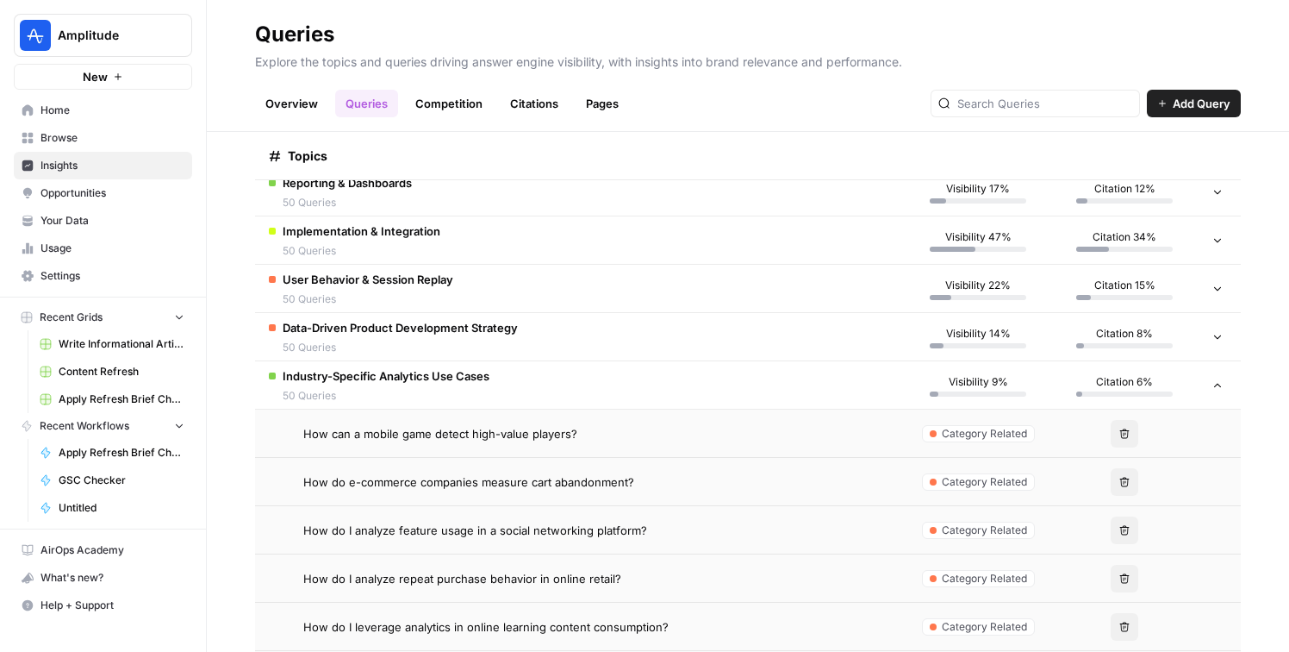
scroll to position [485, 0]
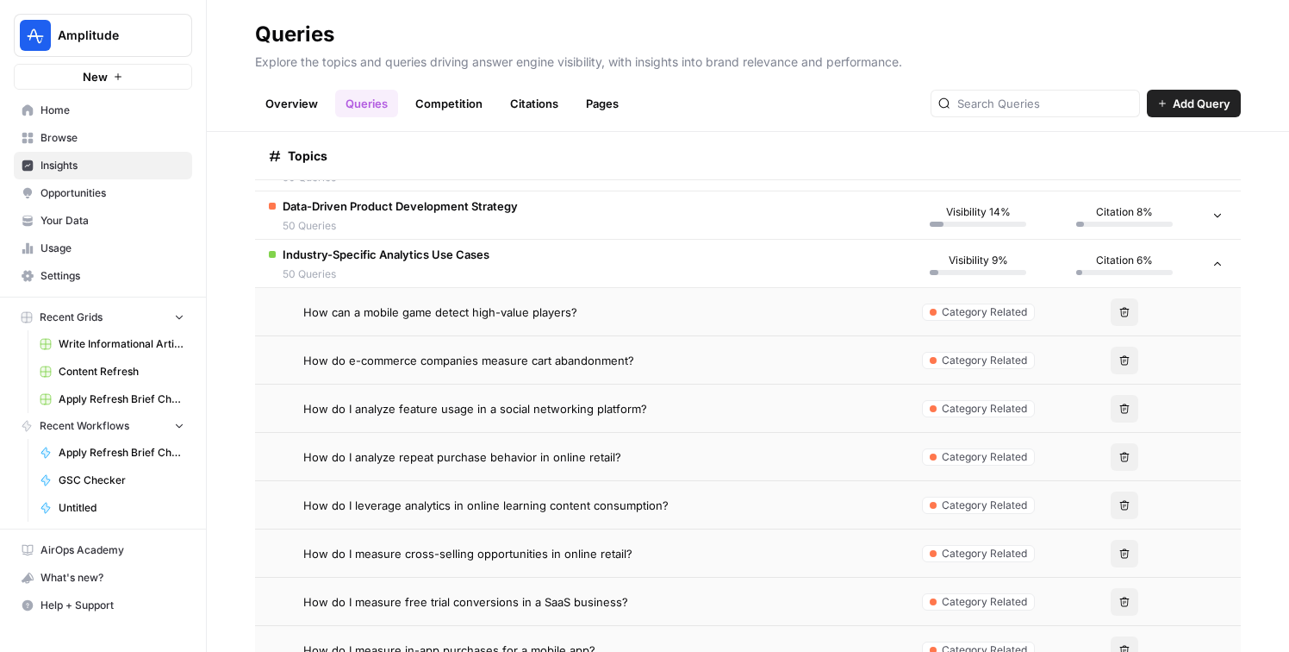
click at [634, 401] on span "How do I analyze feature usage in a social networking platform?" at bounding box center [475, 408] width 344 height 17
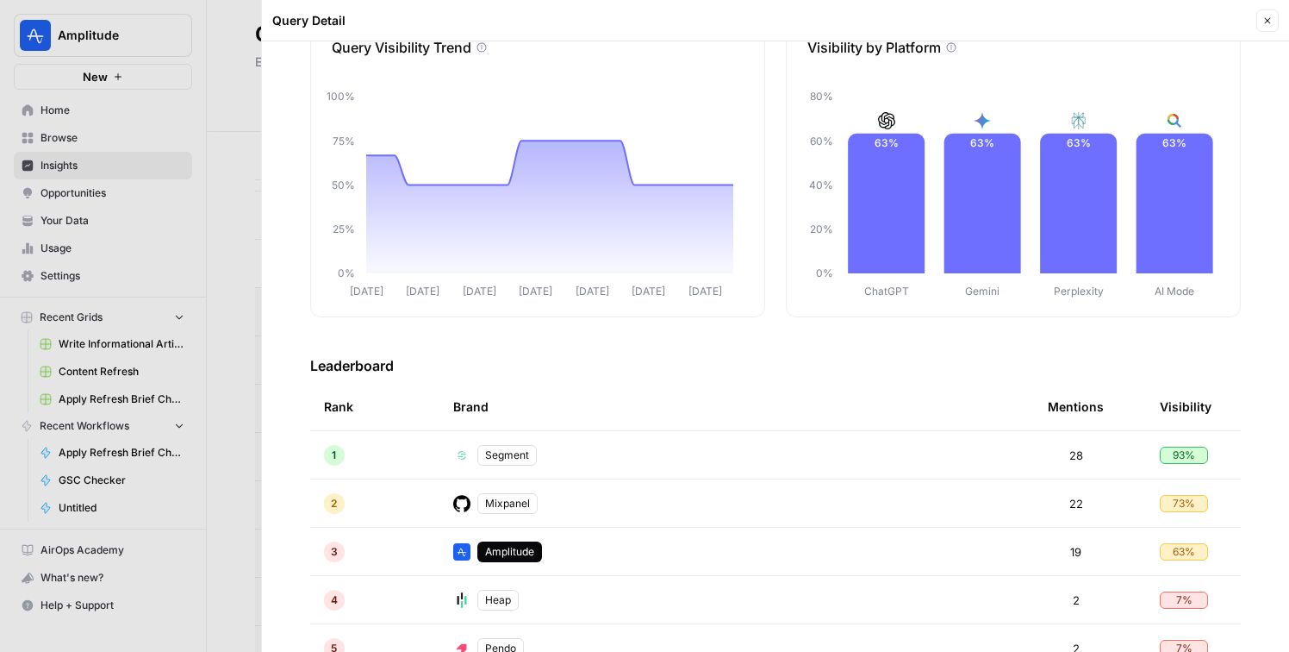
scroll to position [116, 0]
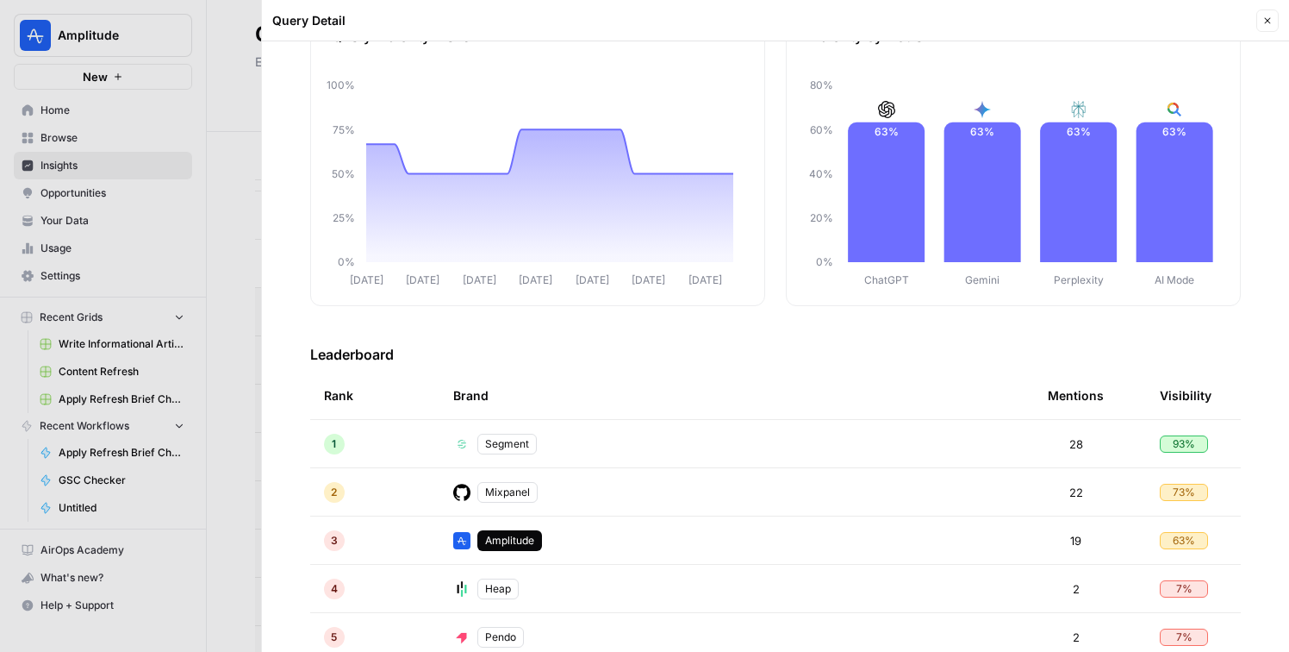
click at [240, 483] on div at bounding box center [644, 326] width 1289 height 652
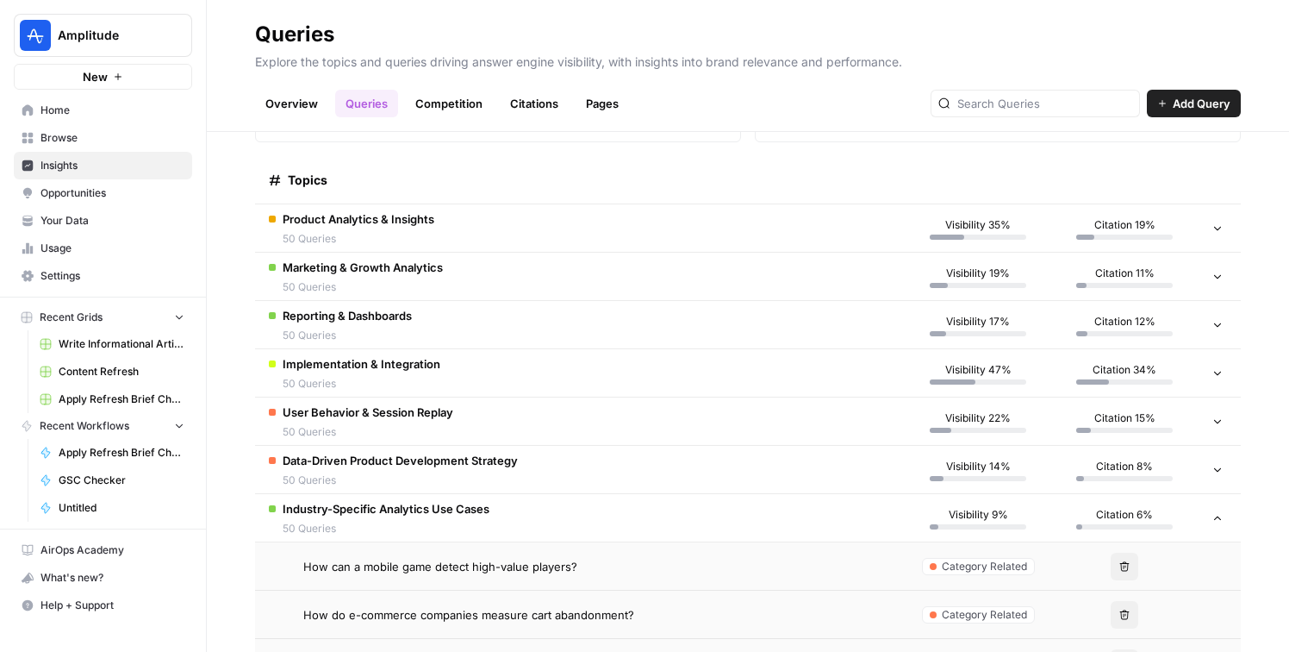
scroll to position [184, 0]
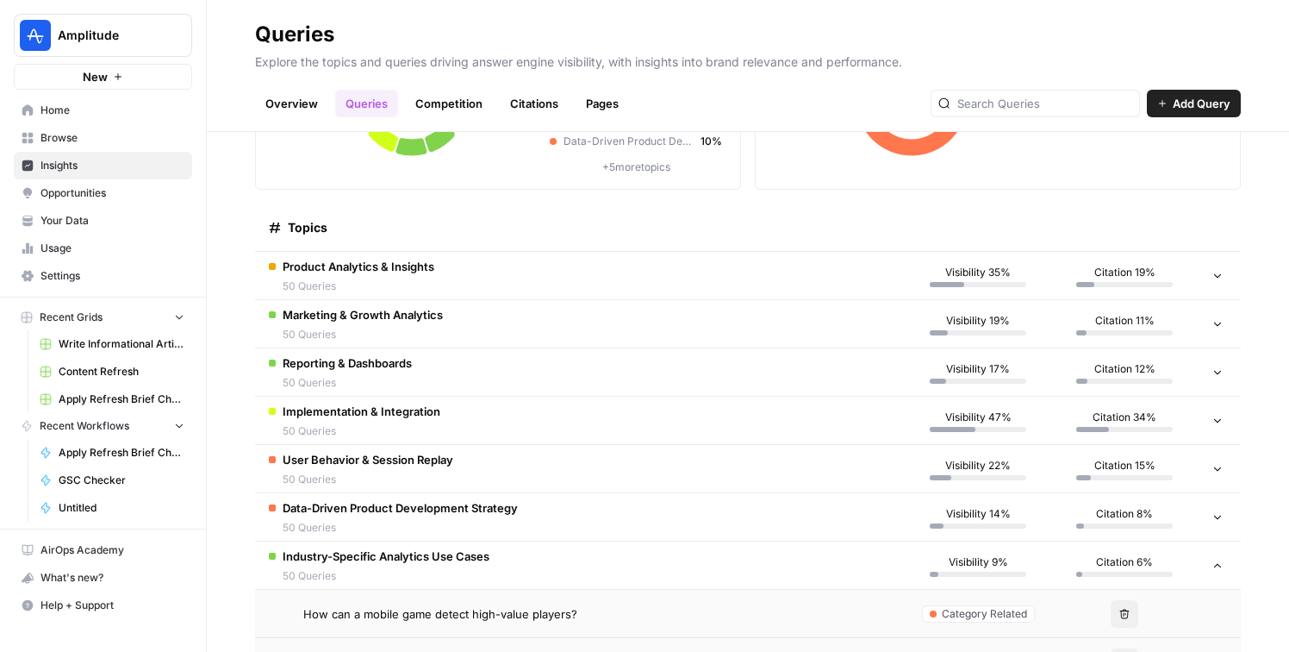
click at [555, 344] on td "Marketing & Growth Analytics 50 Queries" at bounding box center [580, 323] width 650 height 47
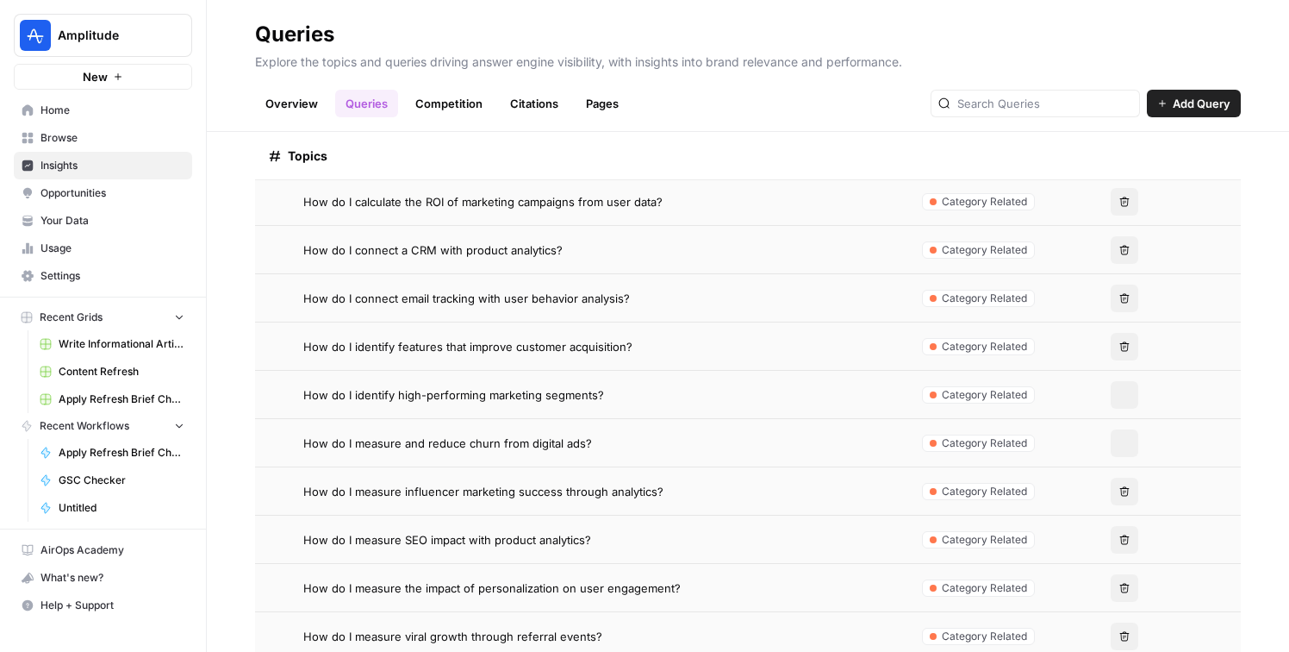
scroll to position [786, 0]
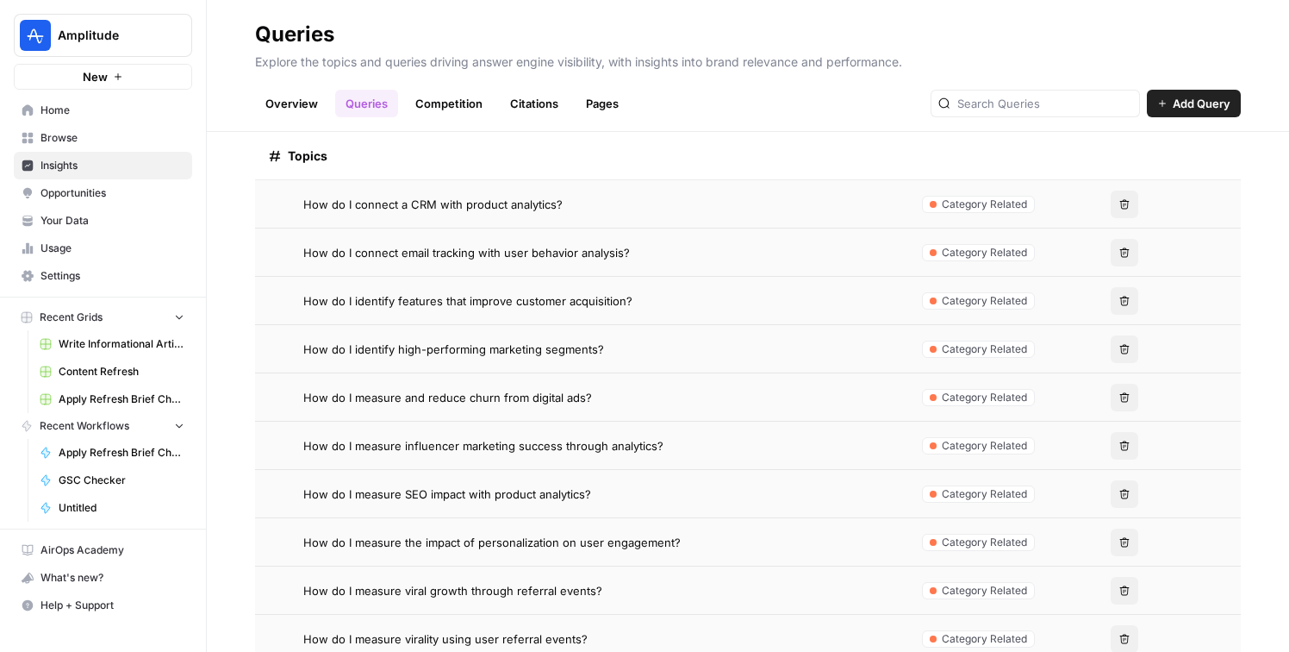
click at [561, 491] on span "How do I measure SEO impact with product analytics?" at bounding box center [447, 493] width 288 height 17
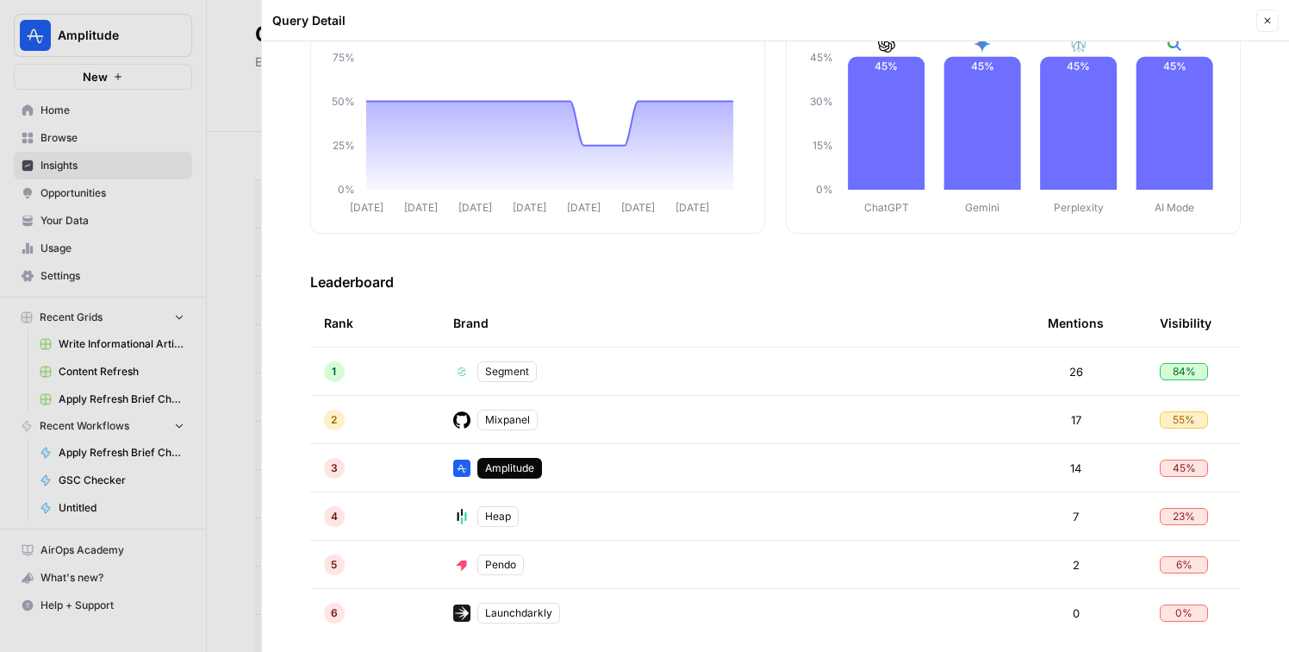
scroll to position [228, 0]
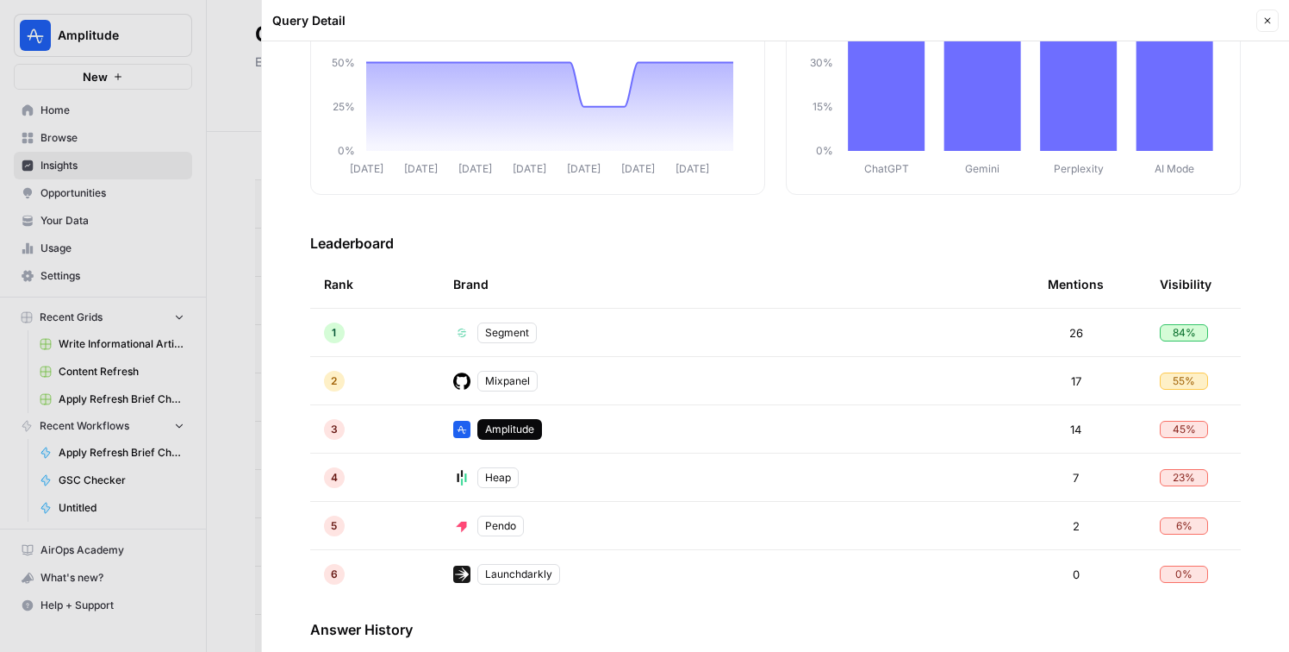
click at [233, 496] on div at bounding box center [644, 326] width 1289 height 652
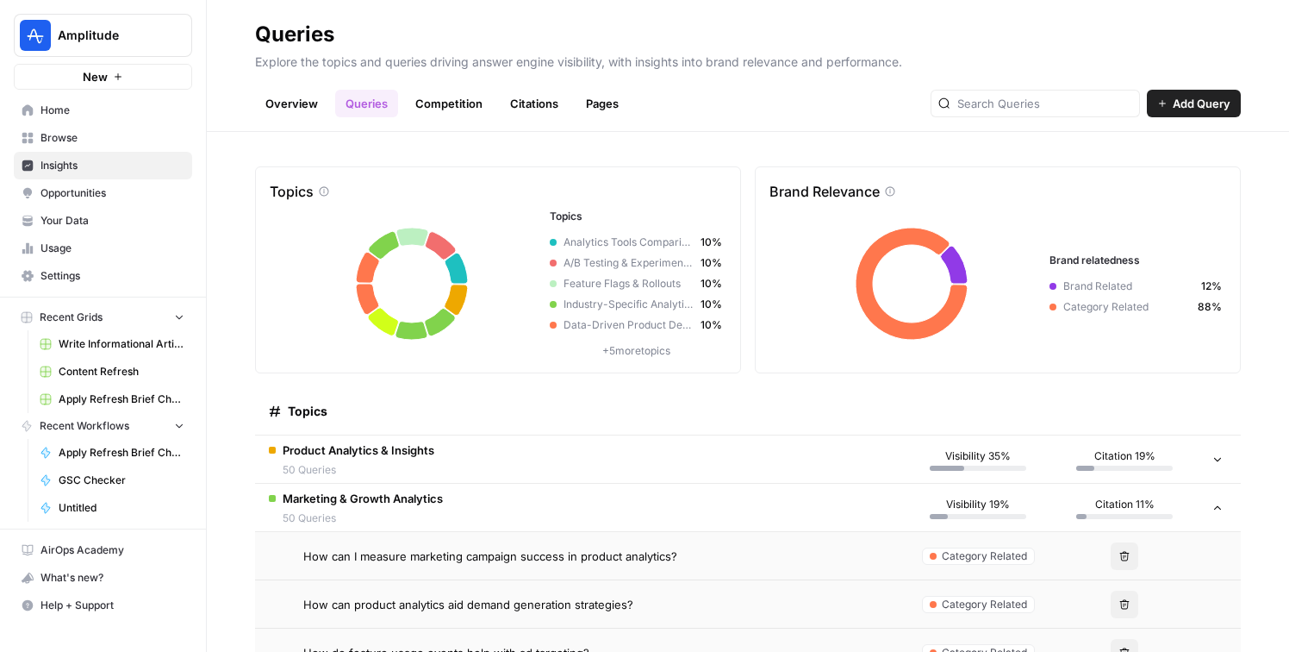
click at [460, 100] on link "Competition" at bounding box center [449, 104] width 88 height 28
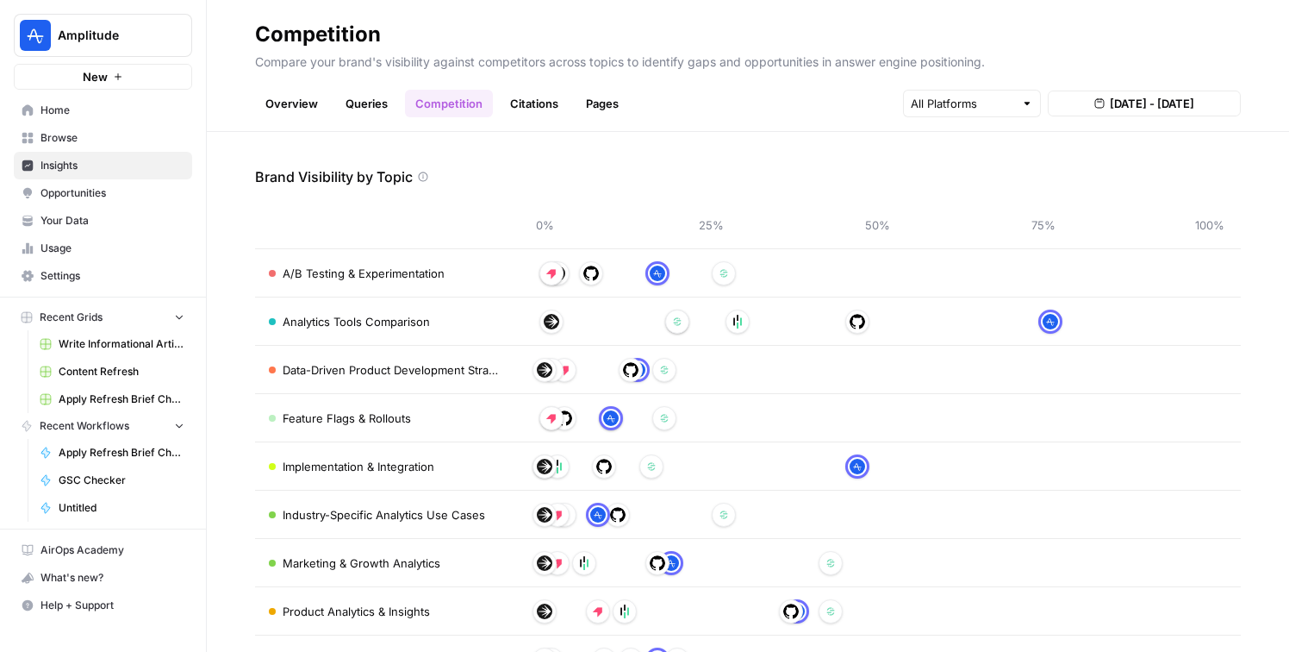
click at [547, 104] on link "Citations" at bounding box center [534, 104] width 69 height 28
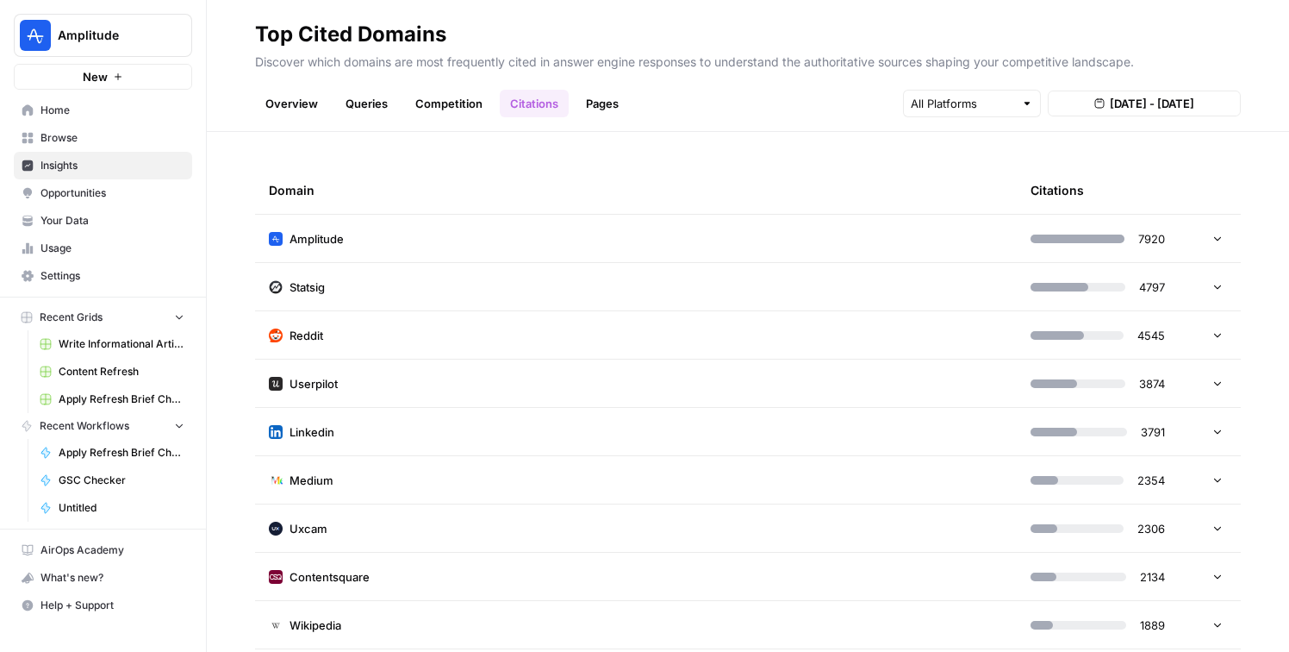
click at [474, 231] on td "Amplitude" at bounding box center [636, 238] width 762 height 47
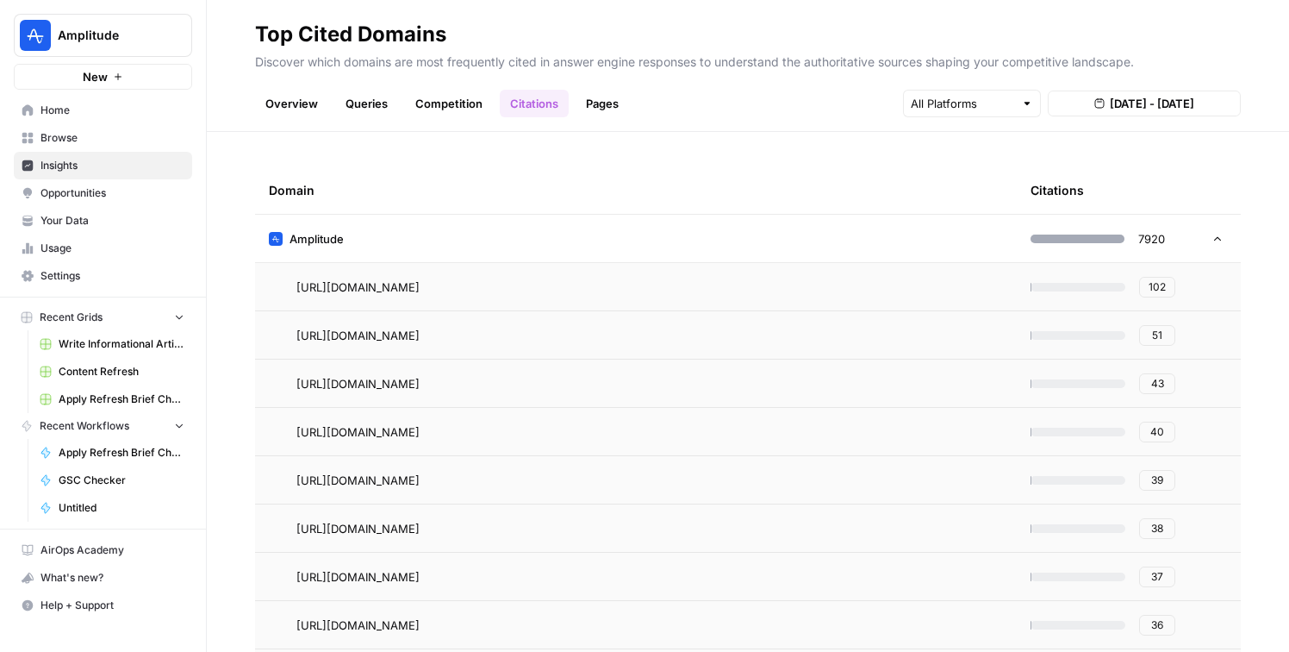
click at [474, 231] on td "Amplitude" at bounding box center [636, 238] width 762 height 47
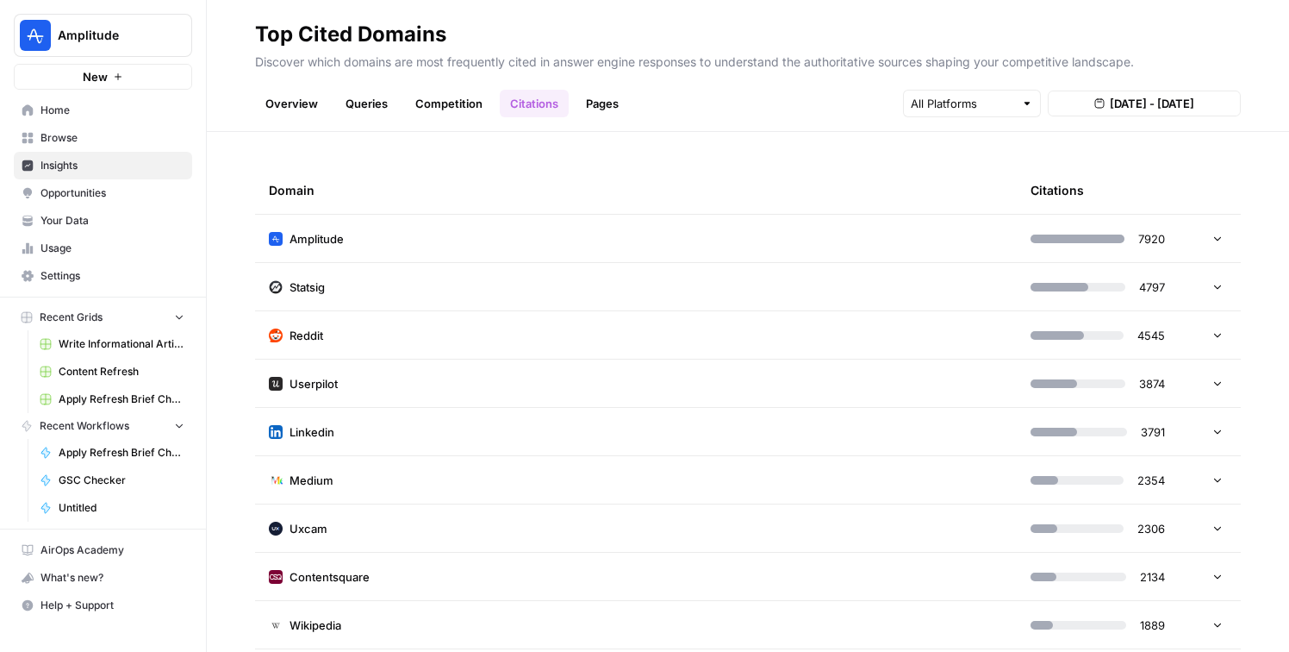
click at [589, 104] on link "Pages" at bounding box center [602, 104] width 53 height 28
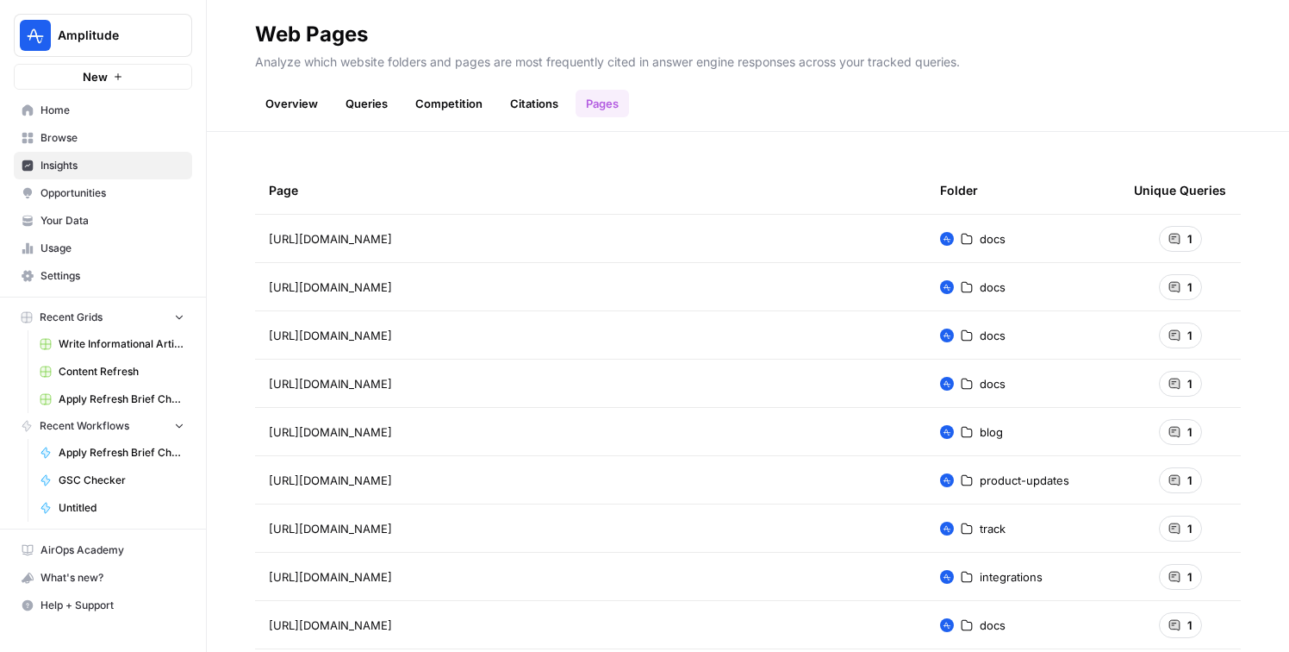
click at [154, 31] on span "Amplitude" at bounding box center [110, 35] width 104 height 17
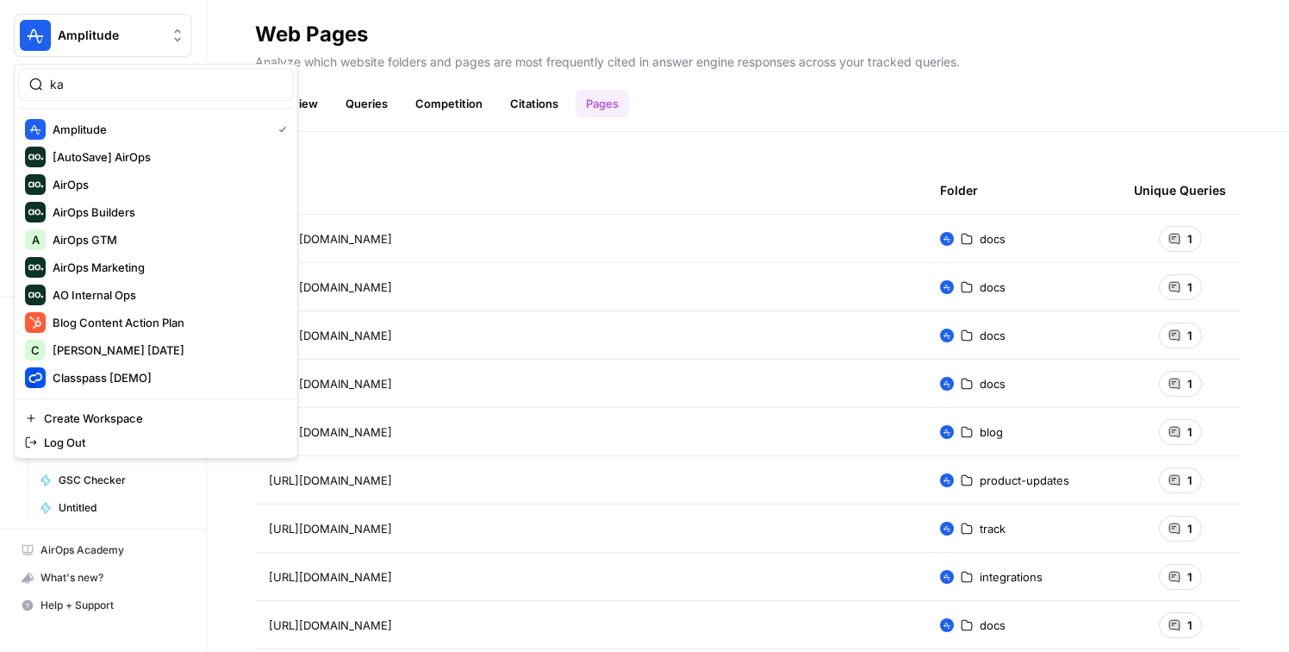
type input "k"
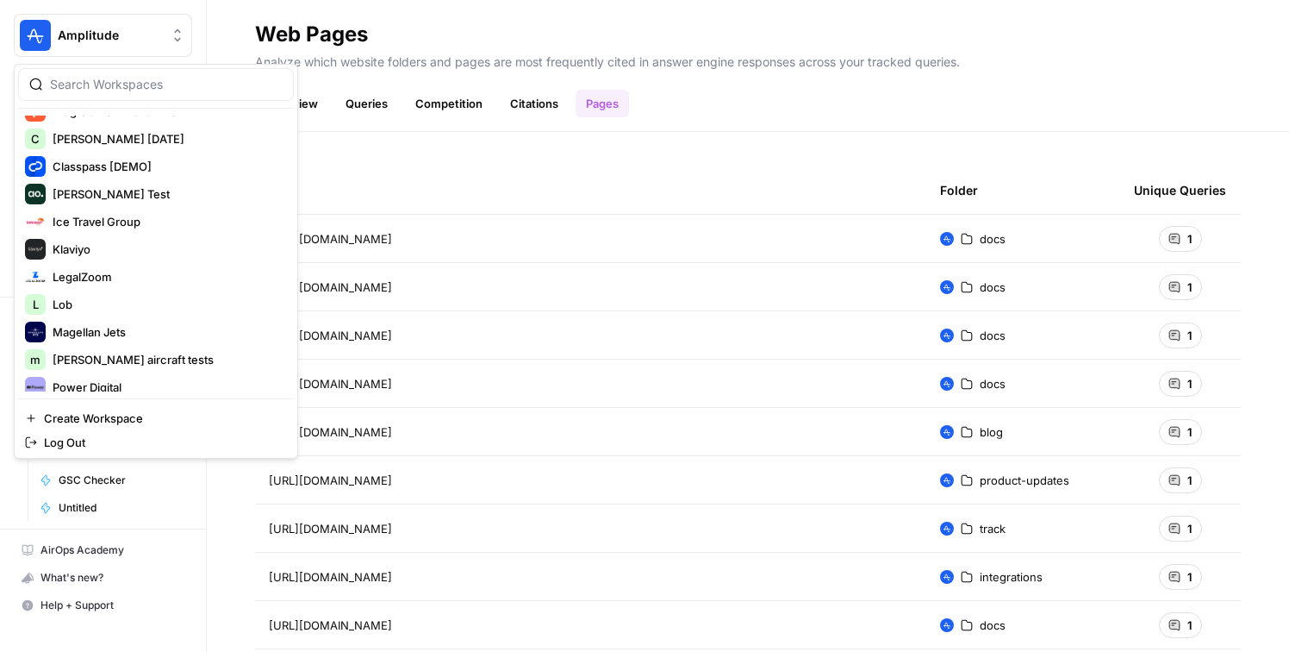
scroll to position [359, 0]
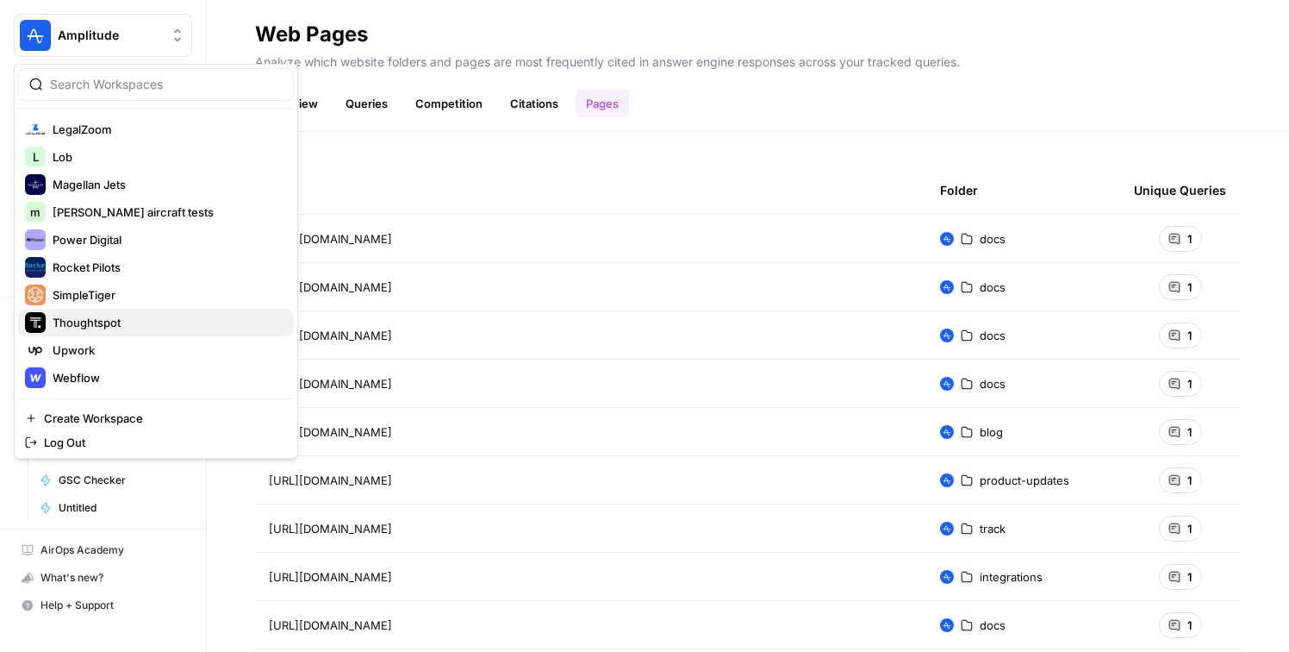
click at [130, 326] on span "Thoughtspot" at bounding box center [167, 322] width 228 height 17
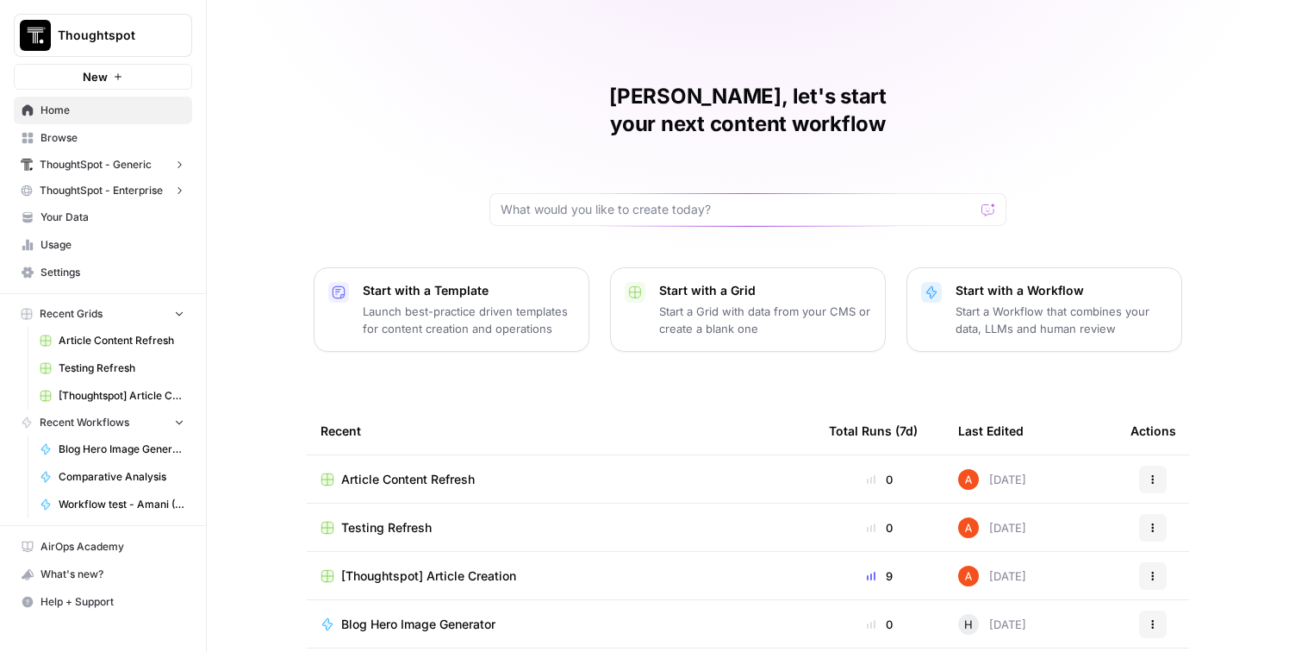
click at [127, 168] on span "ThoughtSpot - Generic" at bounding box center [96, 165] width 112 height 16
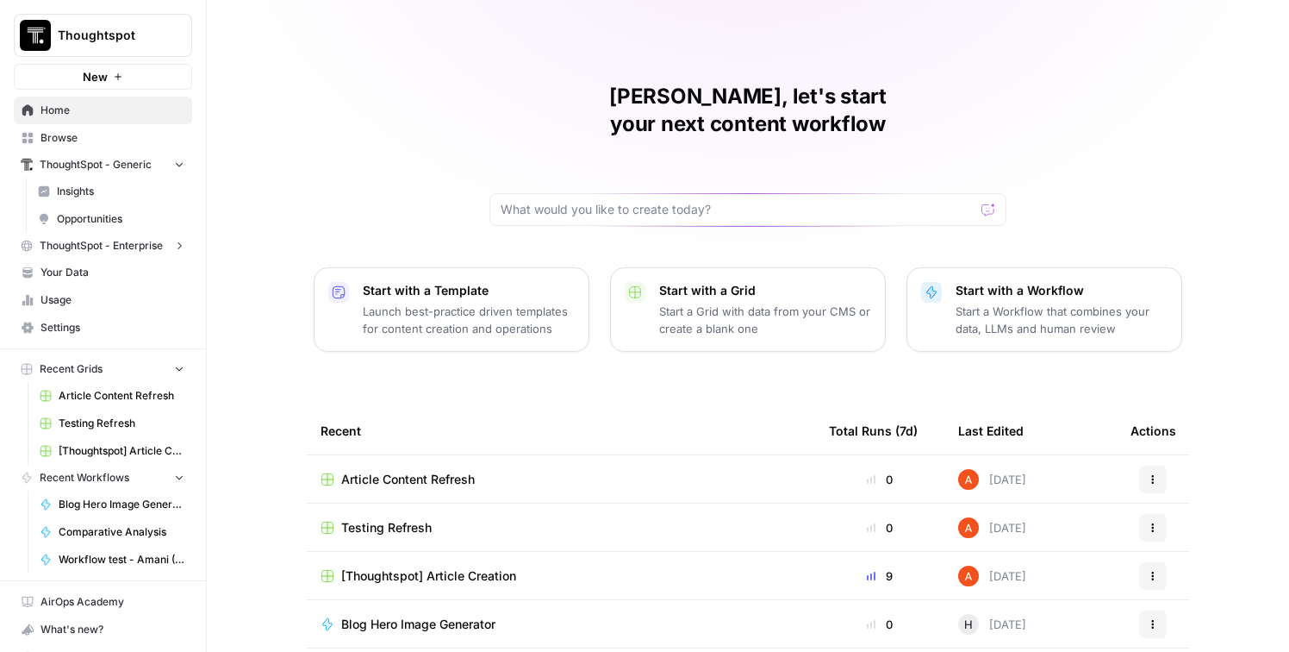
click at [128, 189] on span "Insights" at bounding box center [121, 192] width 128 height 16
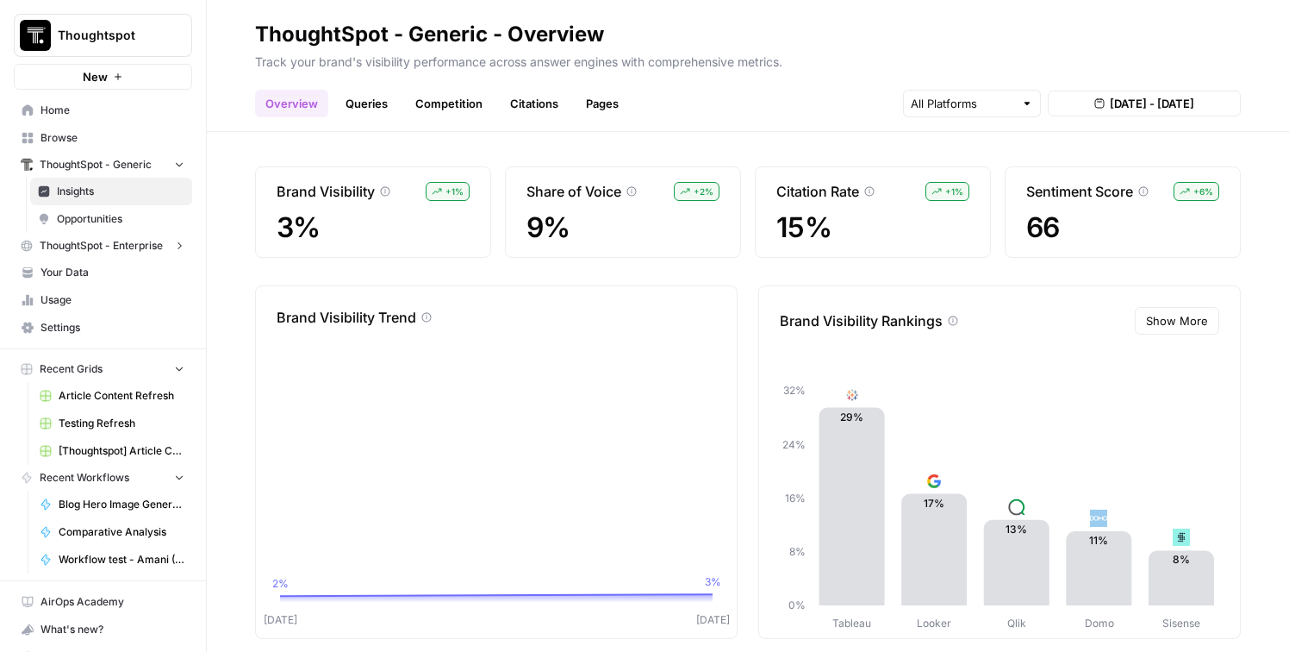
click at [115, 276] on span "Your Data" at bounding box center [113, 273] width 144 height 16
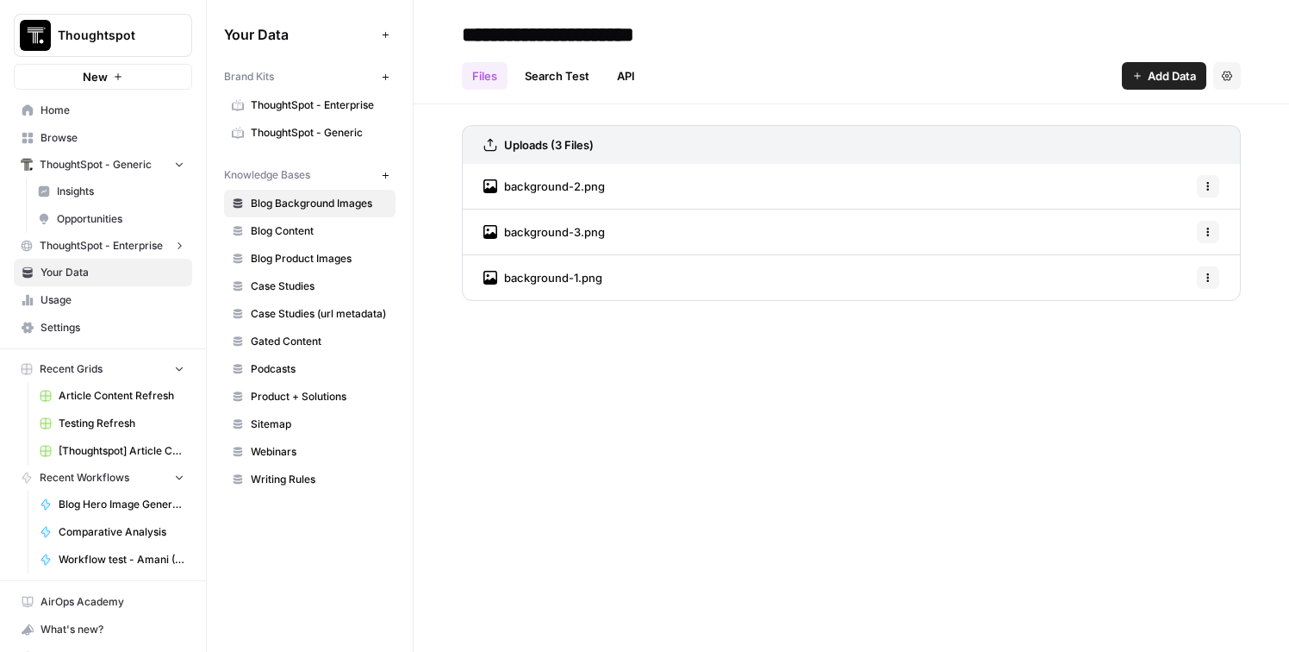
click at [126, 246] on span "ThoughtSpot - Enterprise" at bounding box center [101, 246] width 123 height 16
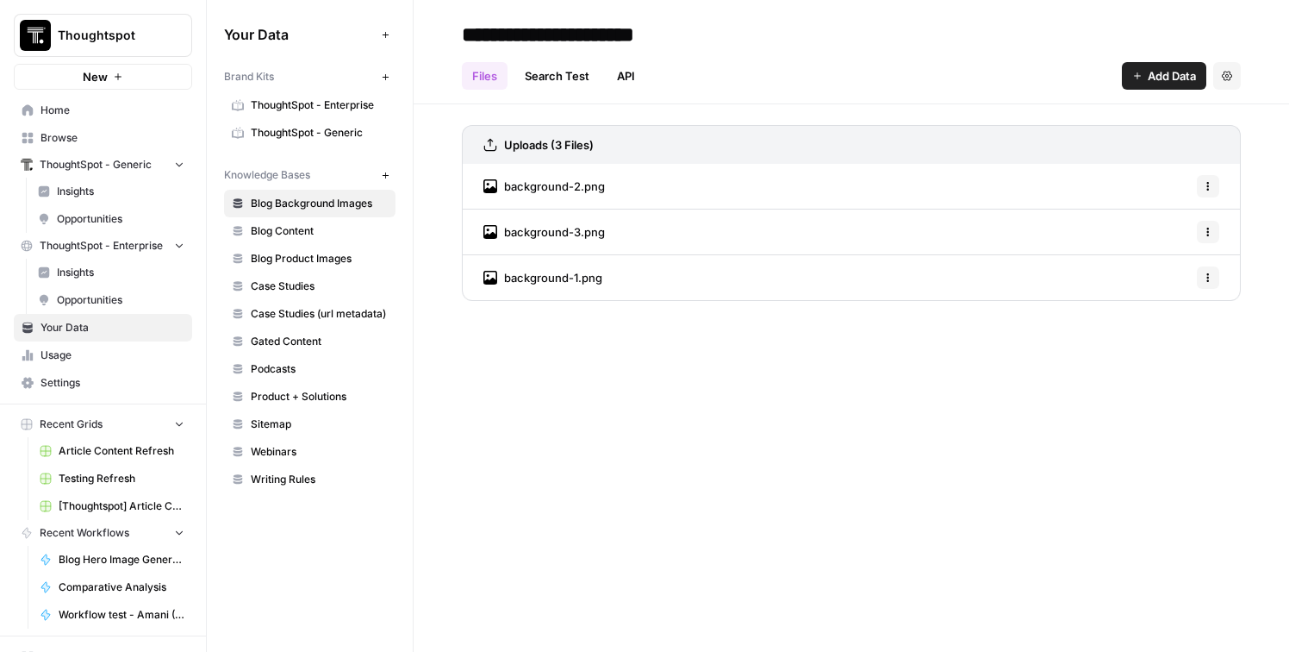
click at [126, 275] on span "Insights" at bounding box center [121, 273] width 128 height 16
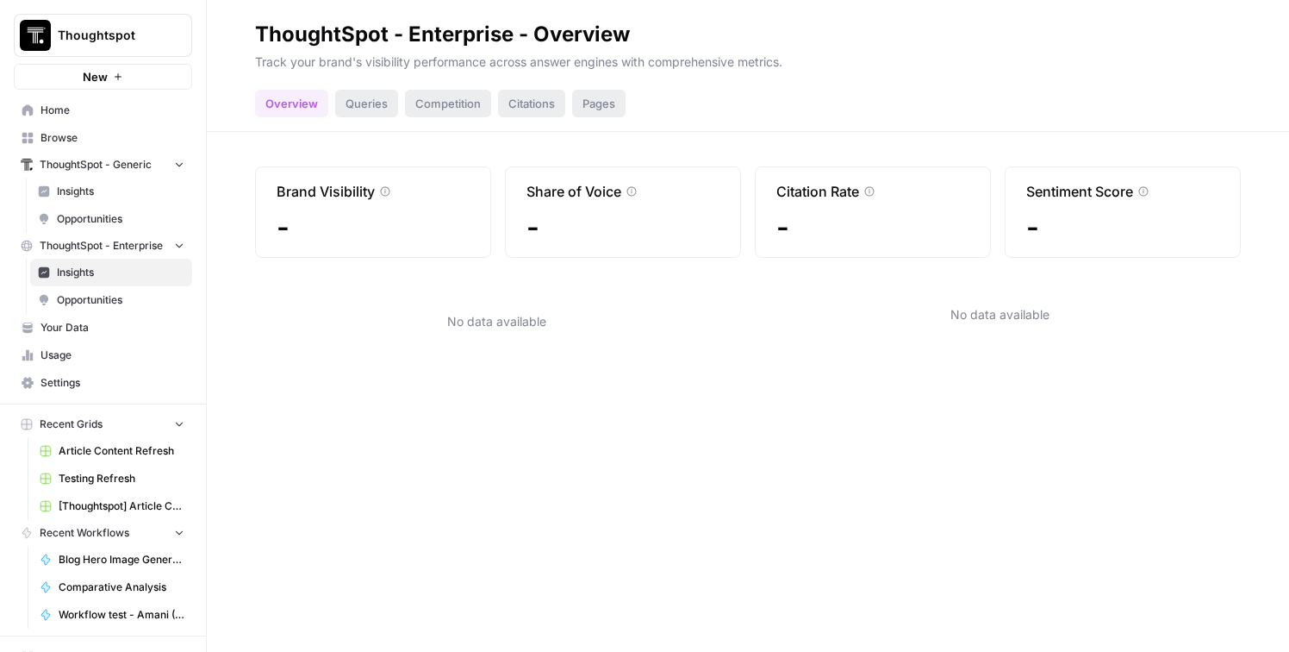
click at [128, 289] on link "Opportunities" at bounding box center [111, 300] width 162 height 28
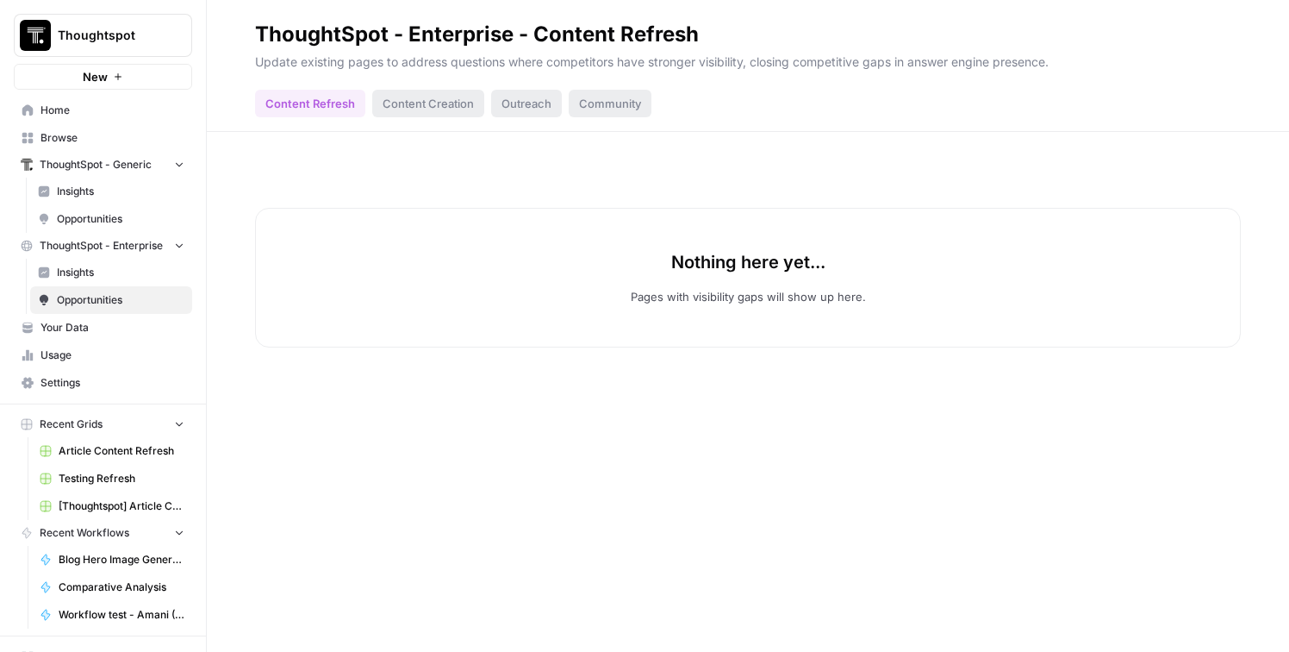
click at [116, 193] on span "Insights" at bounding box center [121, 192] width 128 height 16
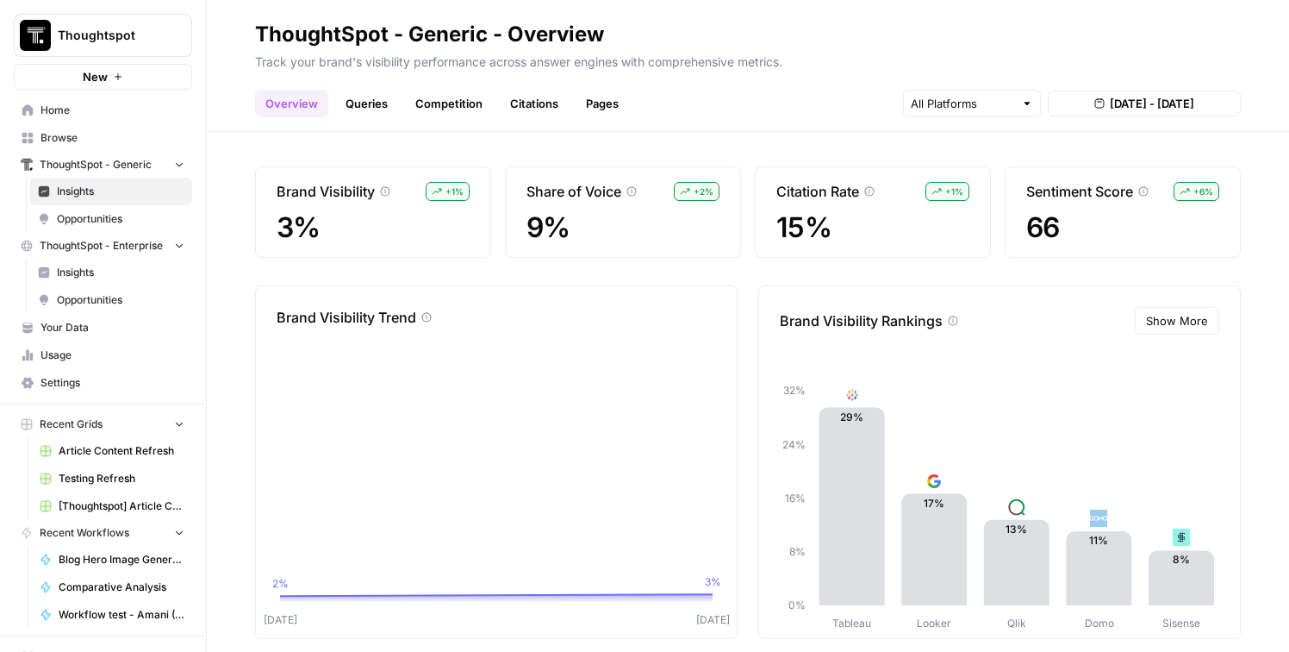
click at [369, 103] on link "Queries" at bounding box center [366, 104] width 63 height 28
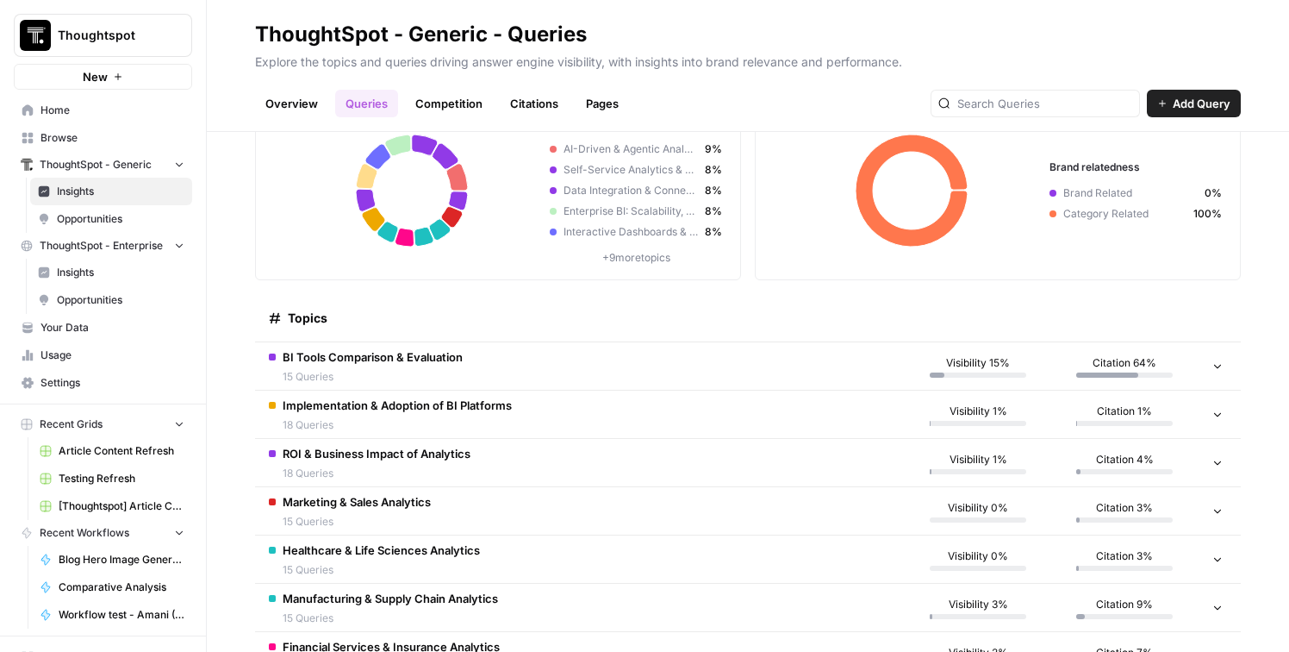
scroll to position [103, 0]
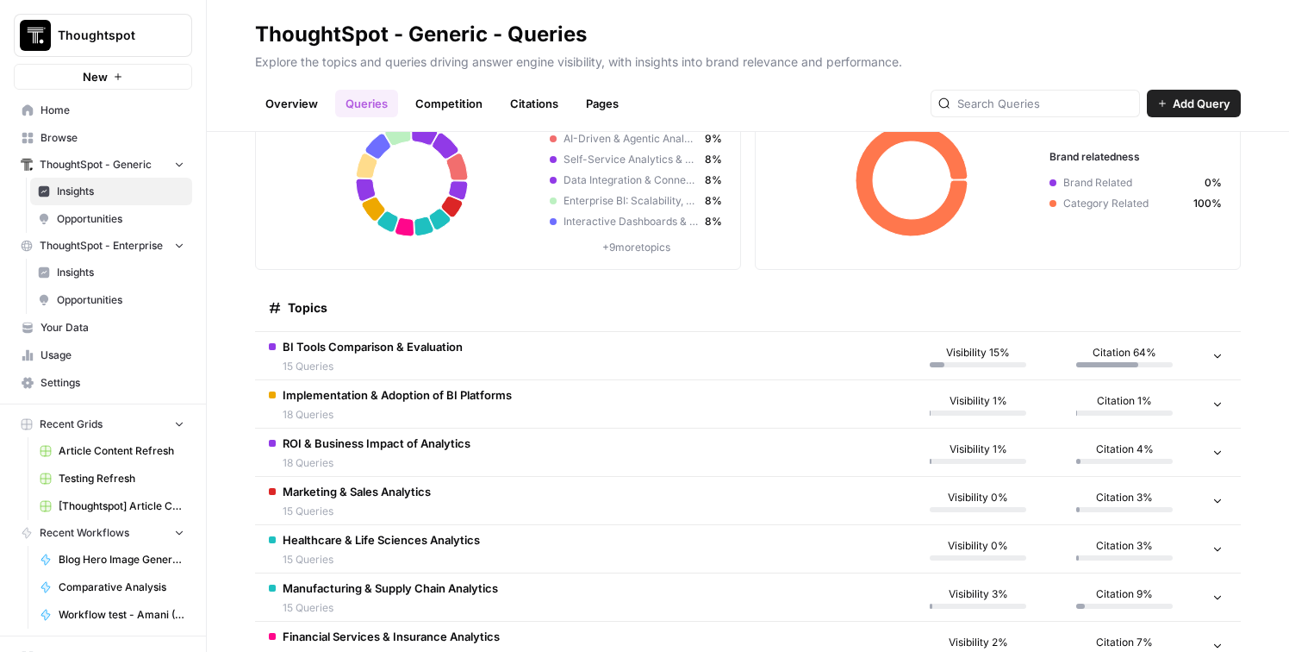
click at [690, 366] on td "BI Tools Comparison & Evaluation 15 Queries" at bounding box center [580, 355] width 650 height 47
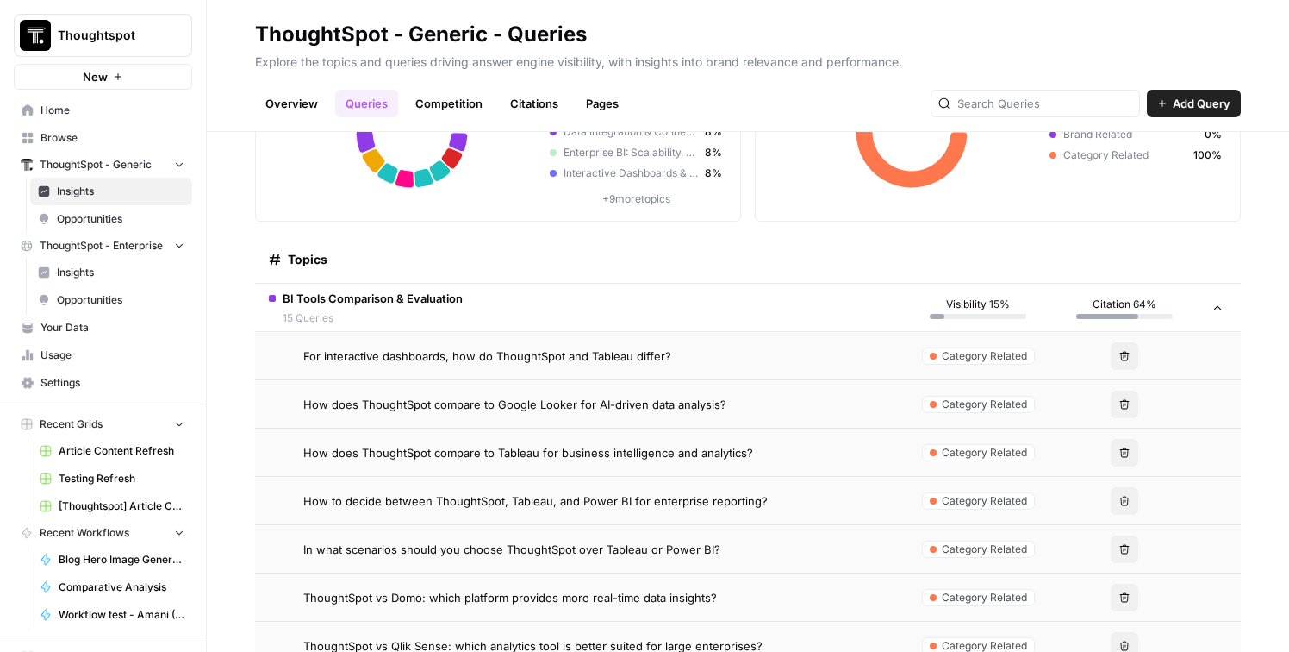
scroll to position [166, 0]
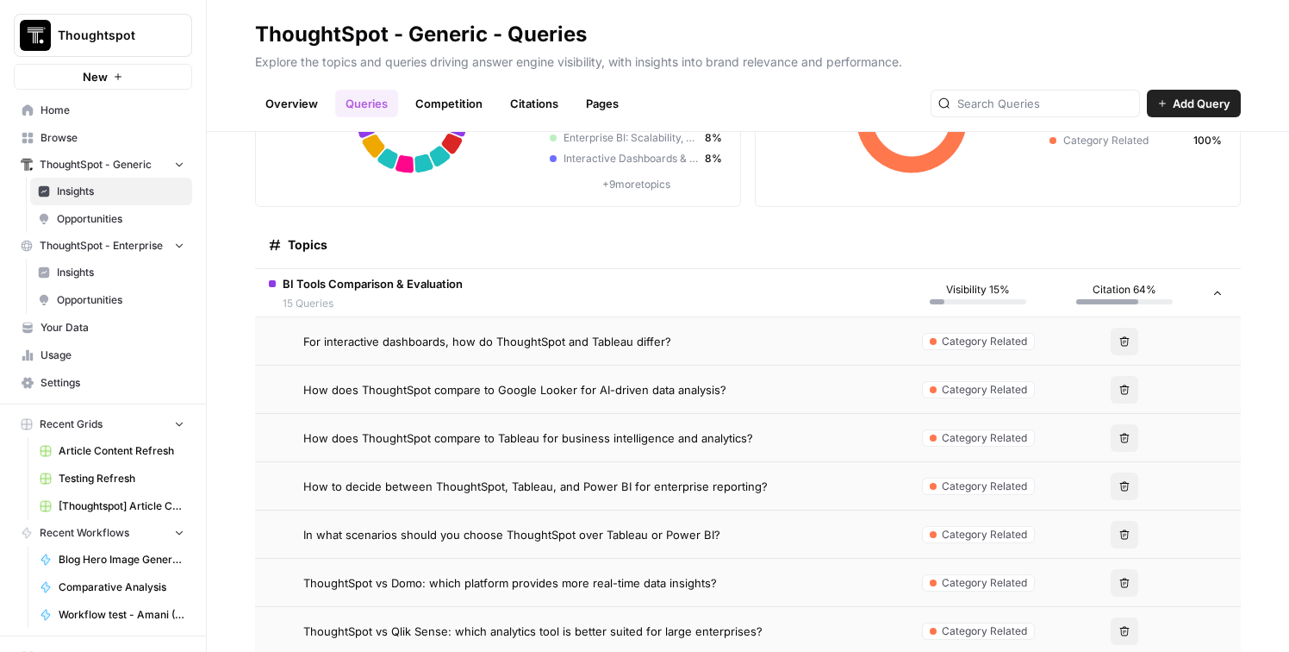
click at [689, 356] on td "For interactive dashboards, how do ThoughtSpot and Tableau differ?" at bounding box center [580, 340] width 650 height 47
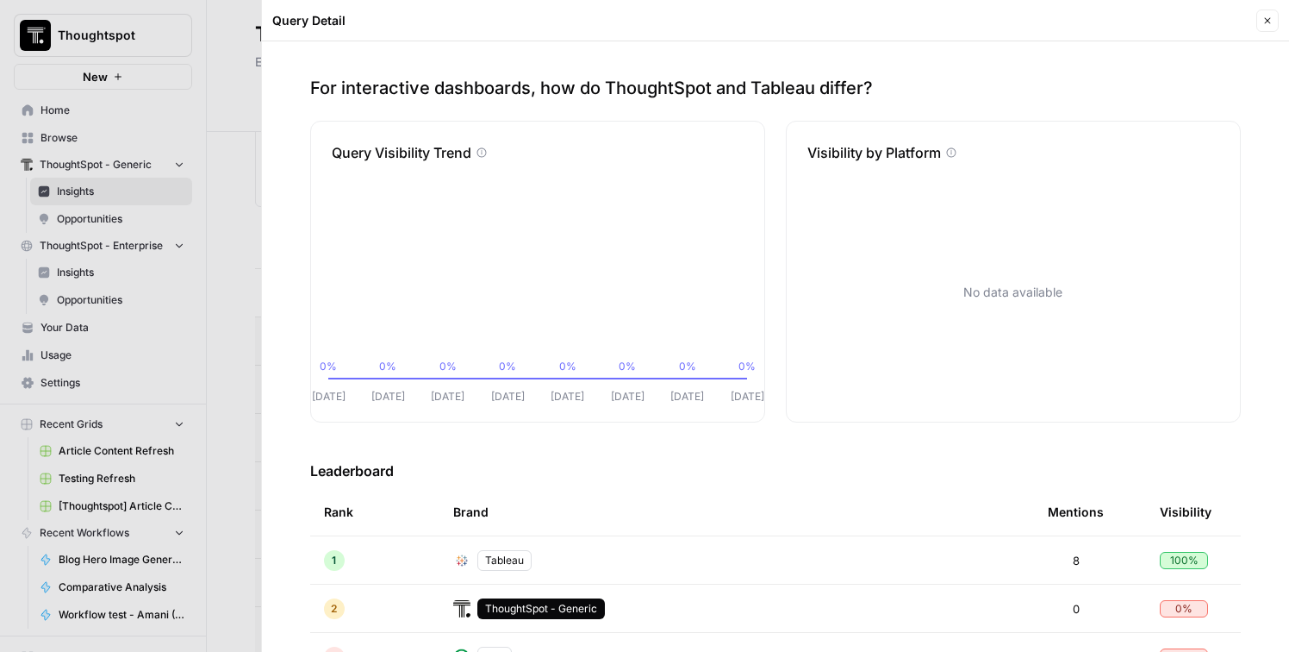
click at [250, 442] on div at bounding box center [644, 326] width 1289 height 652
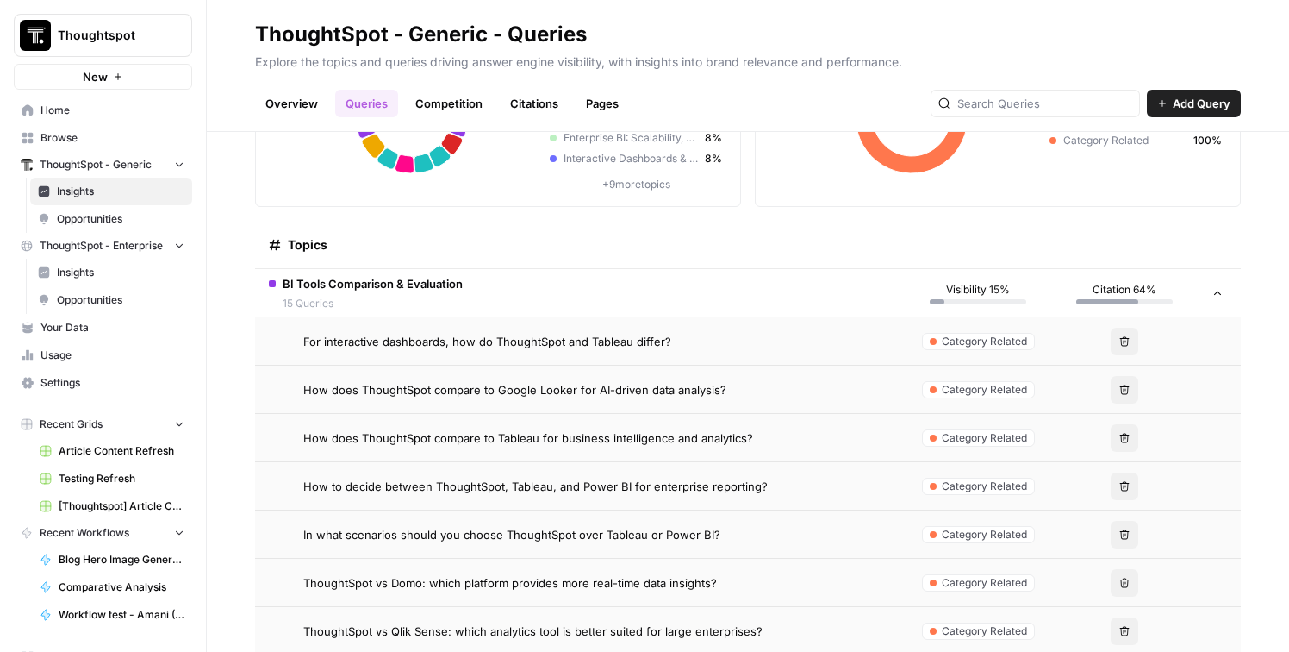
click at [601, 458] on td "How does ThoughtSpot compare to Tableau for business intelligence and analytics?" at bounding box center [580, 437] width 650 height 47
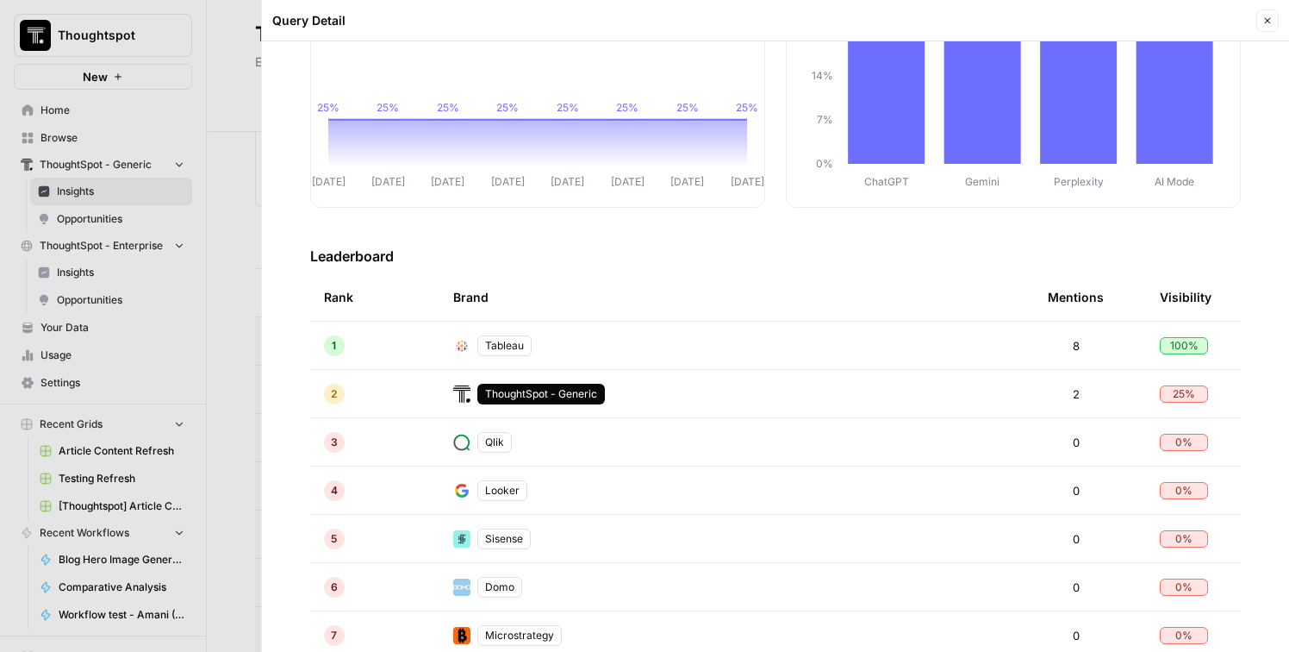
scroll to position [233, 0]
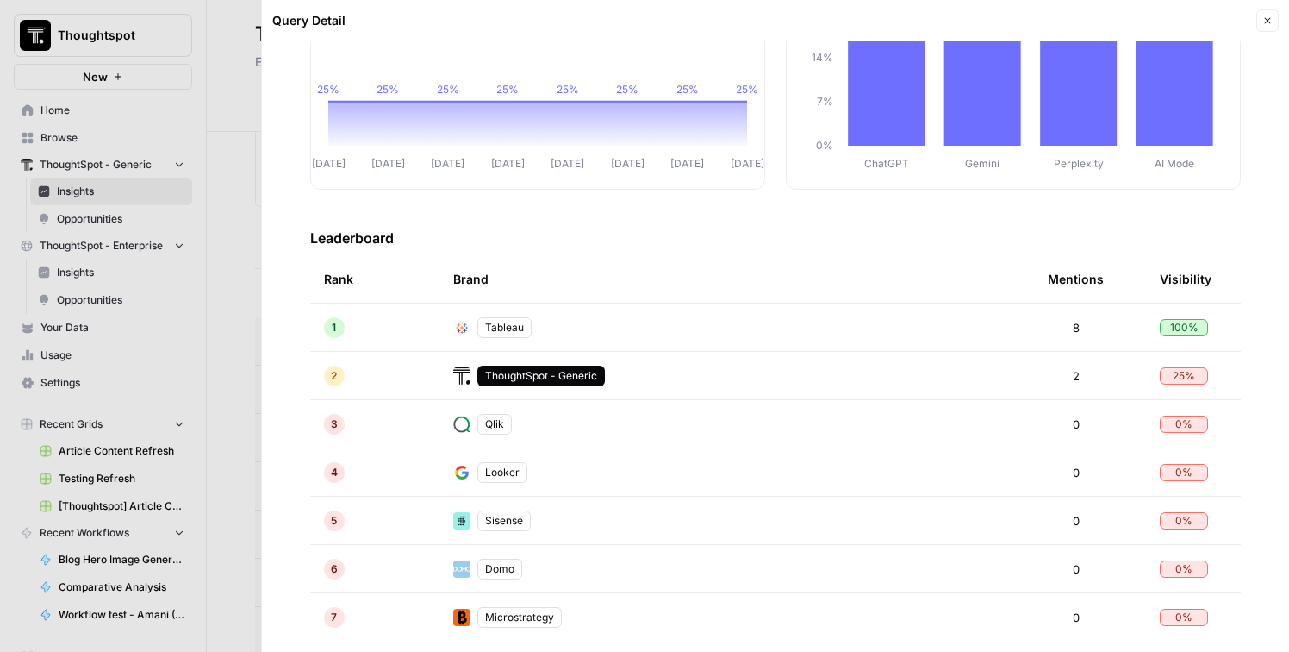
click at [247, 447] on div at bounding box center [644, 326] width 1289 height 652
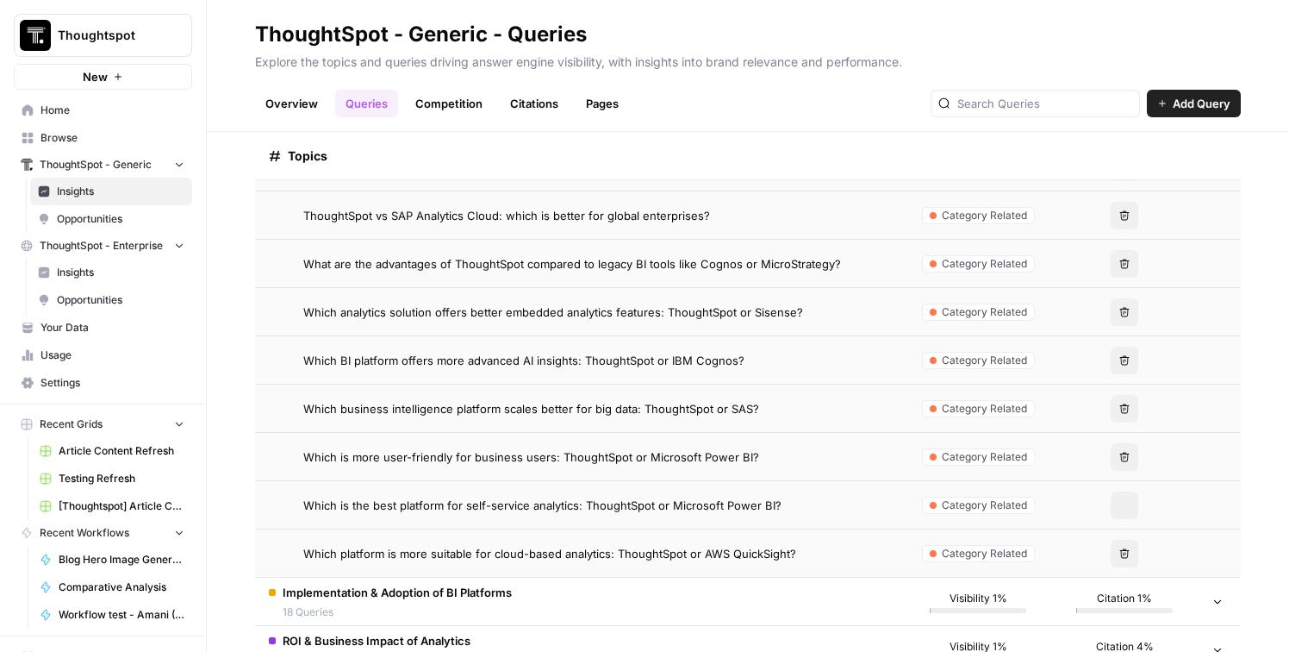
scroll to position [670, 0]
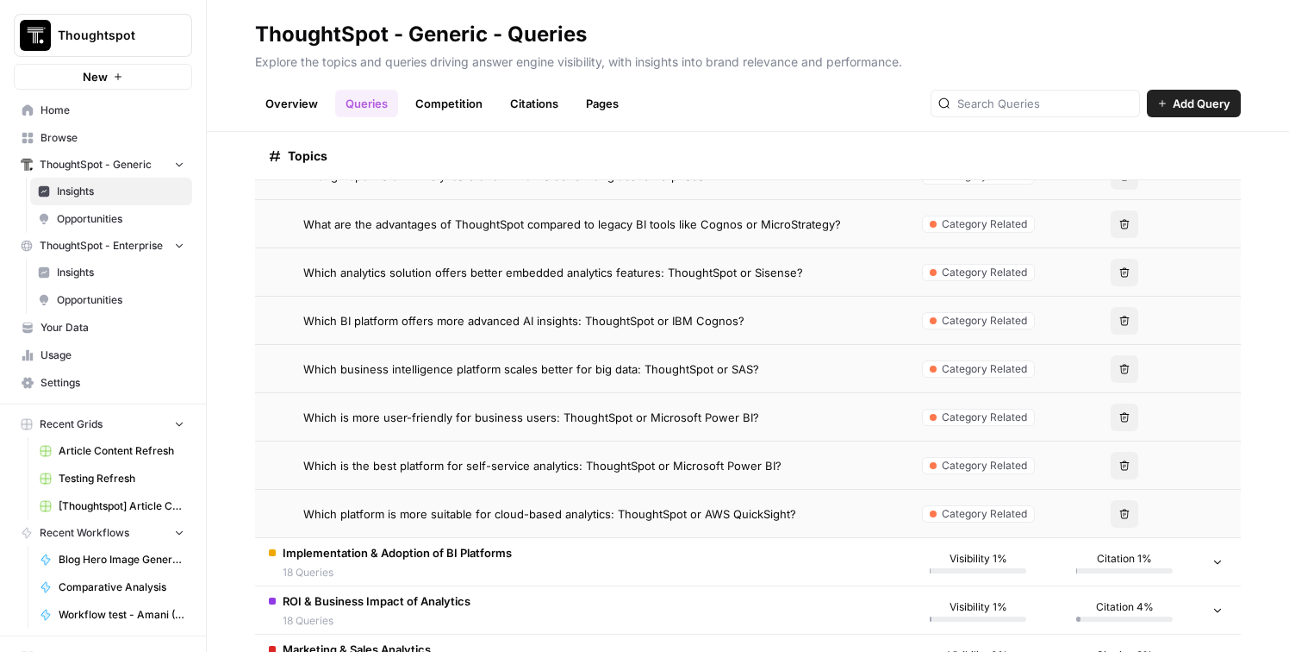
click at [496, 497] on td "Which platform is more suitable for cloud-based analytics: ThoughtSpot or AWS Q…" at bounding box center [580, 513] width 650 height 47
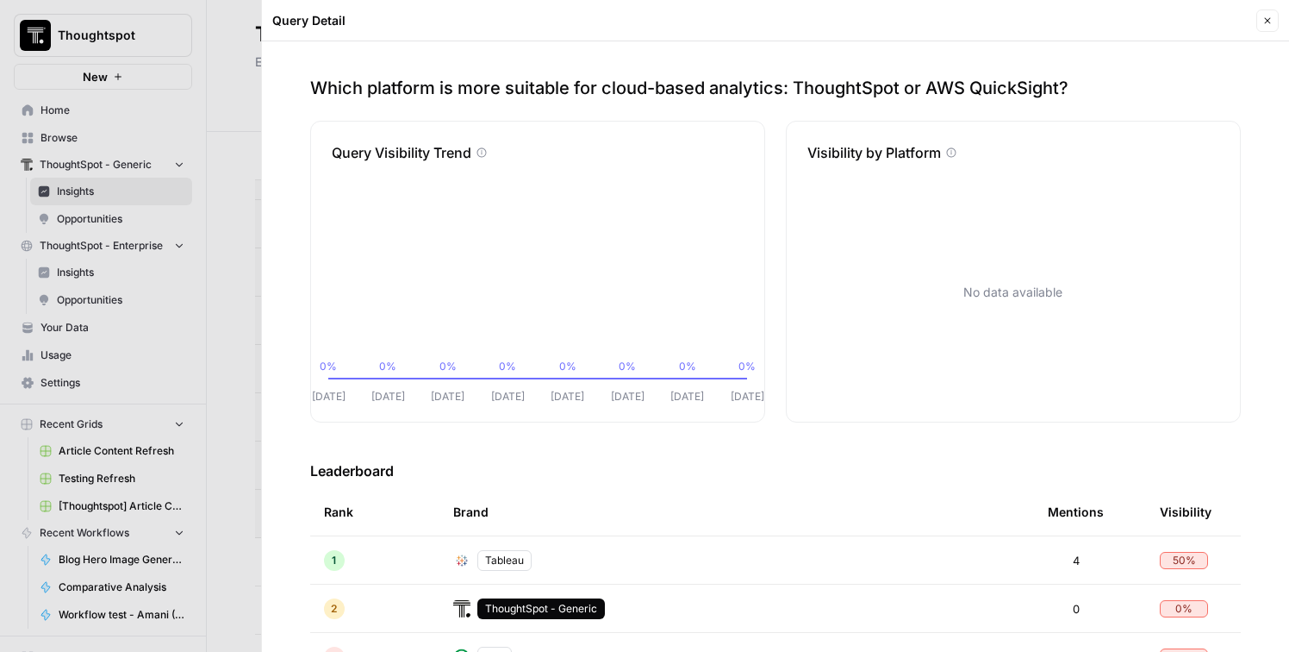
click at [249, 440] on div at bounding box center [644, 326] width 1289 height 652
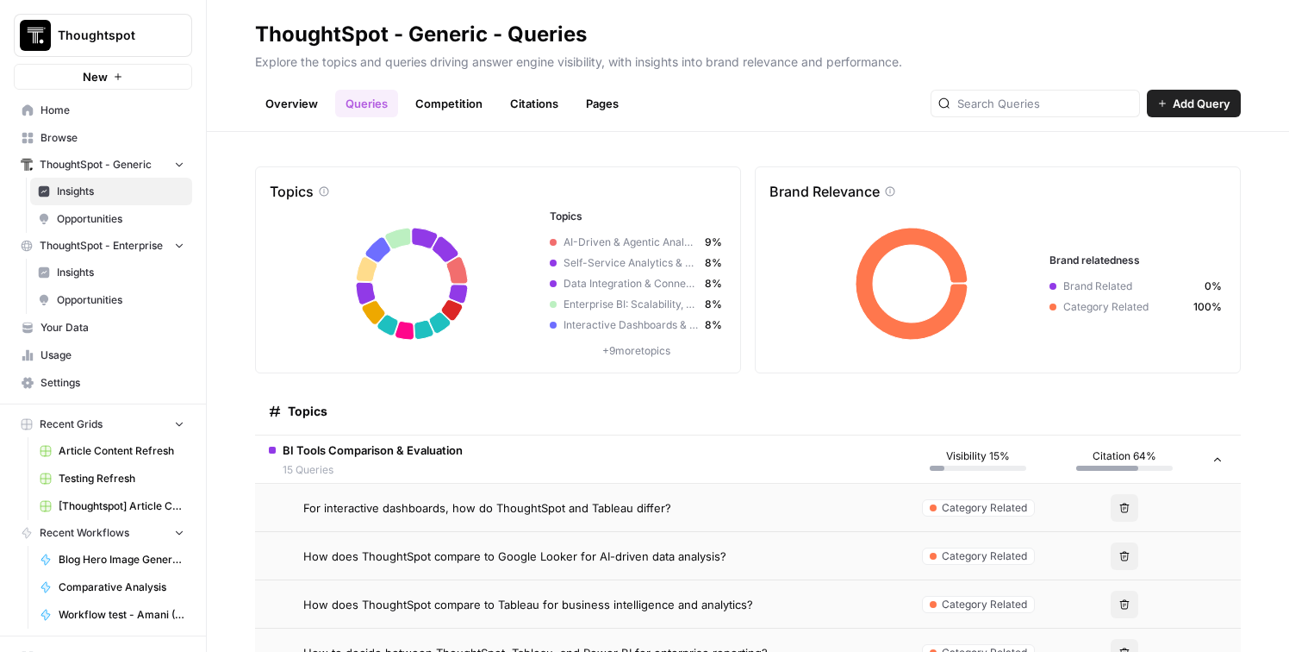
click at [434, 91] on link "Competition" at bounding box center [449, 104] width 88 height 28
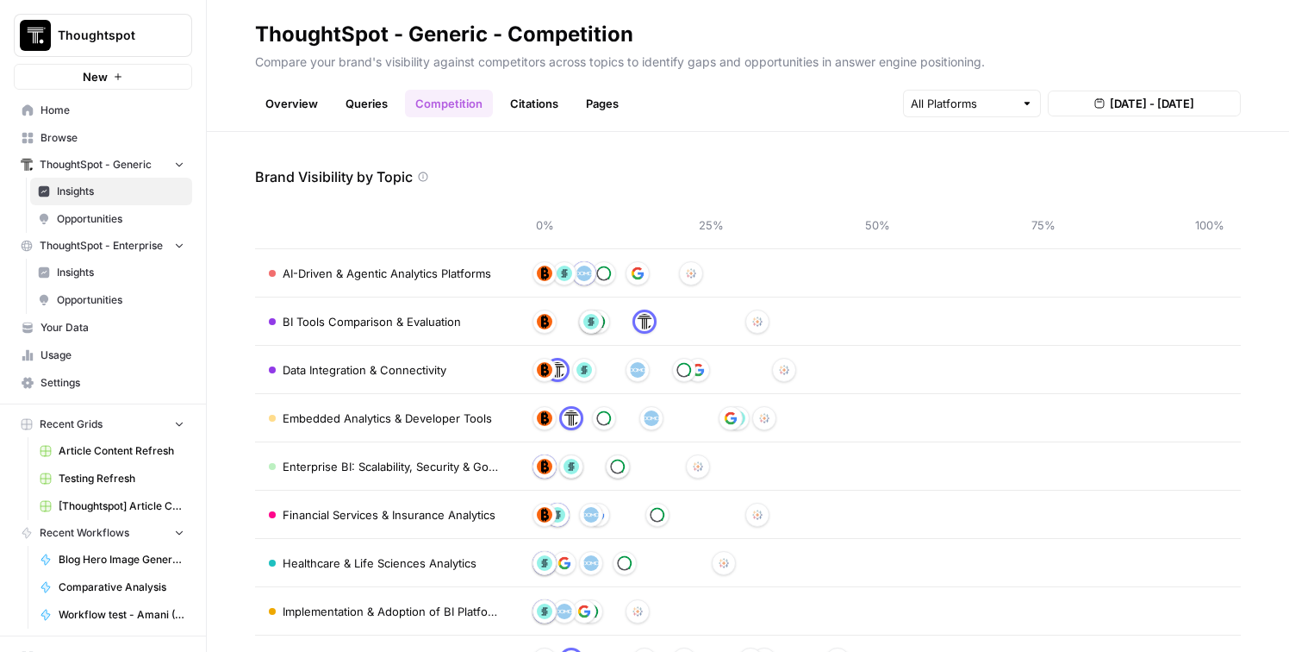
click at [542, 102] on link "Citations" at bounding box center [534, 104] width 69 height 28
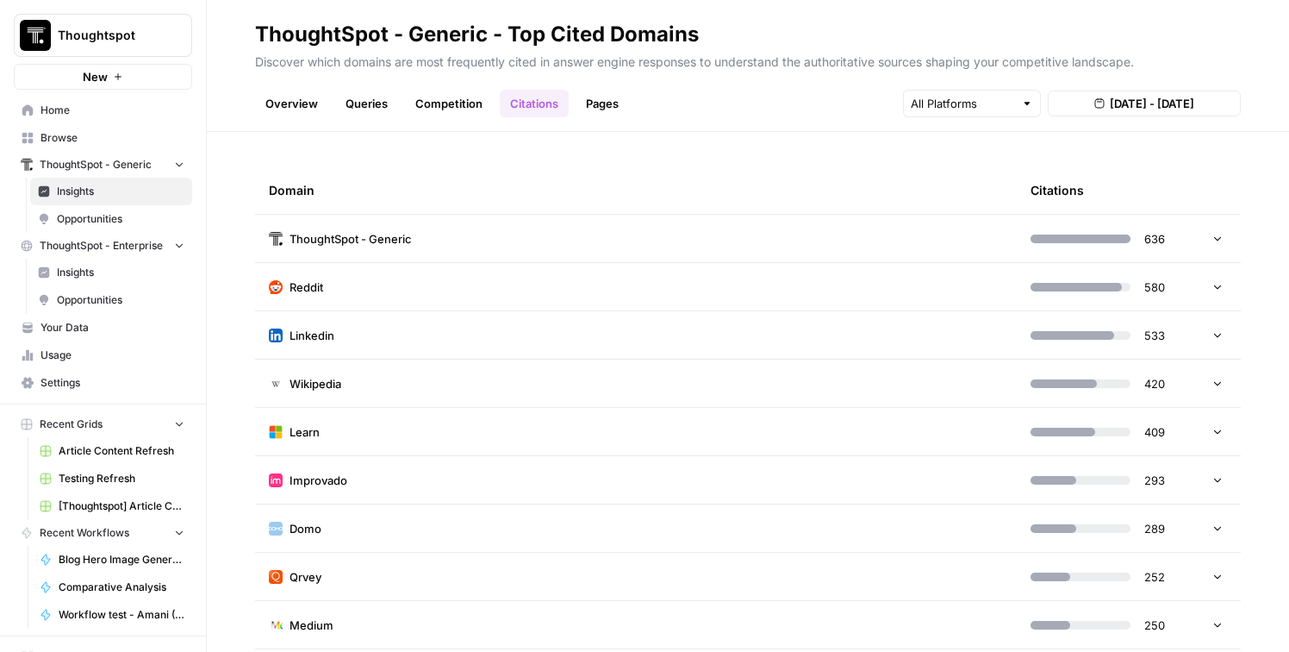
click at [596, 102] on link "Pages" at bounding box center [602, 104] width 53 height 28
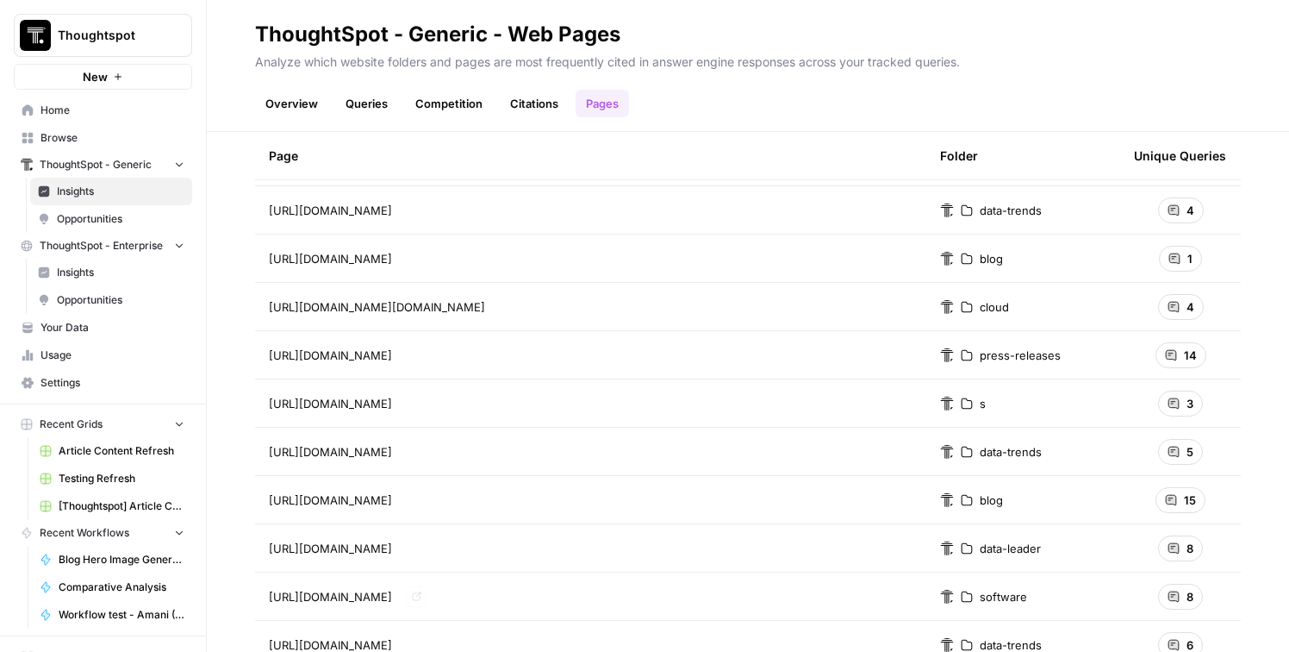
scroll to position [1663, 0]
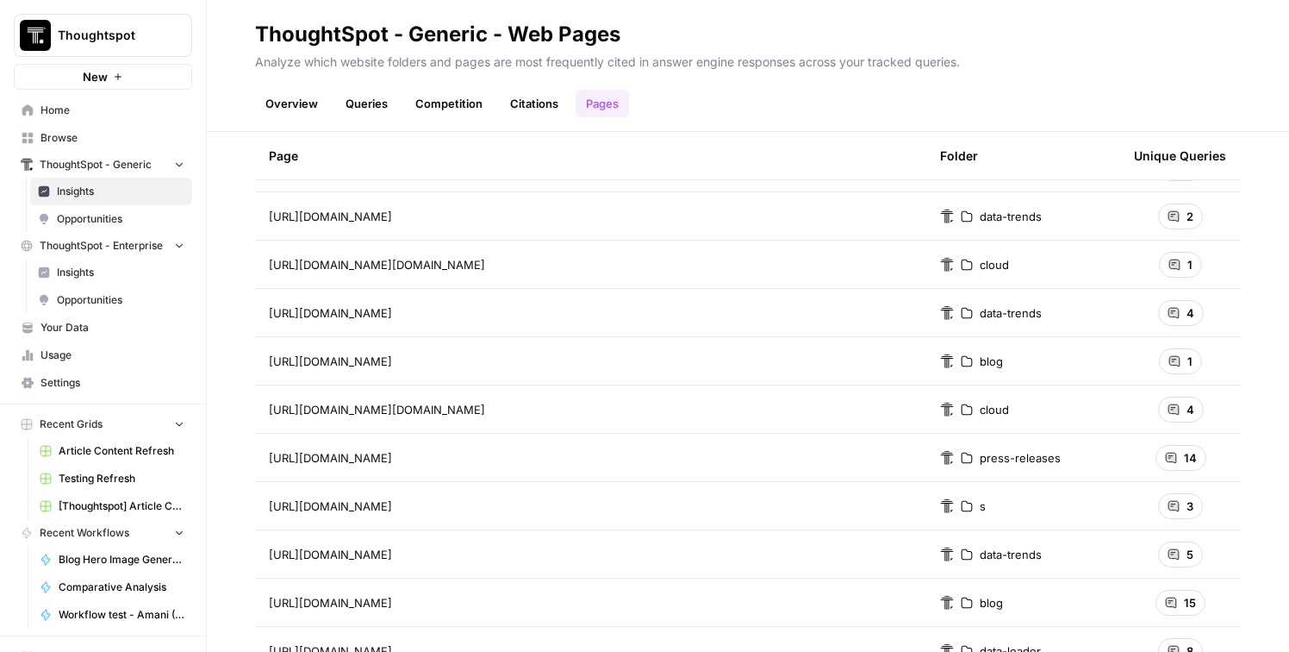
click at [1192, 452] on span "14" at bounding box center [1190, 457] width 13 height 17
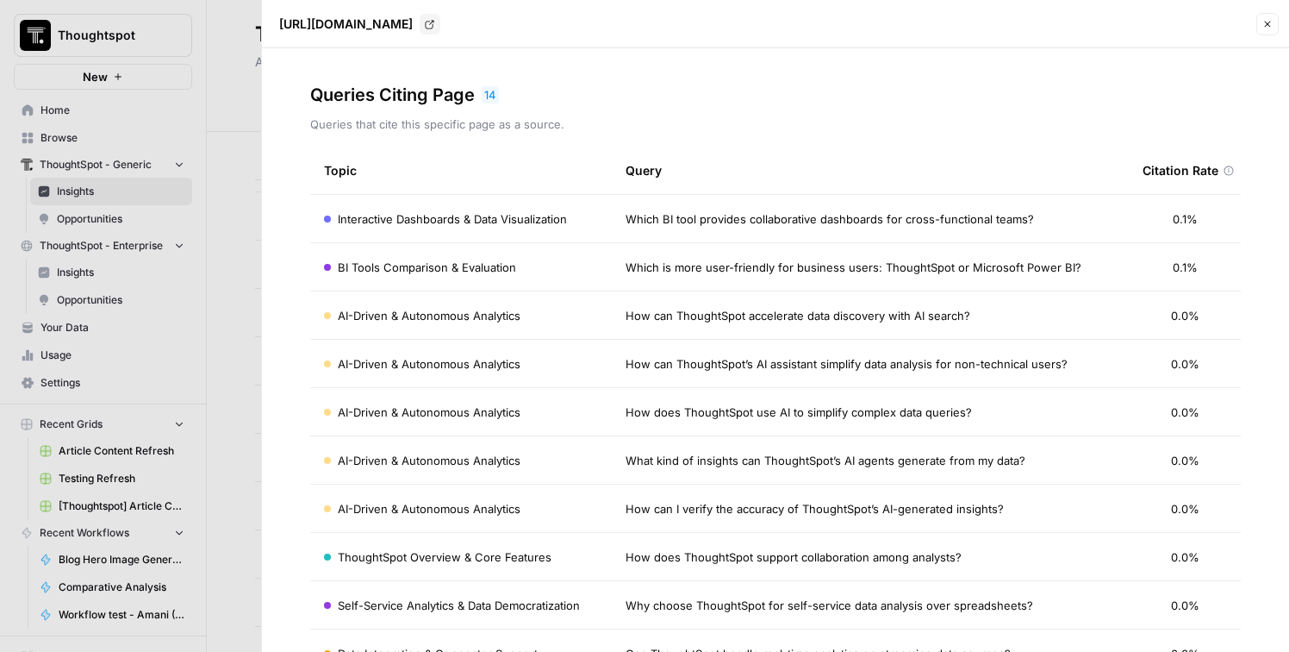
click at [248, 205] on div at bounding box center [644, 326] width 1289 height 652
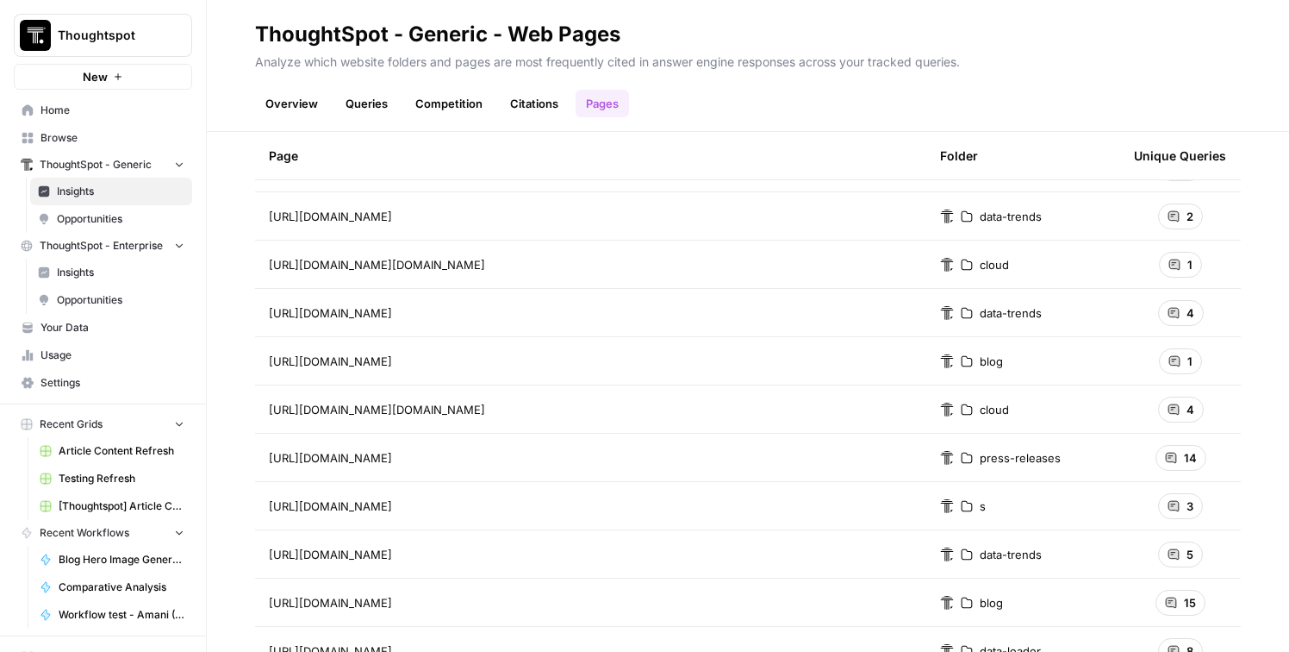
click at [1194, 456] on span "14" at bounding box center [1190, 457] width 13 height 17
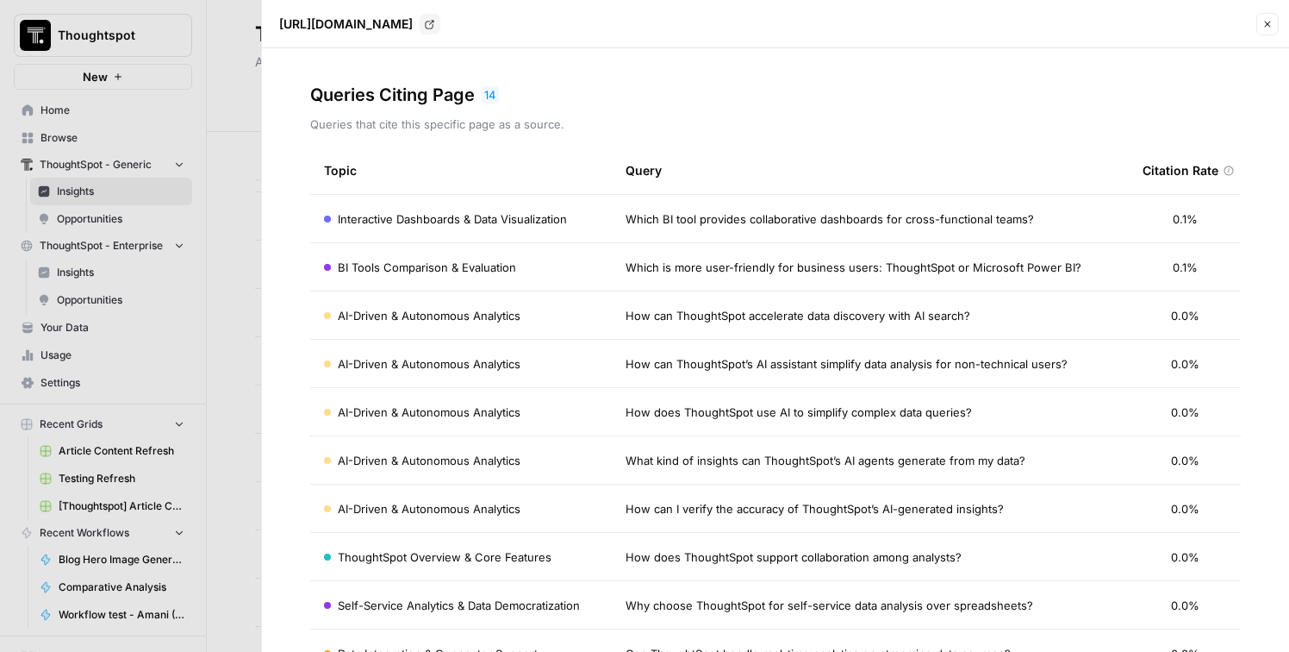
click at [234, 189] on div at bounding box center [644, 326] width 1289 height 652
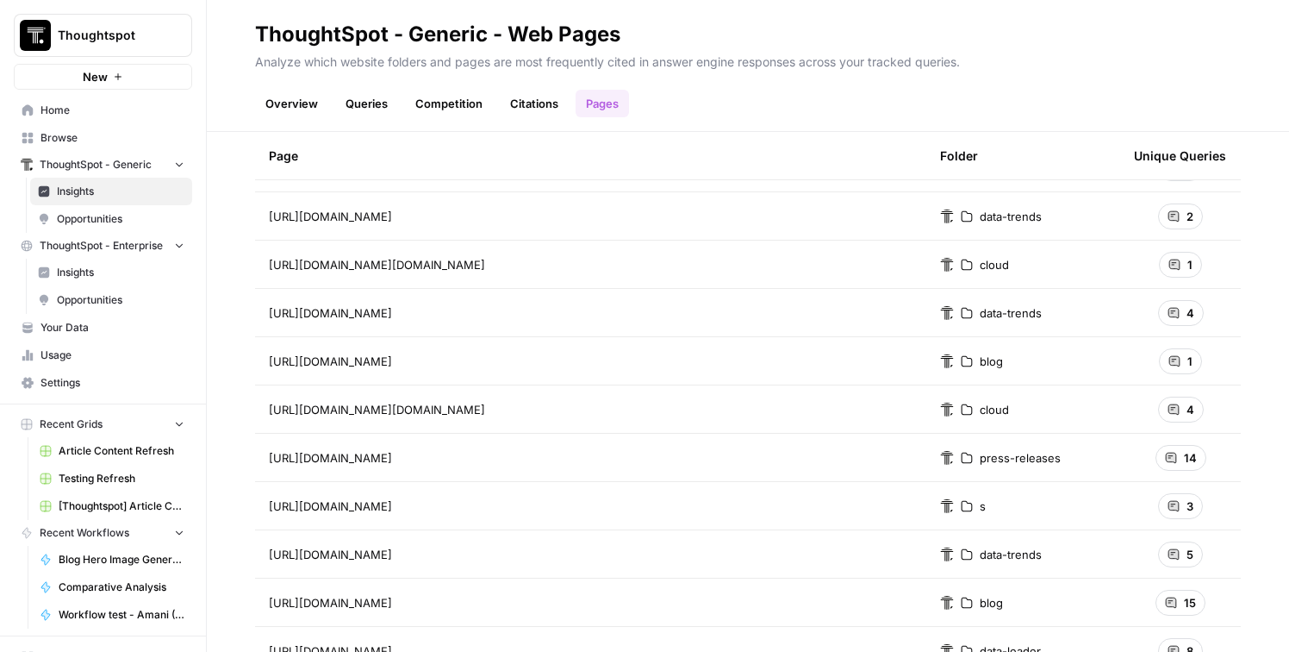
click at [297, 109] on link "Overview" at bounding box center [291, 104] width 73 height 28
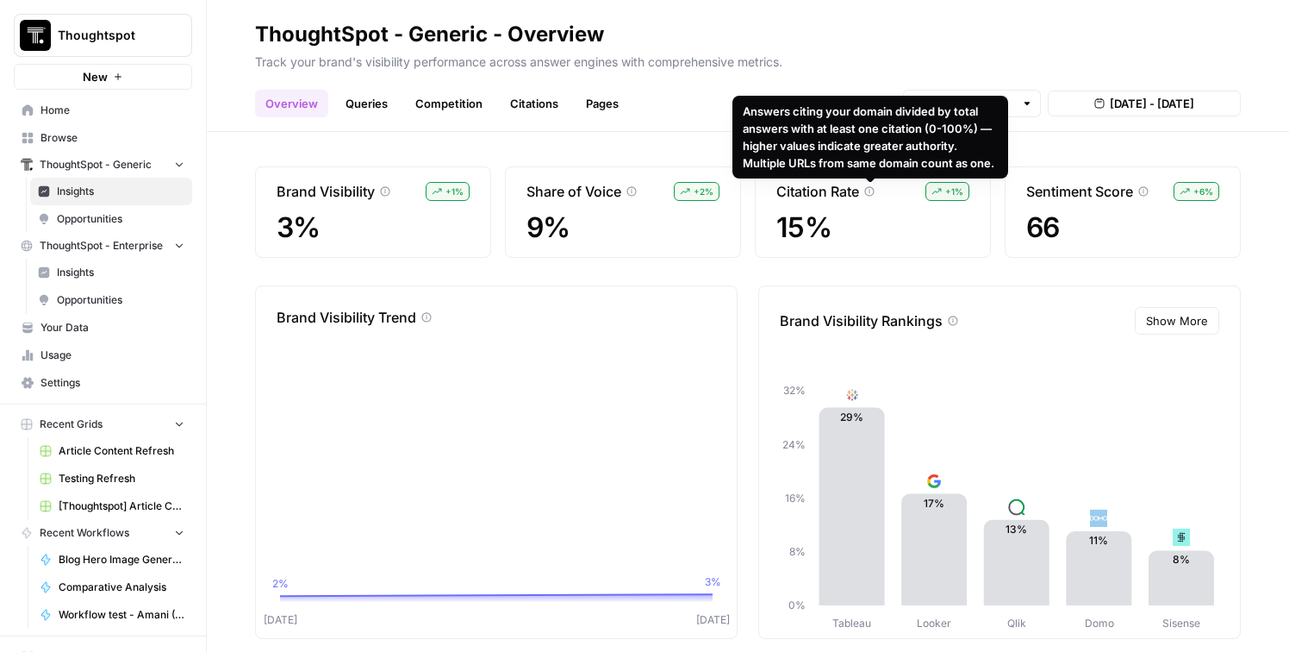
click at [578, 100] on link "Pages" at bounding box center [602, 104] width 53 height 28
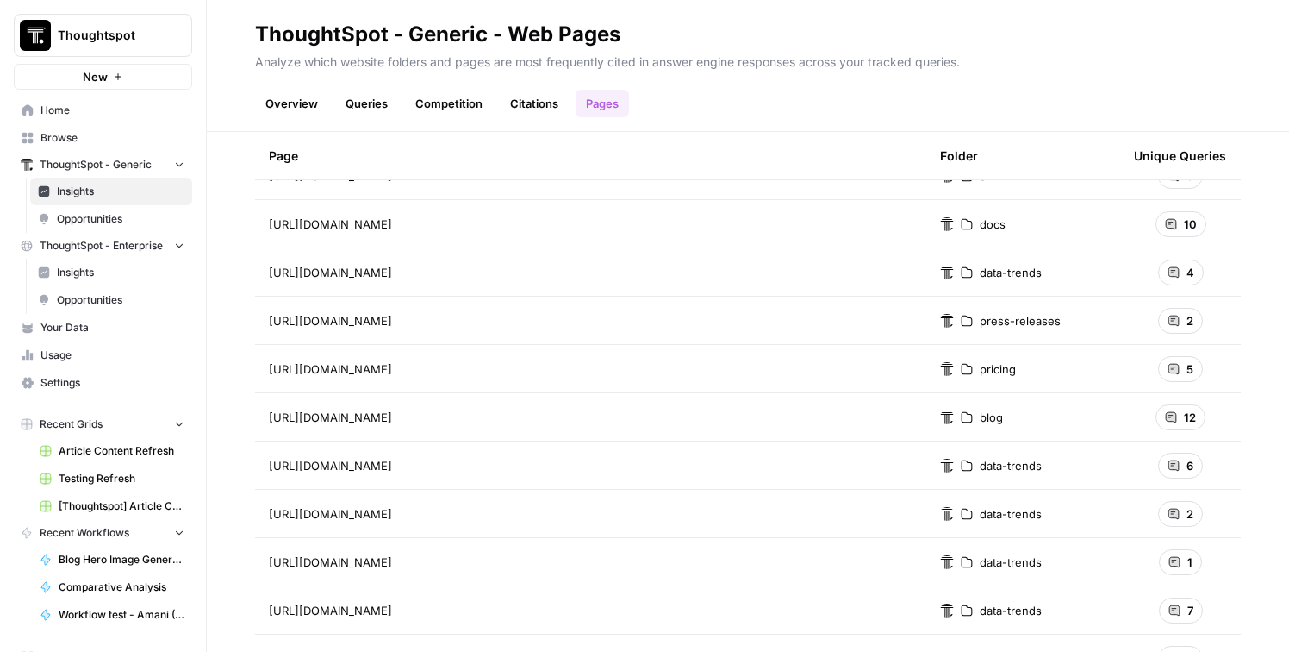
scroll to position [2916, 0]
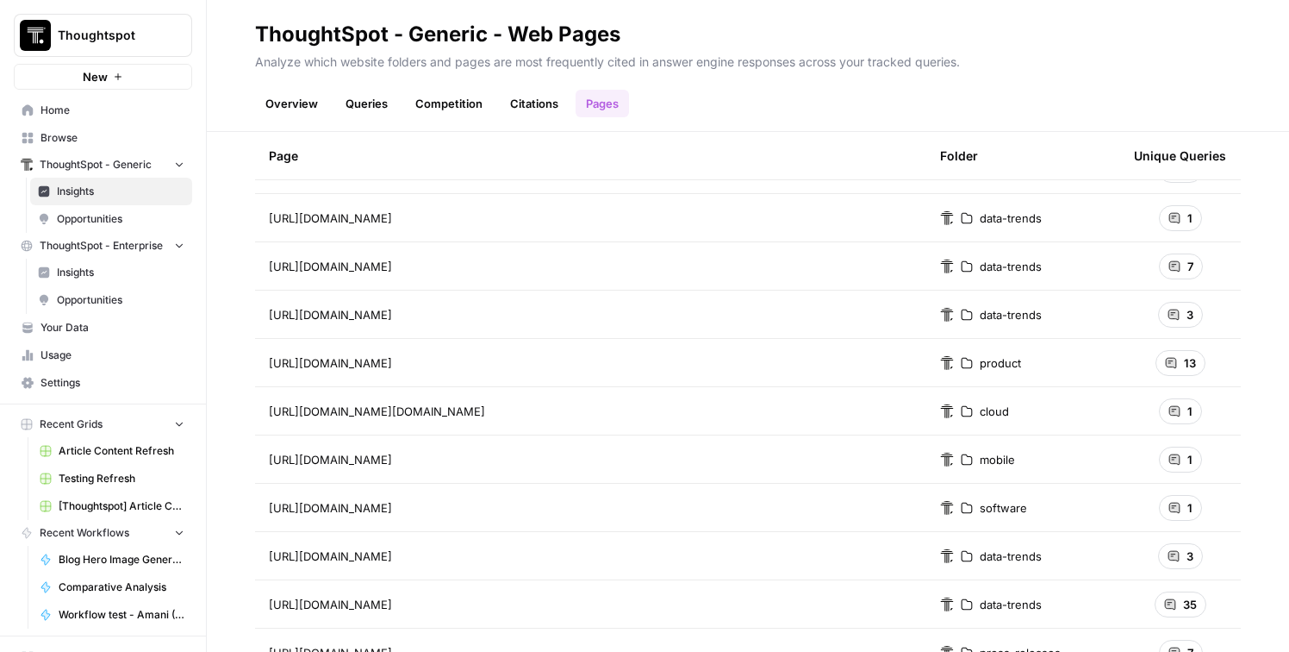
click at [1177, 360] on div "13" at bounding box center [1181, 363] width 50 height 26
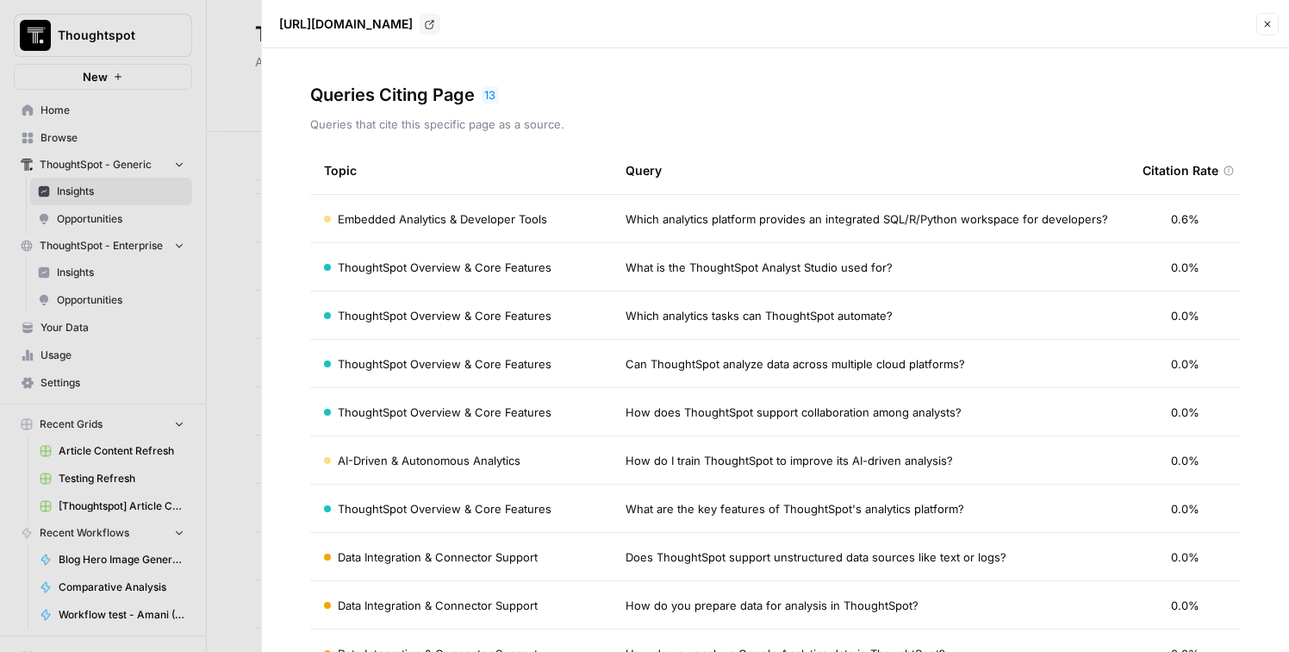
click at [257, 122] on div at bounding box center [644, 326] width 1289 height 652
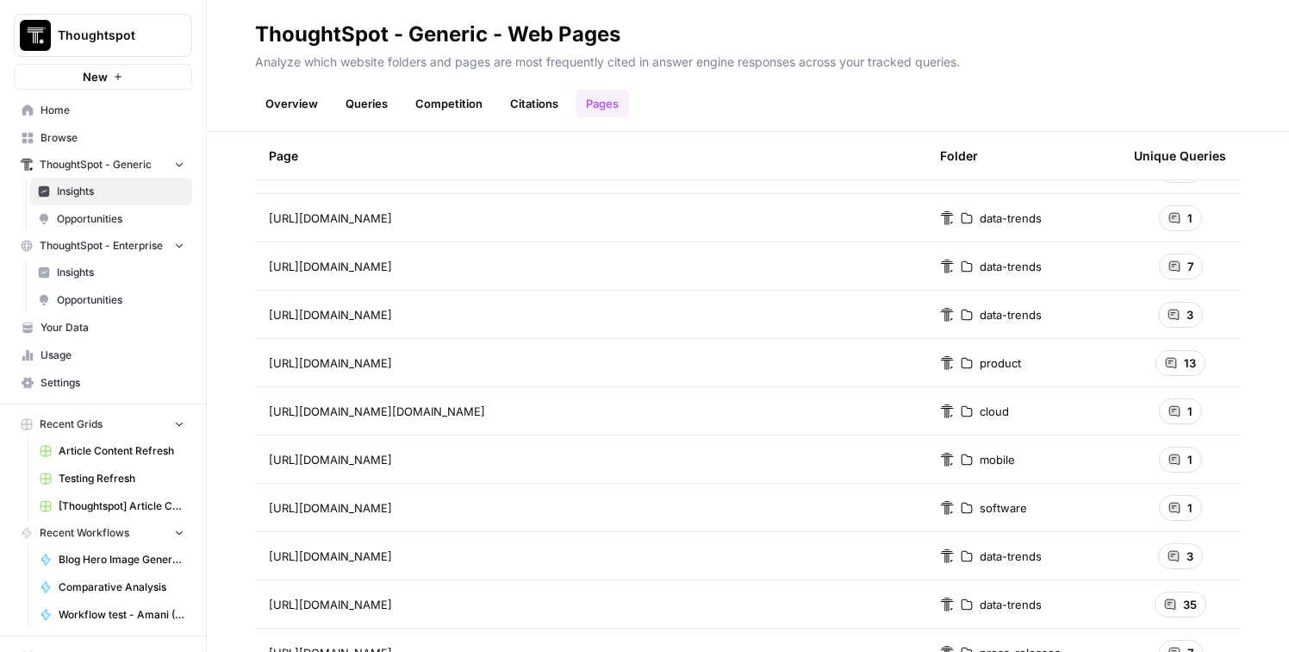
click at [292, 109] on link "Overview" at bounding box center [291, 104] width 73 height 28
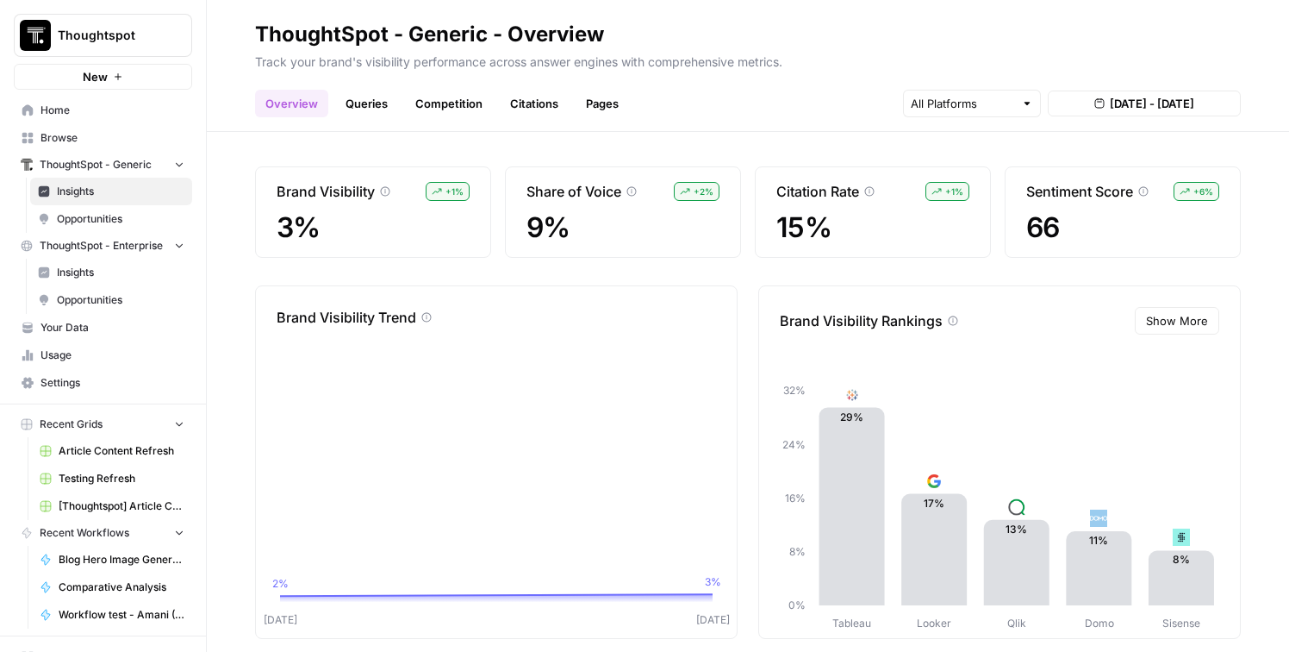
click at [1175, 327] on span "Show More" at bounding box center [1177, 320] width 62 height 17
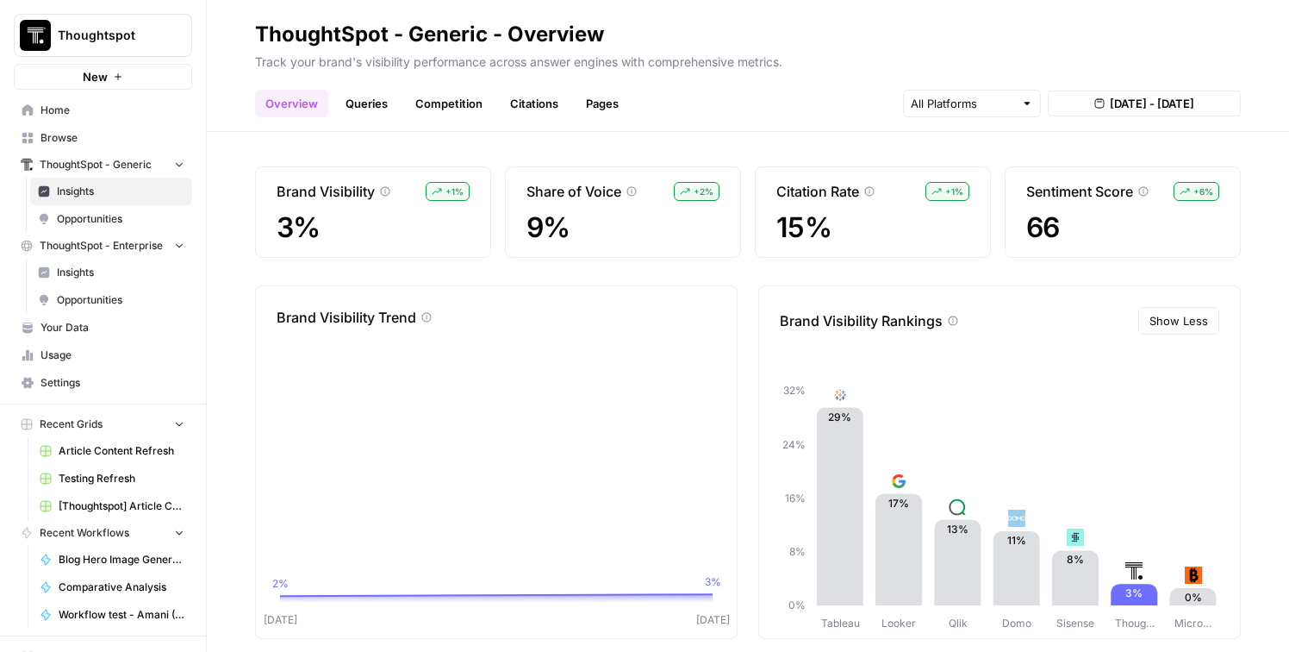
click at [352, 106] on link "Queries" at bounding box center [366, 104] width 63 height 28
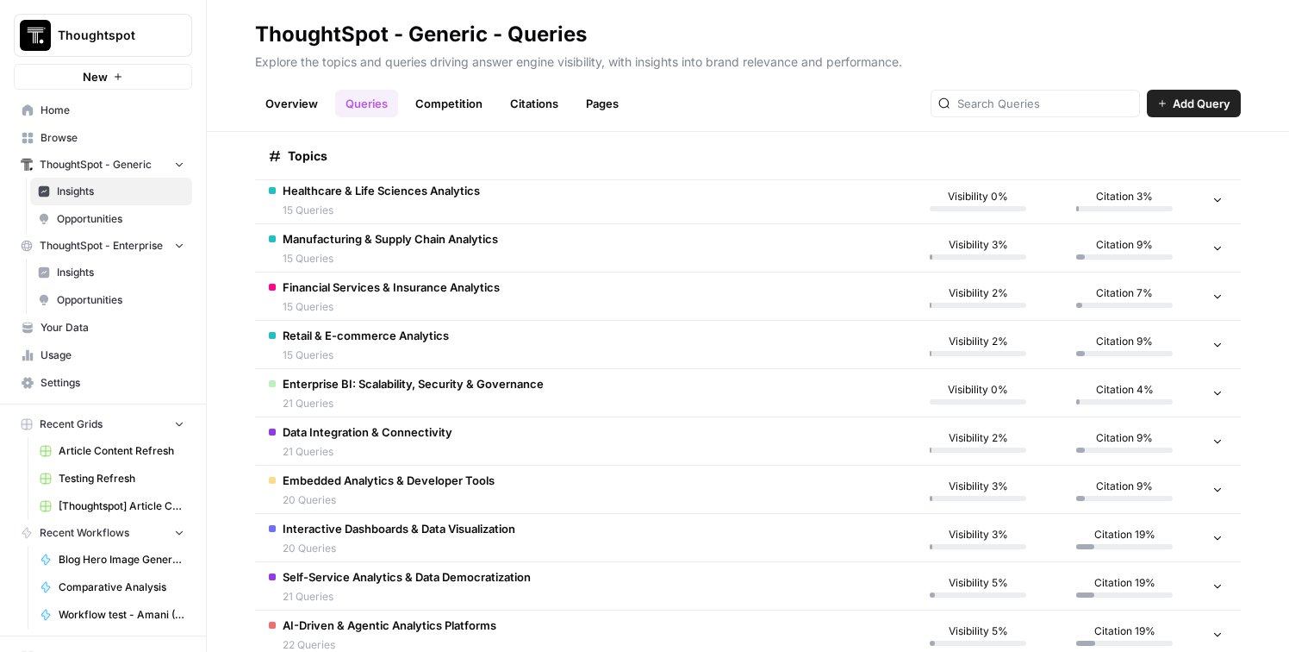
scroll to position [494, 0]
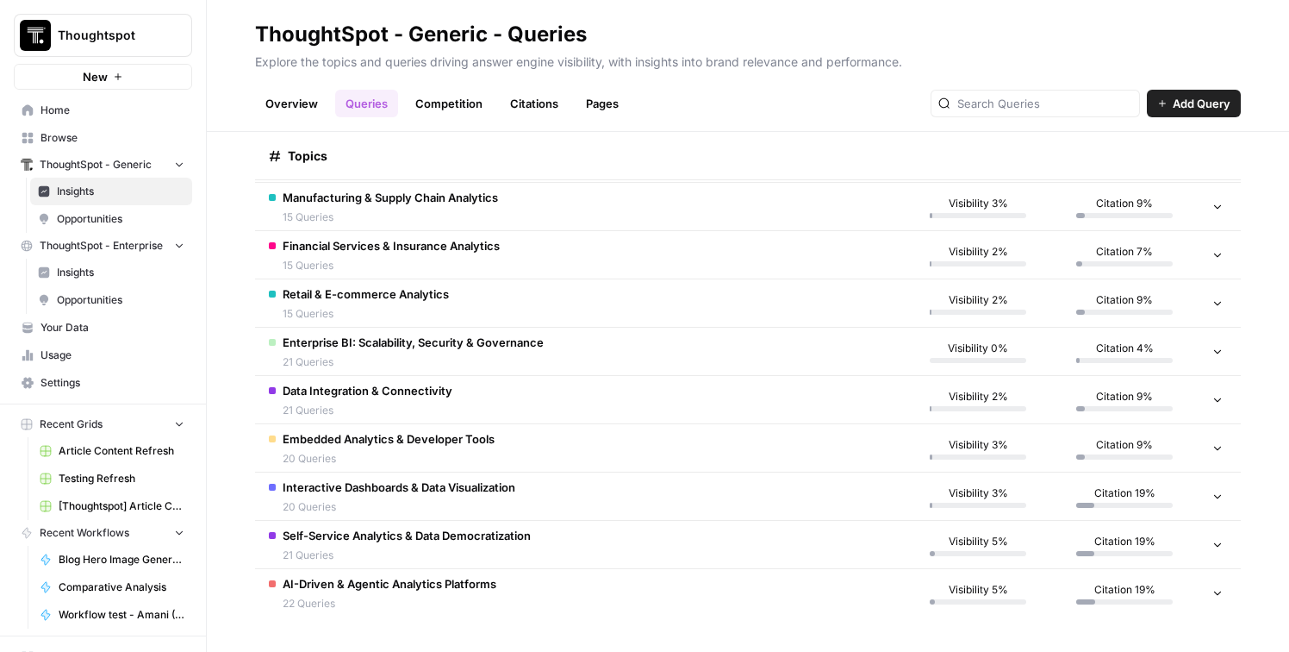
click at [627, 547] on td "Self-Service Analytics & Data Democratization 21 Queries" at bounding box center [580, 544] width 650 height 47
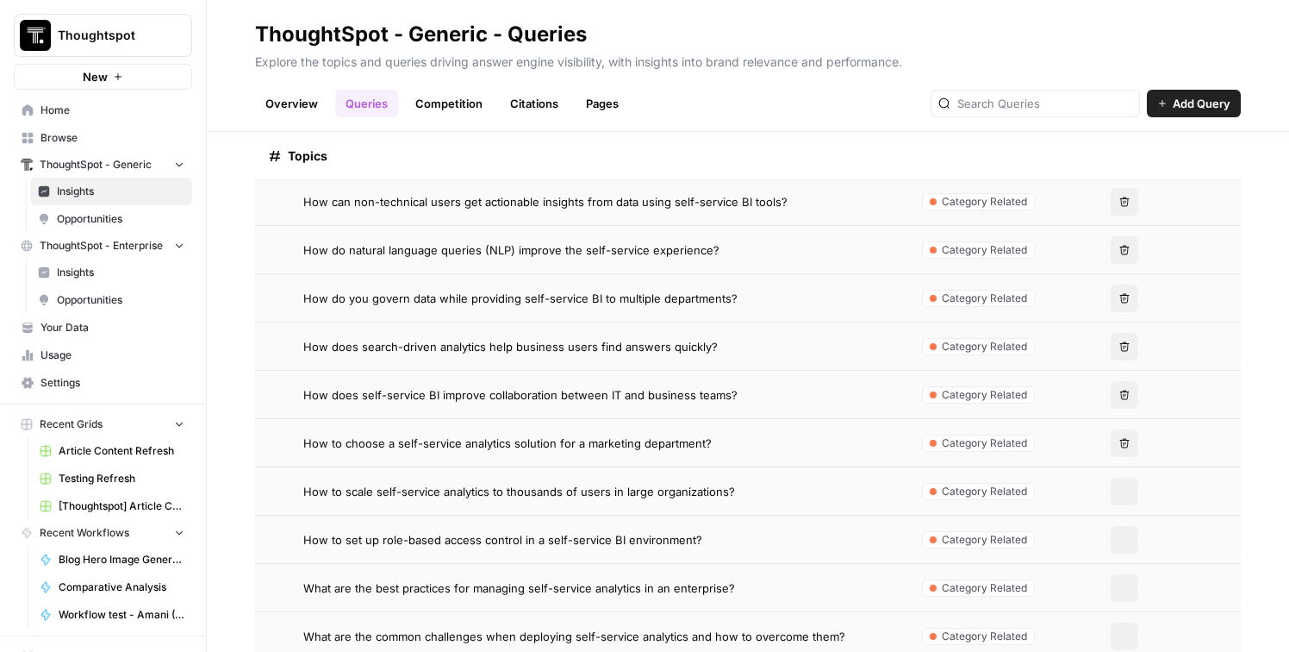
scroll to position [951, 0]
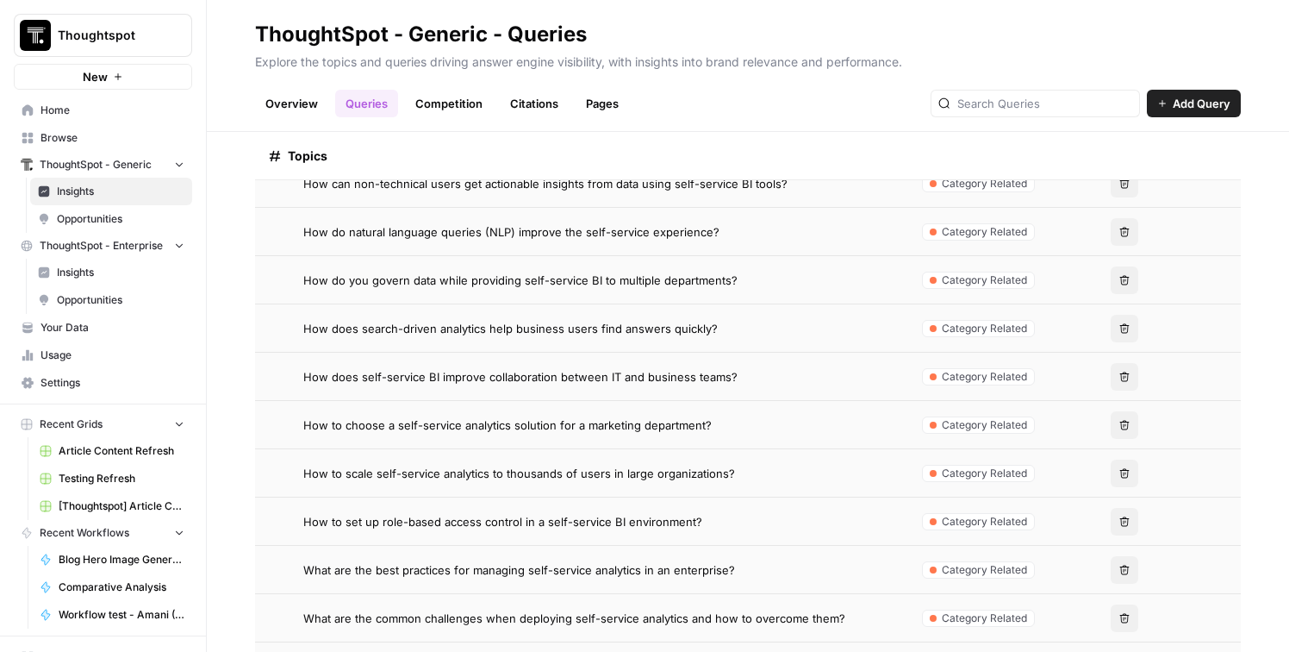
click at [621, 510] on td "How to set up role-based access control in a self-service BI environment?" at bounding box center [580, 520] width 650 height 47
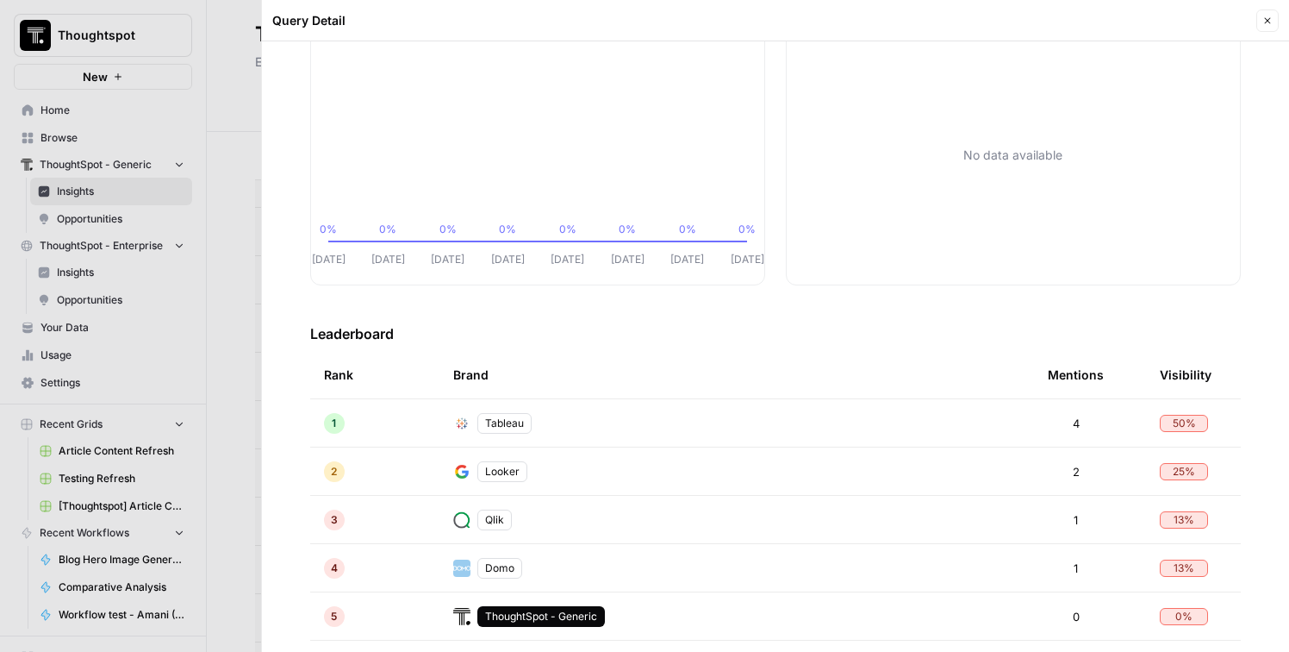
scroll to position [244, 0]
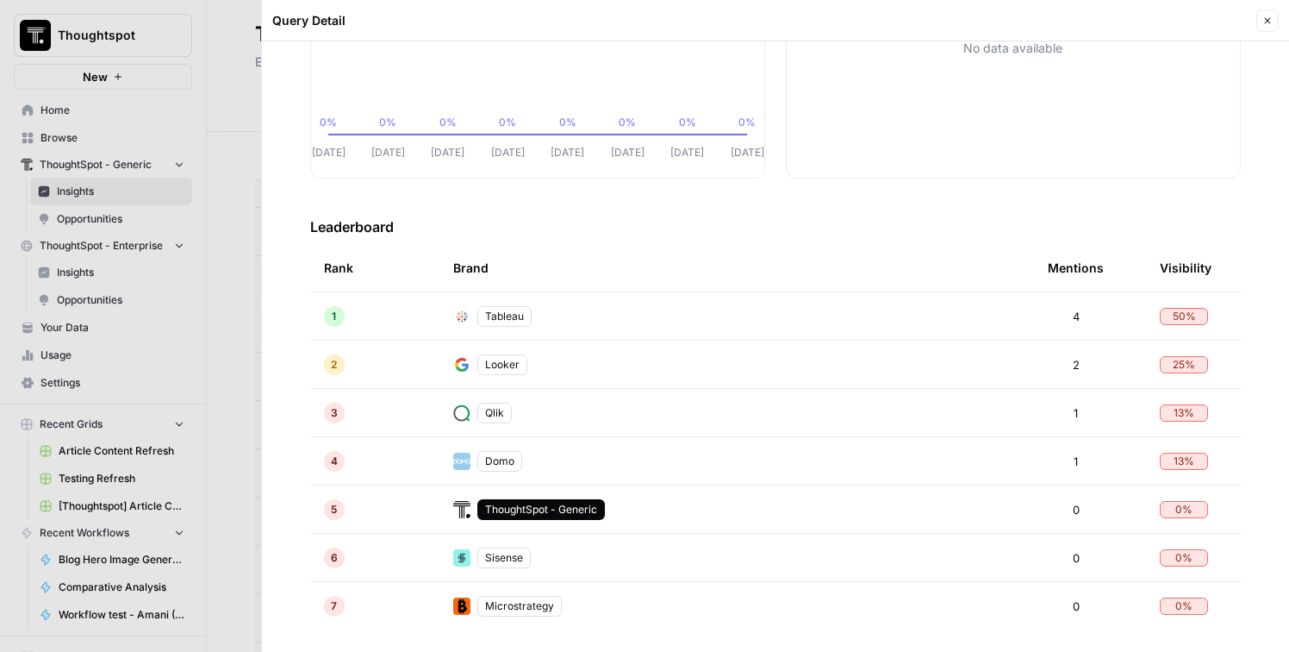
click at [259, 450] on div at bounding box center [644, 326] width 1289 height 652
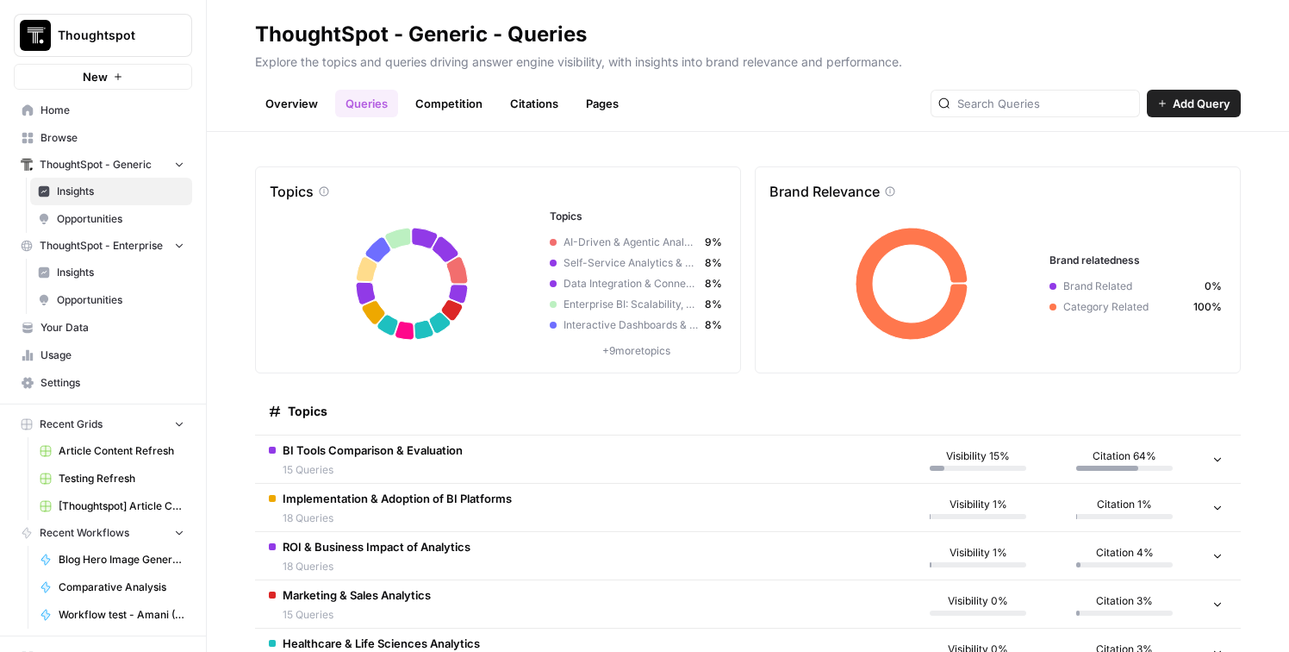
click at [702, 474] on td "BI Tools Comparison & Evaluation 15 Queries" at bounding box center [580, 458] width 650 height 47
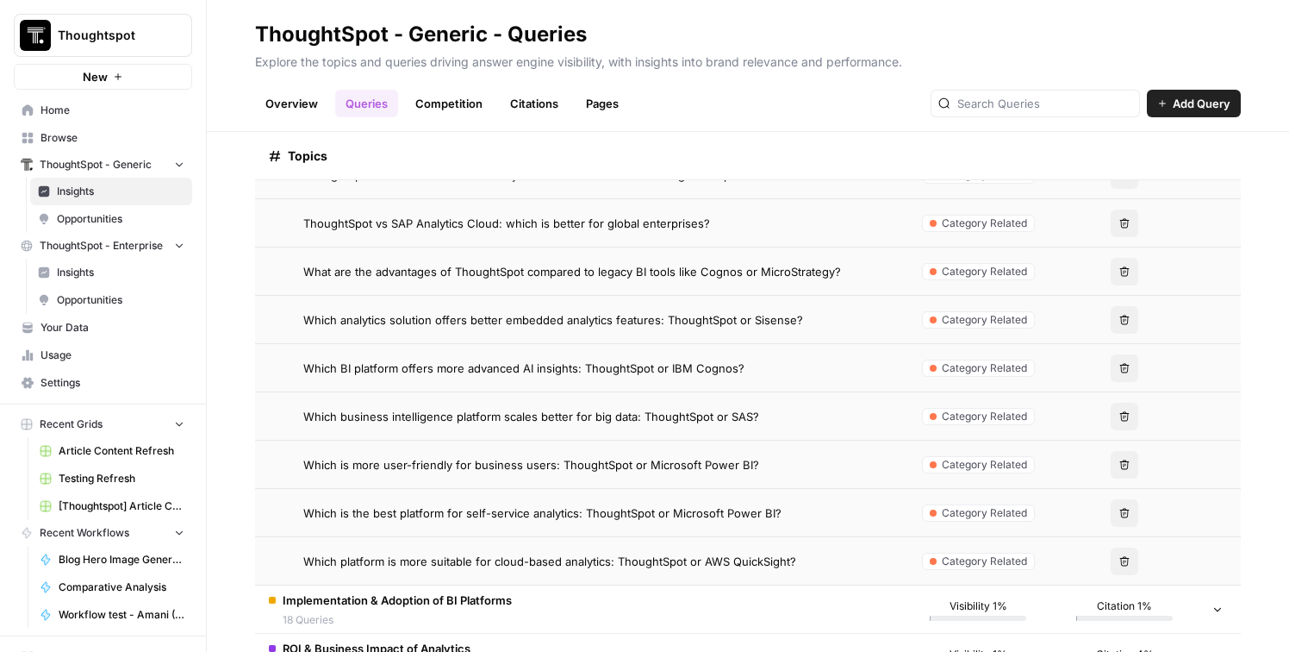
scroll to position [616, 0]
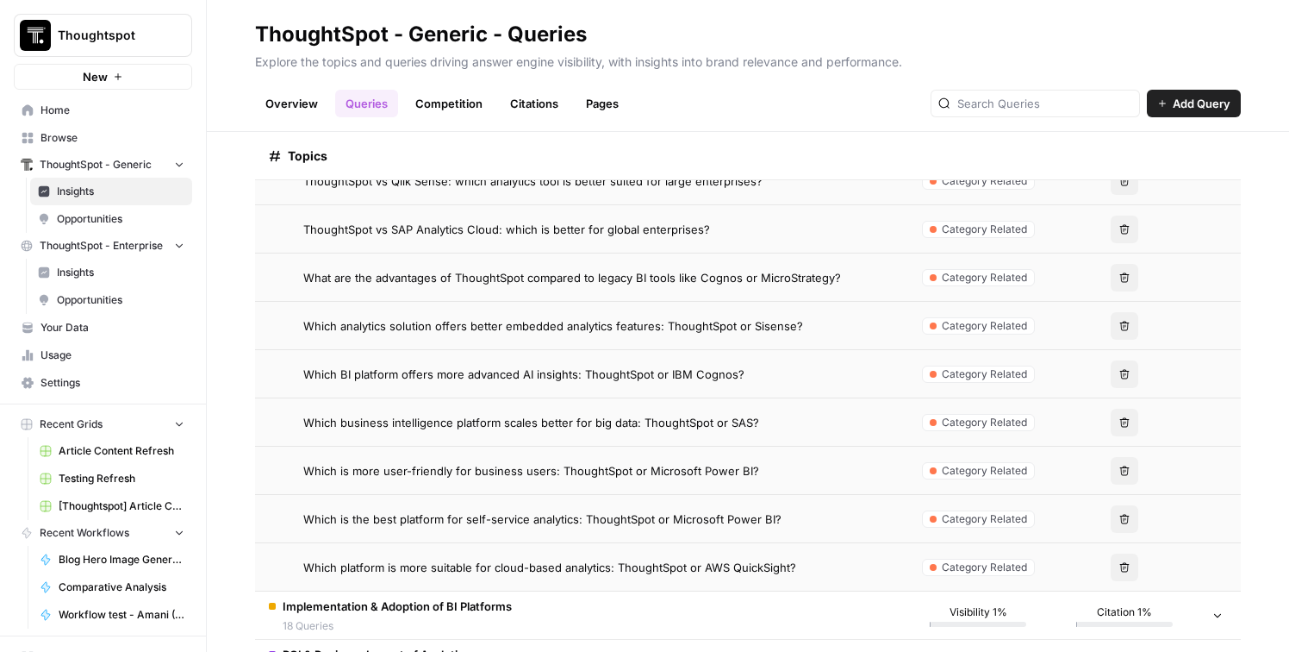
click at [687, 370] on span "Which BI platform offers more advanced AI insights: ThoughtSpot or IBM Cognos?" at bounding box center [523, 373] width 441 height 17
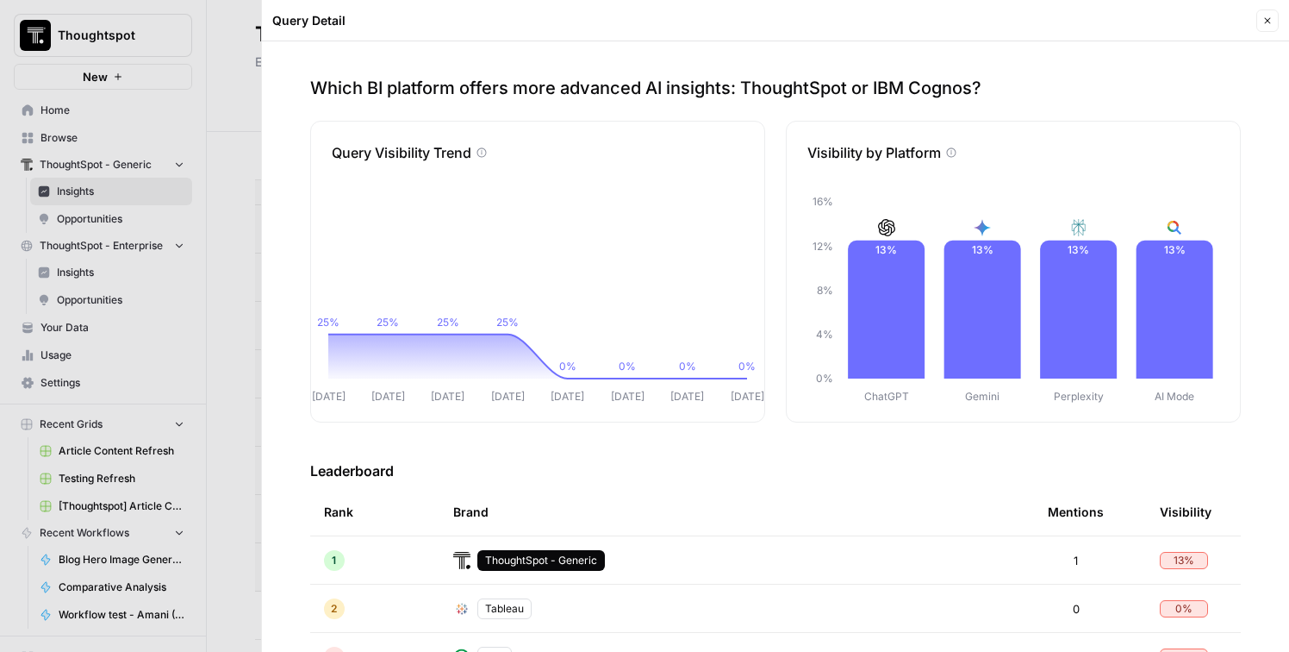
click at [246, 458] on div at bounding box center [644, 326] width 1289 height 652
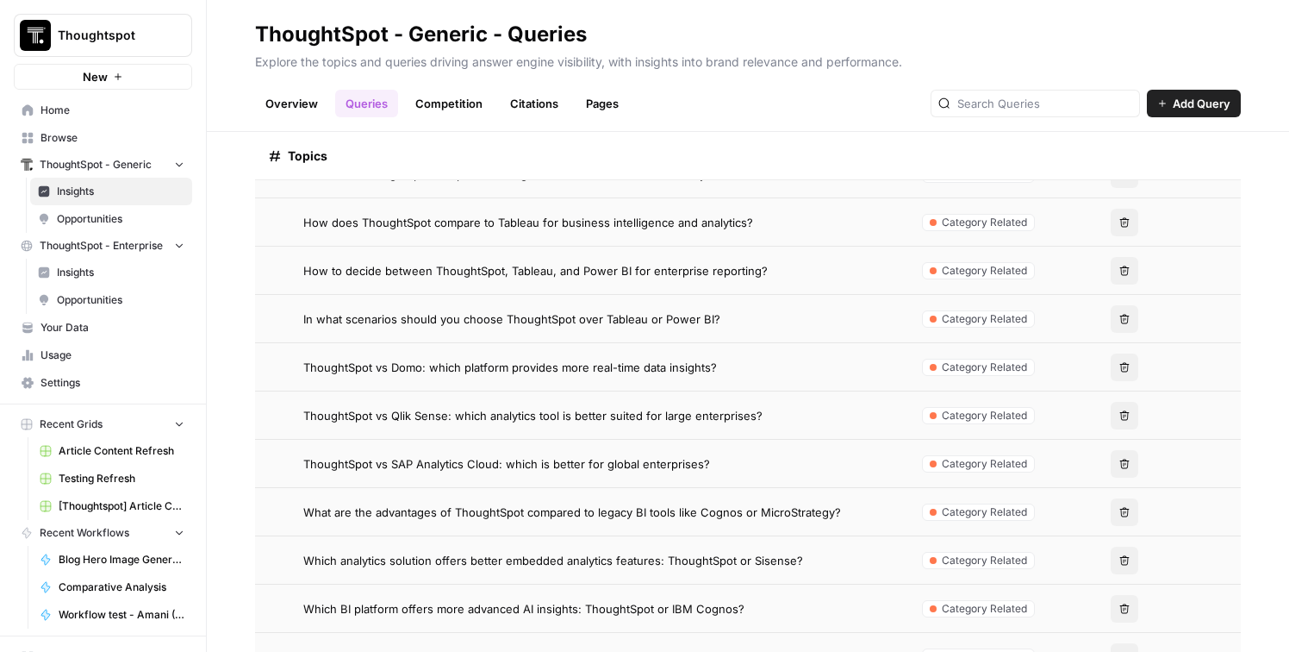
scroll to position [377, 0]
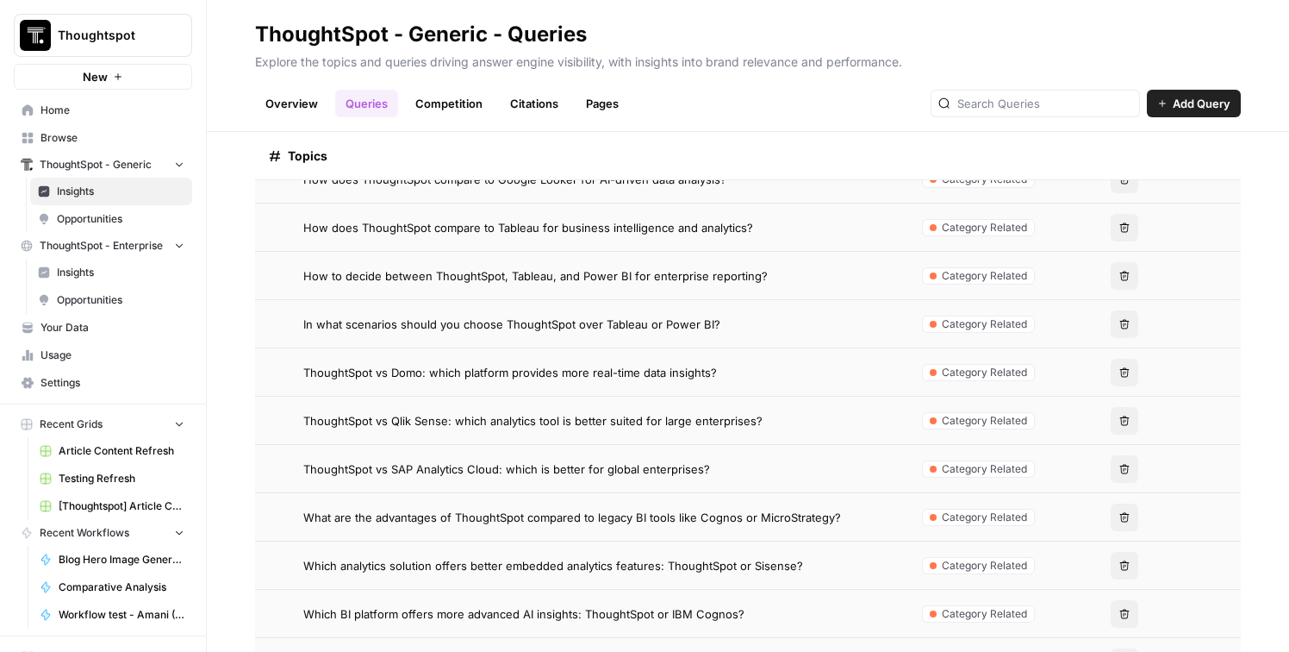
click at [498, 333] on td "In what scenarios should you choose ThoughtSpot over Tableau or Power BI?" at bounding box center [580, 323] width 650 height 47
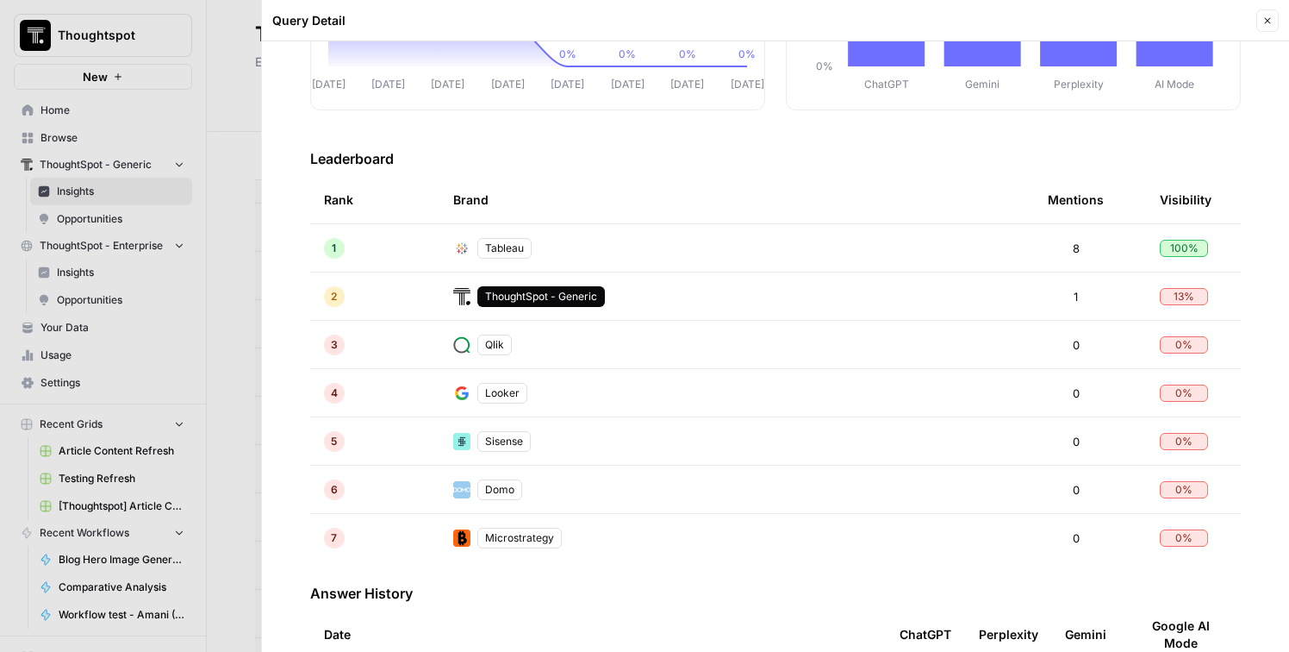
scroll to position [315, 0]
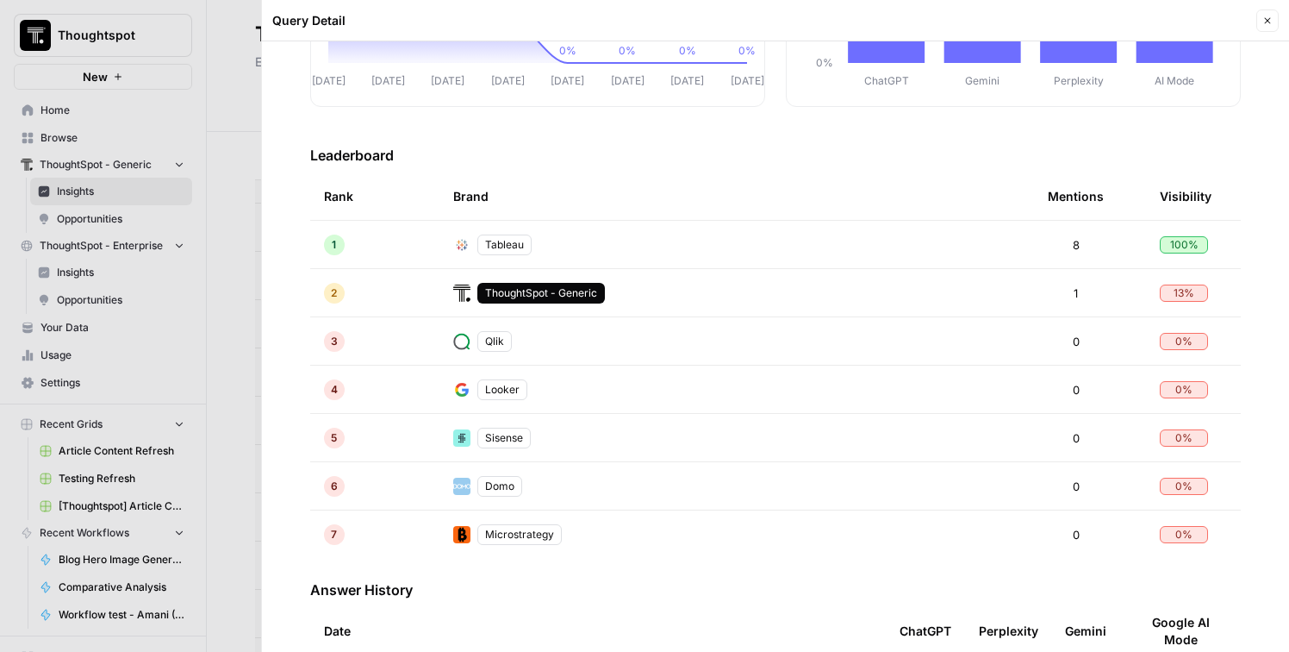
click at [250, 399] on div at bounding box center [644, 326] width 1289 height 652
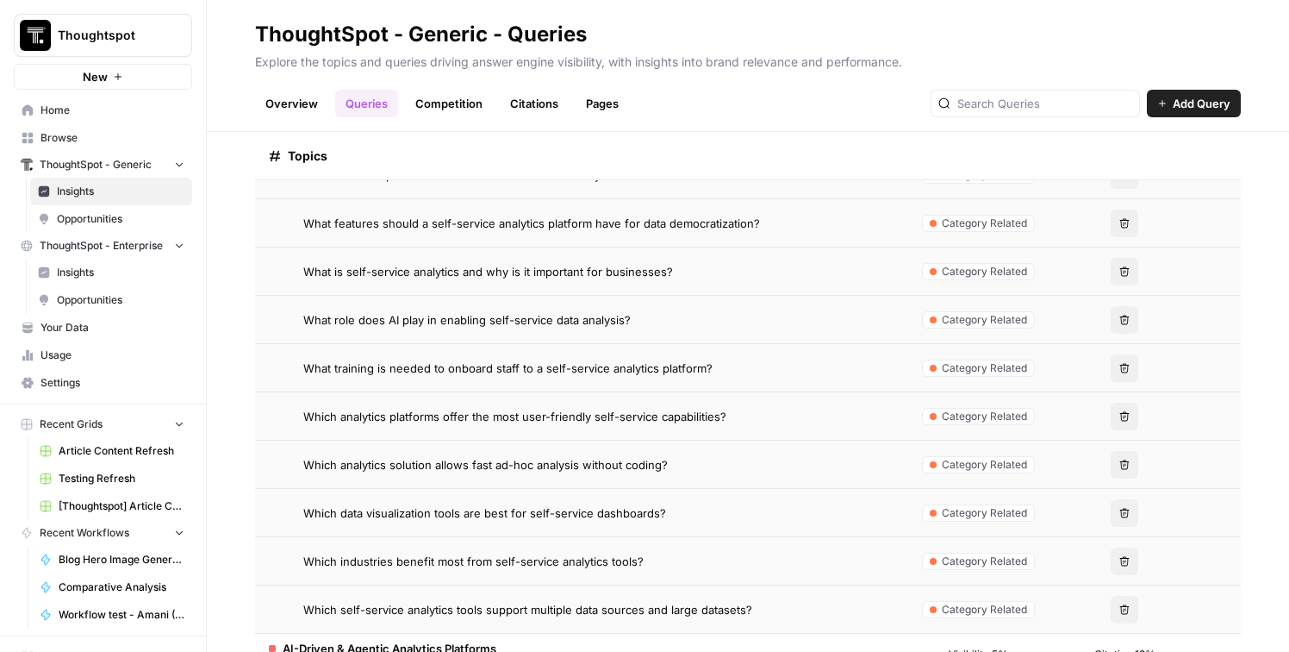
scroll to position [2231, 0]
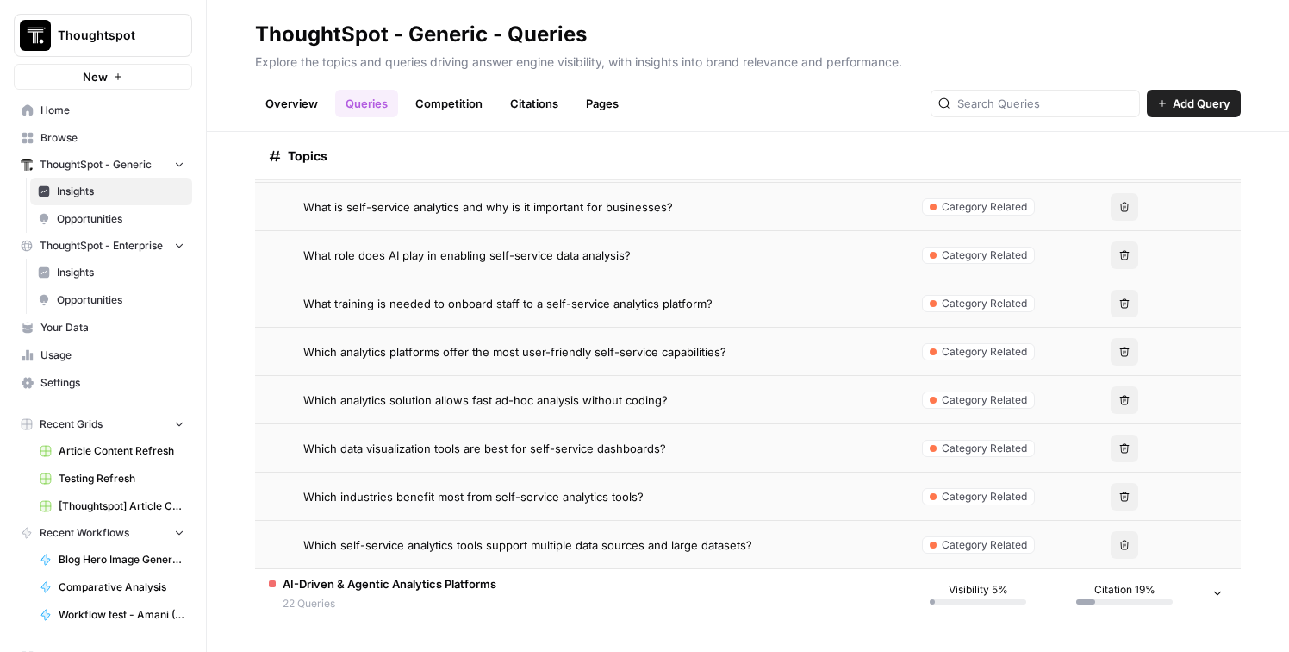
click at [579, 578] on td "AI-Driven & Agentic Analytics Platforms 22 Queries" at bounding box center [580, 593] width 650 height 48
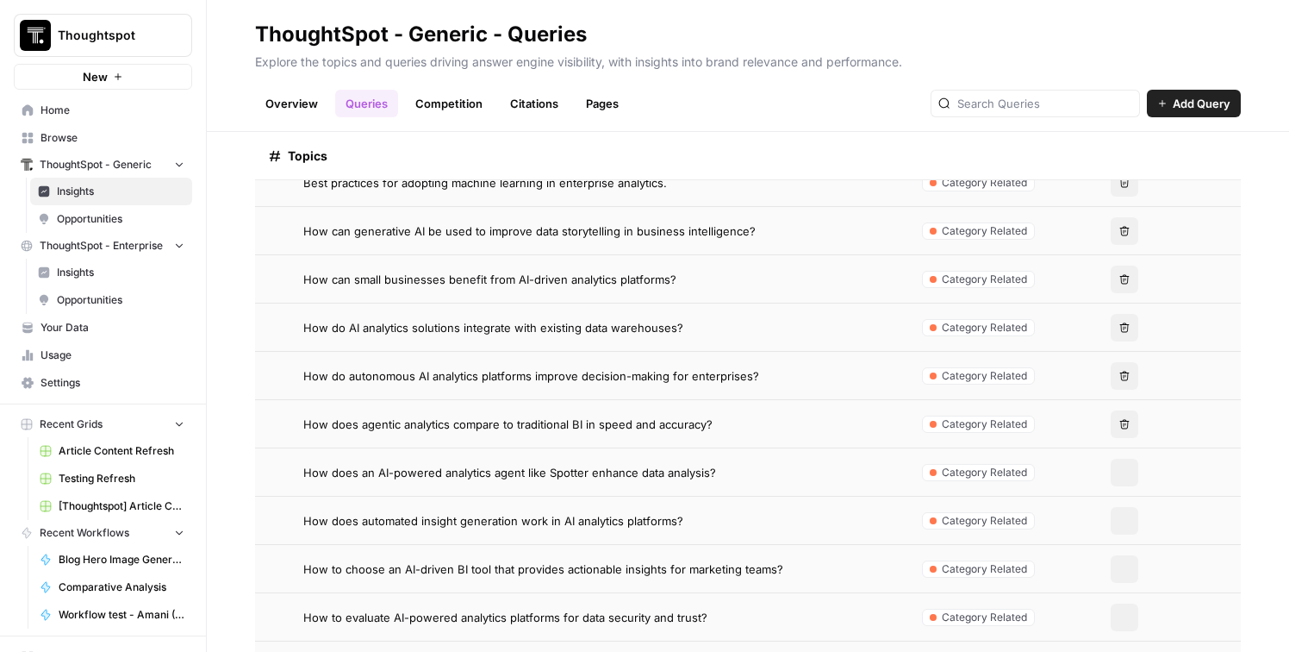
scroll to position [2776, 0]
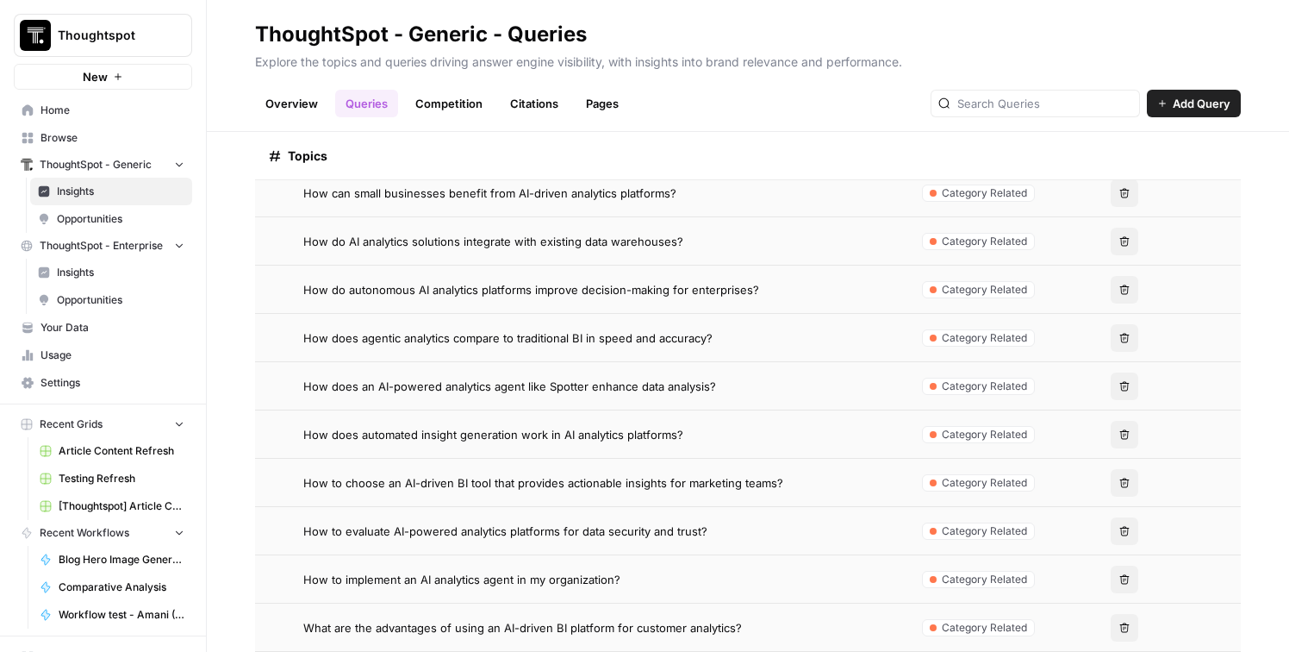
click at [599, 461] on td "How to choose an AI-driven BI tool that provides actionable insights for market…" at bounding box center [580, 481] width 650 height 47
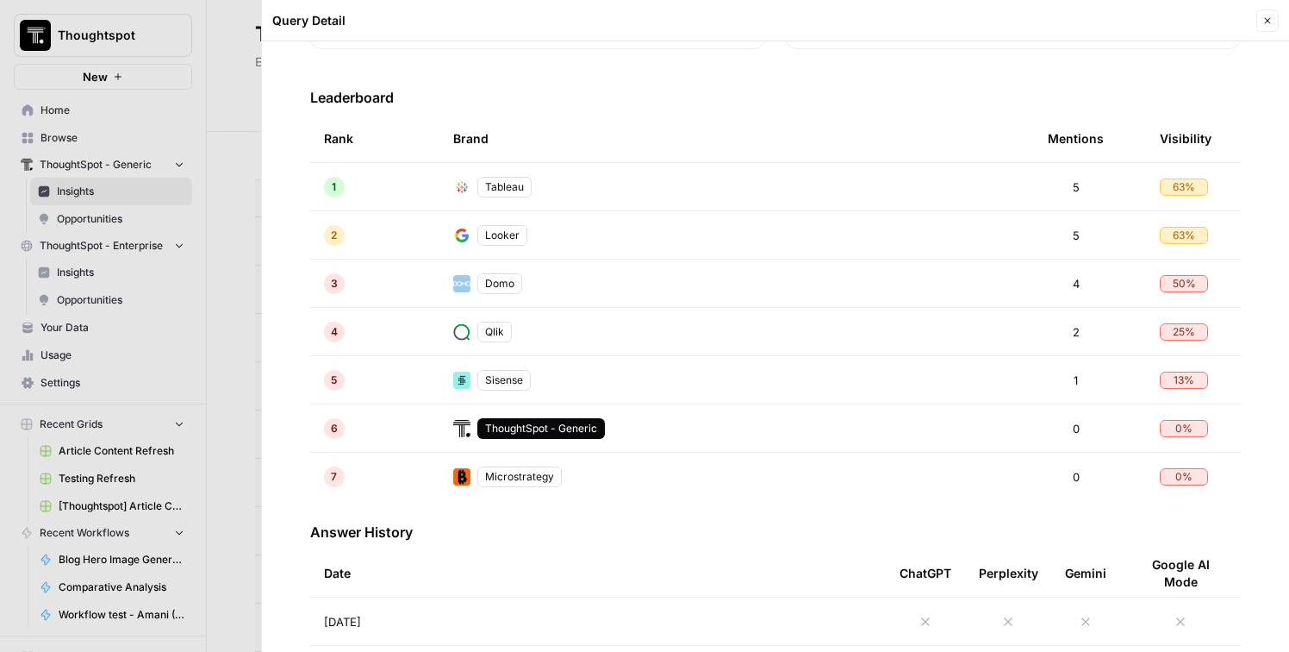
scroll to position [397, 0]
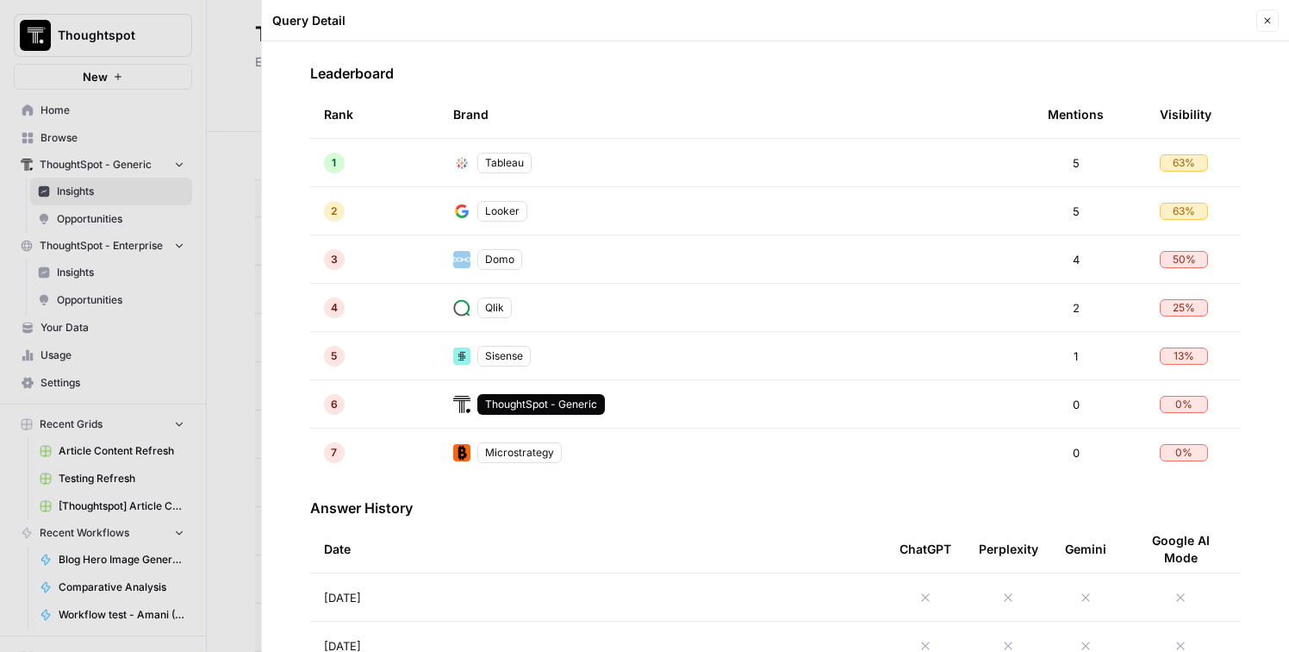
click at [252, 536] on div at bounding box center [644, 326] width 1289 height 652
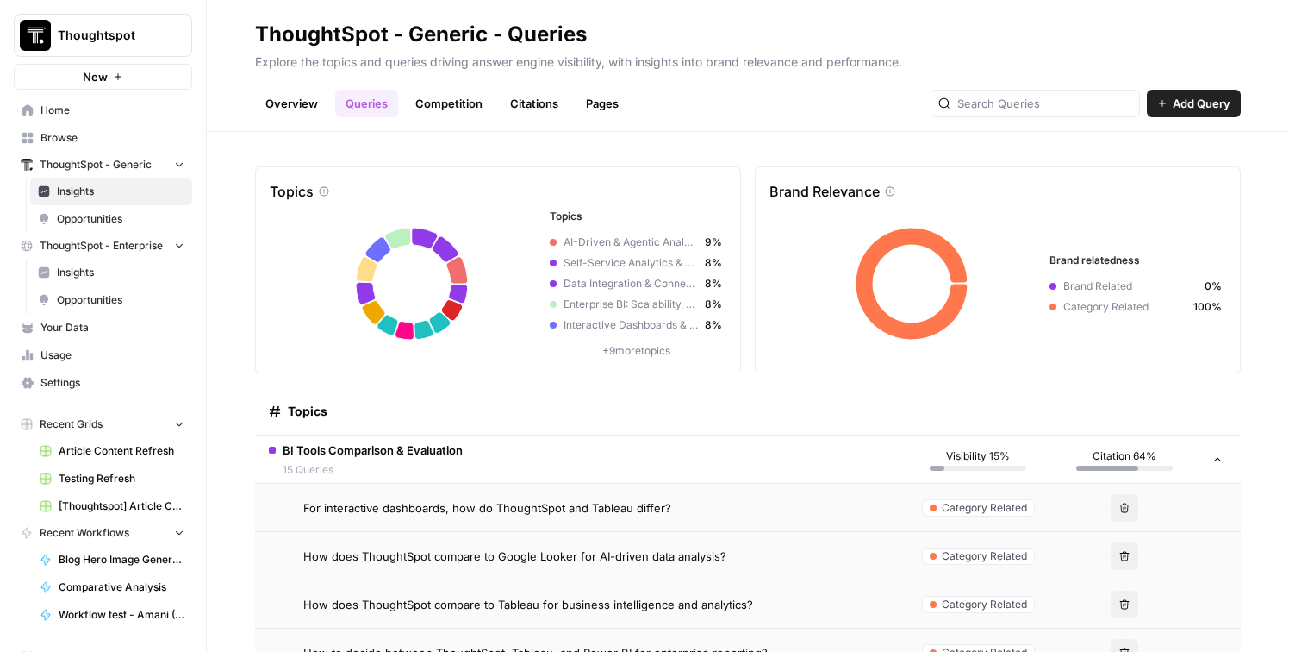
click at [451, 115] on link "Competition" at bounding box center [449, 104] width 88 height 28
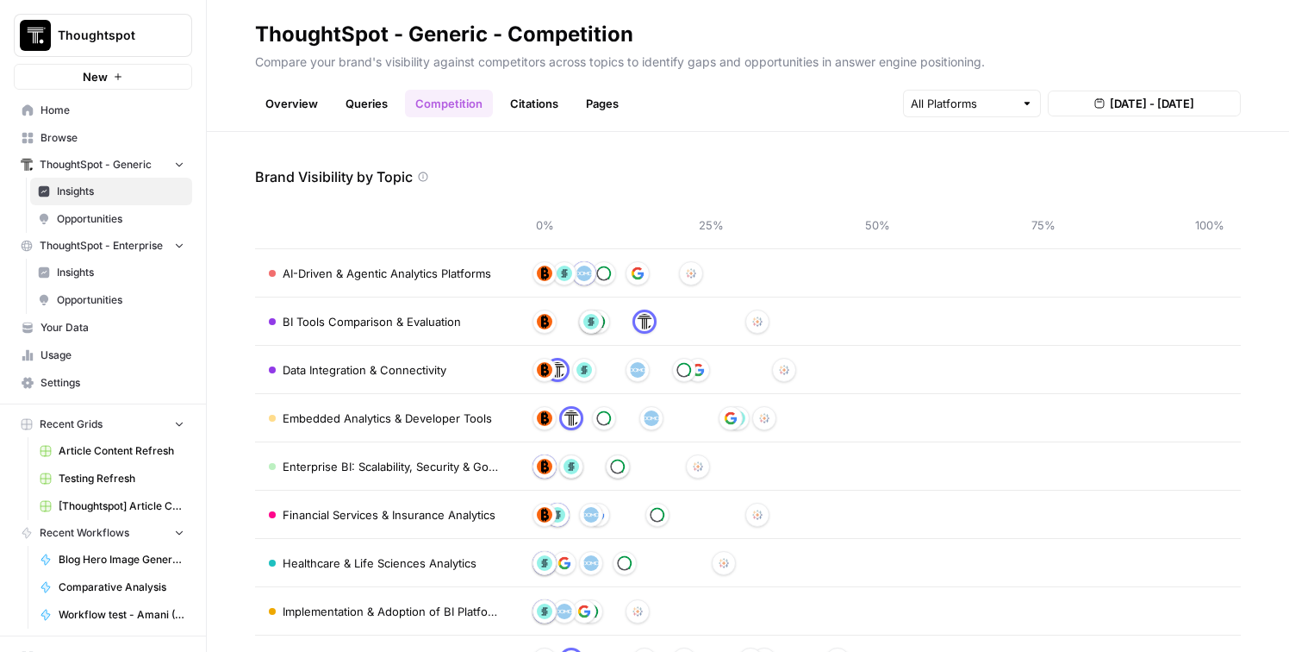
click at [366, 109] on link "Queries" at bounding box center [366, 104] width 63 height 28
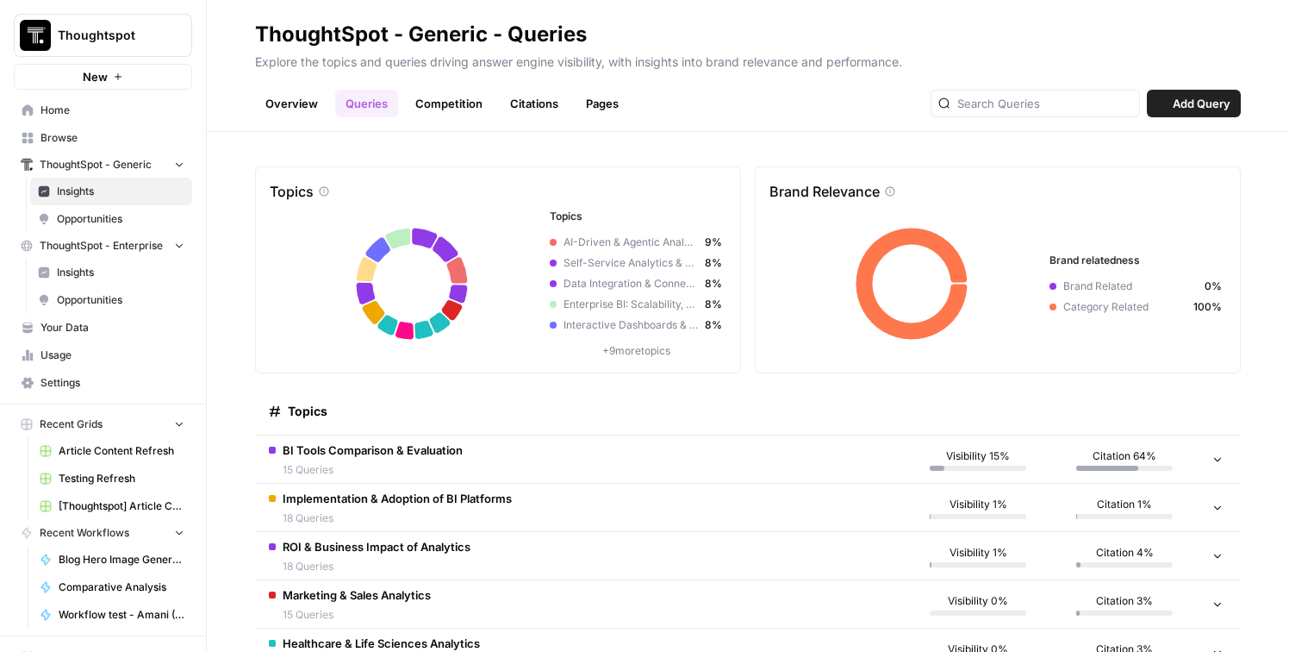
click at [467, 452] on td "BI Tools Comparison & Evaluation 15 Queries" at bounding box center [580, 458] width 650 height 47
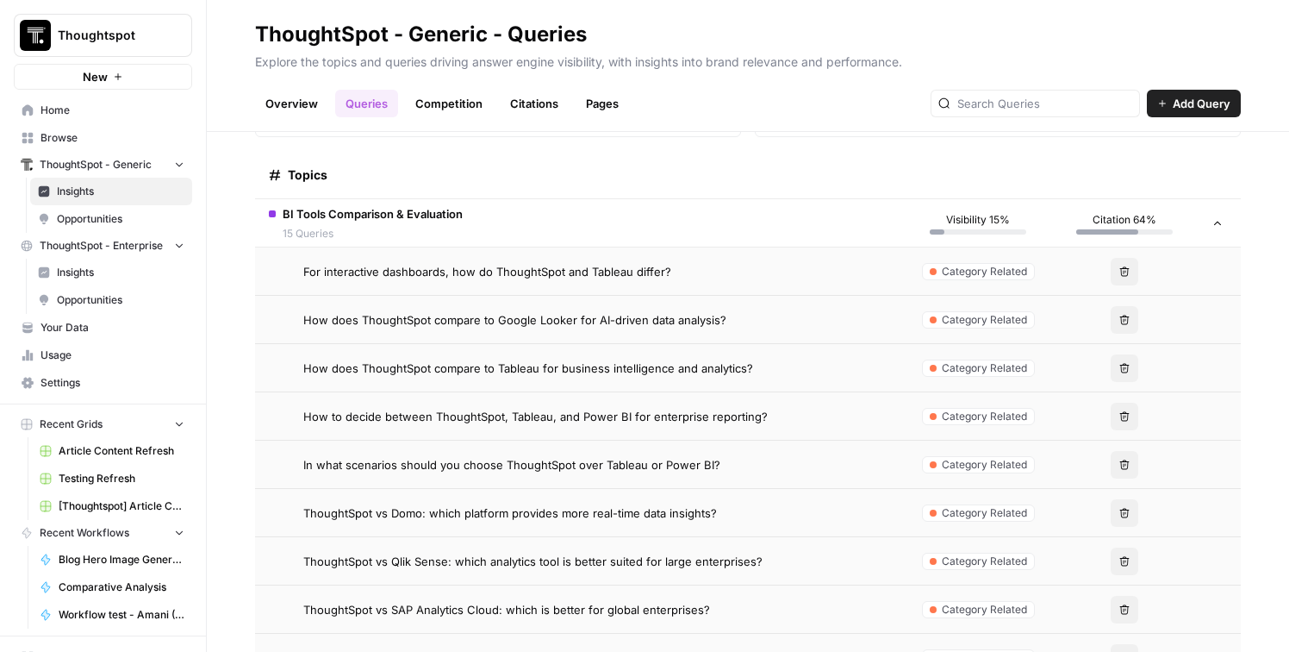
scroll to position [288, 0]
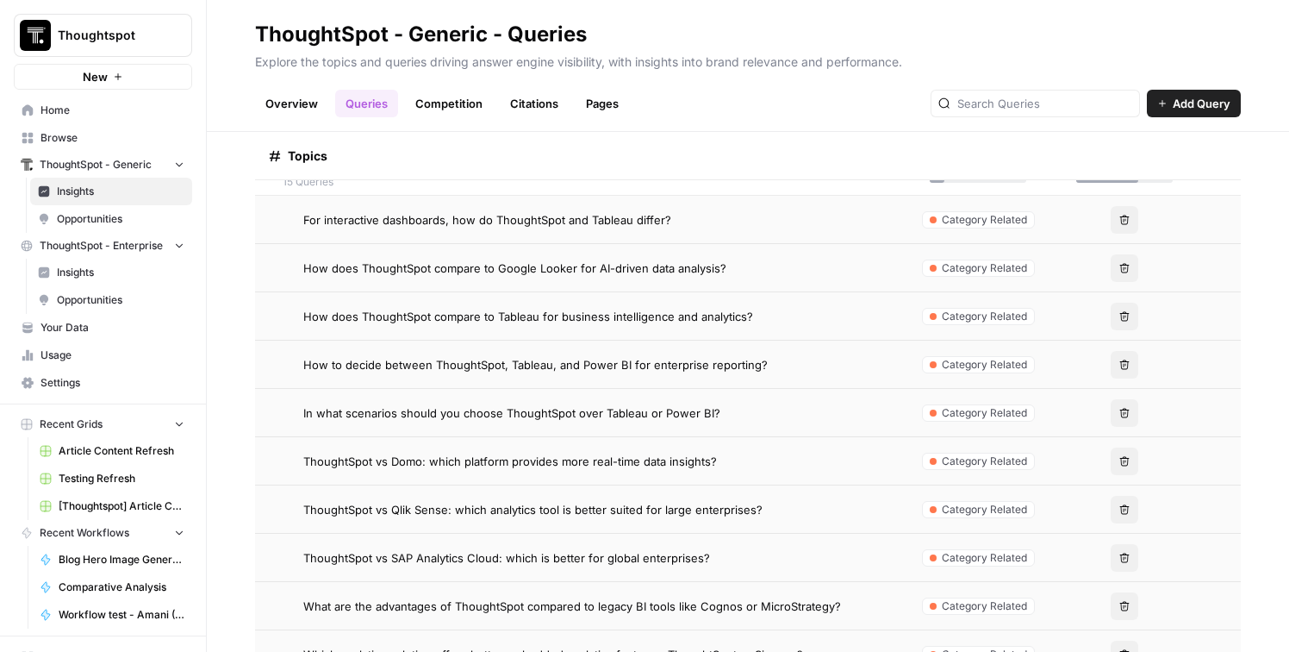
click at [490, 510] on span "ThoughtSpot vs Qlik Sense: which analytics tool is better suited for large ente…" at bounding box center [532, 509] width 459 height 17
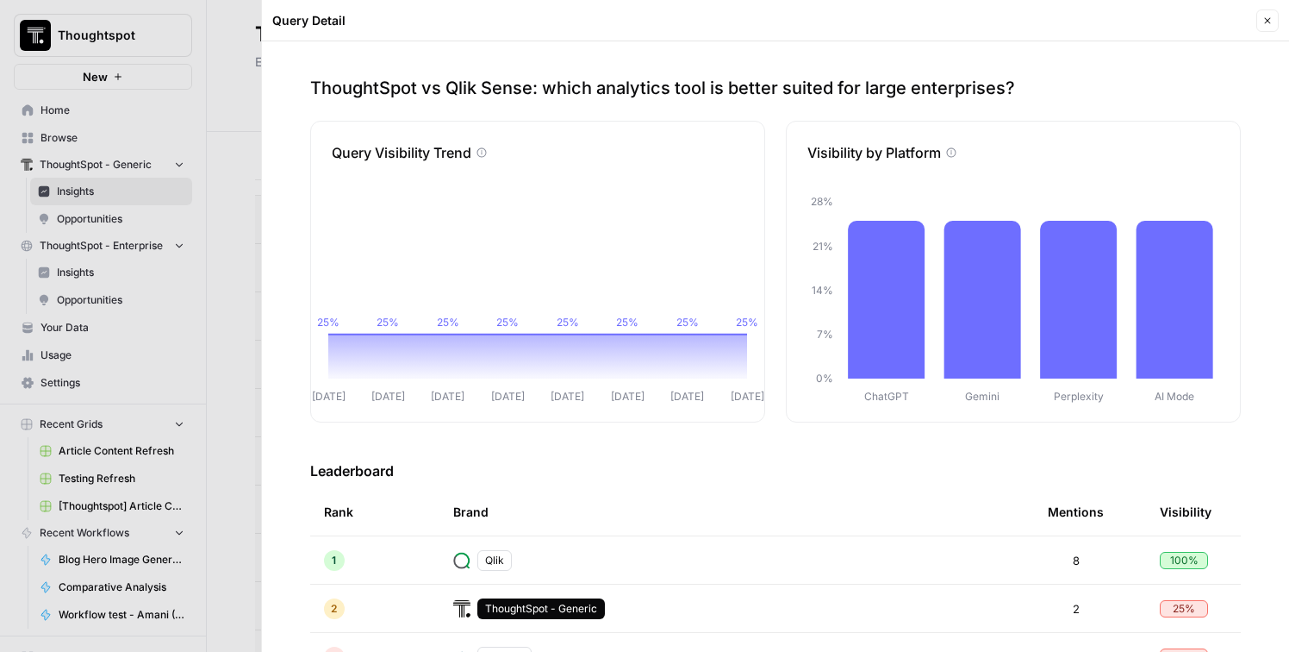
click at [246, 449] on div at bounding box center [644, 326] width 1289 height 652
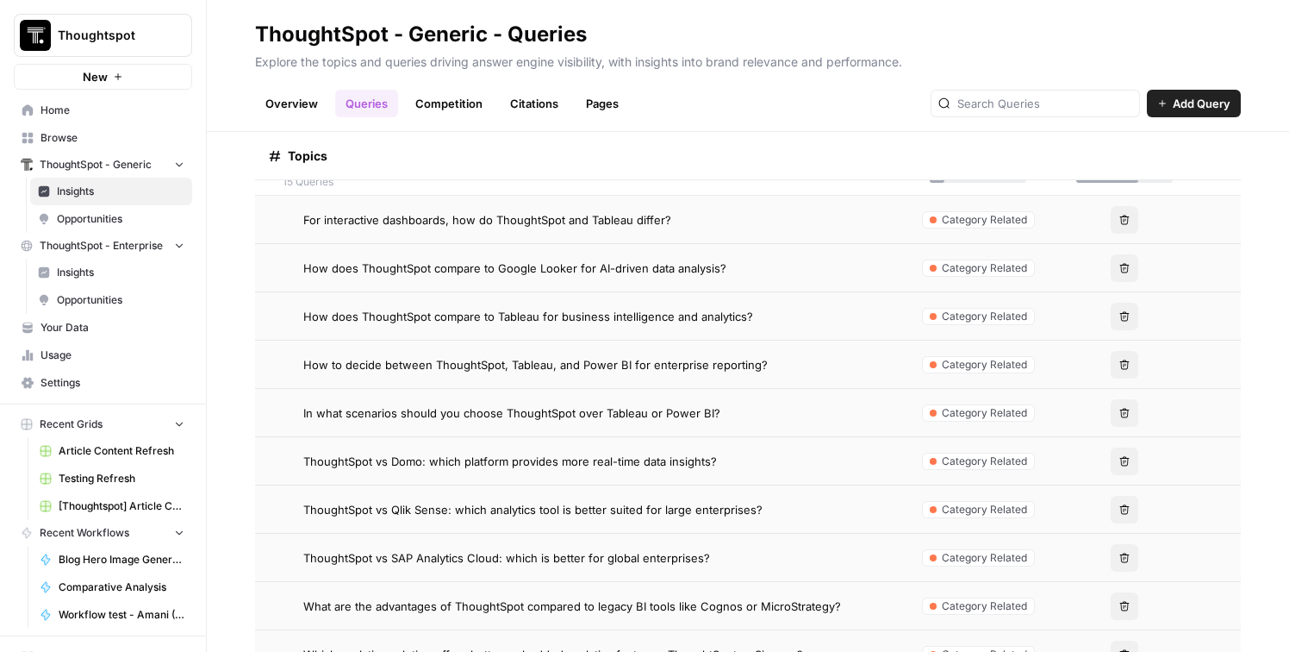
click at [458, 103] on link "Competition" at bounding box center [449, 104] width 88 height 28
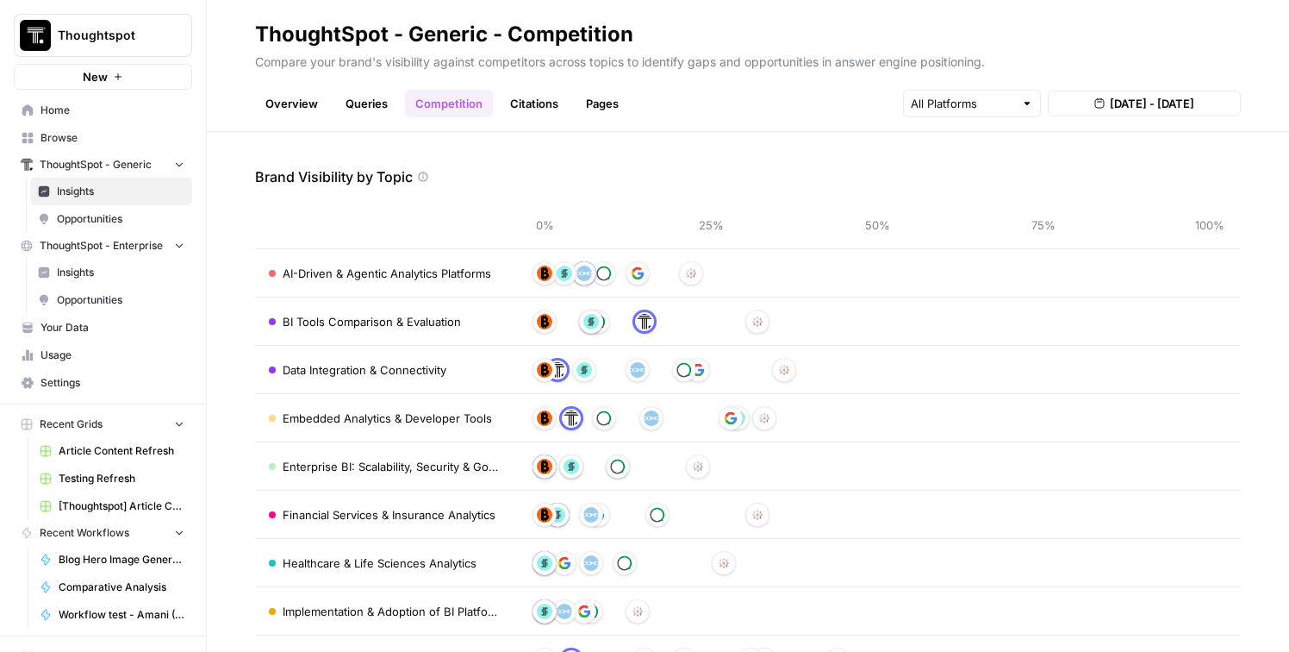
click at [558, 99] on link "Citations" at bounding box center [534, 104] width 69 height 28
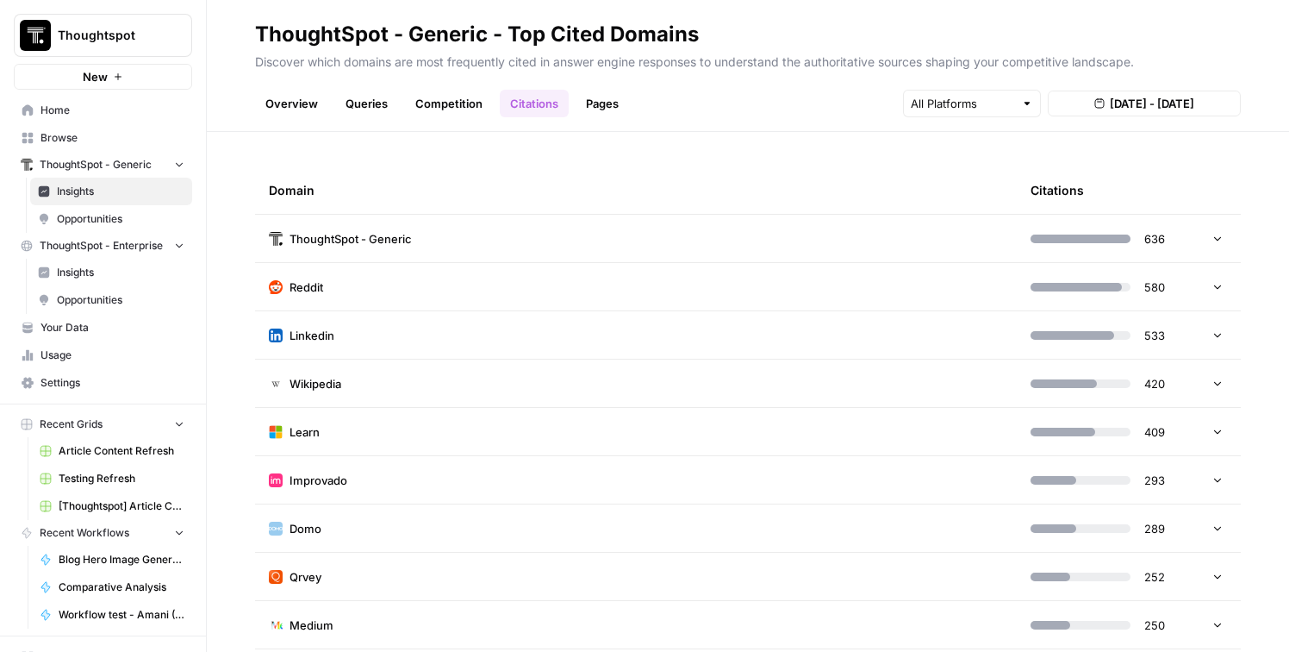
click at [602, 102] on link "Pages" at bounding box center [602, 104] width 53 height 28
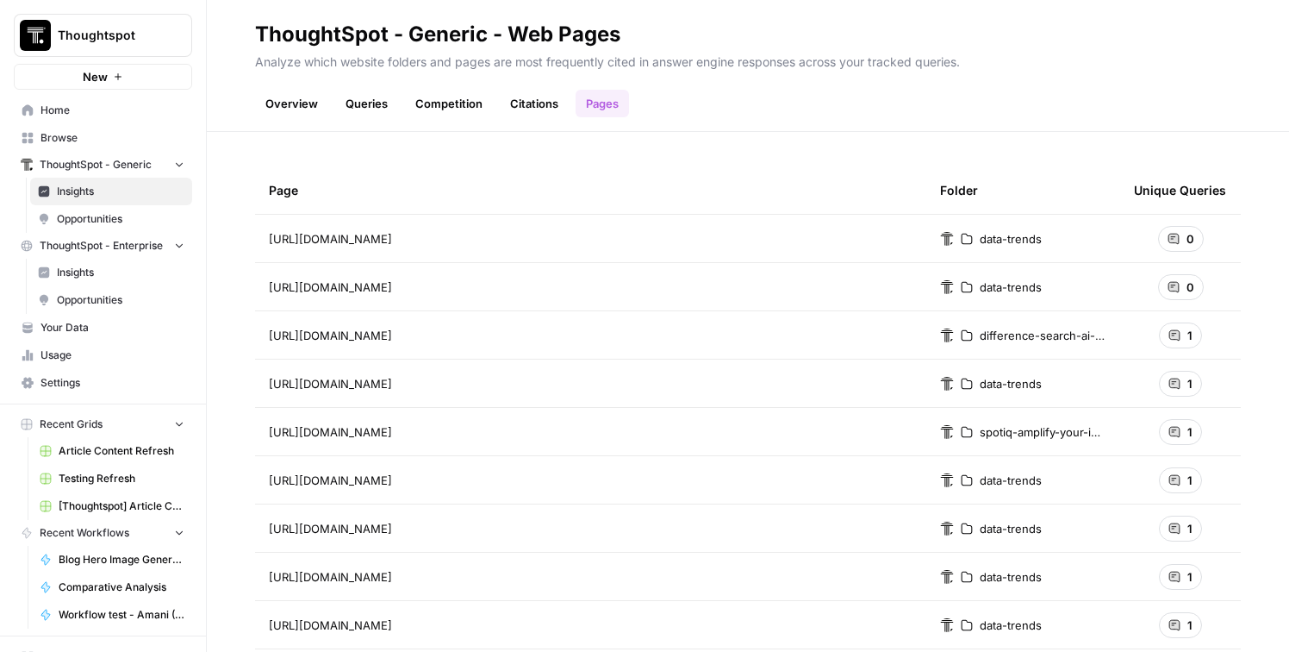
click at [105, 215] on span "Opportunities" at bounding box center [121, 219] width 128 height 16
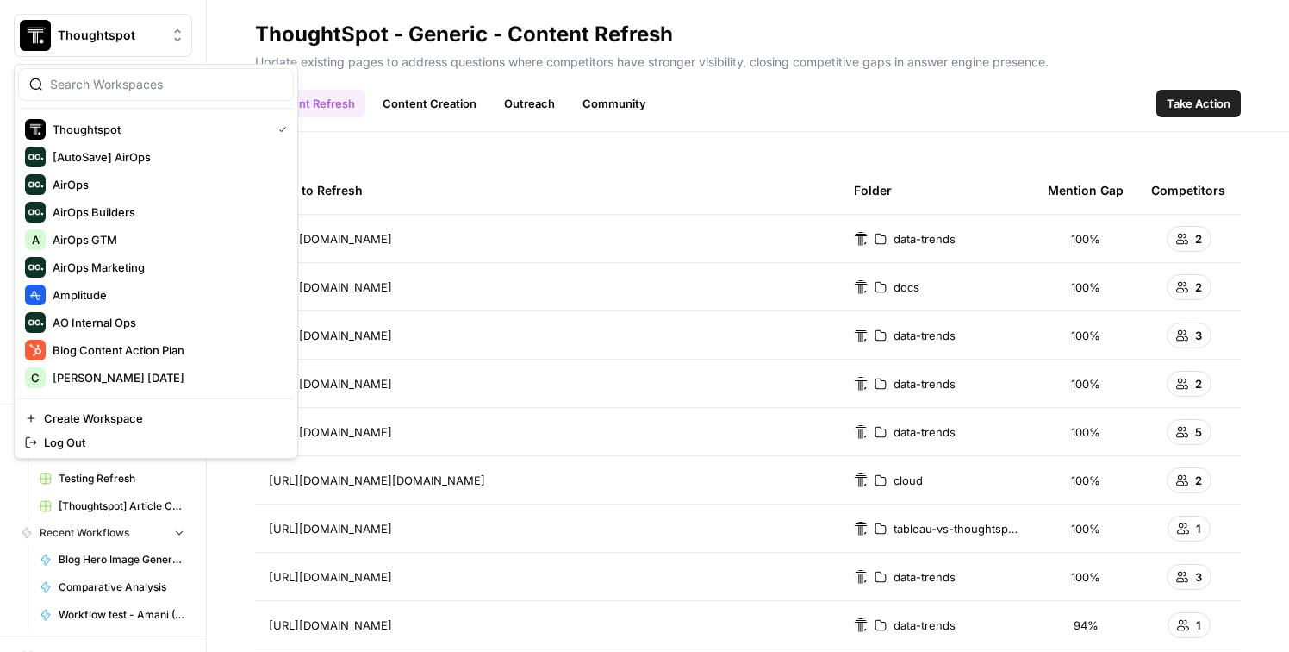
click at [134, 47] on button "Thoughtspot" at bounding box center [103, 35] width 178 height 43
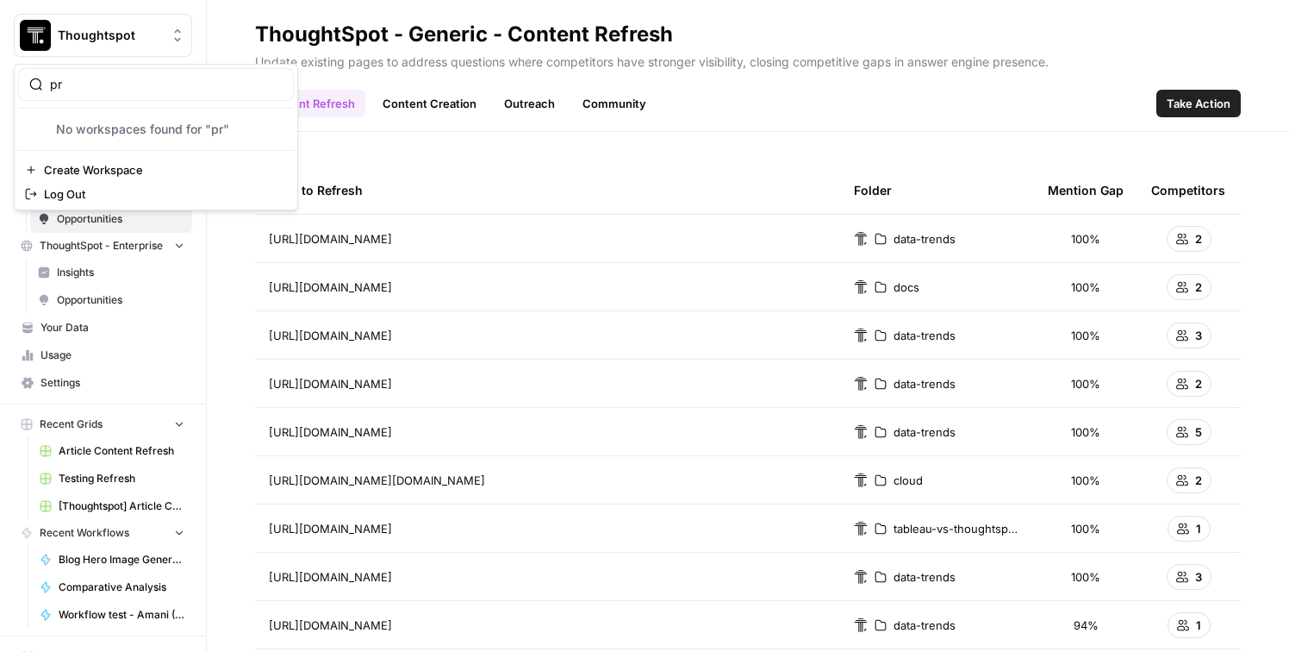
type input "p"
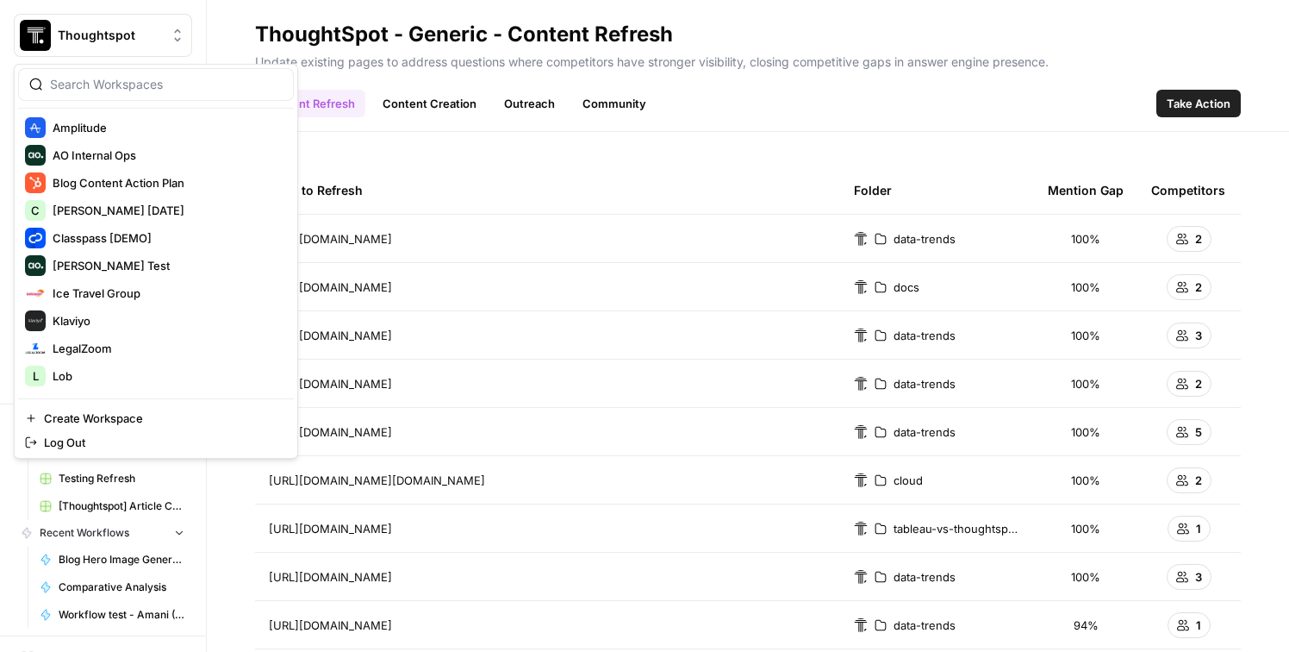
scroll to position [204, 0]
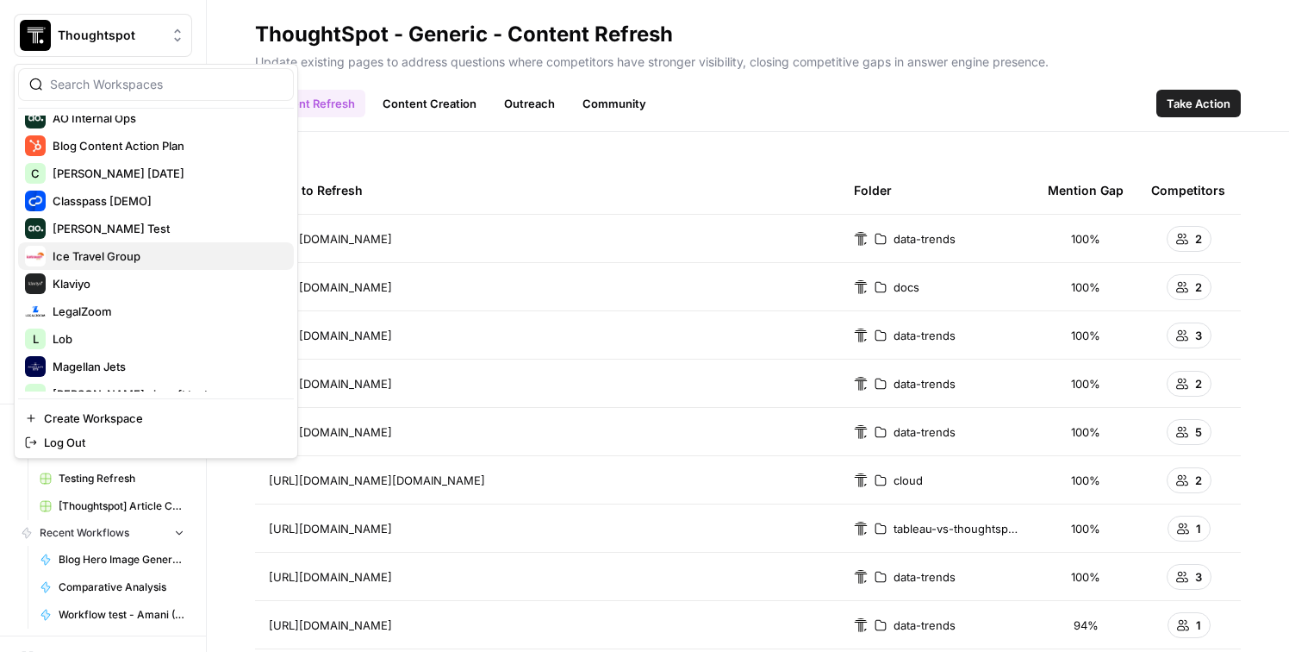
click at [125, 256] on span "Ice Travel Group" at bounding box center [167, 255] width 228 height 17
